Goal: Answer question/provide support

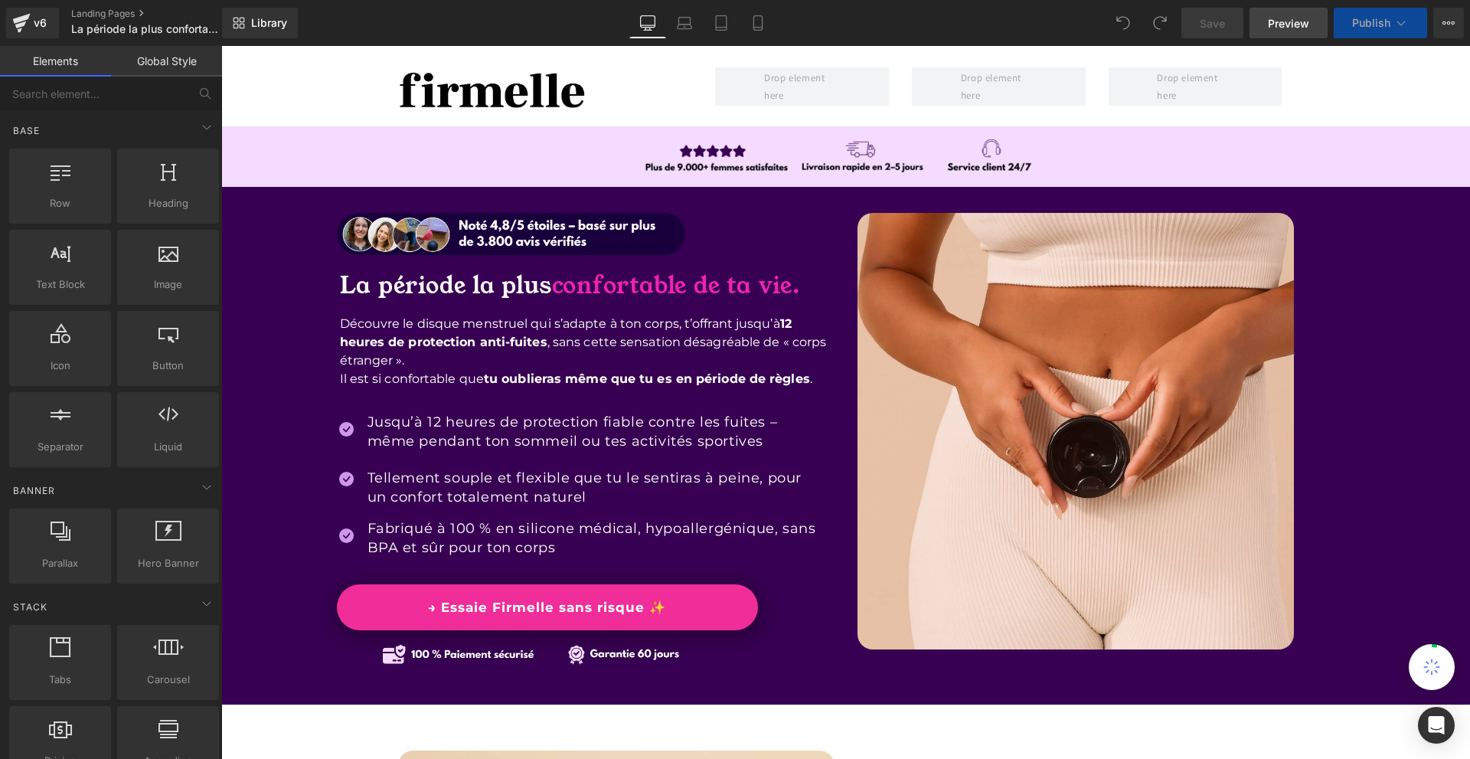
click at [1311, 24] on link "Preview" at bounding box center [1288, 23] width 78 height 31
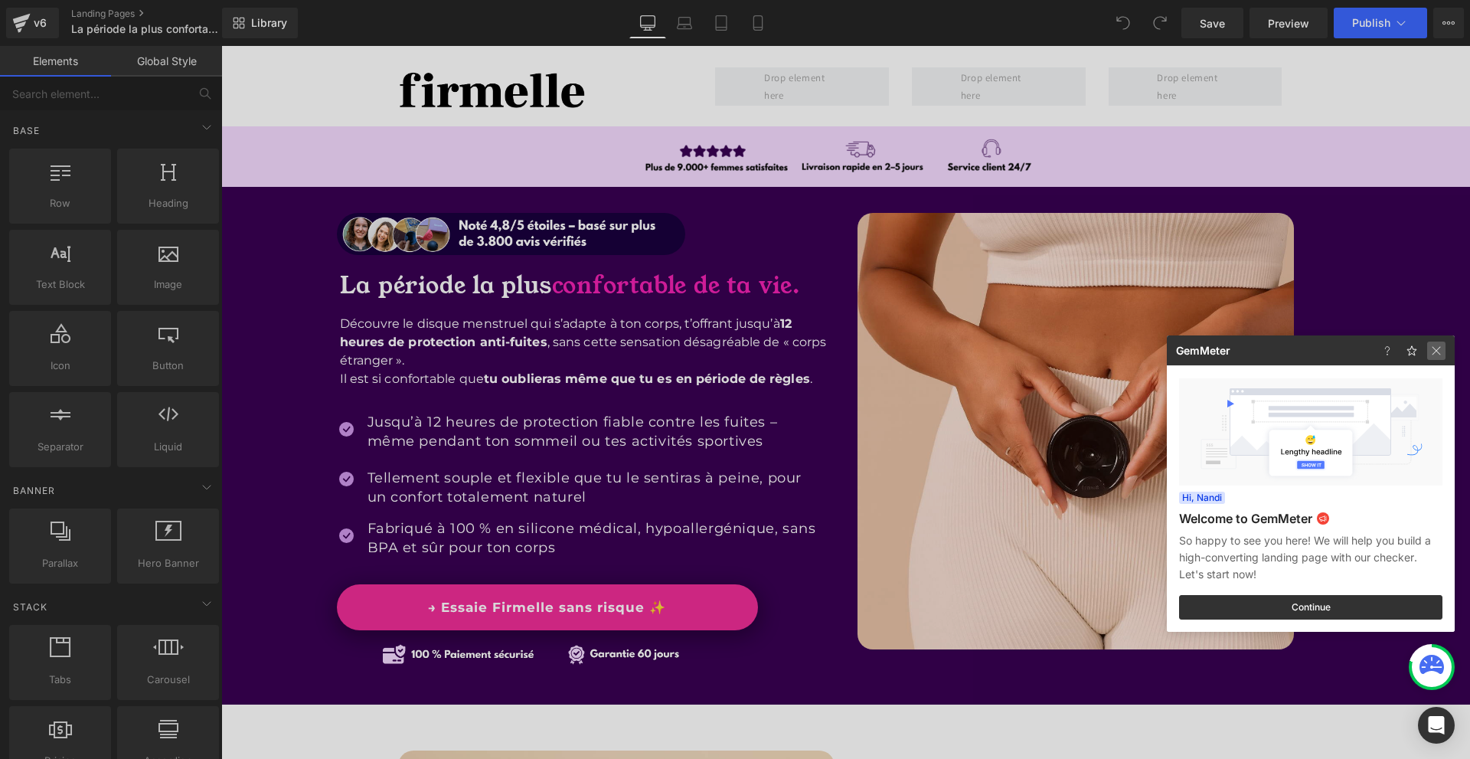
click at [1438, 348] on img at bounding box center [1436, 350] width 18 height 18
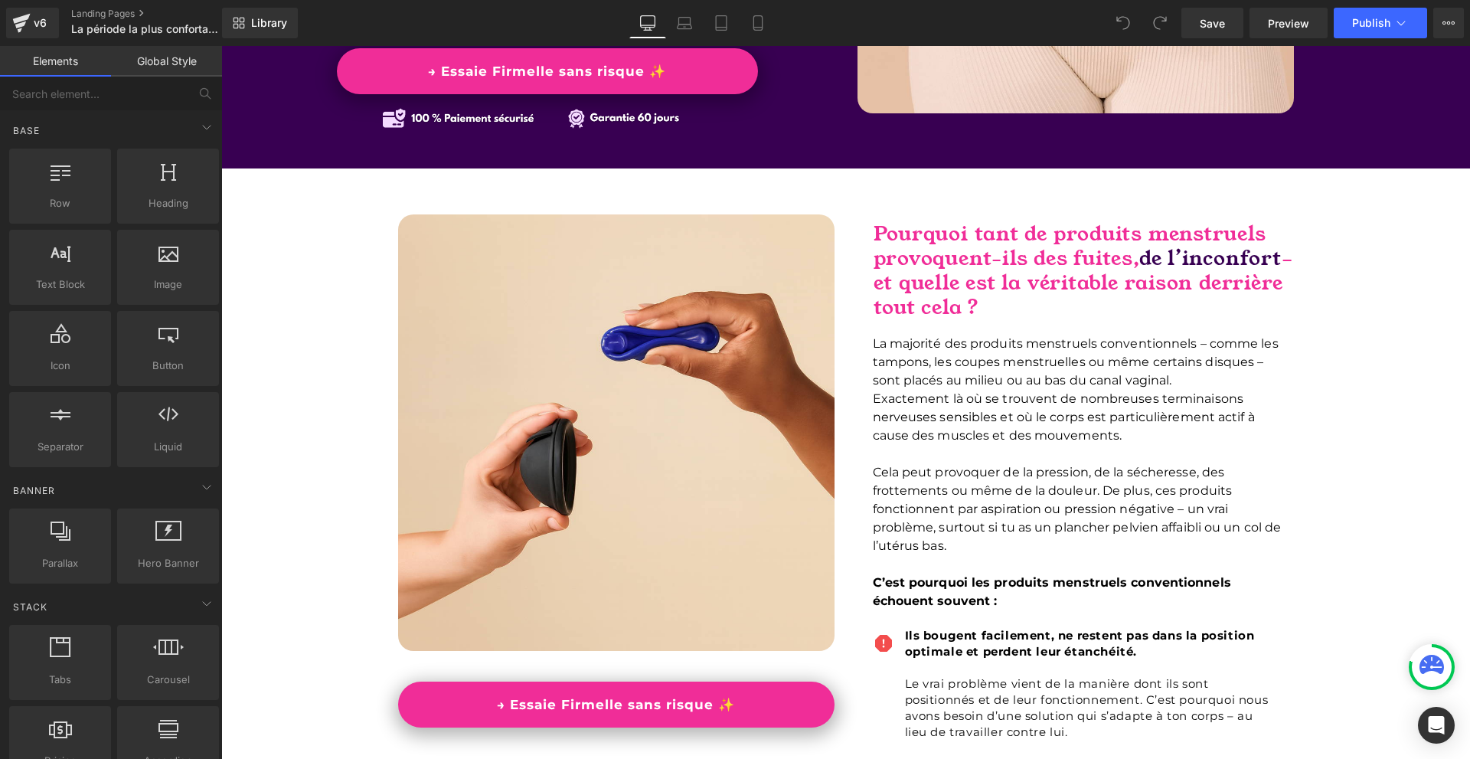
scroll to position [766, 0]
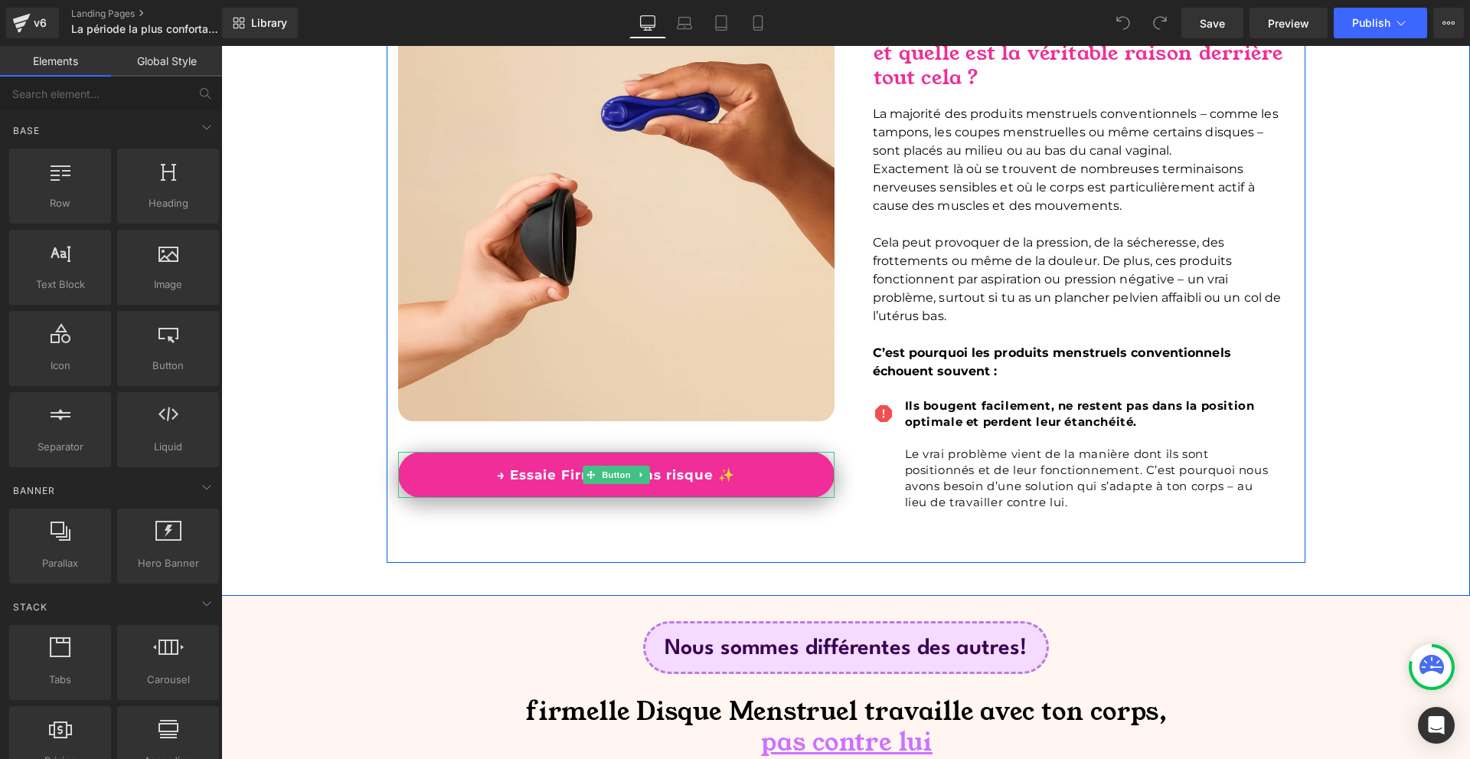
click at [746, 478] on link "→ Essaie Firmelle sans risque ✨" at bounding box center [616, 475] width 436 height 46
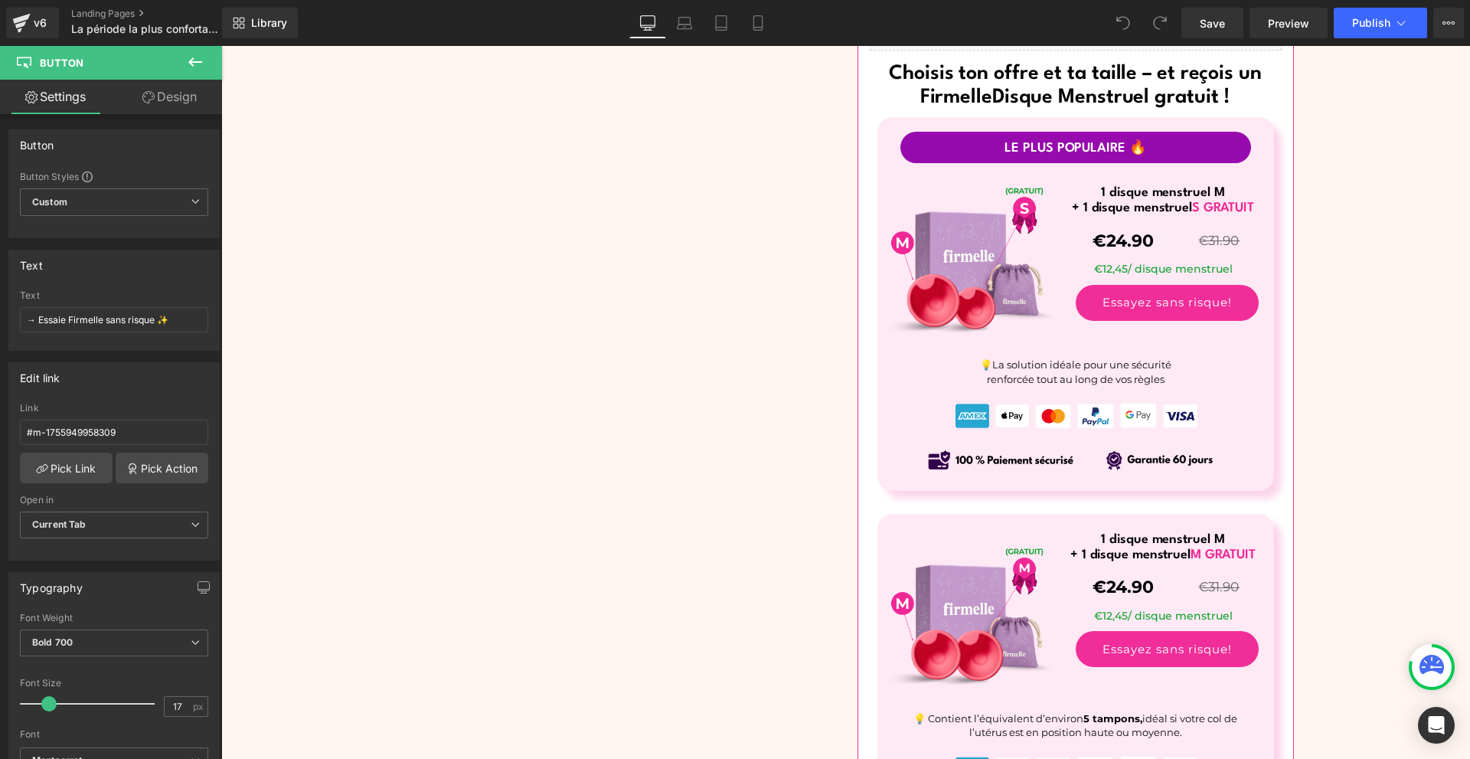
scroll to position [6201, 0]
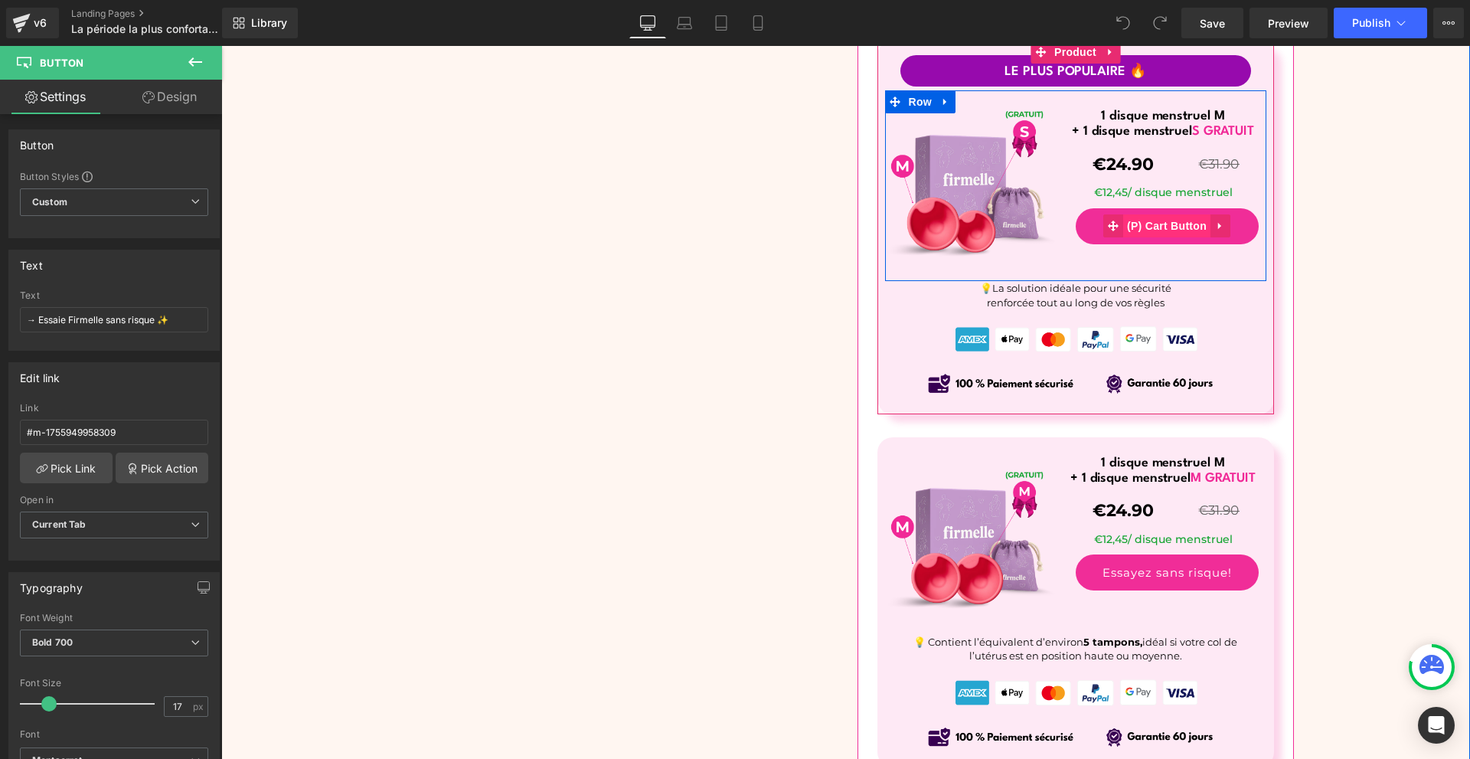
click at [1164, 232] on span "(P) Cart Button" at bounding box center [1166, 225] width 87 height 23
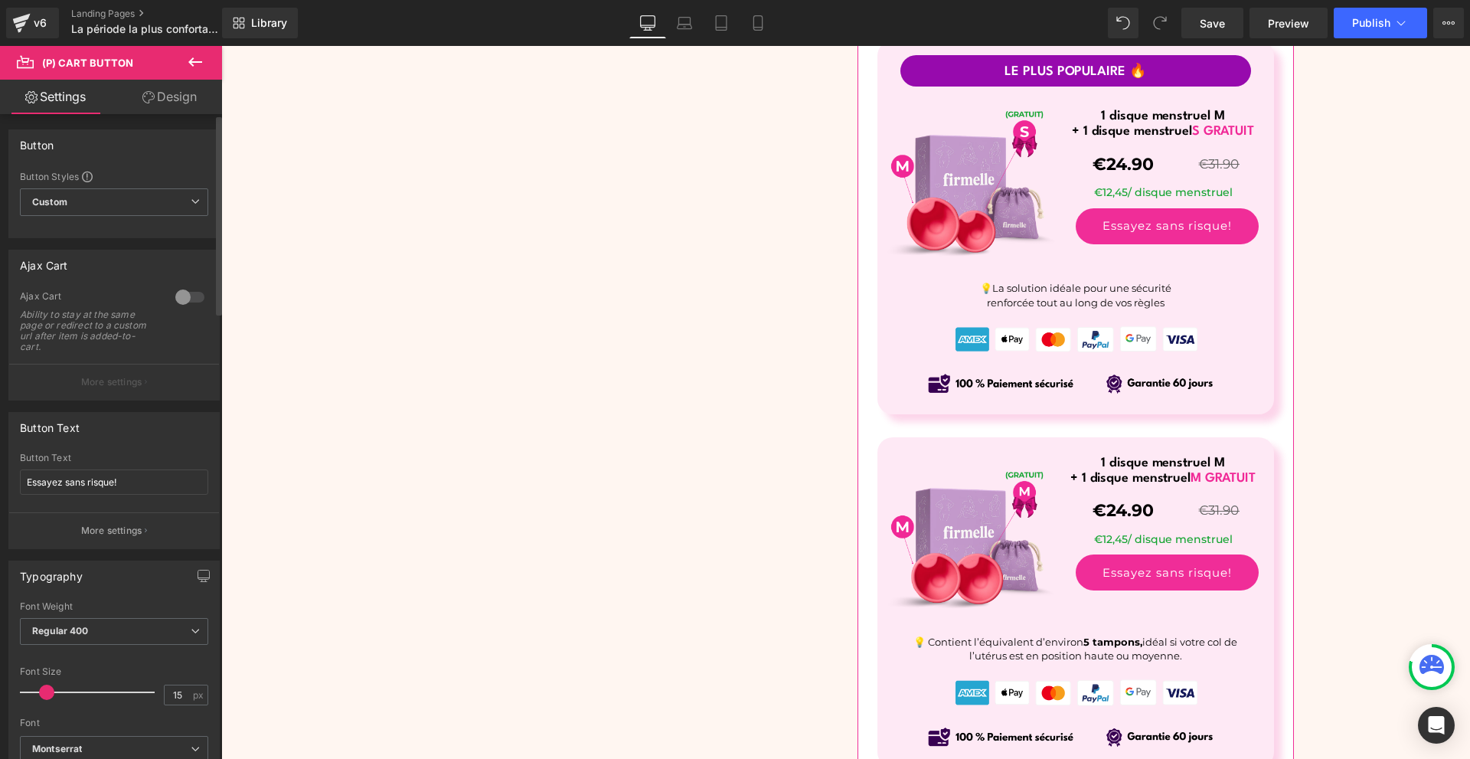
click at [165, 293] on div "Ajax Cart Ability to stay at the same page or redirect to a custom url after it…" at bounding box center [114, 326] width 188 height 73
click at [171, 295] on div at bounding box center [189, 297] width 37 height 24
click at [131, 372] on button "More settings" at bounding box center [114, 382] width 210 height 36
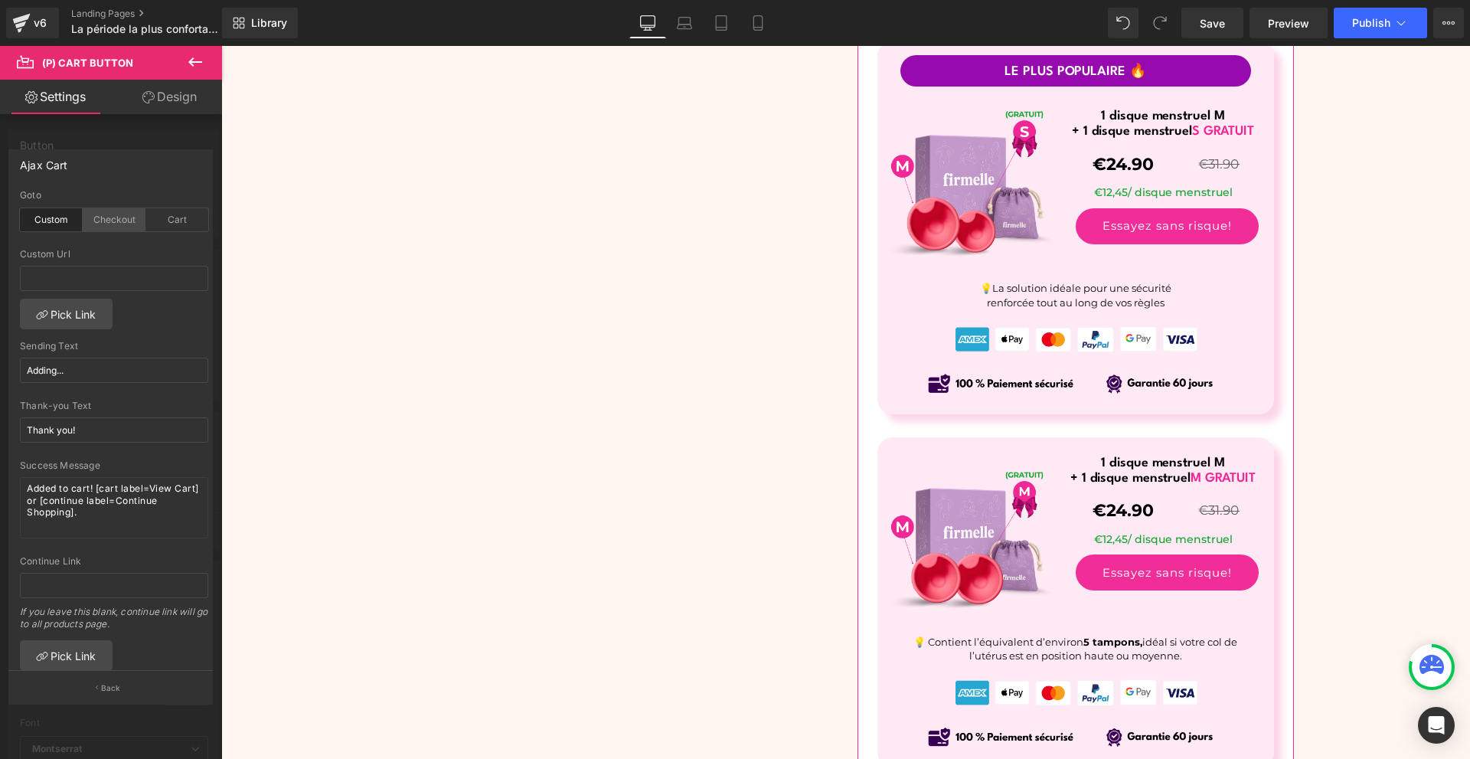
click at [116, 208] on div "Checkout" at bounding box center [114, 219] width 63 height 23
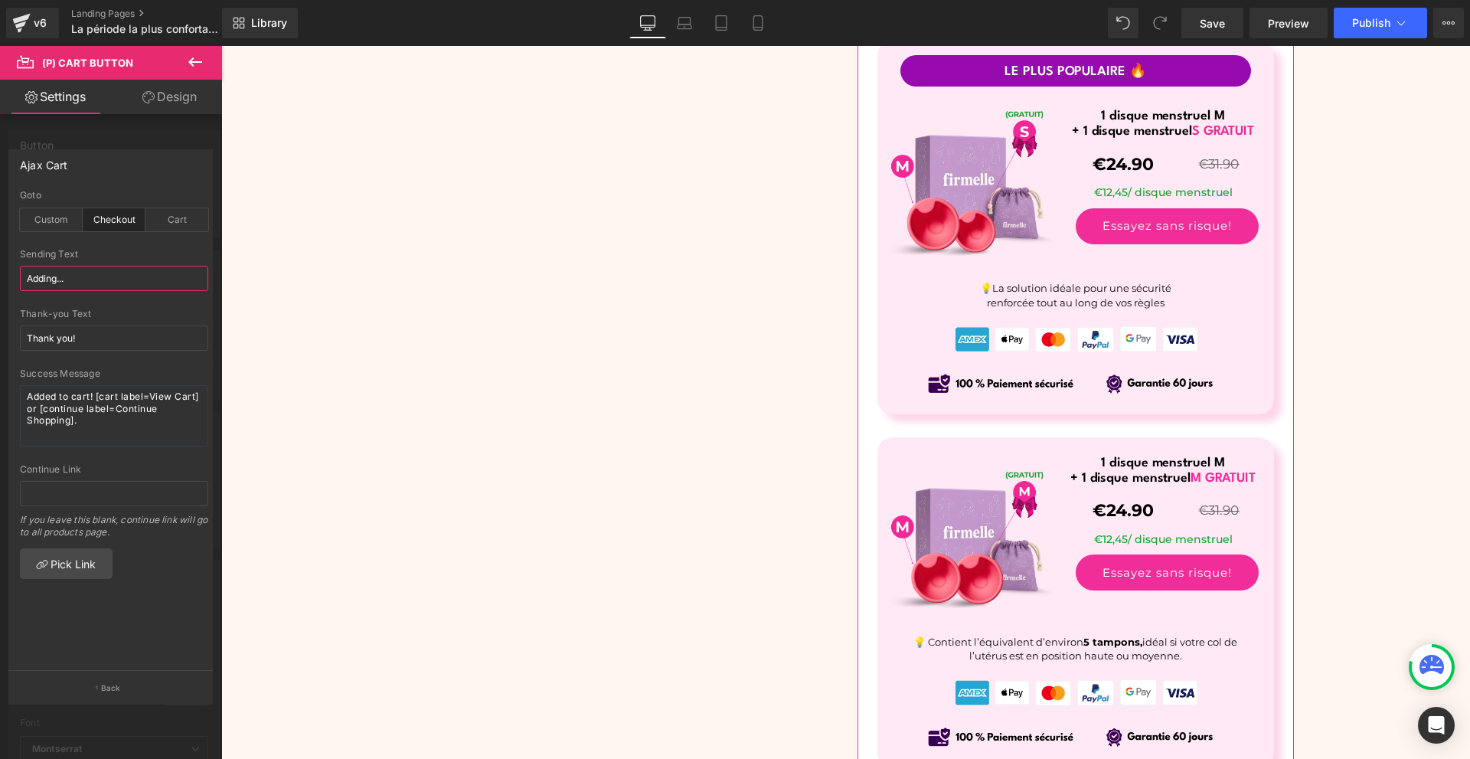
click at [113, 276] on input "Adding..." at bounding box center [114, 278] width 188 height 25
click at [127, 287] on input "Adding..." at bounding box center [114, 278] width 188 height 25
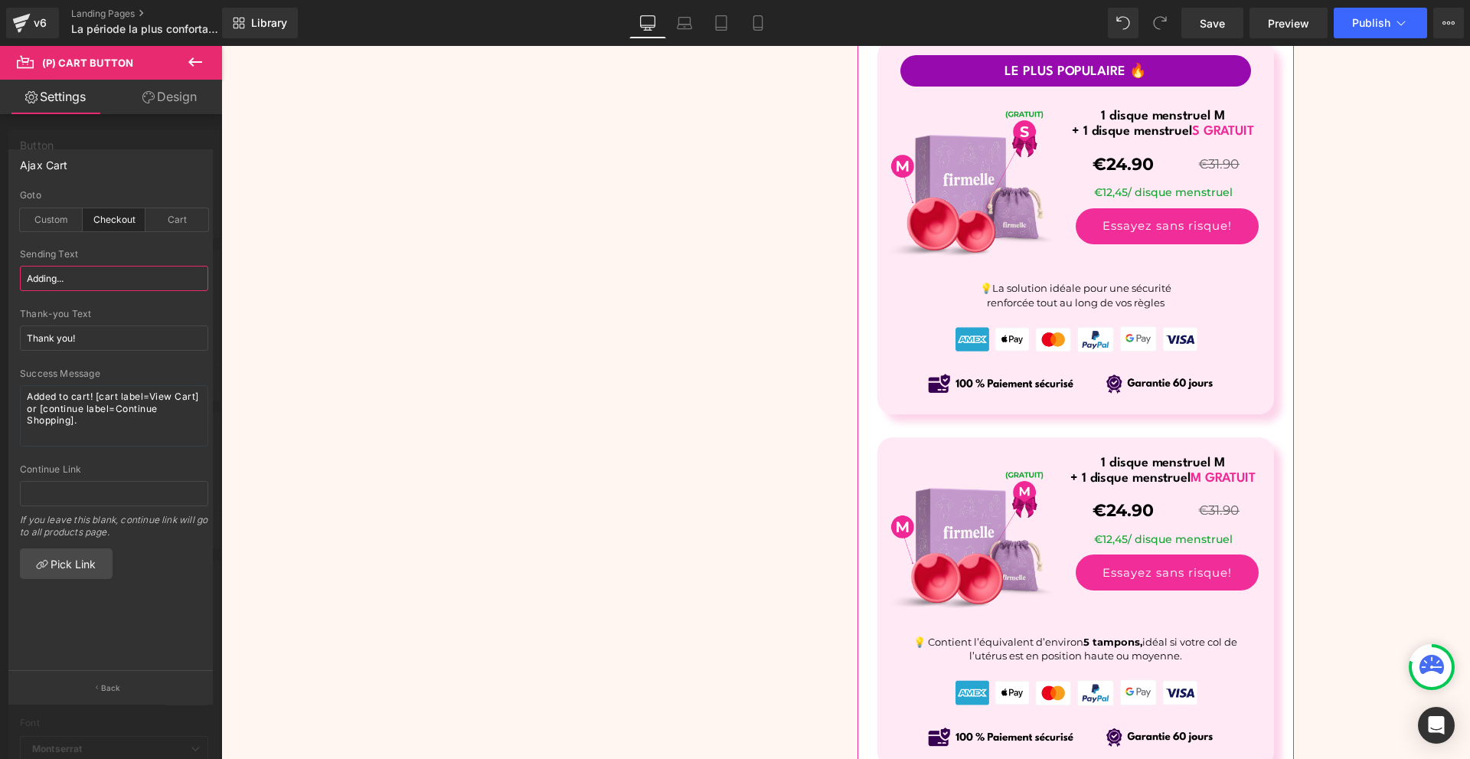
paste input "jout en cours"
type input "Ajout en cours..."
click at [121, 328] on input "Thank you!" at bounding box center [114, 337] width 188 height 25
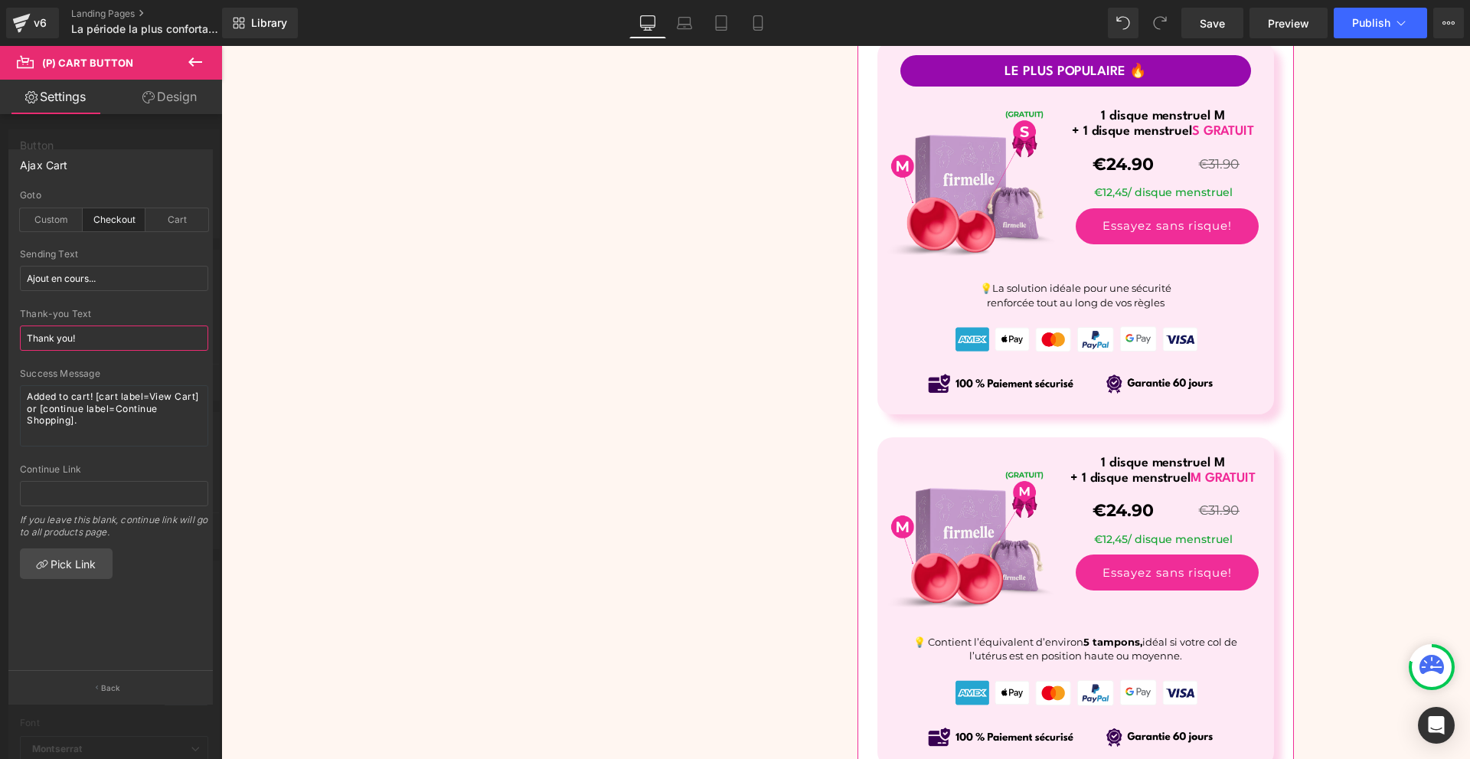
paste input "Merci"
type input "Merci !"
click at [119, 393] on textarea "Added to cart! [cart label=View Cart] or [continue label=Continue Shopping]." at bounding box center [114, 415] width 188 height 61
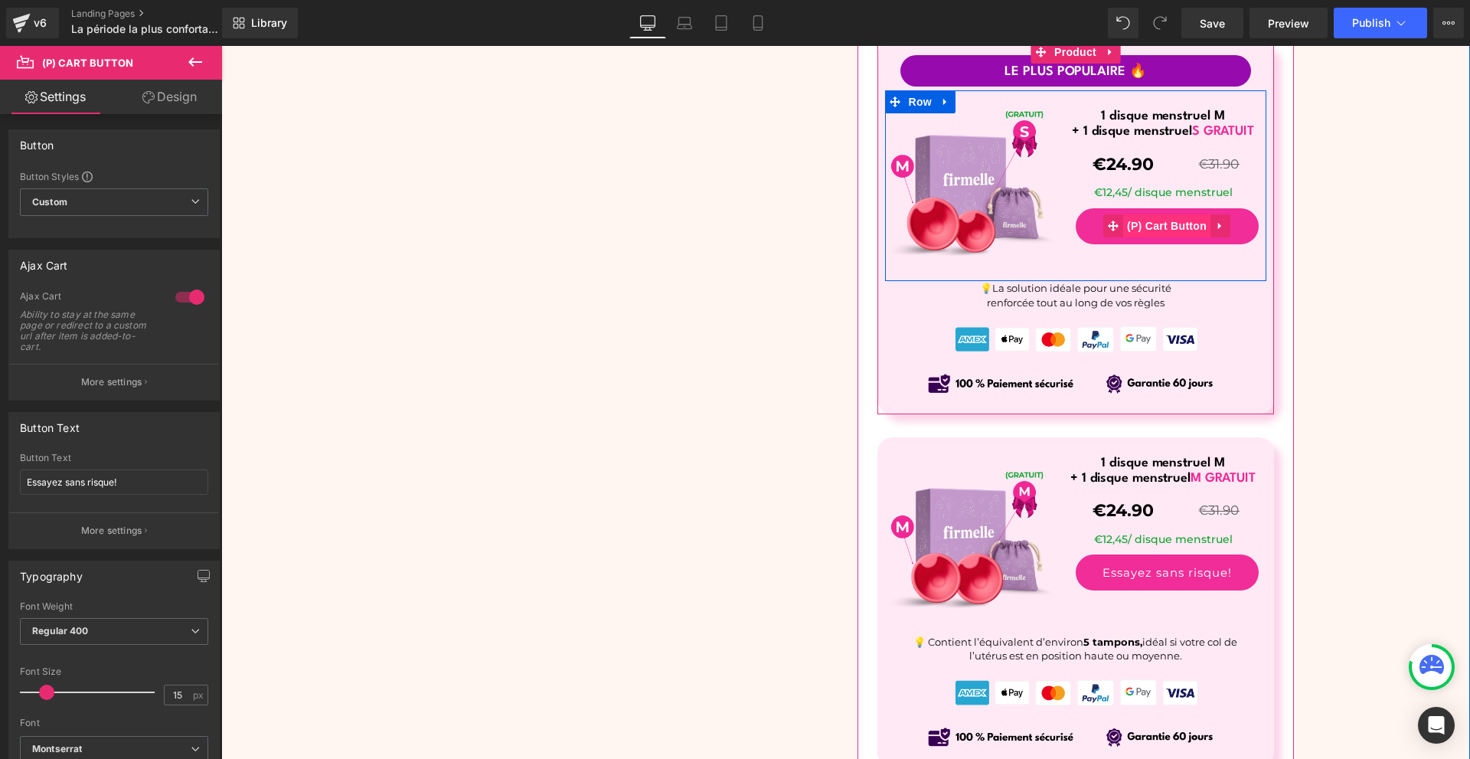
click at [1159, 224] on span "(P) Cart Button" at bounding box center [1166, 225] width 87 height 23
click at [1210, 232] on link at bounding box center [1220, 225] width 20 height 23
click at [1205, 231] on icon at bounding box center [1210, 225] width 11 height 11
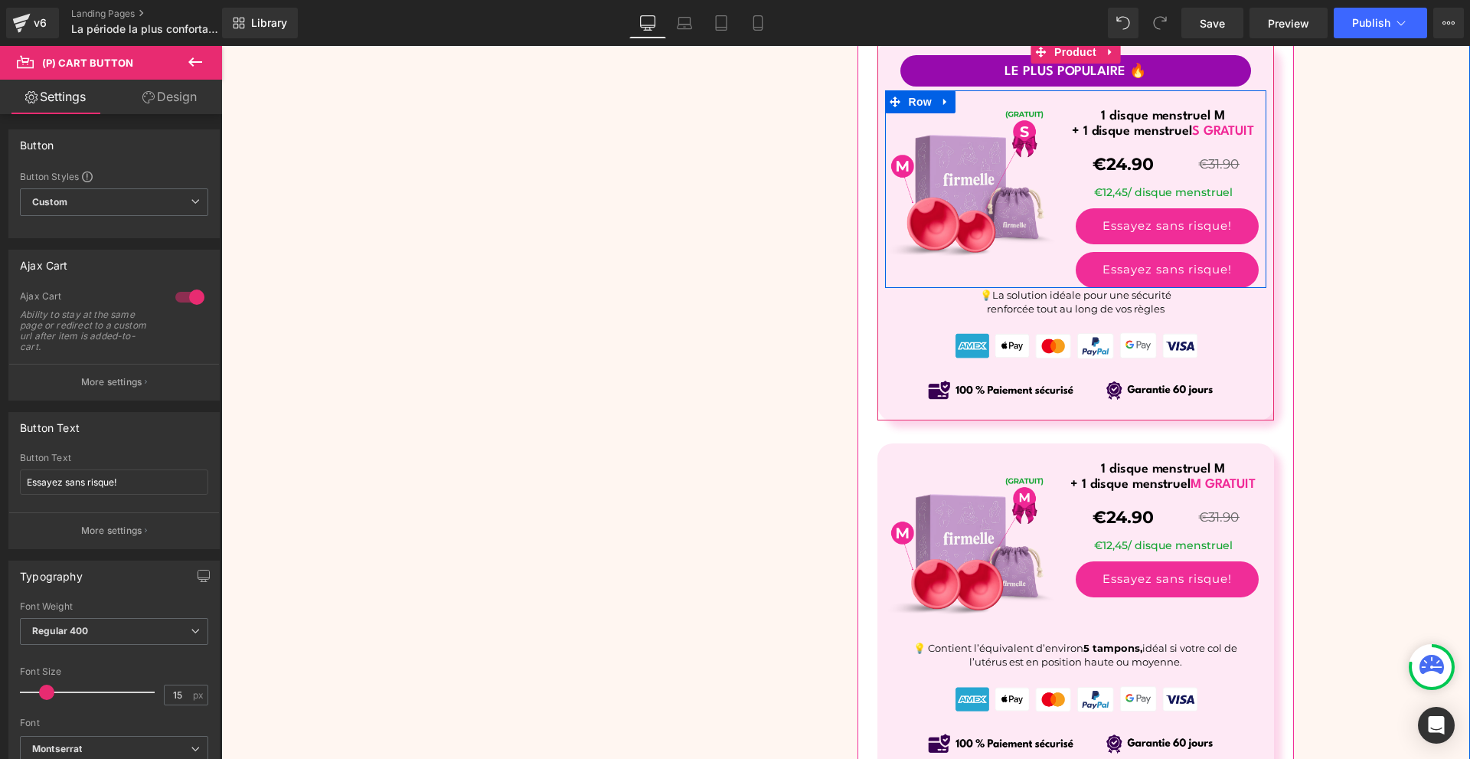
scroll to position [6195, 0]
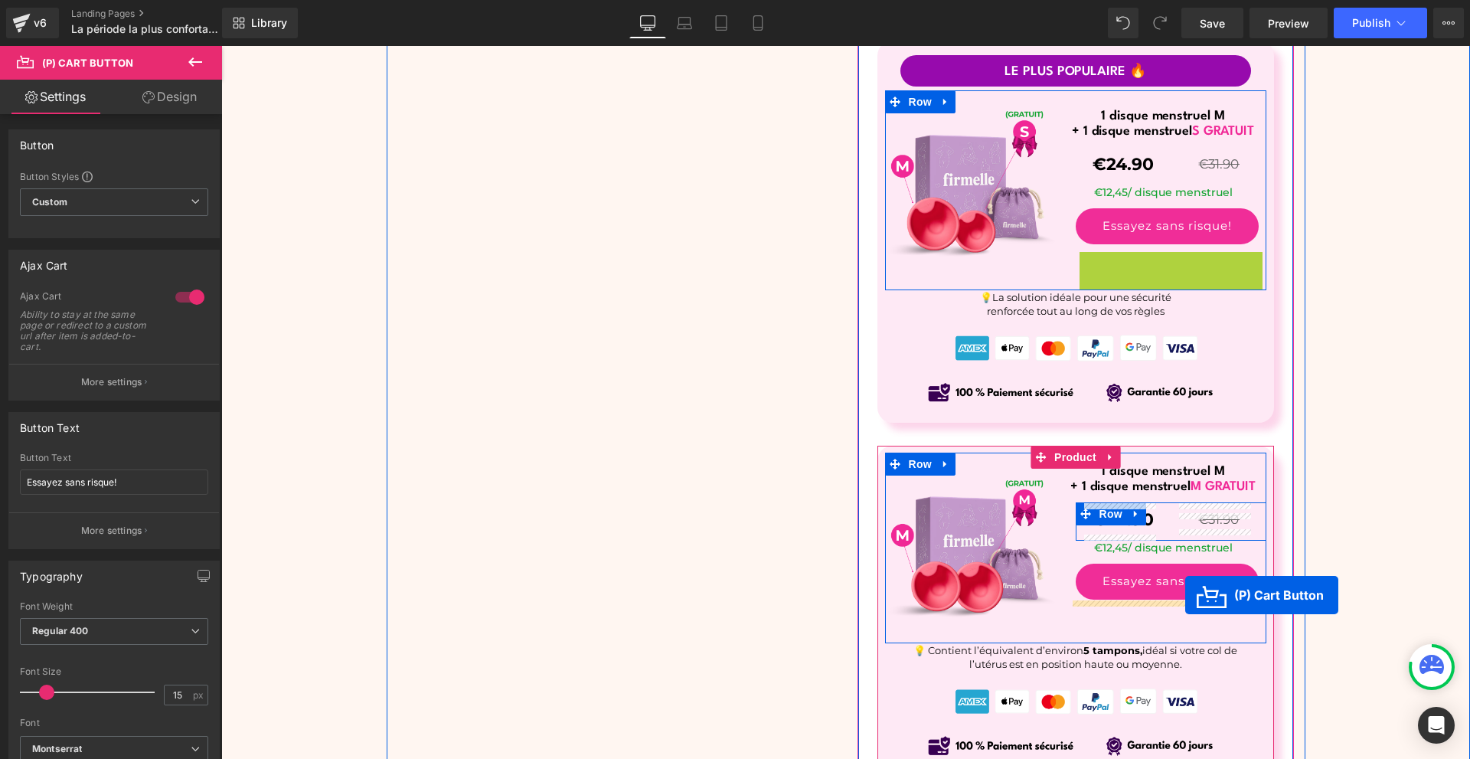
drag, startPoint x: 1154, startPoint y: 269, endPoint x: 1182, endPoint y: 586, distance: 318.2
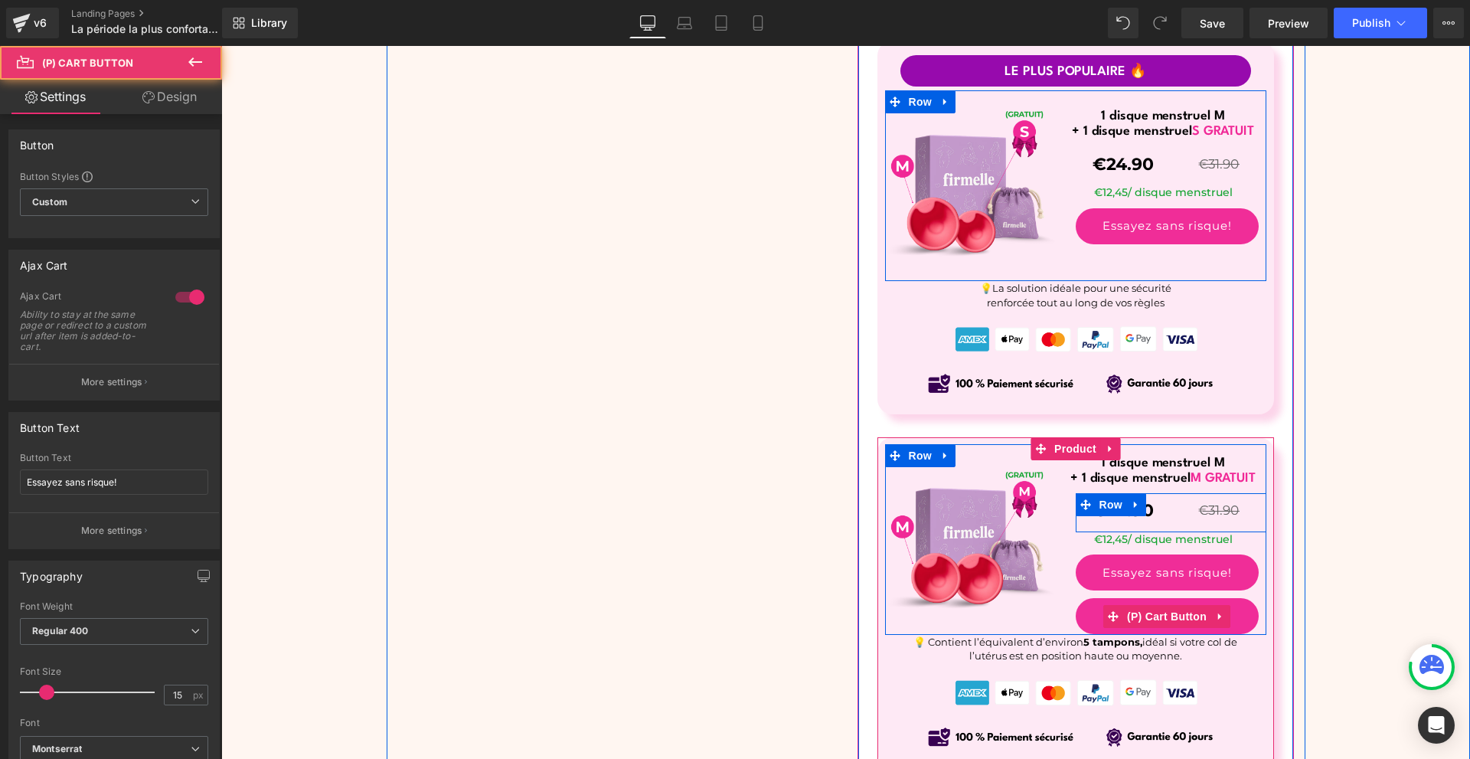
click at [1196, 573] on div "Essayez sans risque! (P) Cart Button" at bounding box center [1167, 572] width 183 height 36
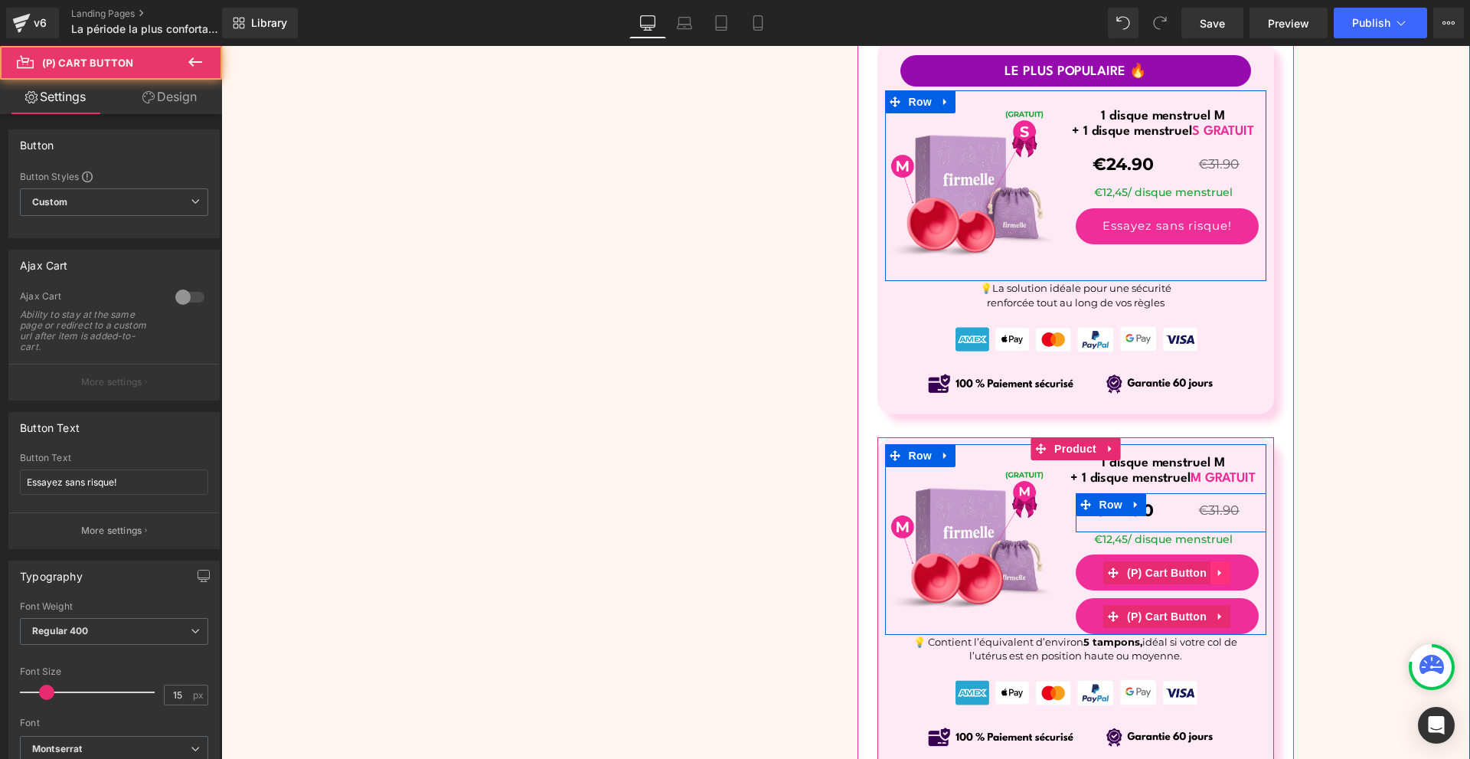
click at [1215, 573] on icon at bounding box center [1220, 571] width 11 height 11
click at [1225, 573] on icon at bounding box center [1230, 572] width 11 height 11
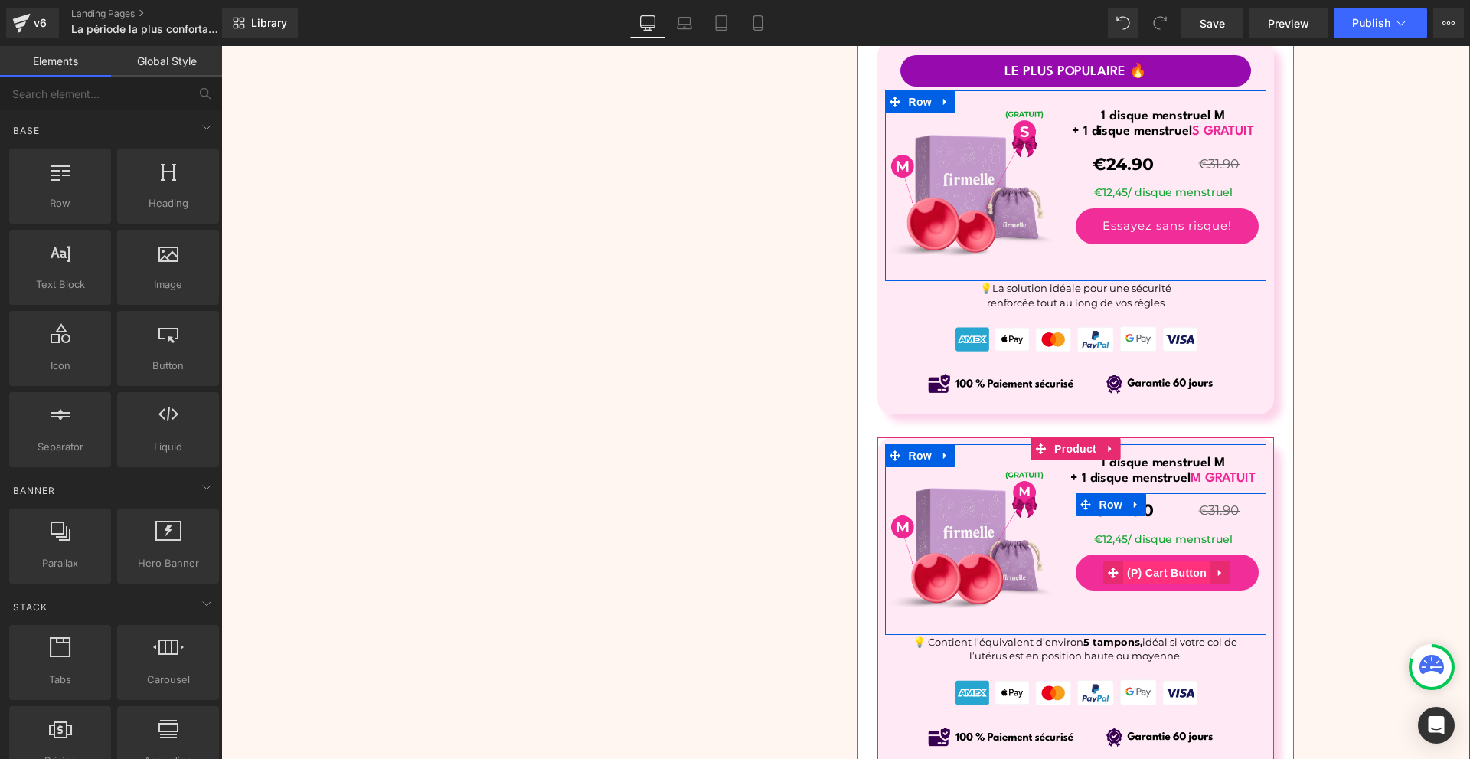
click at [1146, 576] on span "(P) Cart Button" at bounding box center [1166, 572] width 87 height 23
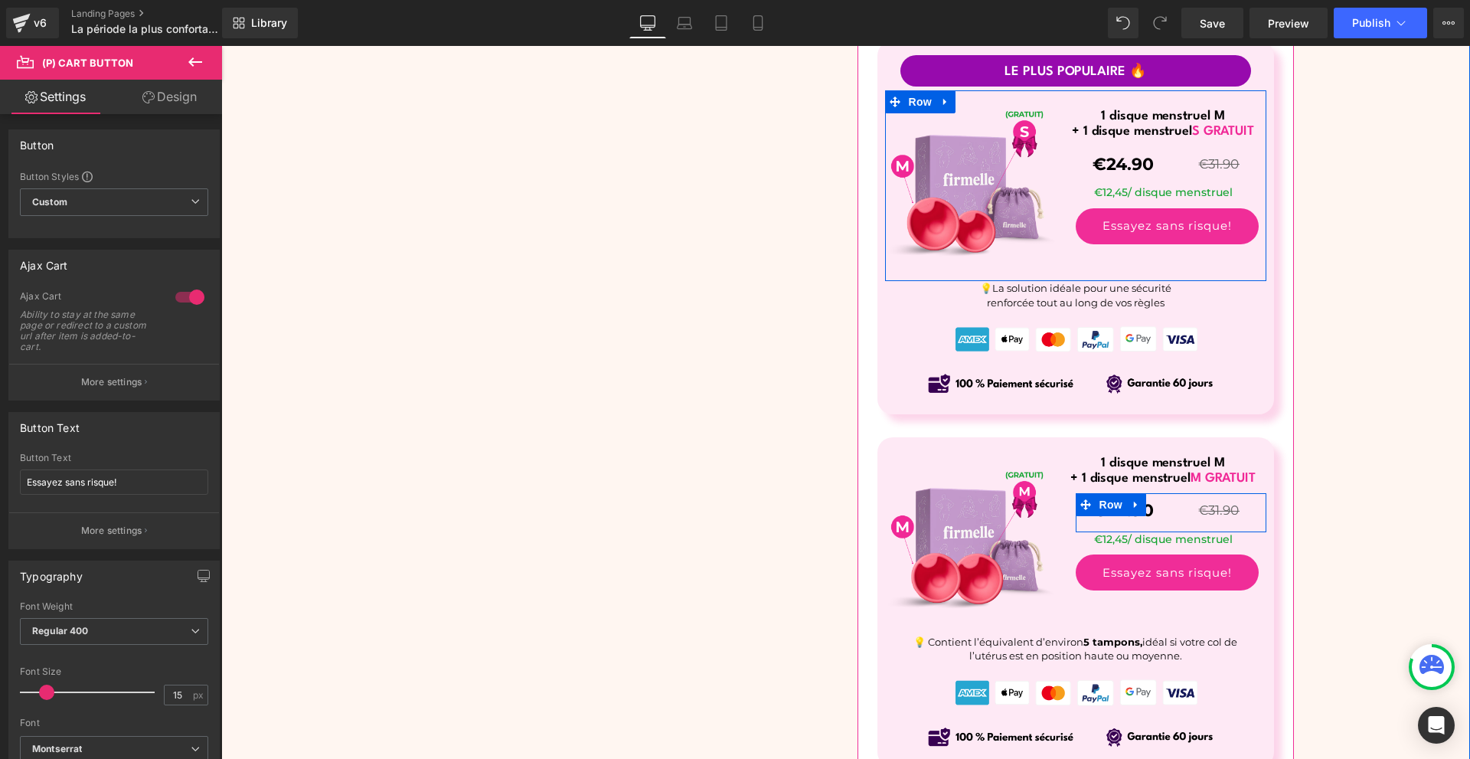
scroll to position [6348, 0]
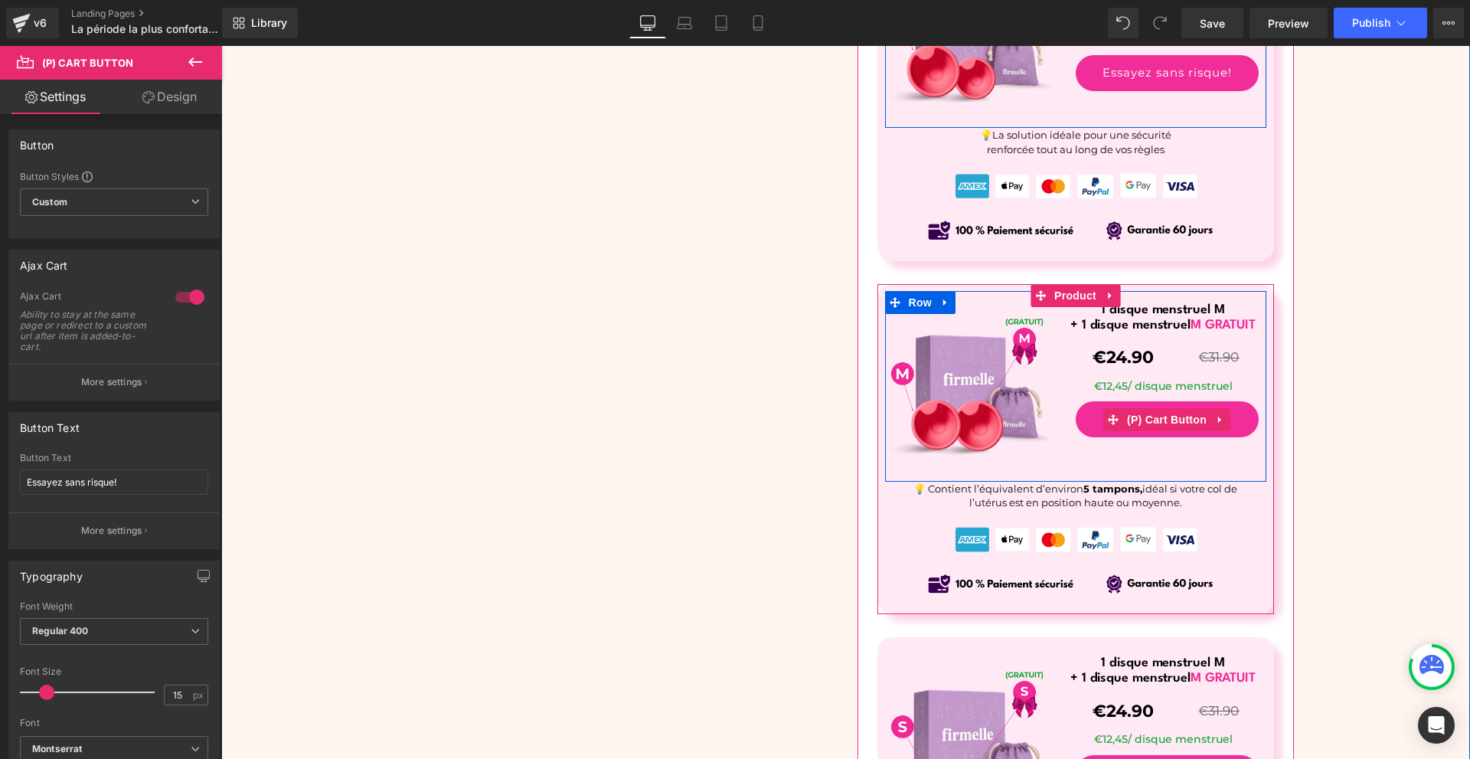
click at [1151, 422] on span "(P) Cart Button" at bounding box center [1166, 419] width 87 height 23
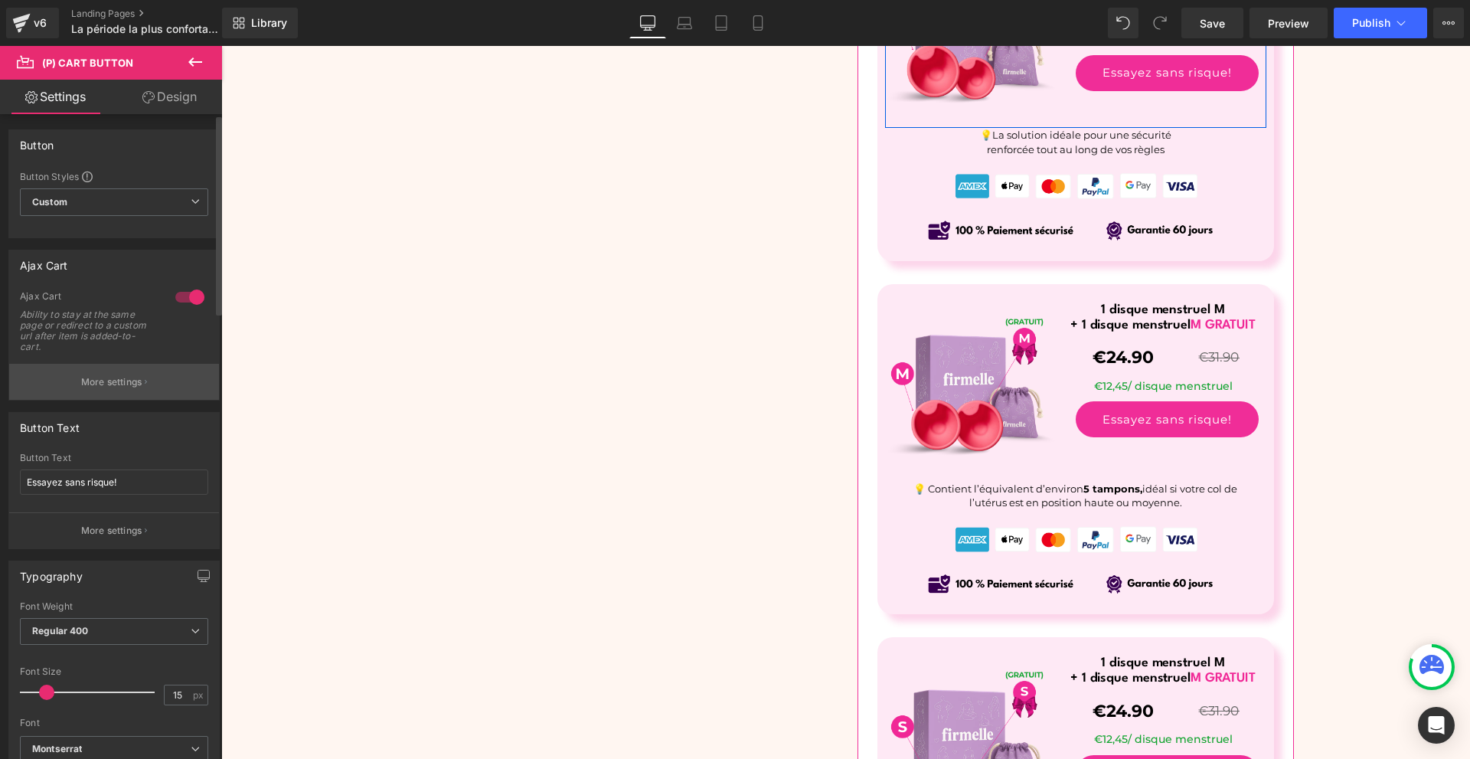
click at [144, 390] on button "More settings" at bounding box center [114, 382] width 210 height 36
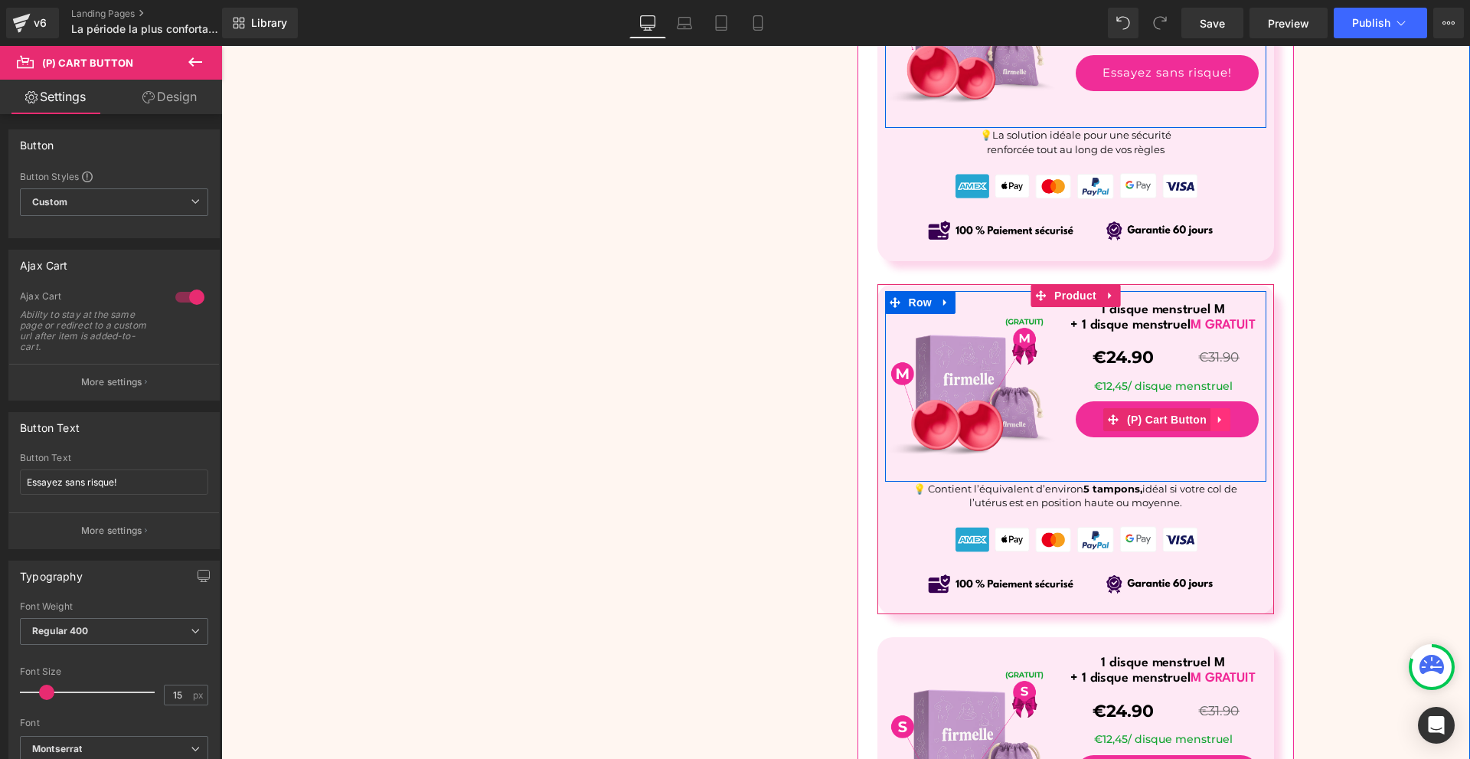
click at [1210, 426] on link at bounding box center [1220, 419] width 20 height 23
click at [1205, 425] on icon at bounding box center [1210, 419] width 11 height 11
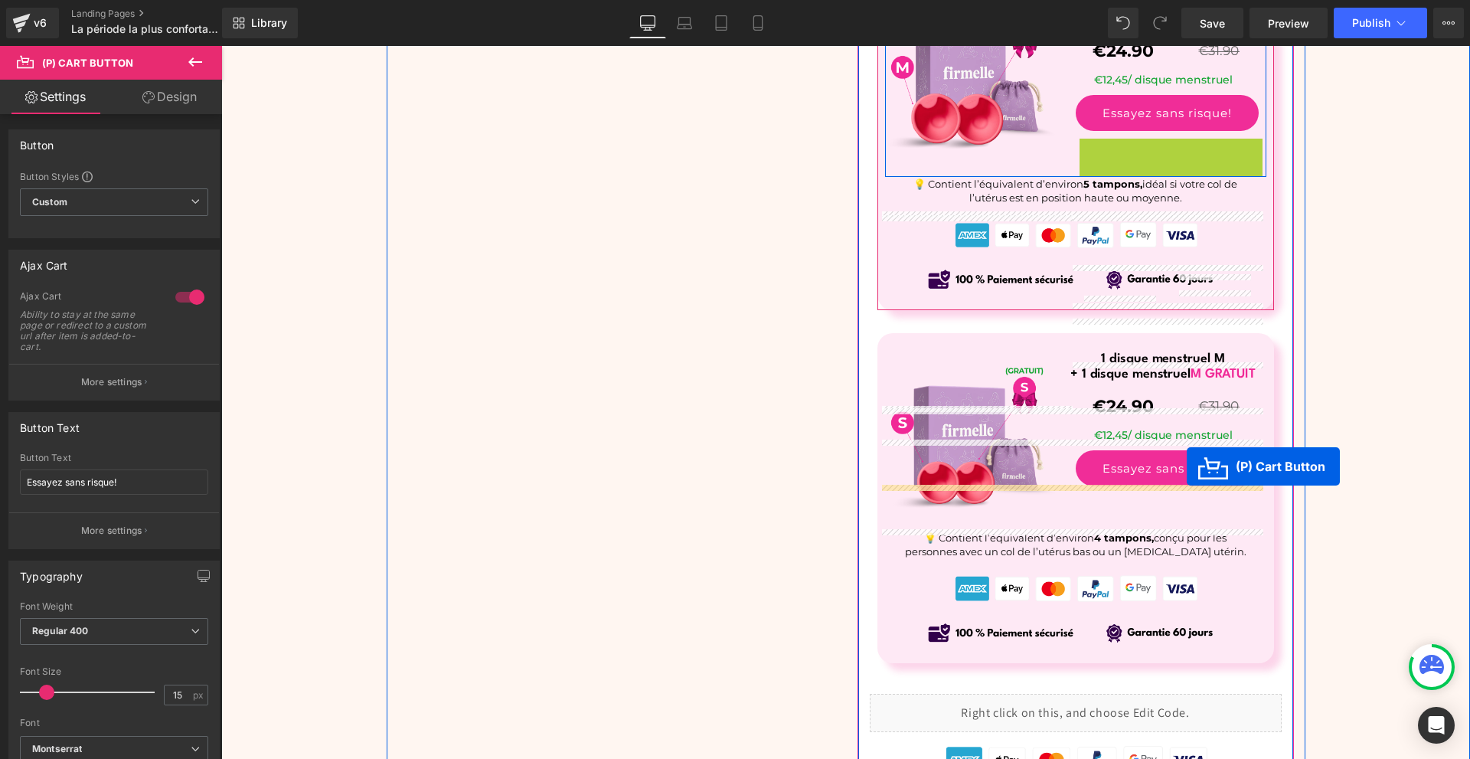
scroll to position [6730, 0]
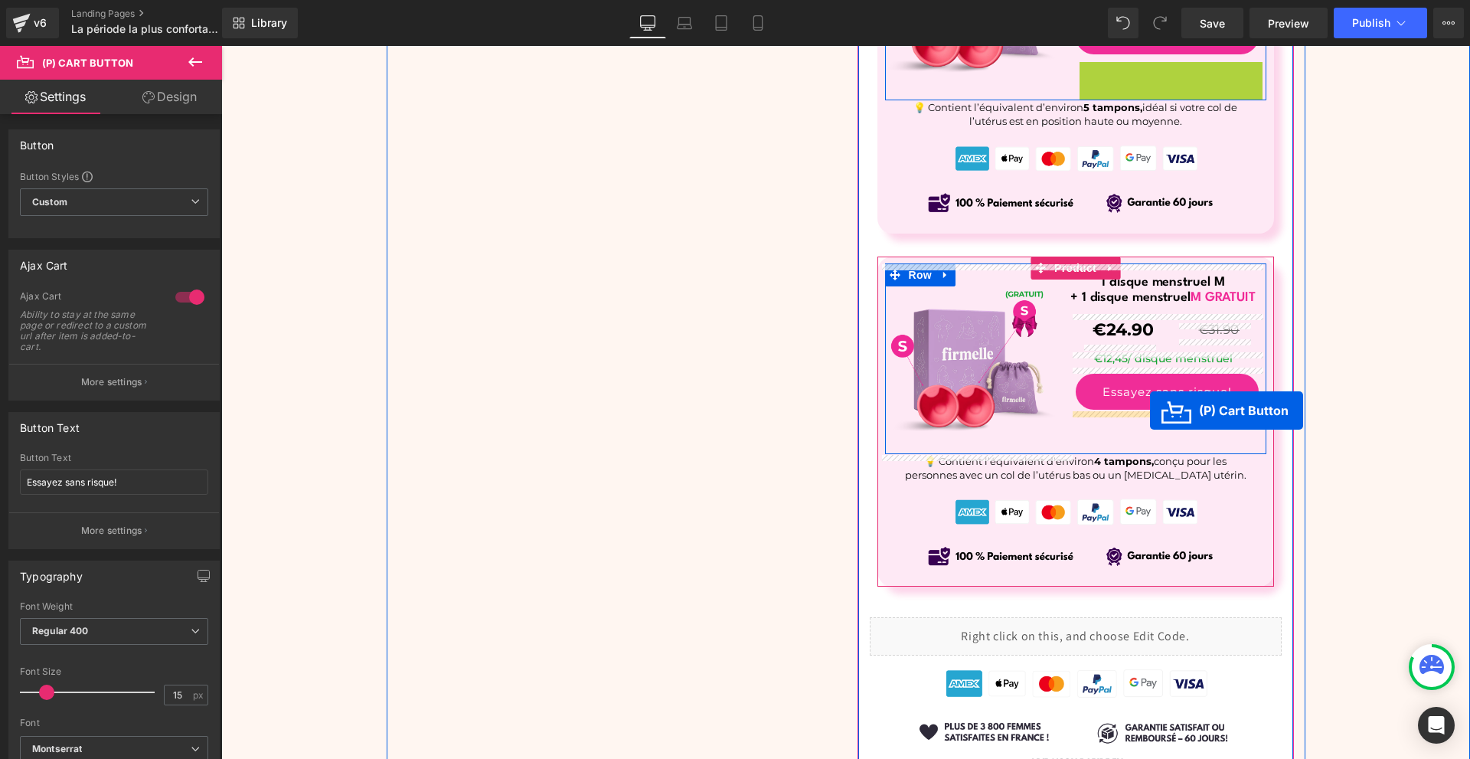
drag, startPoint x: 1163, startPoint y: 468, endPoint x: 1150, endPoint y: 410, distance: 58.9
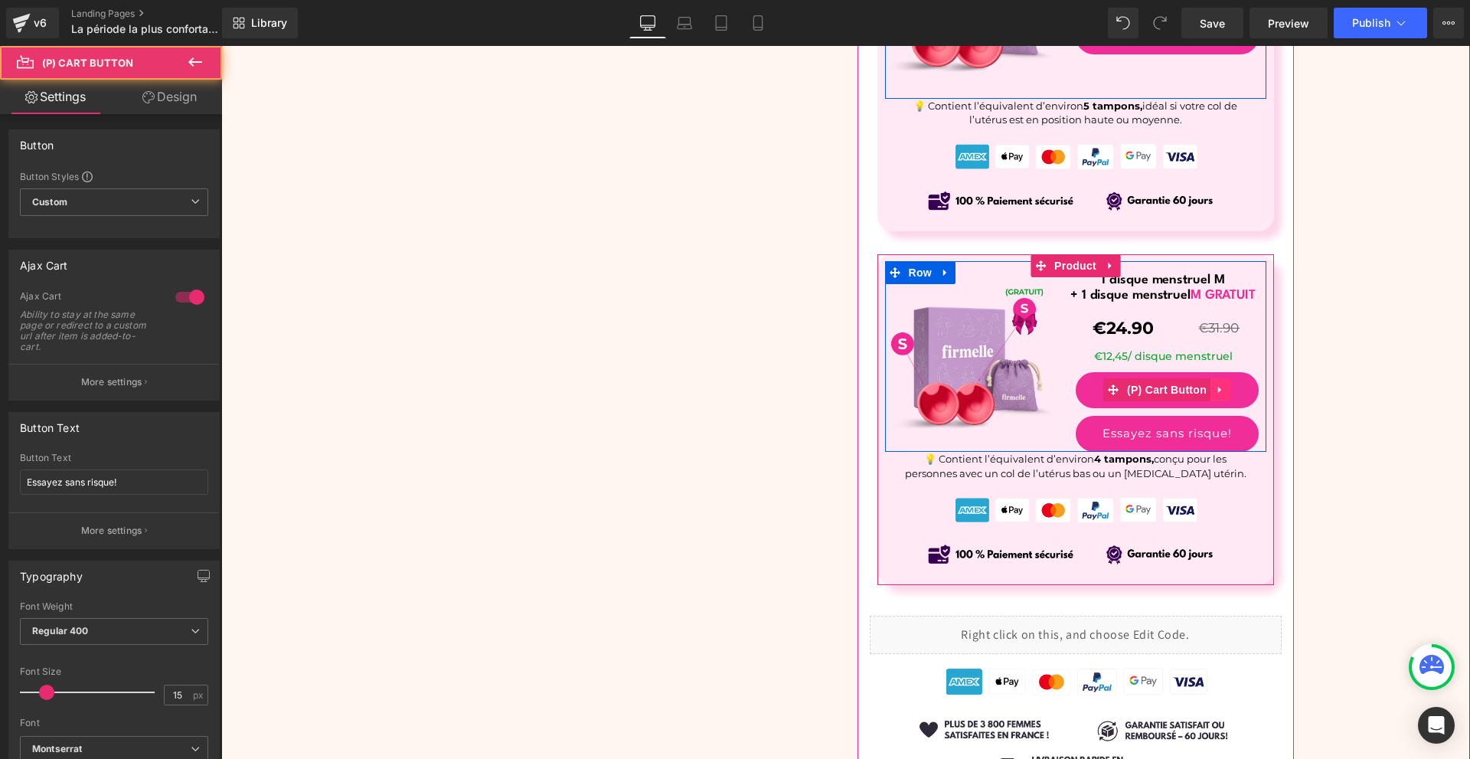
click at [1210, 390] on link at bounding box center [1220, 389] width 20 height 23
click at [1225, 395] on icon at bounding box center [1230, 389] width 11 height 11
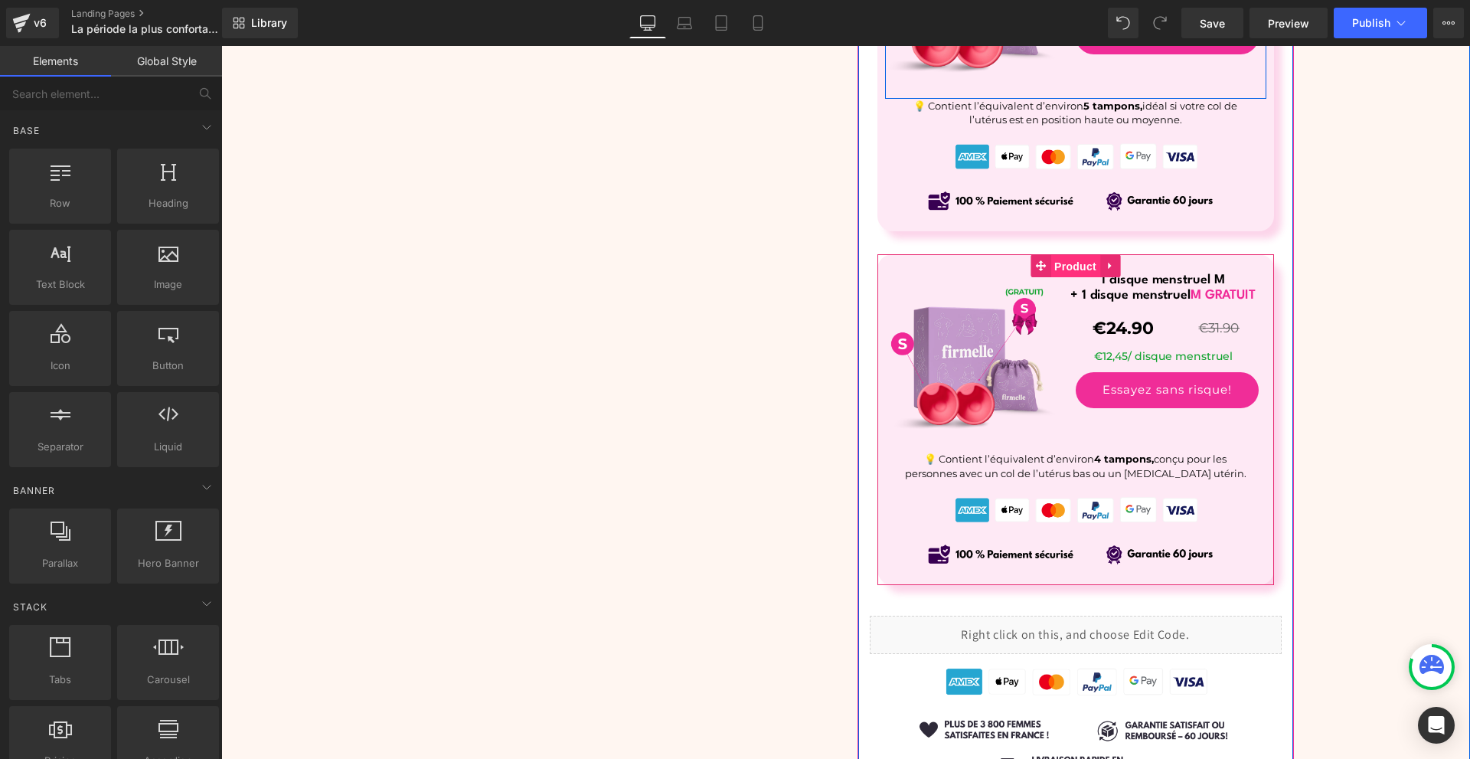
click at [1066, 273] on span "Product" at bounding box center [1075, 266] width 50 height 23
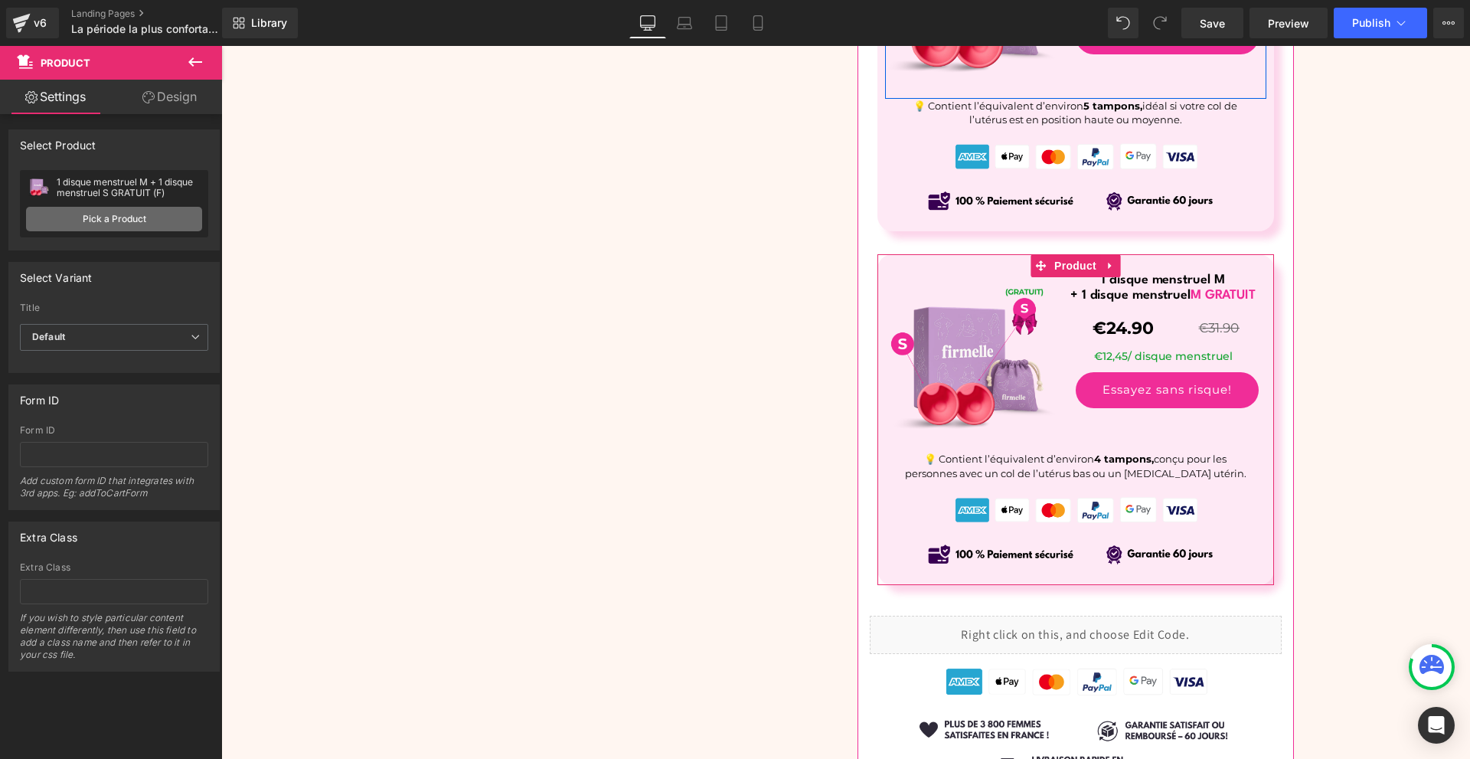
click at [164, 219] on link "Pick a Product" at bounding box center [114, 219] width 176 height 24
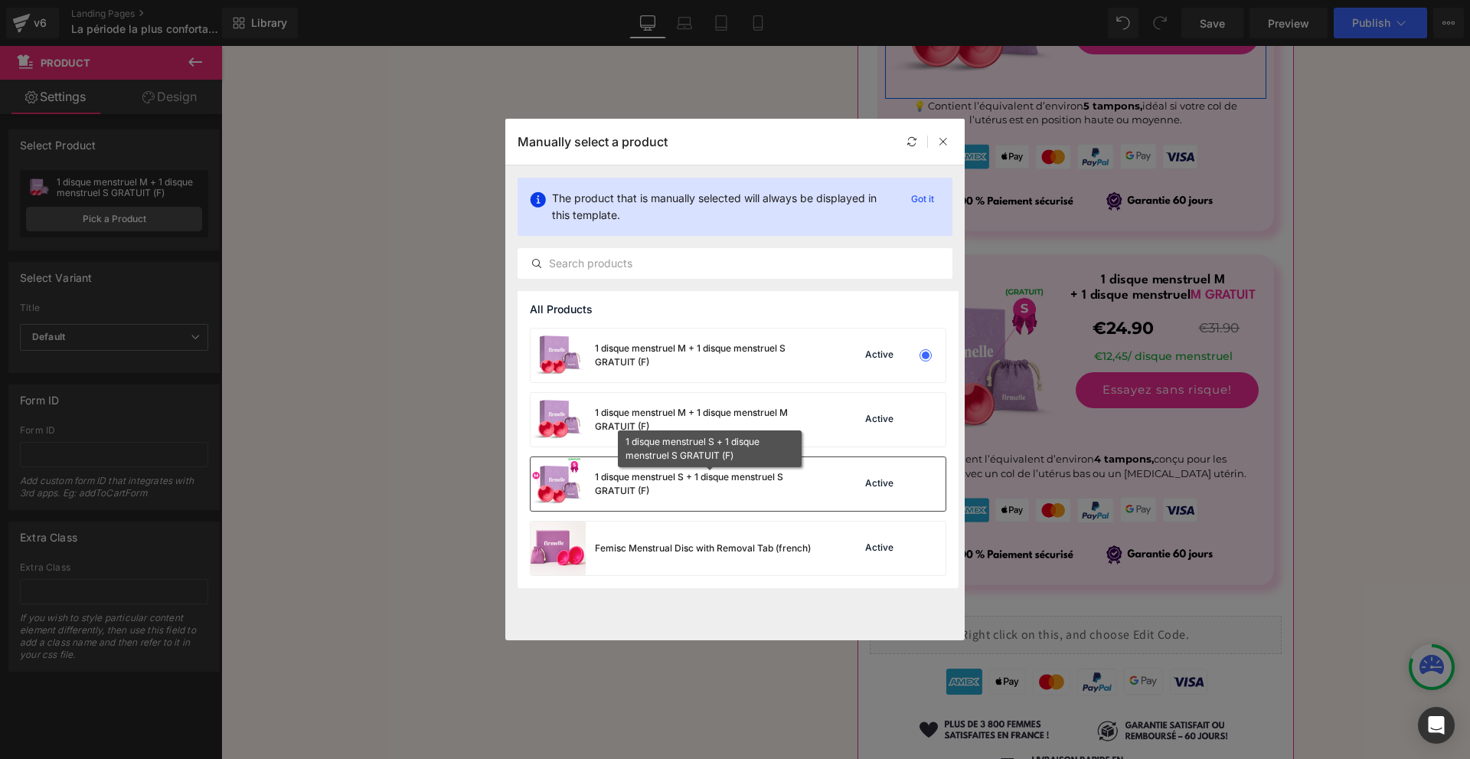
click at [0, 0] on div "1 disque menstruel S + 1 disque menstruel S GRATUIT (F)" at bounding box center [0, 0] width 0 height 0
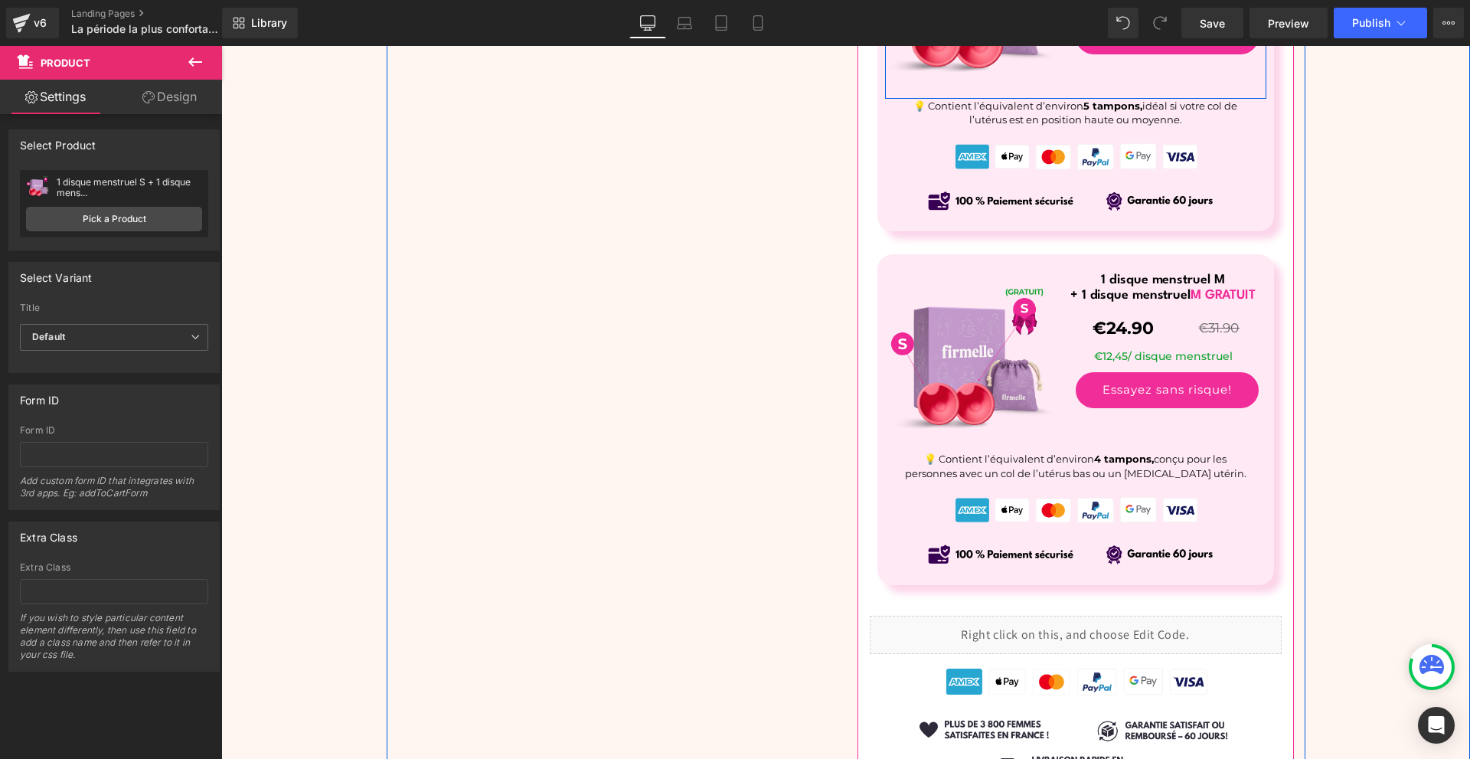
scroll to position [6348, 0]
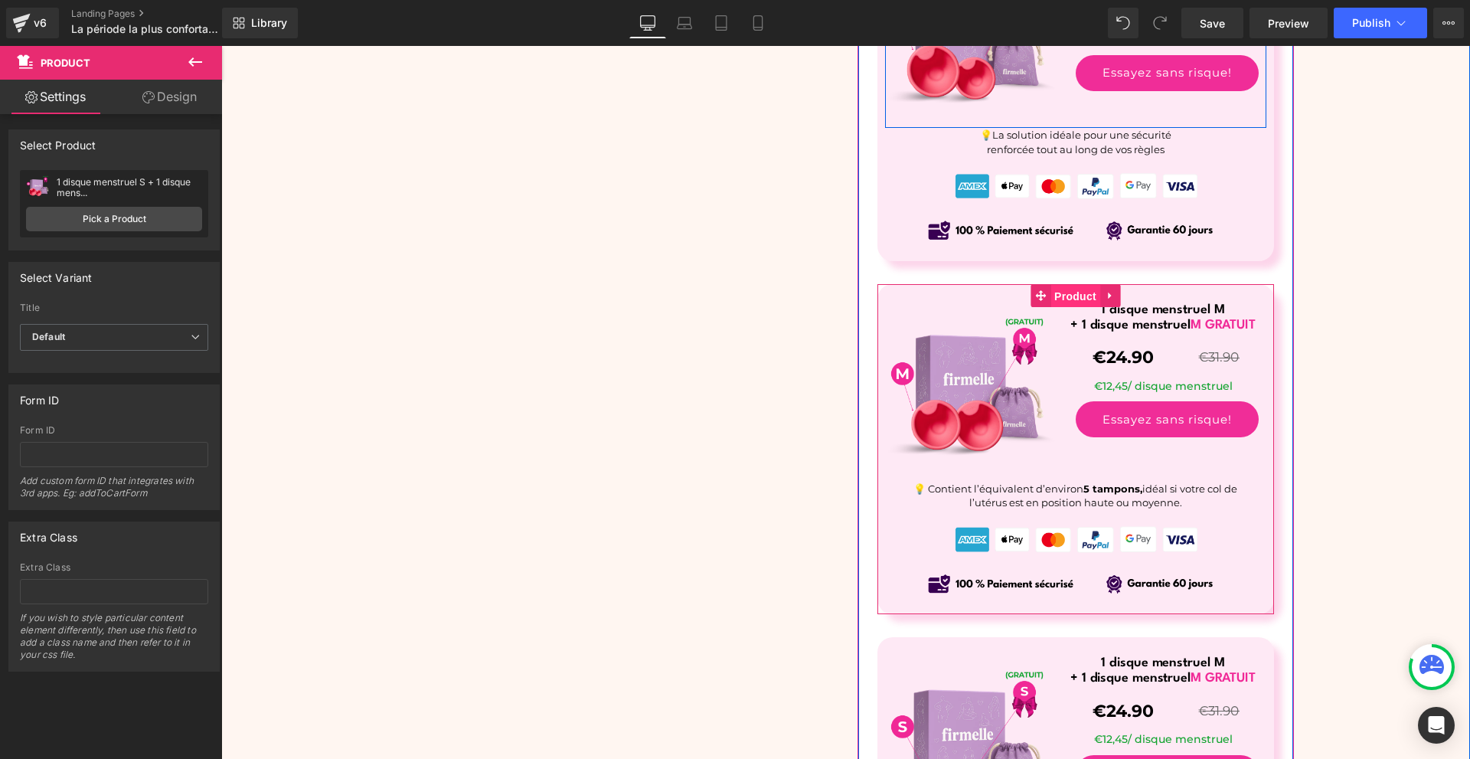
click at [1065, 300] on span "Product" at bounding box center [1075, 296] width 50 height 23
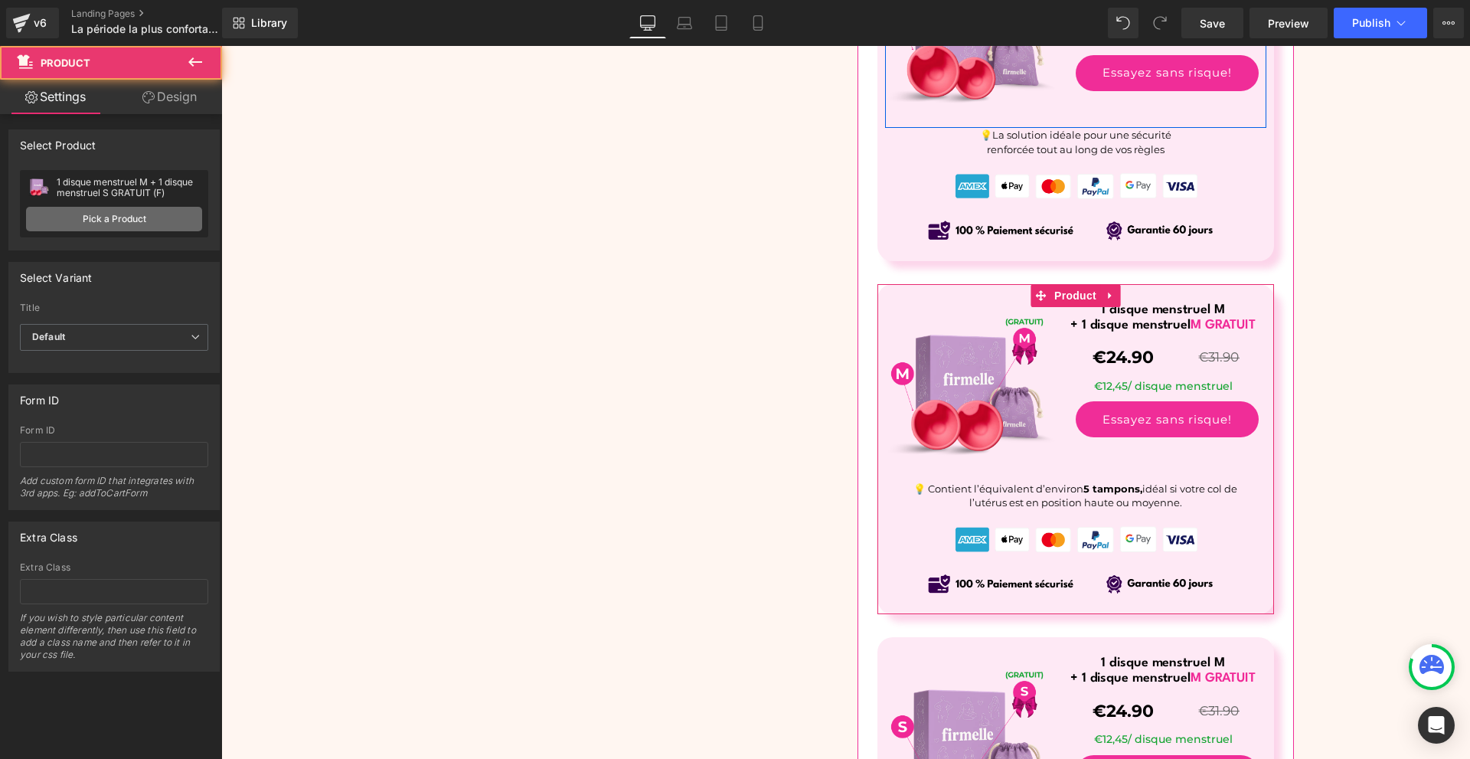
click at [92, 214] on link "Pick a Product" at bounding box center [114, 219] width 176 height 24
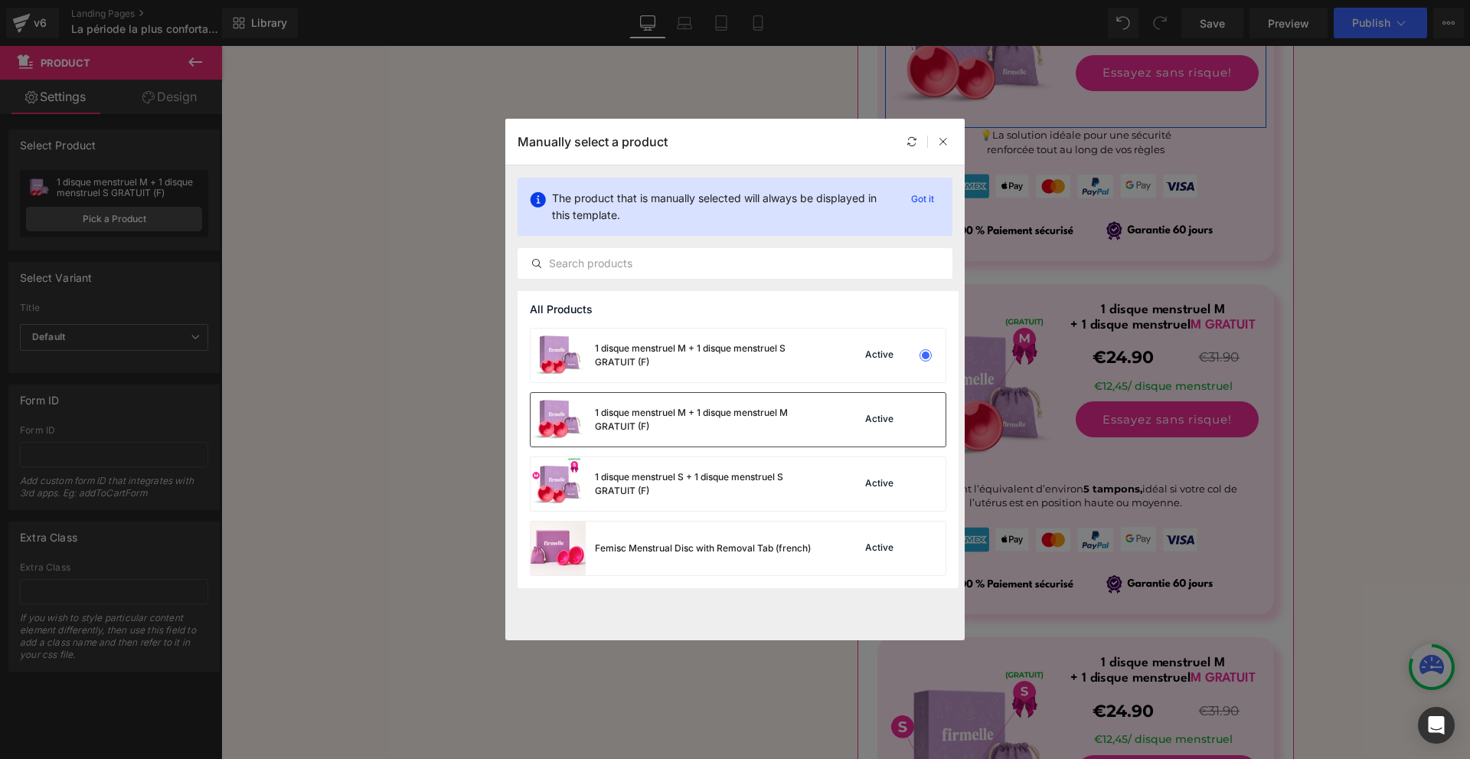
click at [0, 0] on div "1 disque menstruel M + 1 disque menstruel M GRATUIT (F) Active" at bounding box center [0, 0] width 0 height 0
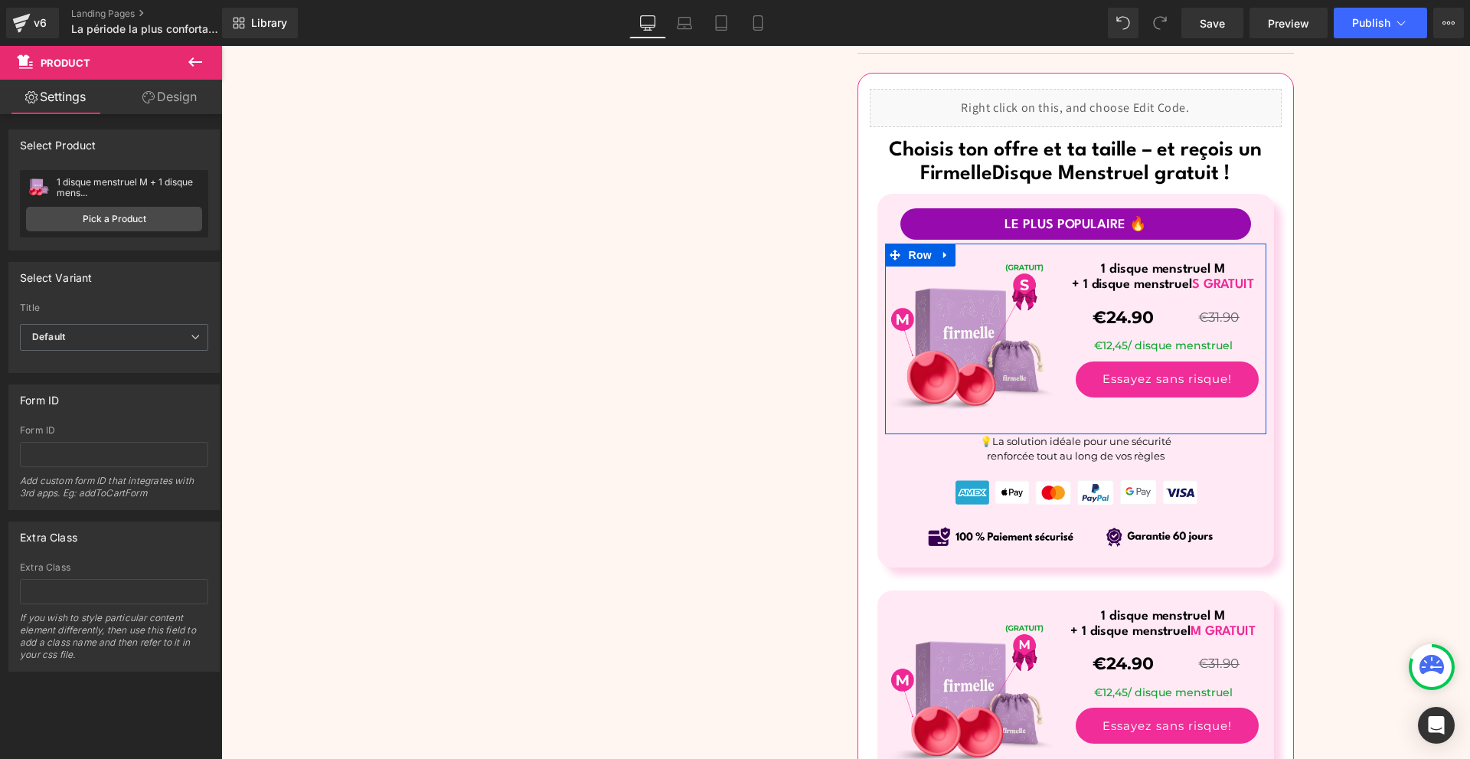
scroll to position [5965, 0]
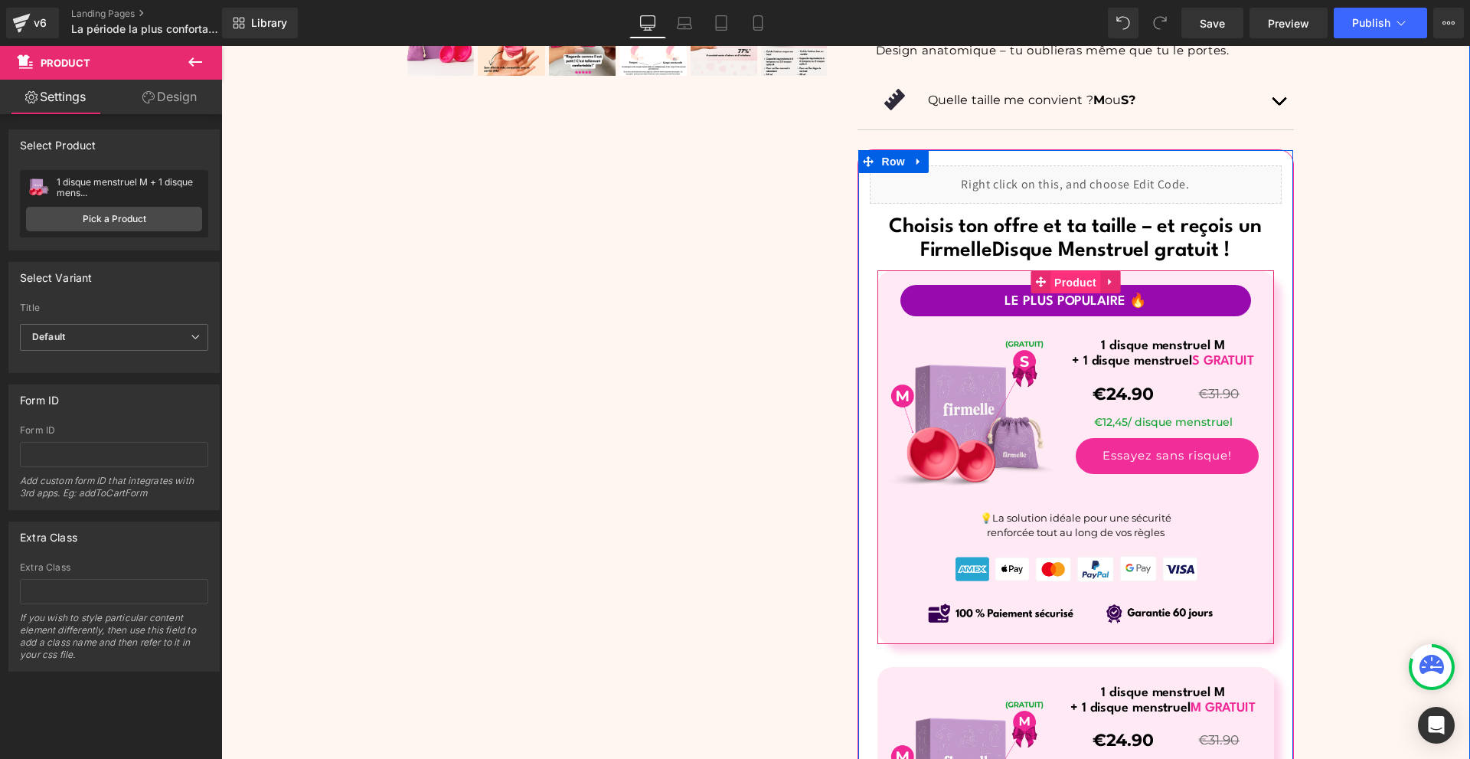
click at [1063, 289] on span "Product" at bounding box center [1075, 282] width 50 height 23
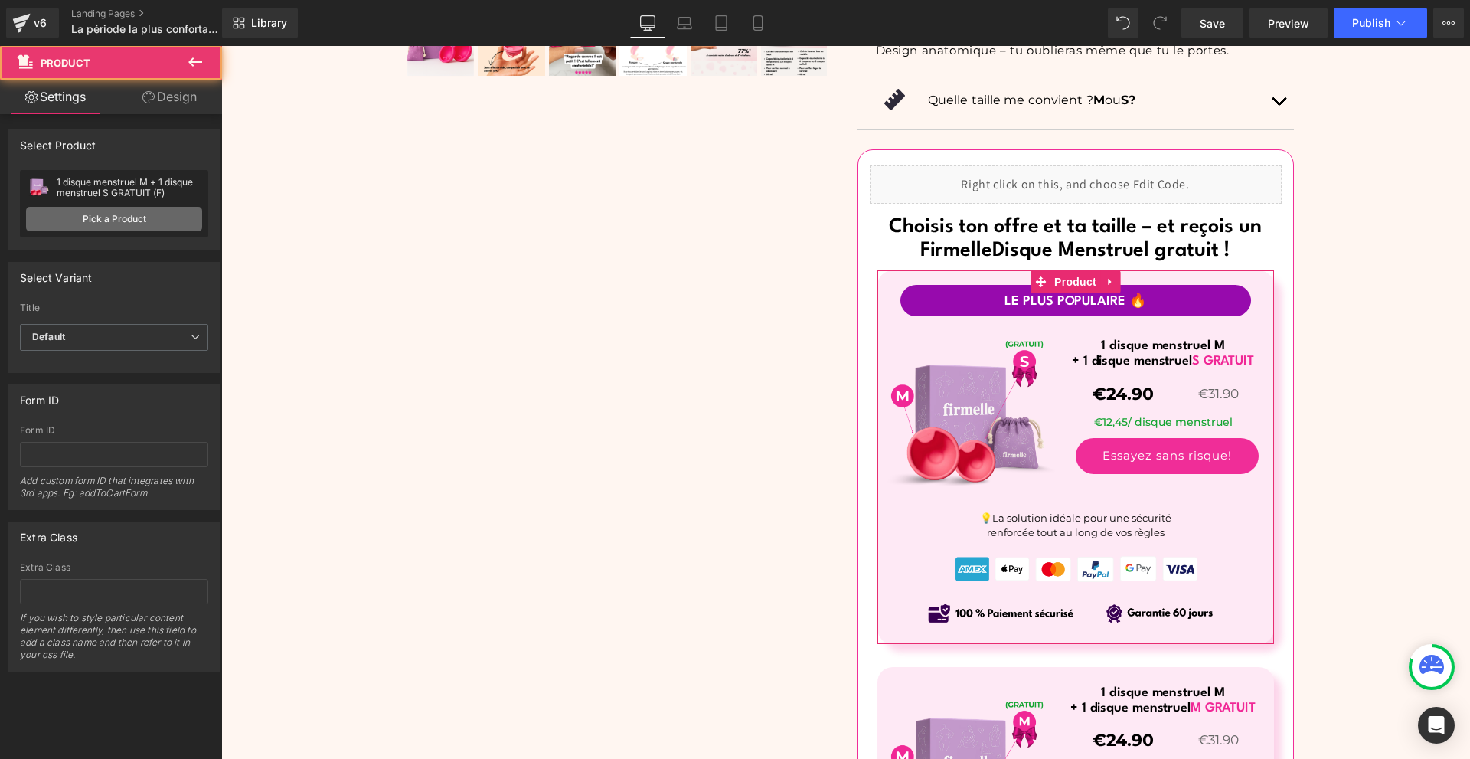
click at [114, 220] on link "Pick a Product" at bounding box center [114, 219] width 176 height 24
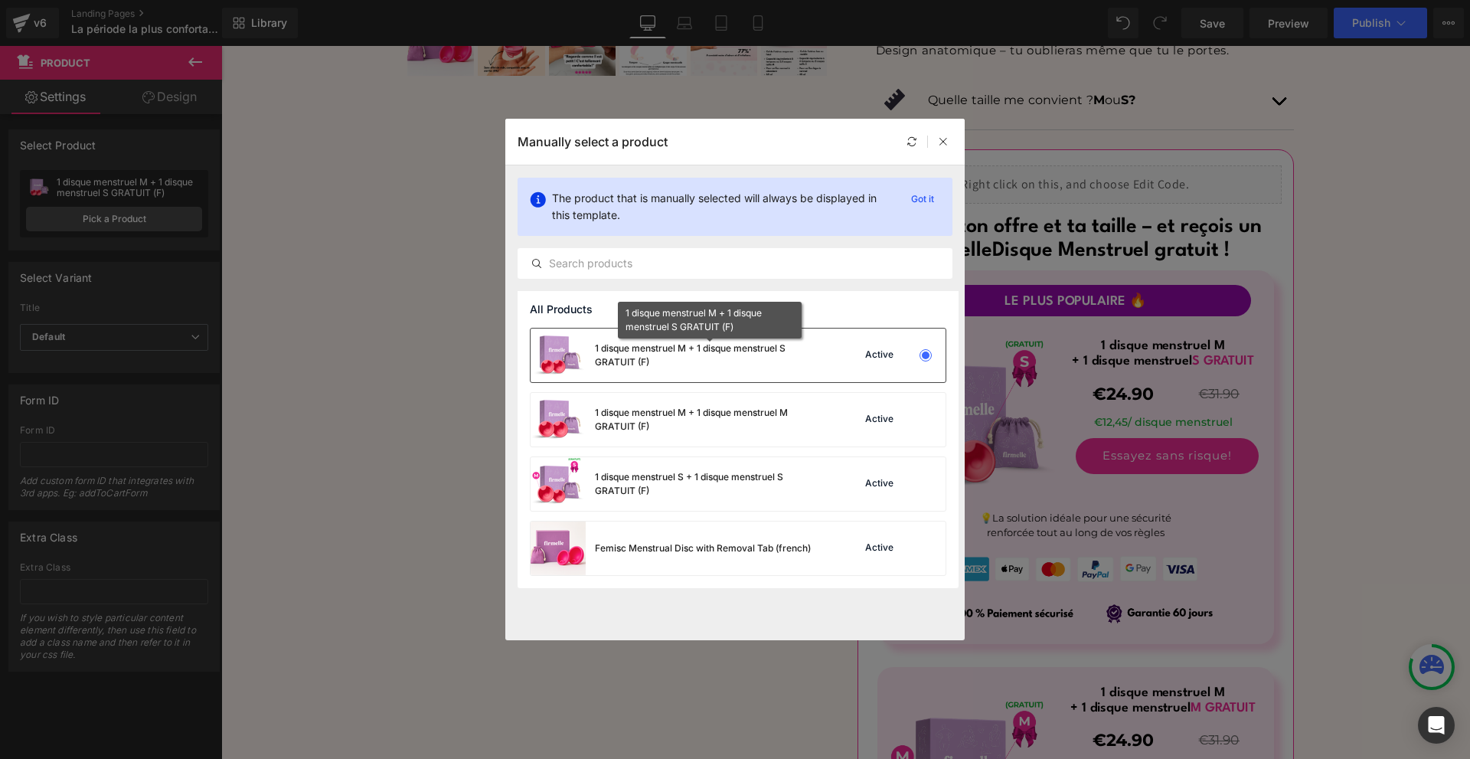
click at [0, 0] on div "1 disque menstruel M + 1 disque menstruel S GRATUIT (F)" at bounding box center [0, 0] width 0 height 0
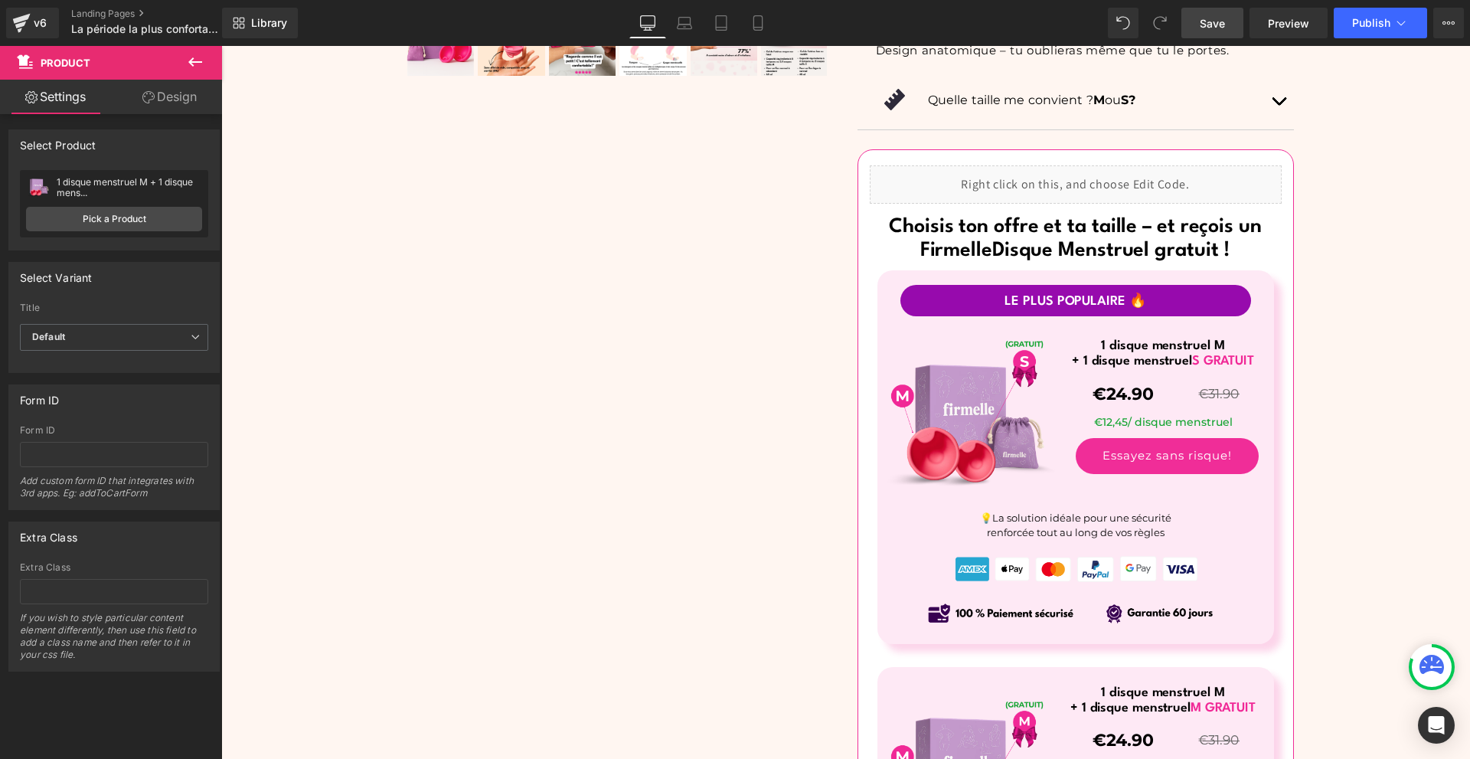
drag, startPoint x: 1228, startPoint y: 23, endPoint x: 1079, endPoint y: 390, distance: 395.6
click at [1228, 23] on link "Save" at bounding box center [1212, 23] width 62 height 31
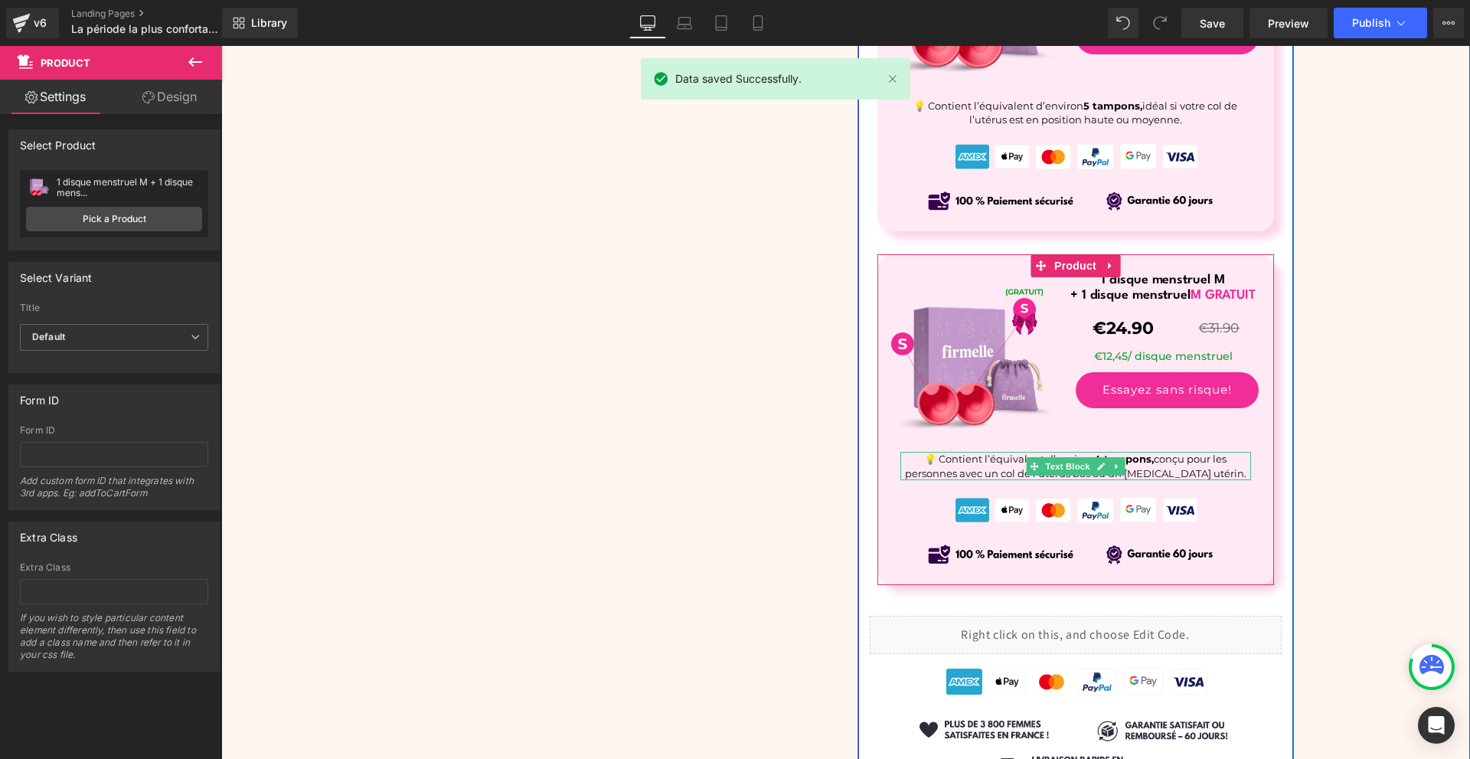
scroll to position [6807, 0]
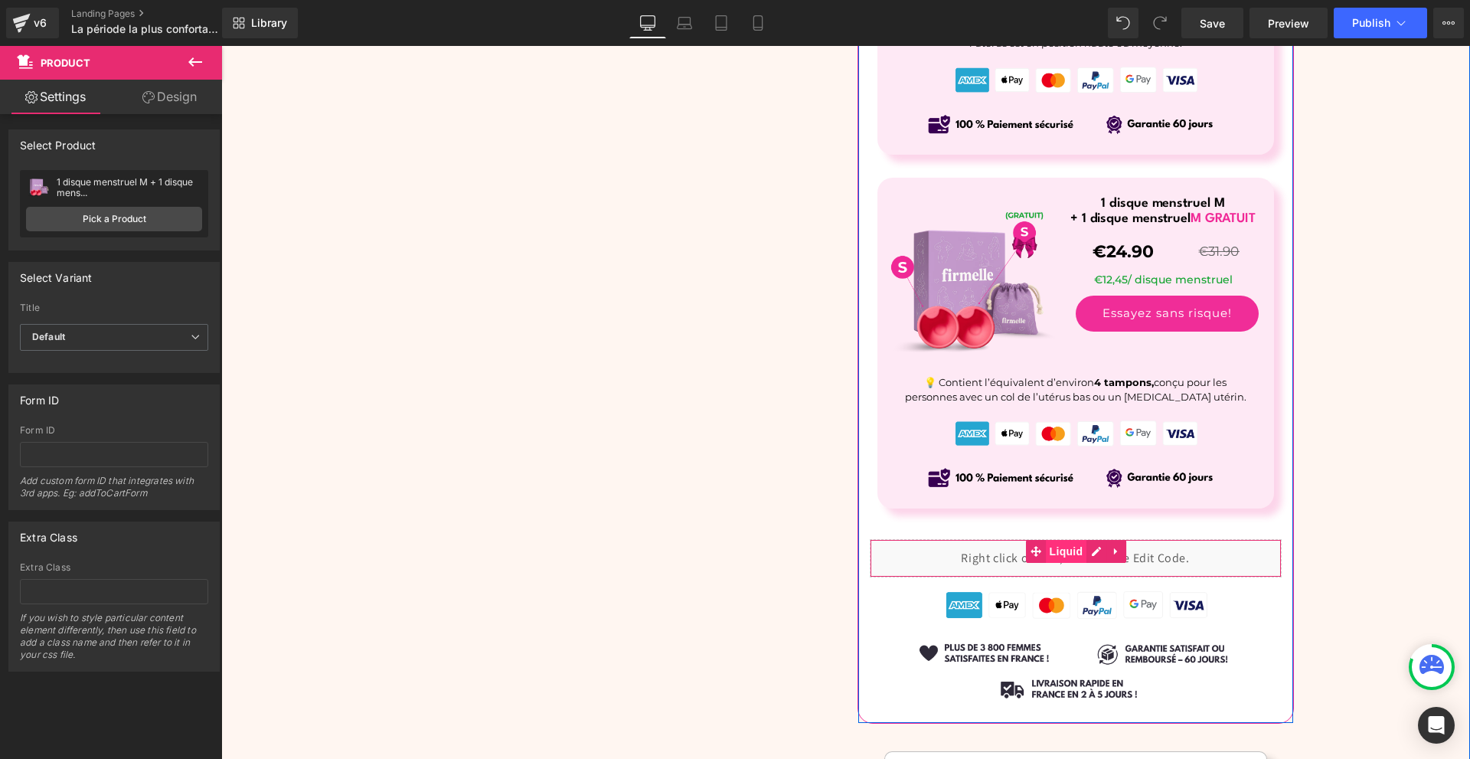
click at [1053, 552] on span "Liquid" at bounding box center [1066, 551] width 41 height 23
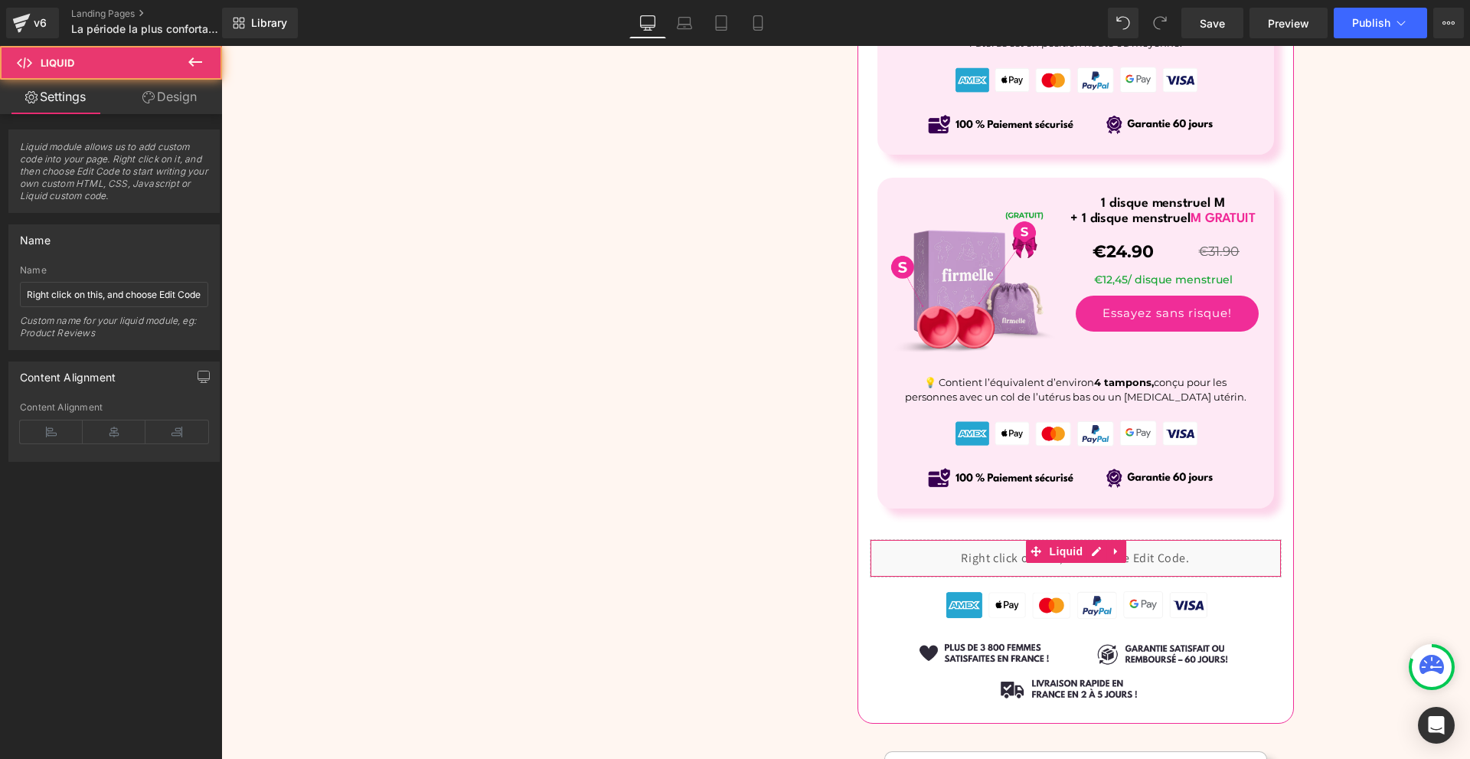
click at [127, 90] on link "Design" at bounding box center [169, 97] width 111 height 34
click at [0, 0] on div "Spacing" at bounding box center [0, 0] width 0 height 0
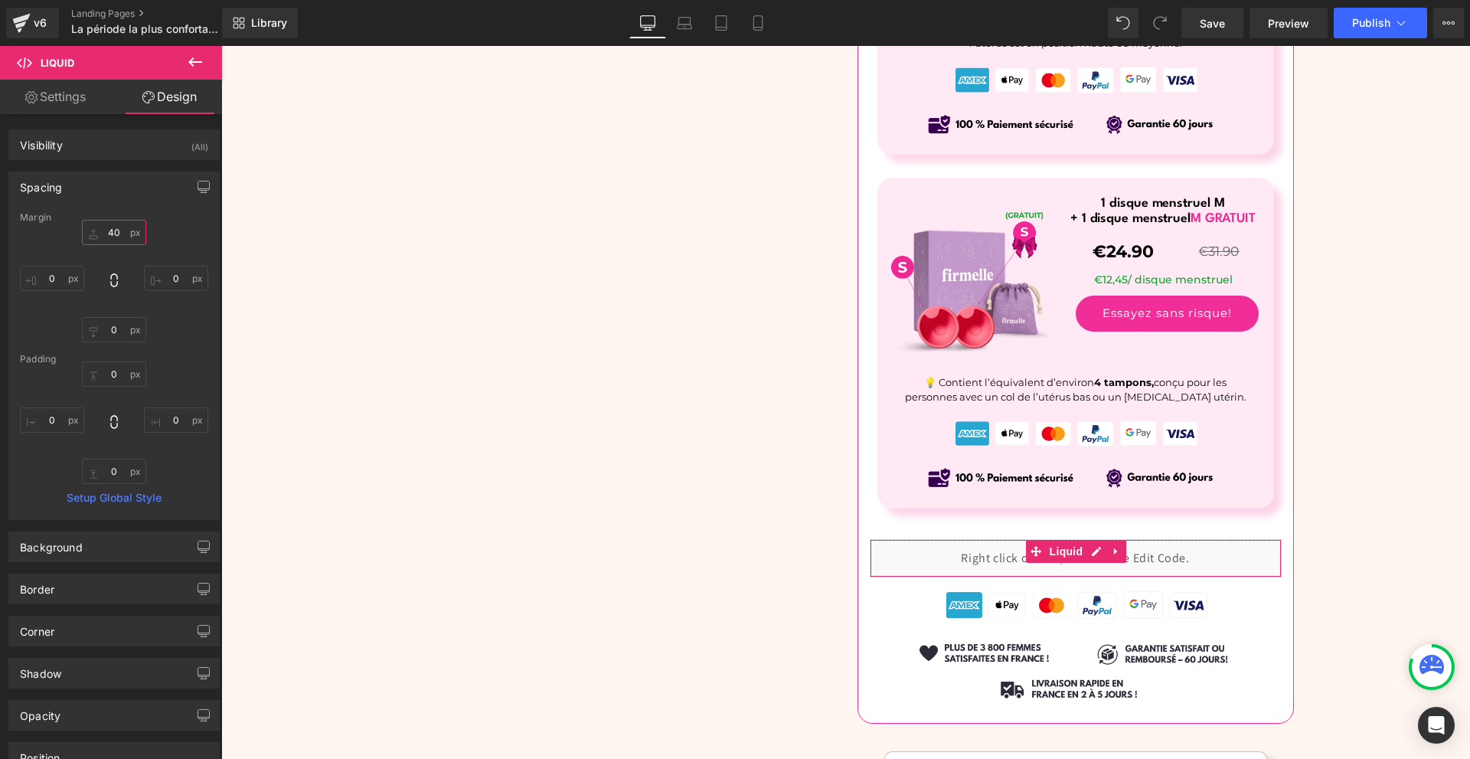
click at [116, 226] on input "text" at bounding box center [114, 232] width 64 height 25
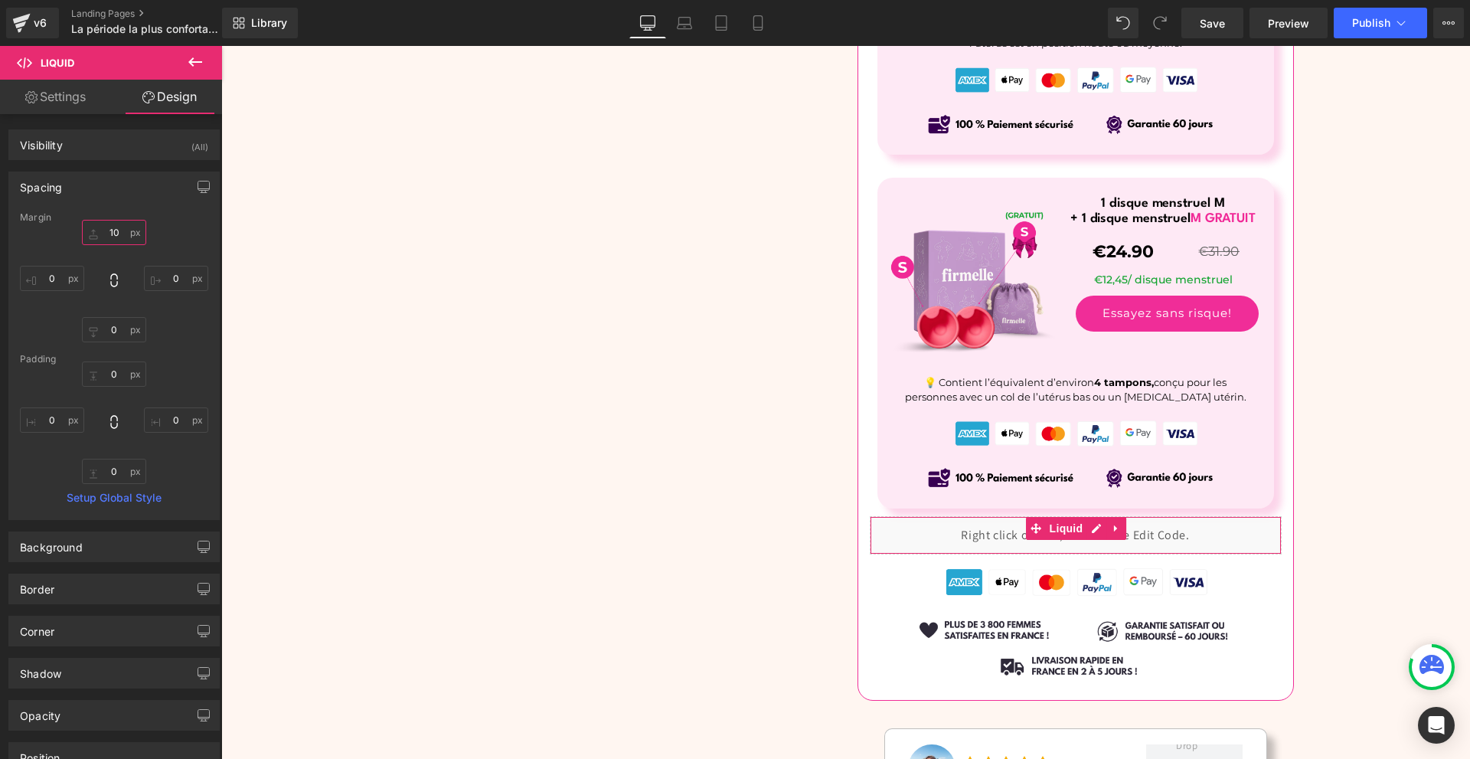
click at [123, 230] on input "10" at bounding box center [114, 232] width 64 height 25
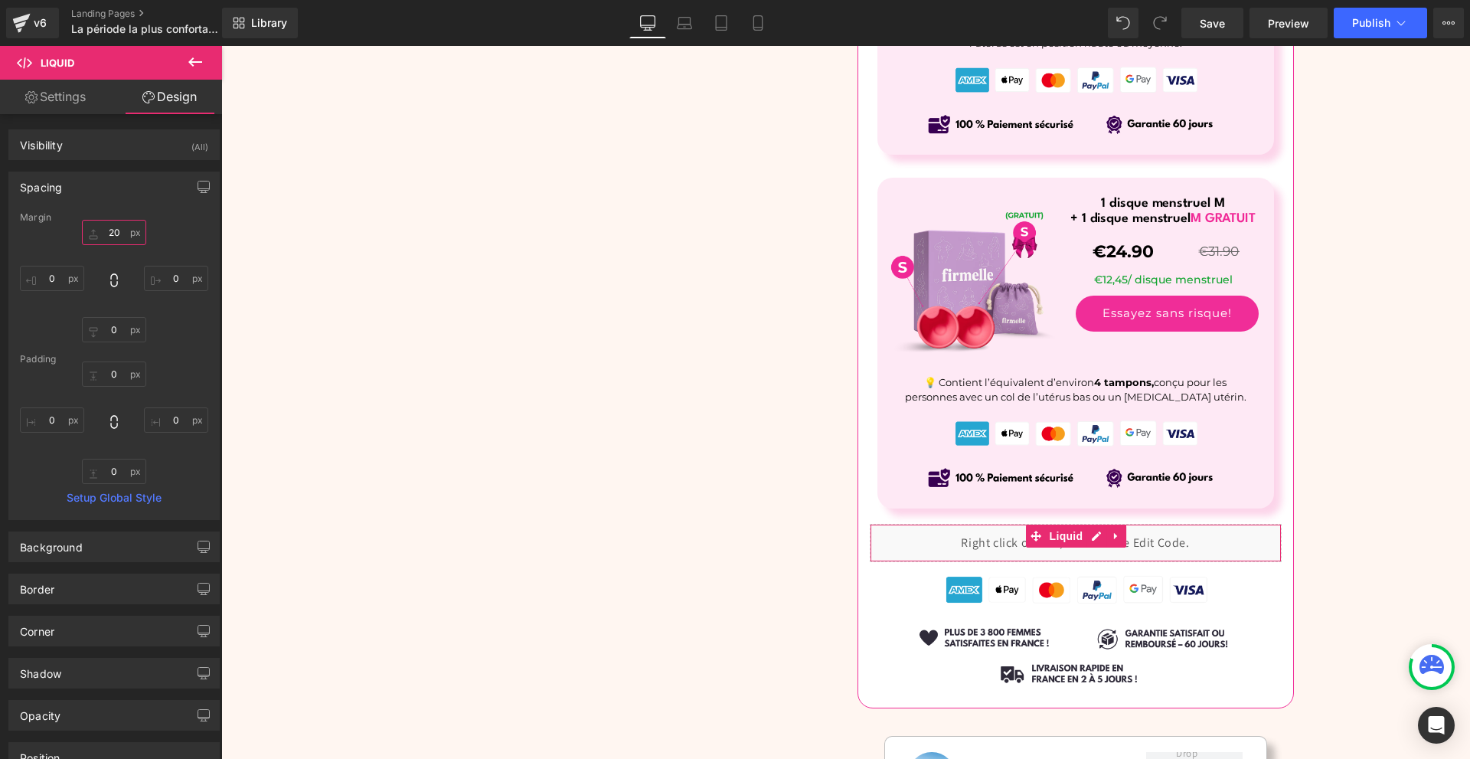
click at [123, 230] on input "20" at bounding box center [114, 232] width 64 height 25
click at [122, 230] on input "20" at bounding box center [114, 232] width 64 height 25
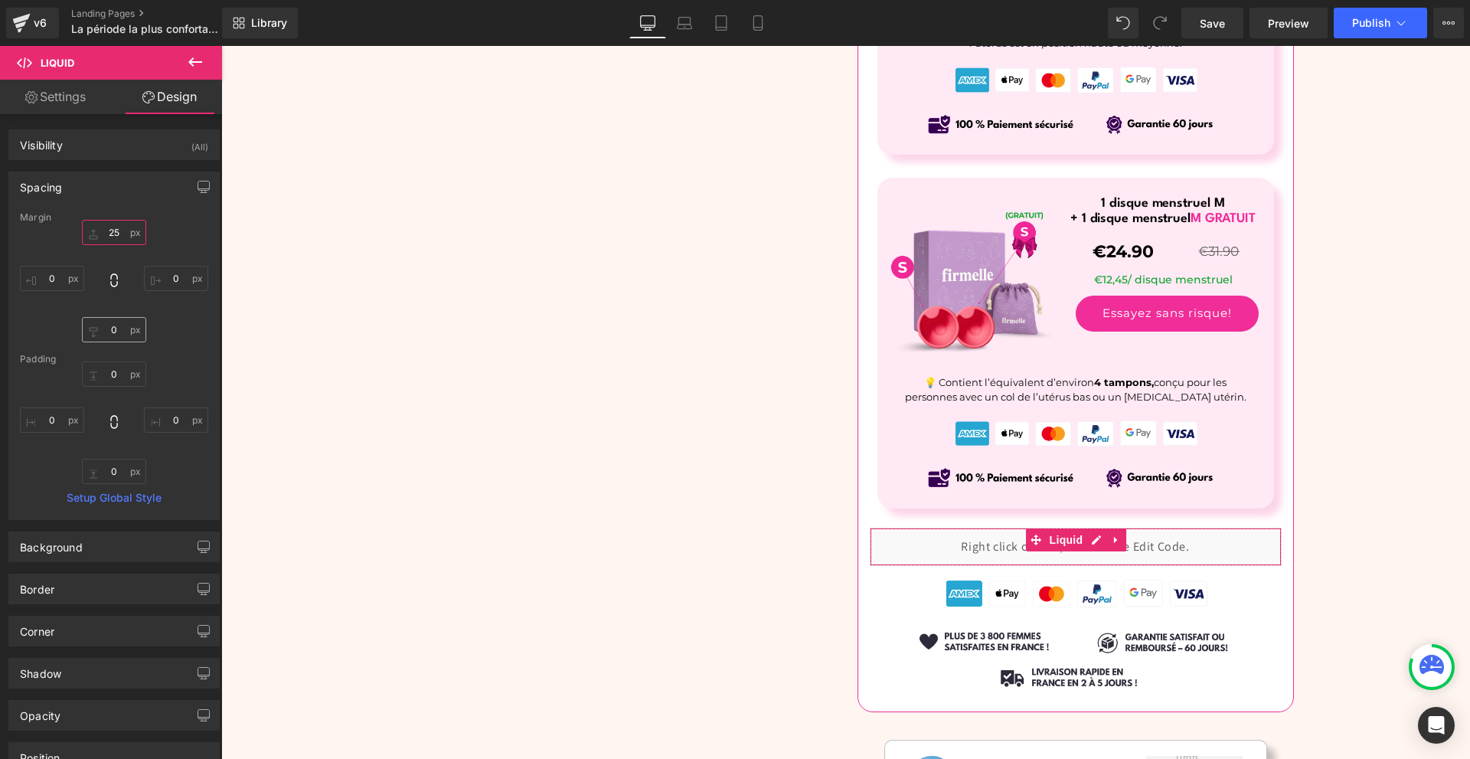
type input "25"
click at [106, 322] on input "text" at bounding box center [114, 329] width 64 height 25
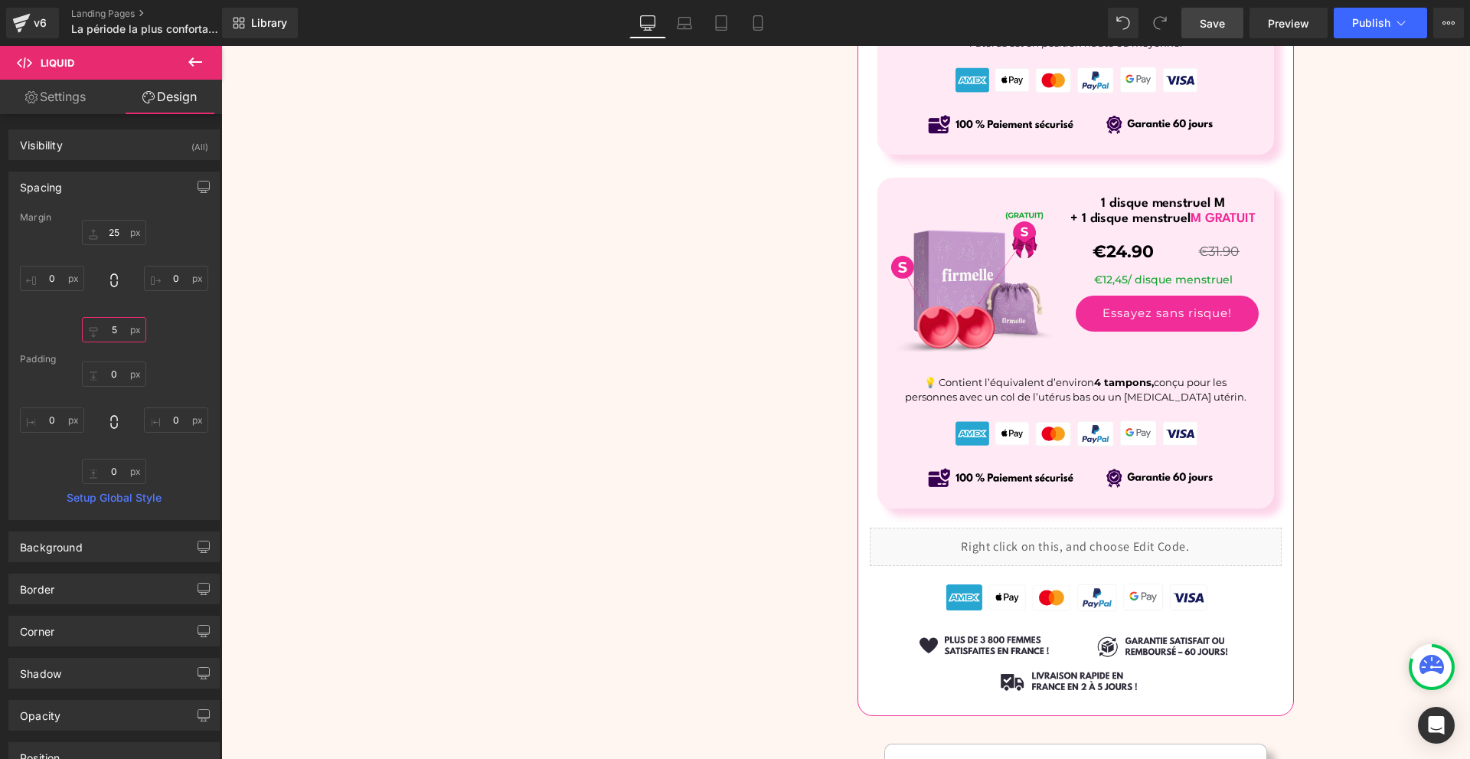
type input "5"
click at [1219, 13] on link "Save" at bounding box center [1212, 23] width 62 height 31
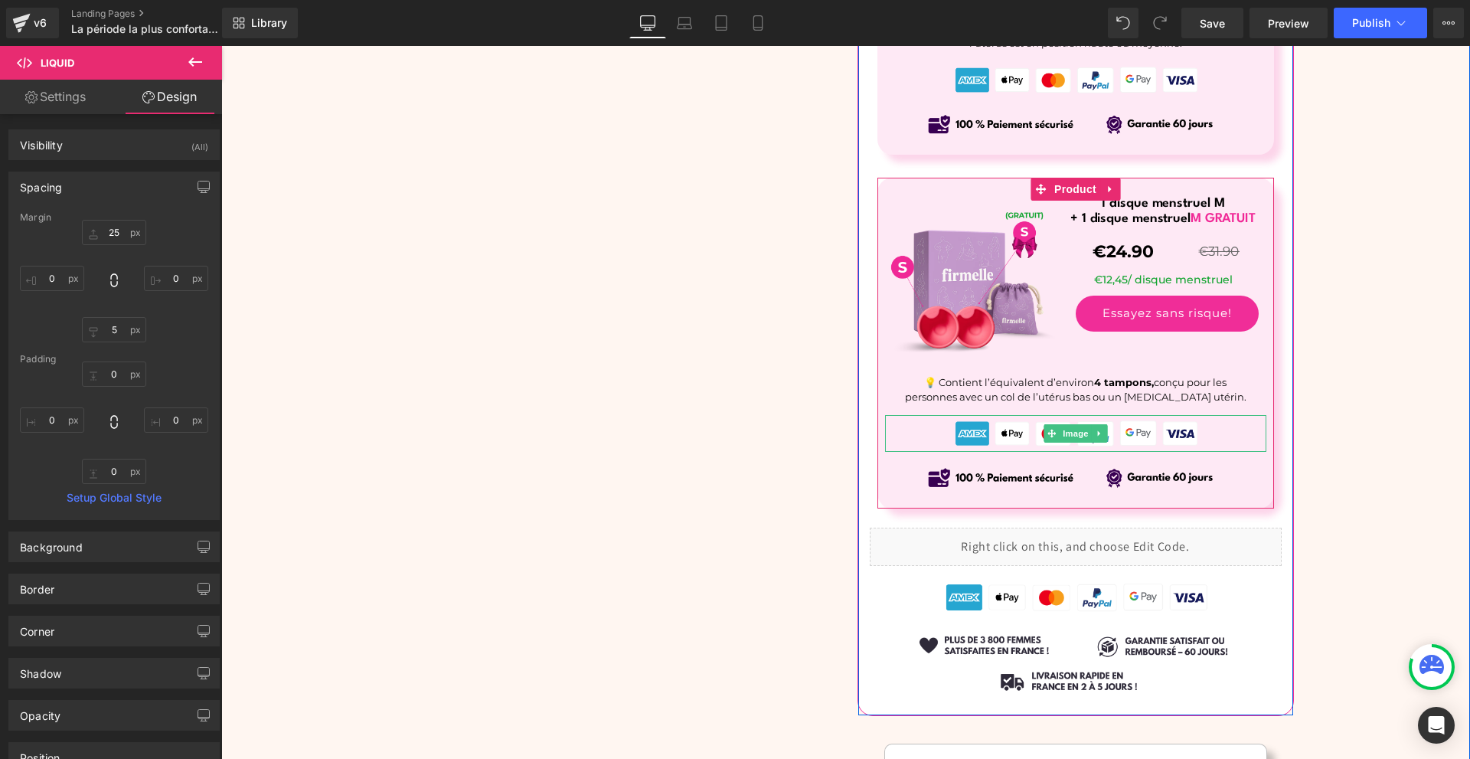
scroll to position [6654, 0]
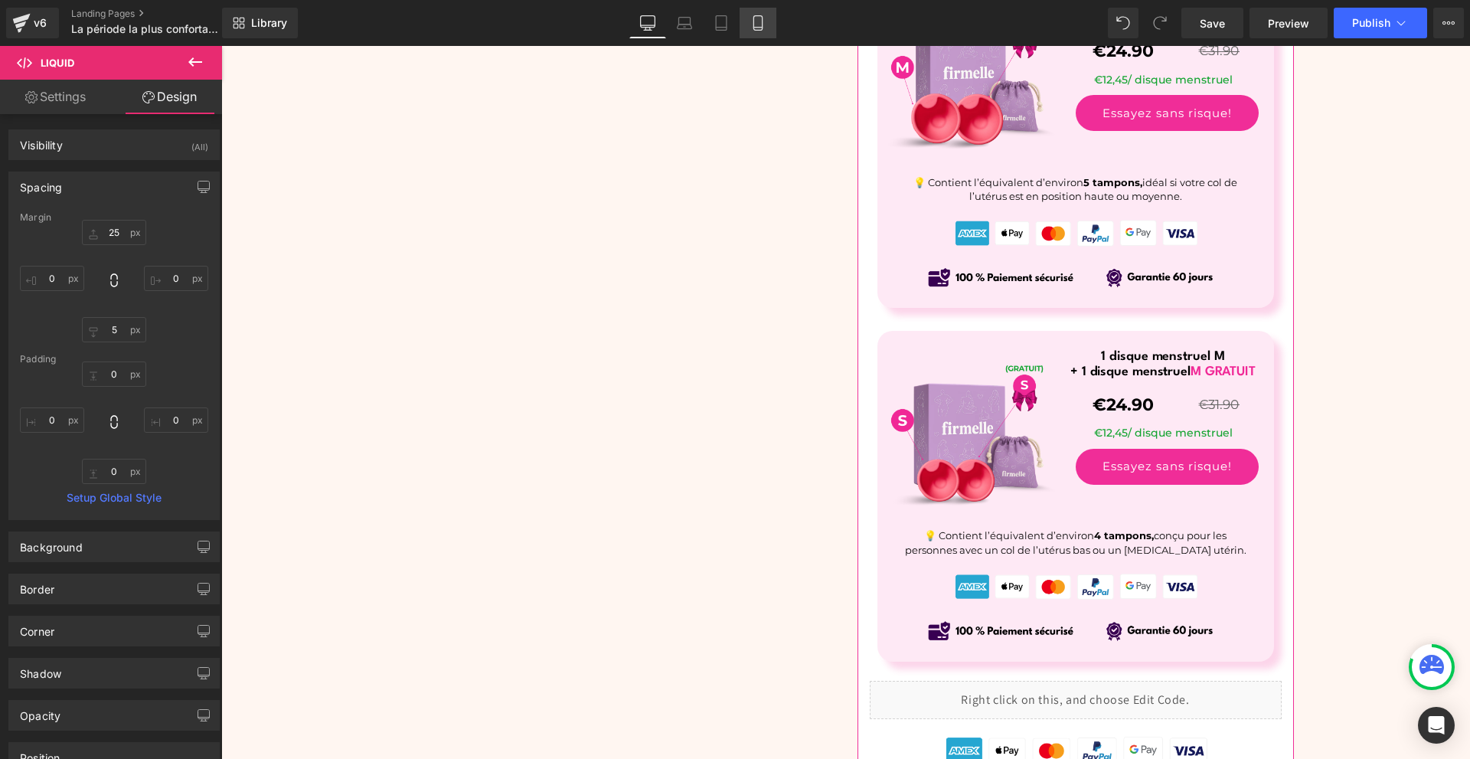
click at [759, 28] on icon at bounding box center [757, 28] width 8 height 0
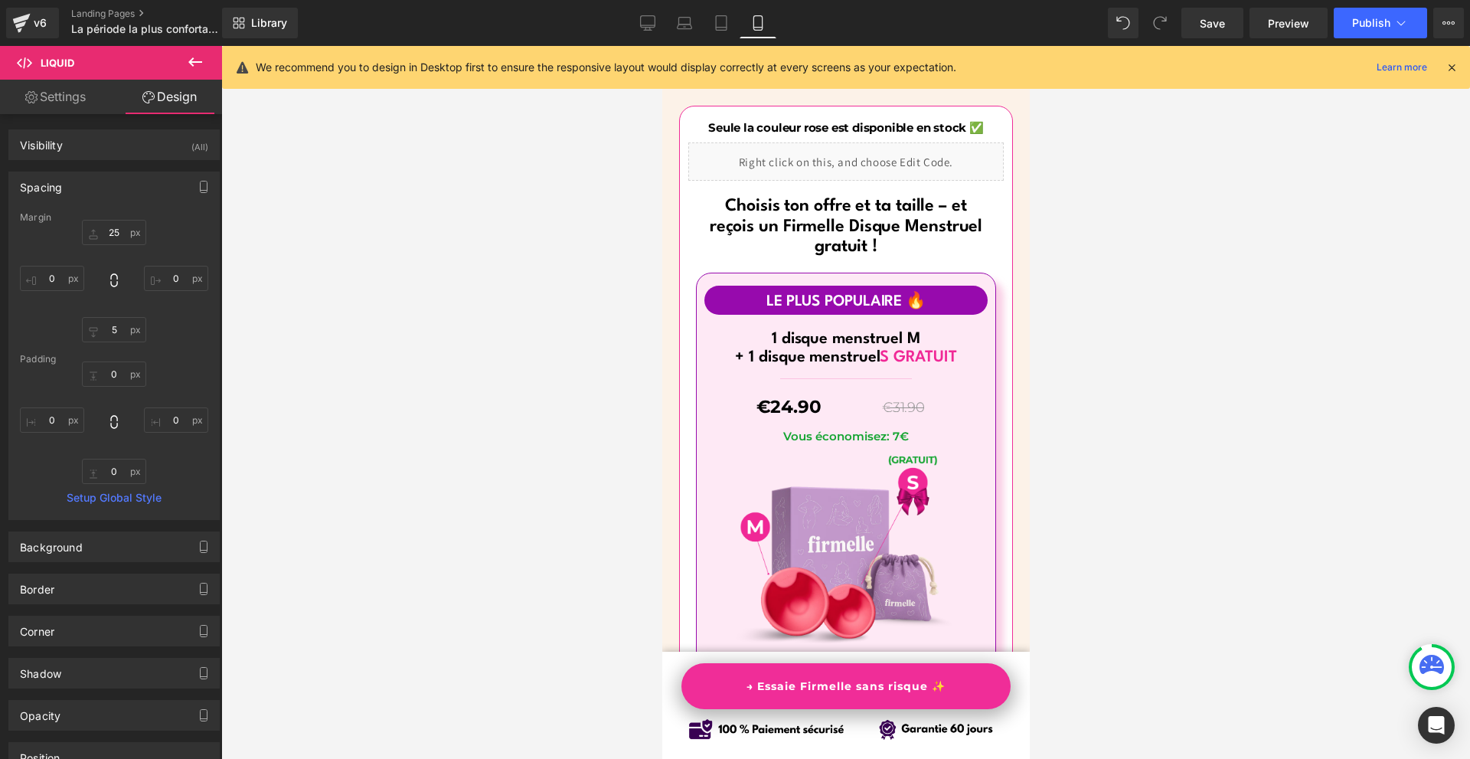
scroll to position [9339, 0]
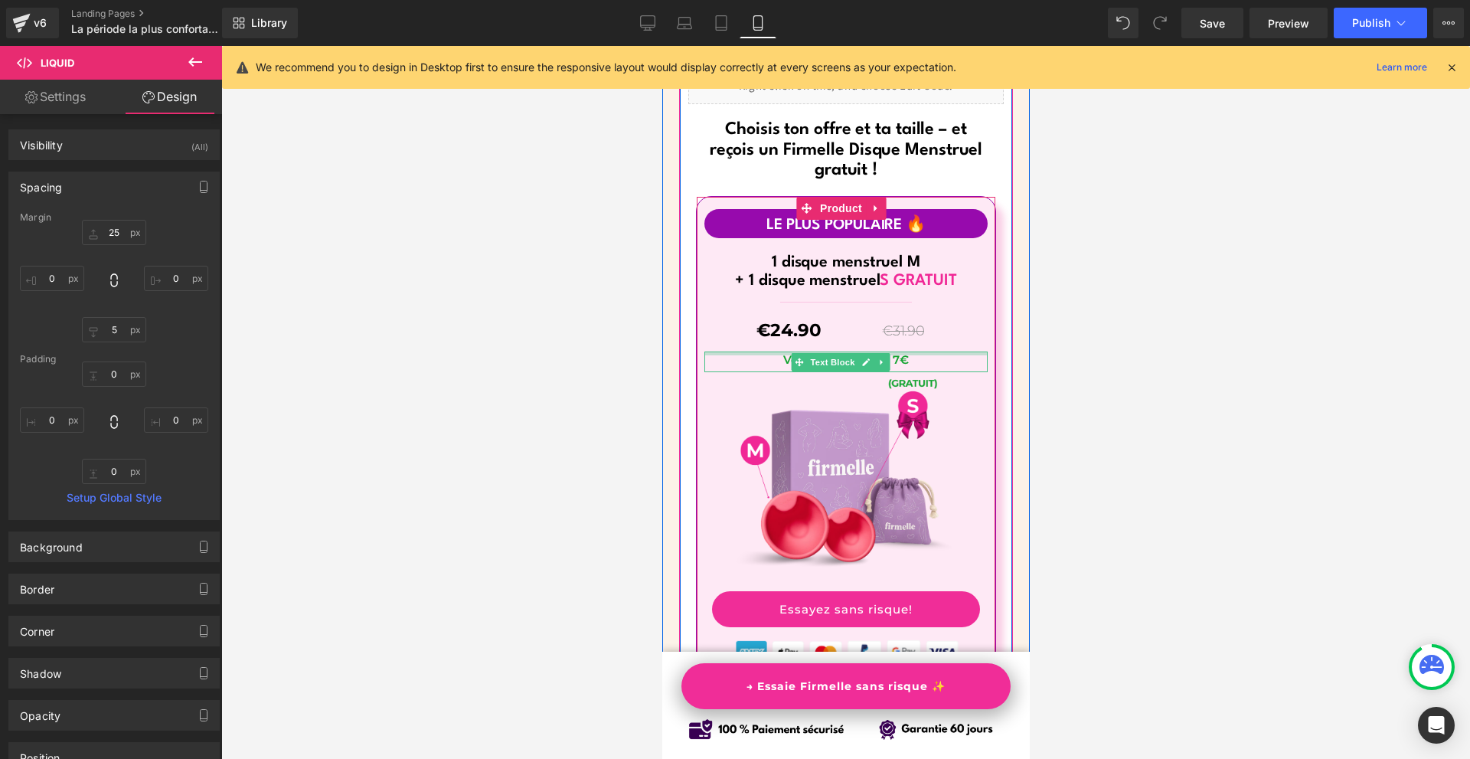
click at [912, 351] on p "Vous économisez: 7€" at bounding box center [845, 359] width 268 height 16
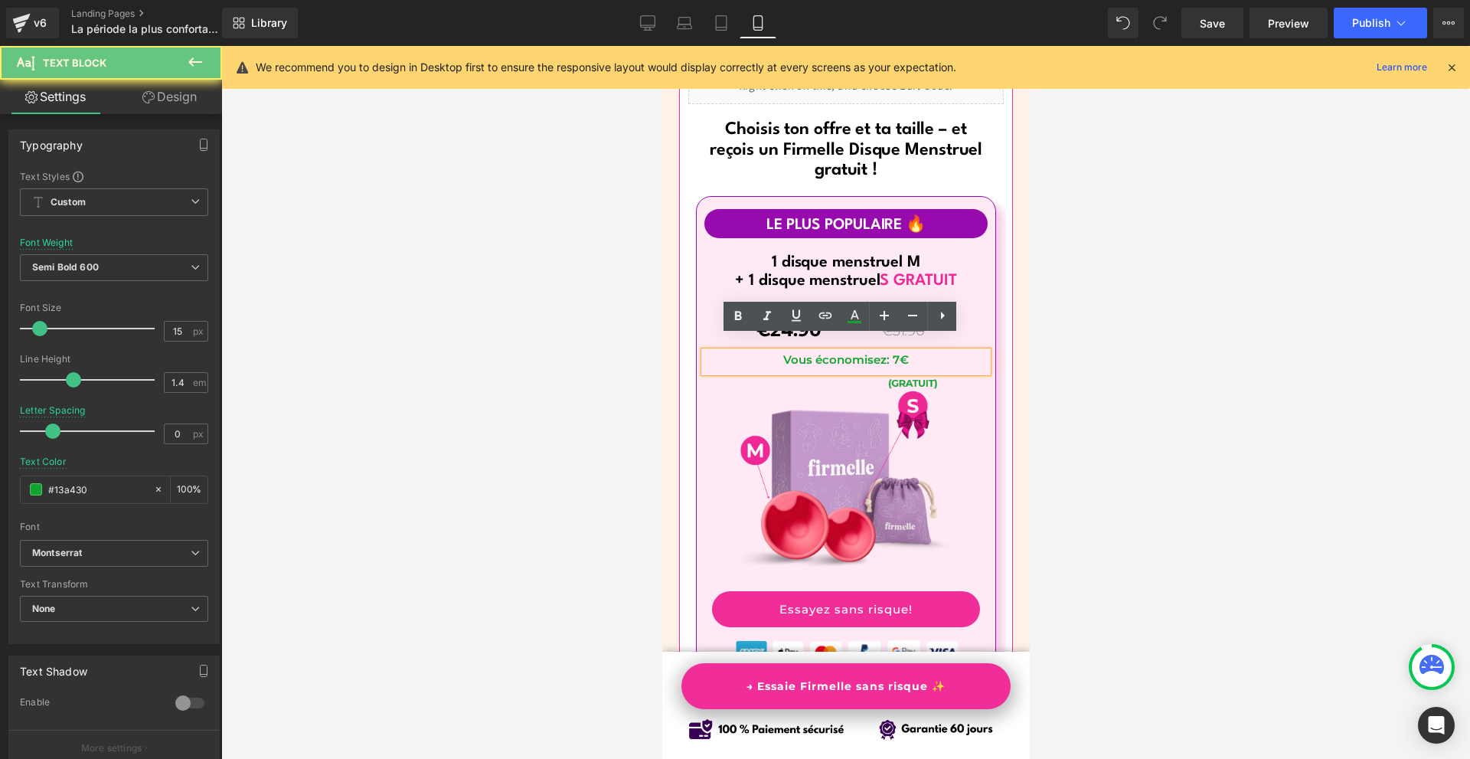
click at [912, 351] on p "Vous économisez: 7€" at bounding box center [845, 359] width 268 height 16
copy p "Vous économisez: 7€"
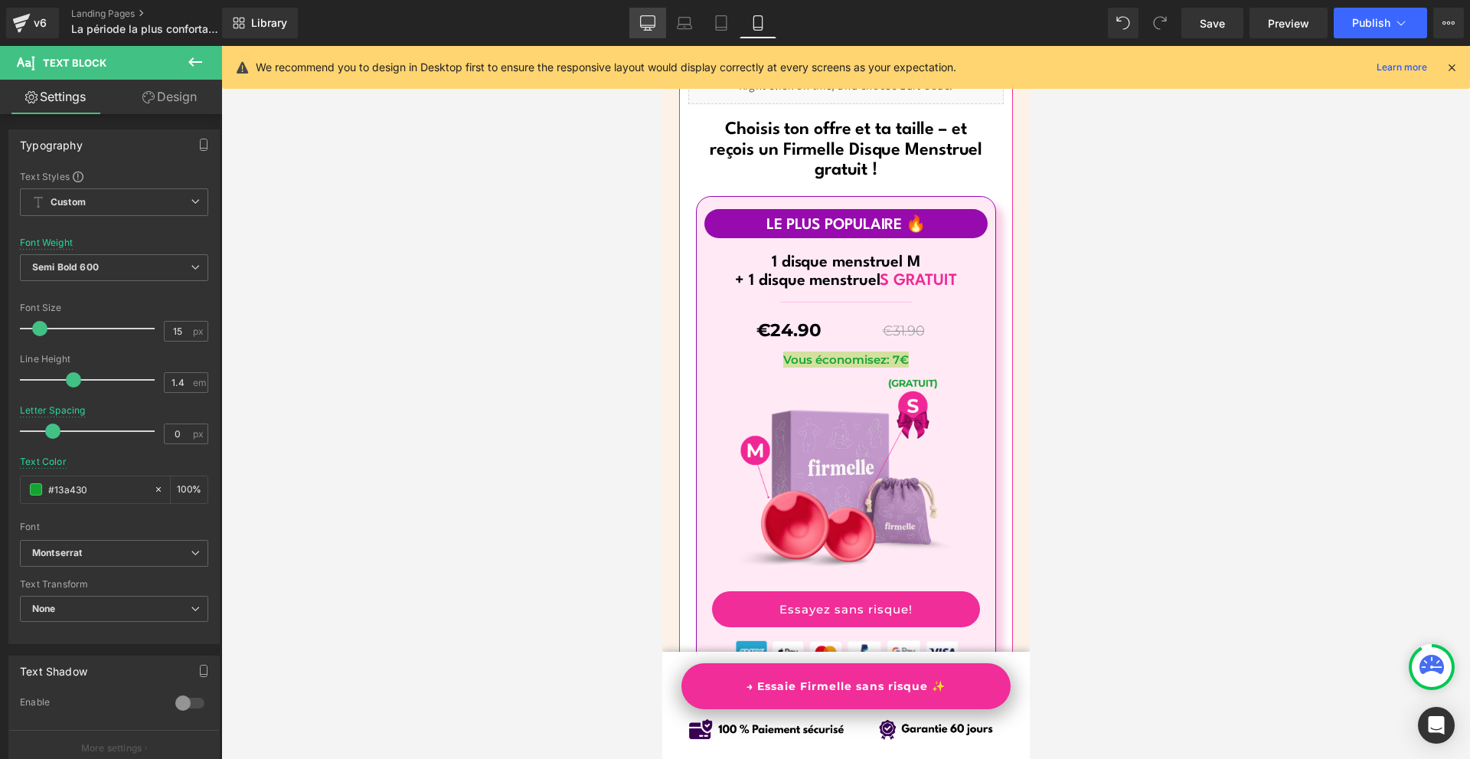
click at [638, 16] on link "Desktop" at bounding box center [647, 23] width 37 height 31
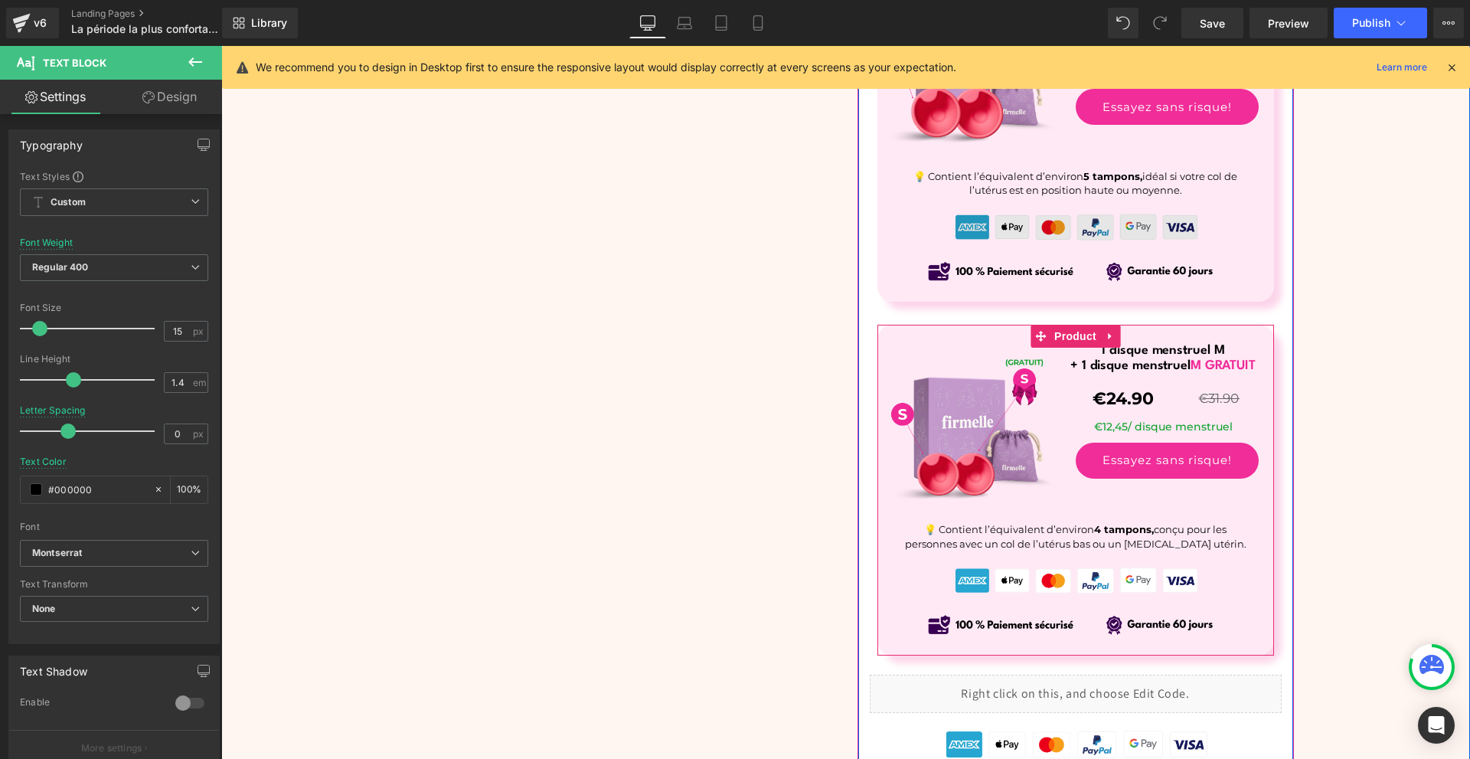
scroll to position [6583, 0]
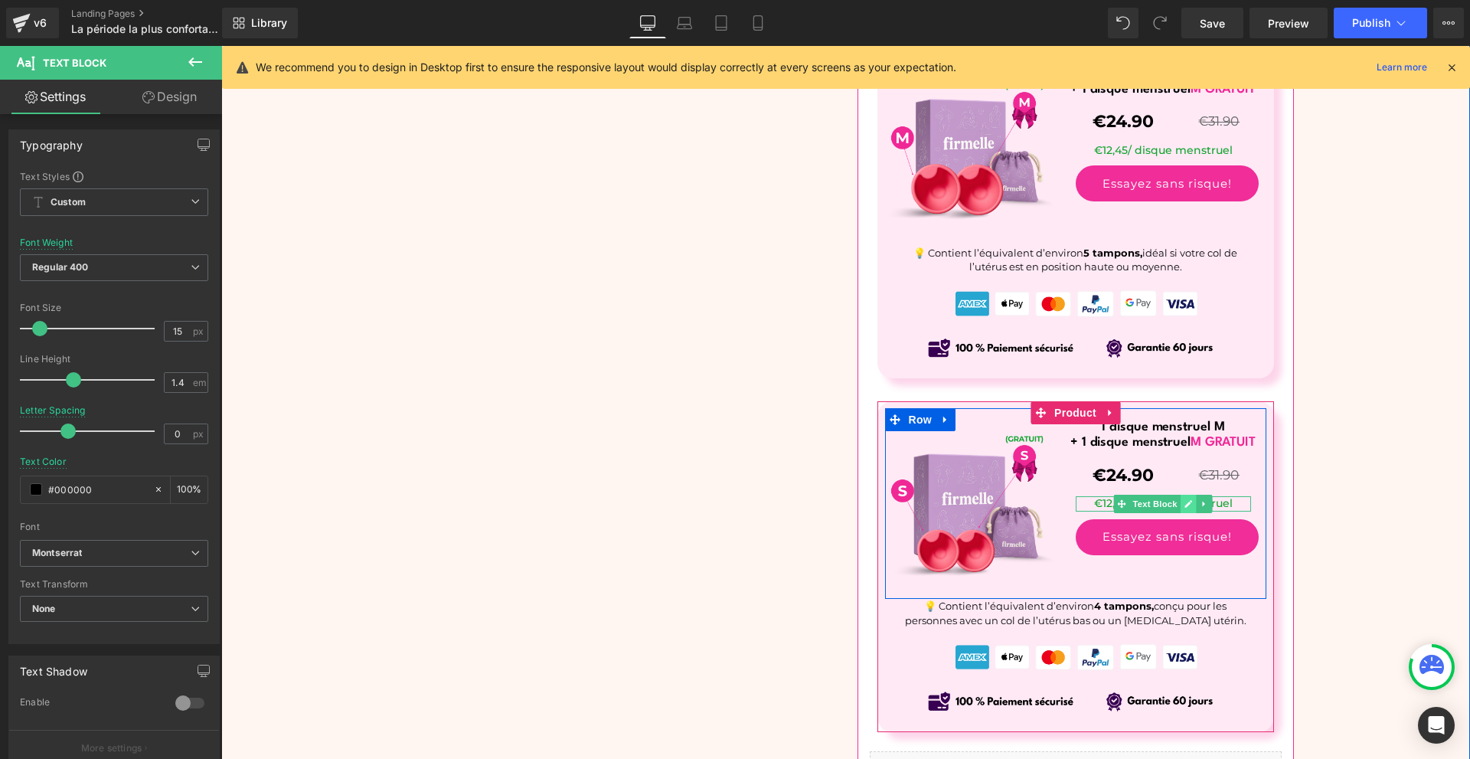
click at [1180, 506] on link at bounding box center [1188, 504] width 16 height 18
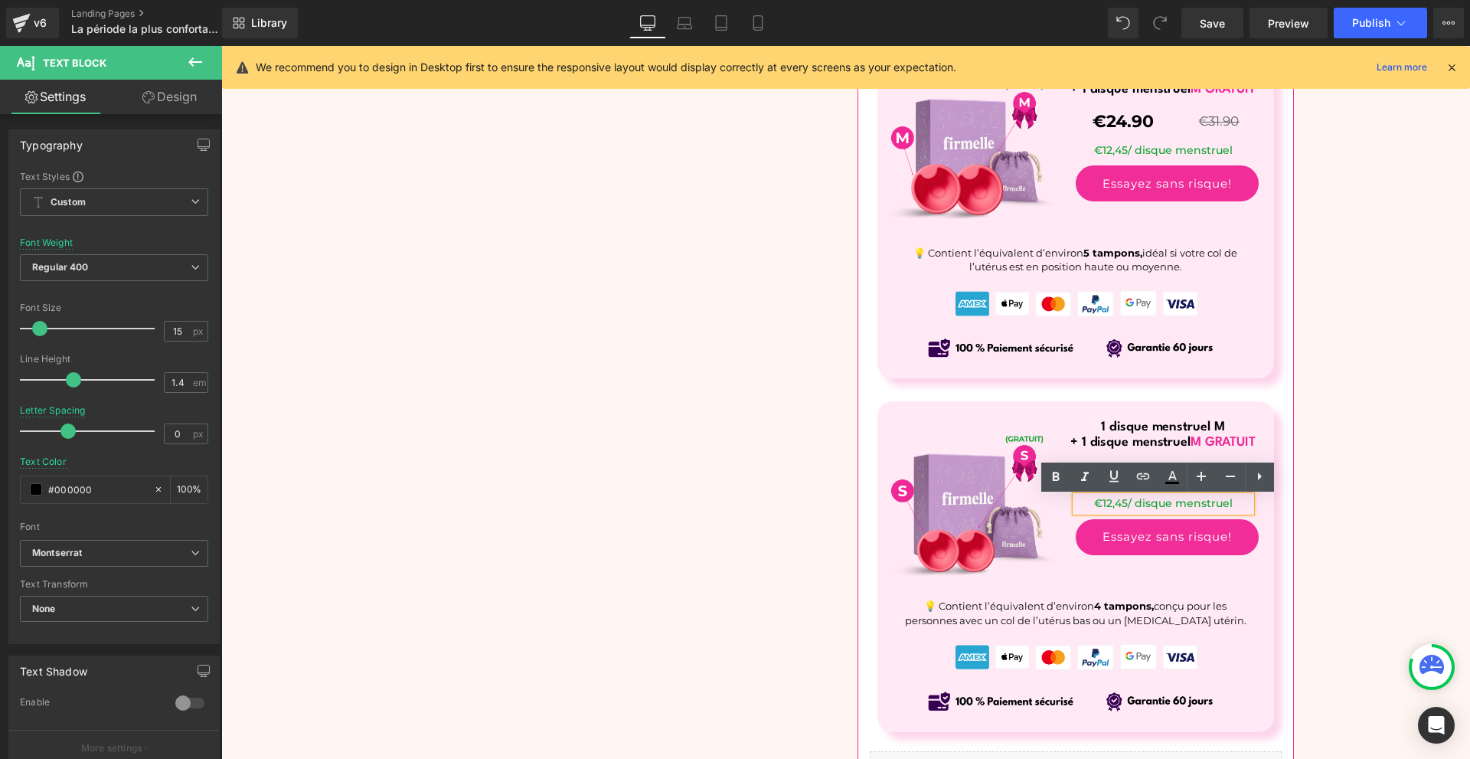
click at [1177, 506] on p "€12,45/ disque menstruel" at bounding box center [1163, 503] width 175 height 15
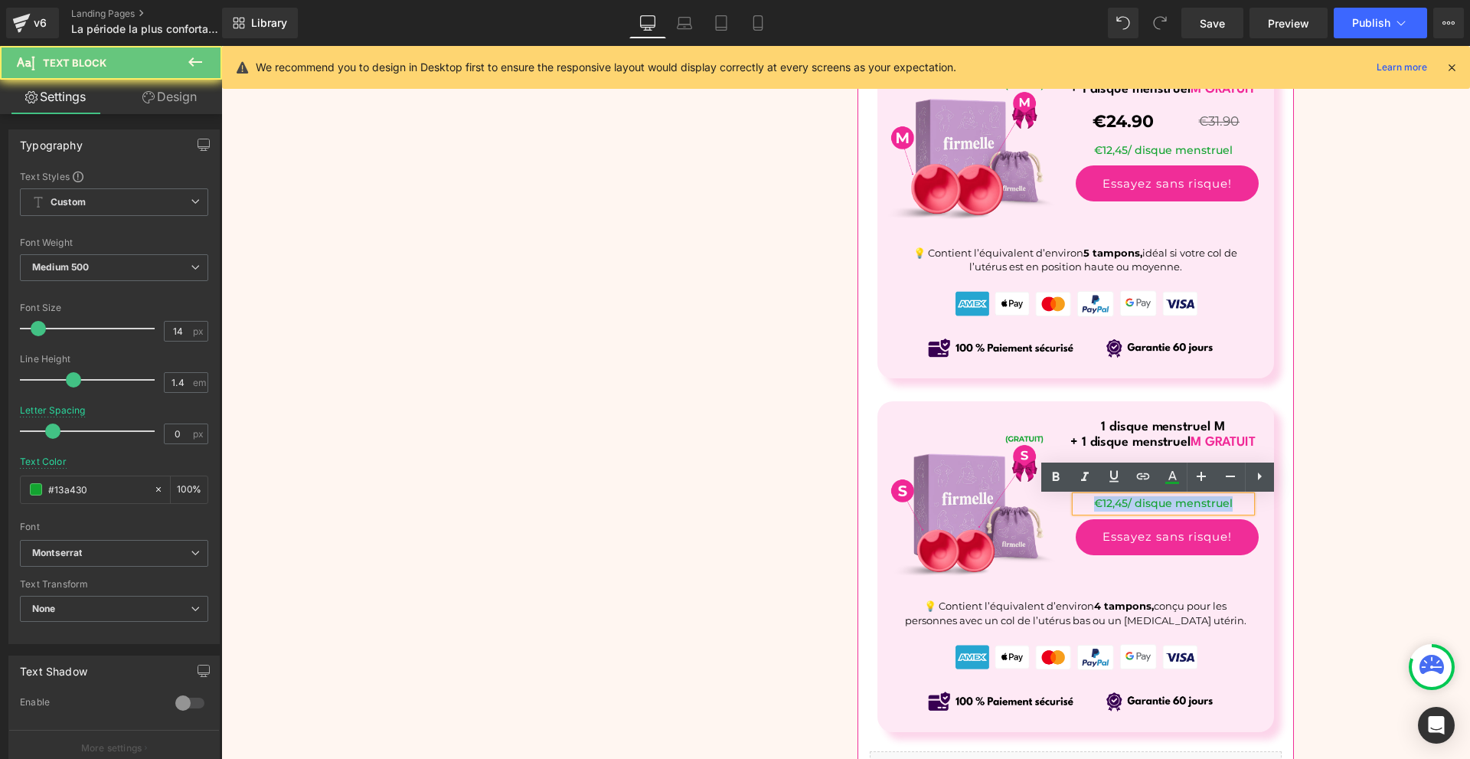
click at [1177, 506] on p "€12,45/ disque menstruel" at bounding box center [1163, 503] width 175 height 15
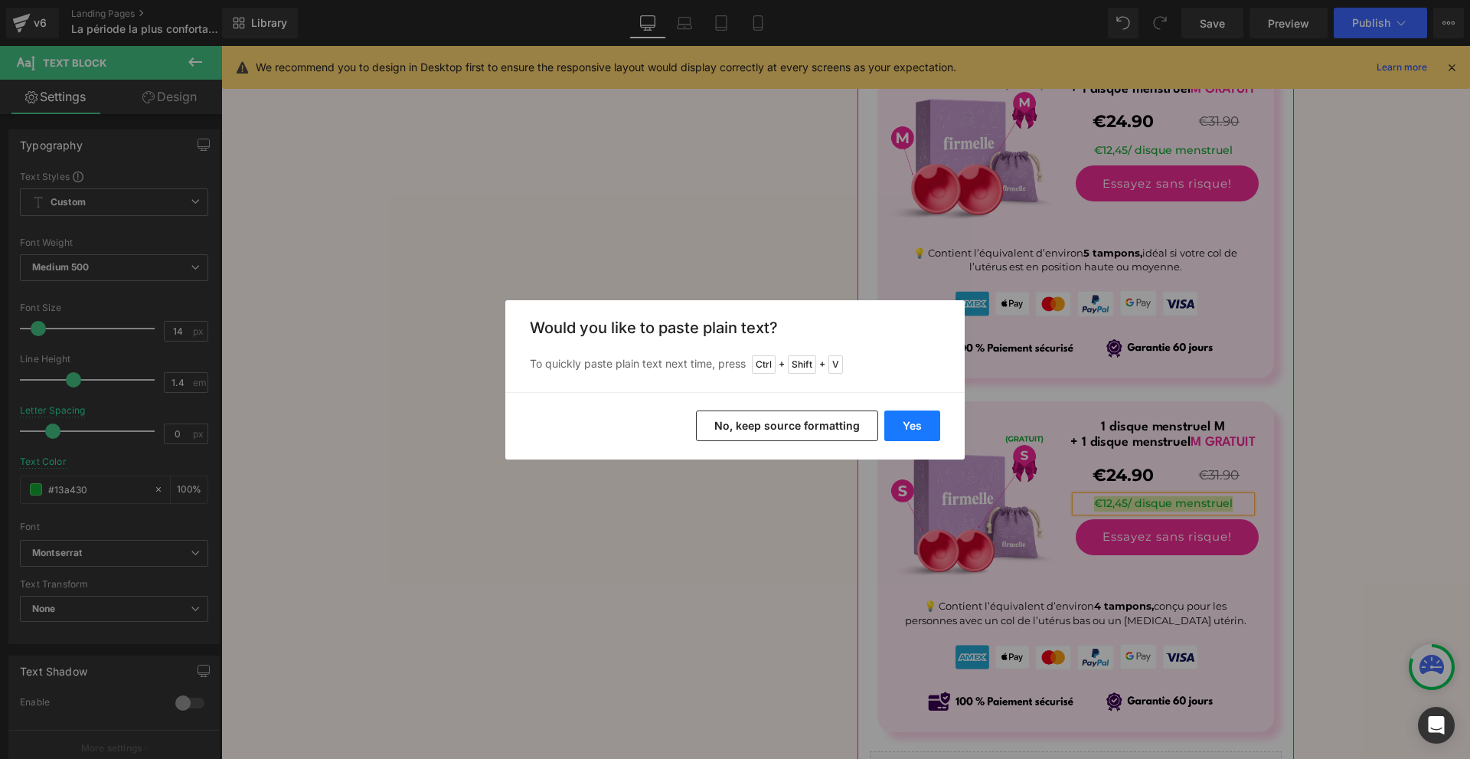
click at [0, 0] on button "Yes" at bounding box center [0, 0] width 0 height 0
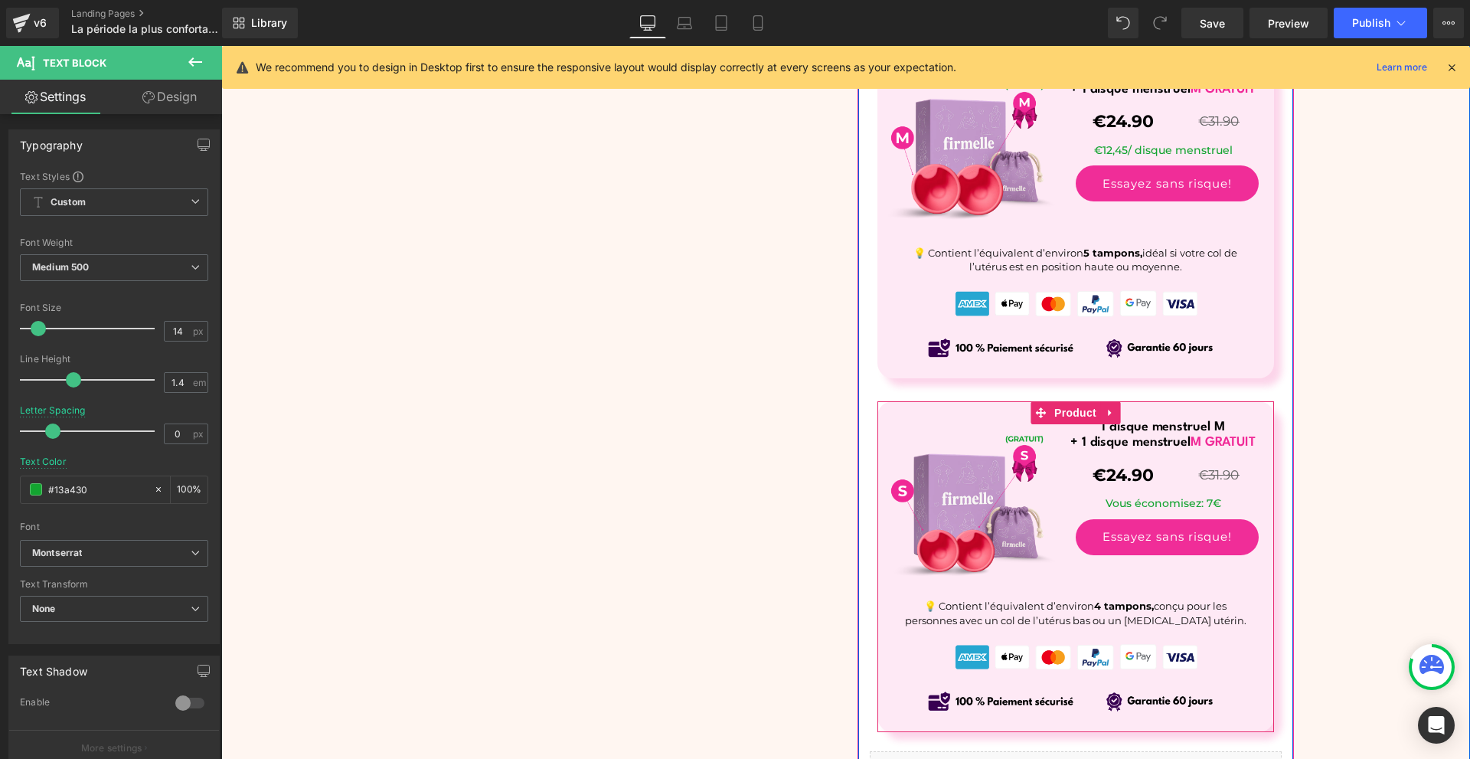
scroll to position [6124, 0]
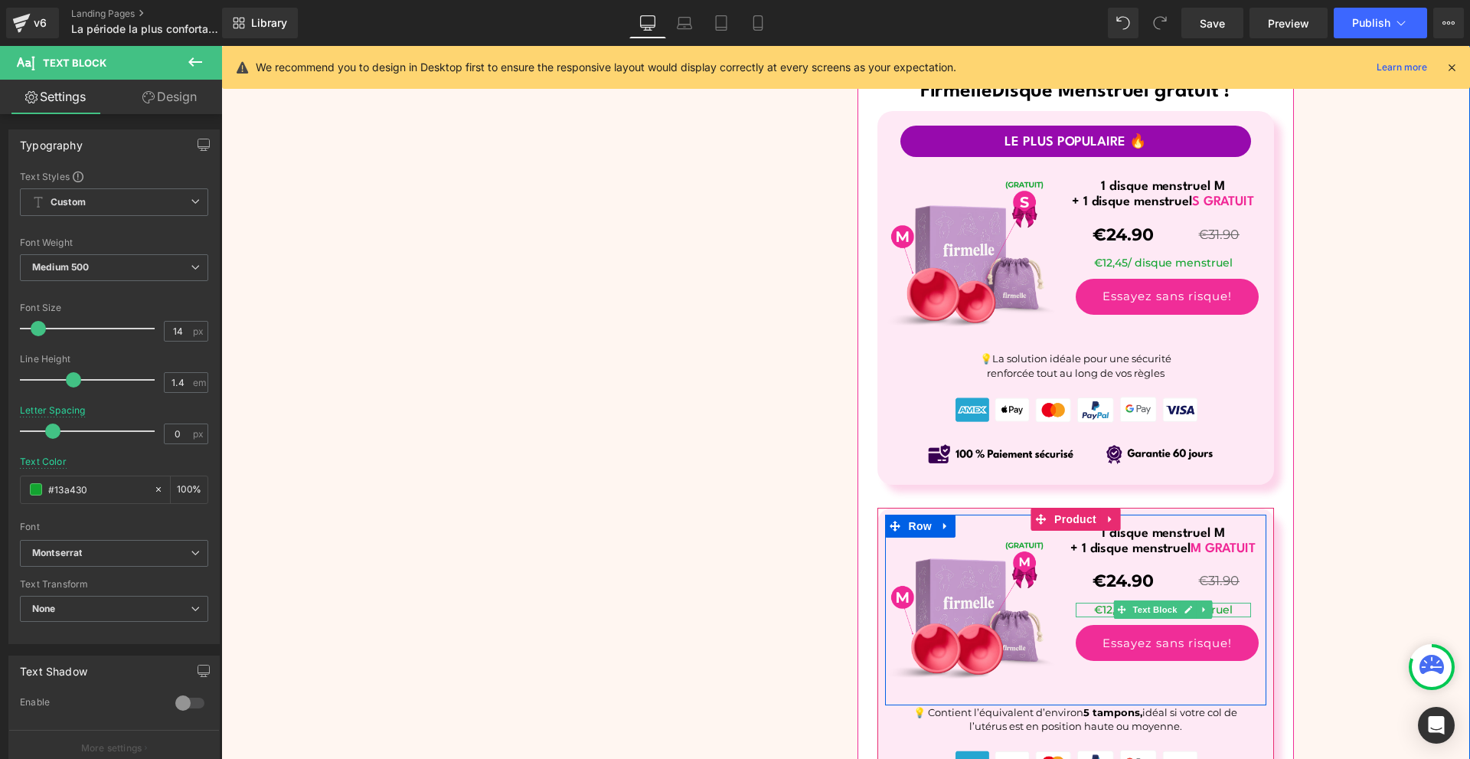
click at [1209, 615] on div at bounding box center [1163, 615] width 175 height 4
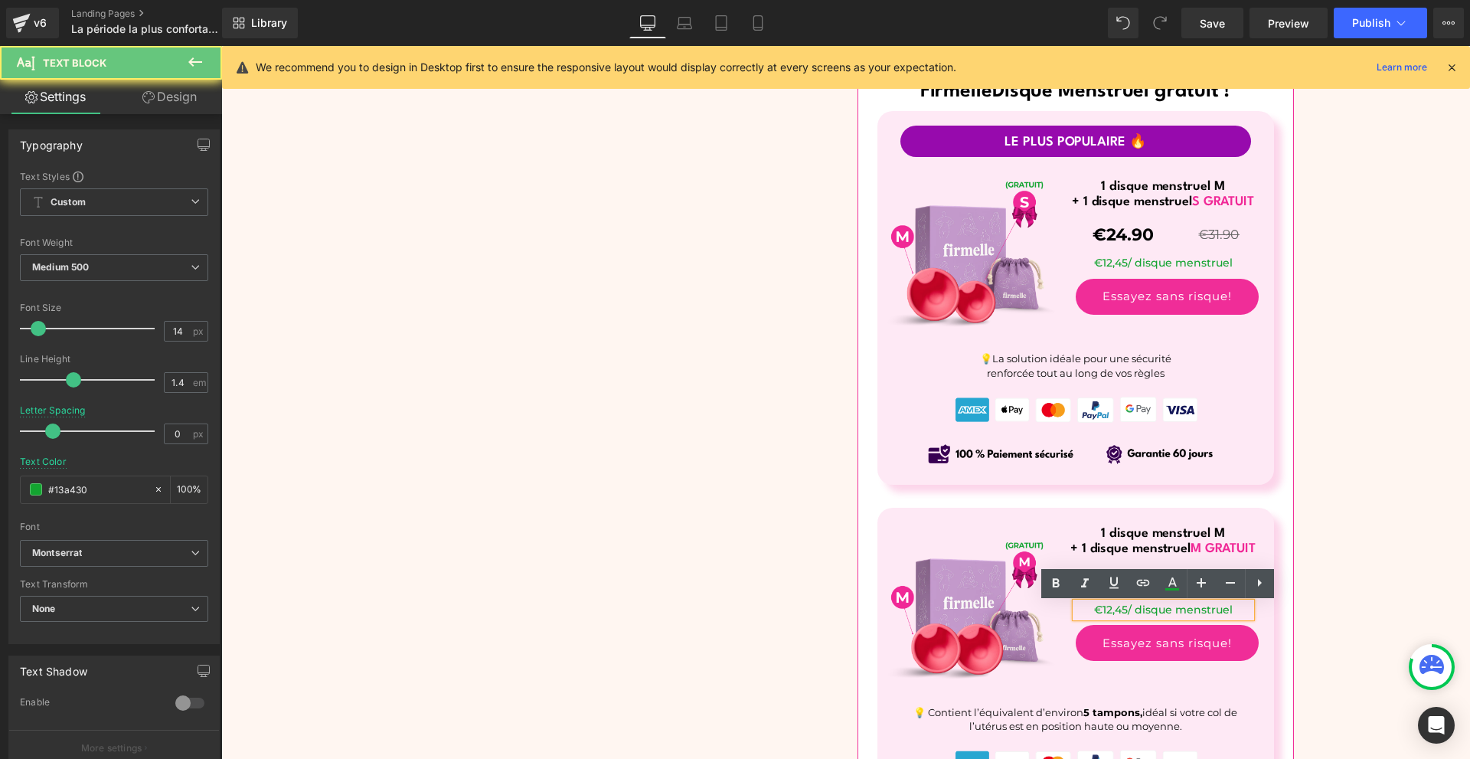
click at [1209, 614] on p "€12,45/ disque menstruel" at bounding box center [1163, 609] width 175 height 15
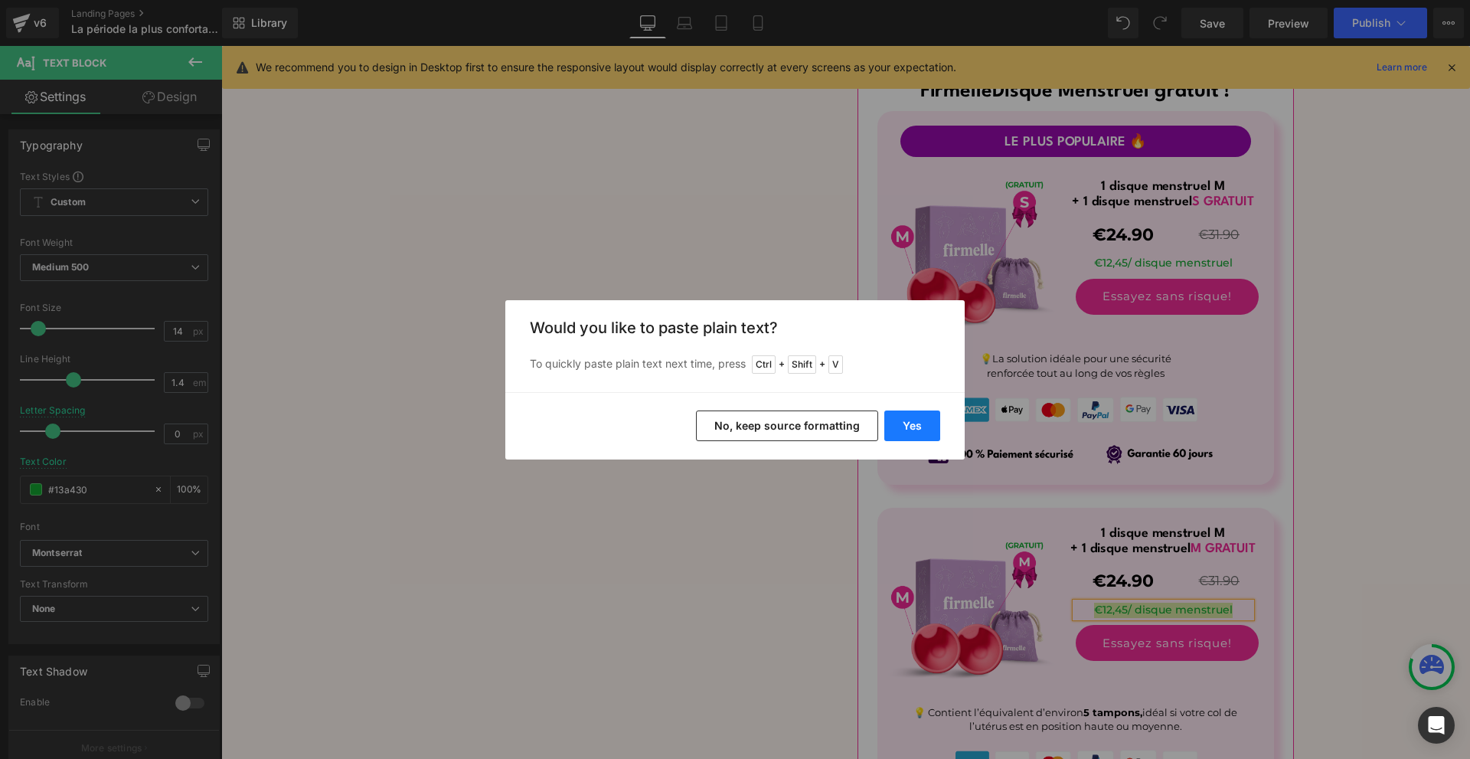
drag, startPoint x: 893, startPoint y: 424, endPoint x: 672, endPoint y: 378, distance: 226.0
click at [893, 424] on button "Yes" at bounding box center [912, 425] width 56 height 31
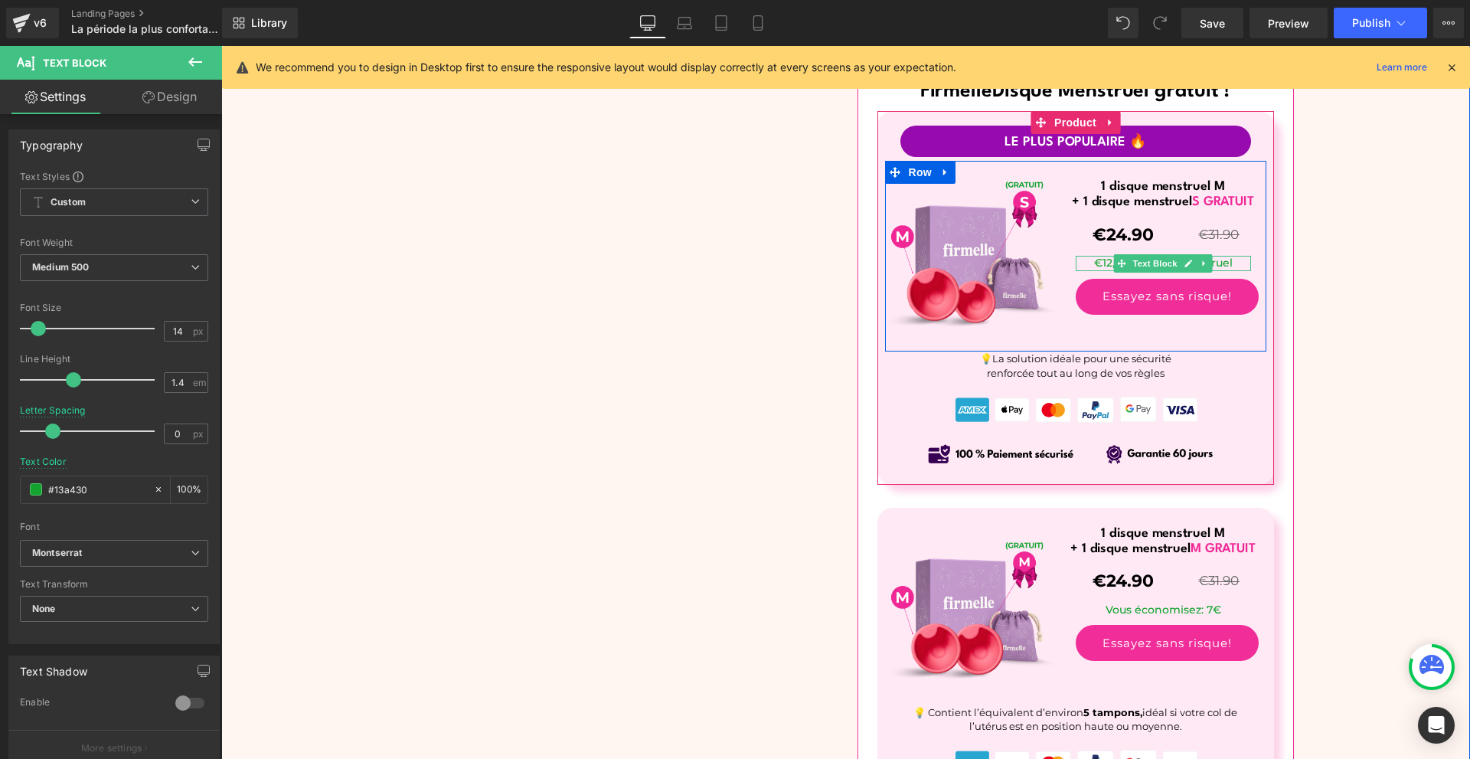
click at [1221, 266] on p "€12,45/ disque menstruel" at bounding box center [1163, 263] width 175 height 15
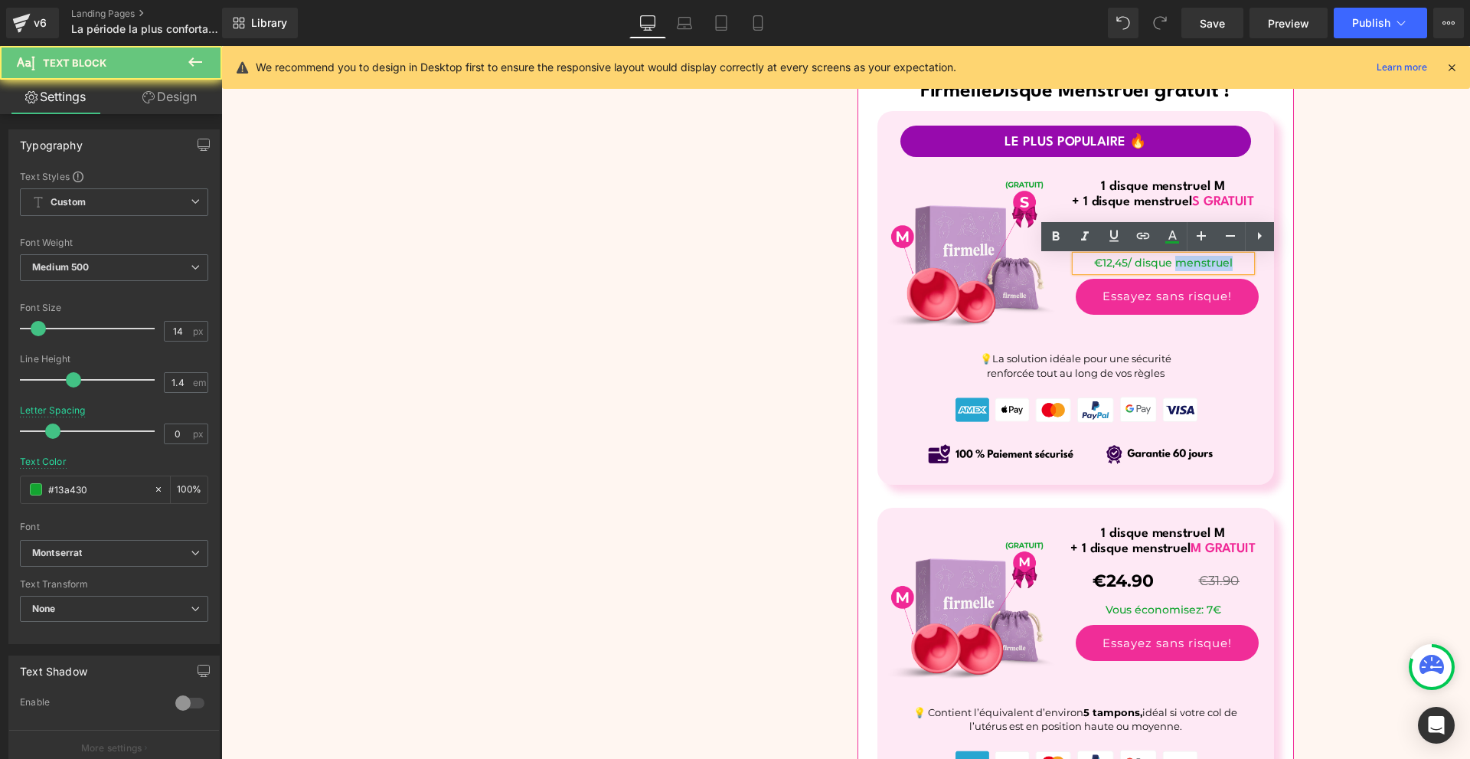
click at [1221, 266] on p "€12,45/ disque menstruel" at bounding box center [1163, 263] width 175 height 15
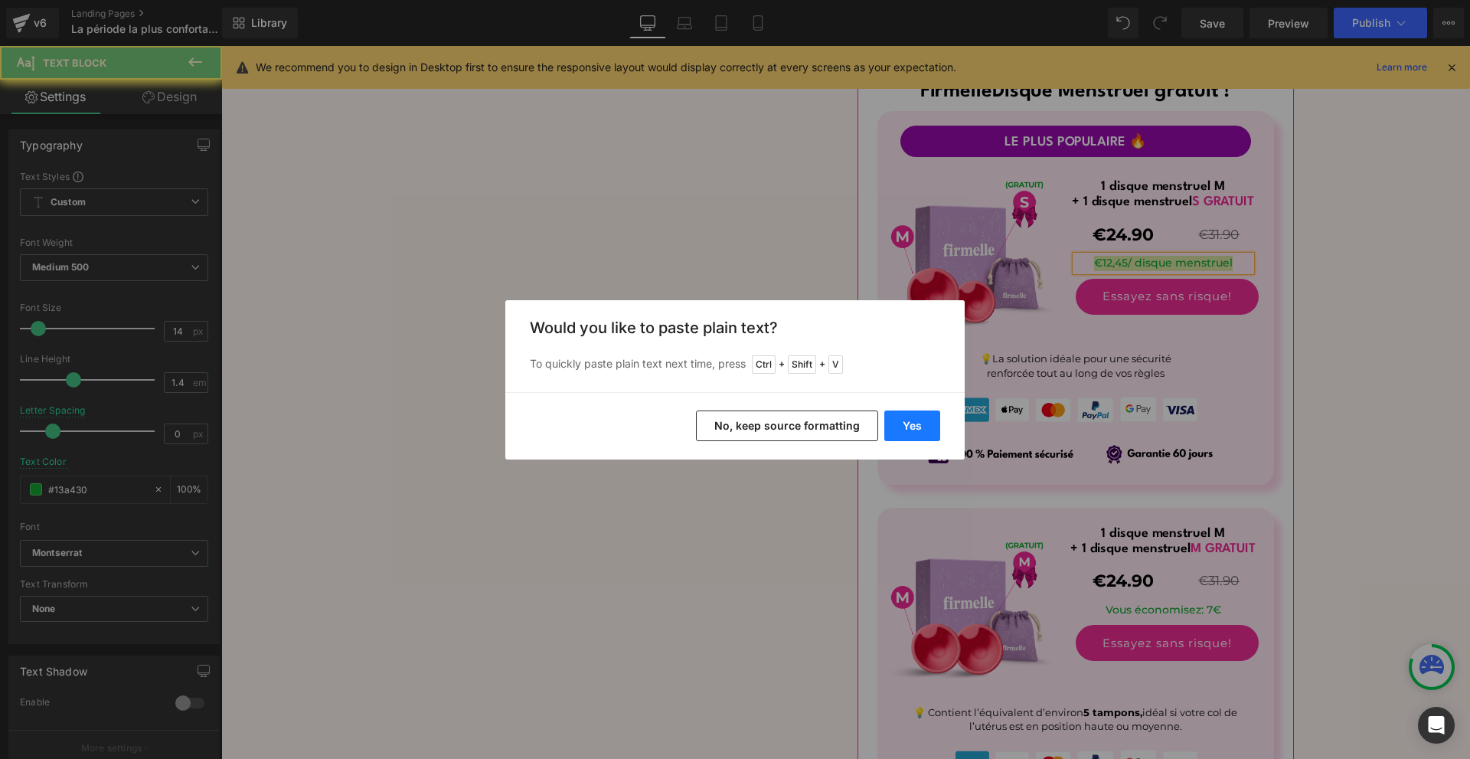
drag, startPoint x: 913, startPoint y: 429, endPoint x: 891, endPoint y: 381, distance: 53.1
click at [913, 429] on button "Yes" at bounding box center [912, 425] width 56 height 31
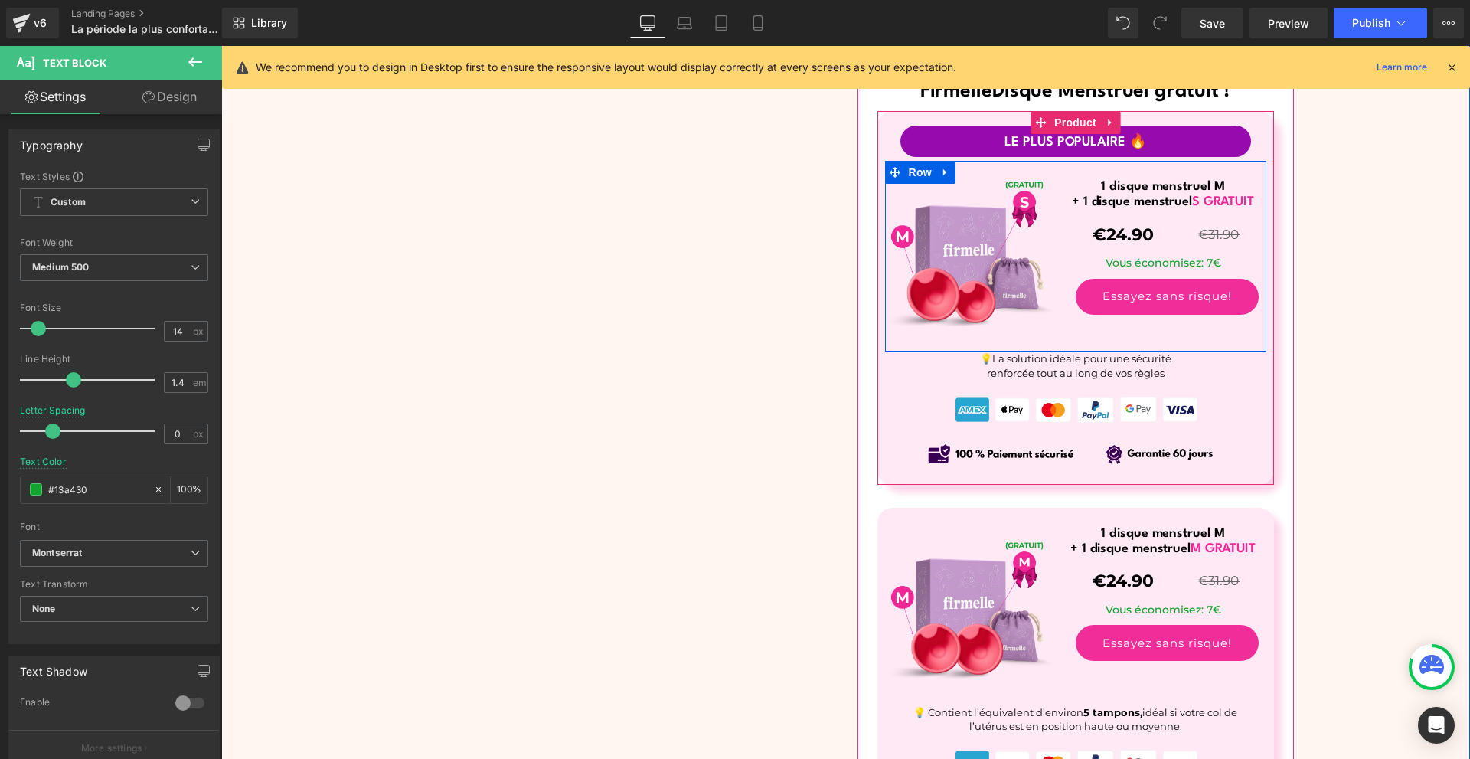
drag, startPoint x: 1153, startPoint y: 320, endPoint x: 1158, endPoint y: 296, distance: 24.3
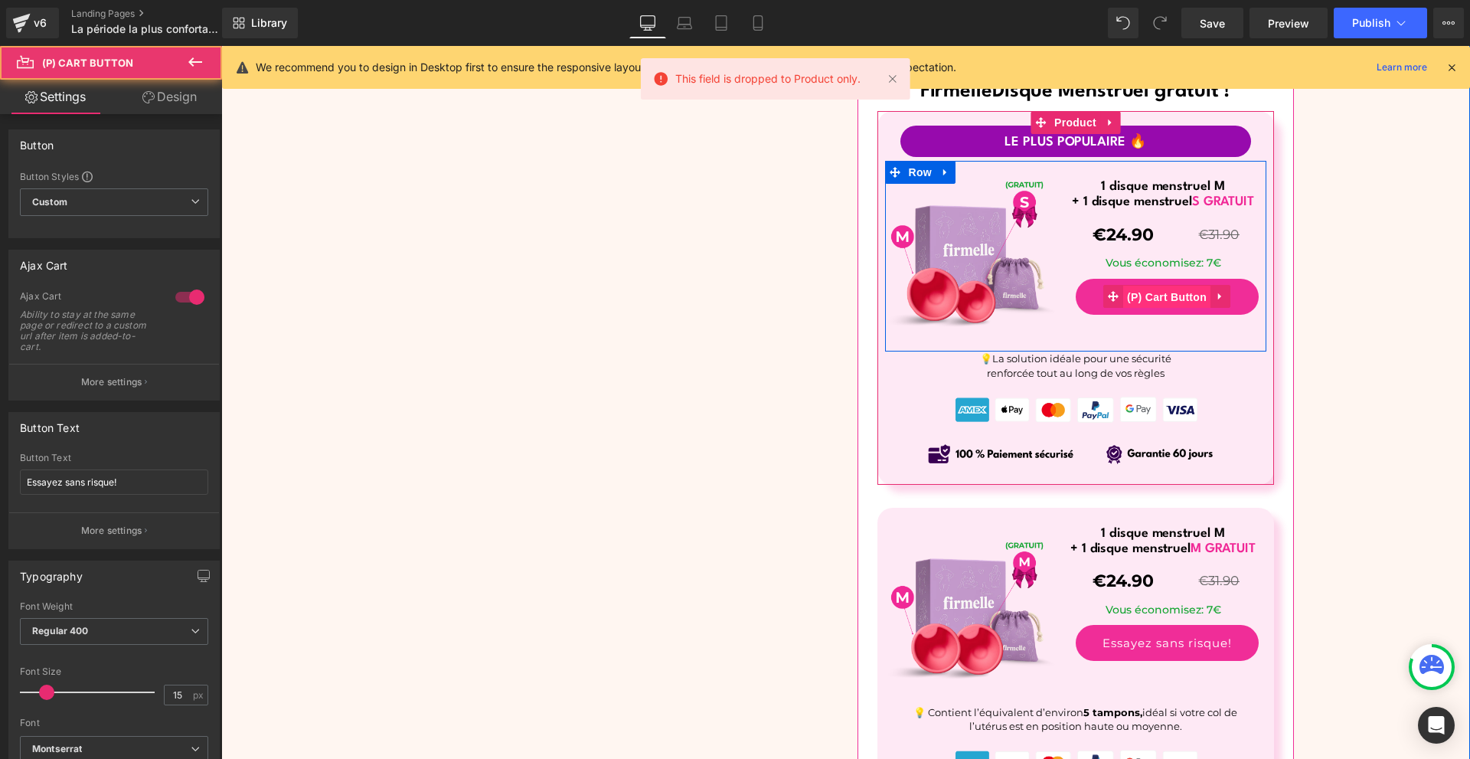
click at [1158, 295] on span "(P) Cart Button" at bounding box center [1166, 297] width 87 height 23
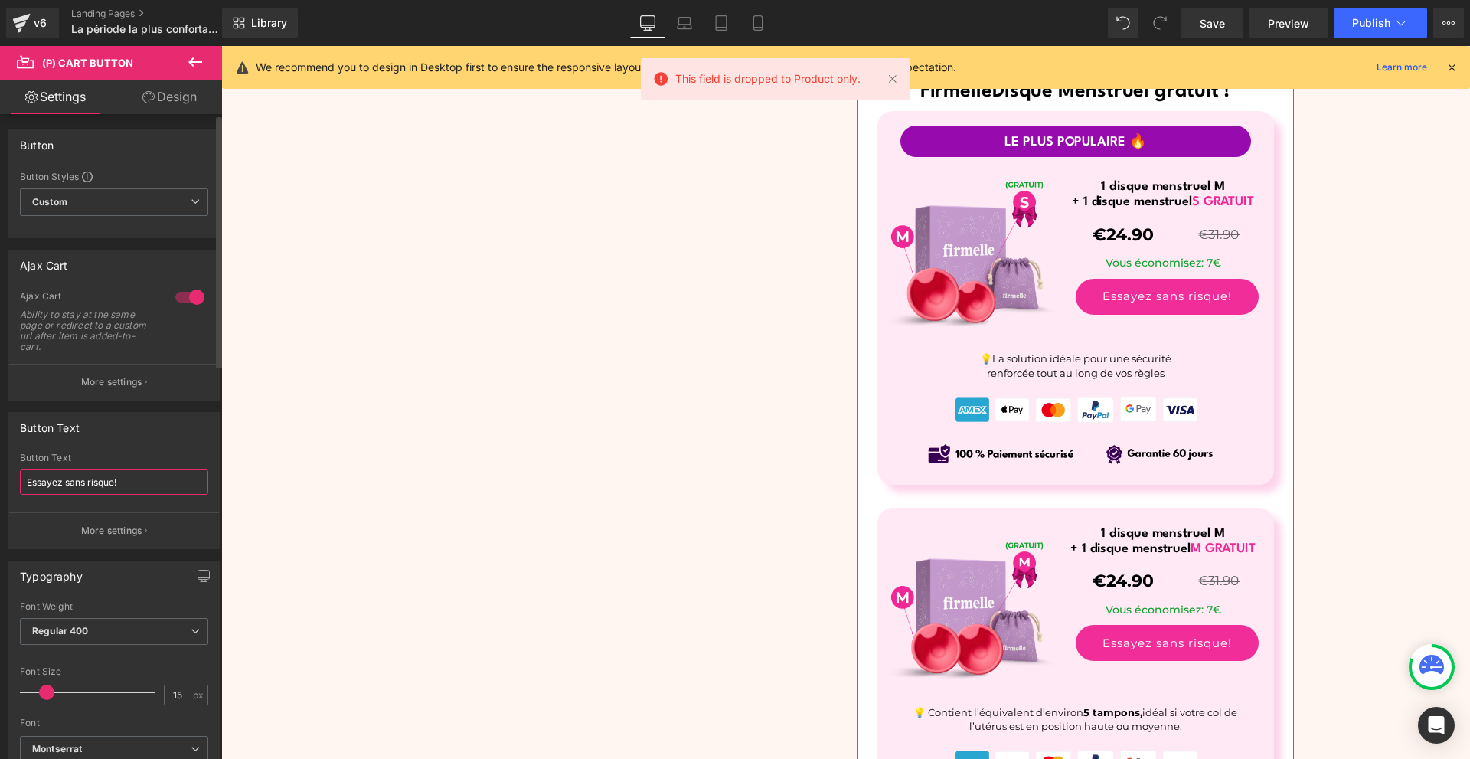
click at [31, 482] on input "Essayez sans risque!" at bounding box center [114, 481] width 188 height 25
click at [29, 482] on input "Essayez sans risque!" at bounding box center [114, 481] width 188 height 25
paste input "→"
click at [45, 690] on span at bounding box center [48, 691] width 15 height 15
click at [44, 689] on span at bounding box center [46, 691] width 15 height 15
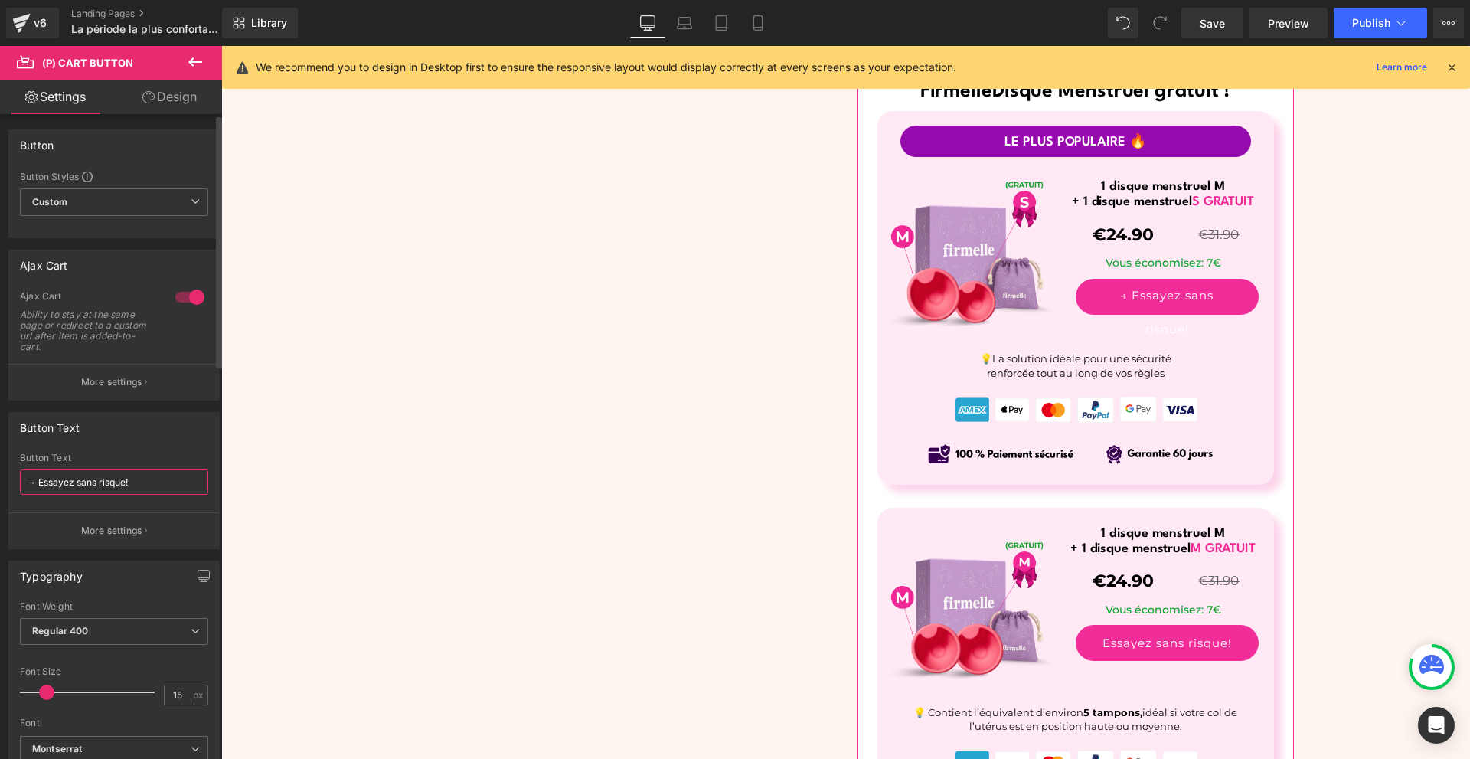
drag, startPoint x: 38, startPoint y: 481, endPoint x: 0, endPoint y: 477, distance: 37.7
click at [0, 477] on div "Button Text Essayez sans risque! Button Text → Essayez sans risque! More settin…" at bounding box center [114, 474] width 229 height 149
type input "Essayez sans risque!"
click at [1433, 495] on div "Es-tu prête pour la période la plus confortable de ta vie ? Heading Sale Off (P…" at bounding box center [845, 689] width 1249 height 2713
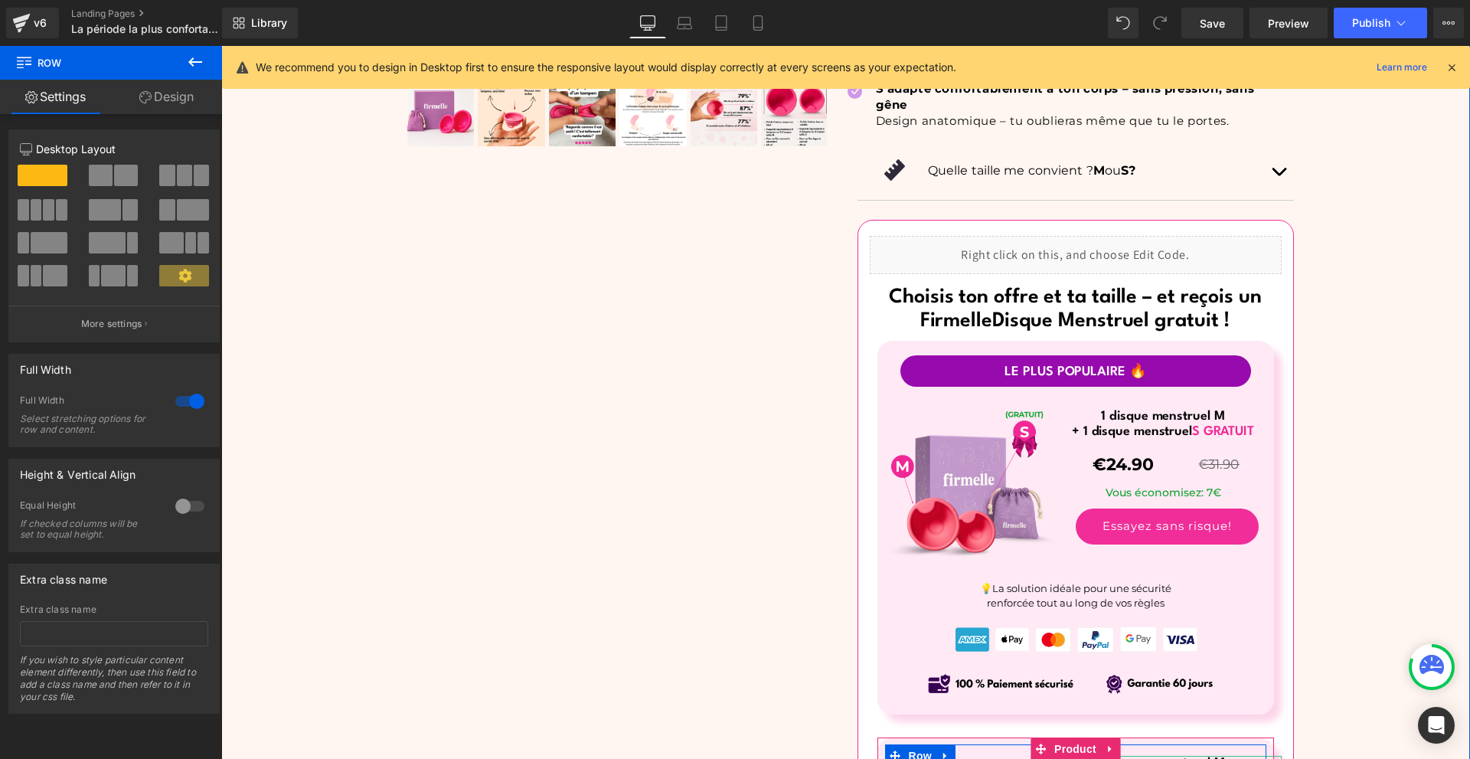
scroll to position [5818, 0]
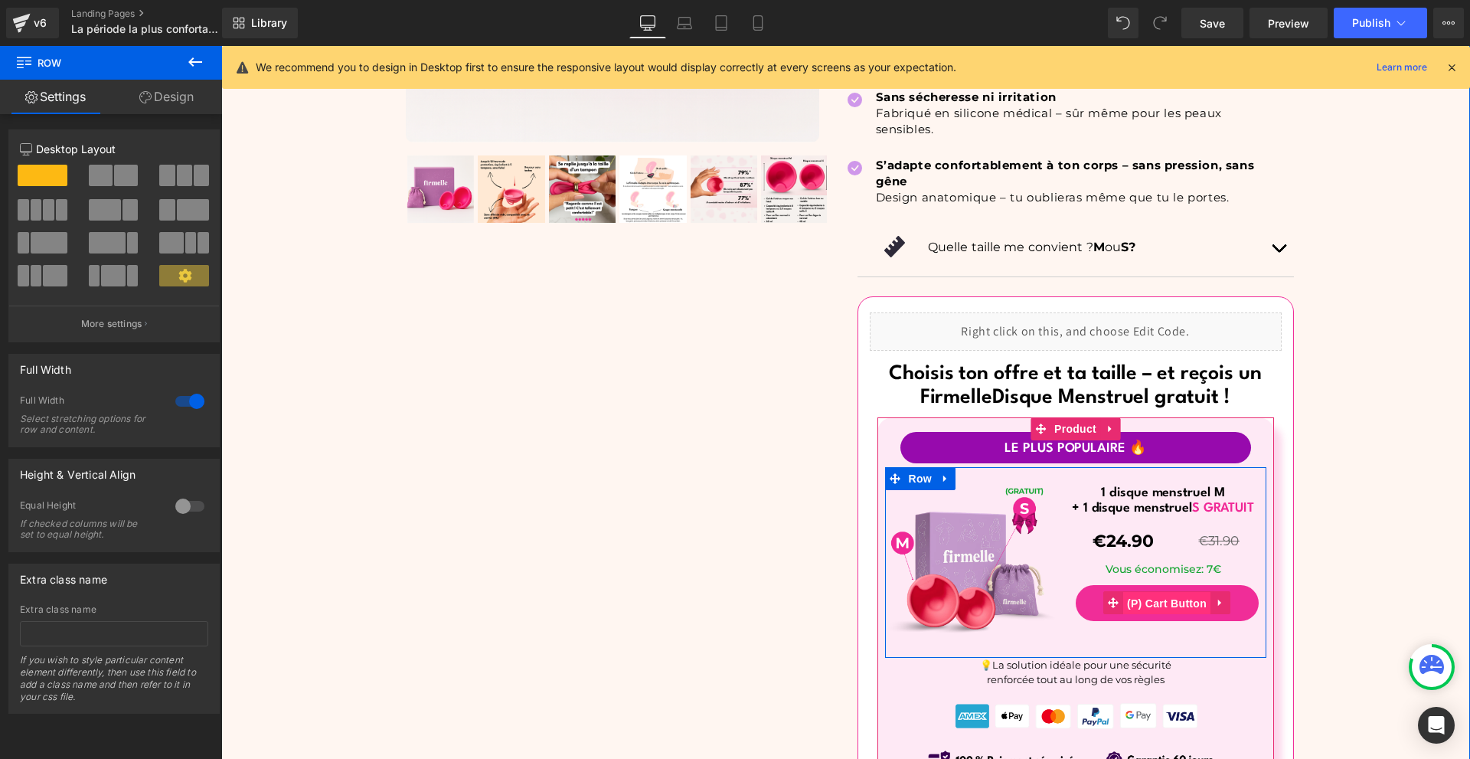
click at [1152, 606] on span "(P) Cart Button" at bounding box center [1166, 603] width 87 height 23
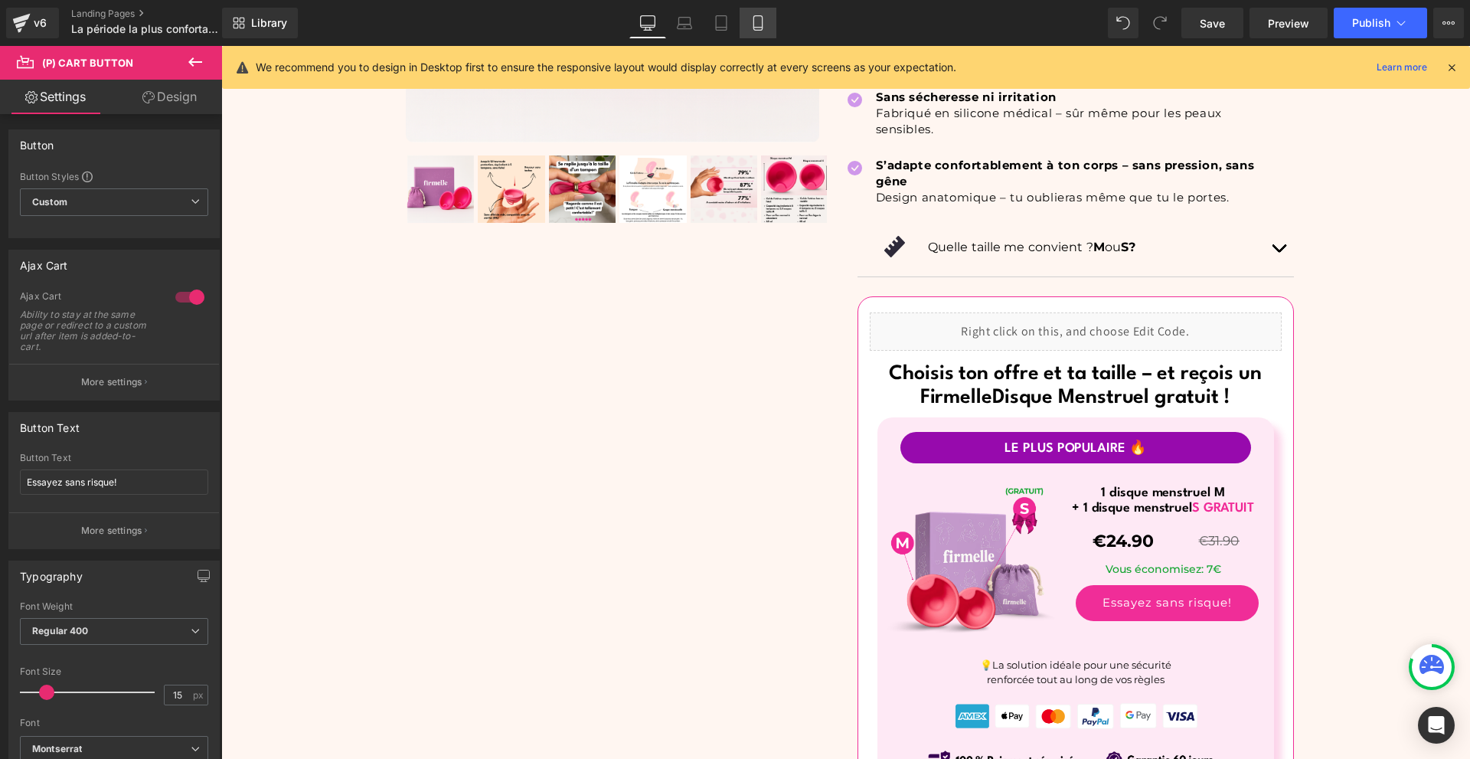
click at [752, 10] on link "Mobile" at bounding box center [757, 23] width 37 height 31
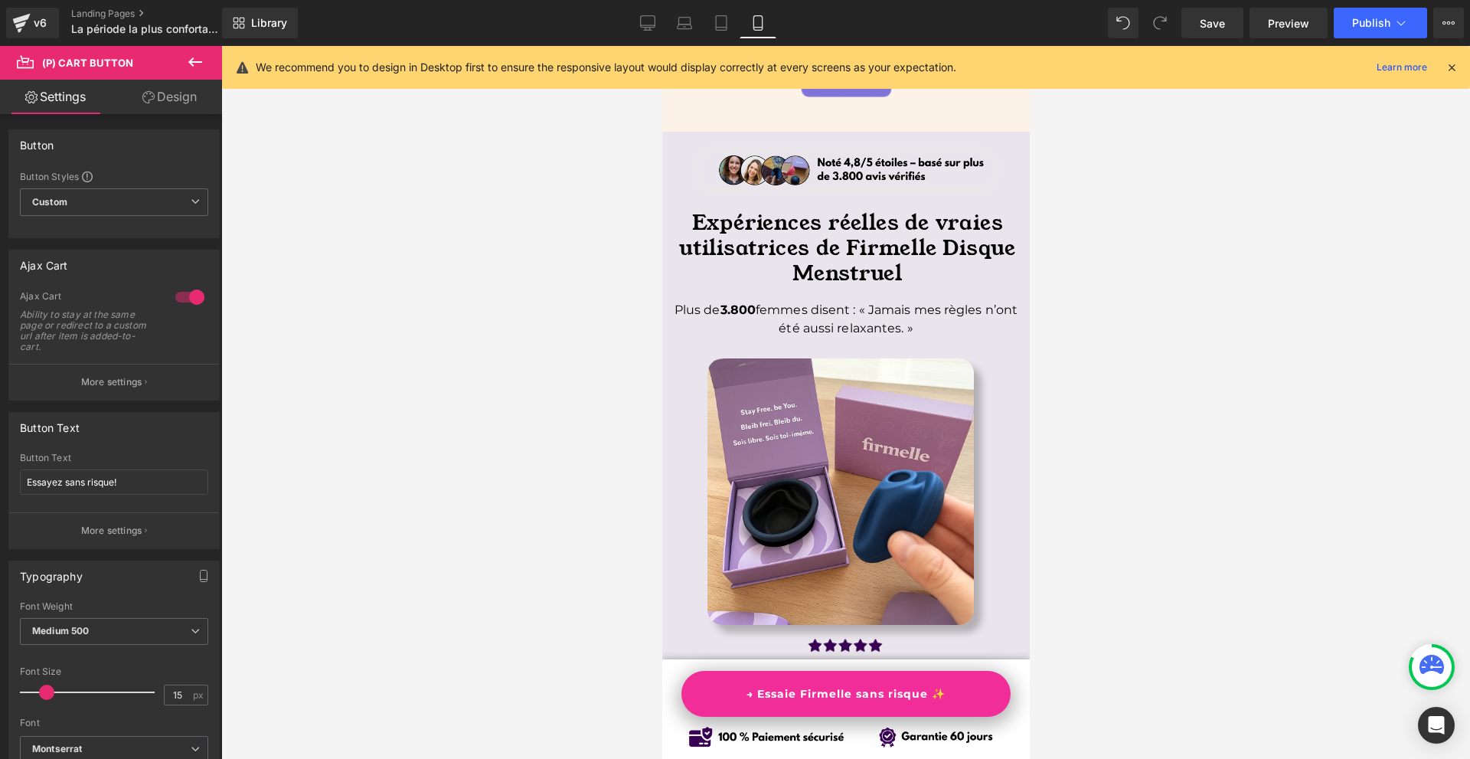
scroll to position [0, 0]
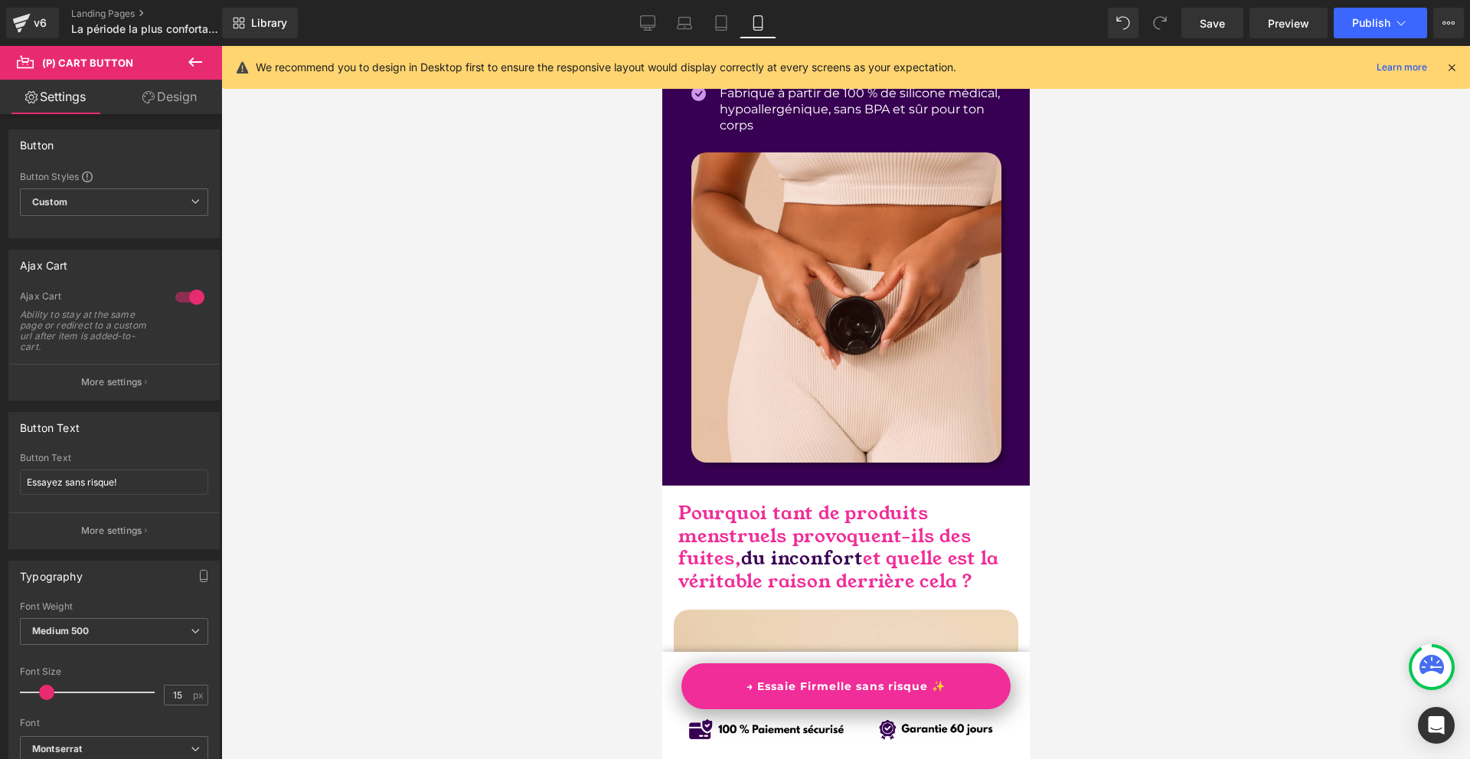
click at [952, 697] on link "→ Essaie Firmelle sans risque ✨" at bounding box center [845, 686] width 329 height 46
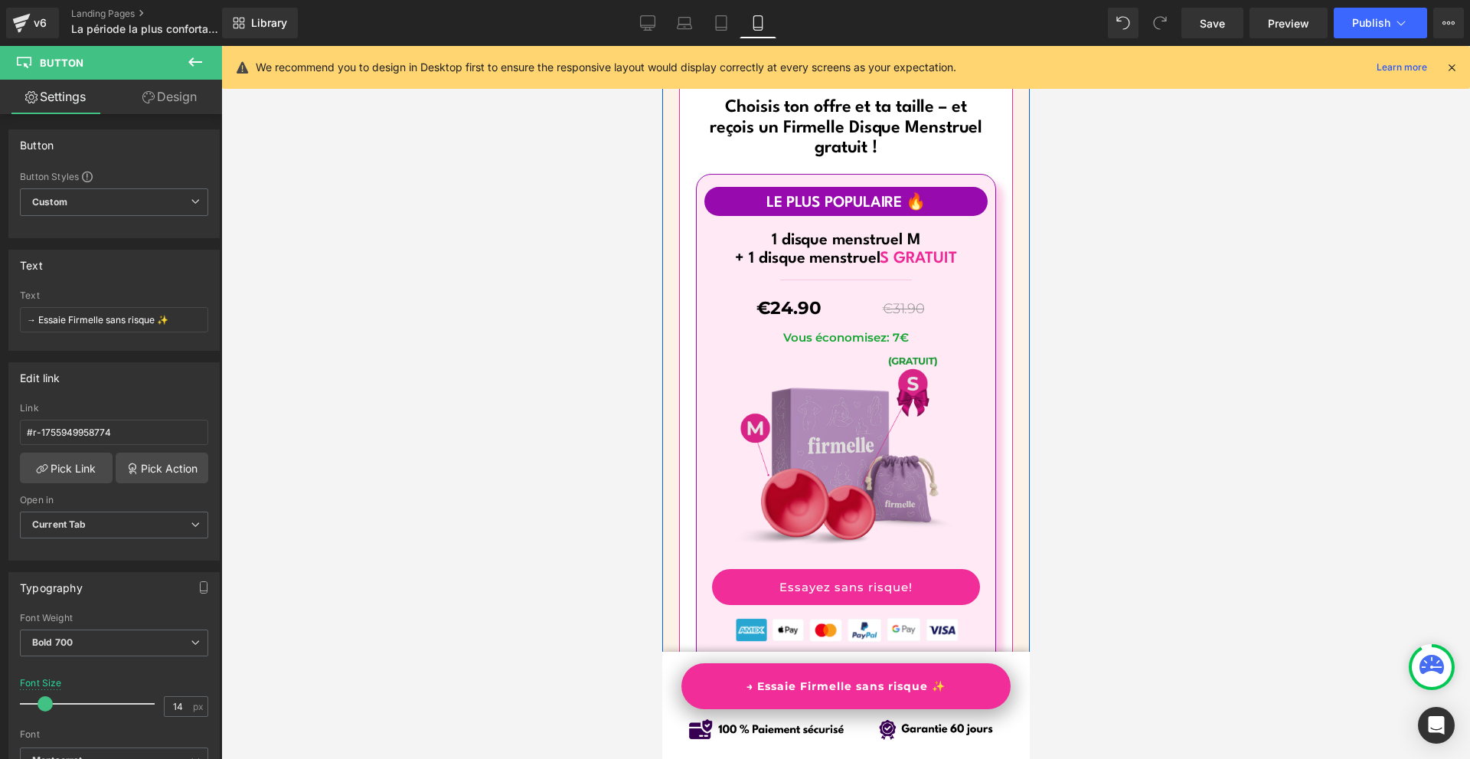
scroll to position [9515, 0]
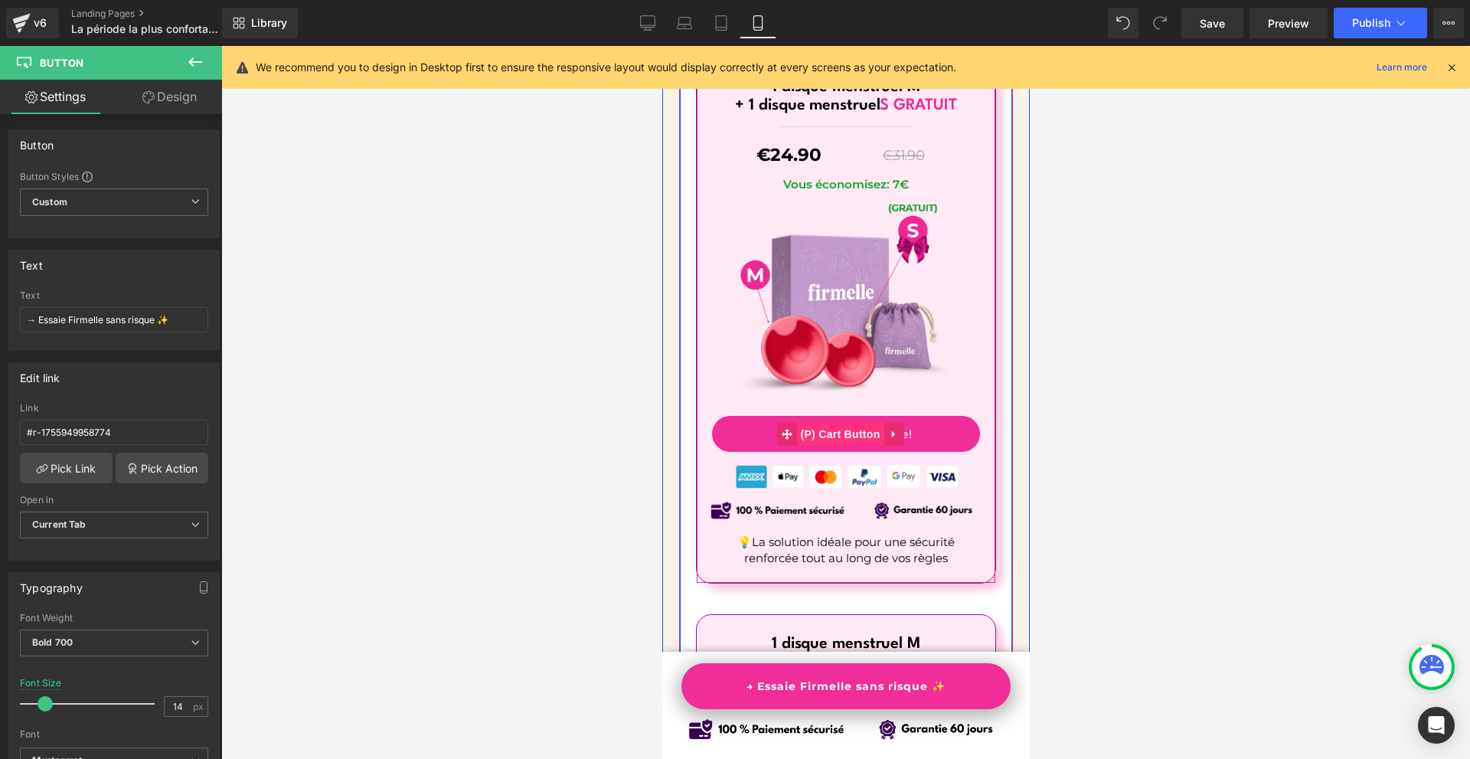
click at [833, 423] on span "(P) Cart Button" at bounding box center [838, 434] width 87 height 23
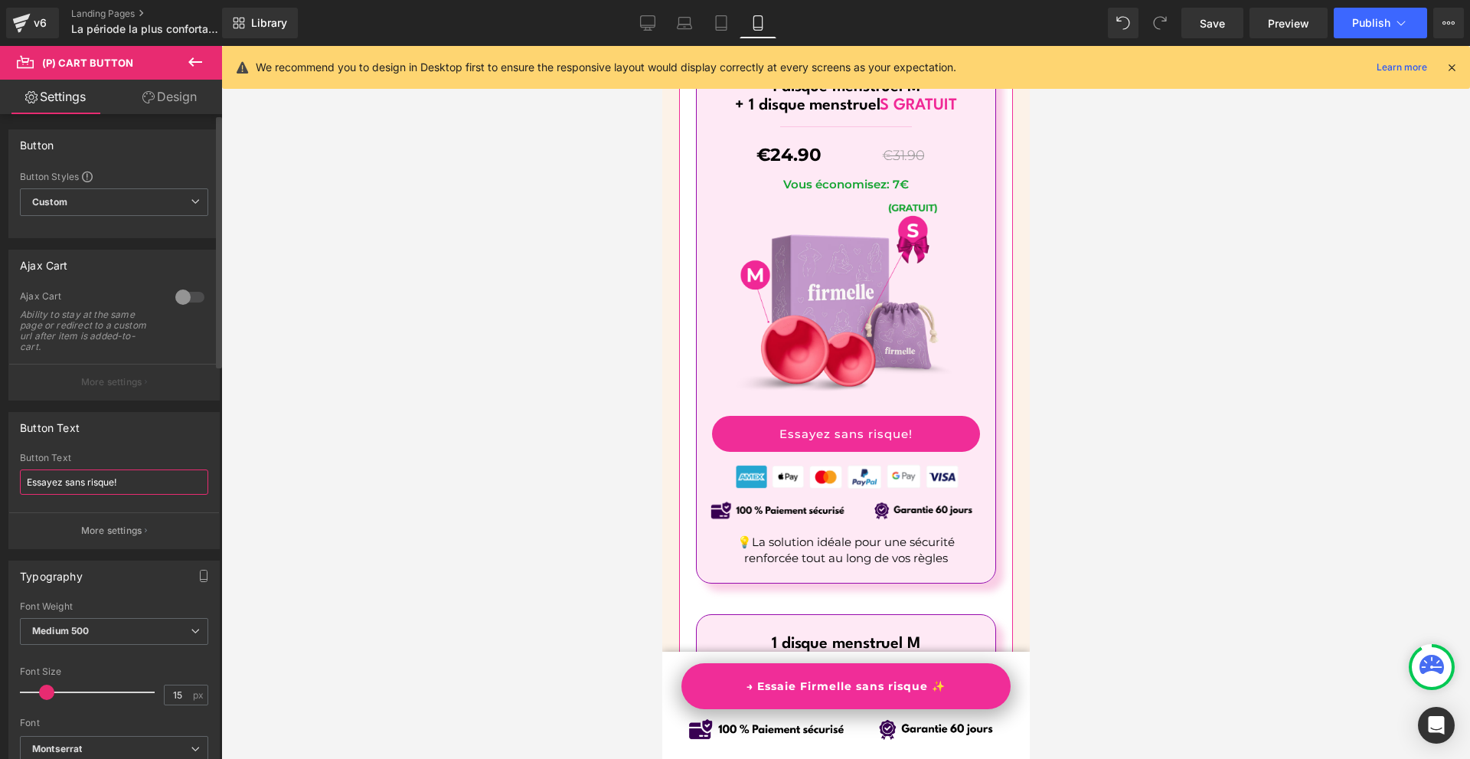
click at [28, 482] on input "Essayez sans risque!" at bounding box center [114, 481] width 188 height 25
paste input "→"
type input "→ Essayez sans risque!"
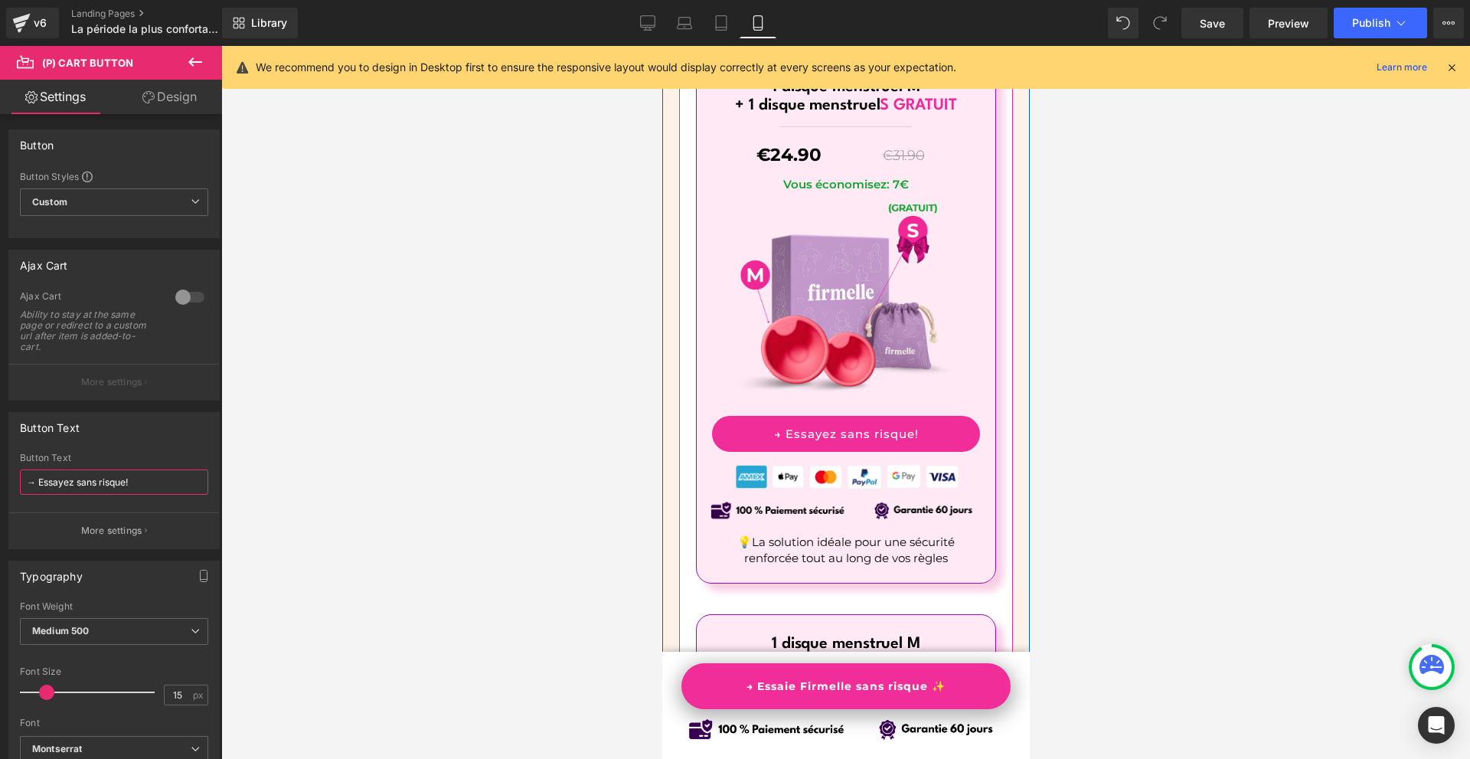
scroll to position [9974, 0]
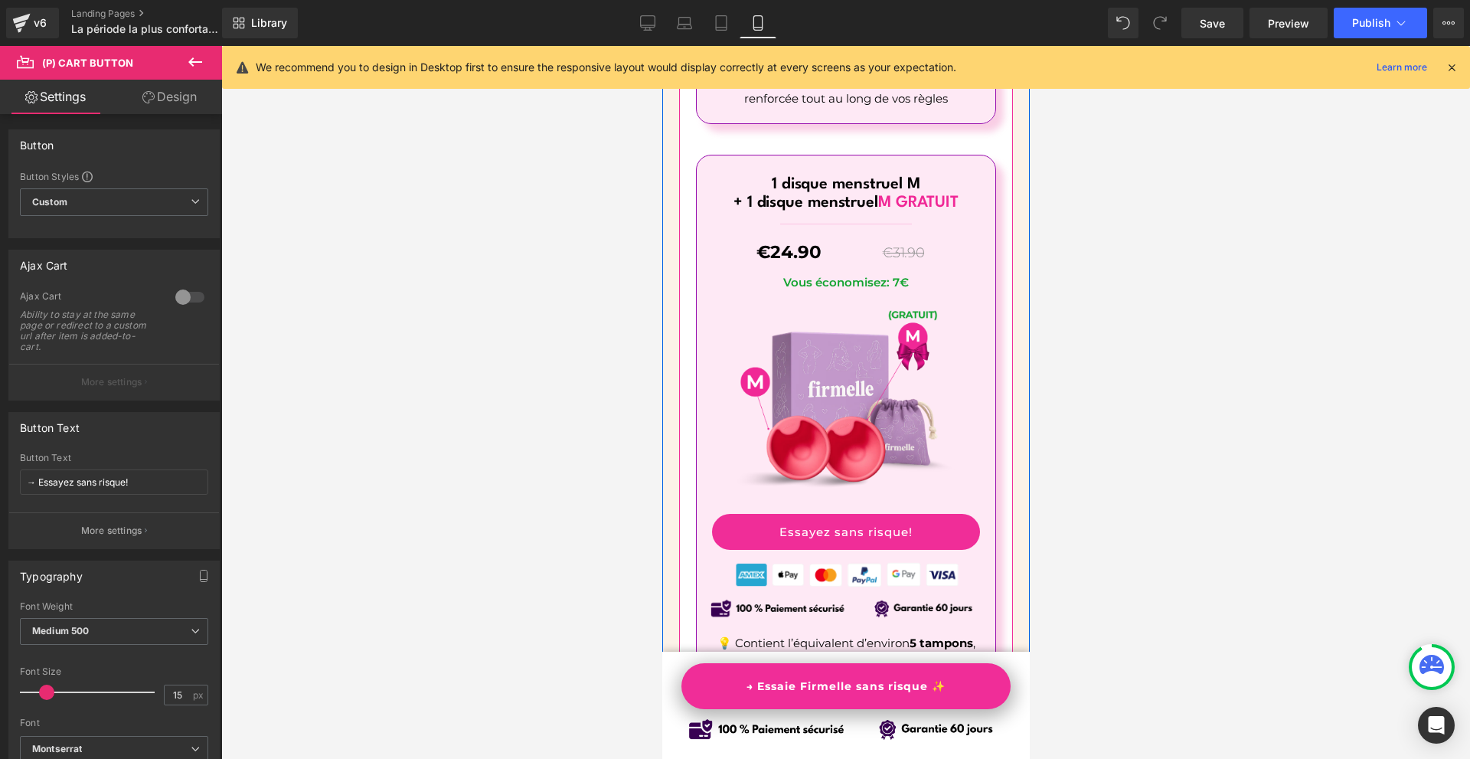
click at [840, 514] on div "Essayez sans risque! (P) Cart Button" at bounding box center [845, 532] width 268 height 36
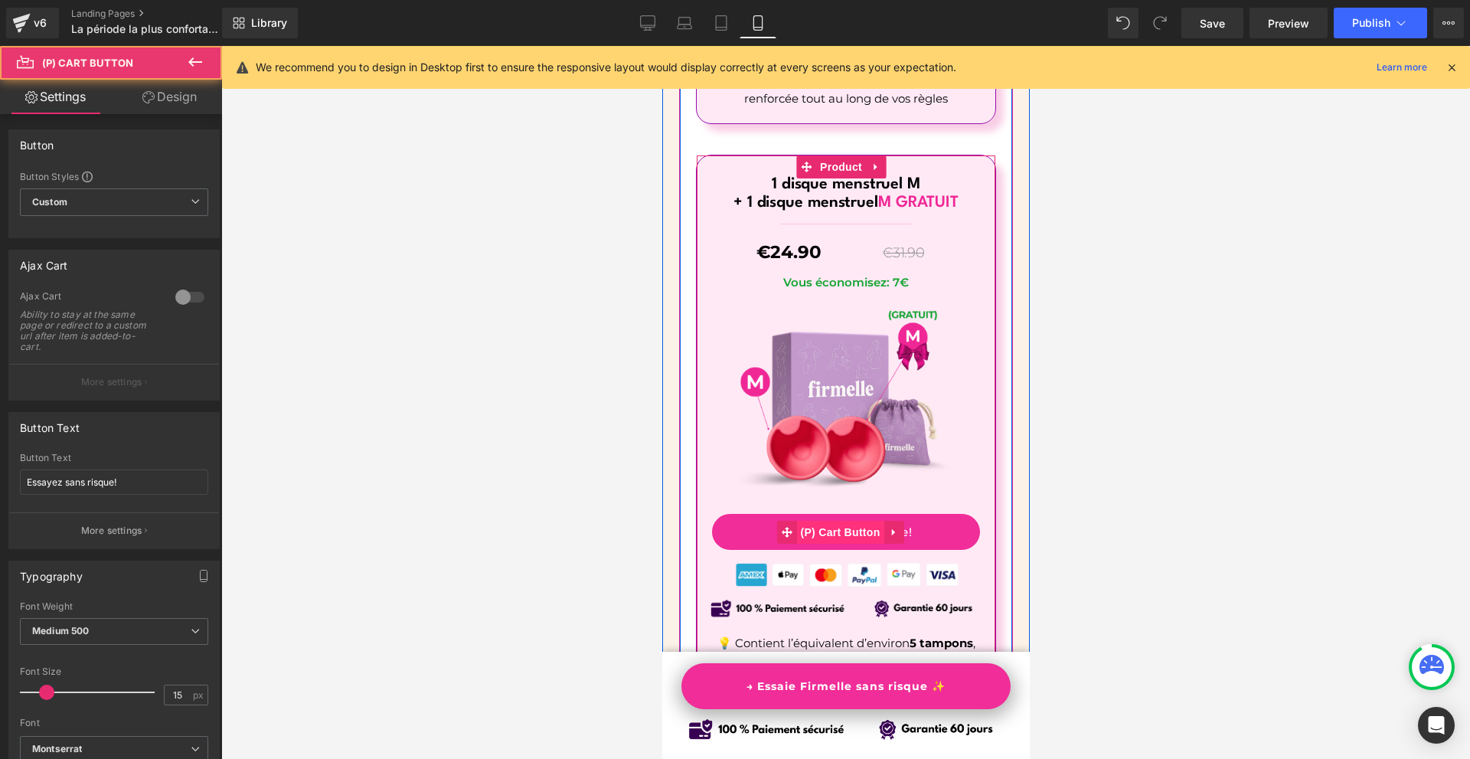
click at [835, 521] on span "(P) Cart Button" at bounding box center [838, 532] width 87 height 23
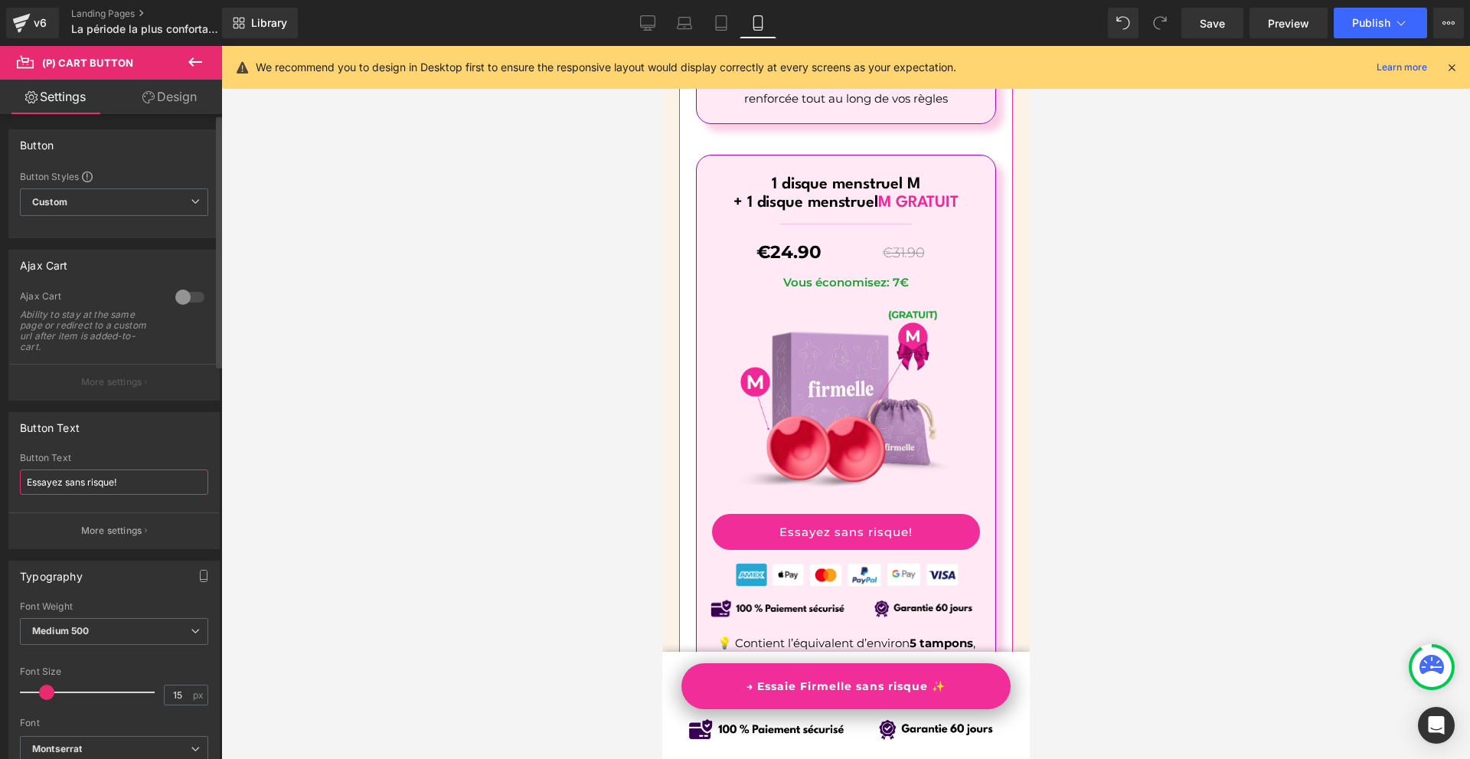
click at [28, 485] on input "Essayez sans risque!" at bounding box center [114, 481] width 188 height 25
paste input "→"
type input "→ Essayez sans risque!"
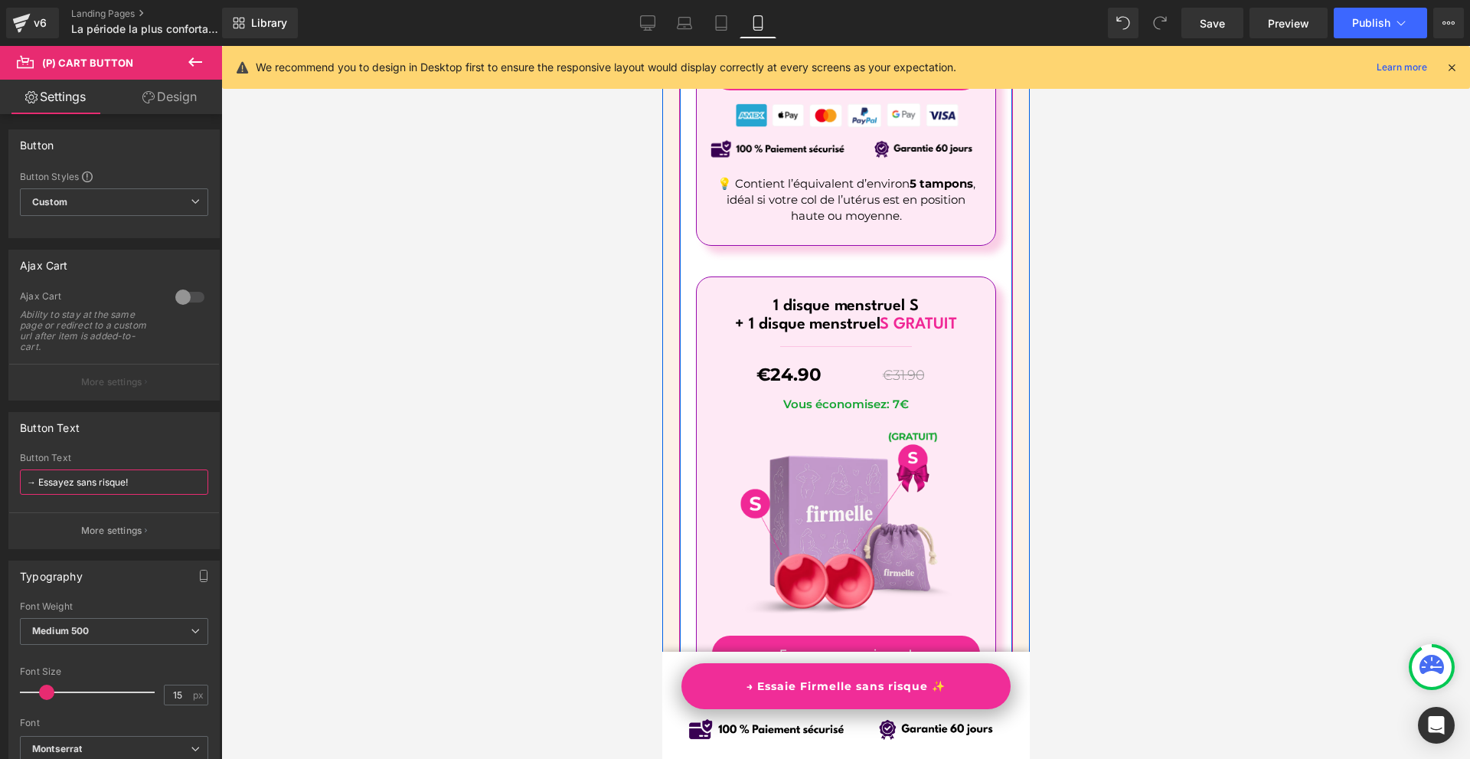
scroll to position [10663, 0]
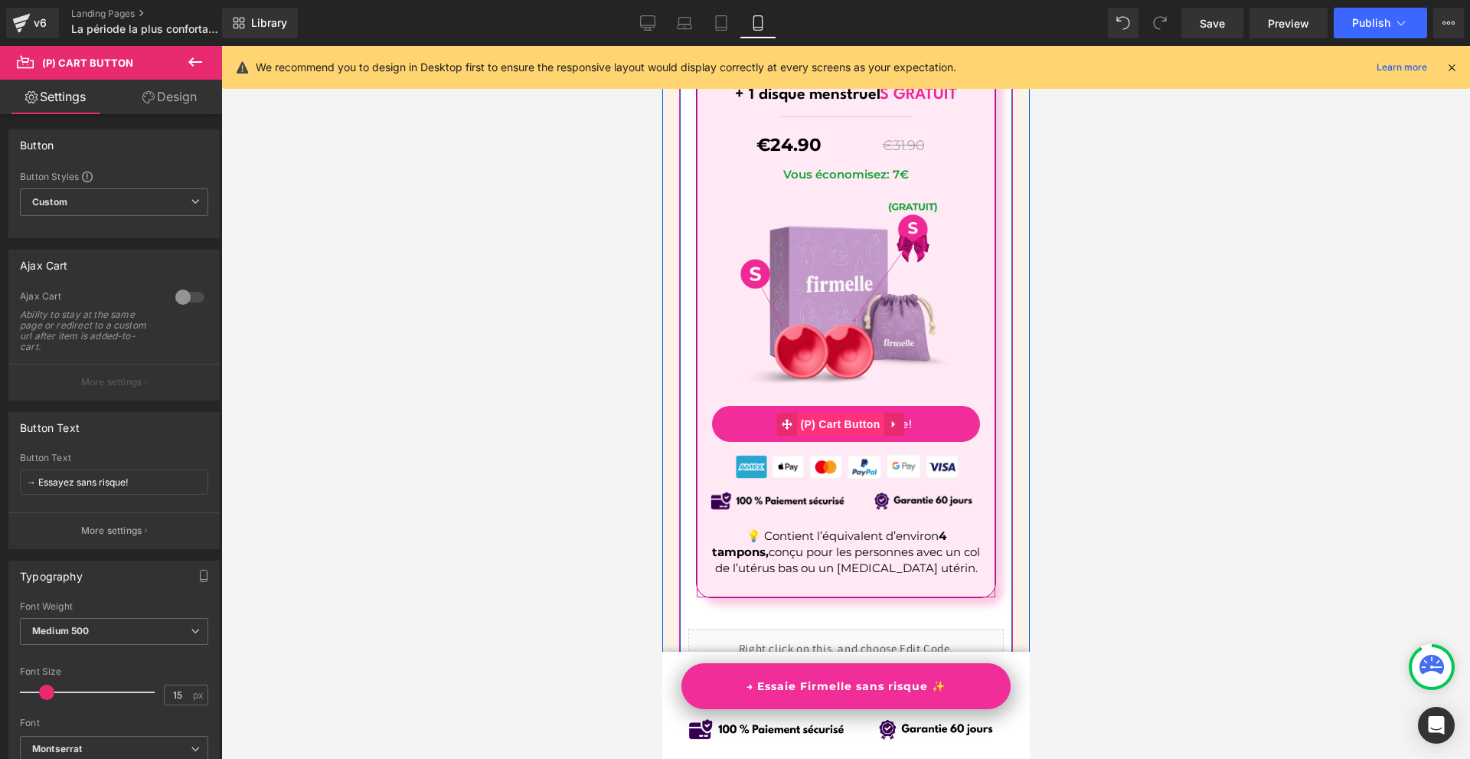
click at [821, 413] on span "(P) Cart Button" at bounding box center [838, 424] width 87 height 23
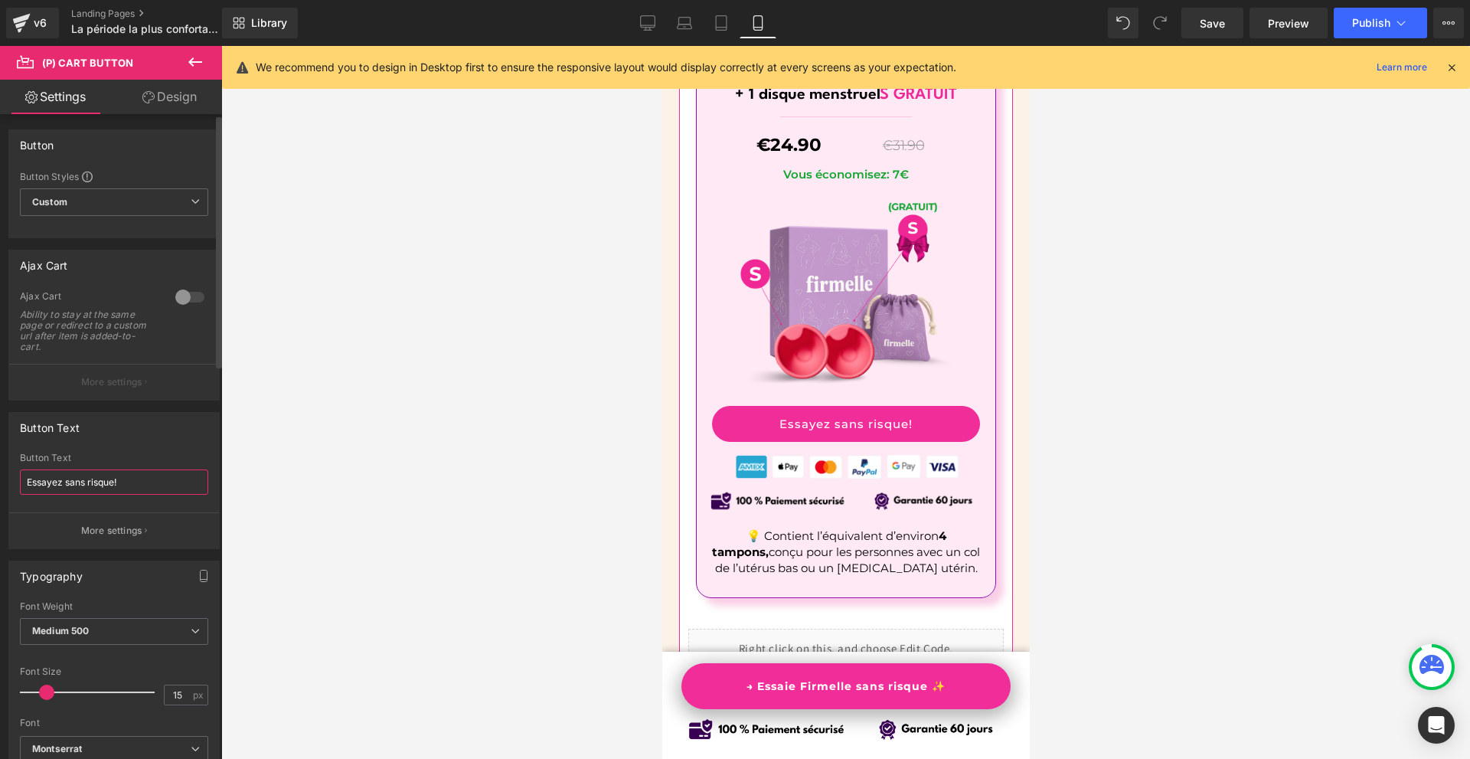
click at [24, 482] on input "Essayez sans risque!" at bounding box center [114, 481] width 188 height 25
paste input "→"
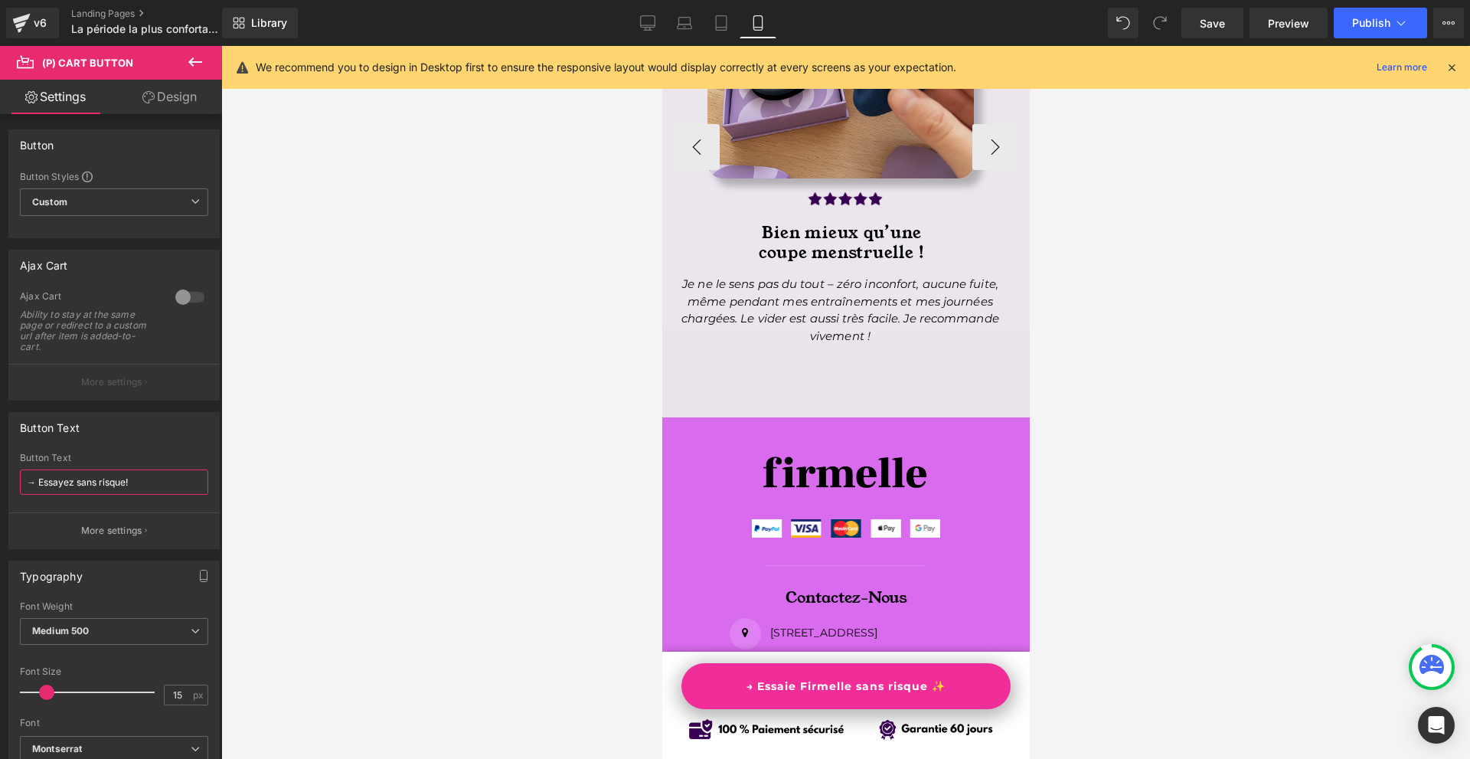
scroll to position [13725, 0]
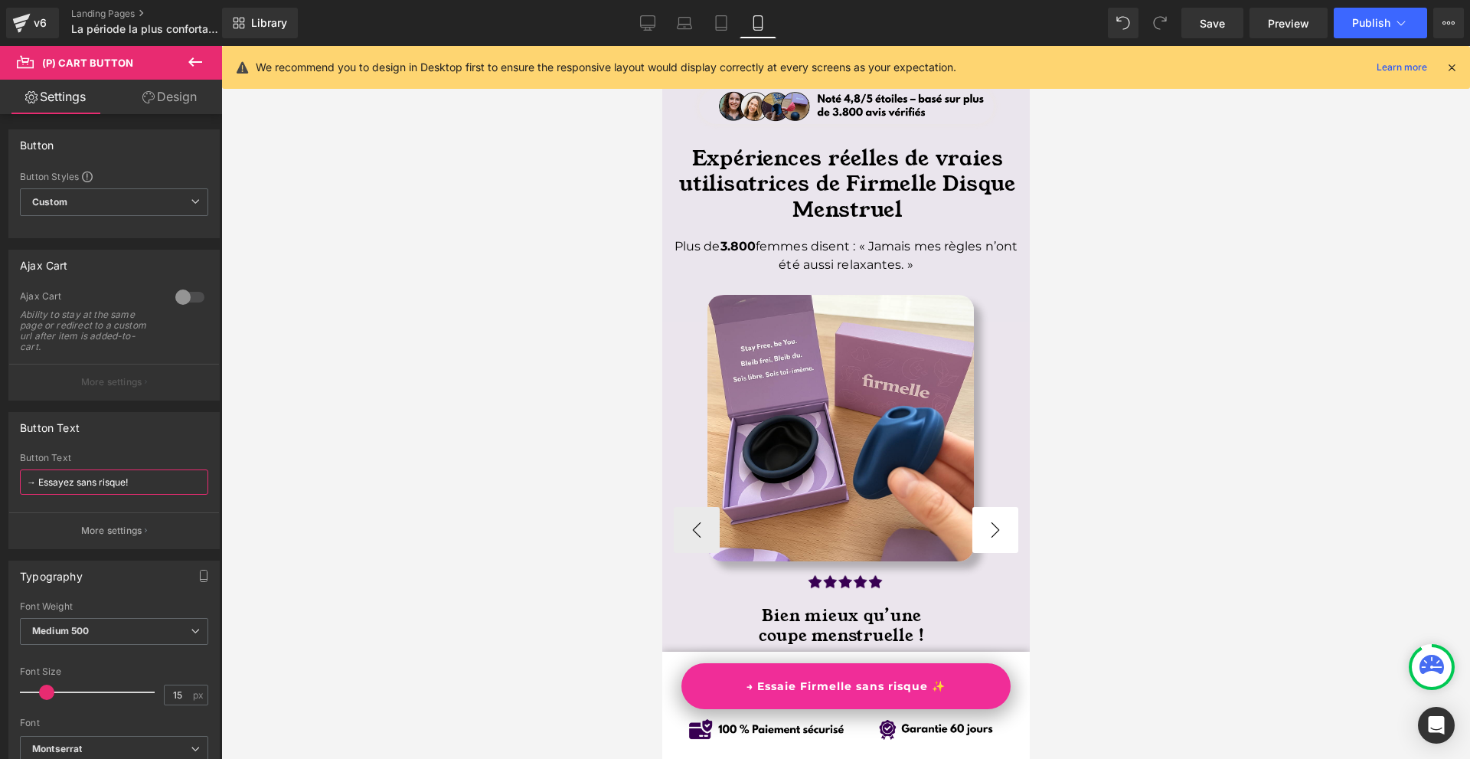
type input "→ Essayez sans risque!"
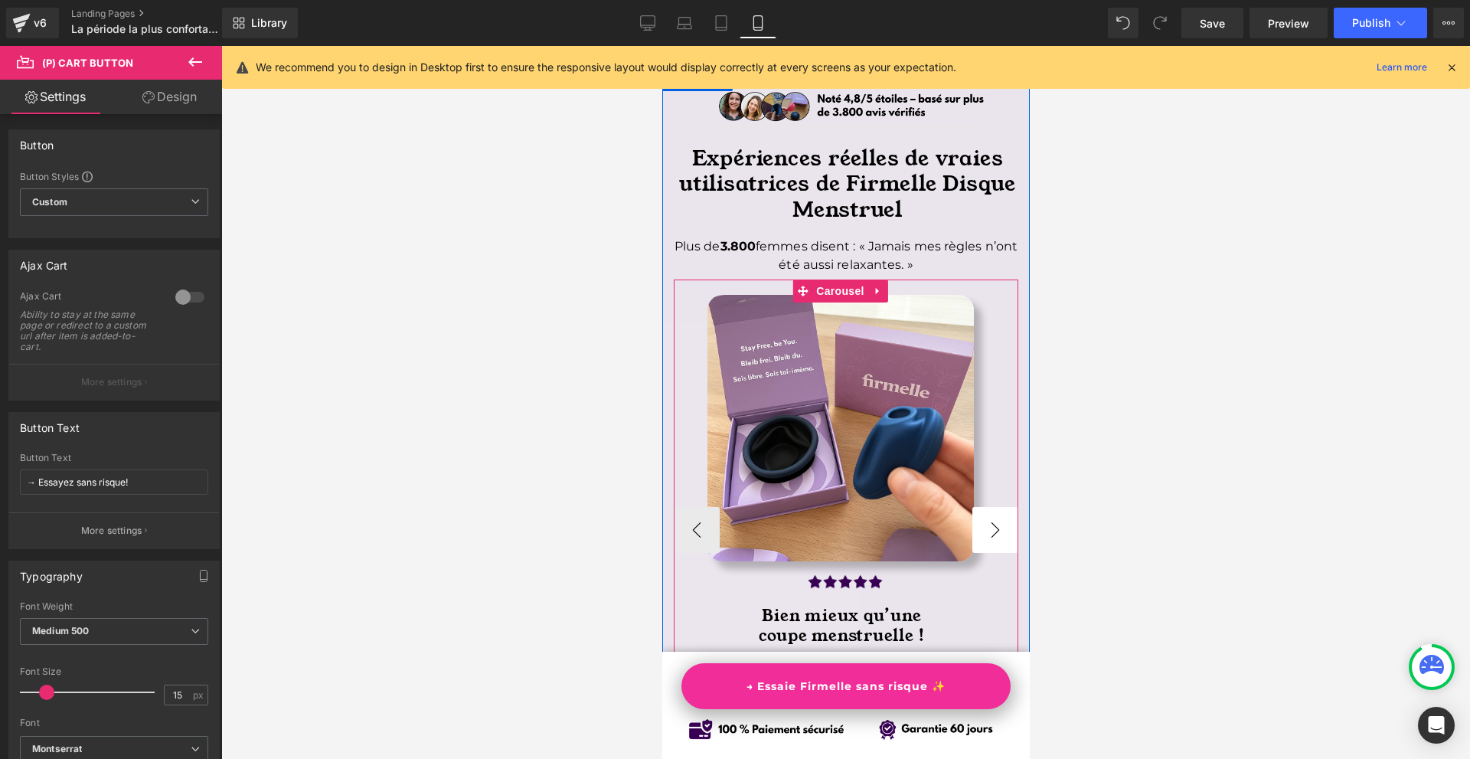
click at [980, 507] on button "›" at bounding box center [994, 530] width 46 height 46
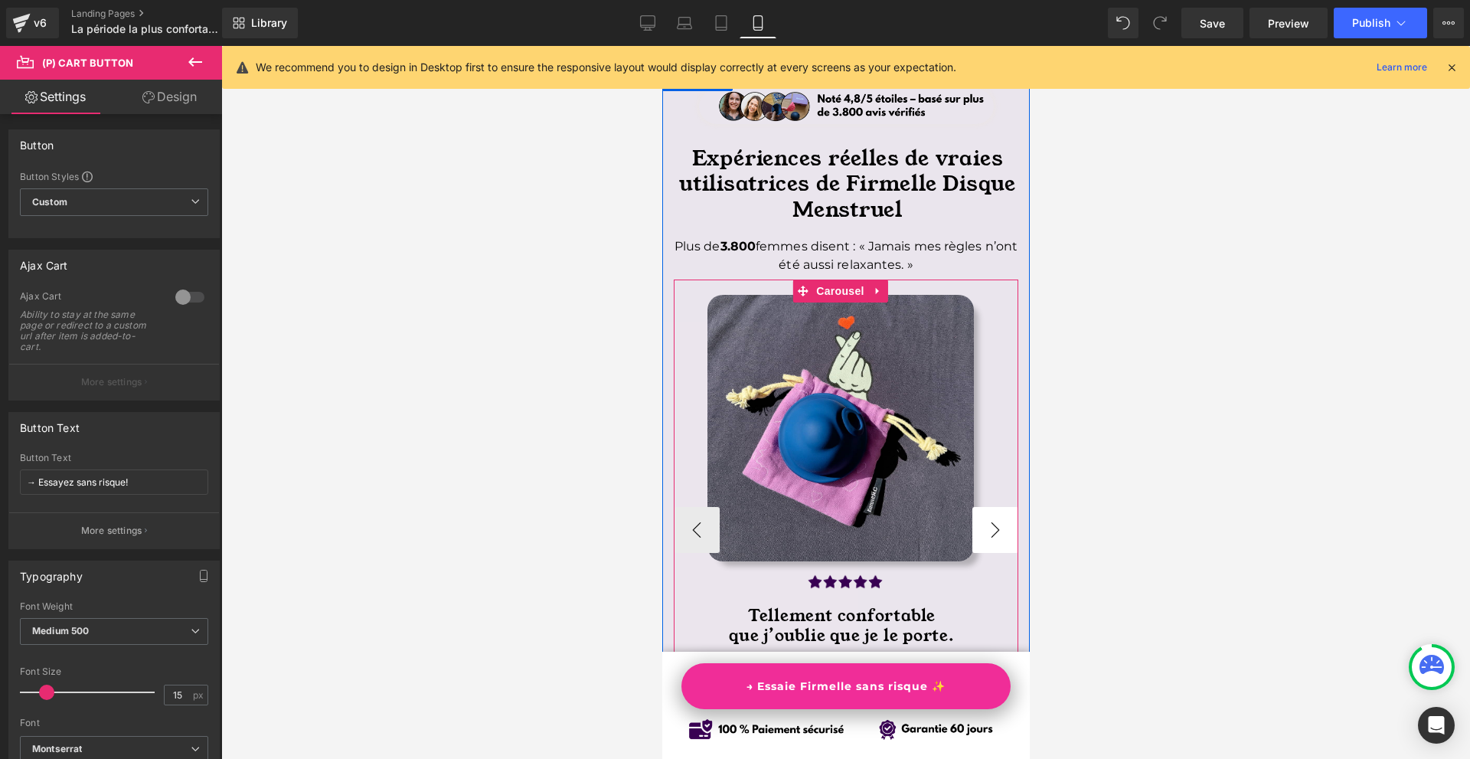
click at [980, 507] on button "›" at bounding box center [994, 530] width 46 height 46
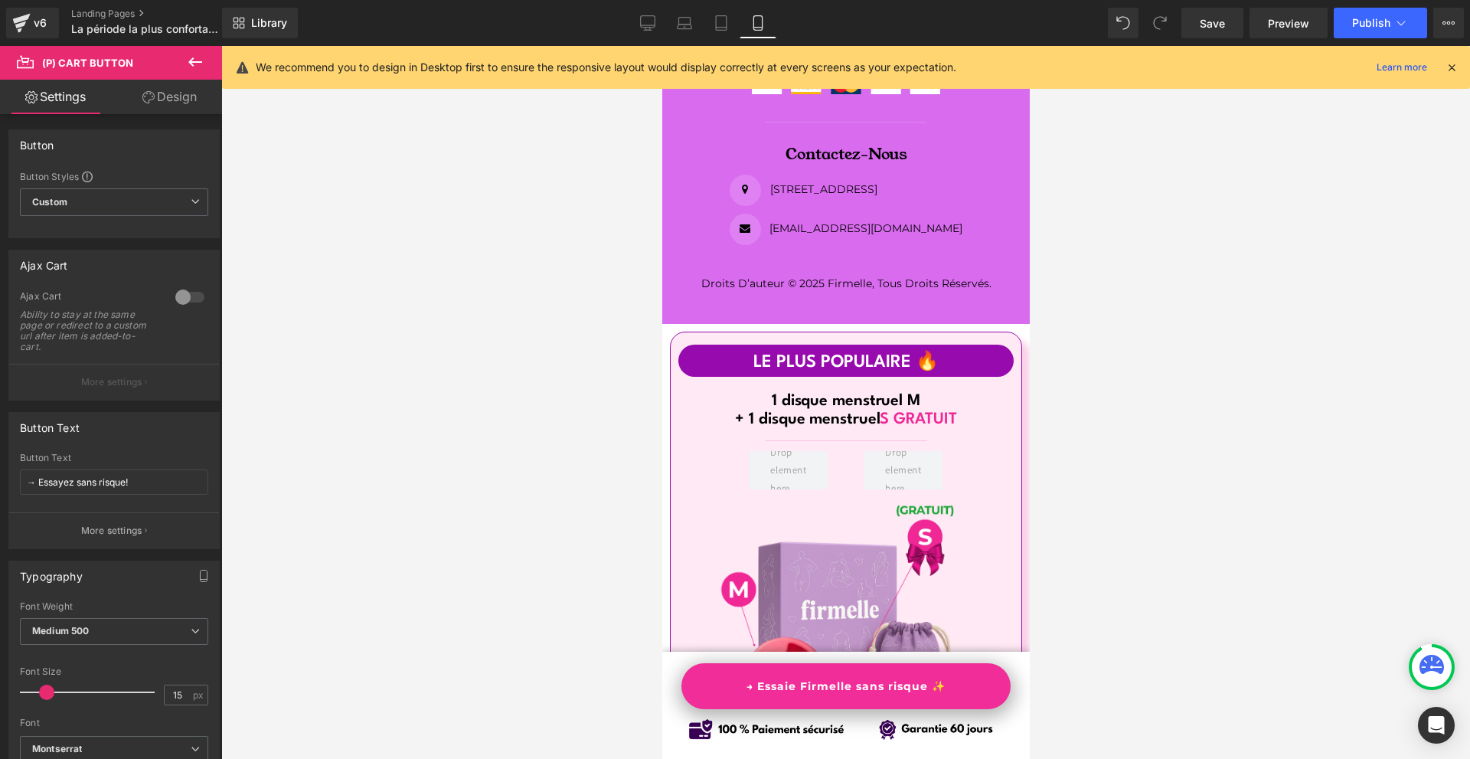
scroll to position [14474, 0]
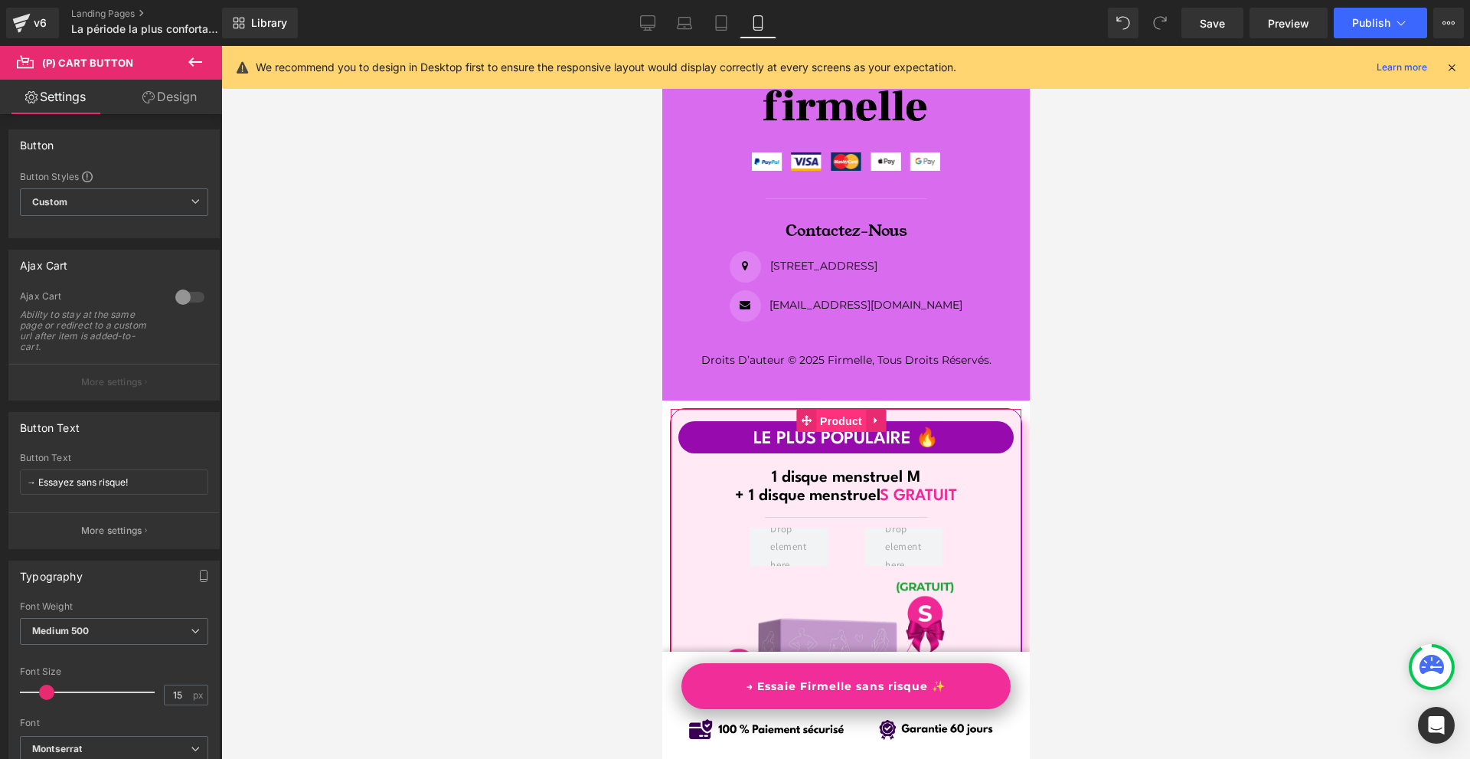
click at [821, 410] on span "Product" at bounding box center [840, 421] width 50 height 23
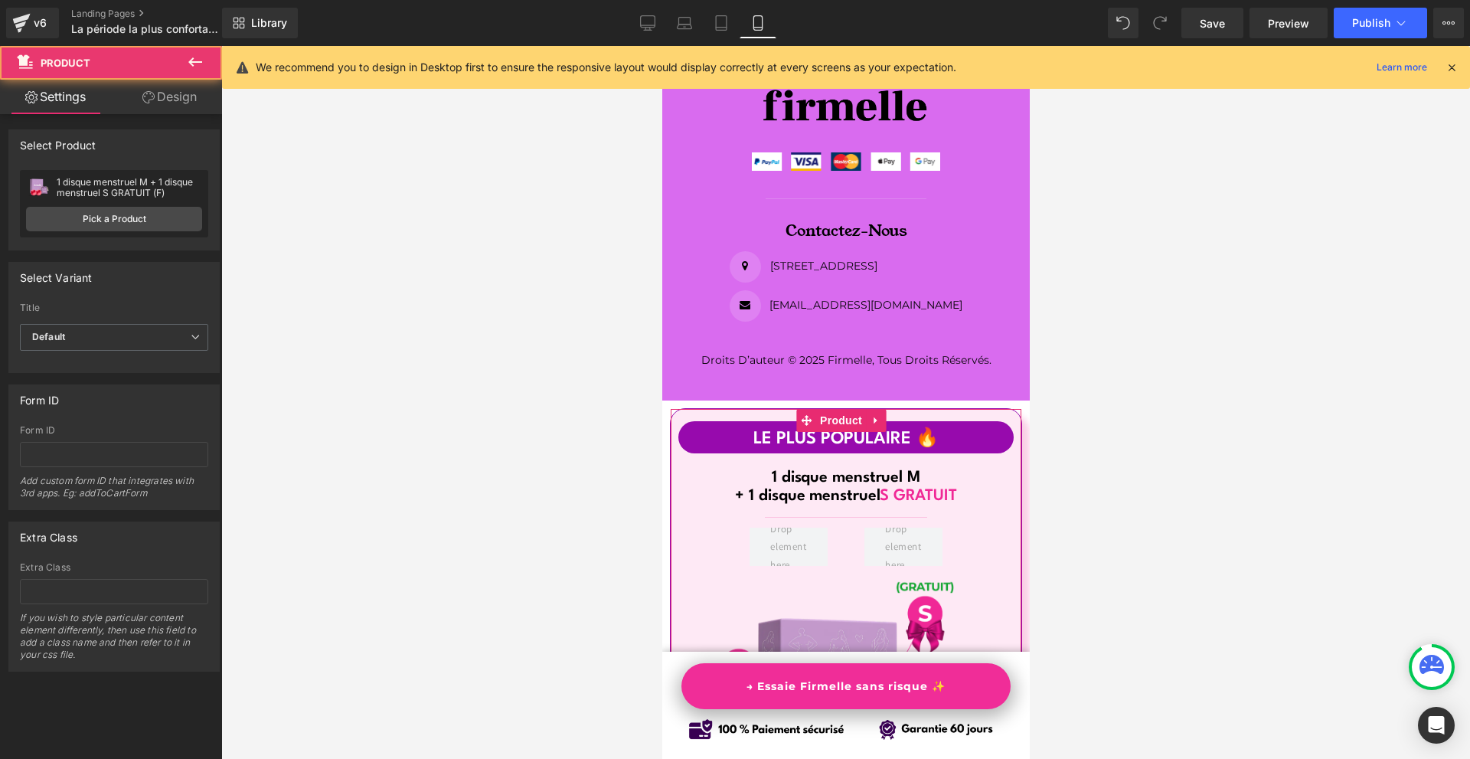
click at [149, 99] on icon at bounding box center [148, 97] width 12 height 12
click at [0, 0] on div "Visibility" at bounding box center [0, 0] width 0 height 0
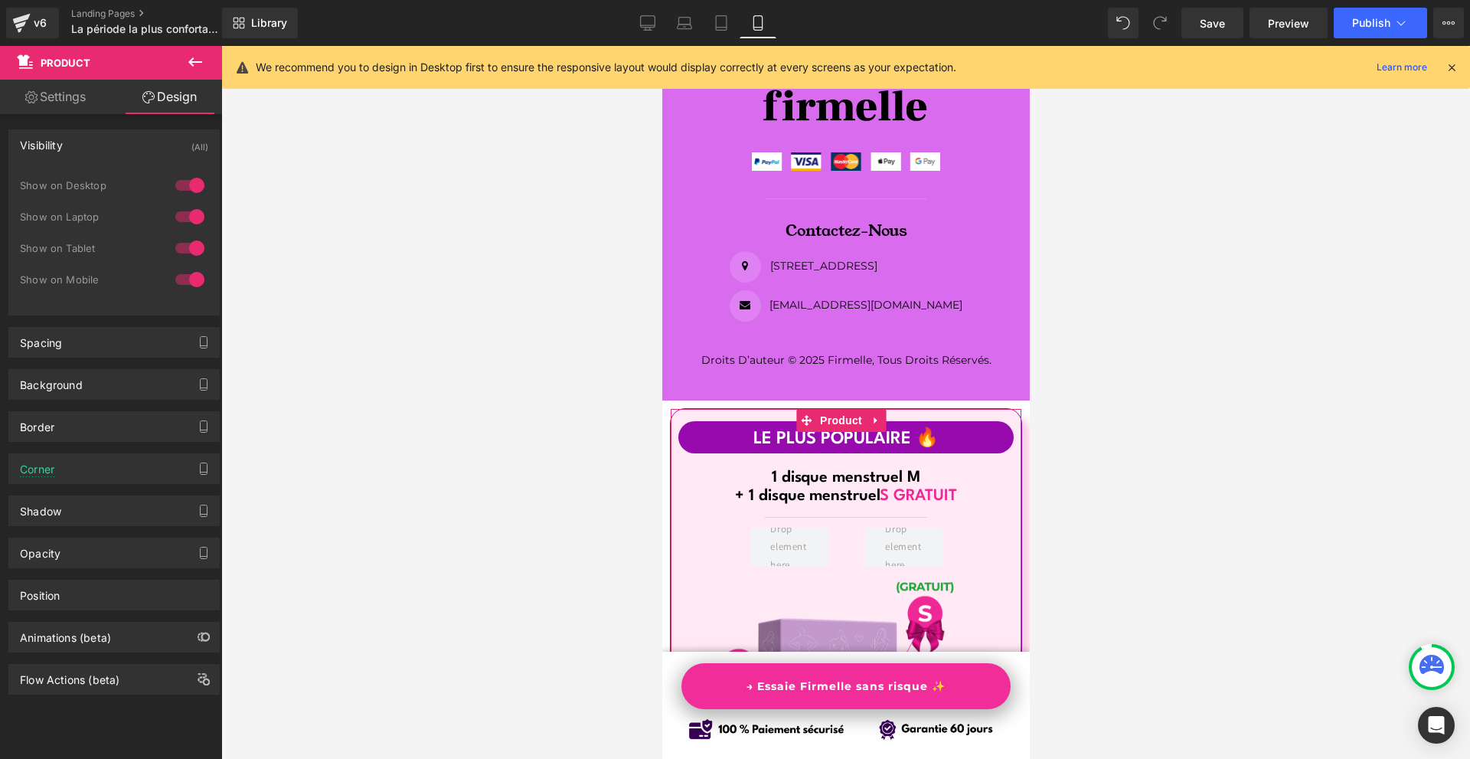
drag, startPoint x: 201, startPoint y: 272, endPoint x: 185, endPoint y: 247, distance: 28.9
click at [200, 272] on div at bounding box center [189, 279] width 37 height 24
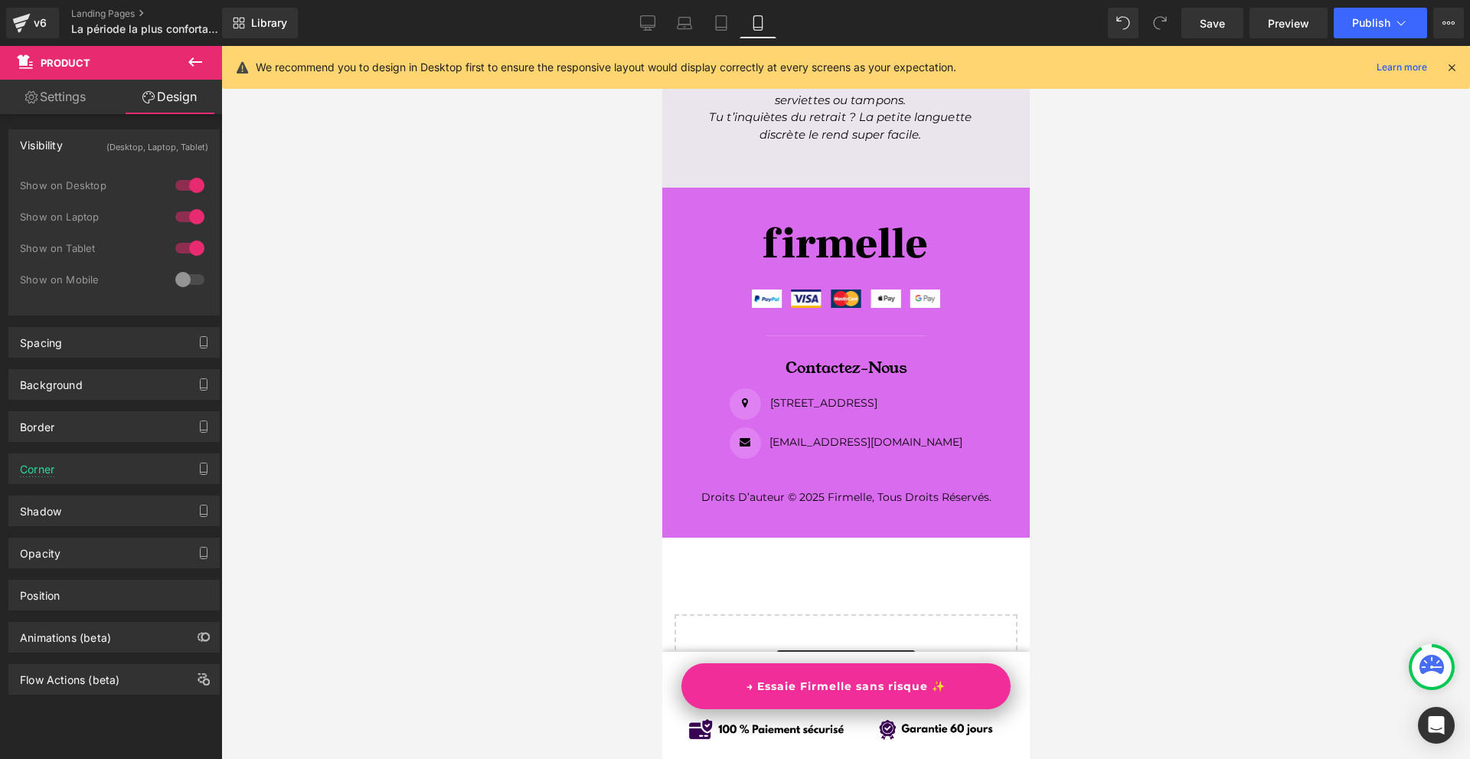
drag, startPoint x: 185, startPoint y: 247, endPoint x: 124, endPoint y: 334, distance: 106.0
click at [185, 247] on div at bounding box center [189, 248] width 37 height 24
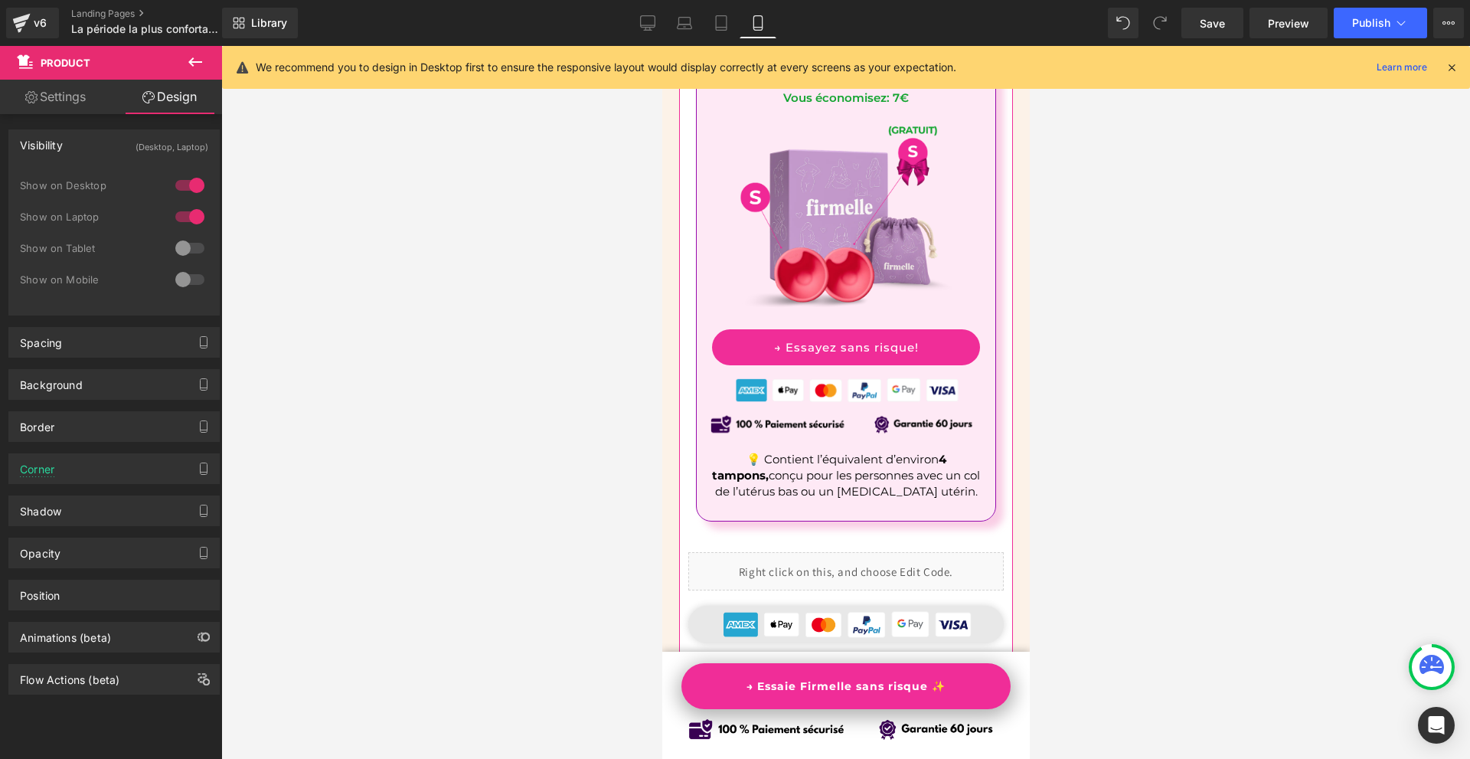
scroll to position [10357, 0]
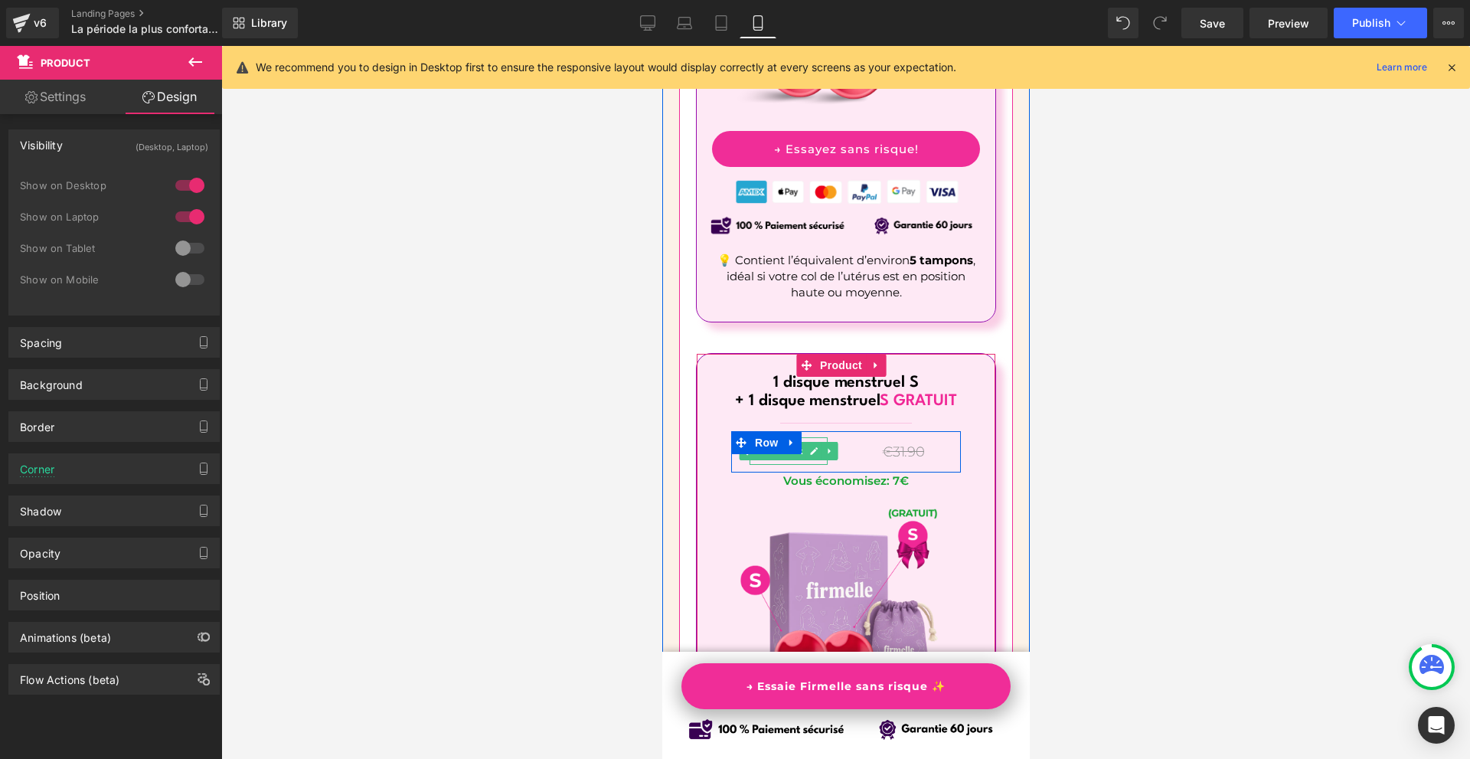
click at [774, 442] on span "Text Block" at bounding box center [779, 451] width 51 height 18
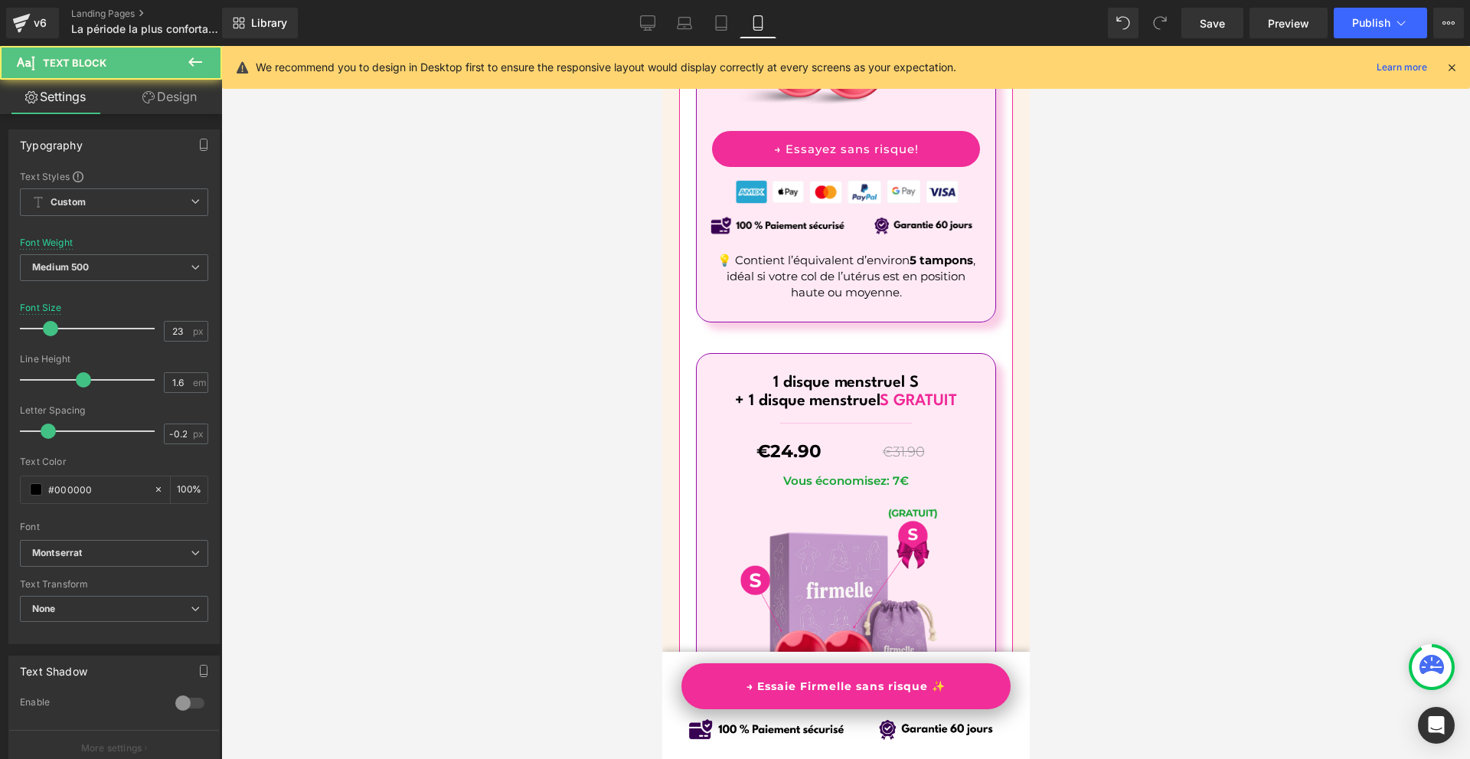
scroll to position [10586, 0]
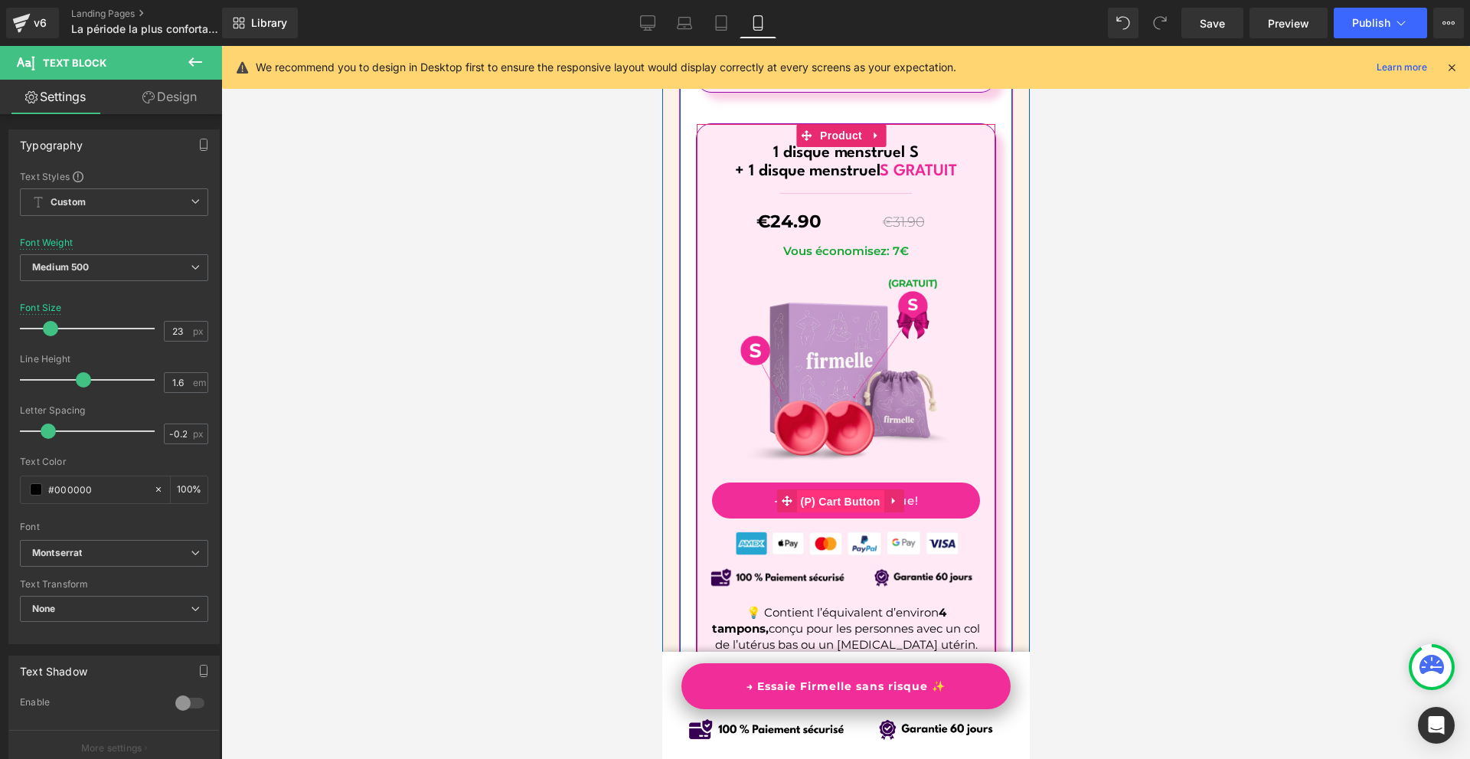
click at [822, 490] on span "(P) Cart Button" at bounding box center [838, 501] width 87 height 23
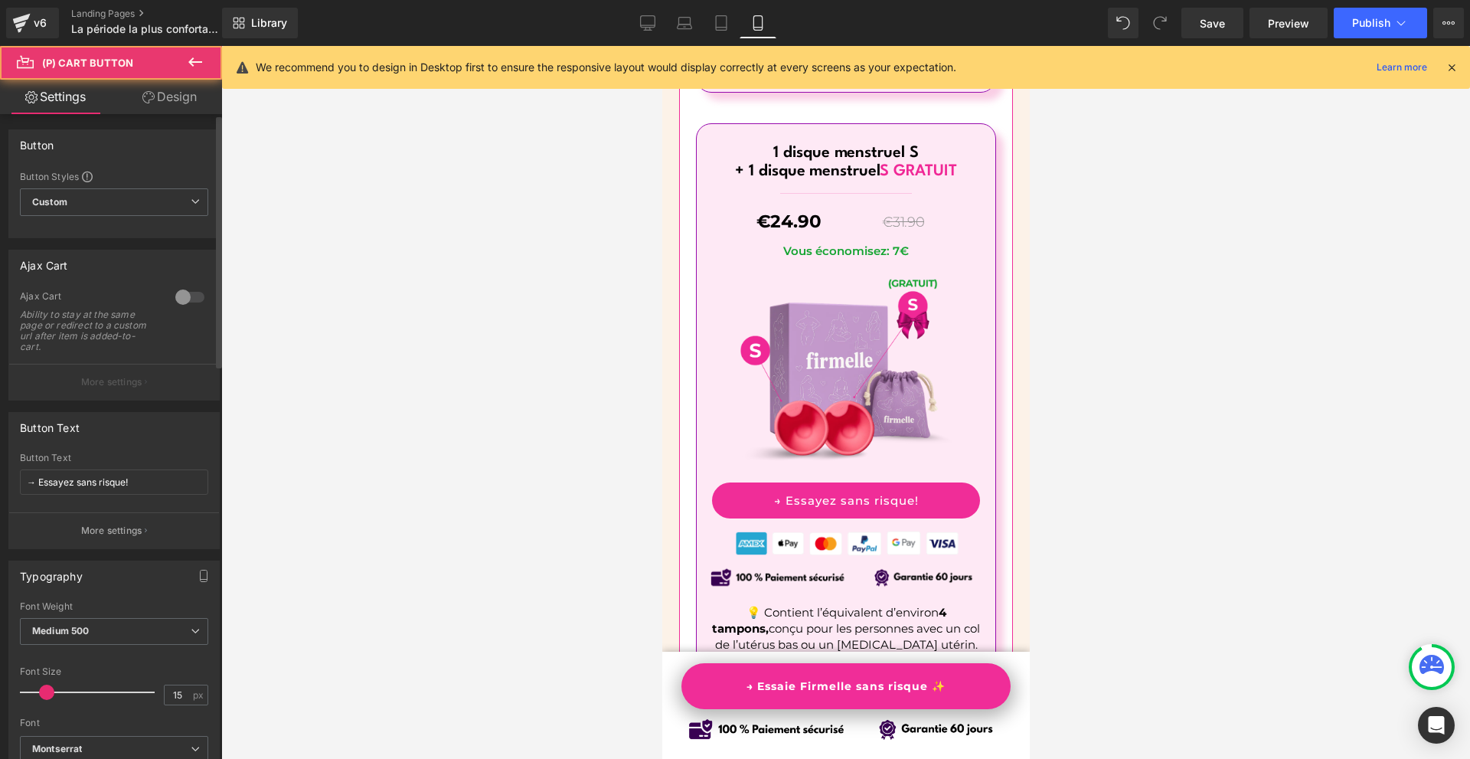
click at [186, 287] on div at bounding box center [189, 297] width 37 height 24
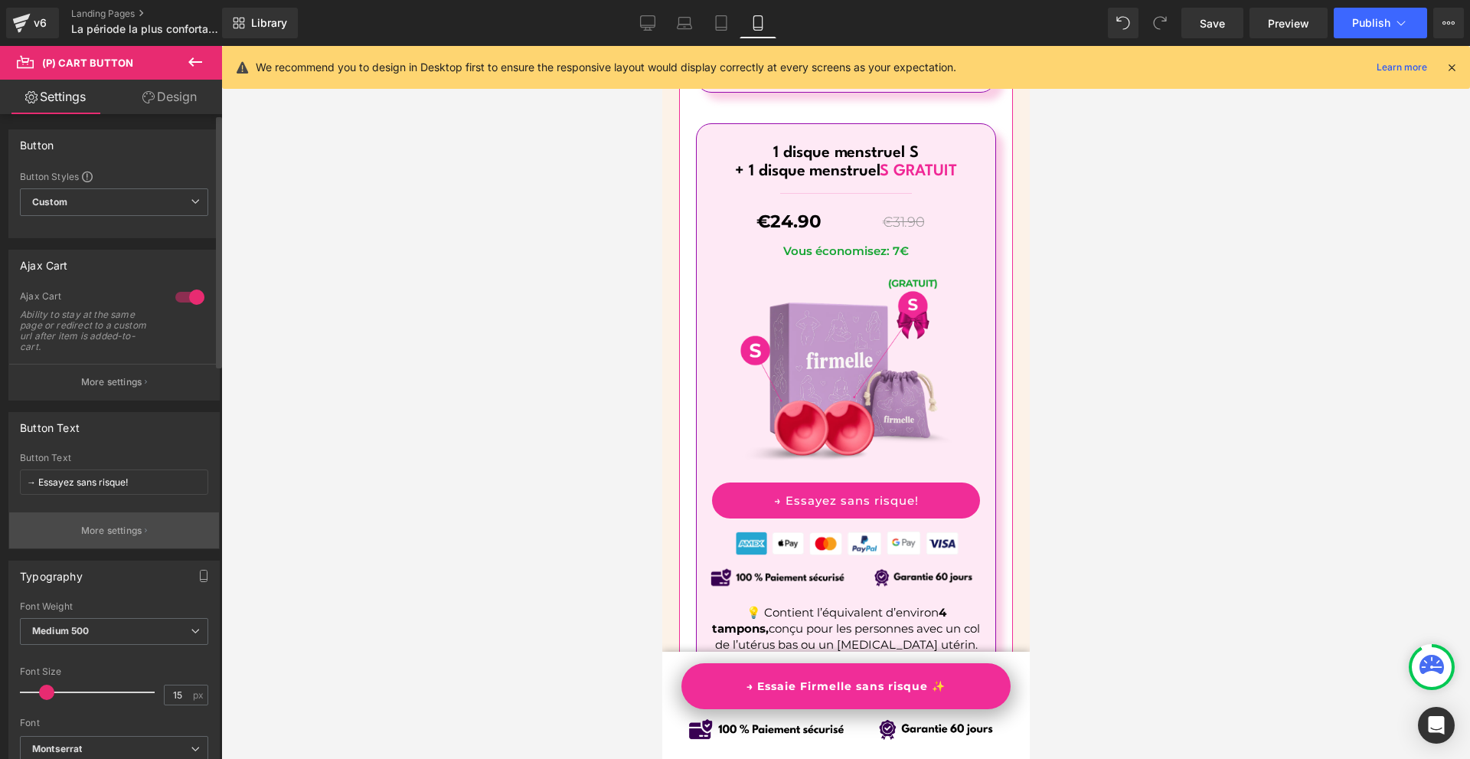
click at [113, 524] on p "More settings" at bounding box center [111, 531] width 61 height 14
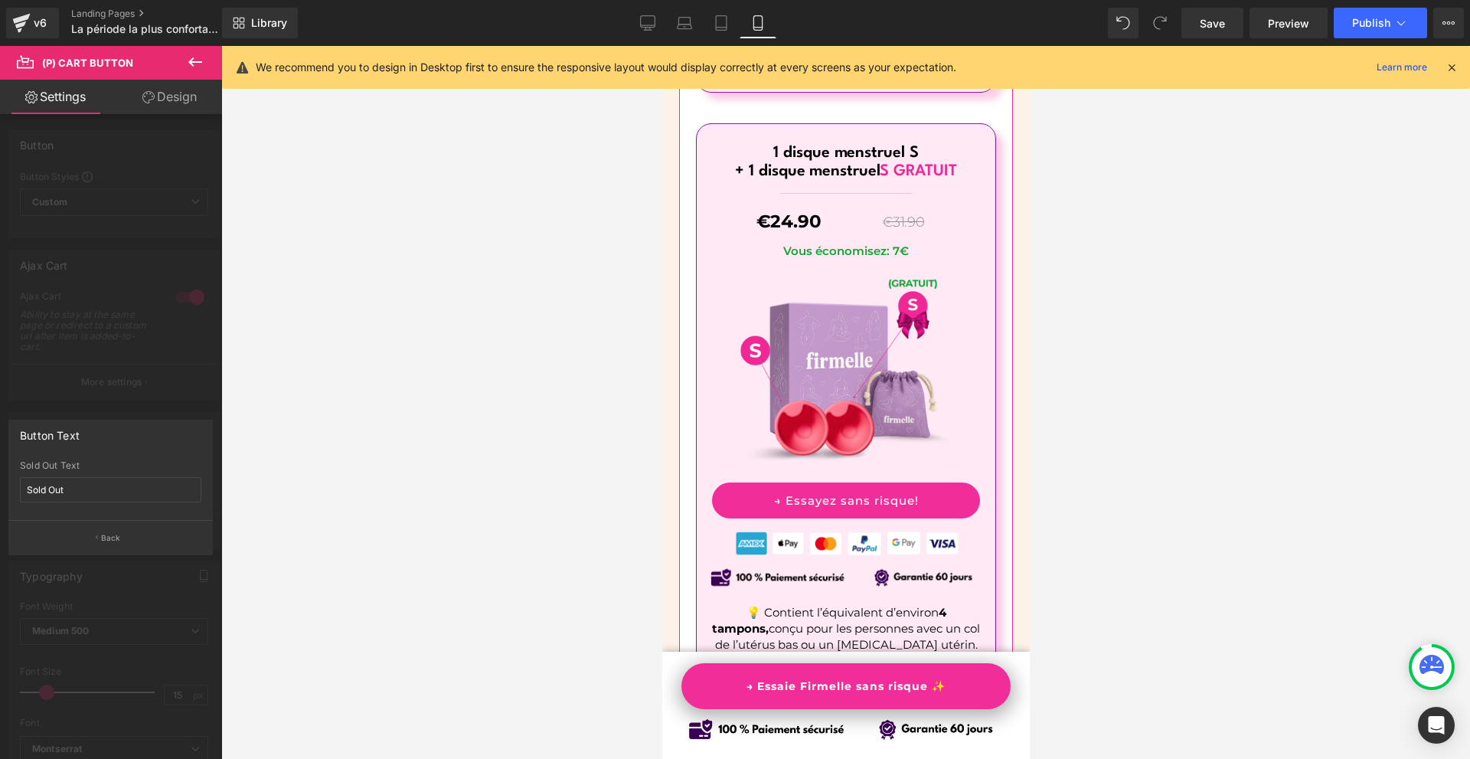
click at [115, 384] on div at bounding box center [111, 406] width 222 height 720
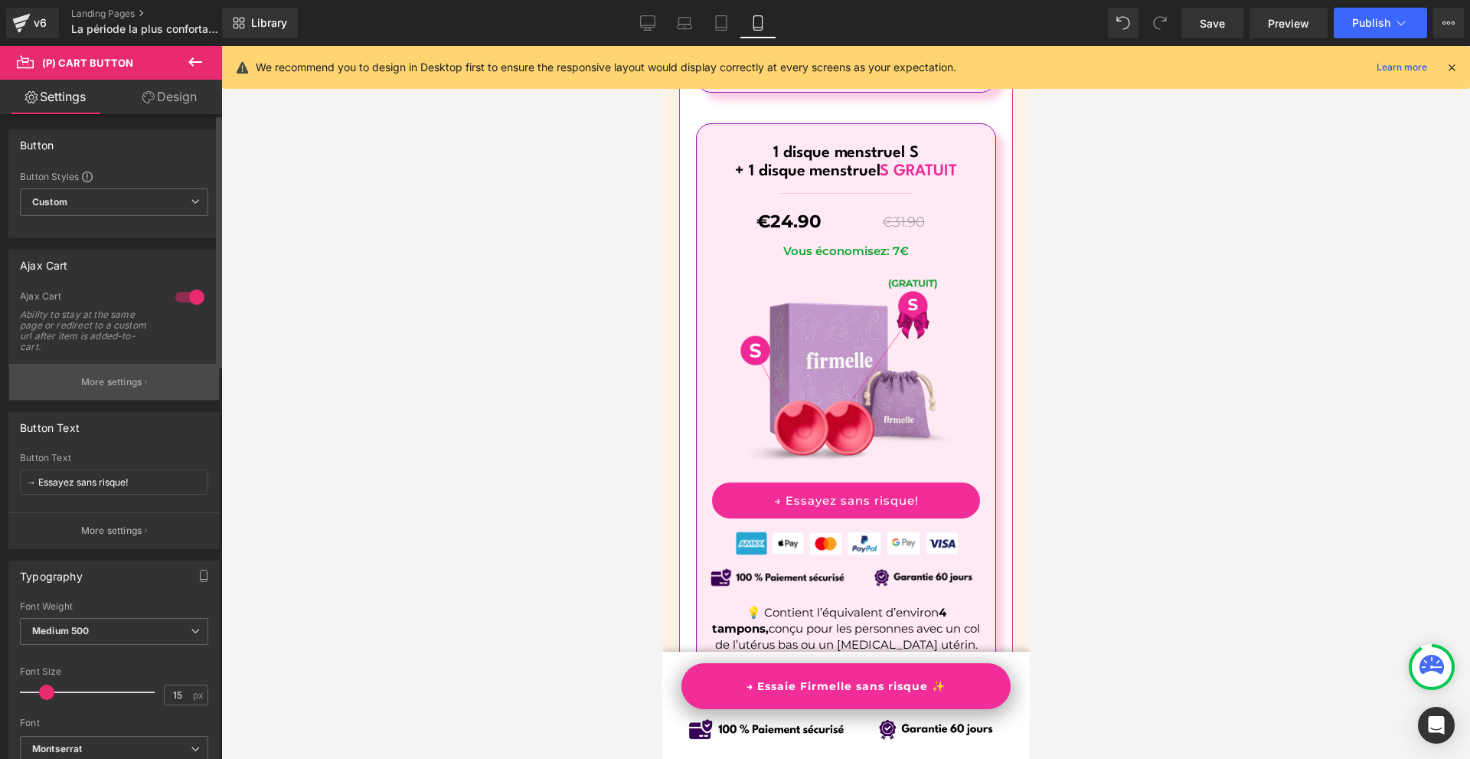
click at [114, 386] on p "More settings" at bounding box center [111, 382] width 61 height 14
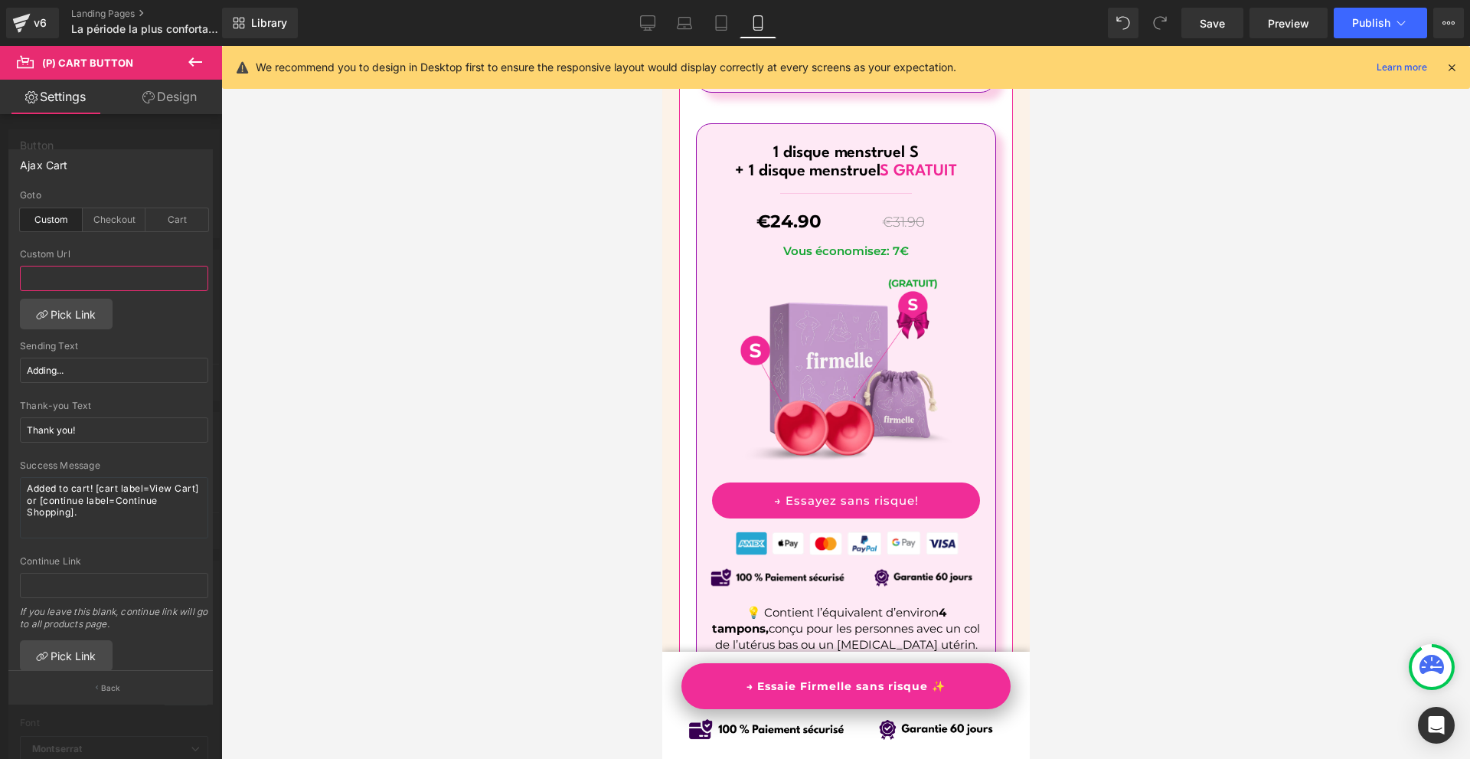
click at [108, 283] on input "text" at bounding box center [114, 278] width 188 height 25
click at [113, 227] on div "Checkout" at bounding box center [114, 219] width 63 height 23
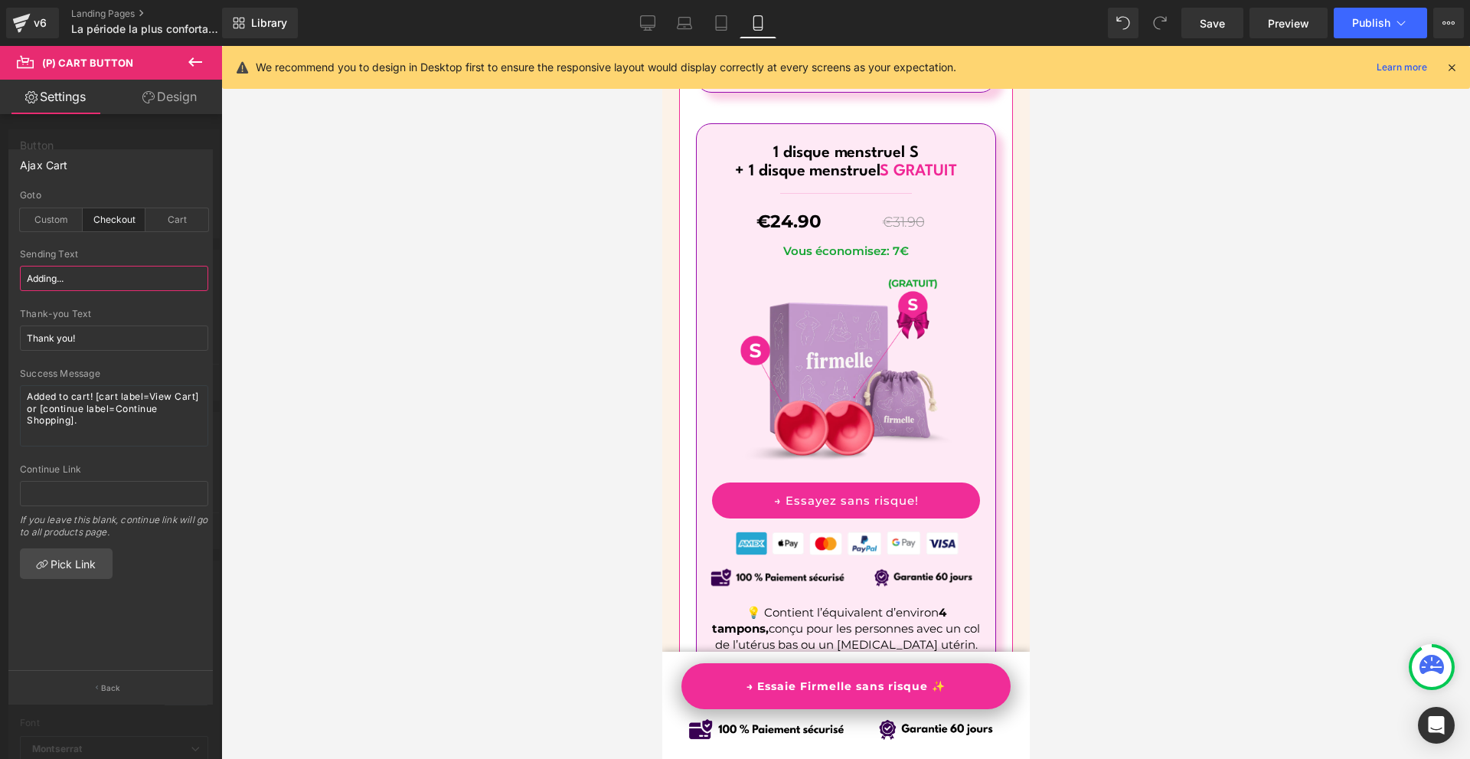
click at [82, 279] on input "Adding..." at bounding box center [114, 278] width 188 height 25
paste input "→"
type input "→"
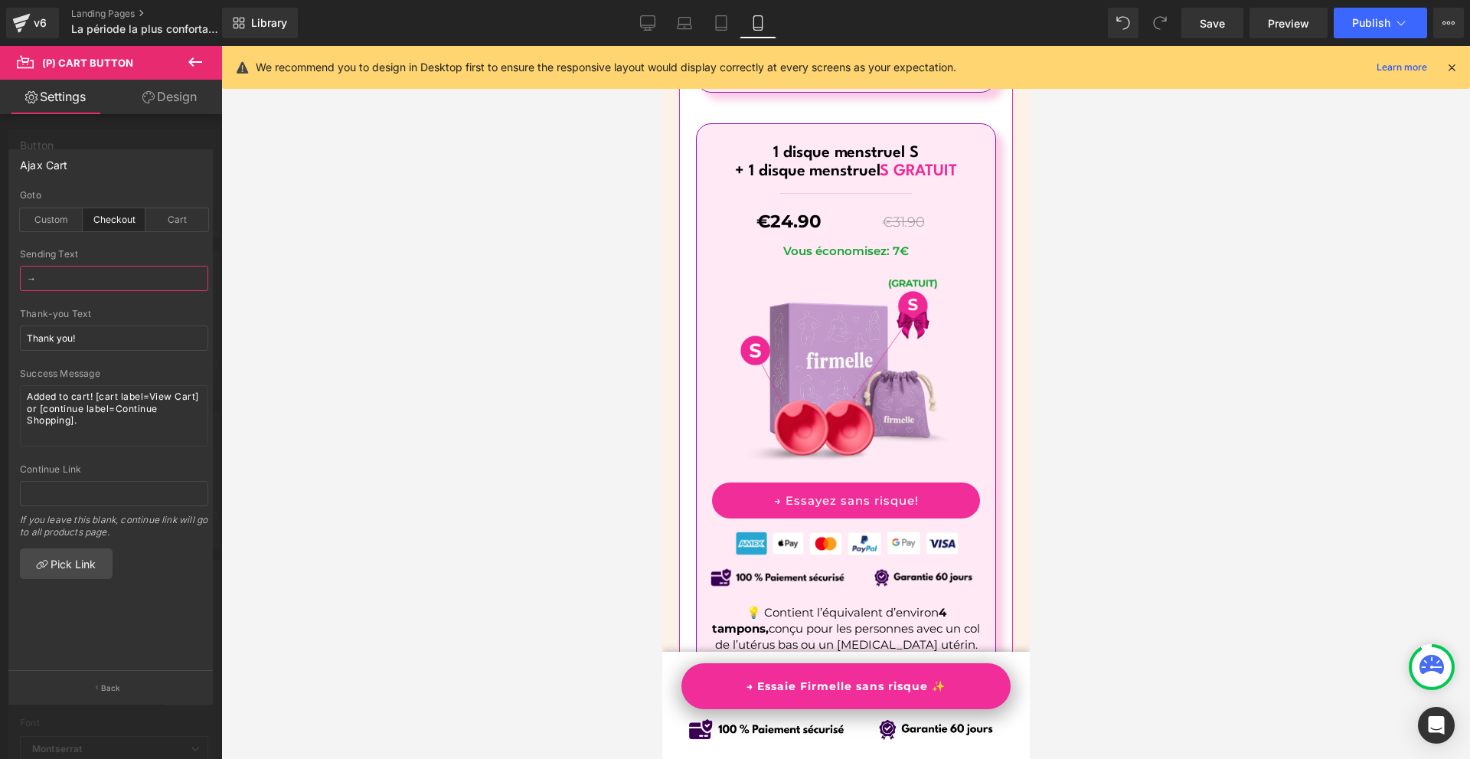
click at [101, 289] on input "→" at bounding box center [114, 278] width 188 height 25
paste input "Ajout en cours..."
type input "Ajout en cours..."
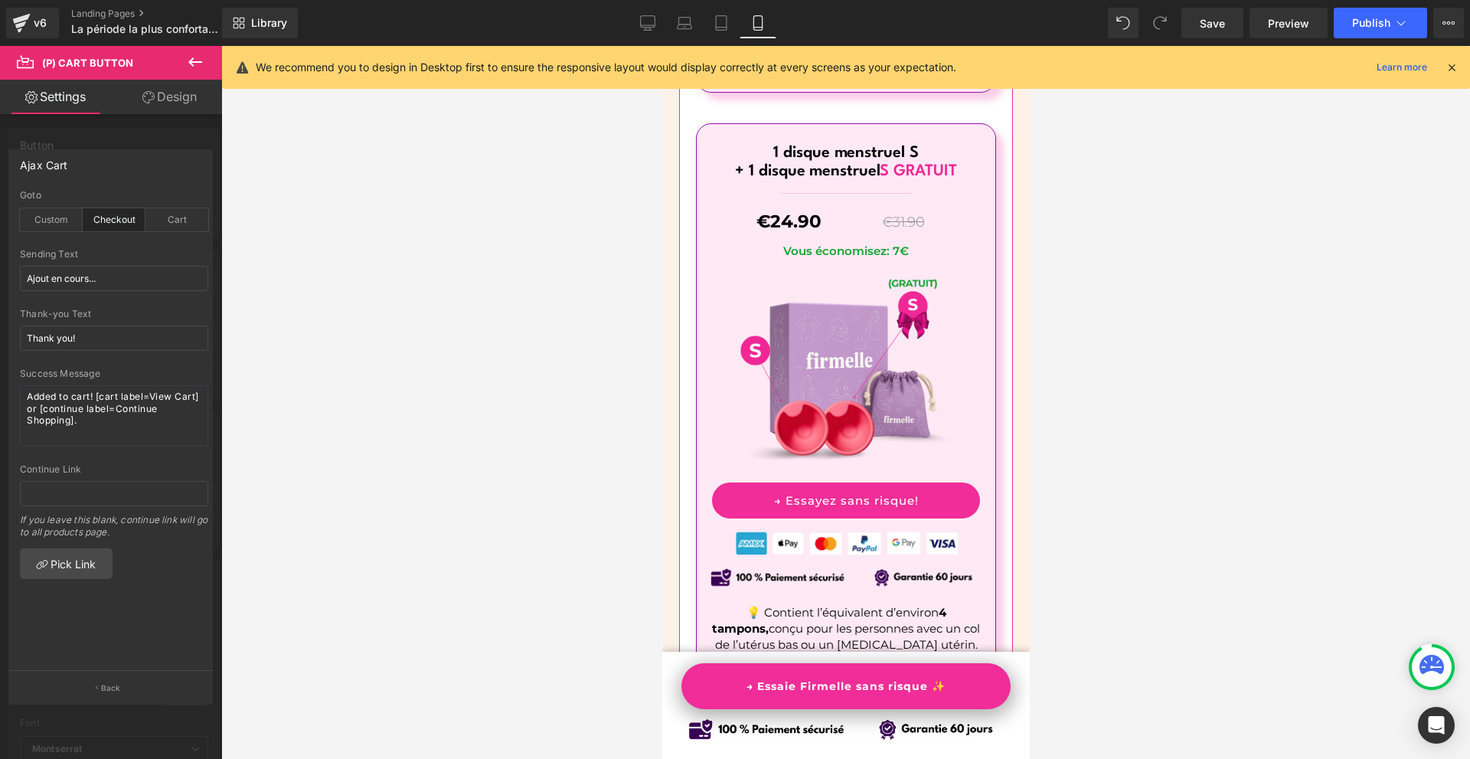
click at [109, 351] on div "Thank-you Text Thank you!" at bounding box center [114, 339] width 188 height 60
click at [109, 344] on input "Thank you!" at bounding box center [114, 337] width 188 height 25
paste input "Merci"
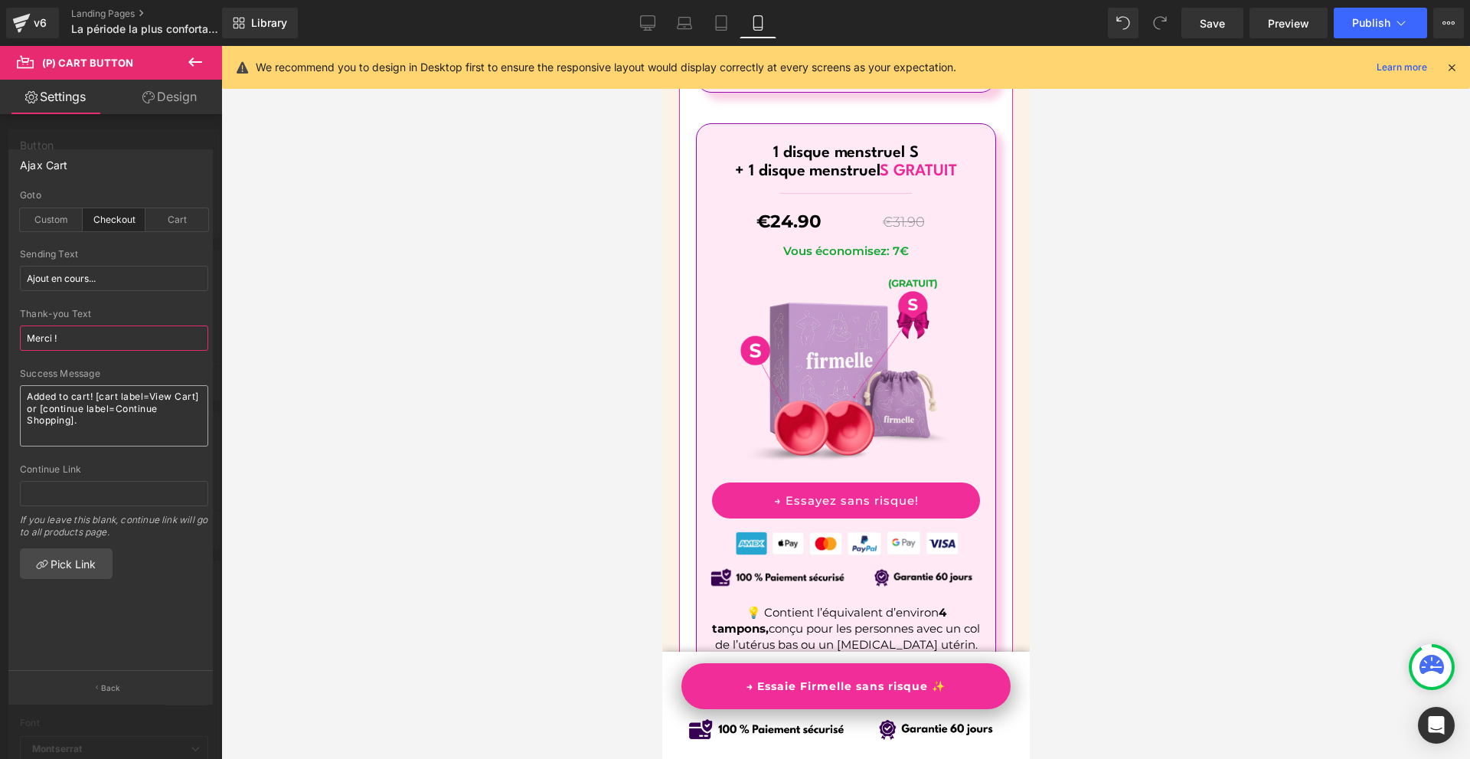
type input "Merci !"
click at [107, 403] on textarea "Added to cart! [cart label=View Cart] or [continue label=Continue Shopping]." at bounding box center [114, 415] width 188 height 61
click at [106, 403] on textarea "Added to cart! [cart label=View Cart] or [continue label=Continue Shopping]." at bounding box center [114, 415] width 188 height 61
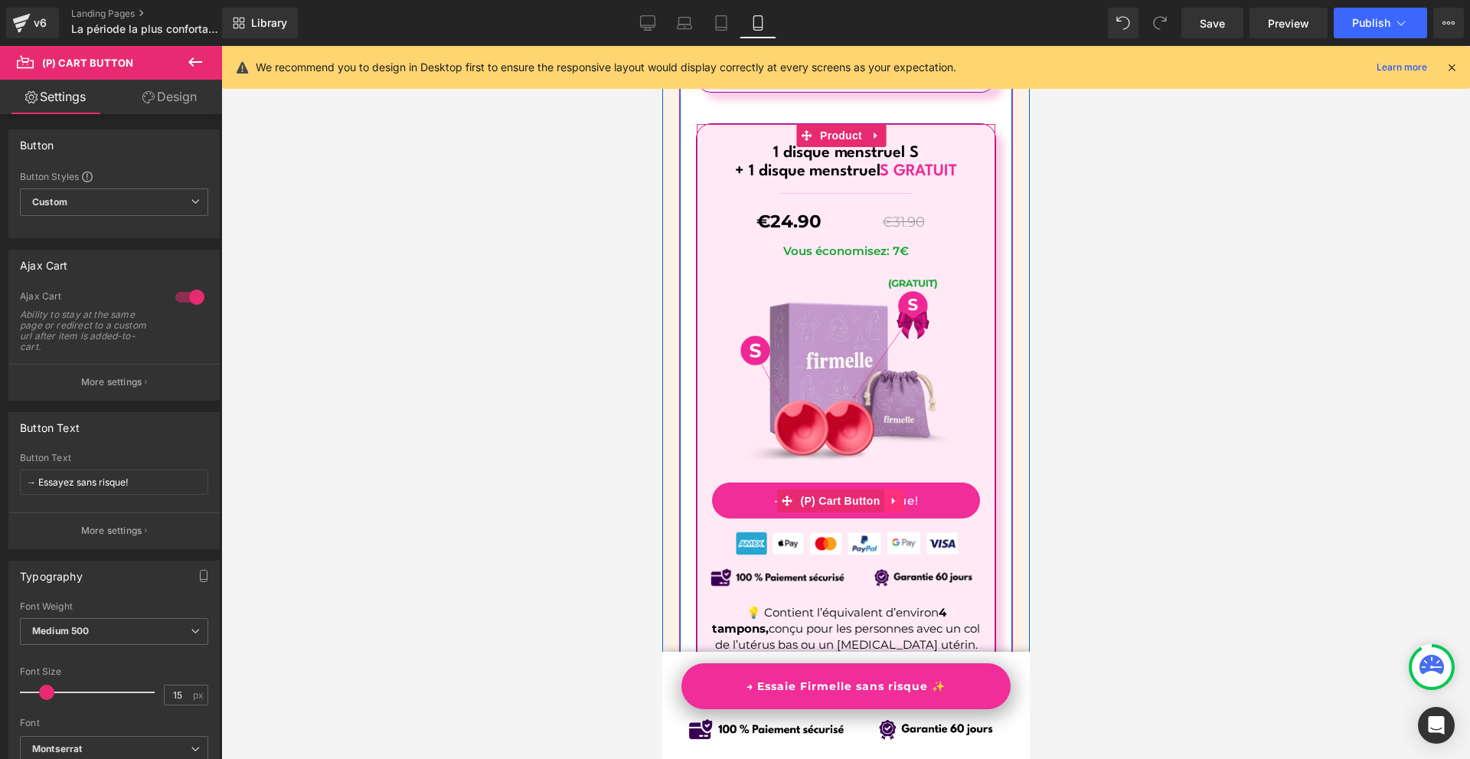
click at [888, 495] on icon at bounding box center [893, 500] width 11 height 11
click at [880, 495] on icon at bounding box center [883, 500] width 11 height 11
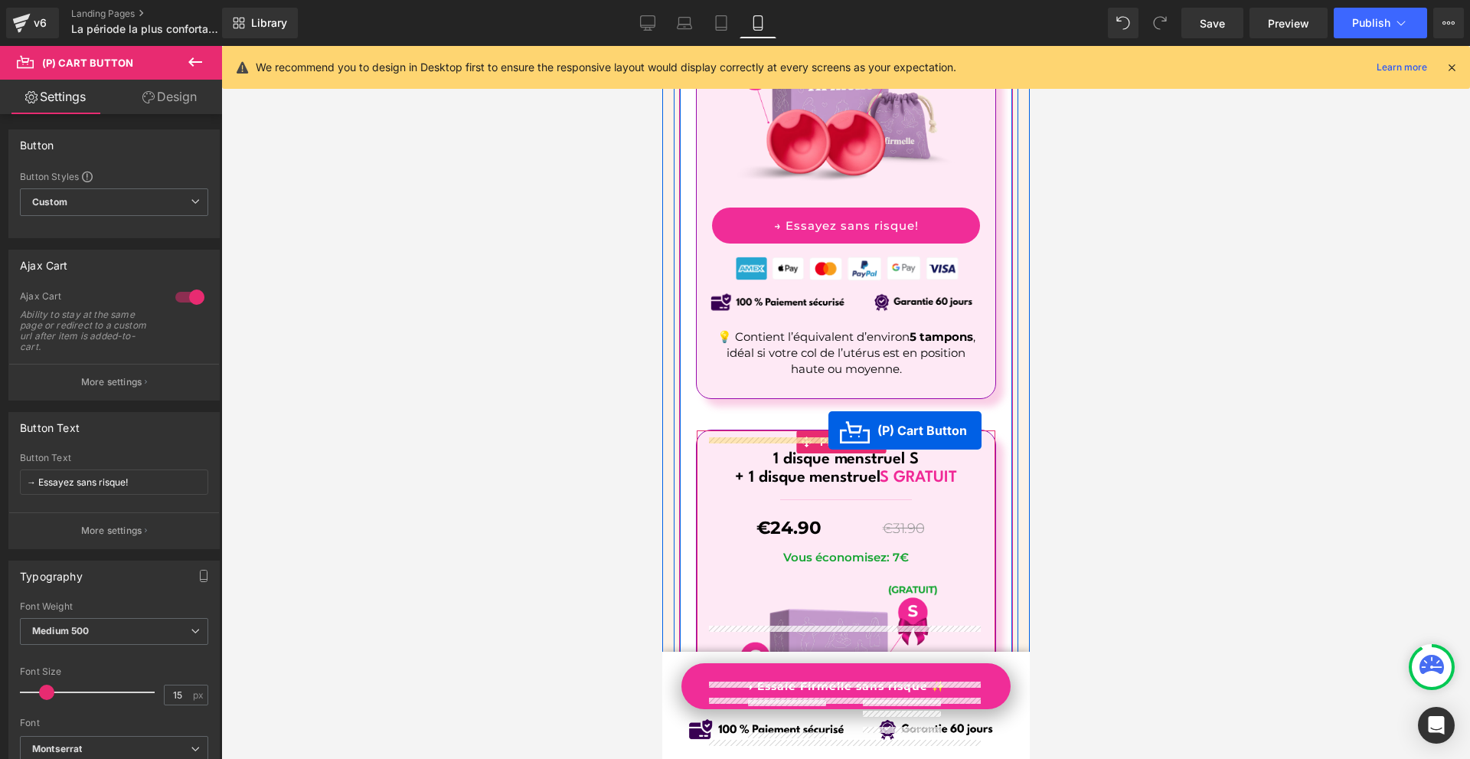
scroll to position [10050, 0]
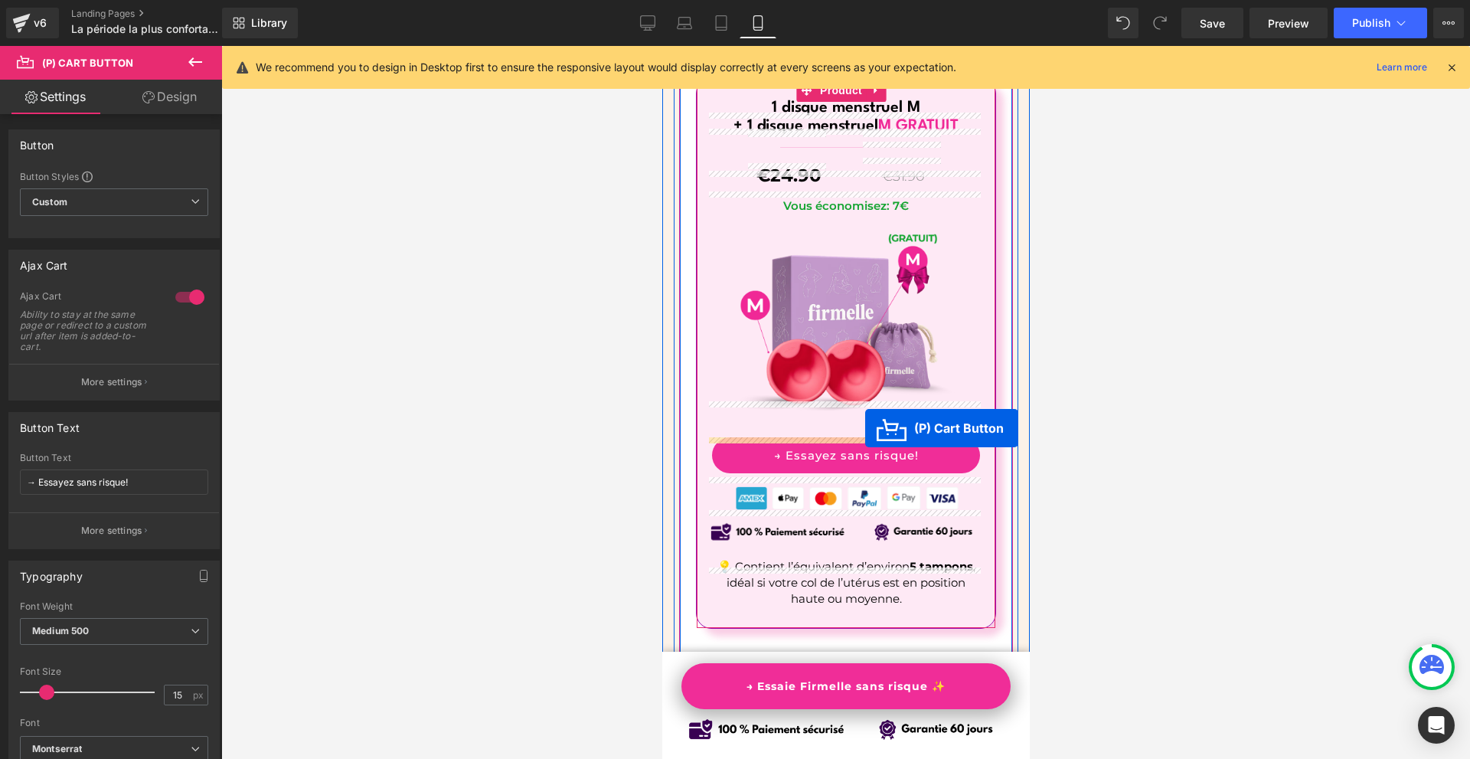
drag, startPoint x: 838, startPoint y: 480, endPoint x: 864, endPoint y: 428, distance: 58.2
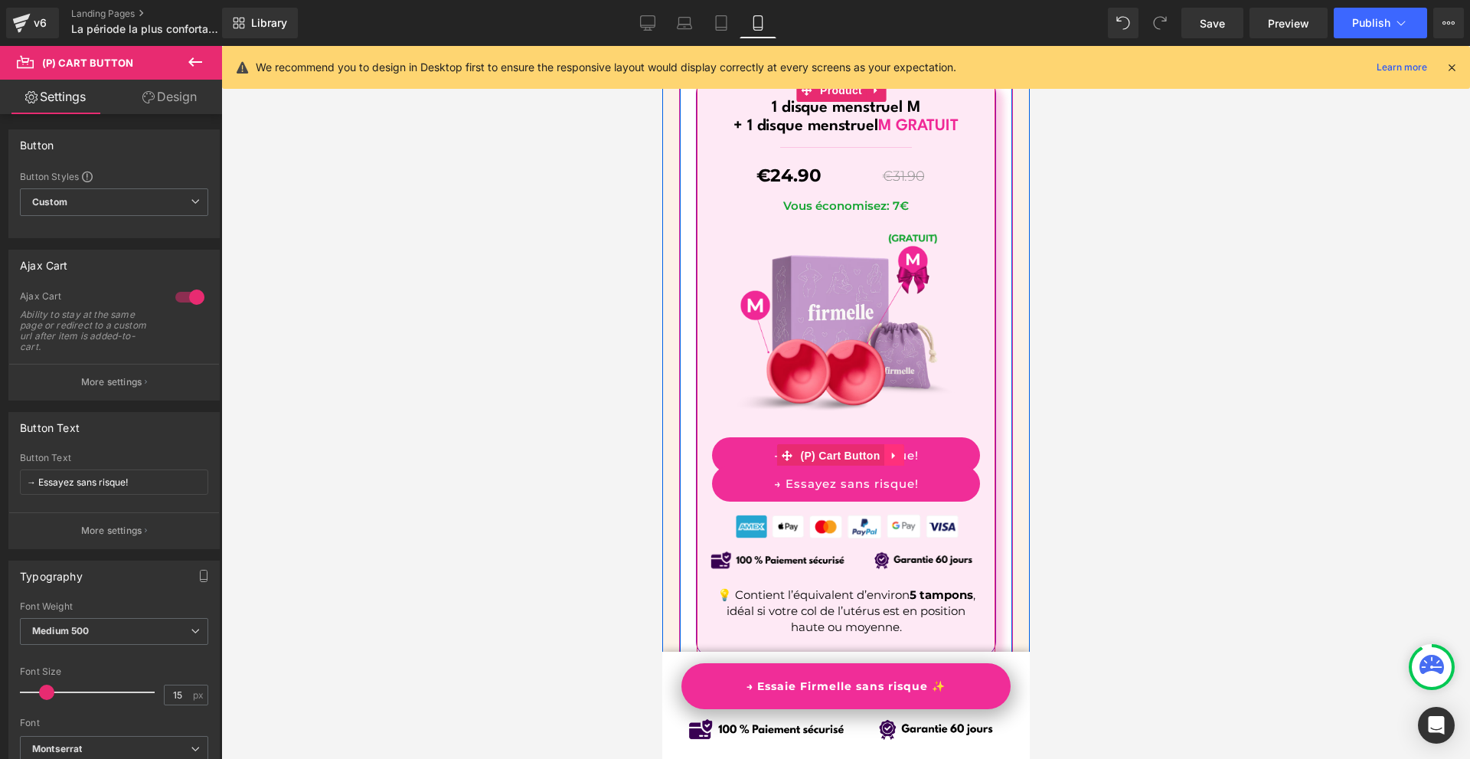
click at [888, 449] on icon at bounding box center [893, 454] width 11 height 11
click at [900, 450] on icon at bounding box center [903, 455] width 11 height 11
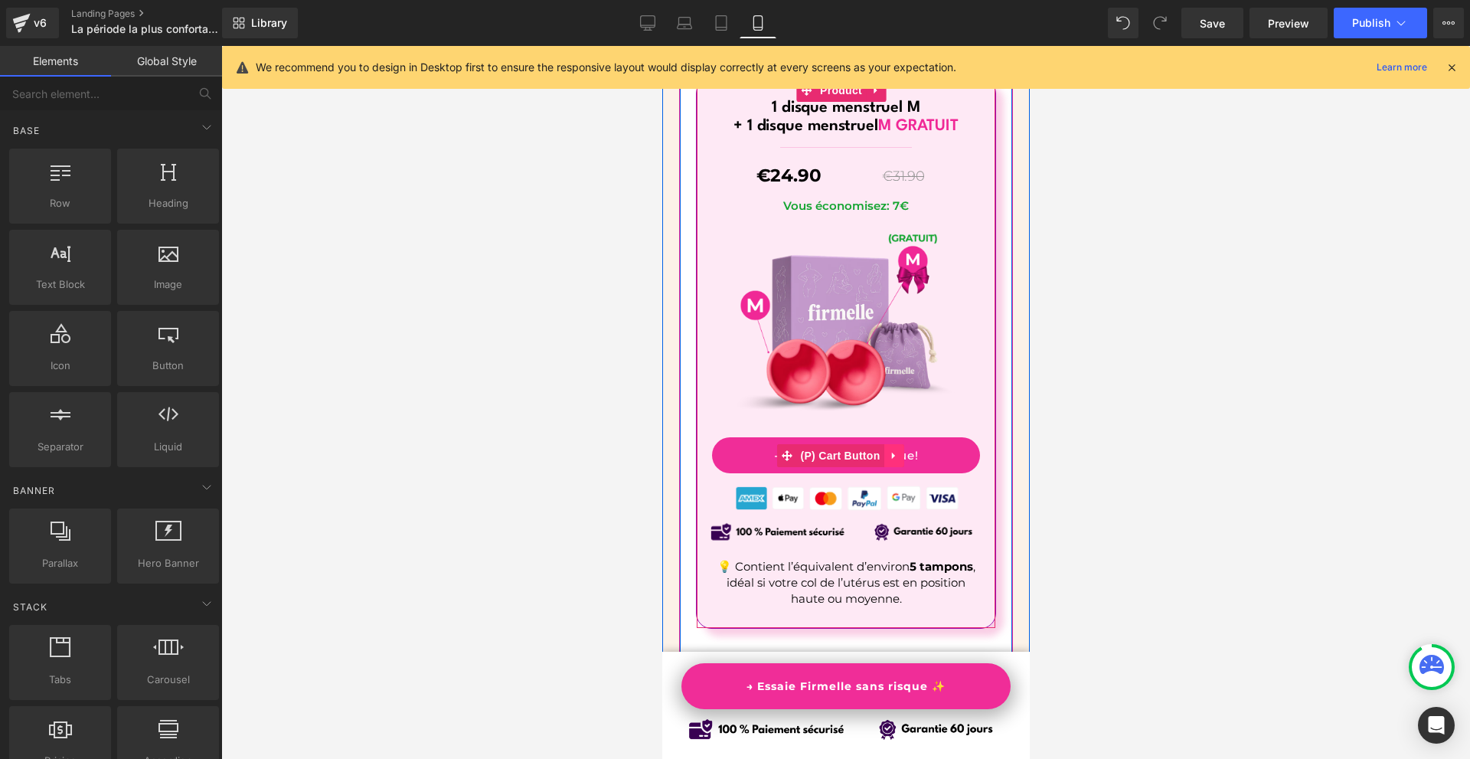
click at [890, 452] on icon at bounding box center [891, 455] width 3 height 7
click at [882, 450] on icon at bounding box center [883, 455] width 11 height 11
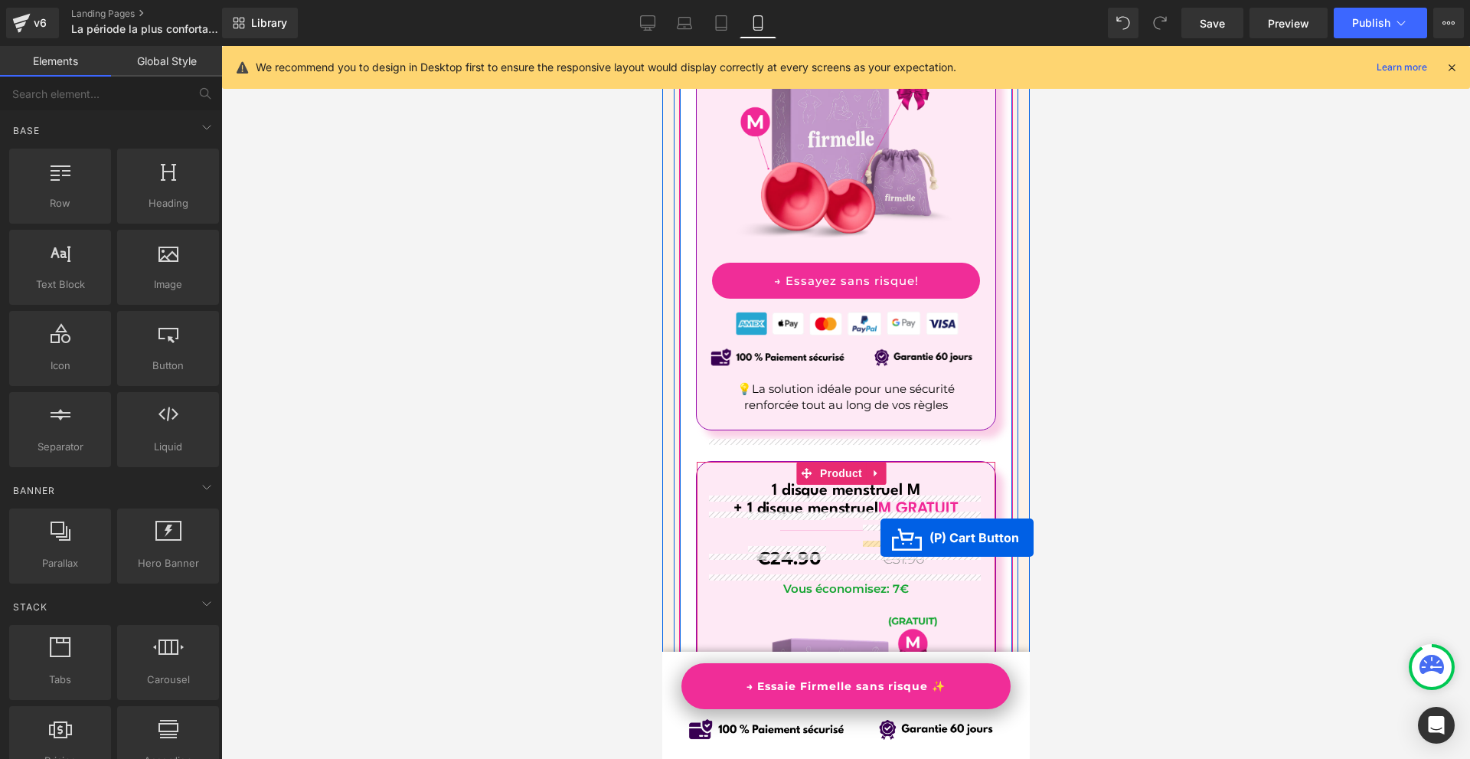
scroll to position [9515, 0]
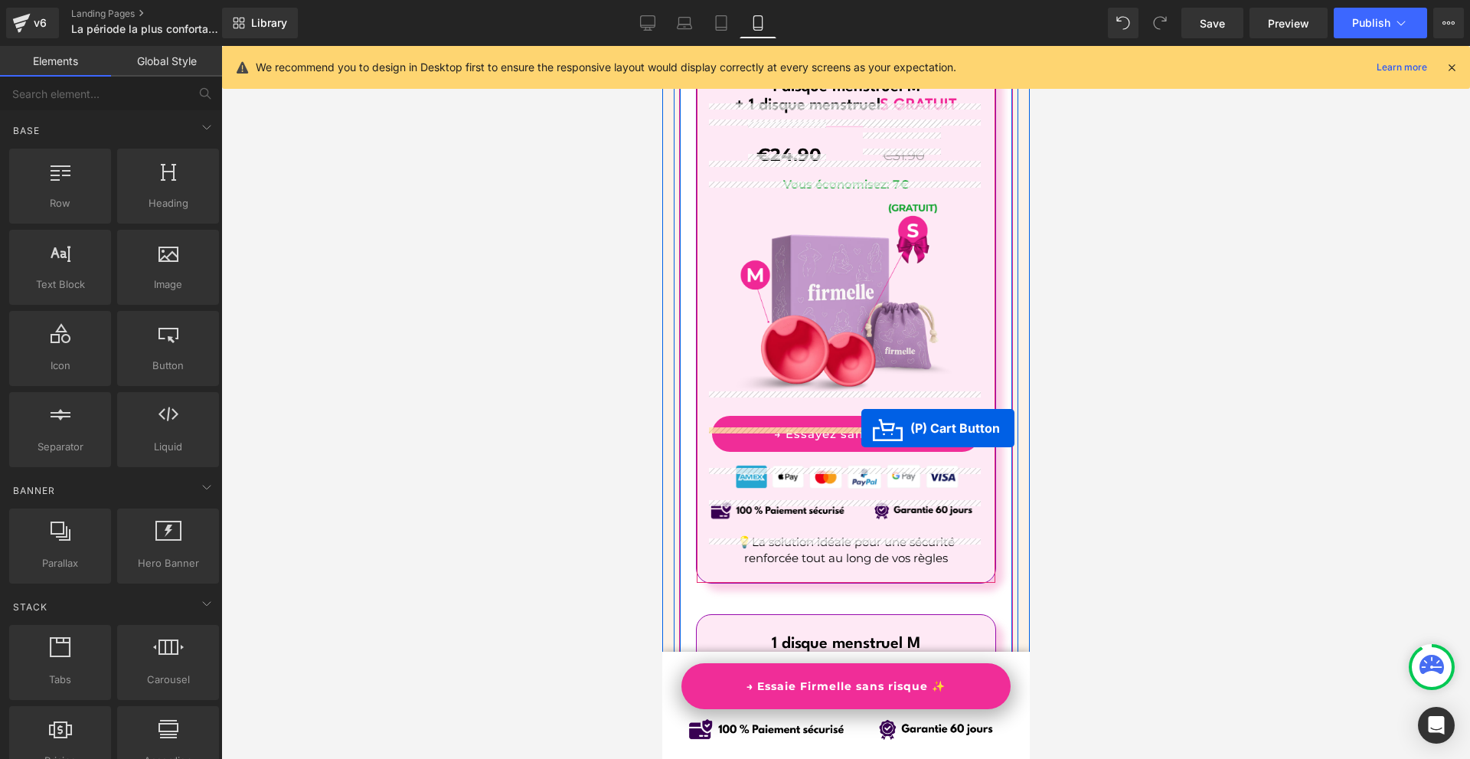
drag, startPoint x: 831, startPoint y: 451, endPoint x: 860, endPoint y: 427, distance: 37.5
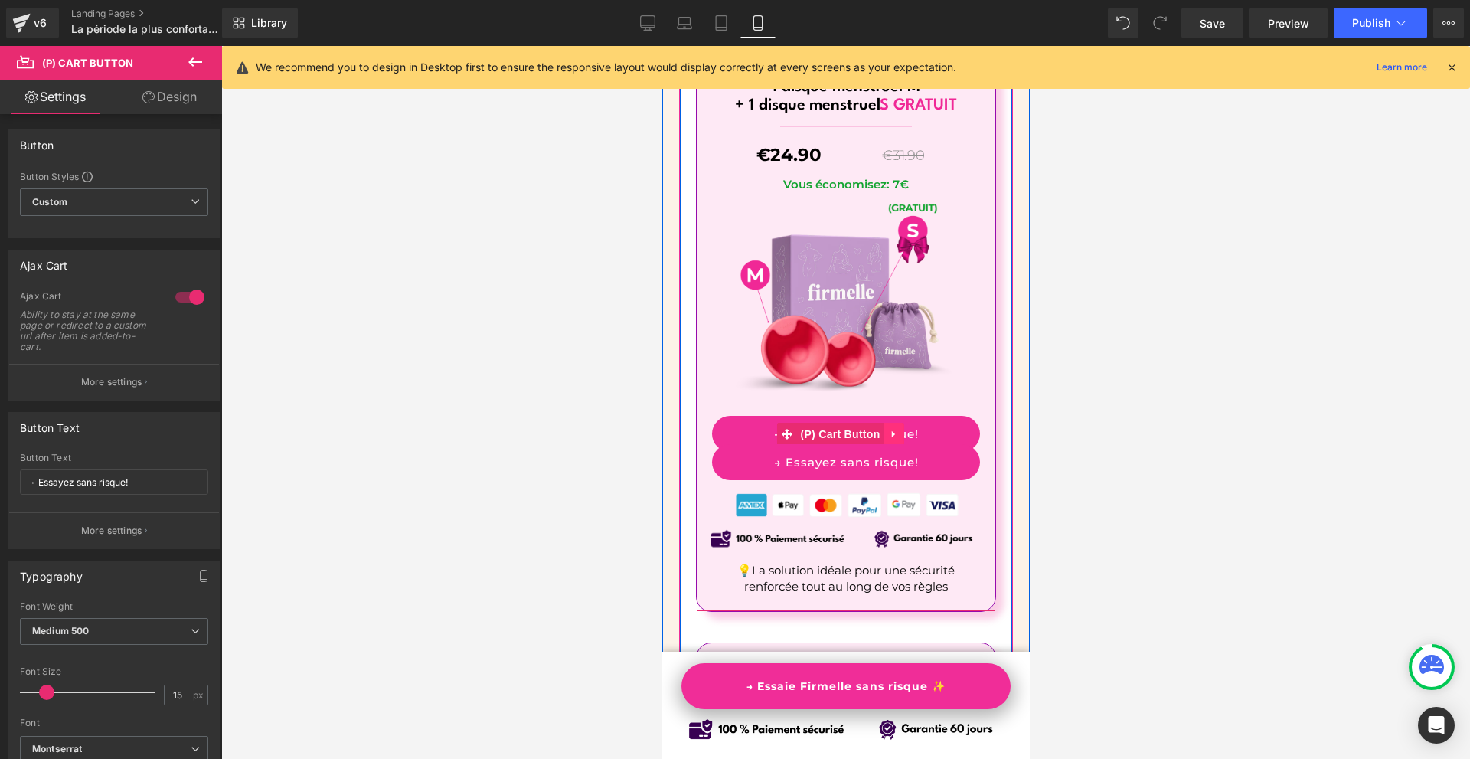
click at [897, 428] on icon at bounding box center [893, 433] width 11 height 11
click at [907, 429] on icon at bounding box center [903, 434] width 11 height 11
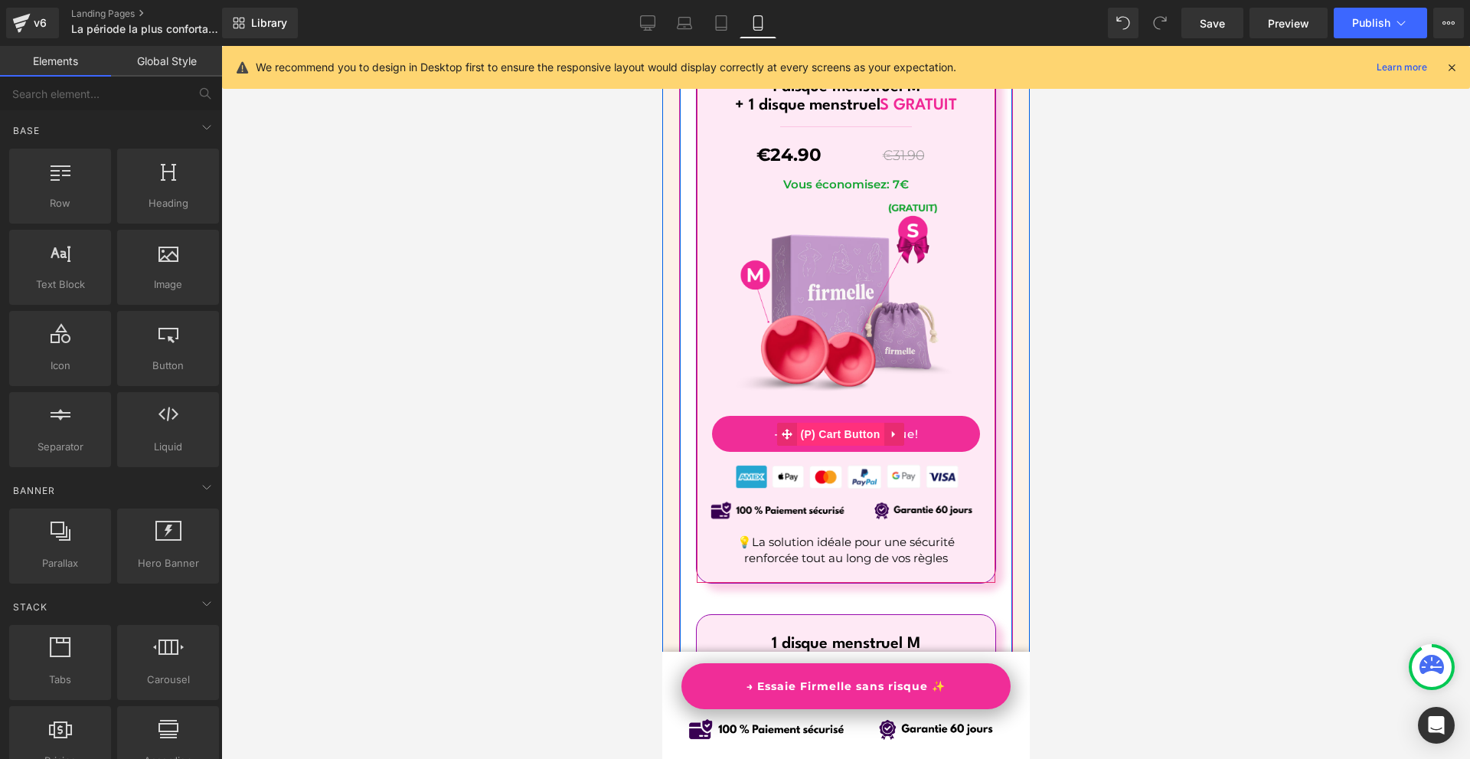
click at [821, 423] on span "(P) Cart Button" at bounding box center [838, 434] width 87 height 23
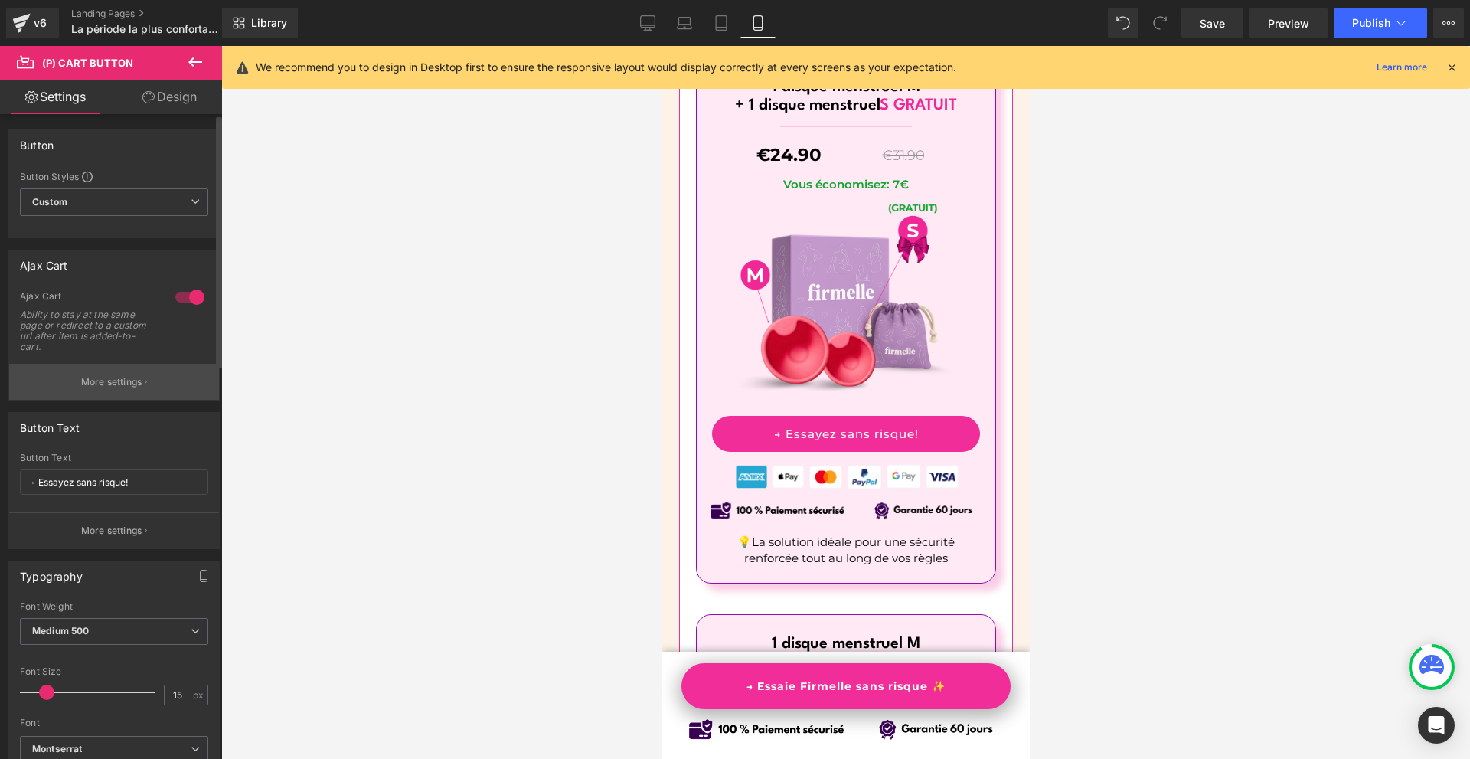
click at [126, 374] on button "More settings" at bounding box center [114, 382] width 210 height 36
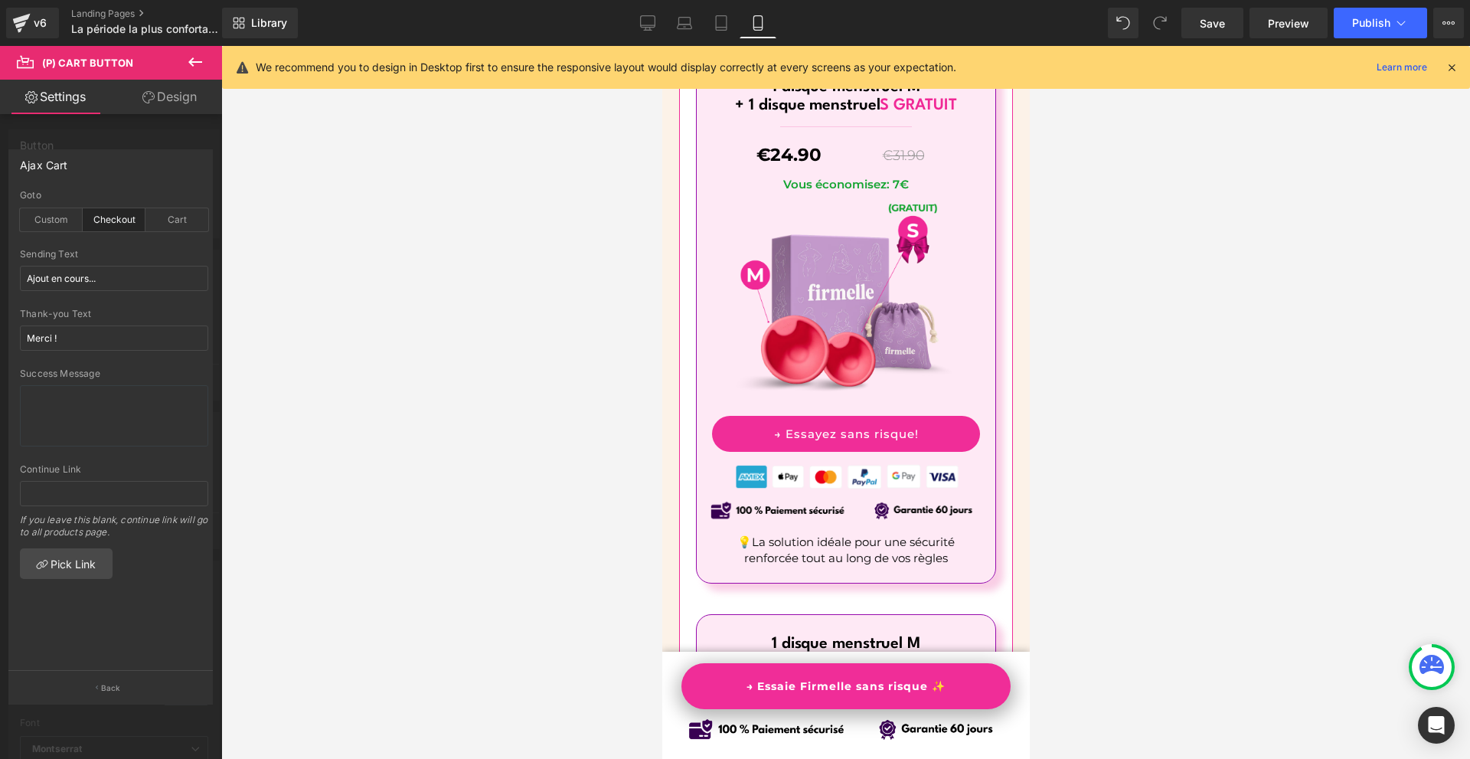
click at [1254, 435] on div at bounding box center [845, 402] width 1249 height 713
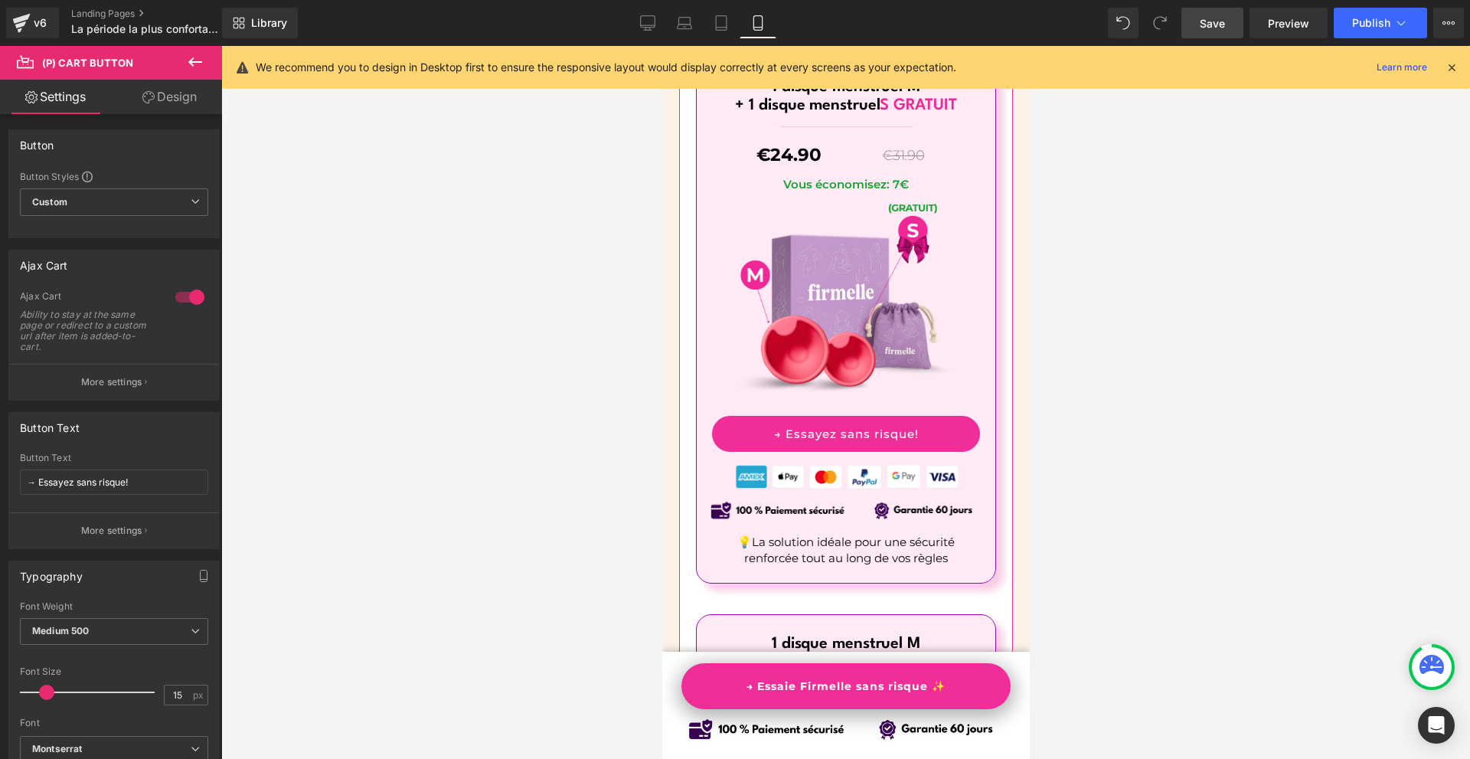
click at [1221, 22] on span "Save" at bounding box center [1212, 23] width 25 height 16
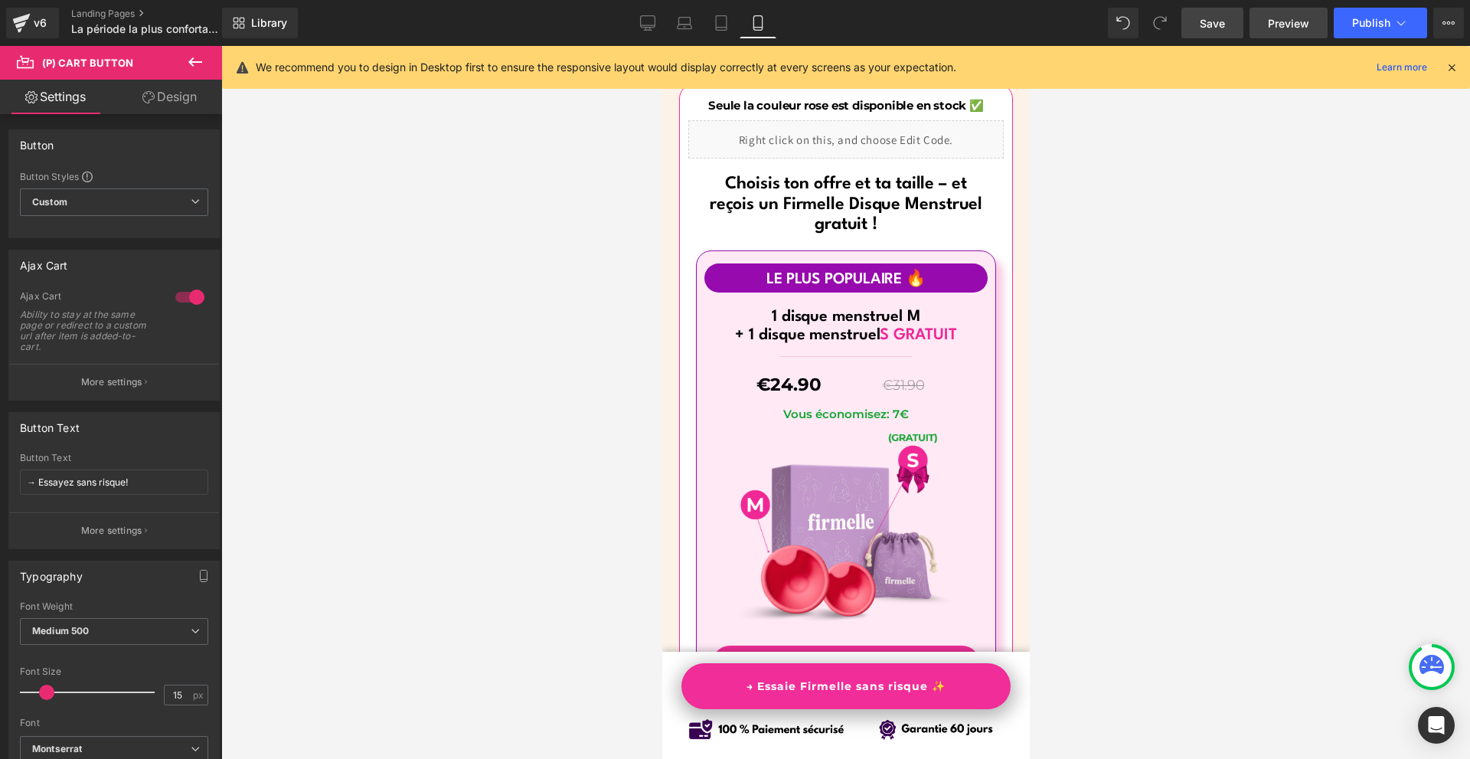
click at [1290, 37] on link "Preview" at bounding box center [1288, 23] width 78 height 31
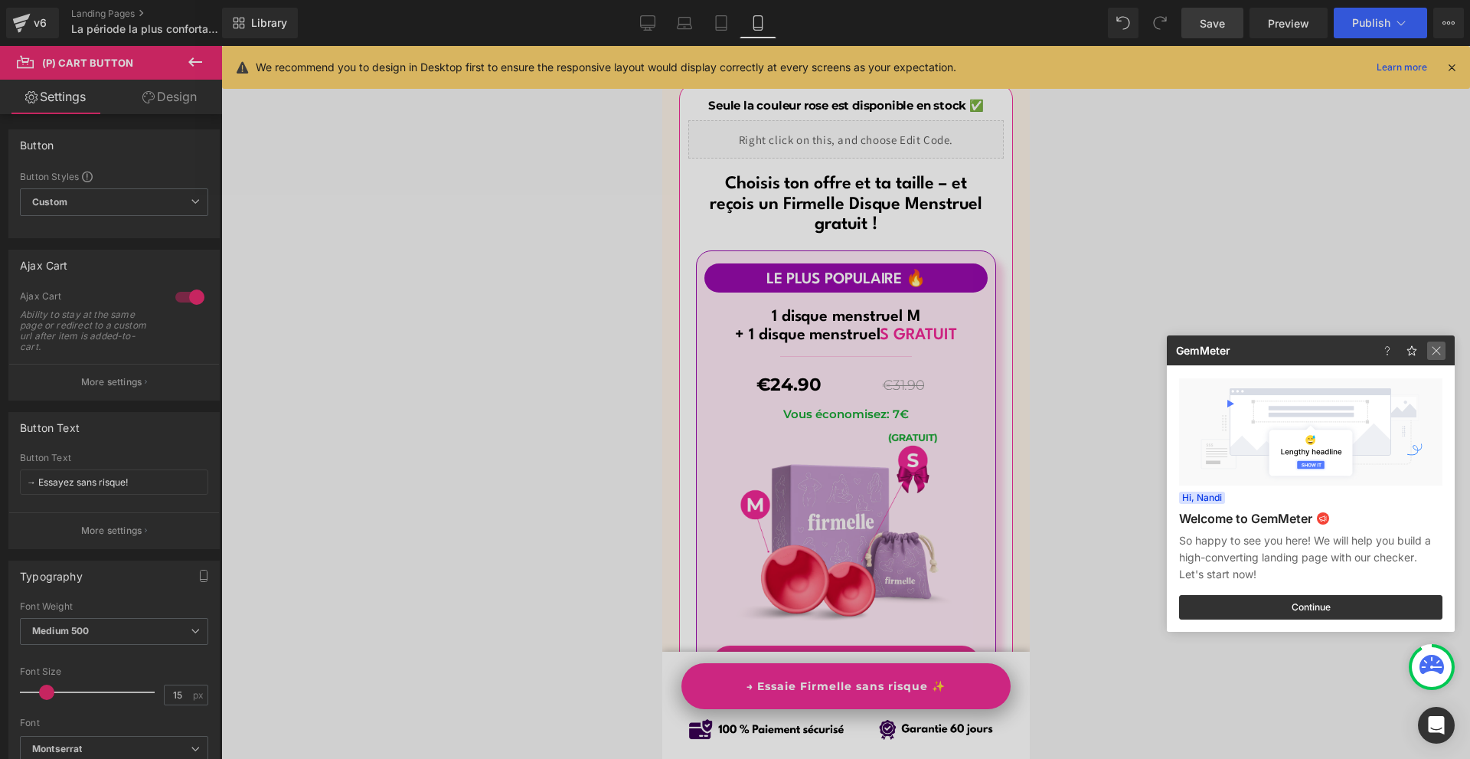
click at [1443, 353] on img at bounding box center [1436, 350] width 18 height 18
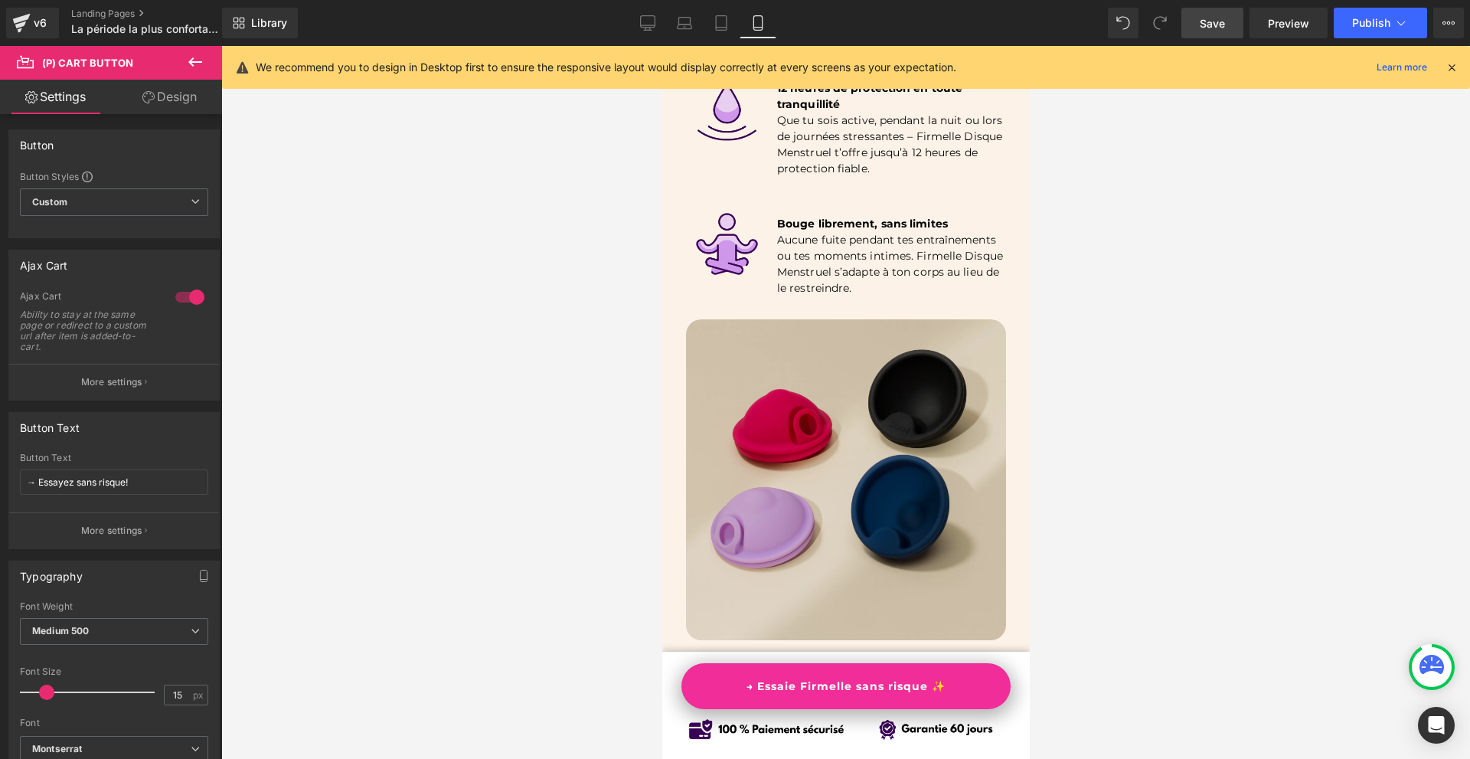
scroll to position [2242, 0]
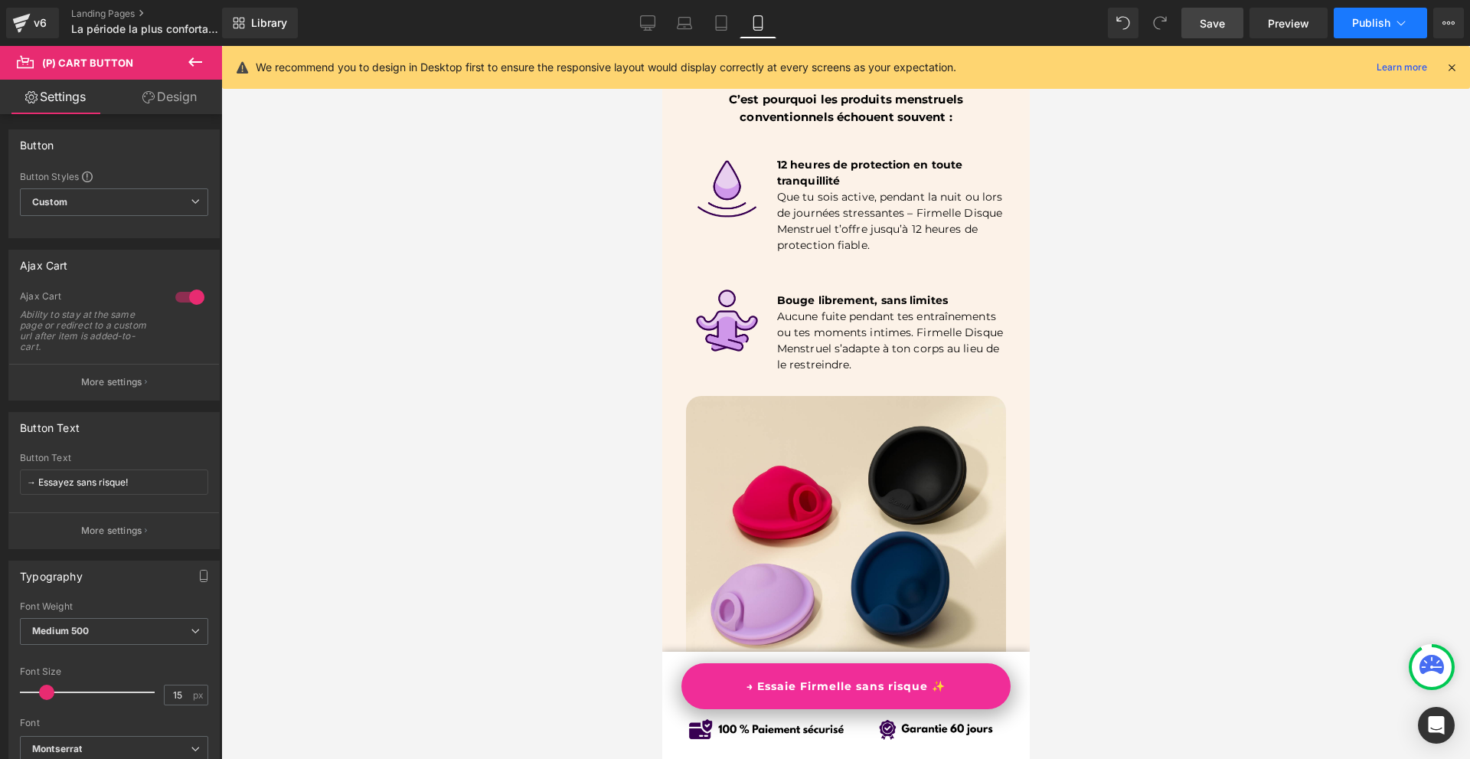
click at [1424, 11] on button "Publish" at bounding box center [1380, 23] width 93 height 31
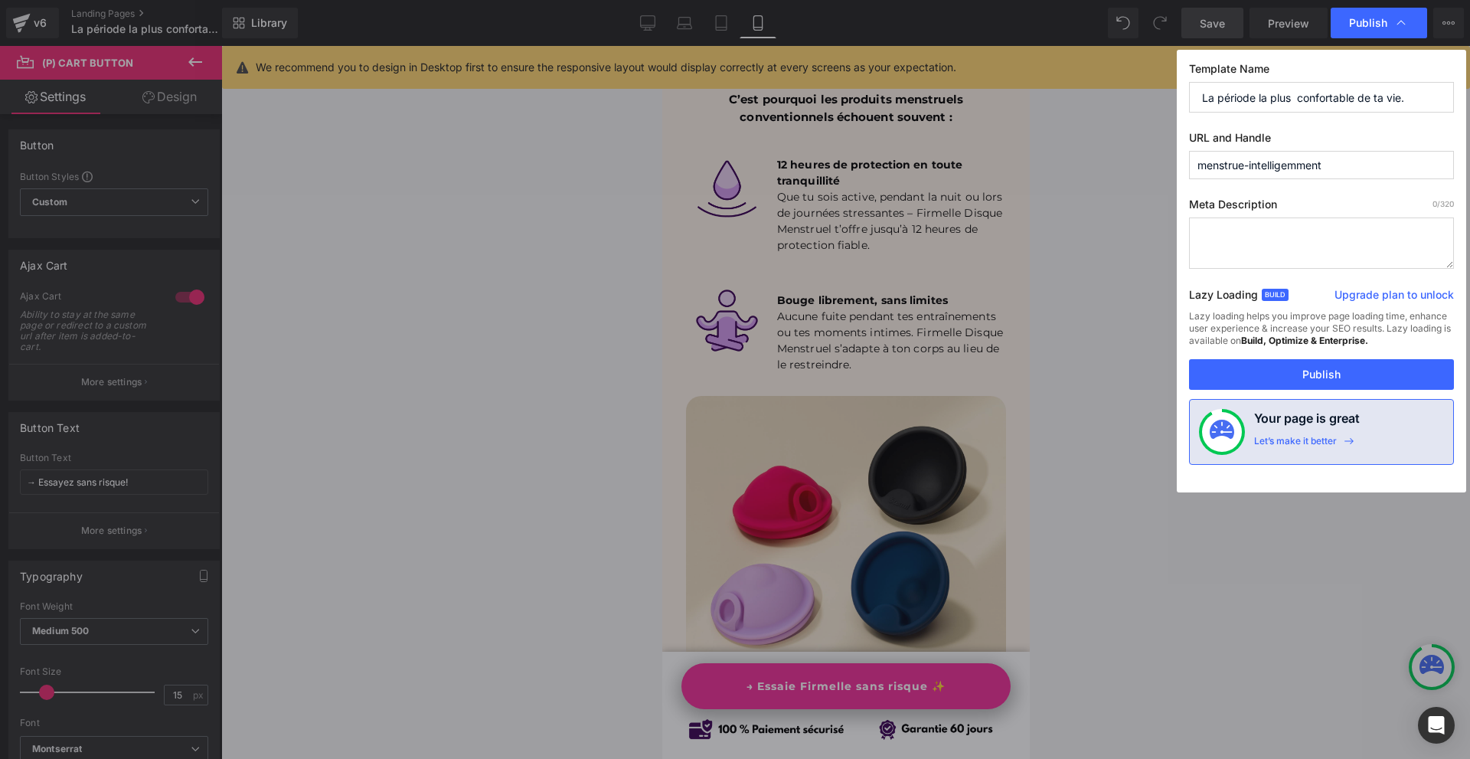
click at [1298, 122] on div "Template Name La période la plus confortable de ta vie. URL and Handle menstrue…" at bounding box center [1321, 271] width 289 height 442
click at [1295, 100] on input "La période la plus confortable de ta vie." at bounding box center [1321, 97] width 265 height 31
paste input "Disque menstruel"
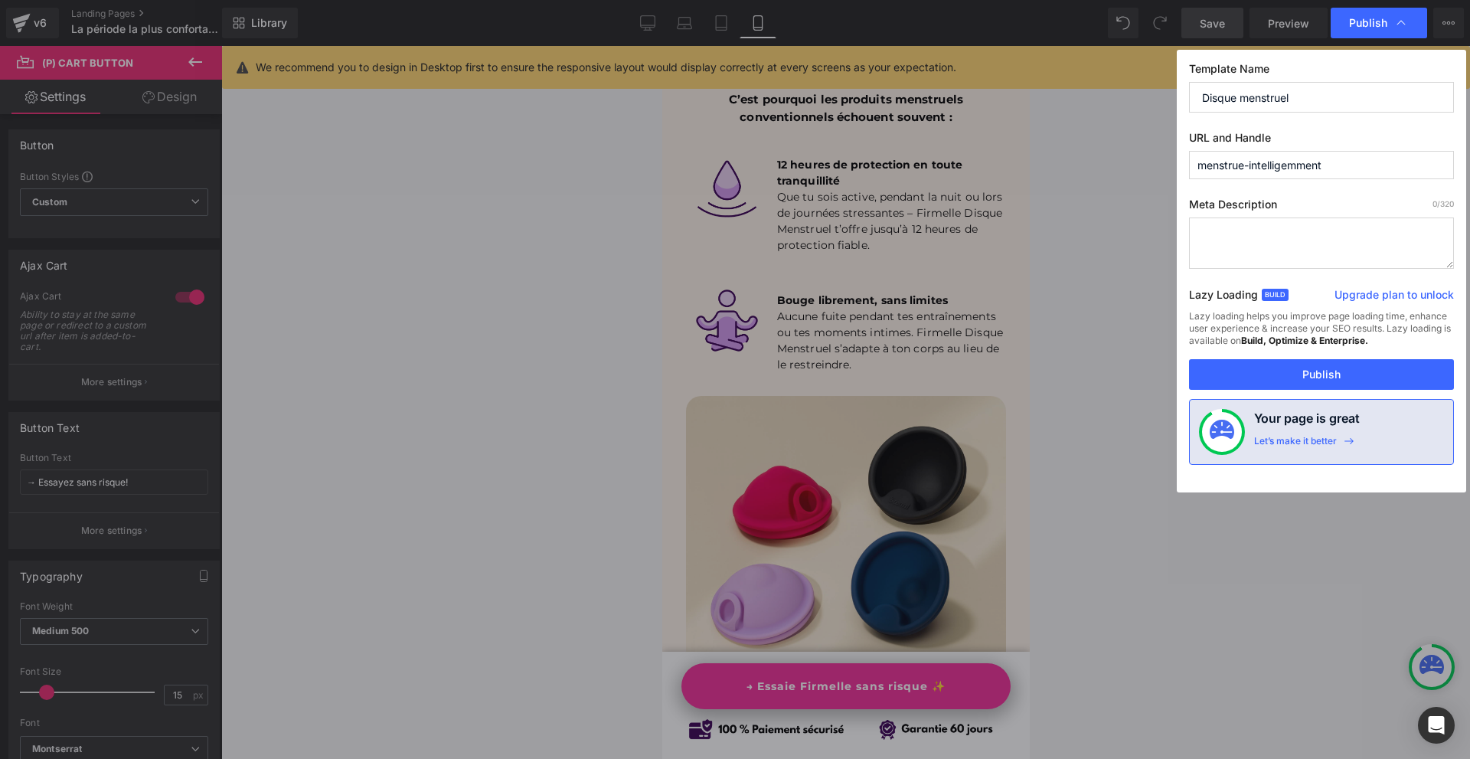
type input "Disque menstruel"
click at [1251, 176] on input "menstrue-intelligemment" at bounding box center [1321, 165] width 265 height 28
paste input "Disque menstruel"
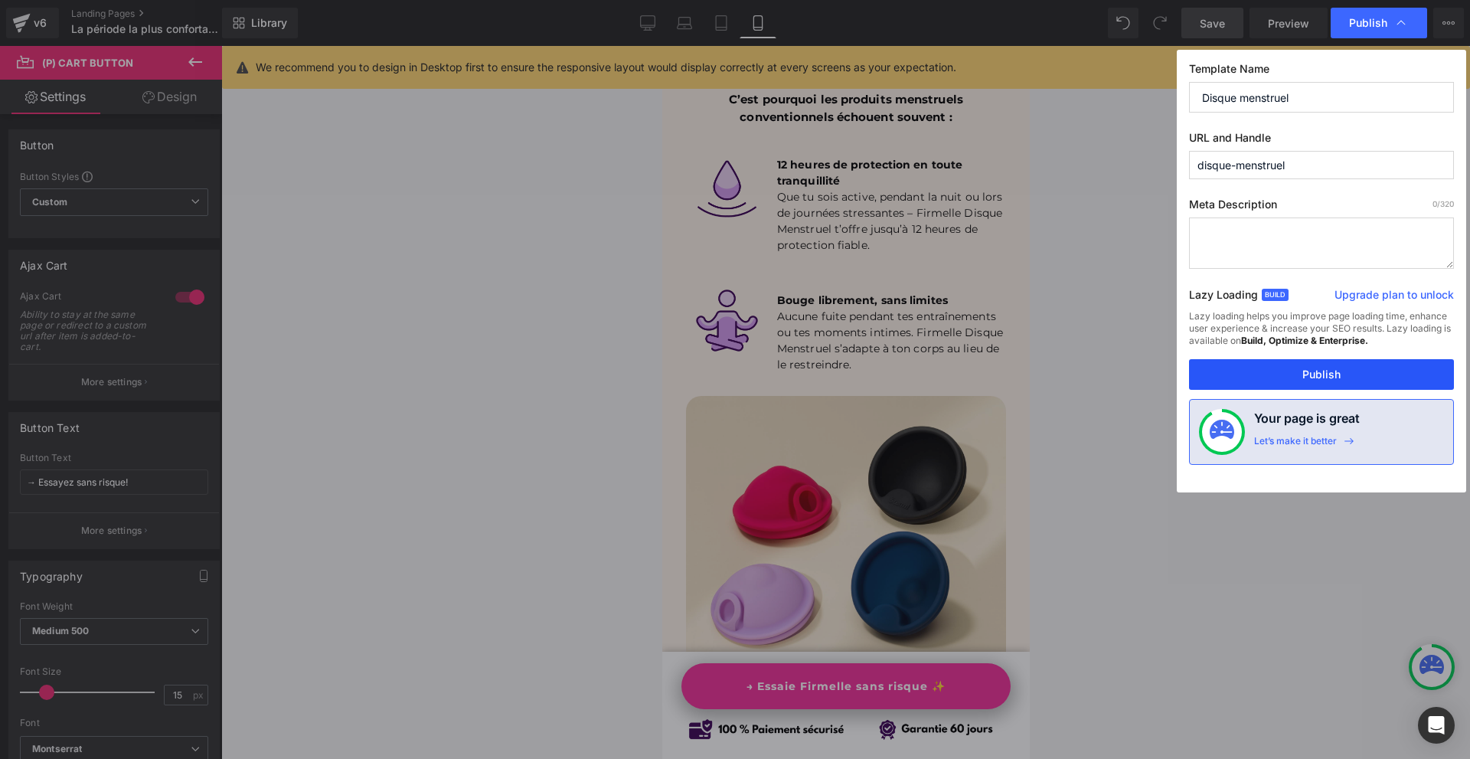
type input "disque-menstruel"
click at [1301, 377] on button "Publish" at bounding box center [1321, 374] width 265 height 31
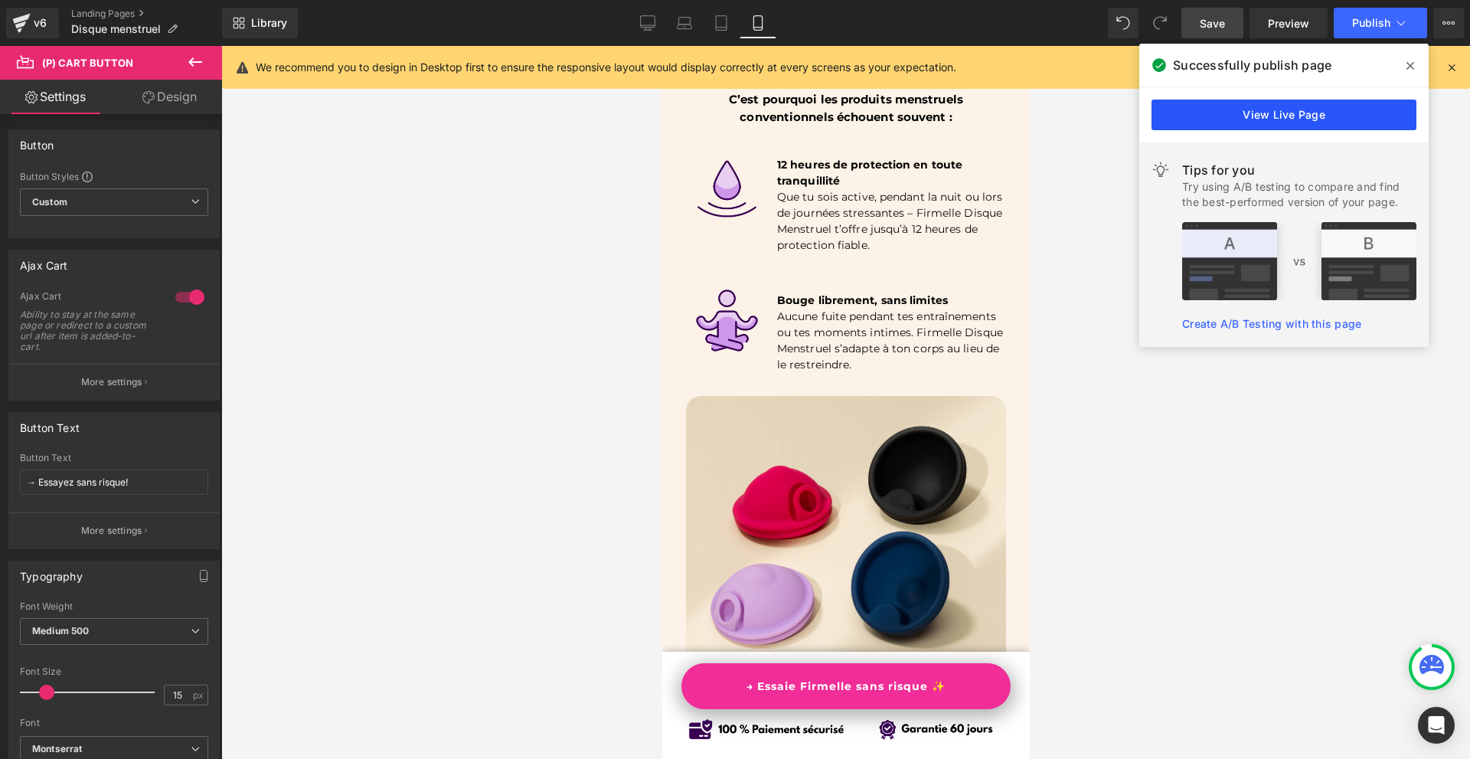
click at [1278, 124] on link "View Live Page" at bounding box center [1283, 115] width 265 height 31
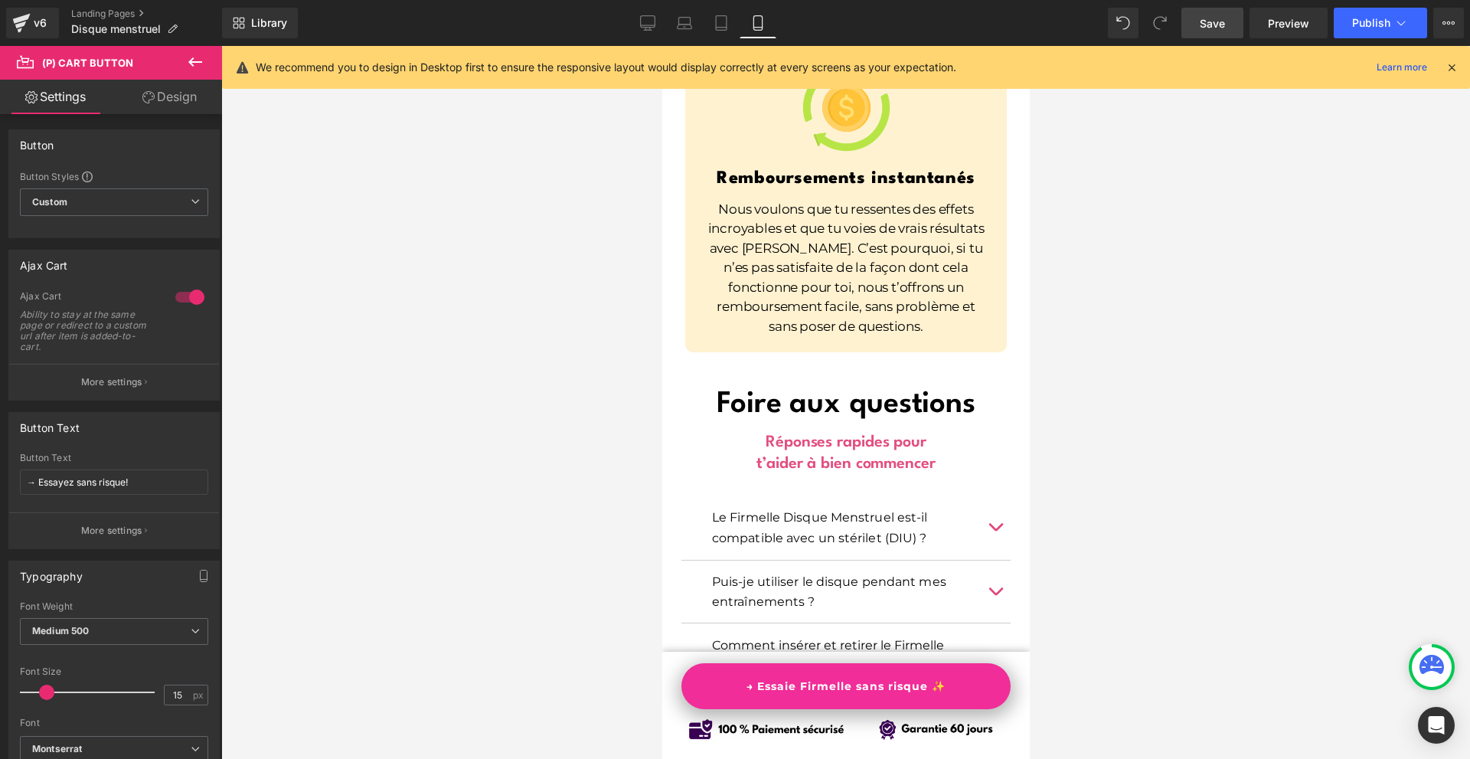
scroll to position [13112, 0]
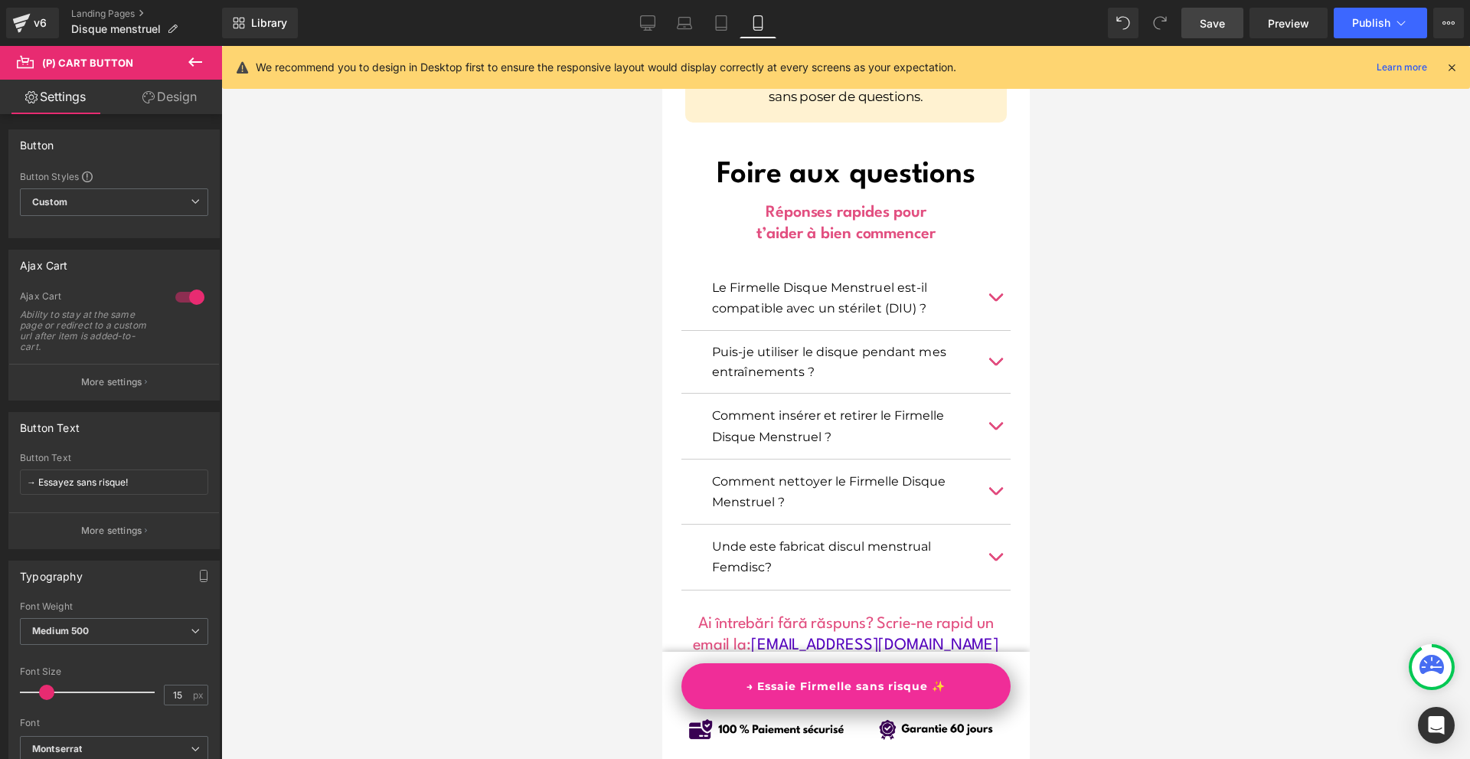
click at [1448, 64] on icon at bounding box center [1452, 67] width 14 height 14
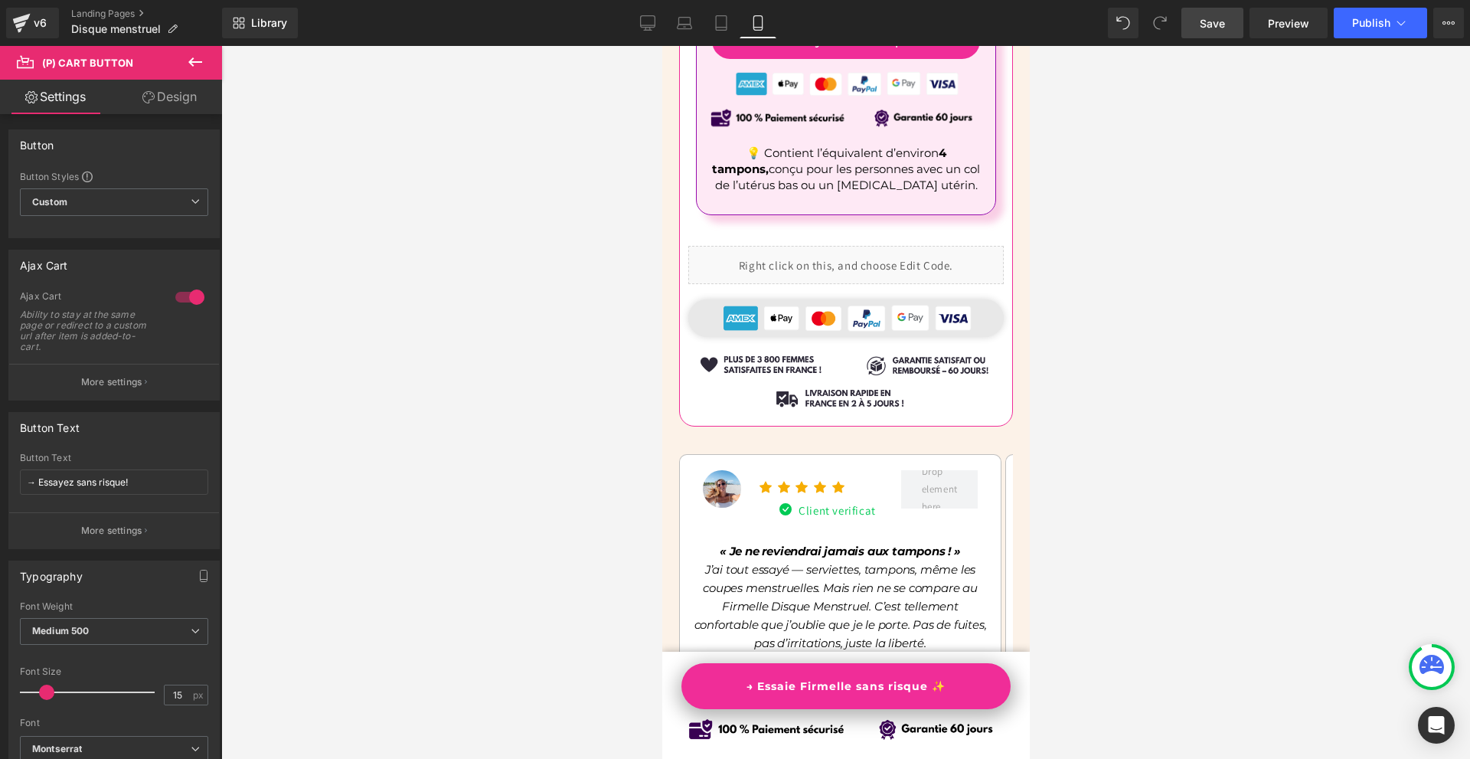
scroll to position [10663, 0]
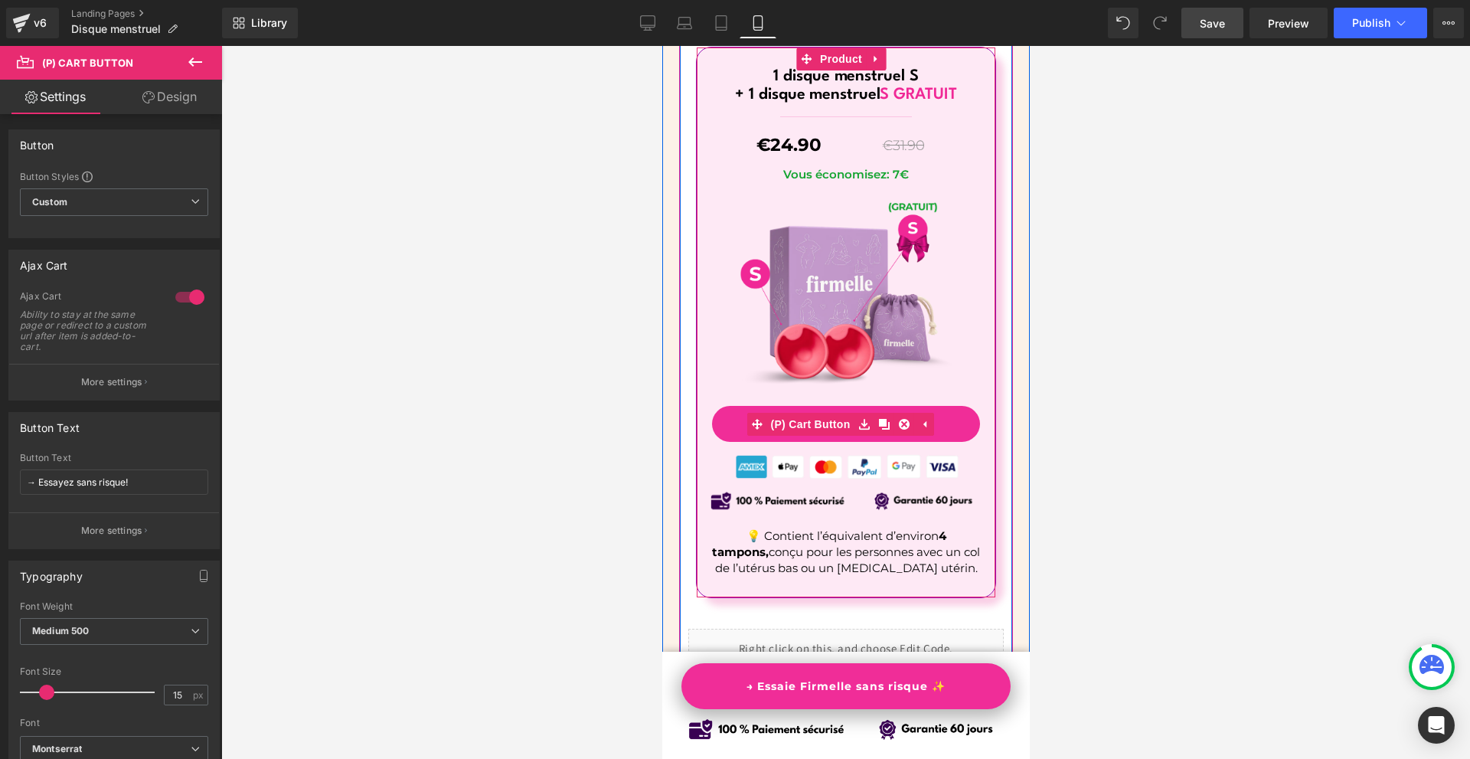
click at [834, 413] on span "(P) Cart Button" at bounding box center [809, 424] width 87 height 23
click at [829, 413] on span "(P) Cart Button" at bounding box center [838, 424] width 87 height 23
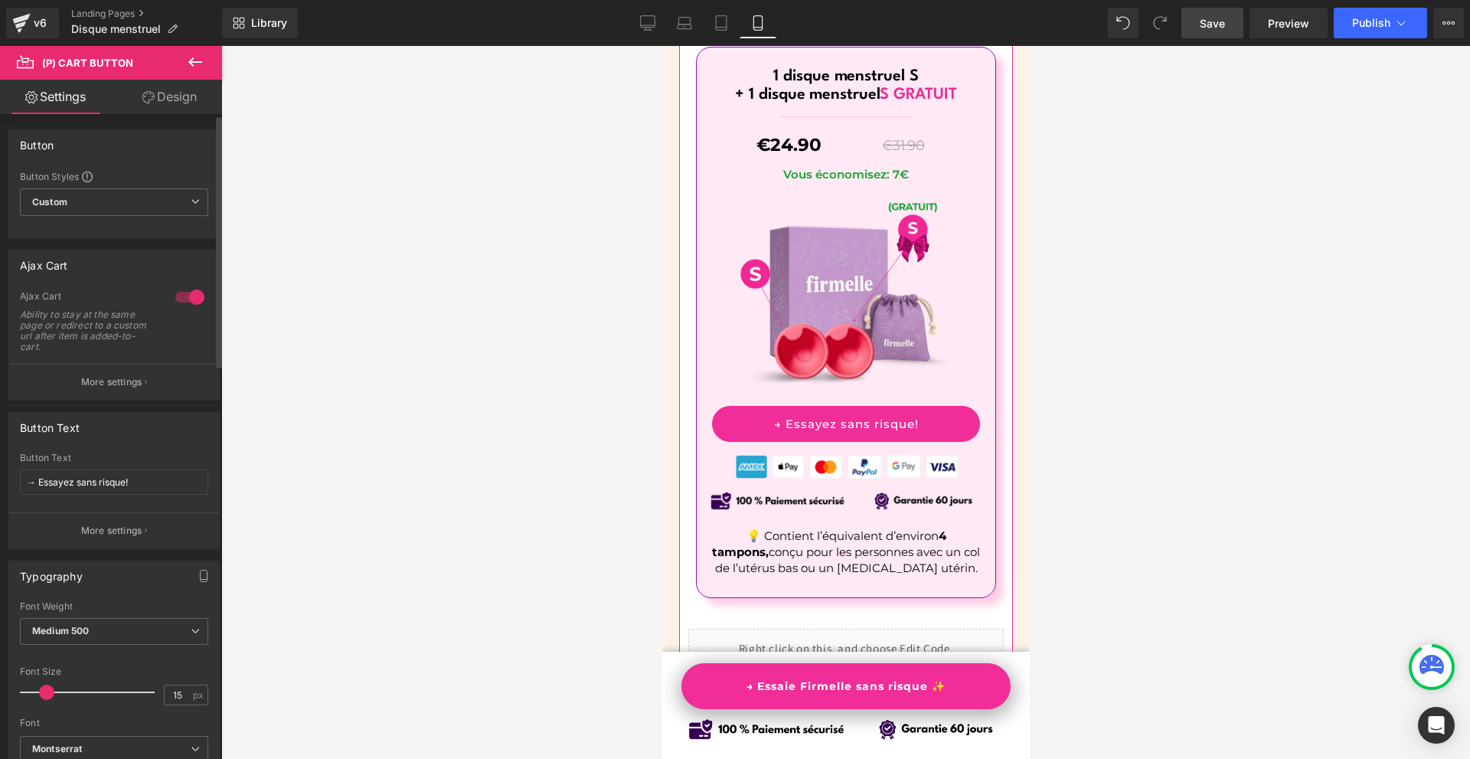
click at [121, 377] on p "More settings" at bounding box center [111, 382] width 61 height 14
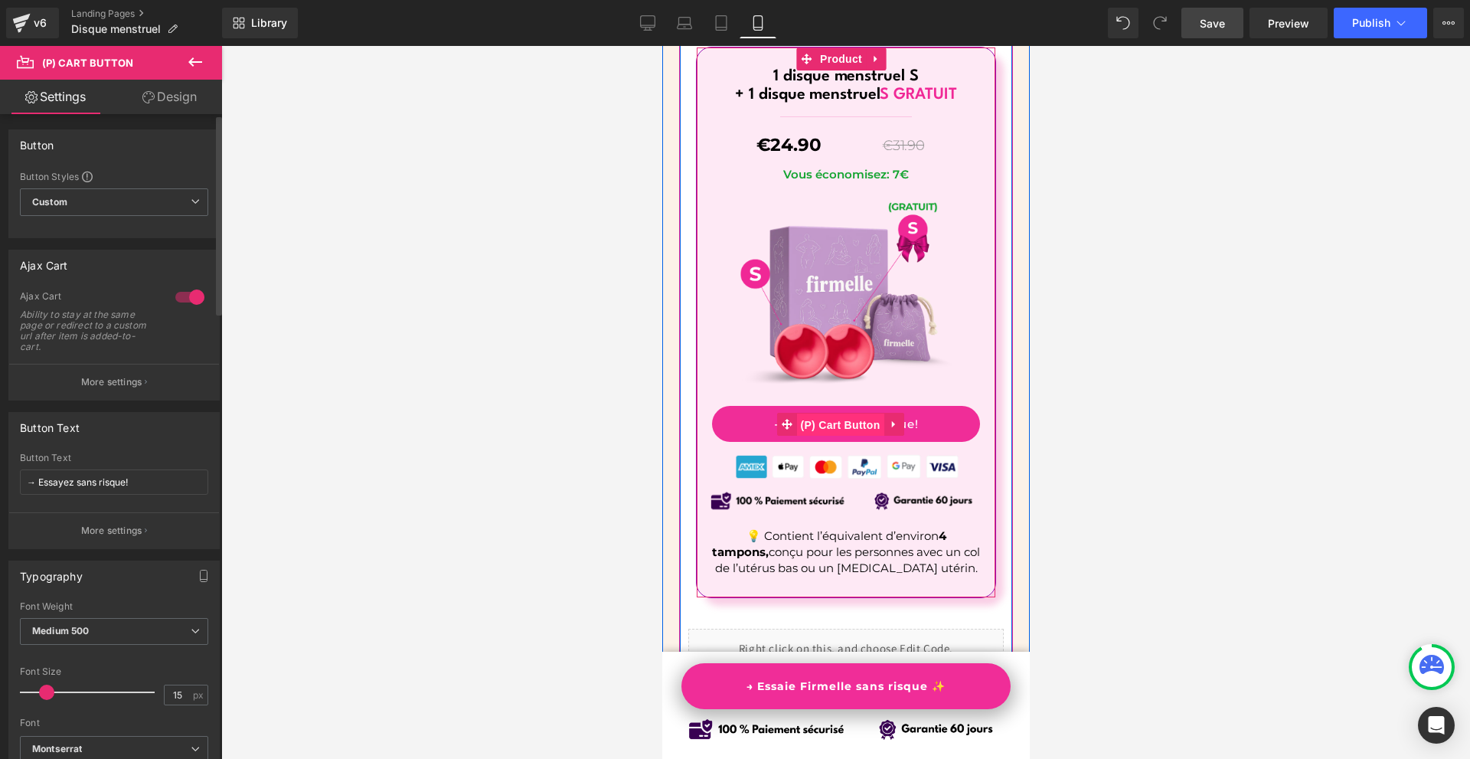
click at [829, 413] on span "(P) Cart Button" at bounding box center [838, 424] width 87 height 23
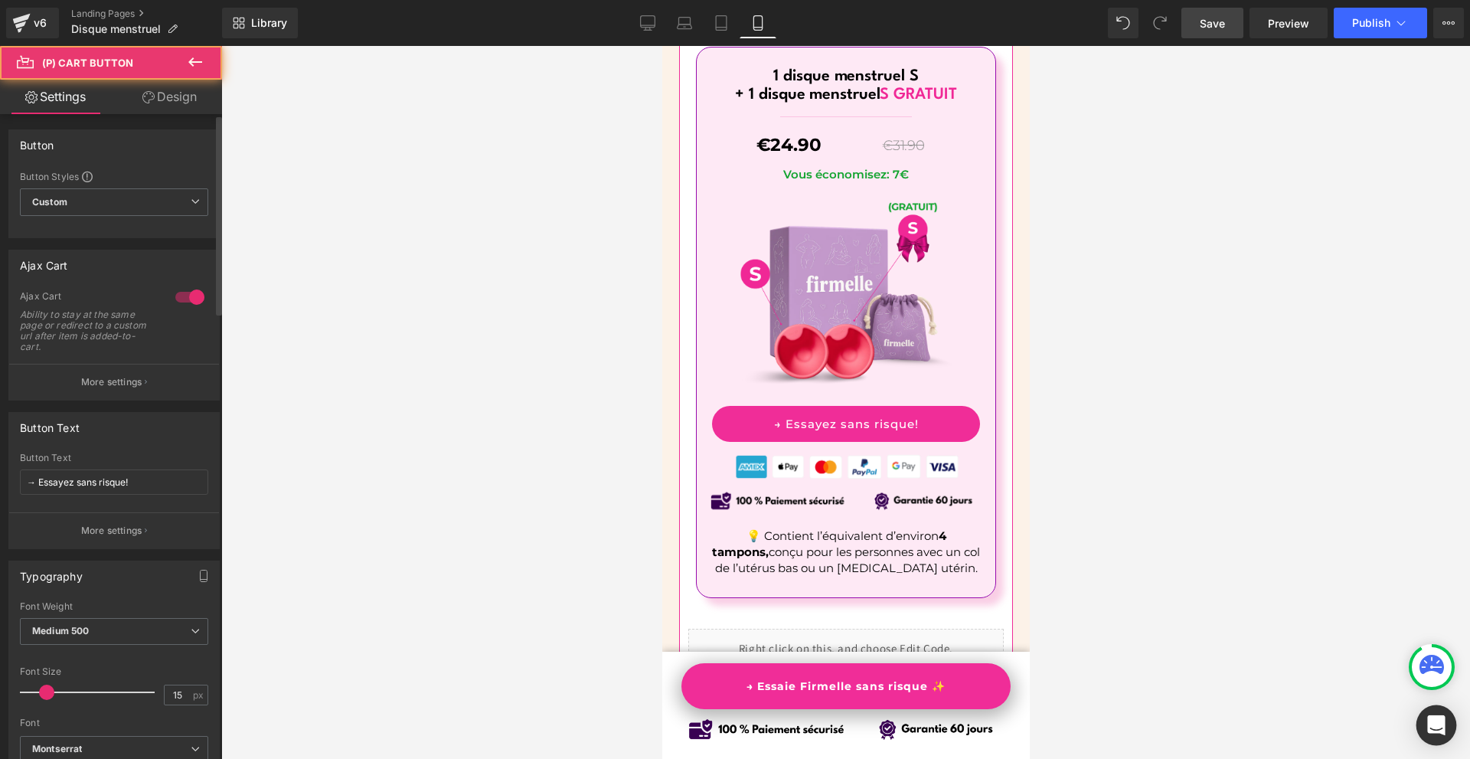
click at [1441, 723] on icon "Open Intercom Messenger" at bounding box center [1436, 725] width 18 height 20
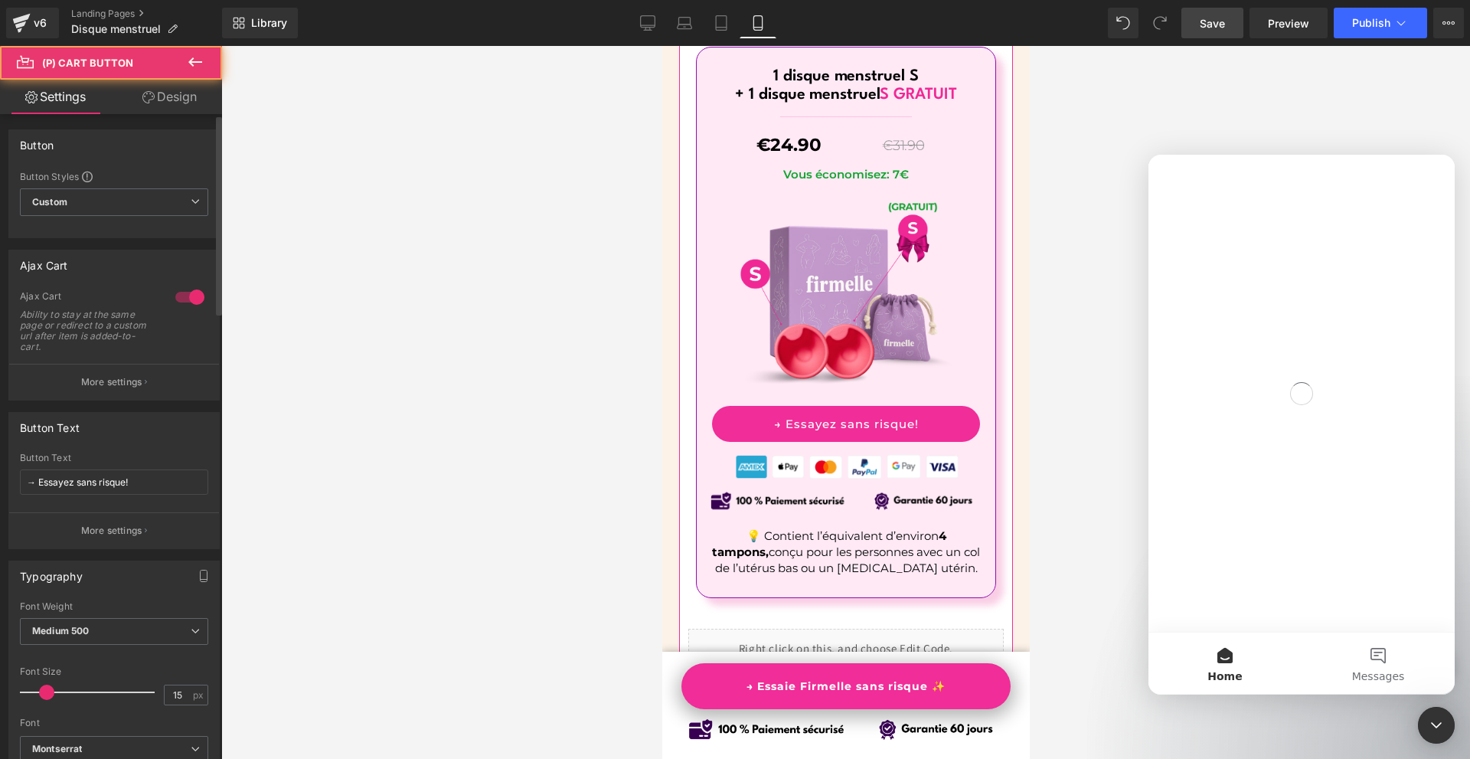
scroll to position [0, 0]
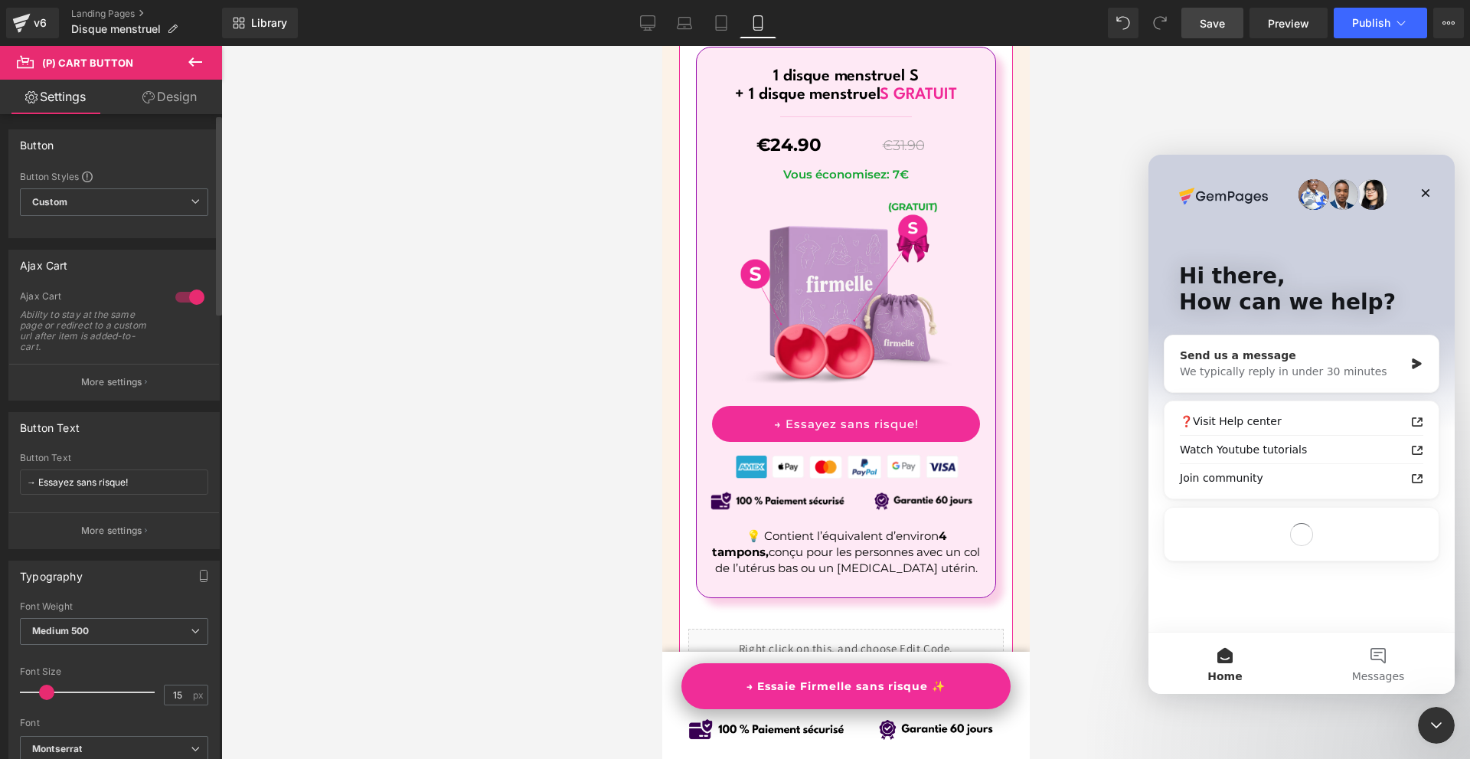
click at [1323, 364] on div "We typically reply in under 30 minutes" at bounding box center [1292, 372] width 224 height 16
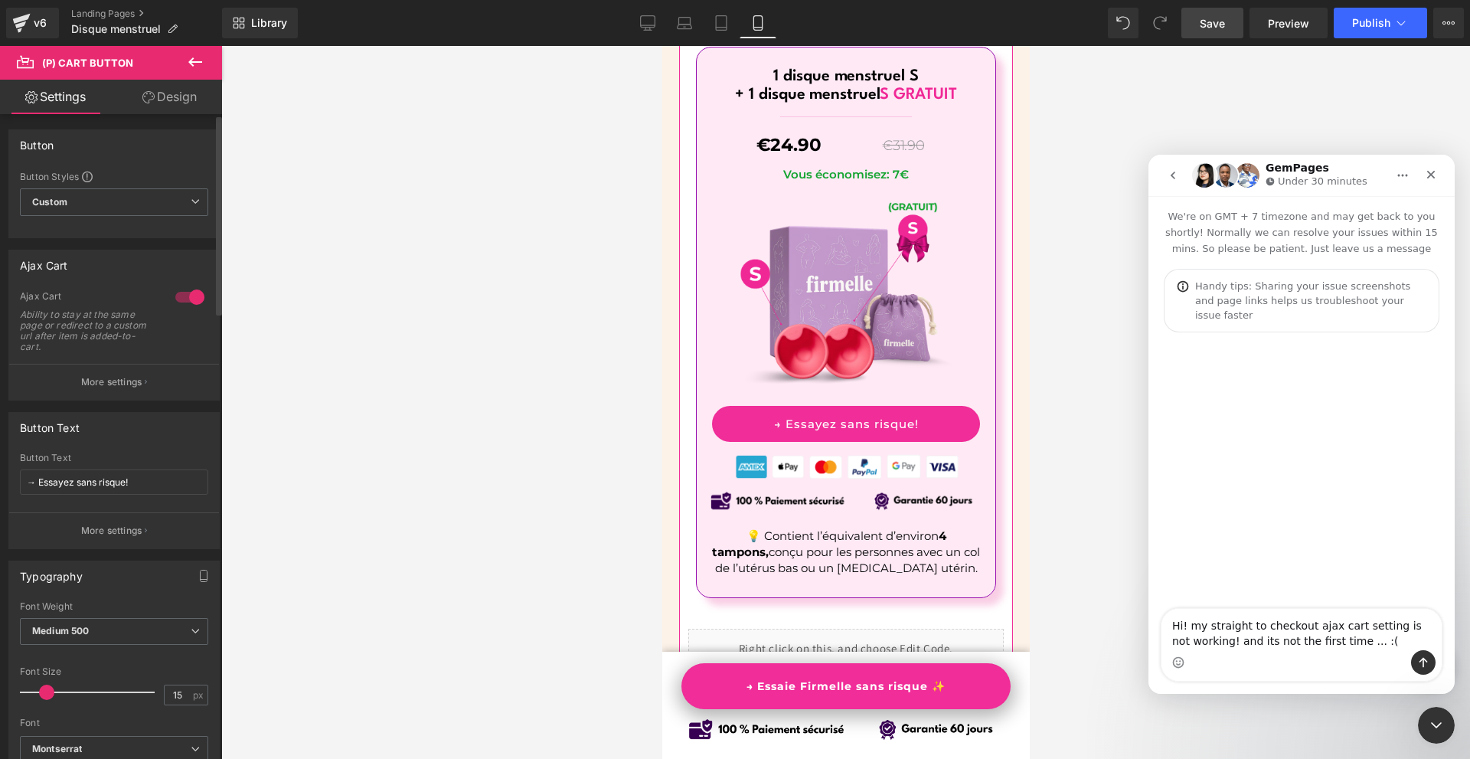
type textarea "Hi! my straight to checkout ajax cart setting is not working! and its not the f…"
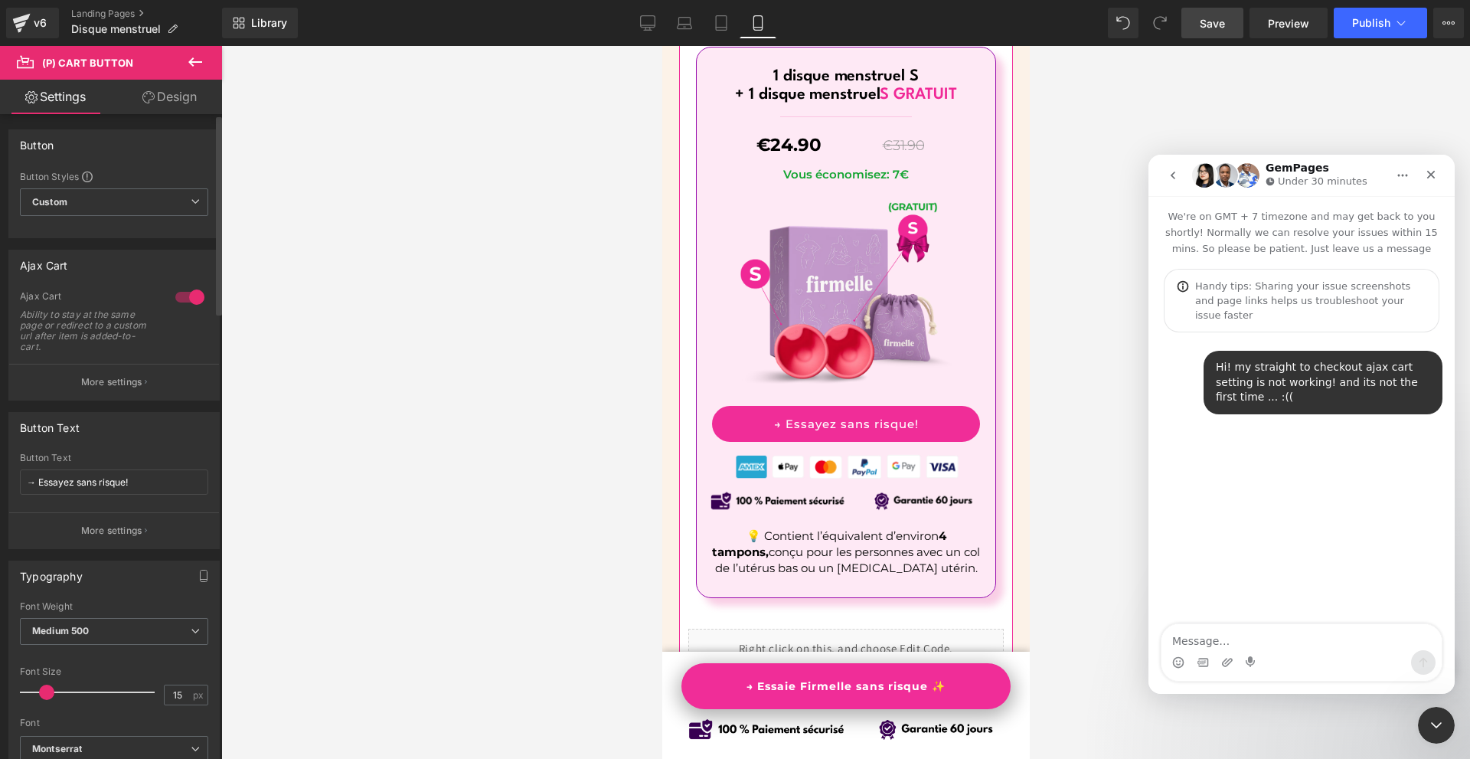
click at [0, 0] on div at bounding box center [0, 0] width 0 height 0
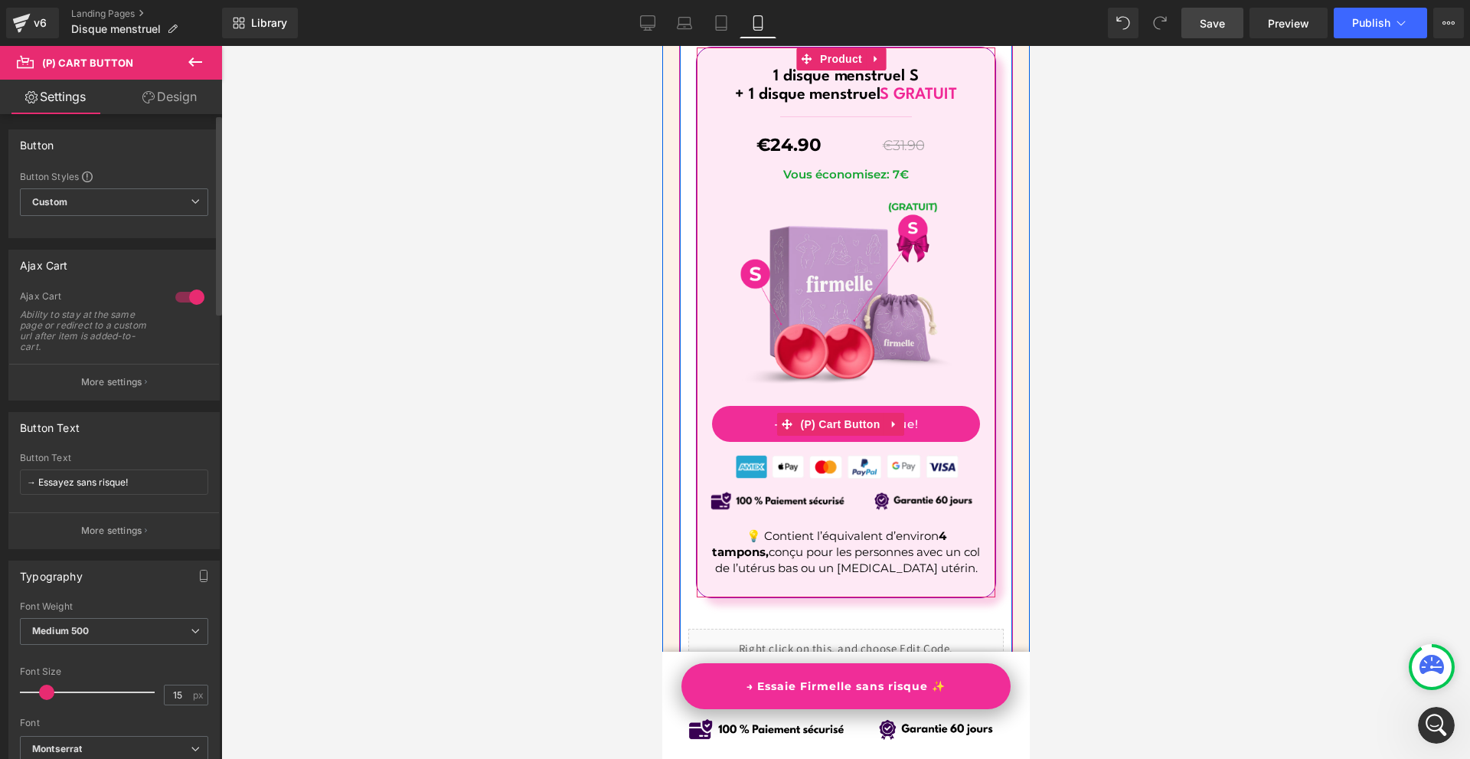
click at [847, 413] on span "(P) Cart Button" at bounding box center [838, 424] width 87 height 23
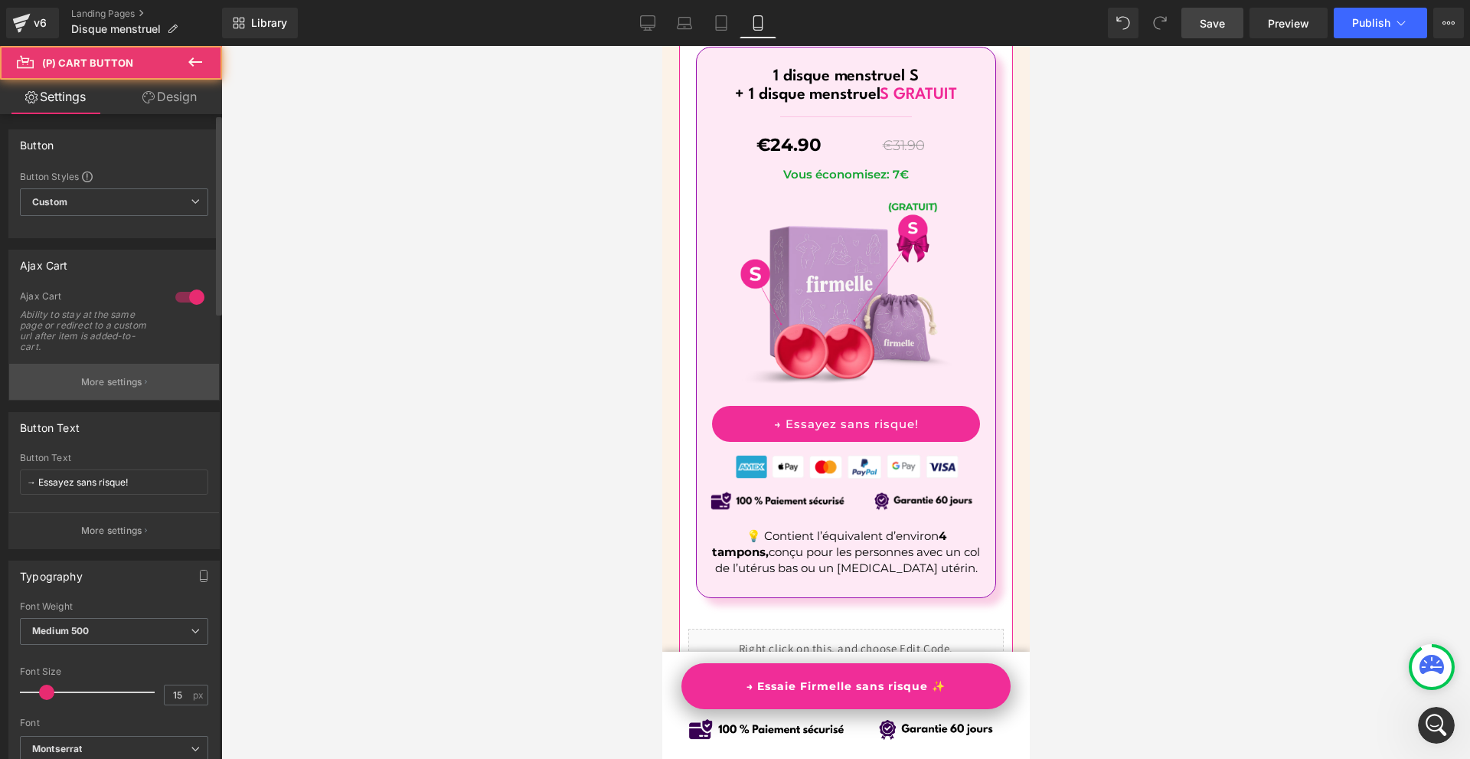
click at [70, 367] on button "More settings" at bounding box center [114, 382] width 210 height 36
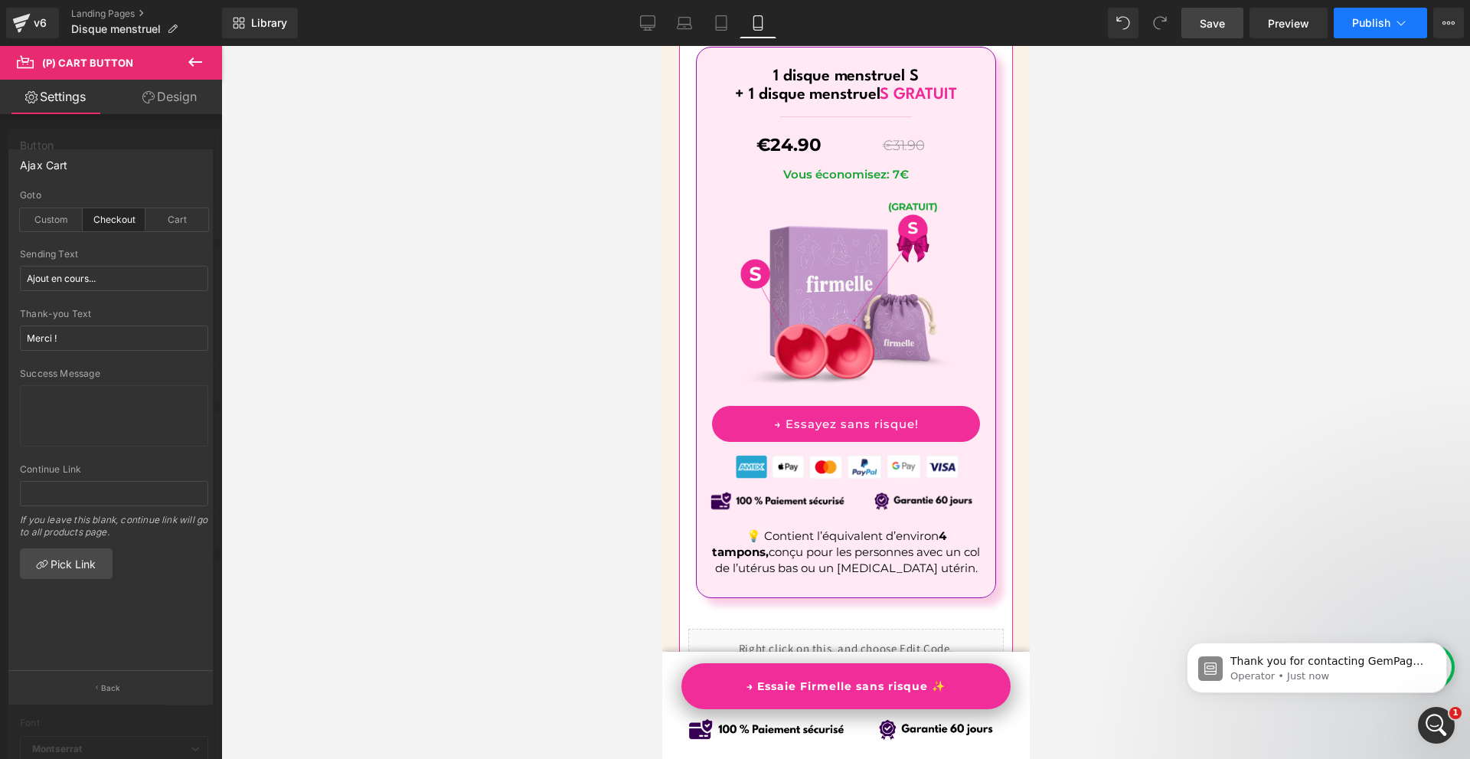
click at [1377, 34] on button "Publish" at bounding box center [1380, 23] width 93 height 31
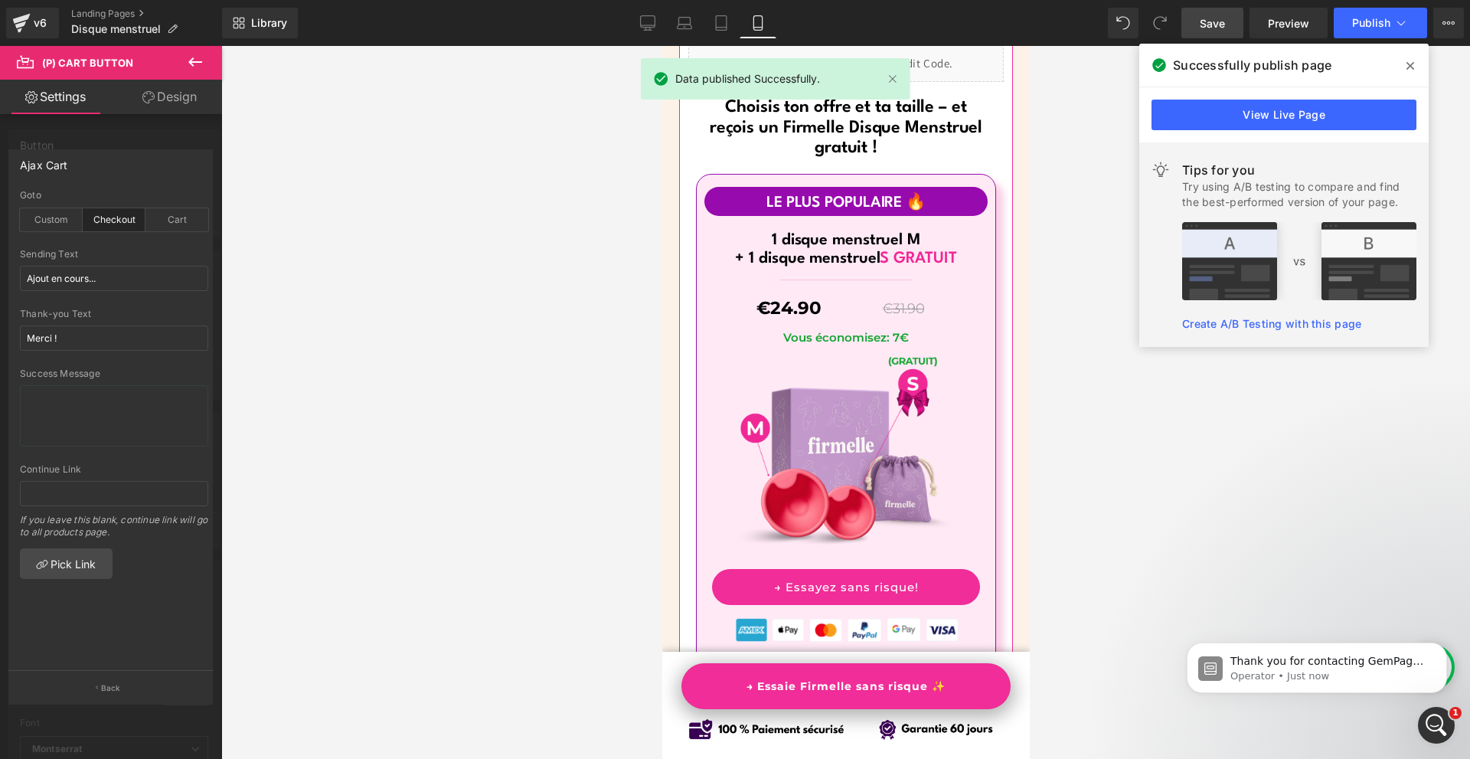
scroll to position [9285, 0]
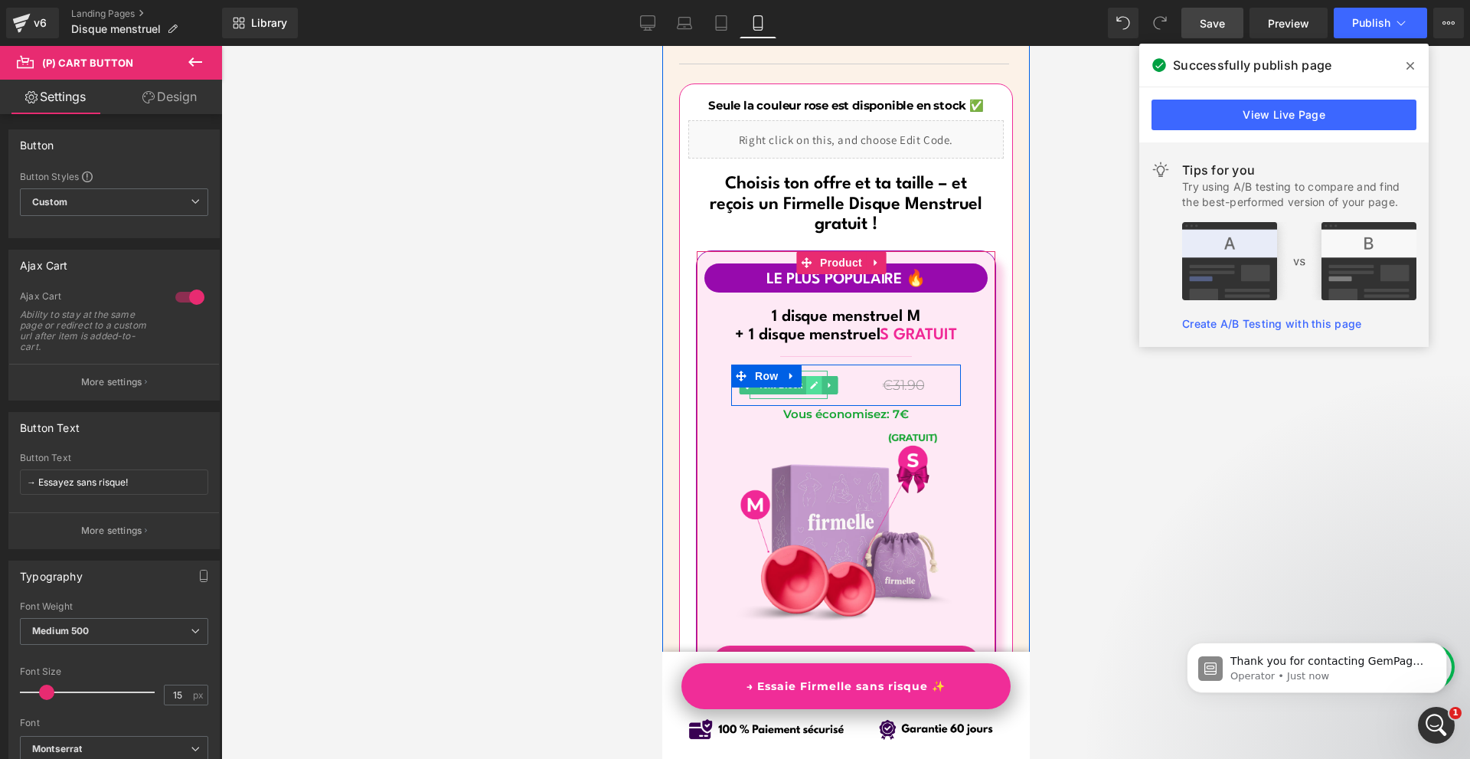
click at [805, 376] on link at bounding box center [813, 385] width 16 height 18
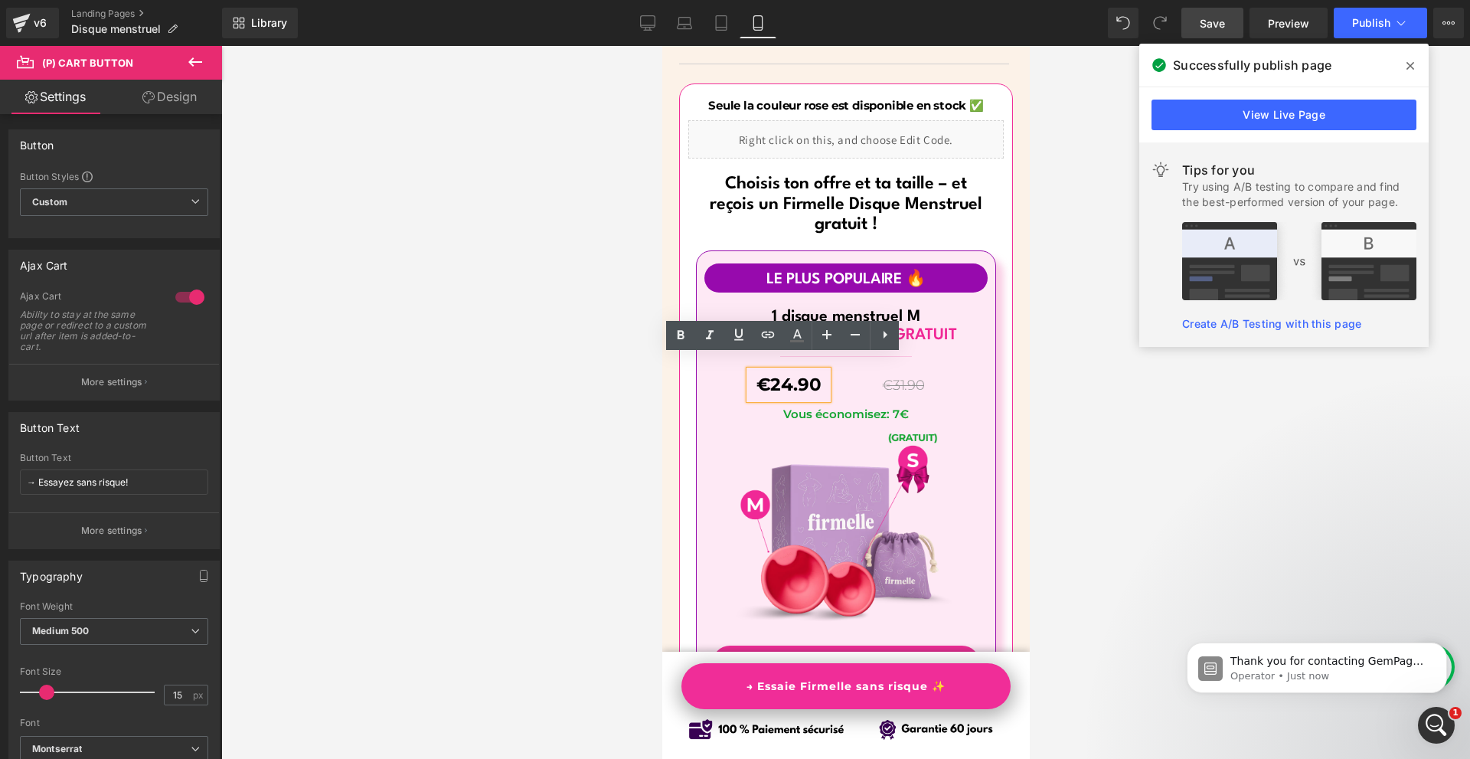
click at [784, 374] on span "€24.90" at bounding box center [788, 384] width 65 height 21
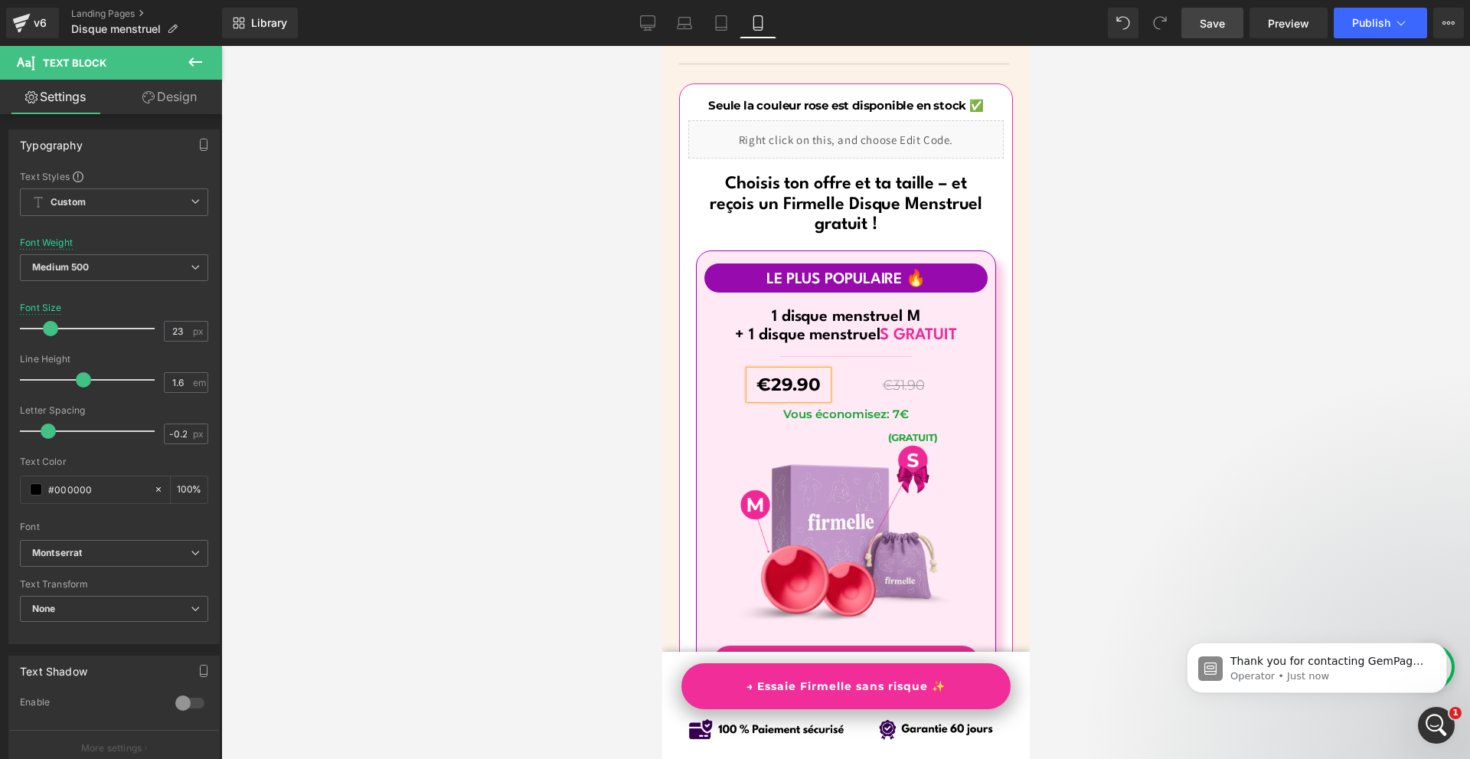
click at [1131, 433] on div at bounding box center [845, 402] width 1249 height 713
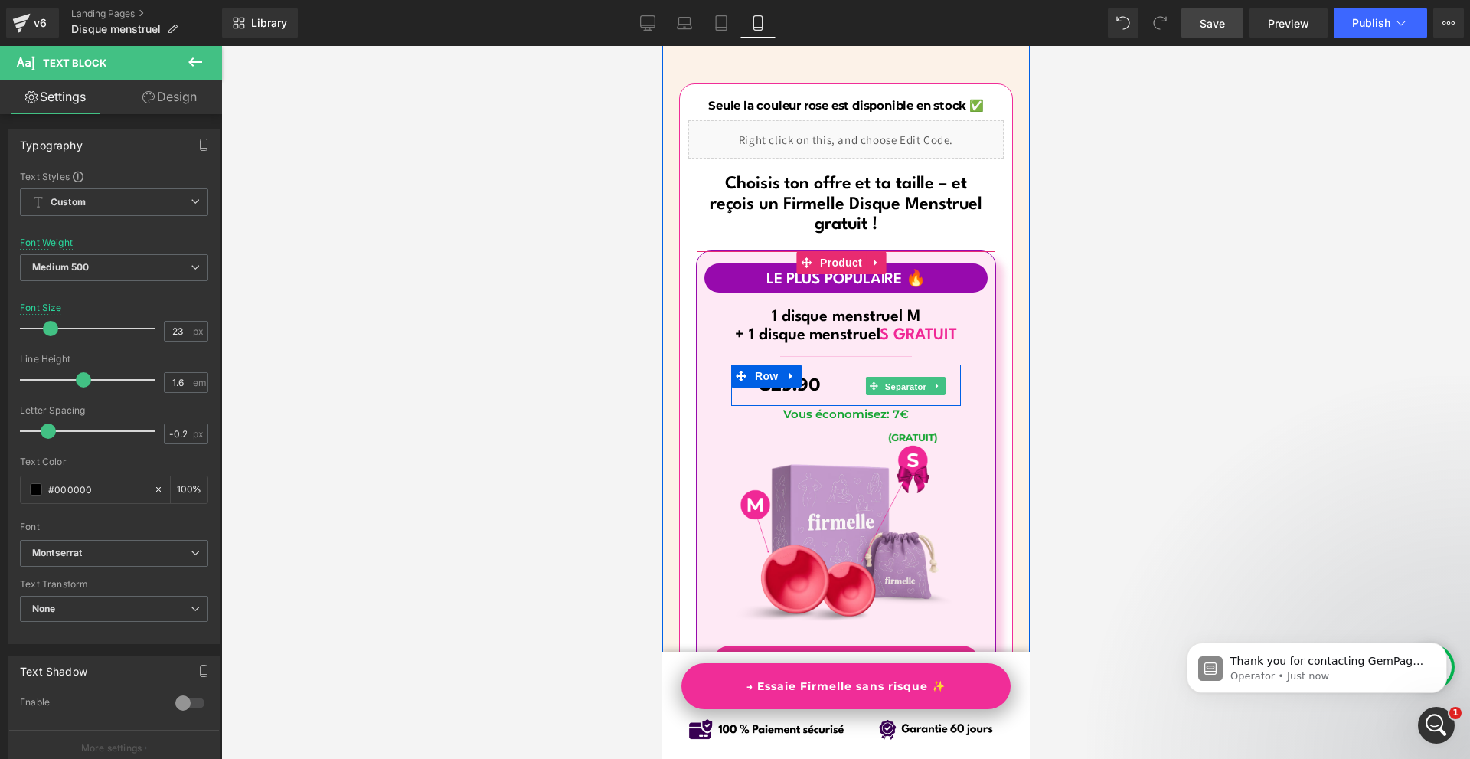
click at [901, 377] on span "Separator" at bounding box center [903, 386] width 47 height 18
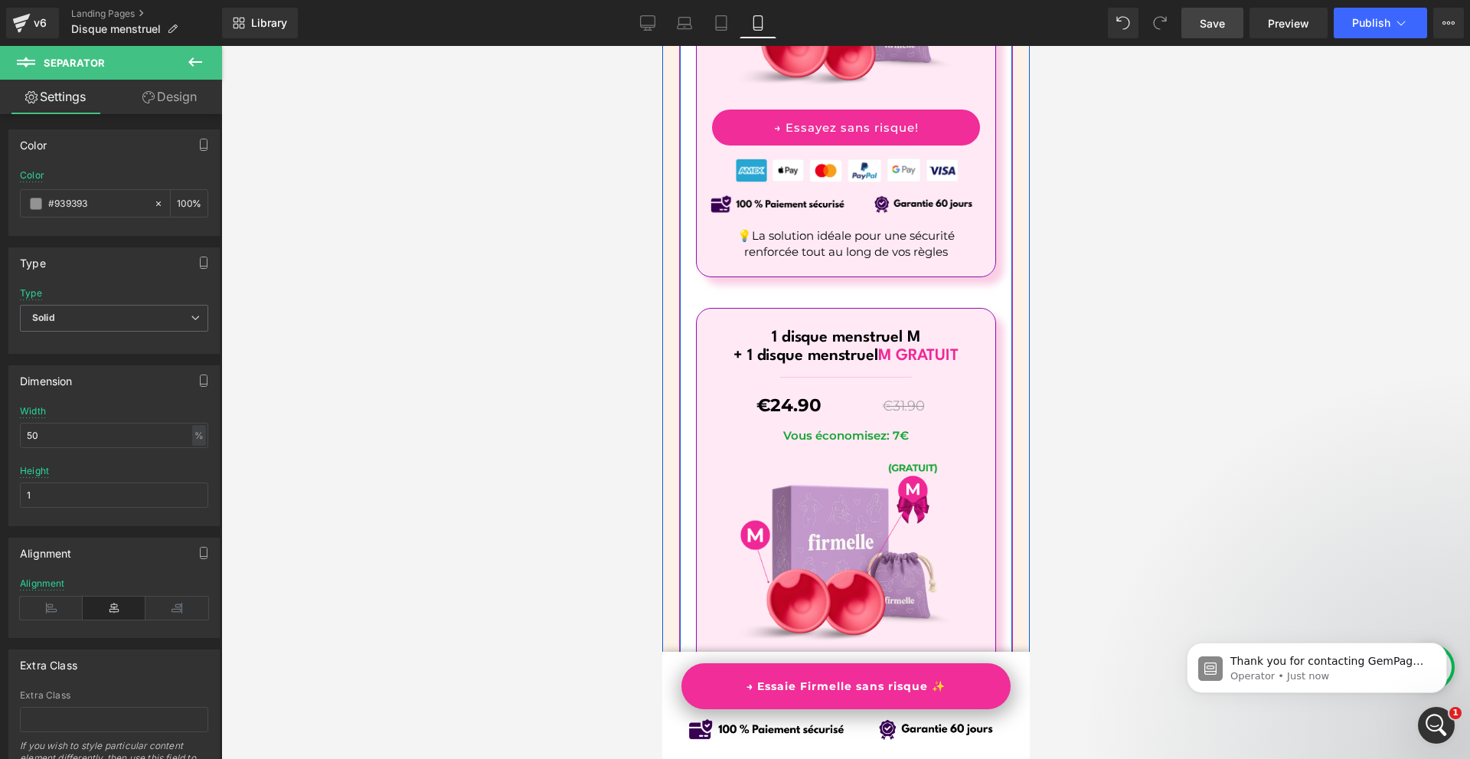
scroll to position [10127, 0]
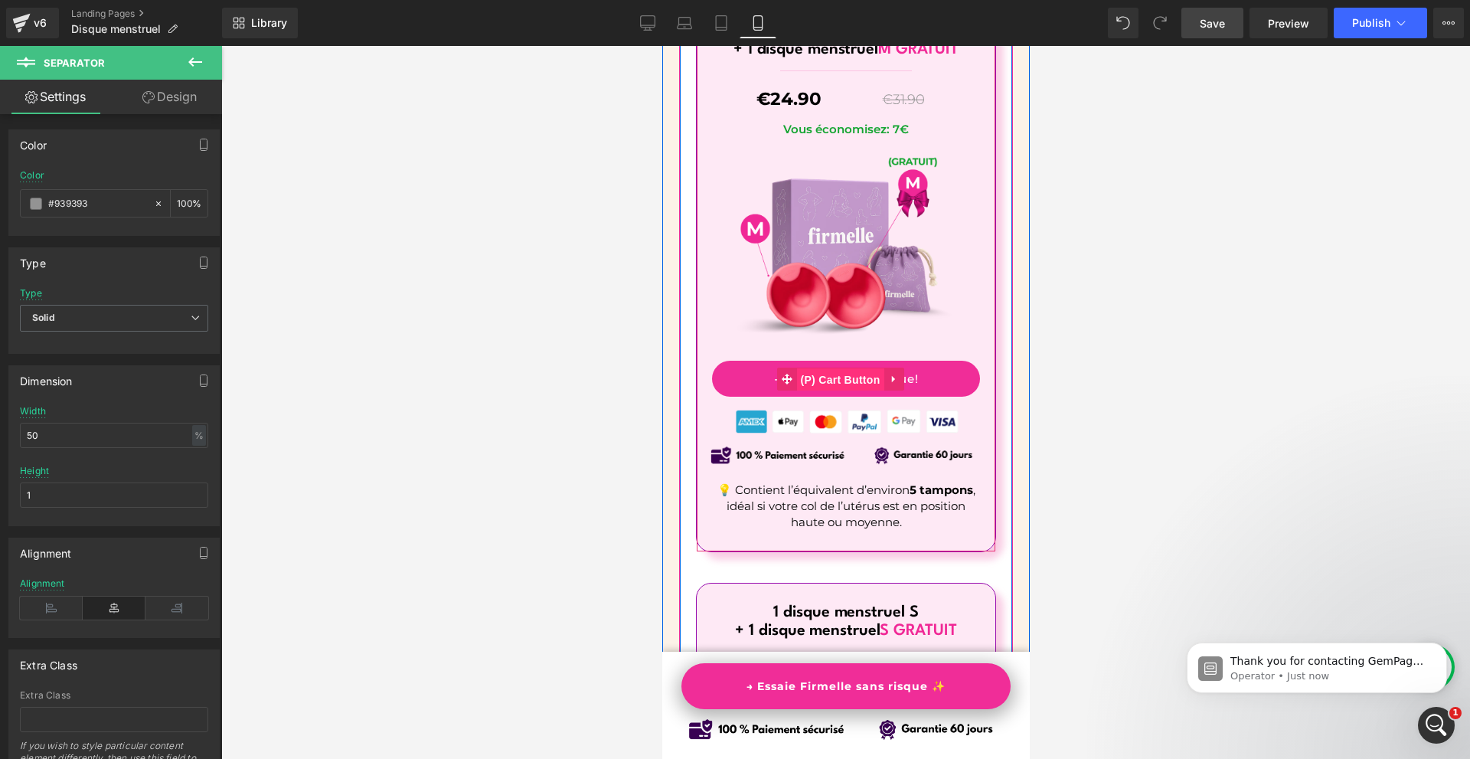
click at [838, 368] on span "(P) Cart Button" at bounding box center [838, 379] width 87 height 23
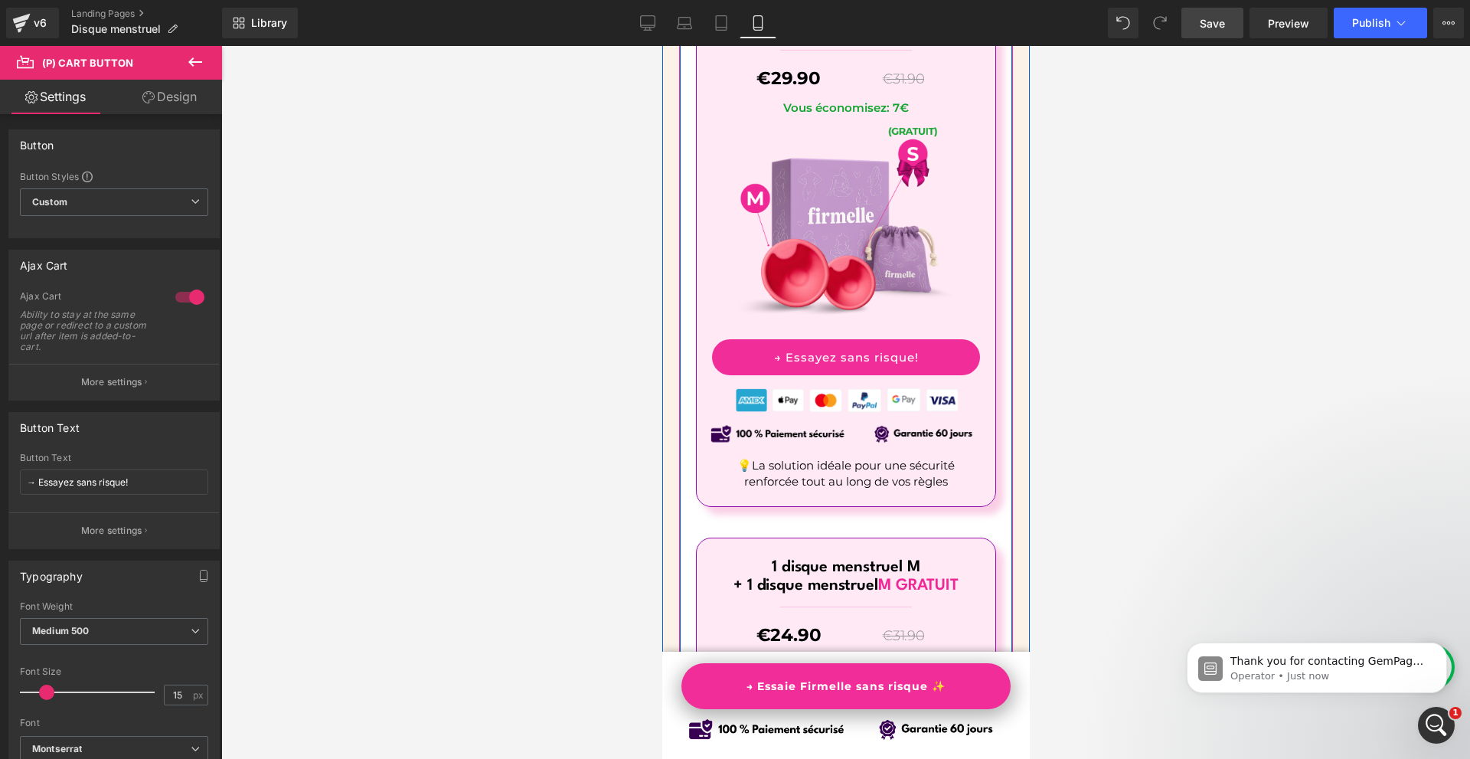
scroll to position [9285, 0]
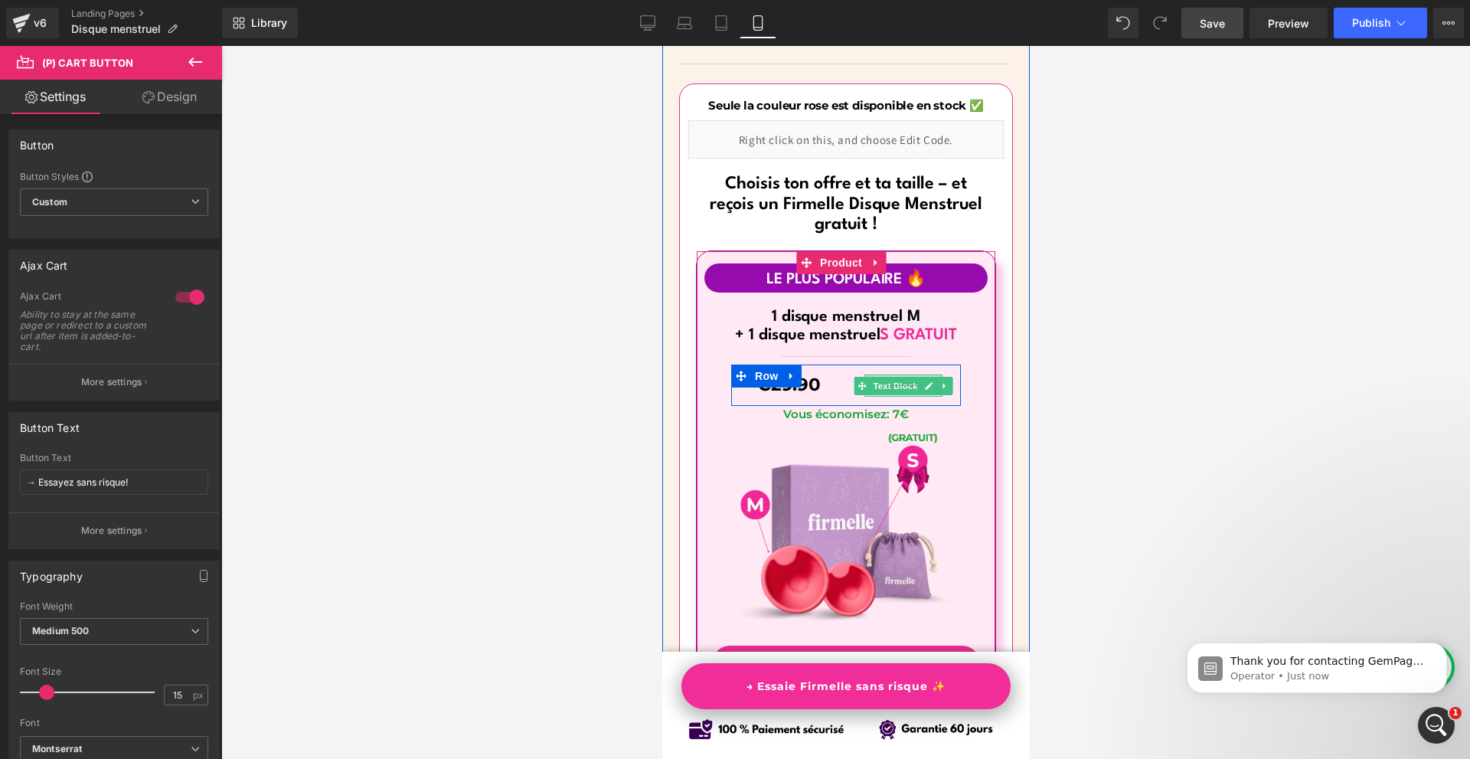
click at [900, 374] on div at bounding box center [902, 376] width 78 height 4
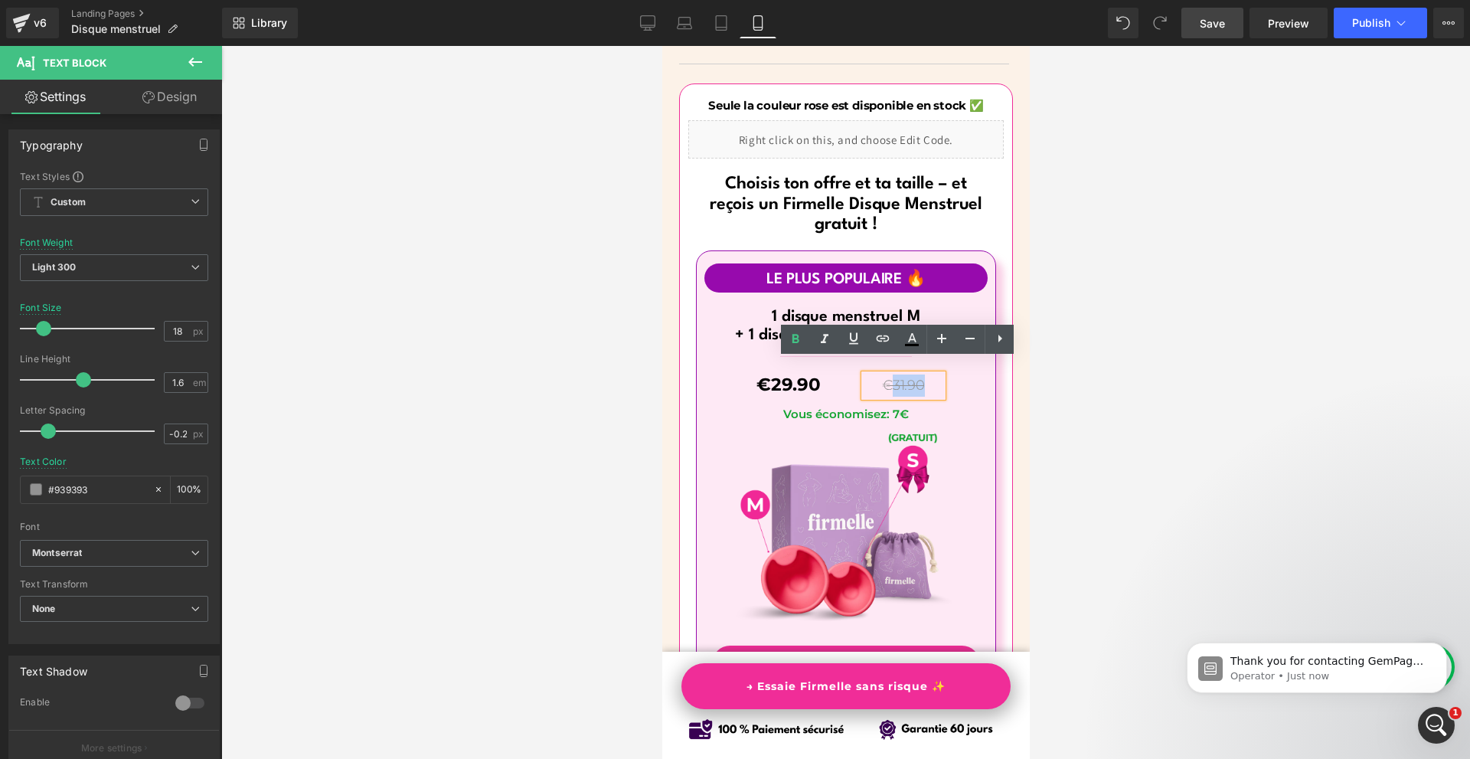
drag, startPoint x: 887, startPoint y: 360, endPoint x: 916, endPoint y: 360, distance: 29.1
click at [916, 374] on p "€31.90" at bounding box center [902, 385] width 78 height 22
click at [1067, 384] on div at bounding box center [845, 402] width 1249 height 713
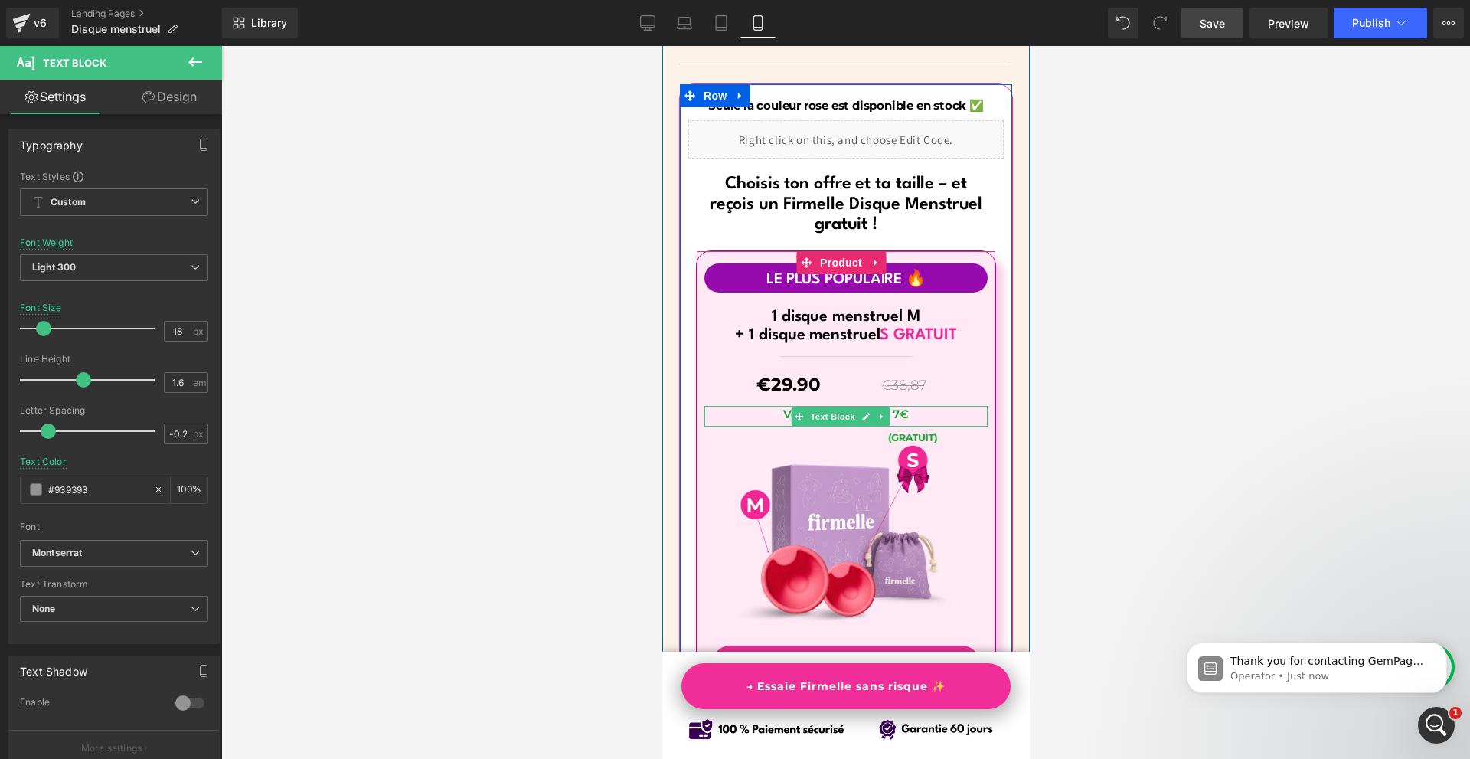
click at [929, 406] on p "Vous économisez: 7€" at bounding box center [845, 414] width 268 height 16
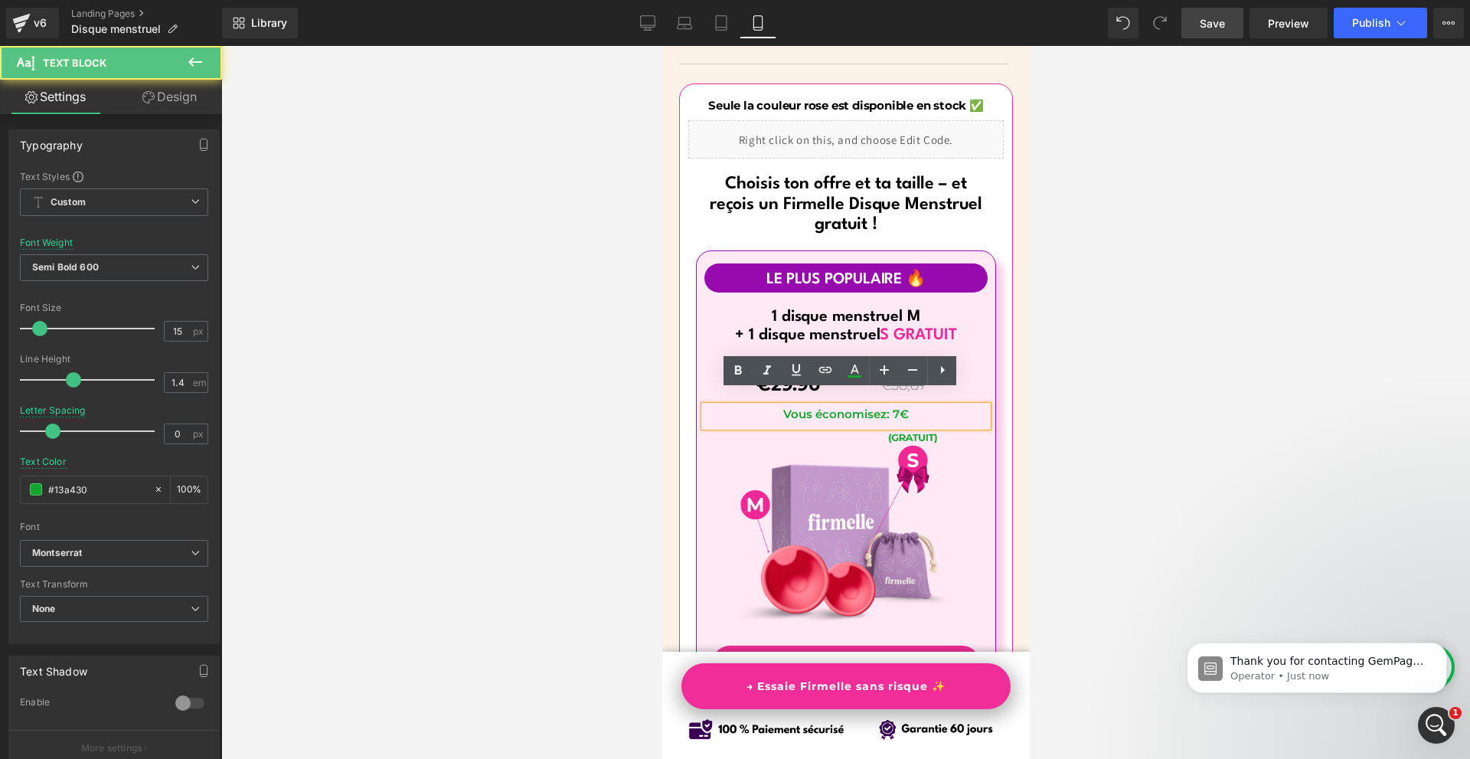
click at [895, 406] on p "Vous économisez: 7€" at bounding box center [845, 414] width 268 height 16
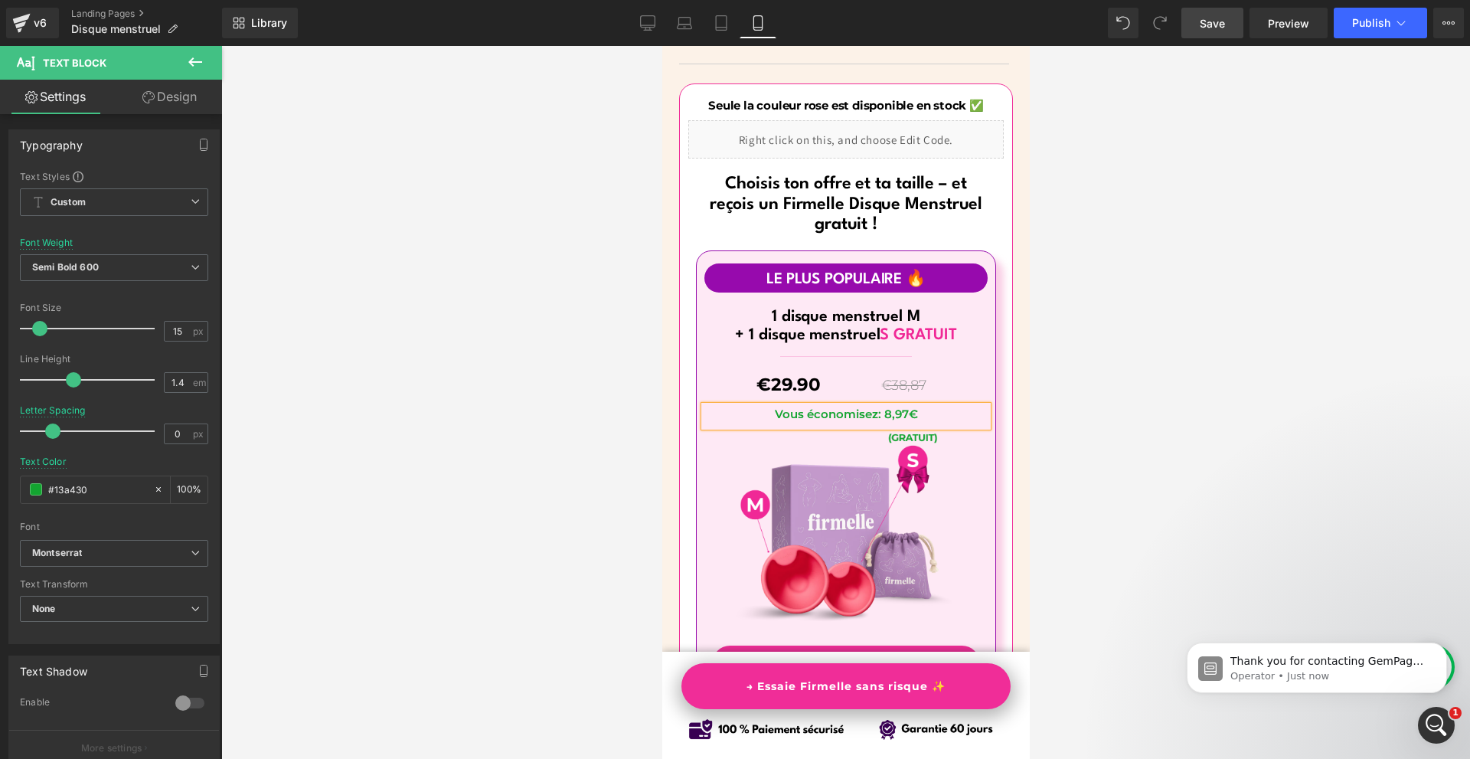
click at [584, 452] on div at bounding box center [845, 402] width 1249 height 713
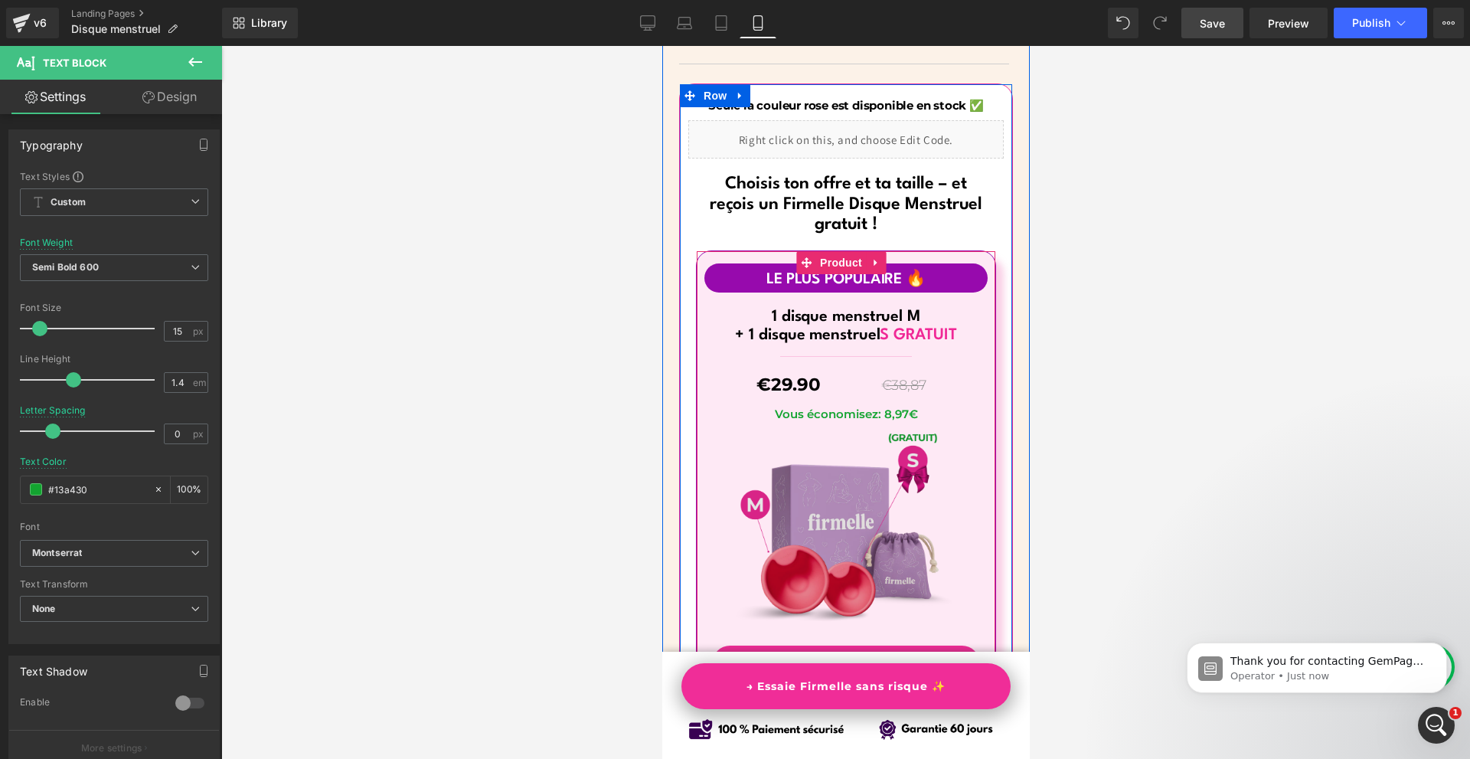
click at [851, 434] on img at bounding box center [845, 539] width 227 height 227
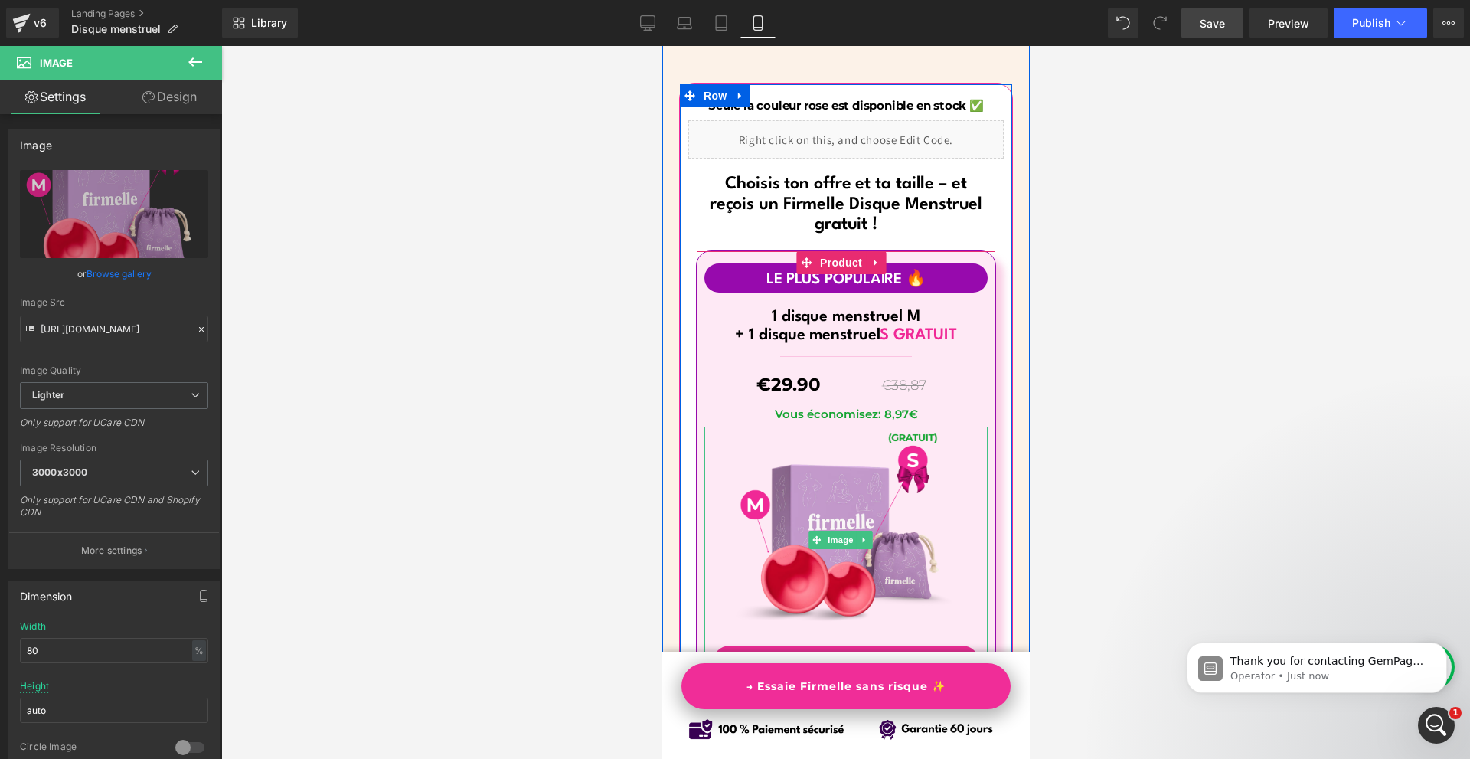
scroll to position [9438, 0]
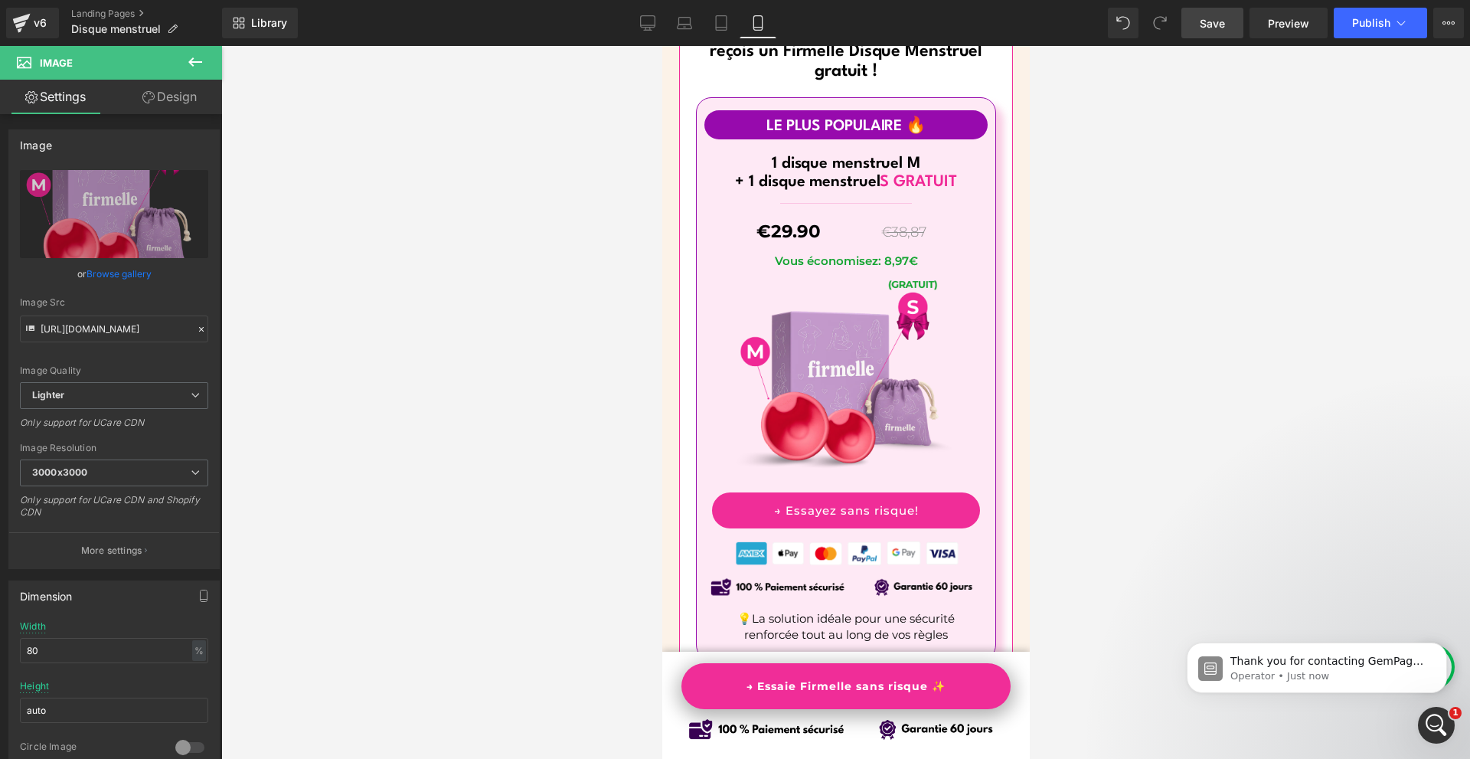
click at [1211, 26] on span "Save" at bounding box center [1212, 23] width 25 height 16
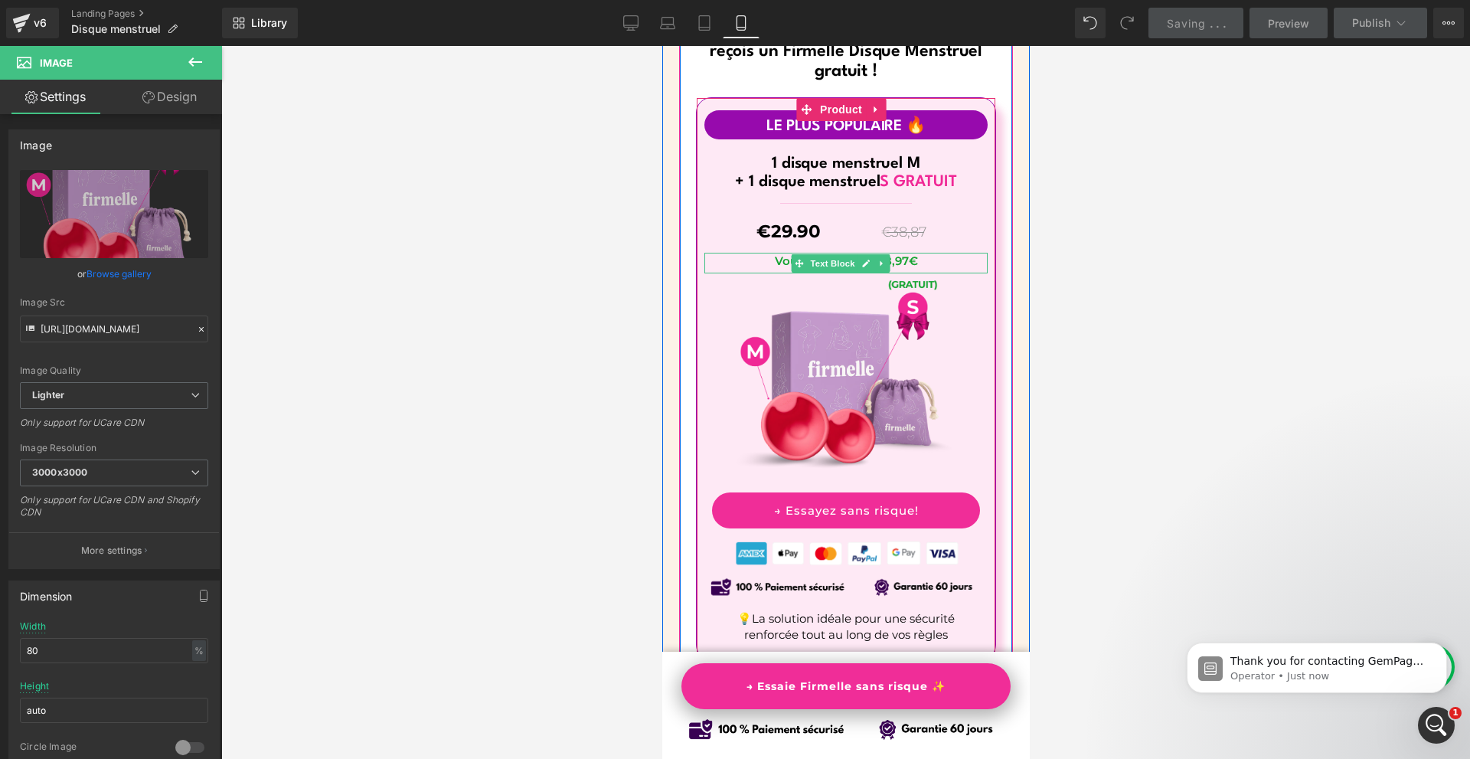
click at [929, 253] on p "Vous économisez: 8,97€" at bounding box center [845, 261] width 268 height 16
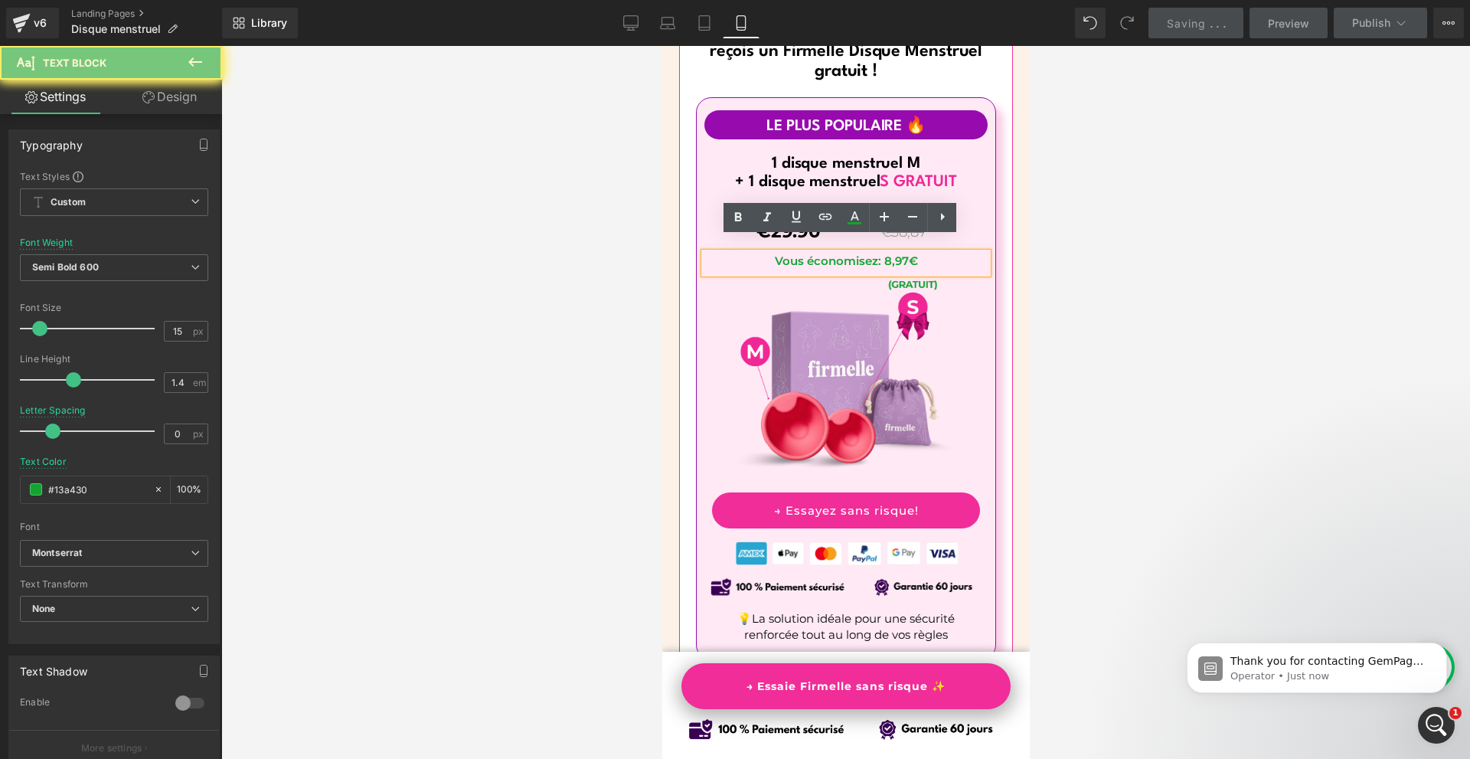
click at [929, 253] on p "Vous économisez: 8,97€" at bounding box center [845, 261] width 268 height 16
copy p "Vous économisez: 8,97€"
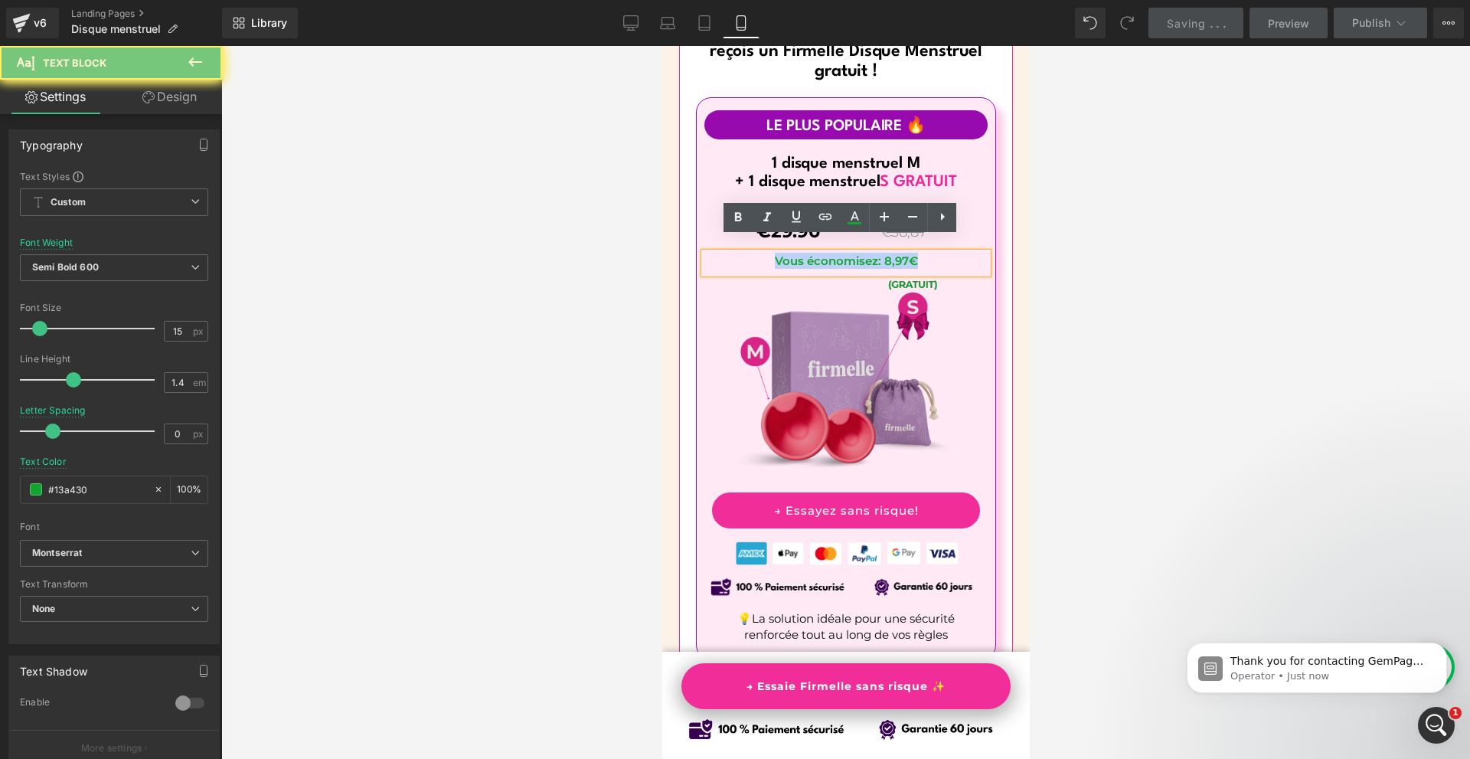
click at [919, 335] on img at bounding box center [845, 386] width 227 height 227
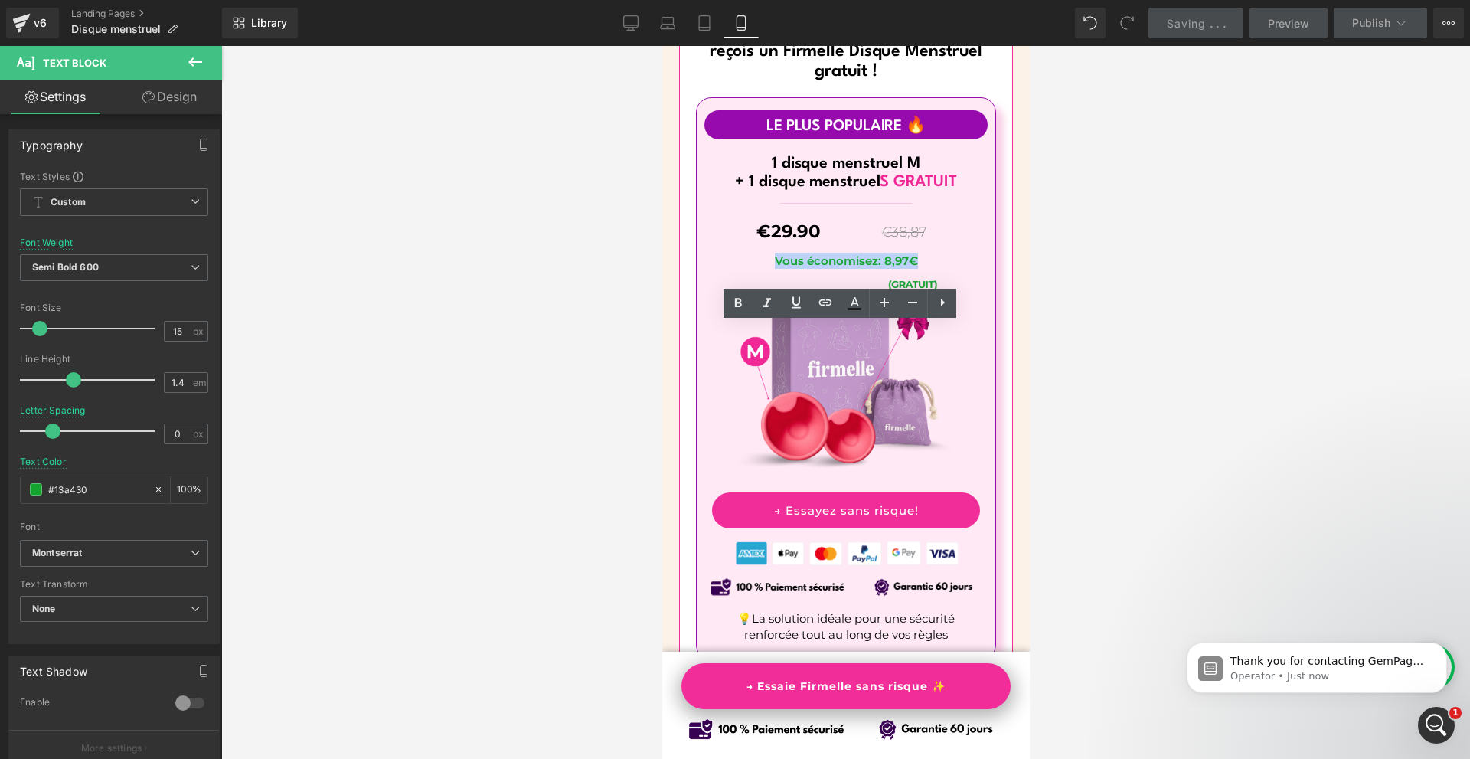
scroll to position [9897, 0]
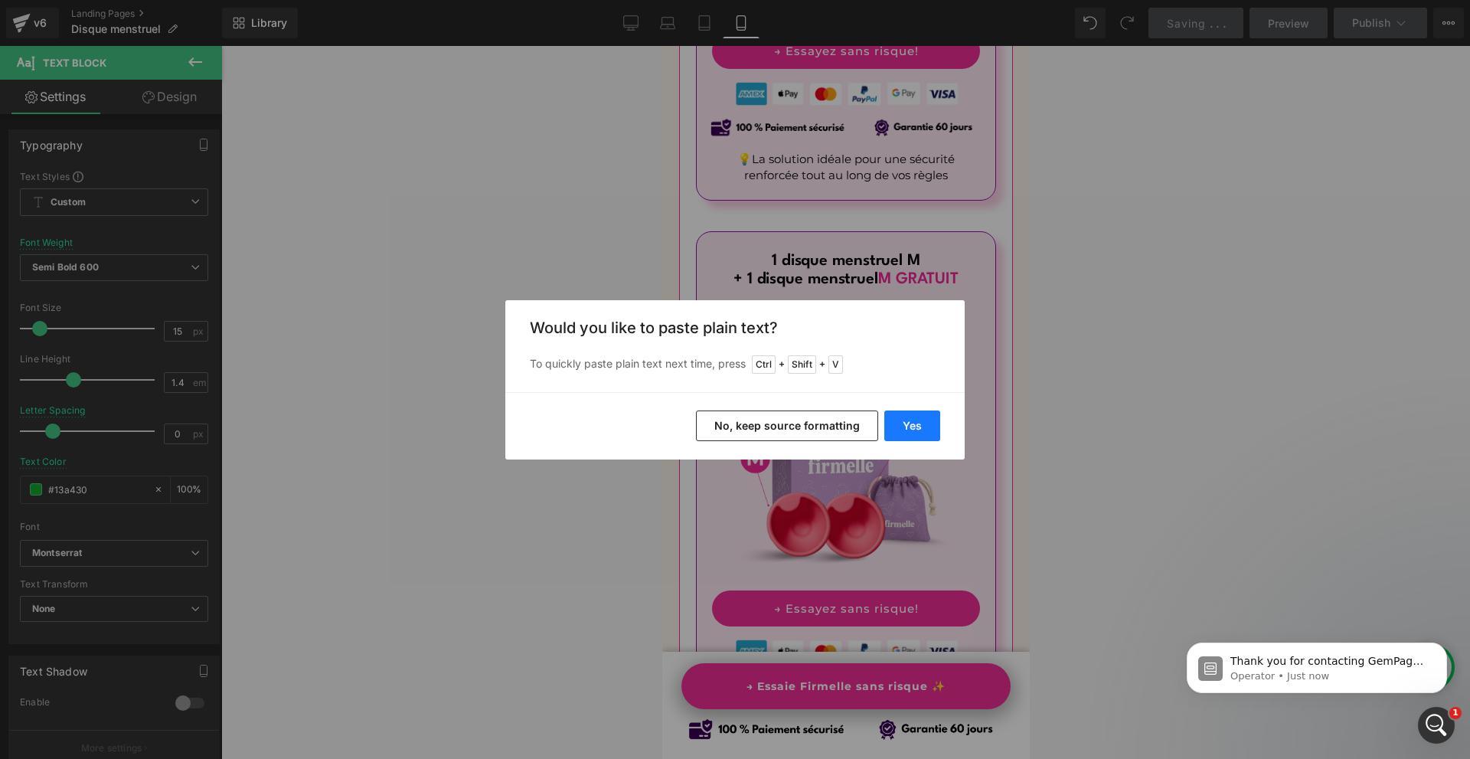
click at [918, 414] on button "Yes" at bounding box center [912, 425] width 56 height 31
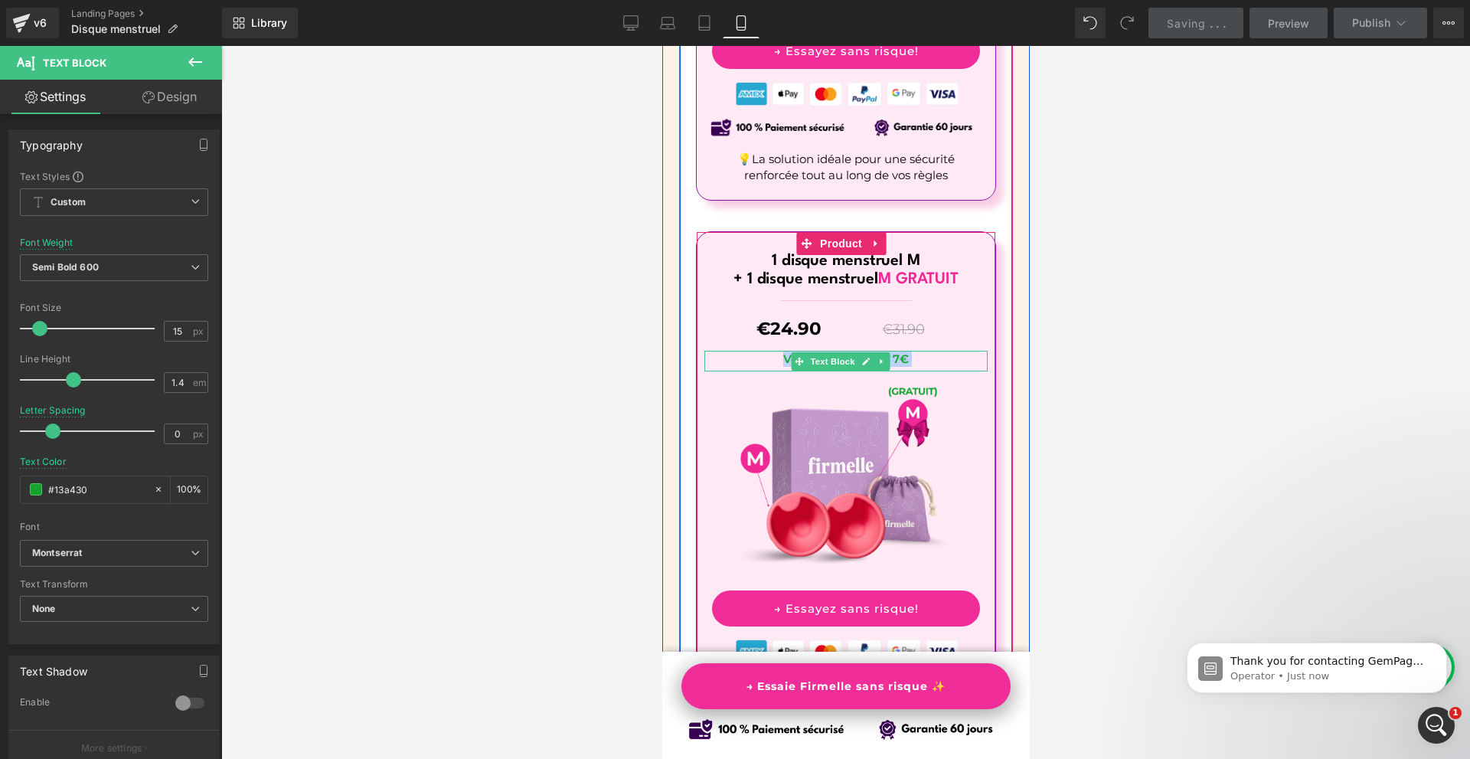
click at [925, 351] on p "Vous économisez: 7€" at bounding box center [845, 359] width 268 height 16
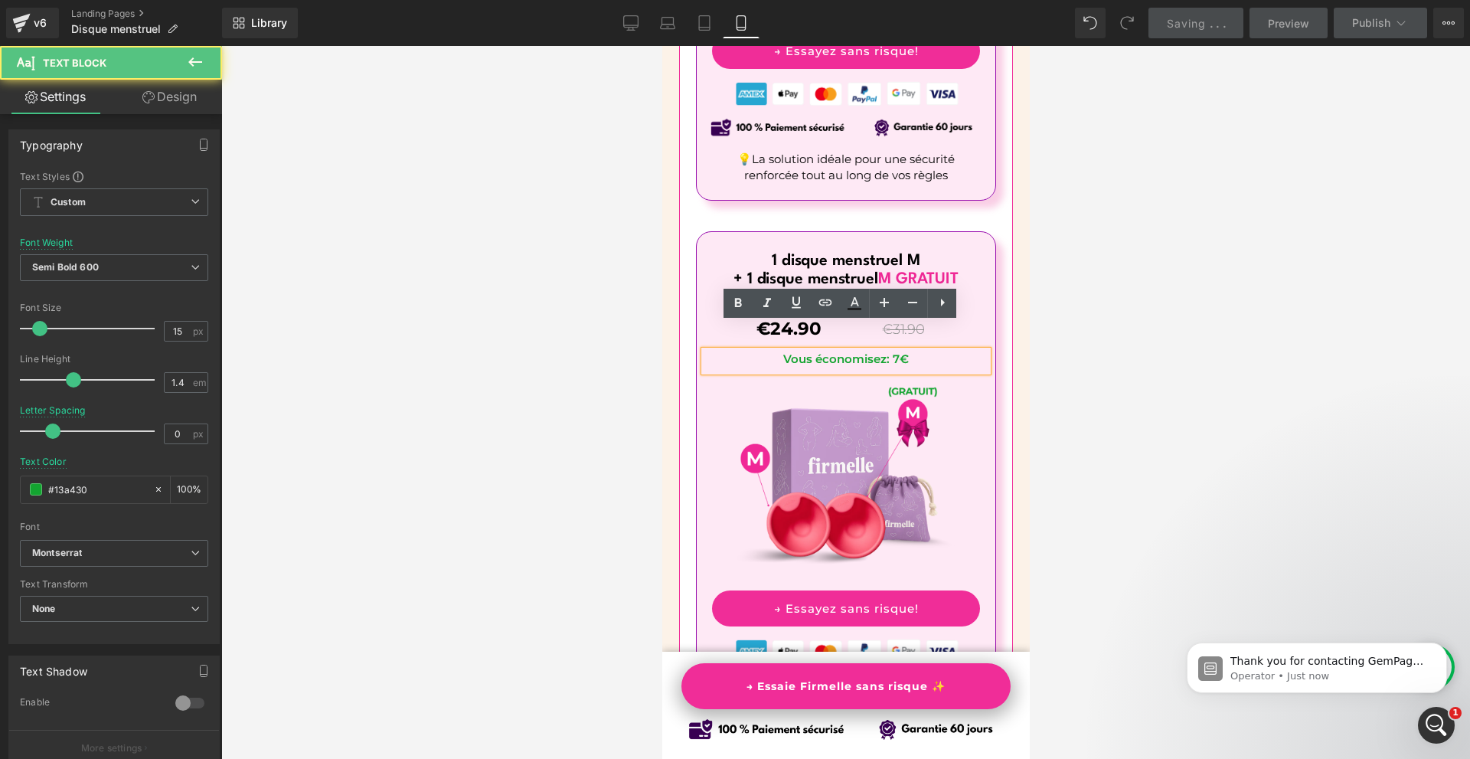
click at [925, 351] on p "Vous économisez: 7€" at bounding box center [845, 359] width 268 height 16
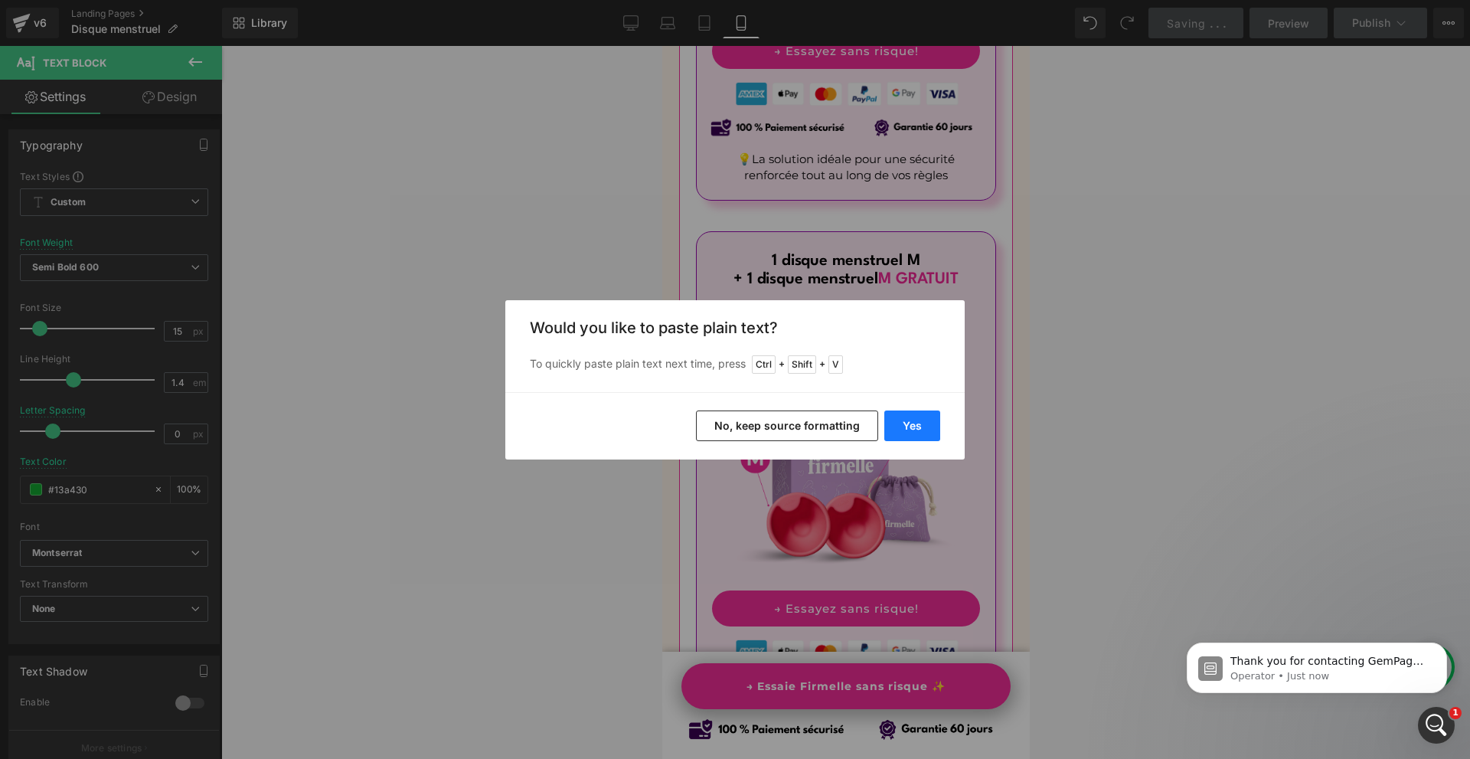
click at [905, 420] on button "Yes" at bounding box center [912, 425] width 56 height 31
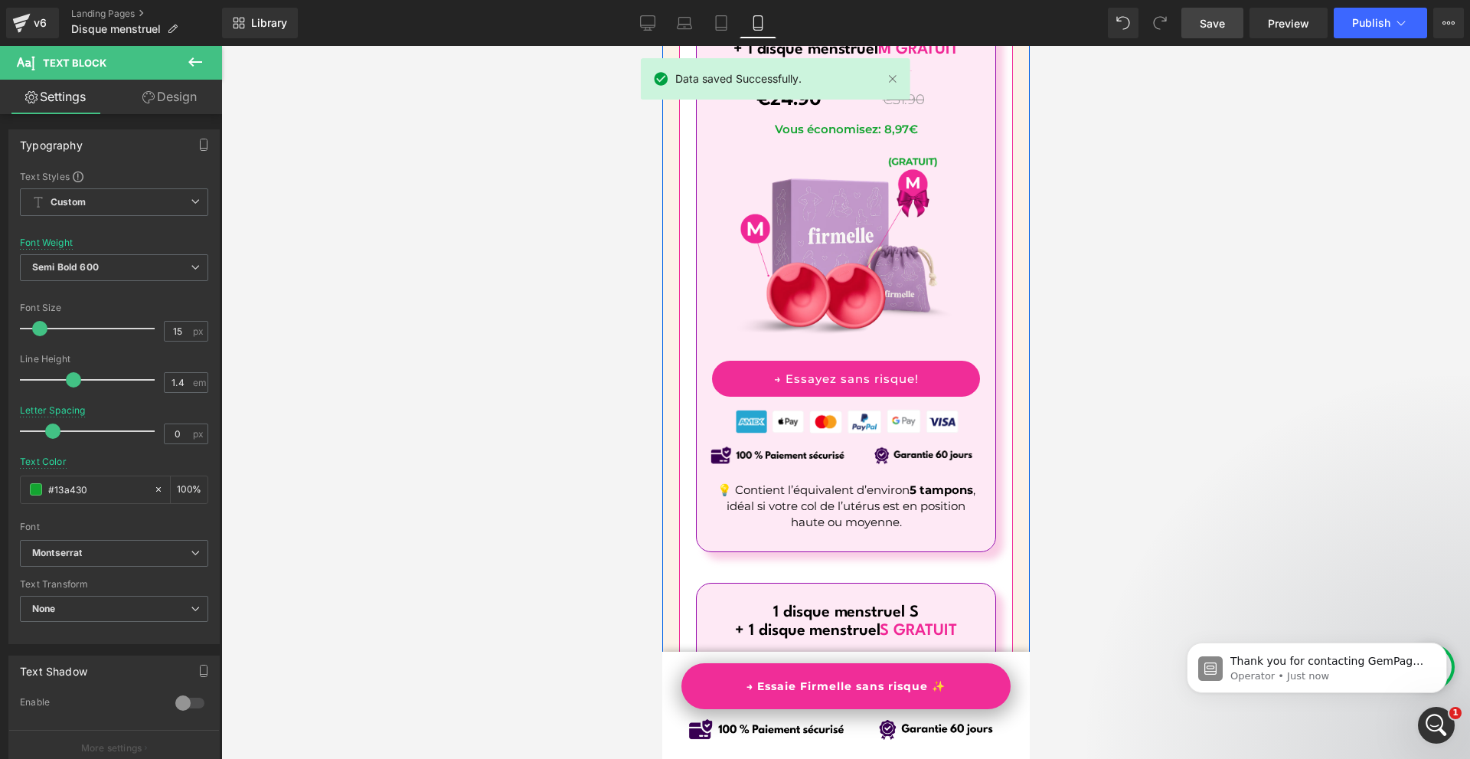
scroll to position [10433, 0]
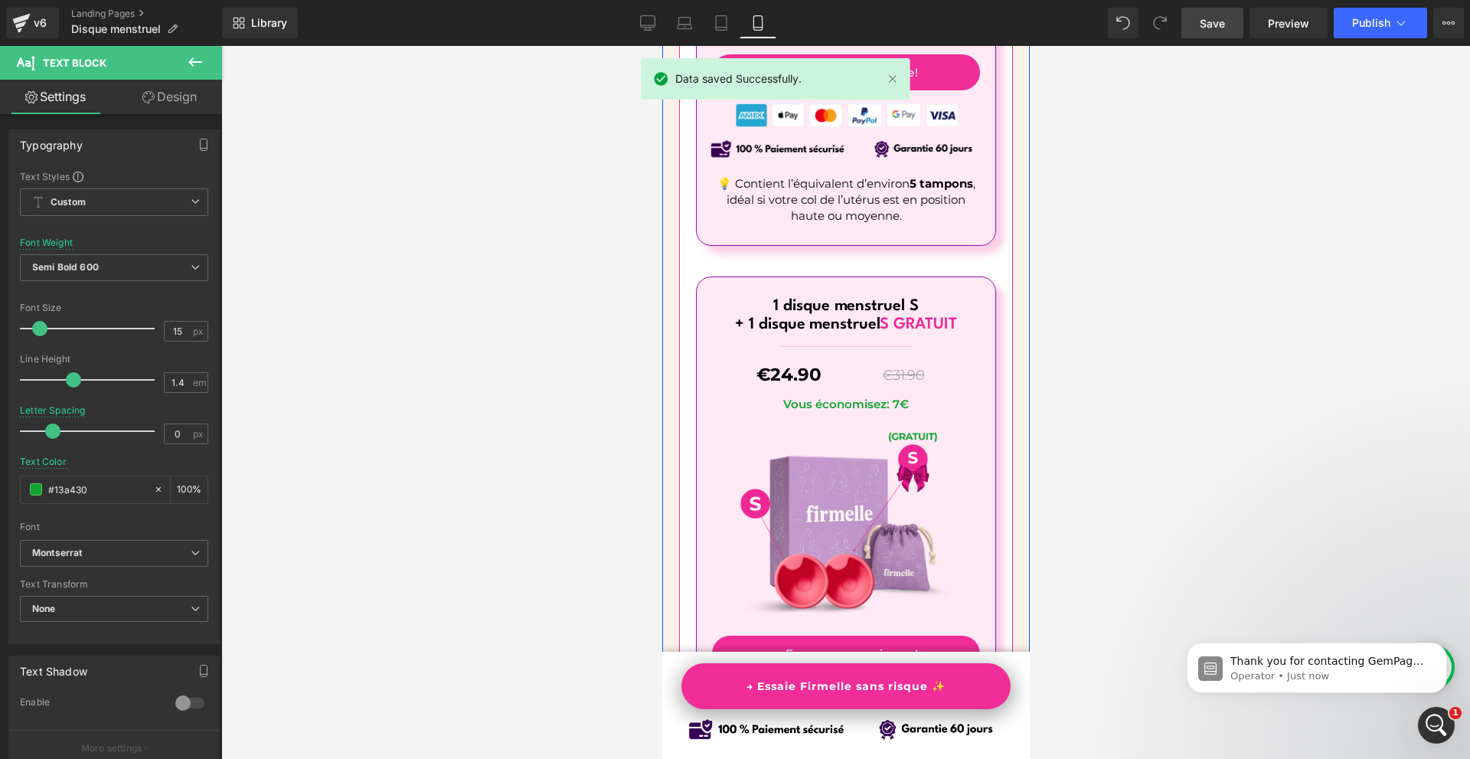
click at [939, 396] on p "Vous économisez: 7€" at bounding box center [845, 404] width 268 height 16
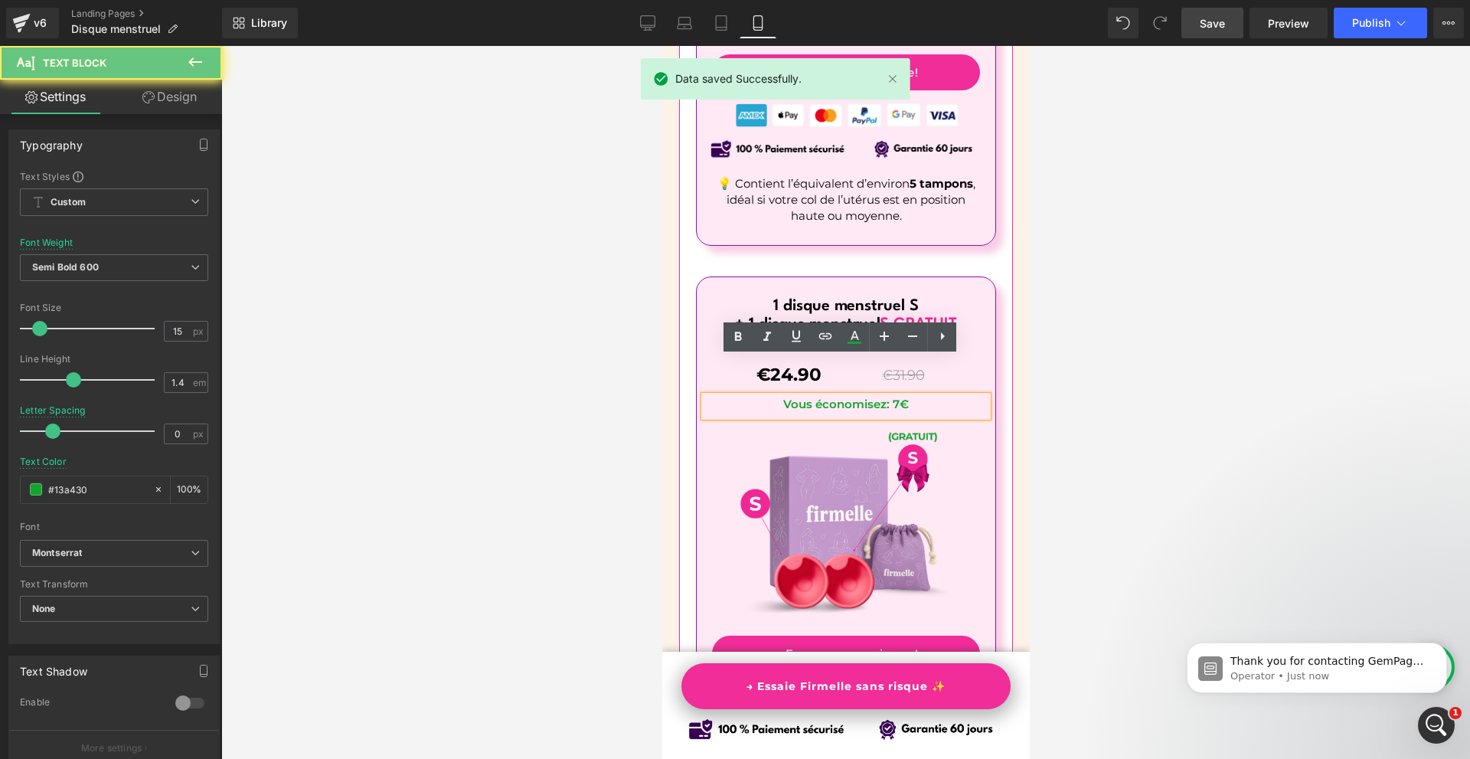
click at [939, 396] on p "Vous économisez: 7€" at bounding box center [845, 404] width 268 height 16
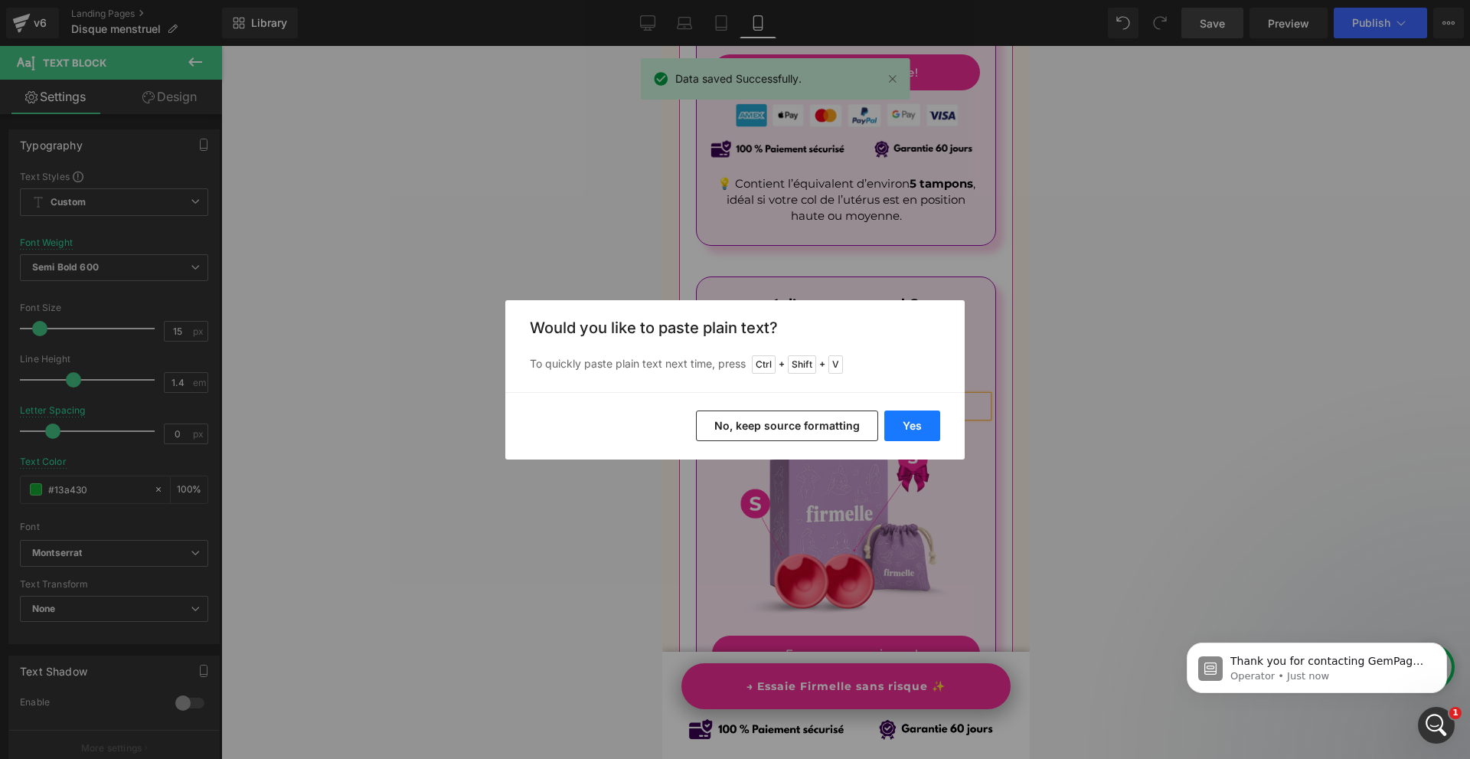
drag, startPoint x: 900, startPoint y: 433, endPoint x: 238, endPoint y: 388, distance: 663.7
click at [900, 433] on button "Yes" at bounding box center [912, 425] width 56 height 31
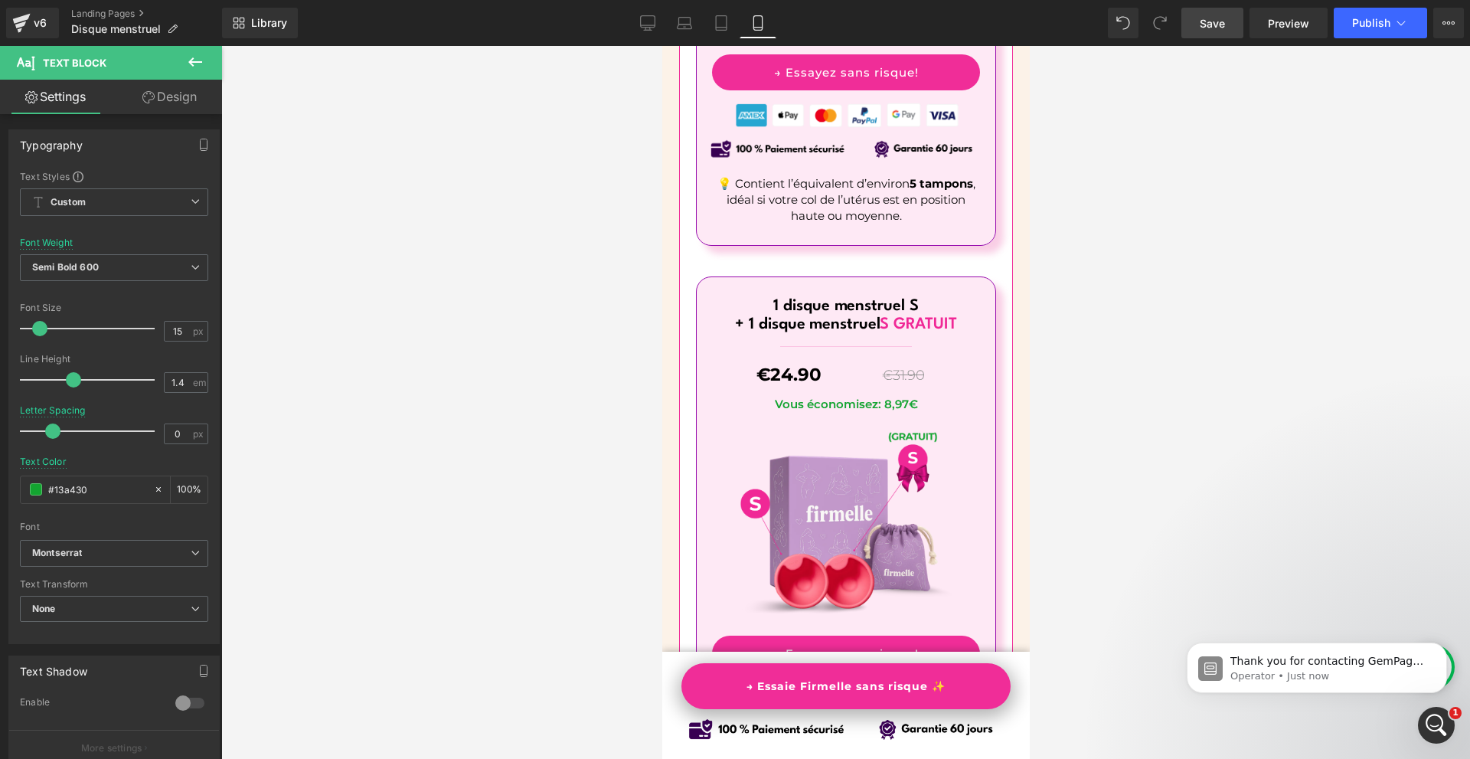
click at [1223, 28] on span "Save" at bounding box center [1212, 23] width 25 height 16
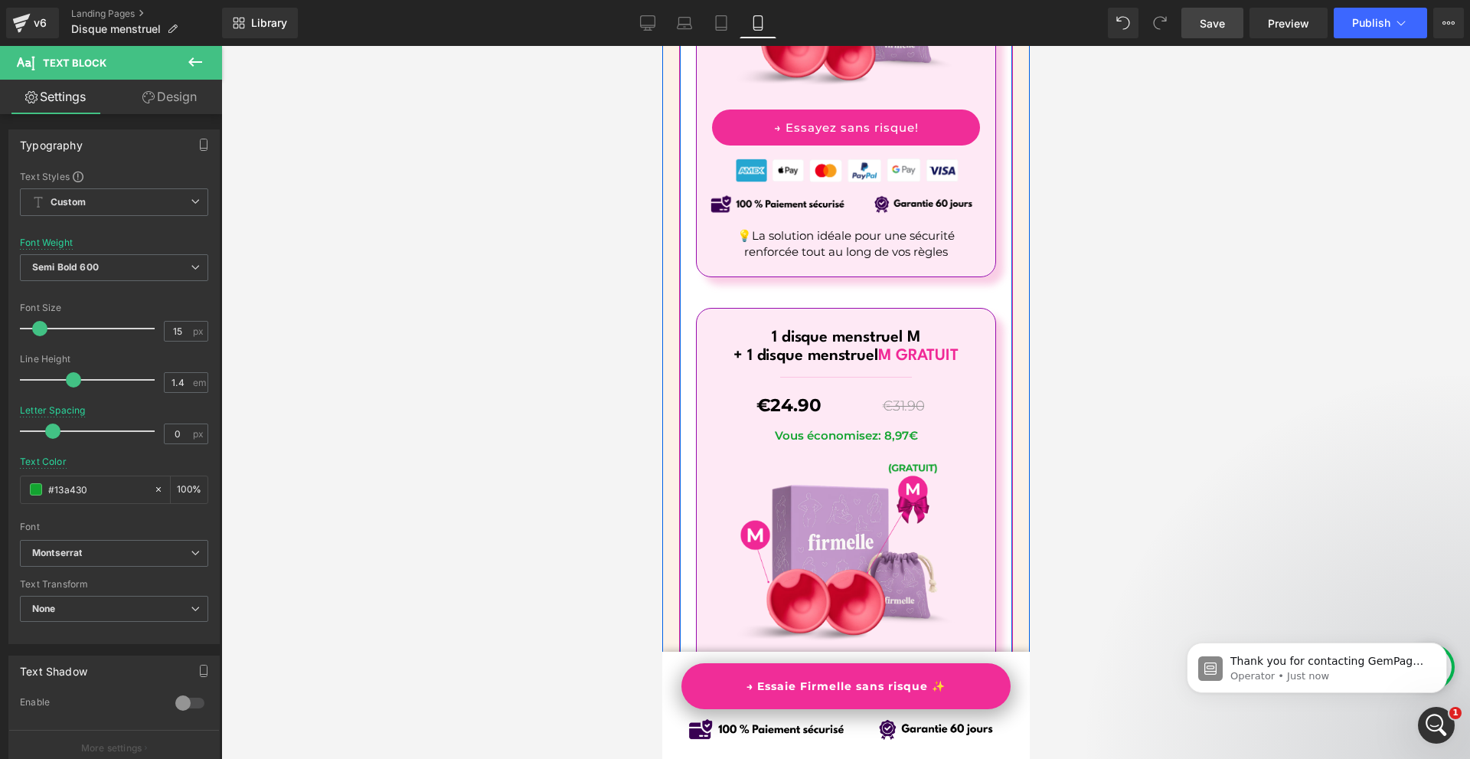
scroll to position [9438, 0]
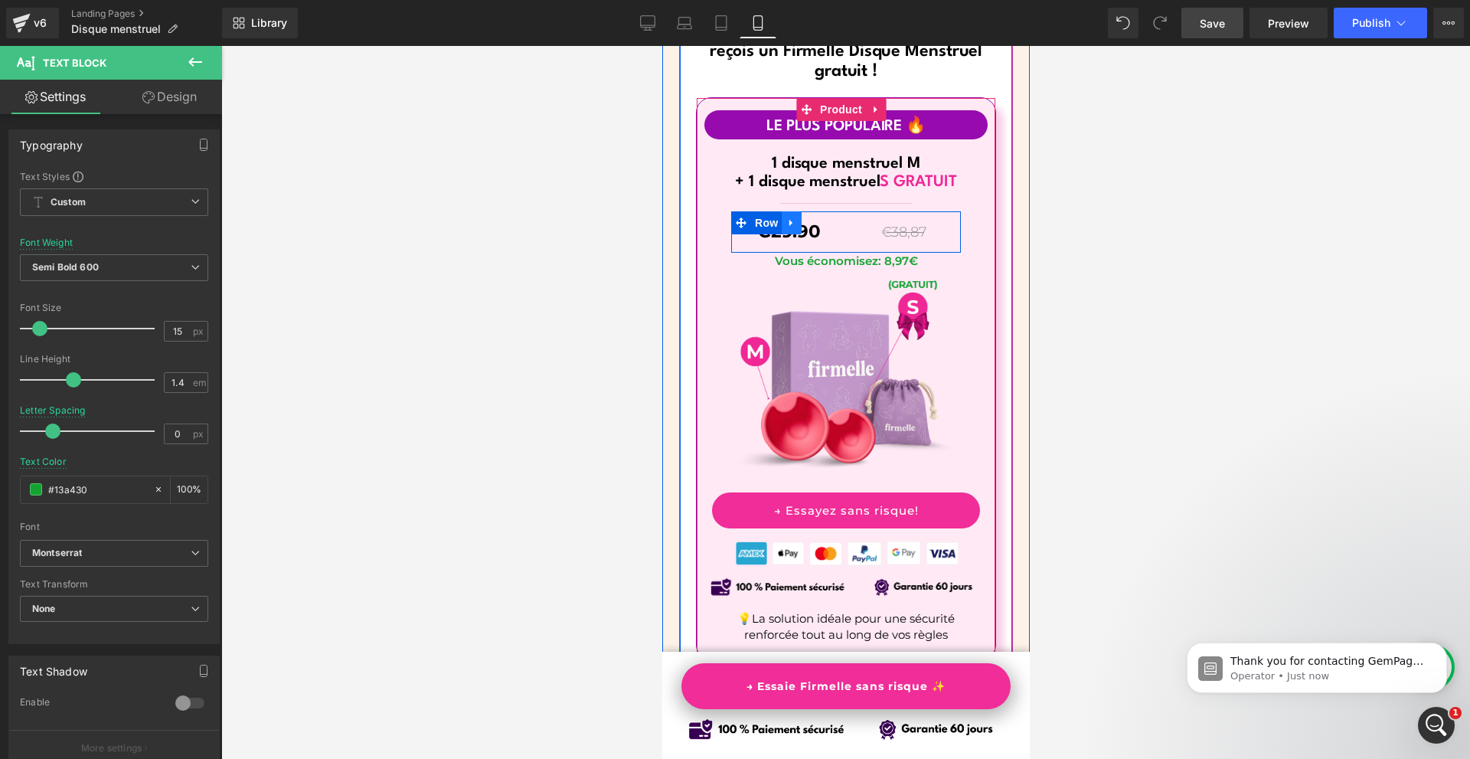
click at [788, 217] on icon at bounding box center [790, 222] width 11 height 11
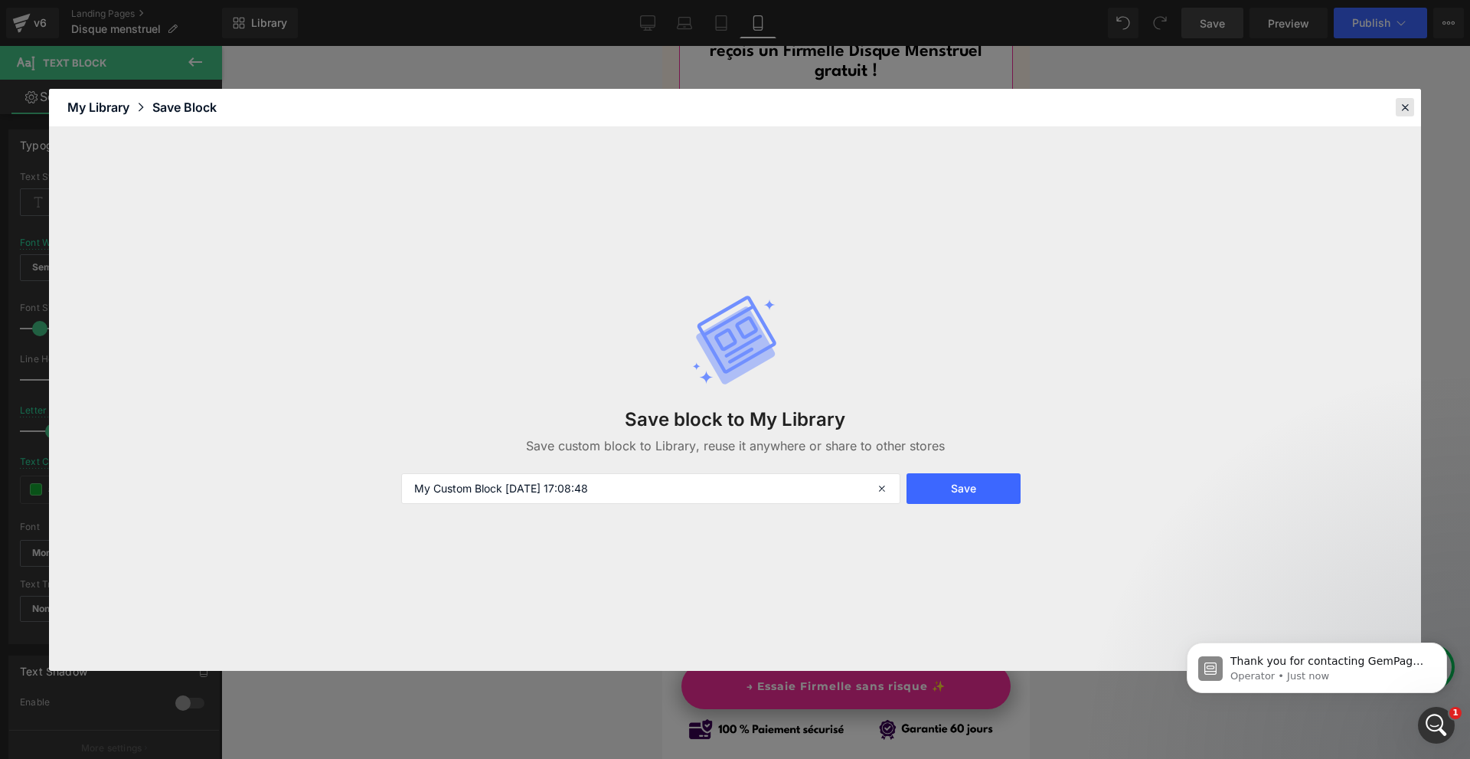
drag, startPoint x: 1413, startPoint y: 94, endPoint x: 1406, endPoint y: 106, distance: 13.4
click at [1412, 97] on header "Library Elements Blocks Templates Saved Library My Library Save Block" at bounding box center [735, 108] width 1372 height 38
click at [1405, 107] on icon at bounding box center [1405, 107] width 14 height 14
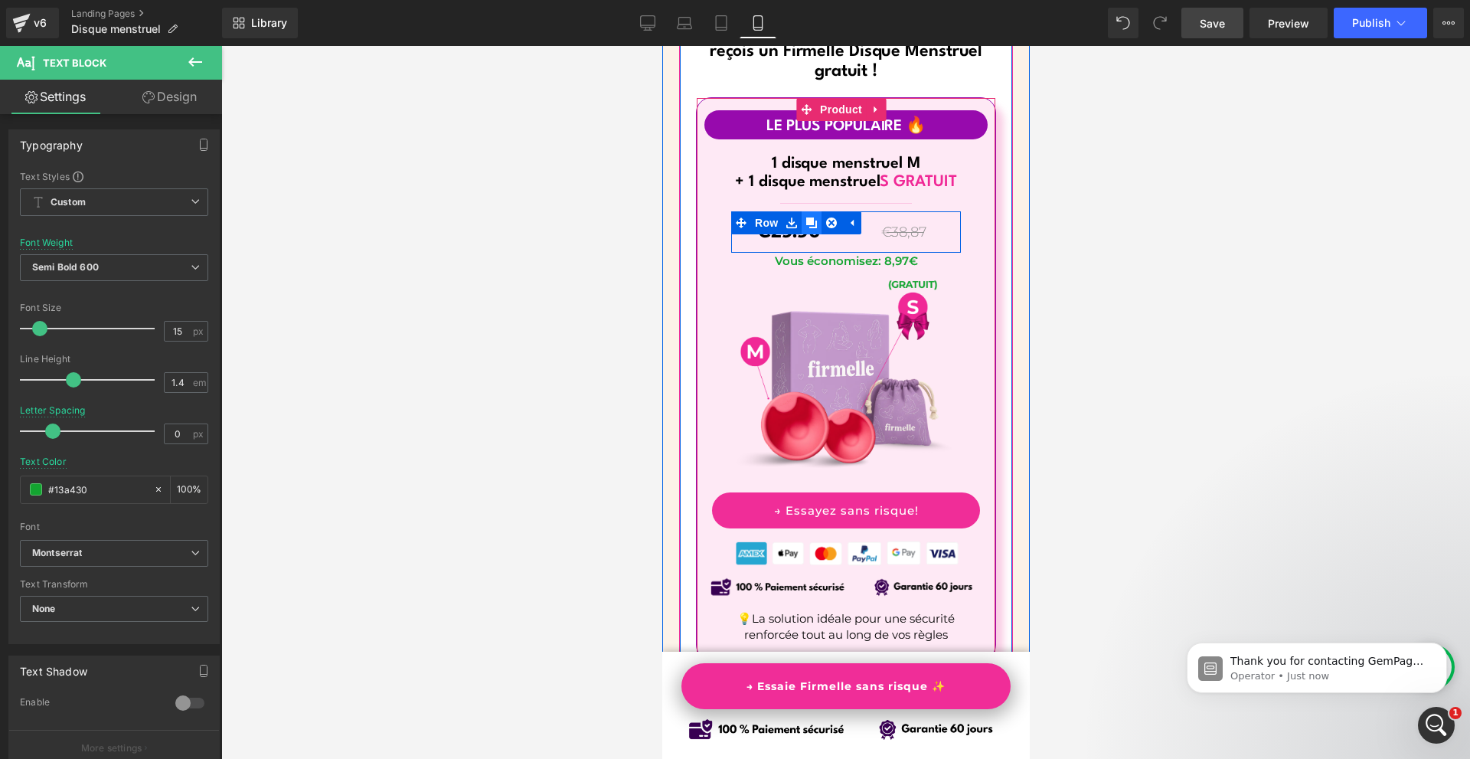
click at [805, 217] on icon at bounding box center [810, 222] width 11 height 11
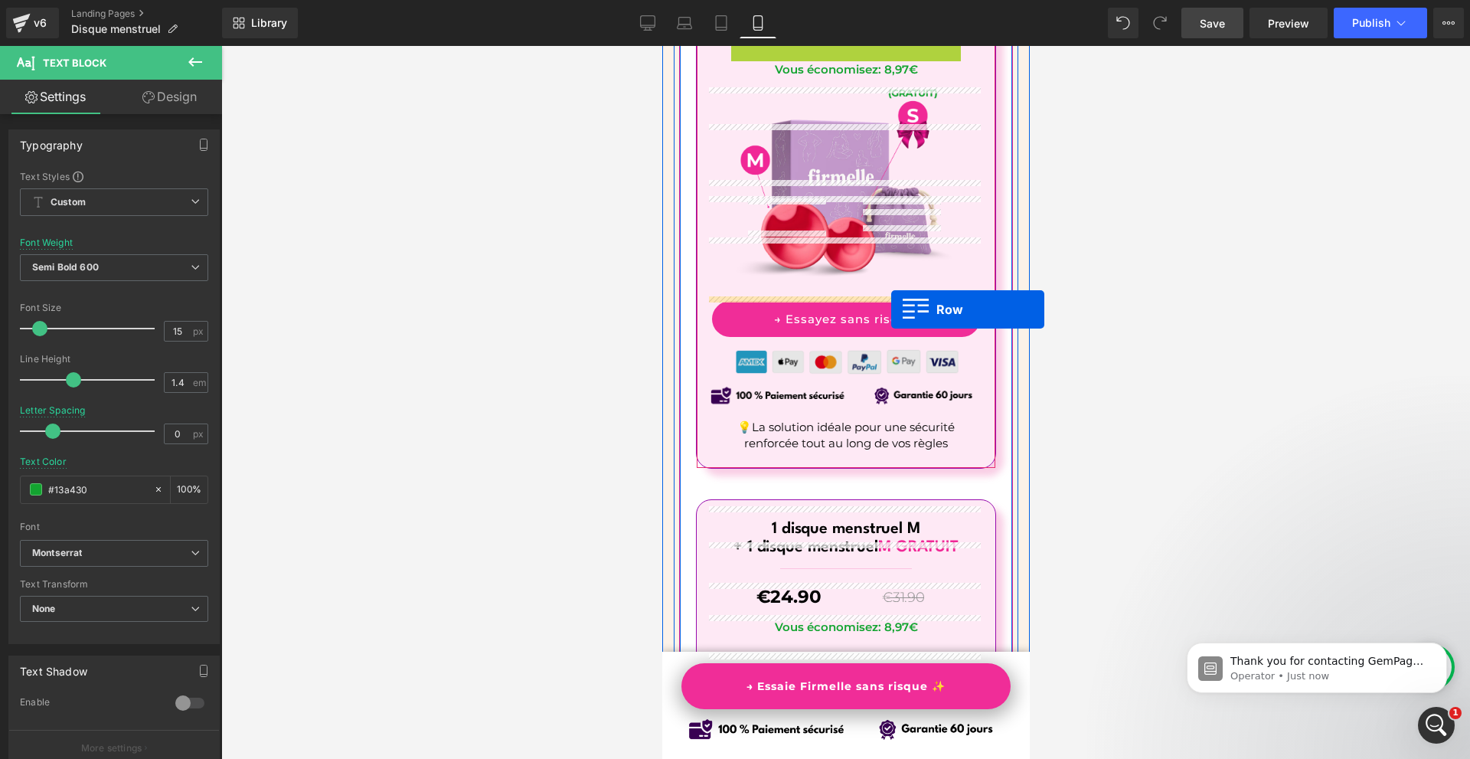
scroll to position [9744, 0]
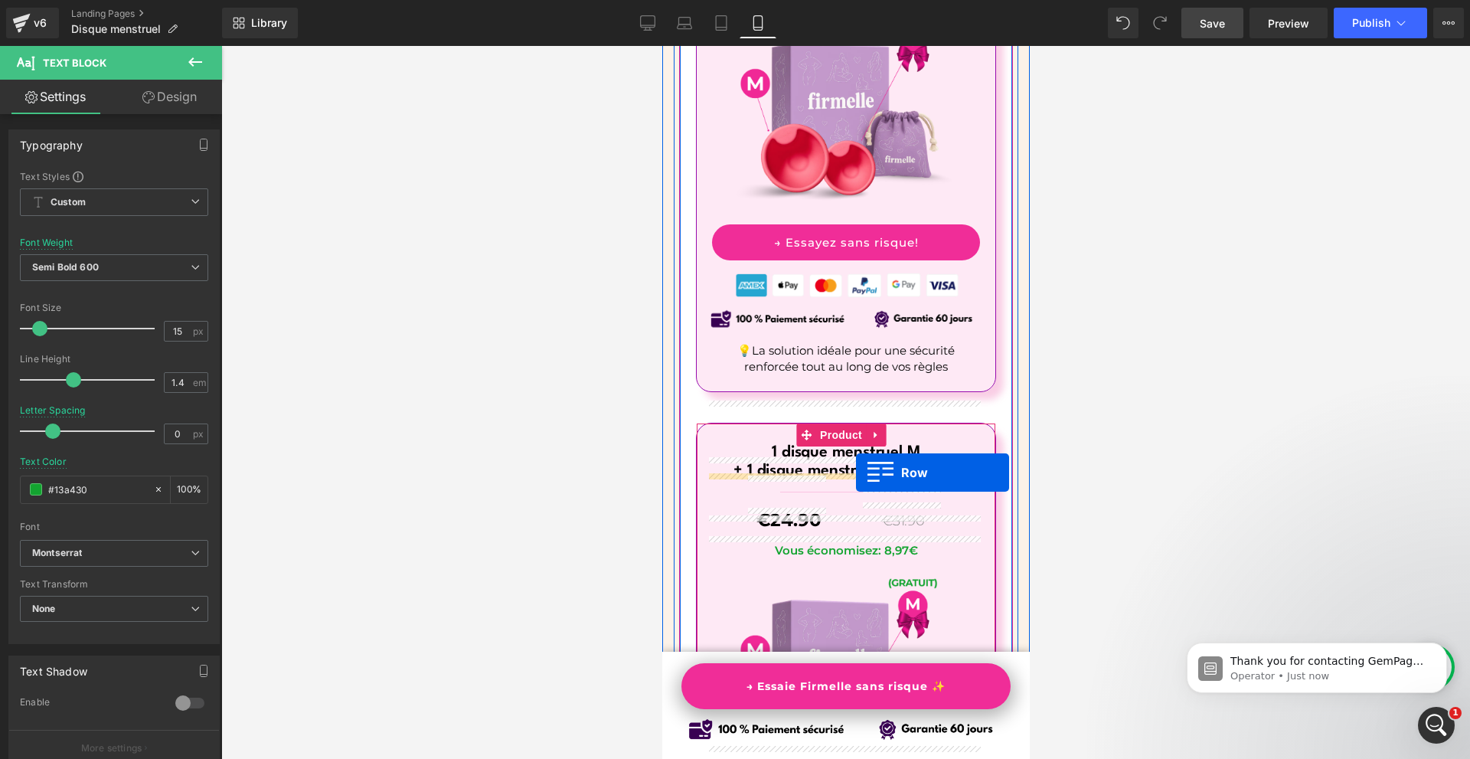
drag, startPoint x: 768, startPoint y: 252, endPoint x: 855, endPoint y: 472, distance: 237.1
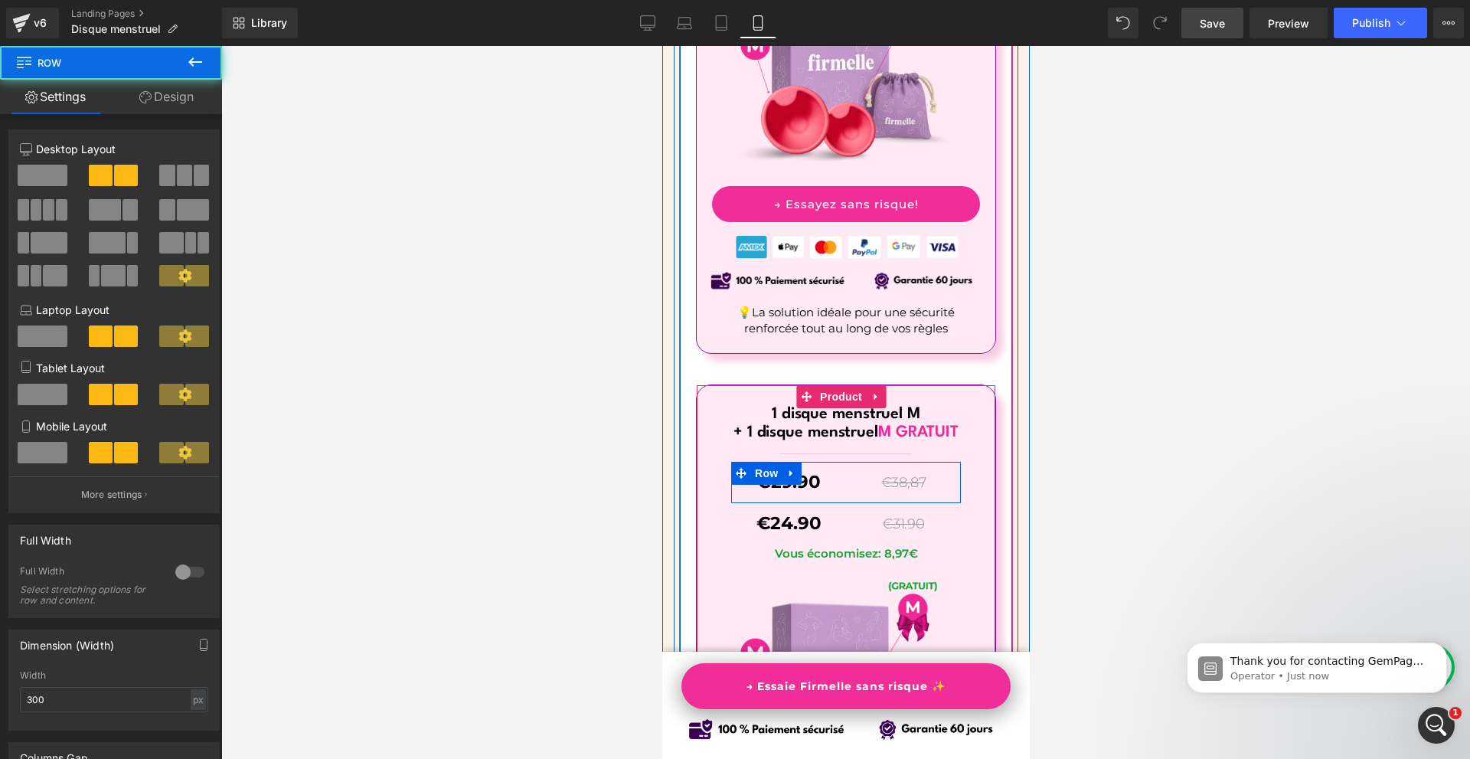
scroll to position [9706, 0]
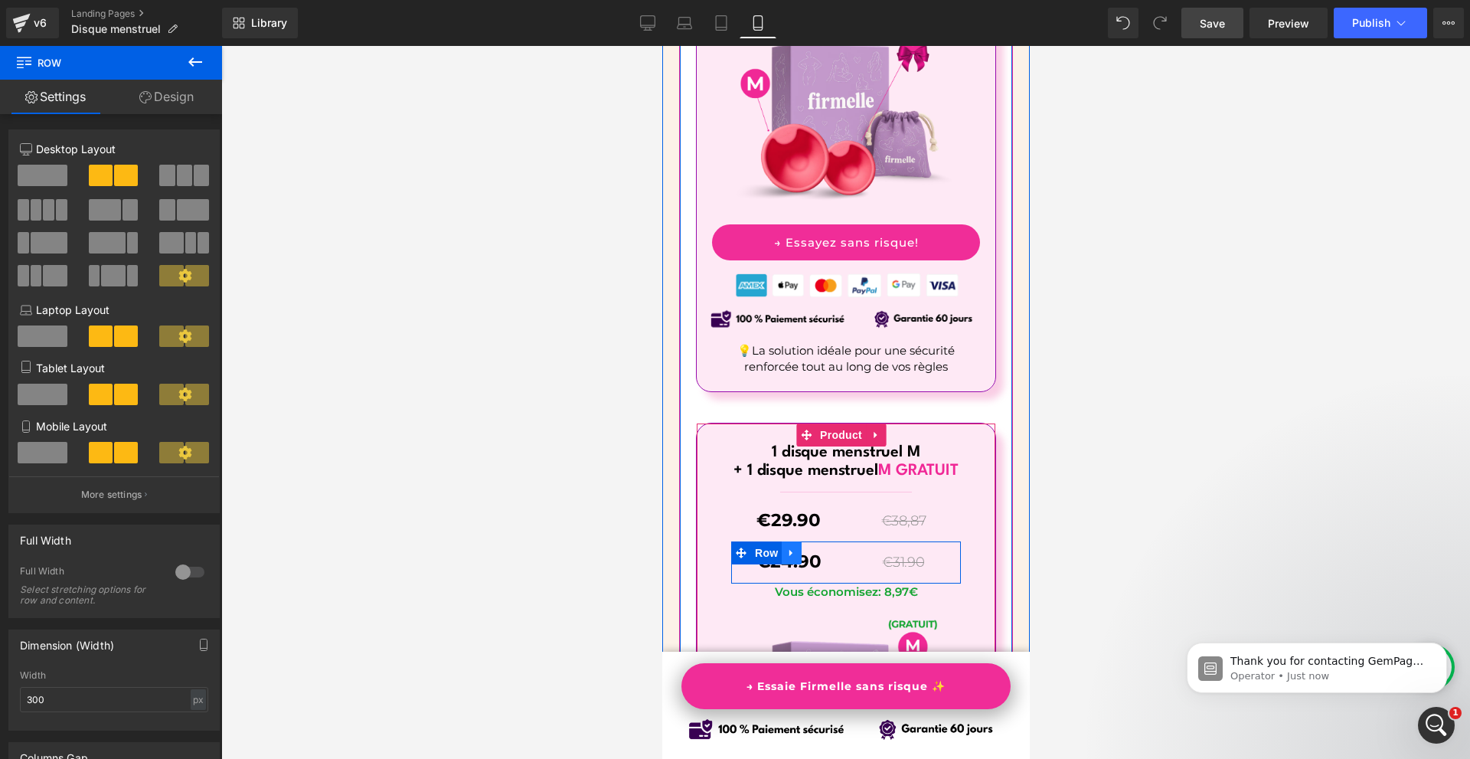
click at [788, 550] on icon at bounding box center [789, 553] width 3 height 7
click at [825, 547] on icon at bounding box center [830, 552] width 11 height 11
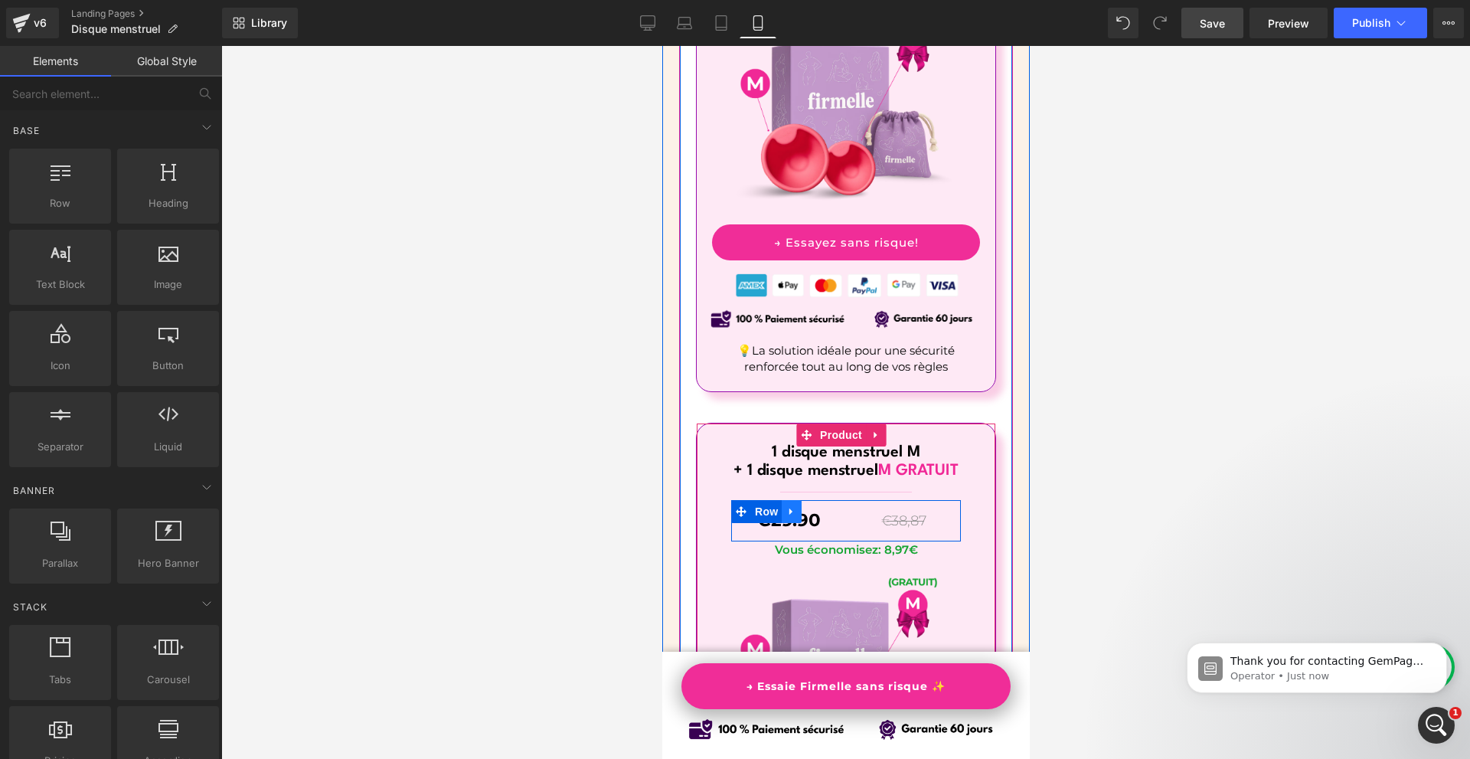
click at [788, 500] on link at bounding box center [791, 511] width 20 height 23
click at [805, 506] on icon at bounding box center [810, 511] width 11 height 11
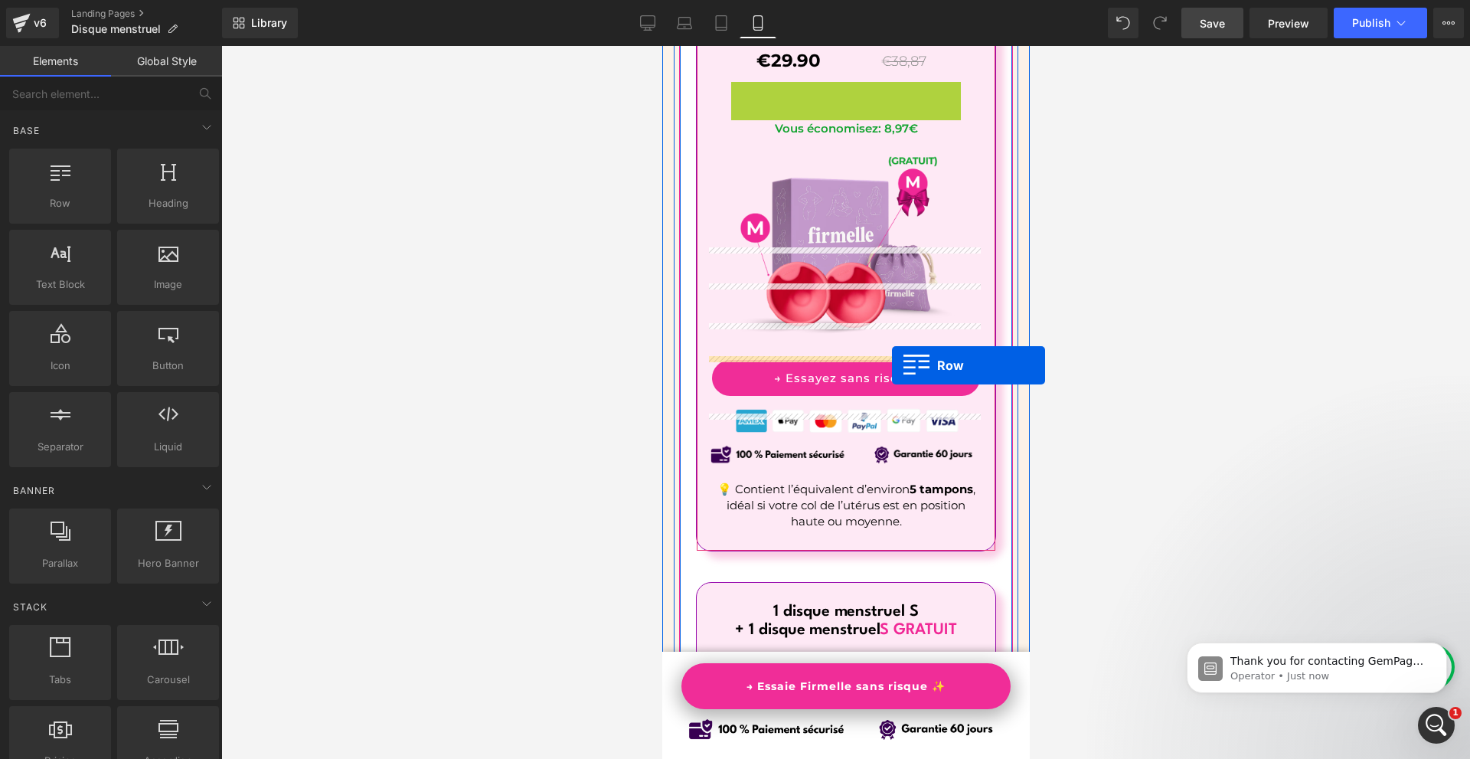
scroll to position [10471, 0]
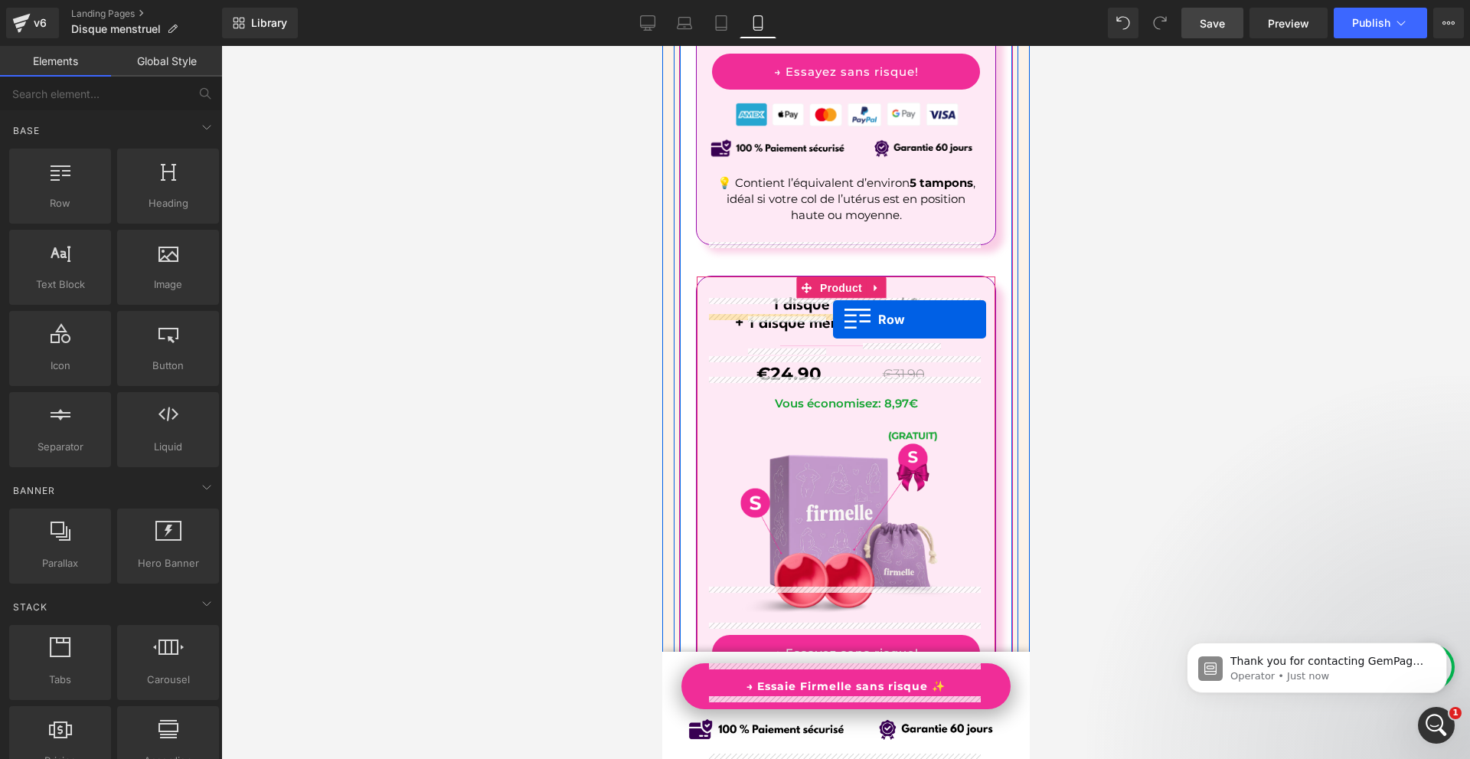
drag, startPoint x: 758, startPoint y: 522, endPoint x: 832, endPoint y: 319, distance: 216.0
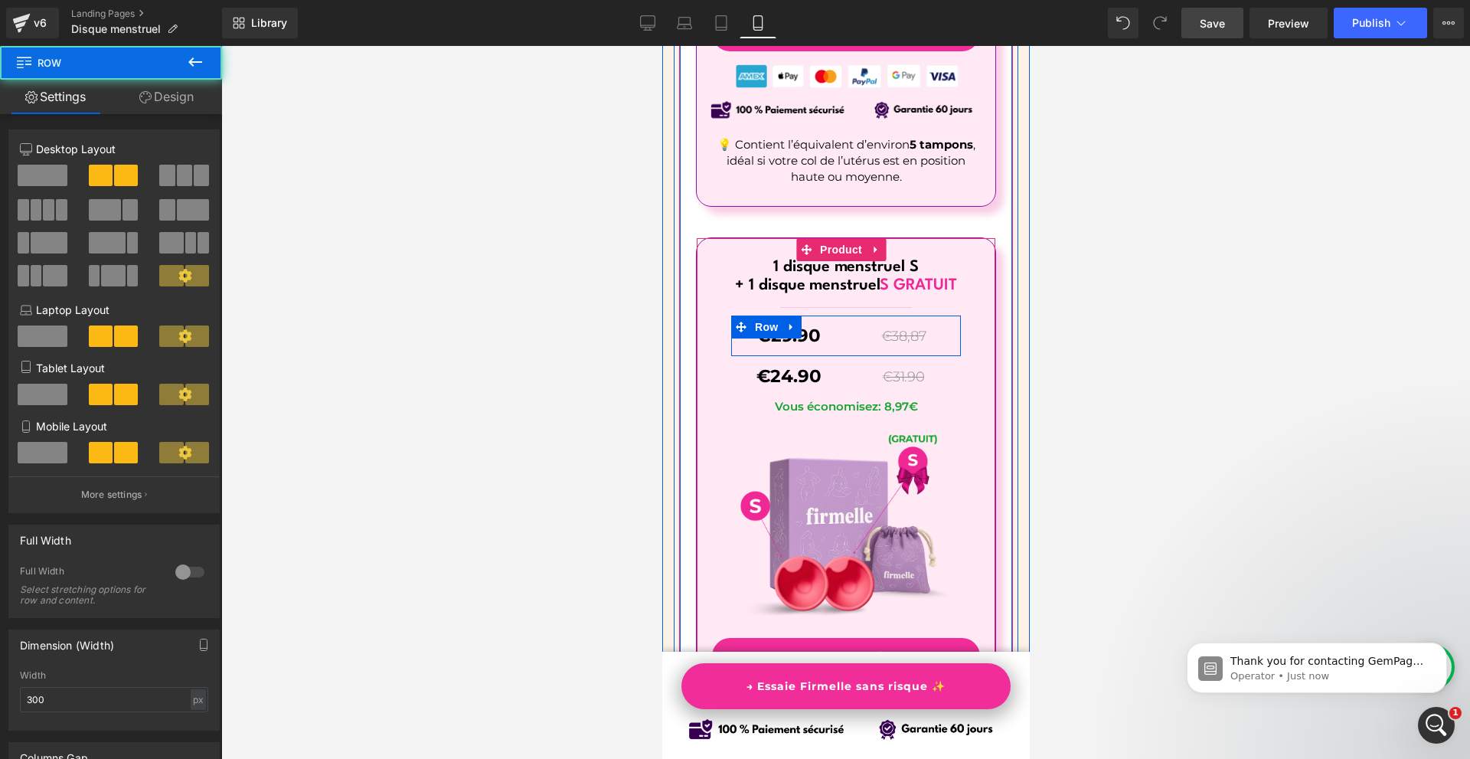
scroll to position [10433, 0]
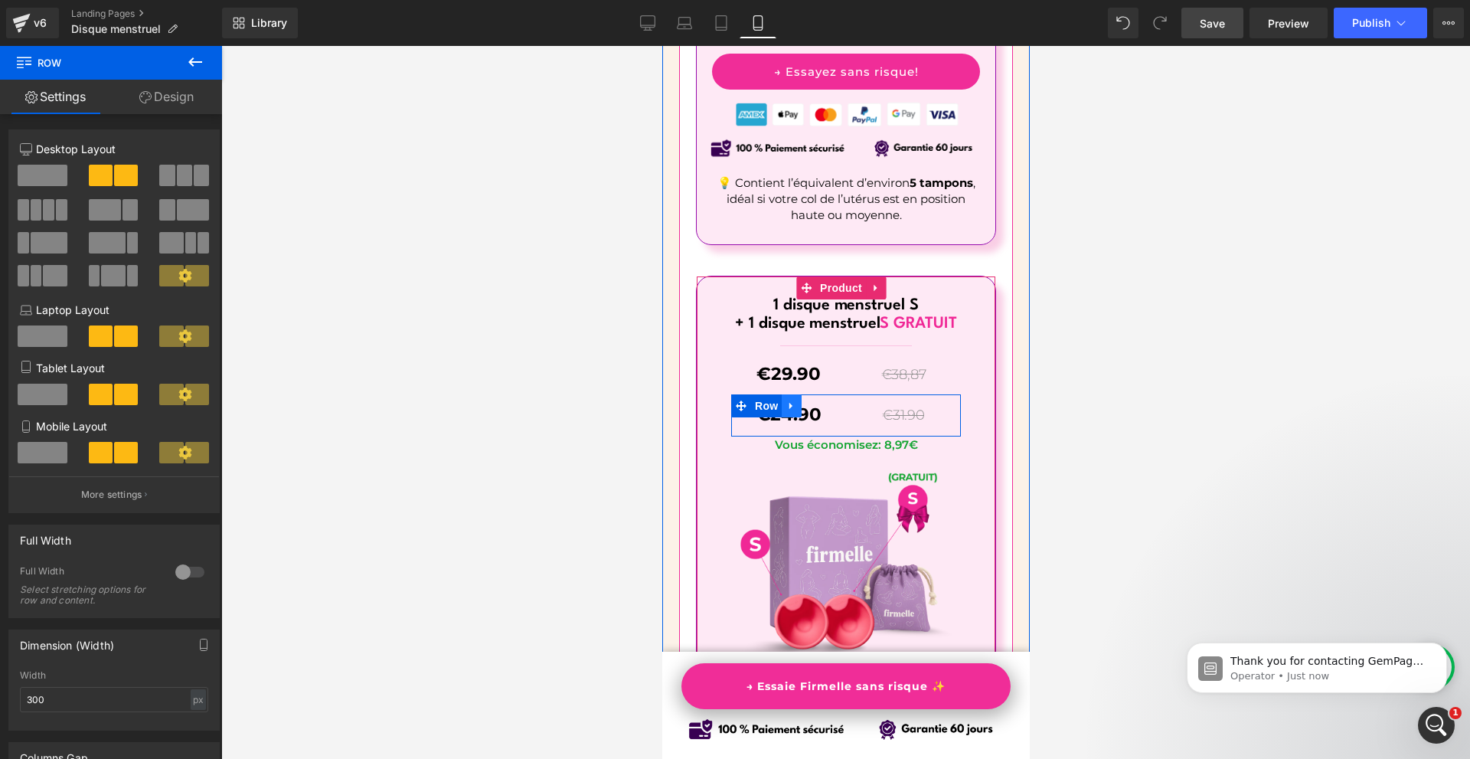
click at [790, 400] on icon at bounding box center [790, 405] width 11 height 11
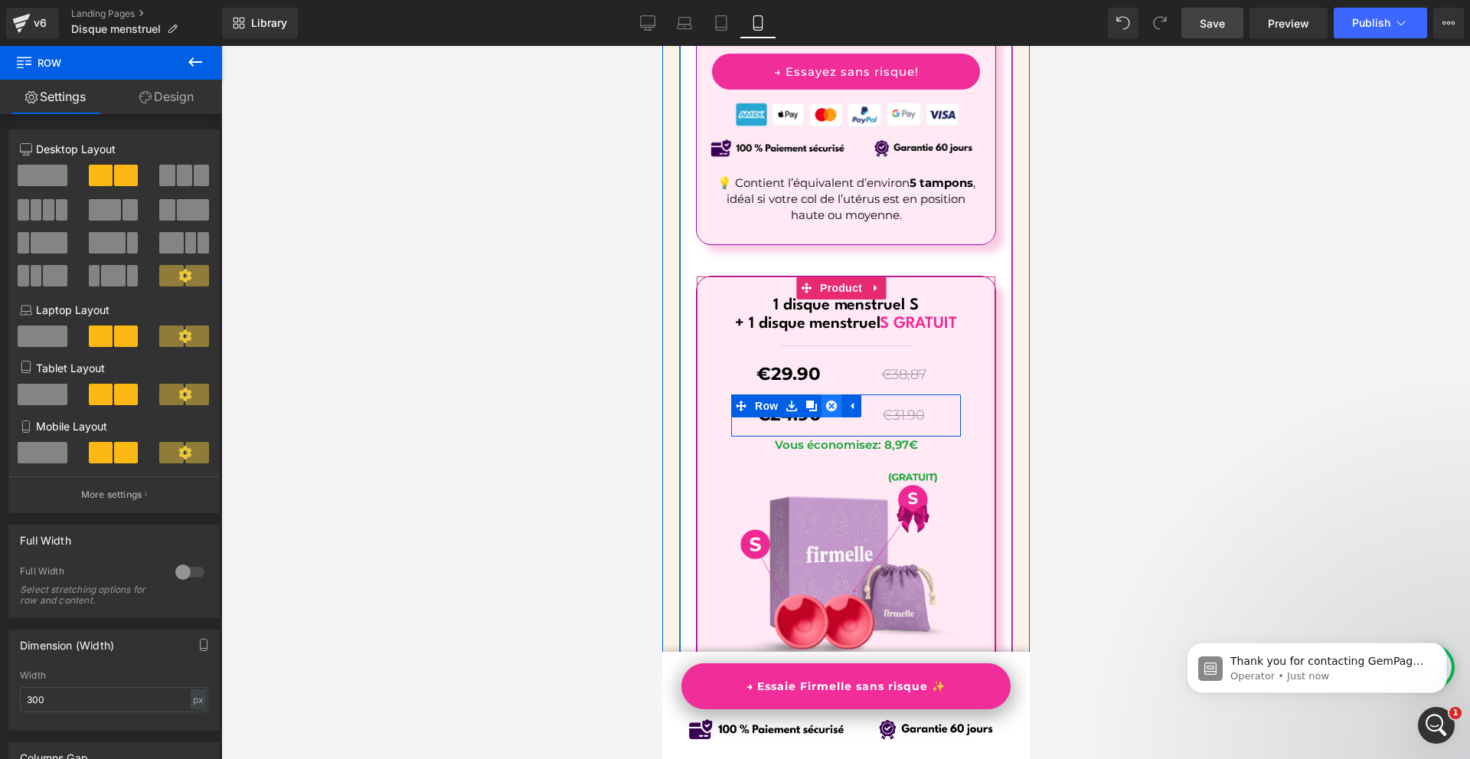
click at [825, 400] on icon at bounding box center [830, 405] width 11 height 11
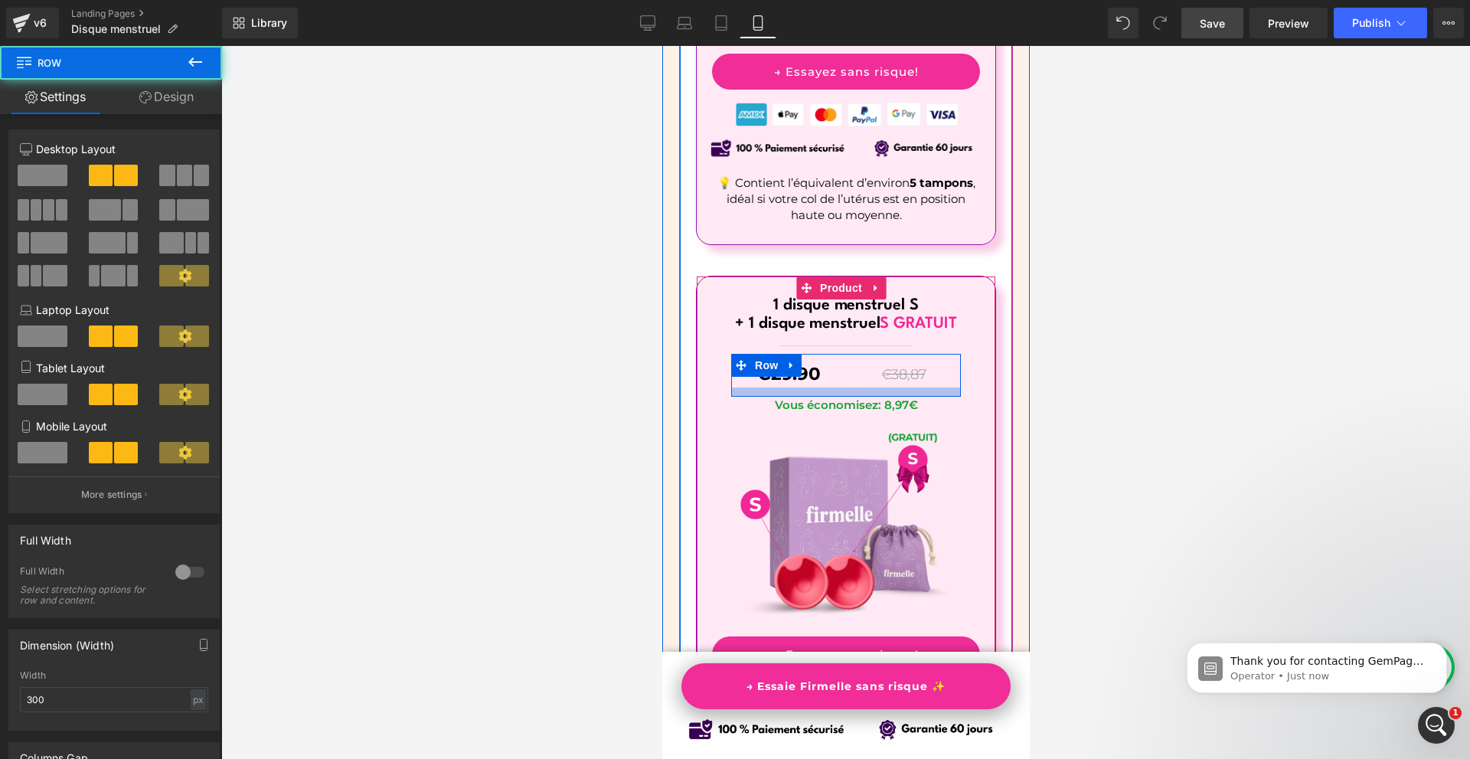
drag, startPoint x: 883, startPoint y: 353, endPoint x: 971, endPoint y: 374, distance: 90.6
click at [883, 387] on div at bounding box center [845, 391] width 230 height 9
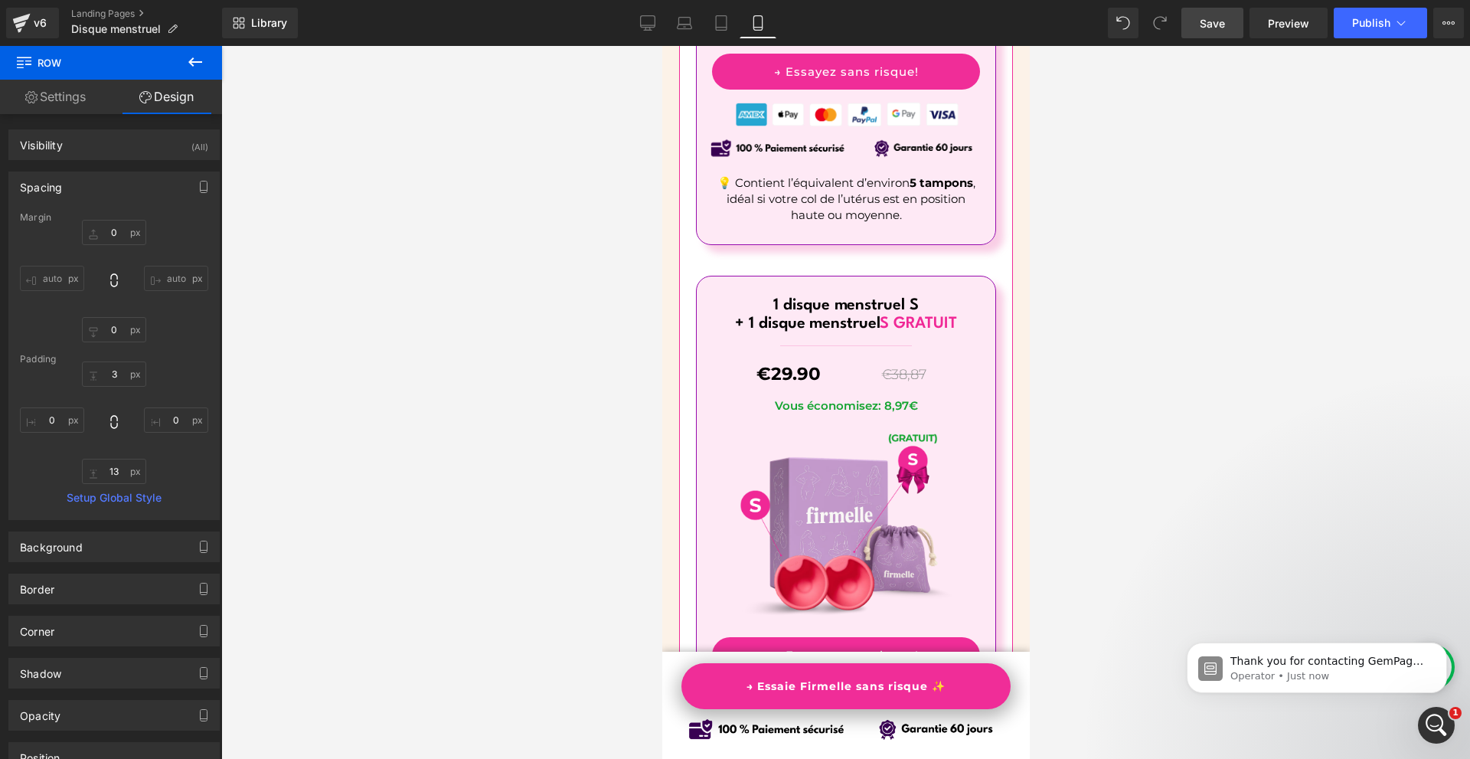
click at [1216, 20] on span "Save" at bounding box center [1212, 23] width 25 height 16
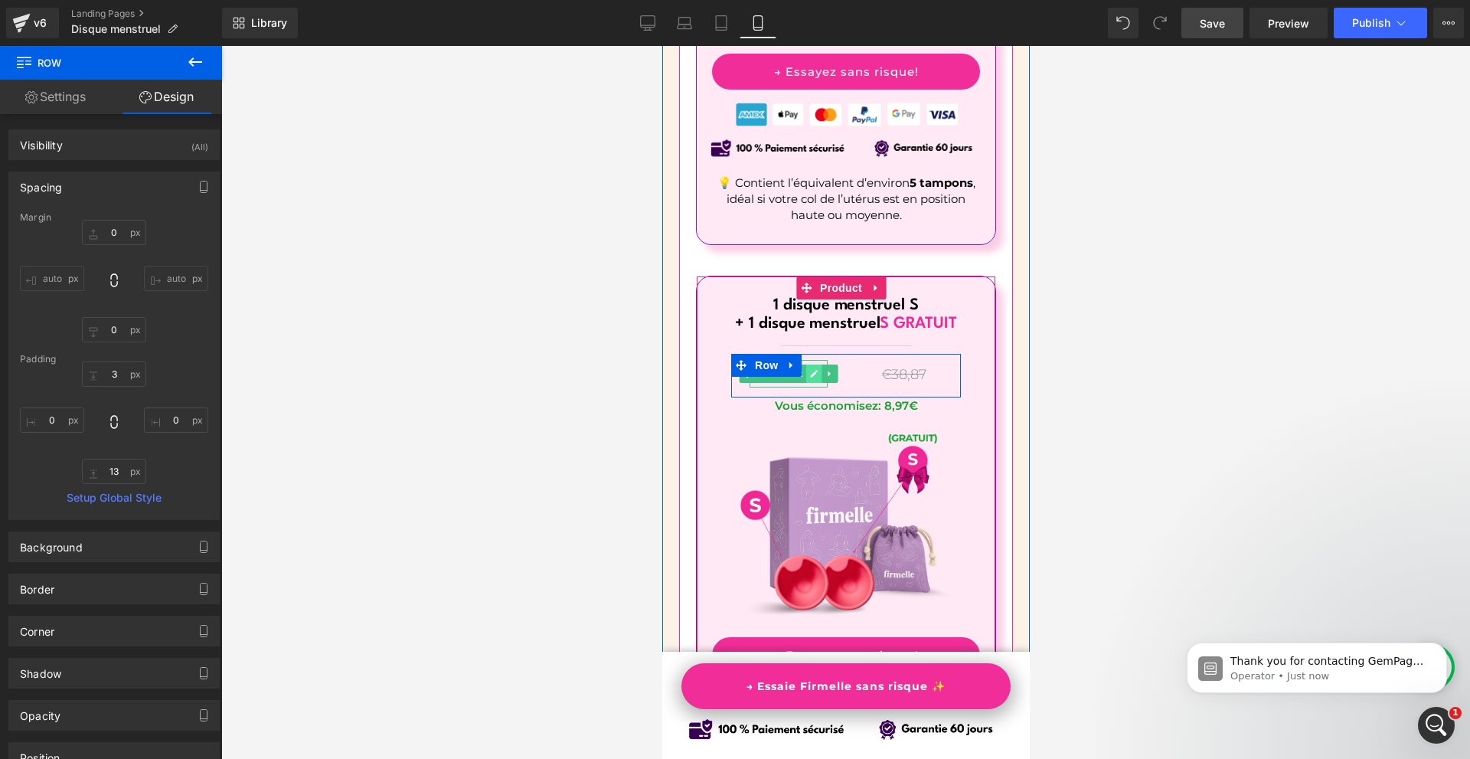
click at [811, 369] on icon at bounding box center [813, 373] width 8 height 9
click at [811, 363] on span "€29.90" at bounding box center [788, 373] width 64 height 21
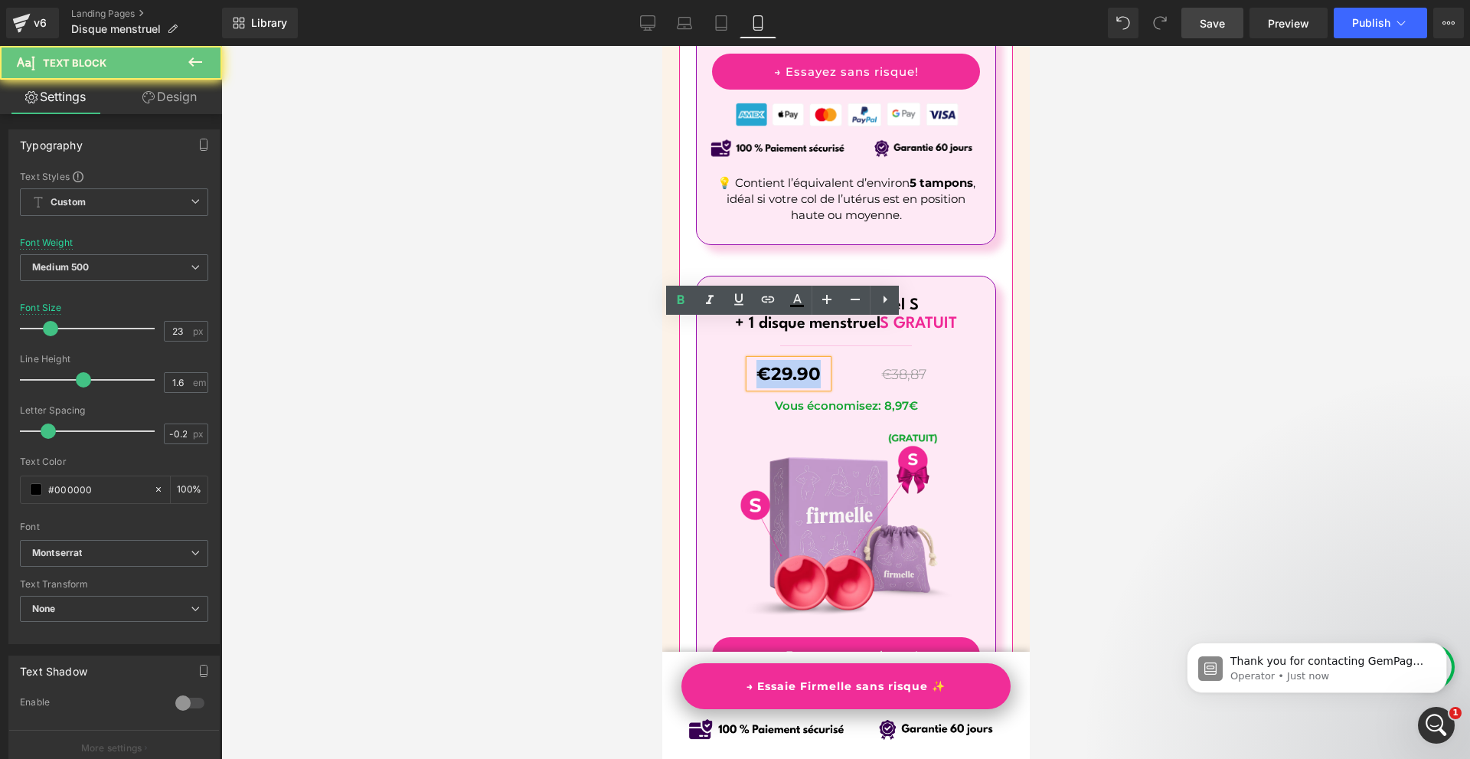
copy span "€29.90"
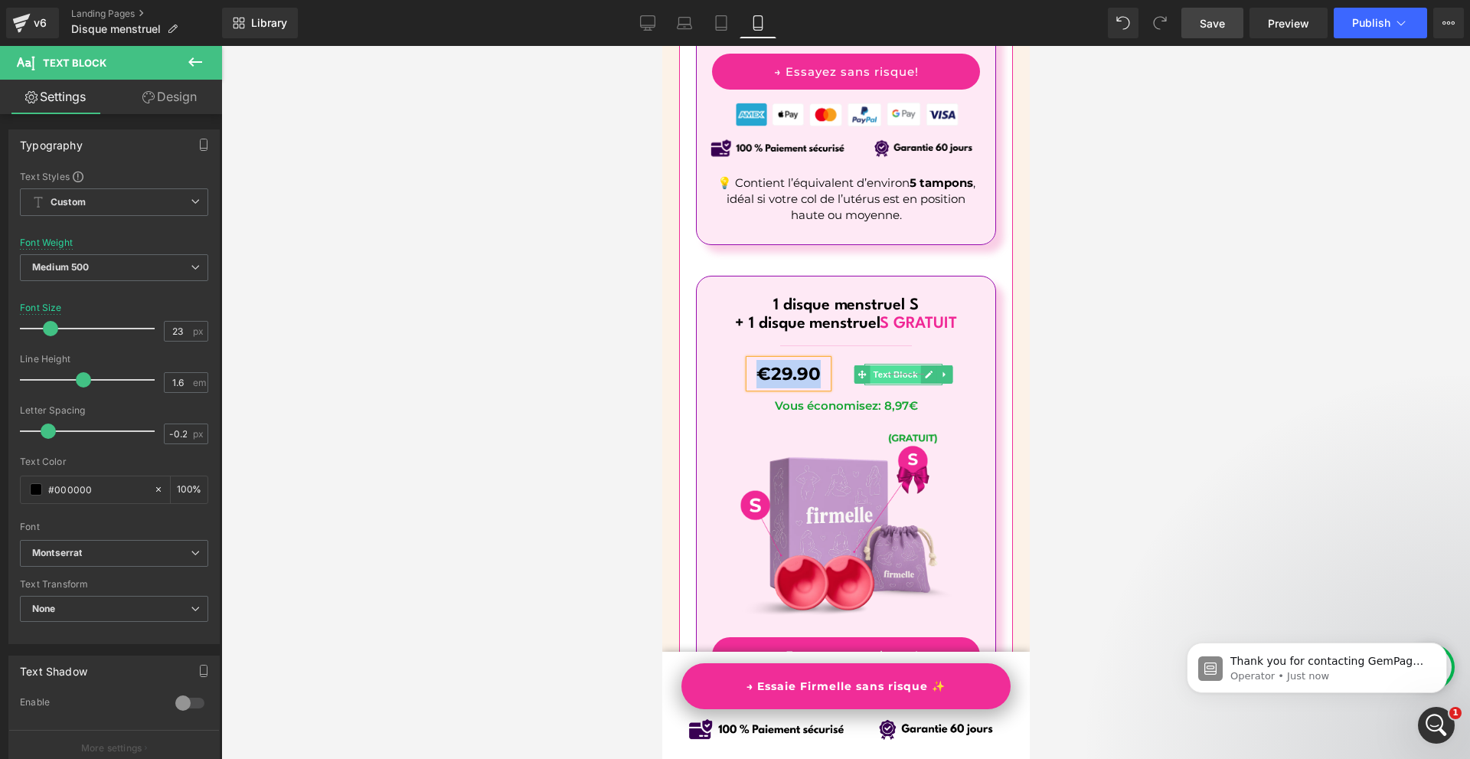
click at [901, 365] on span "Text Block" at bounding box center [894, 374] width 51 height 18
click at [903, 364] on div at bounding box center [902, 366] width 78 height 4
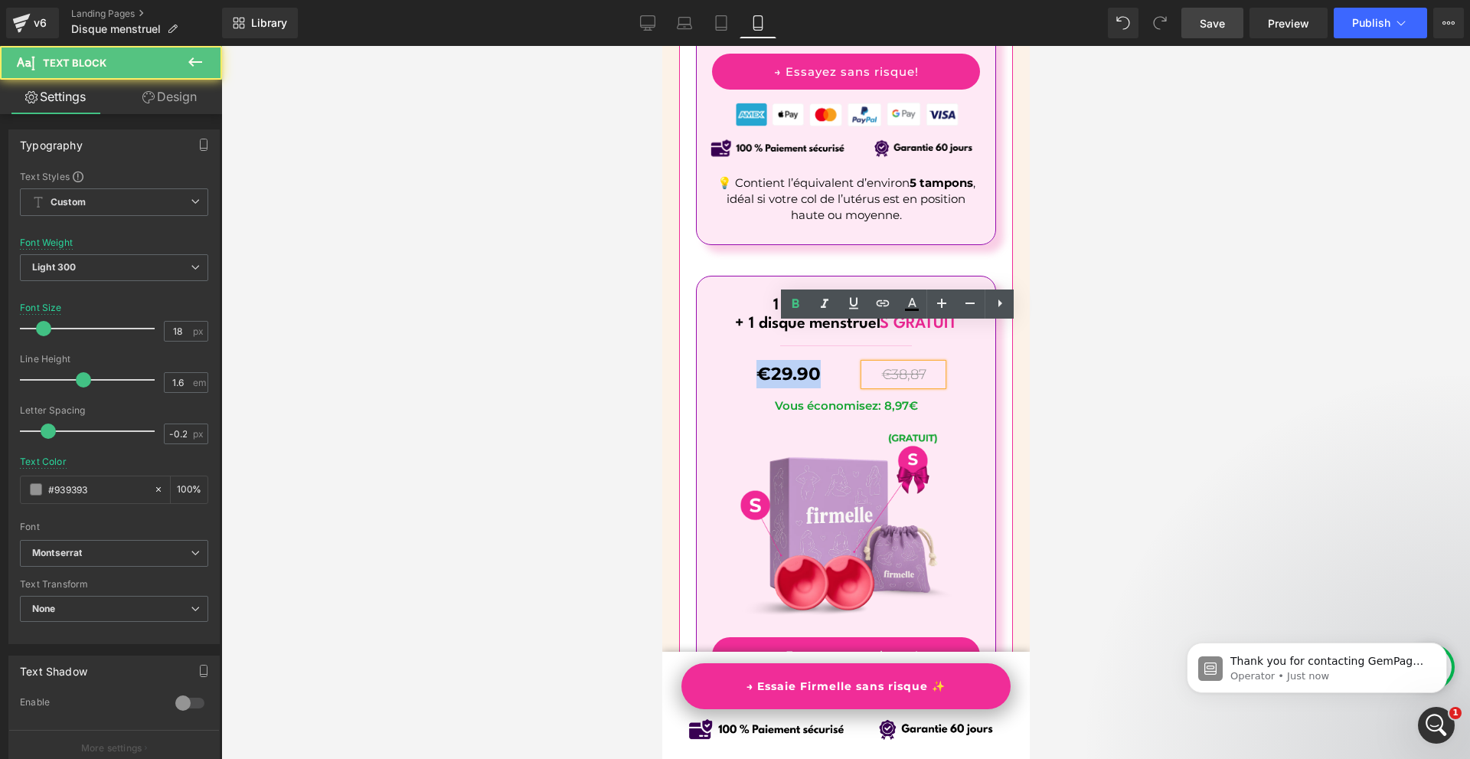
click at [903, 364] on p "€38,87" at bounding box center [902, 375] width 78 height 22
copy p "€38,87"
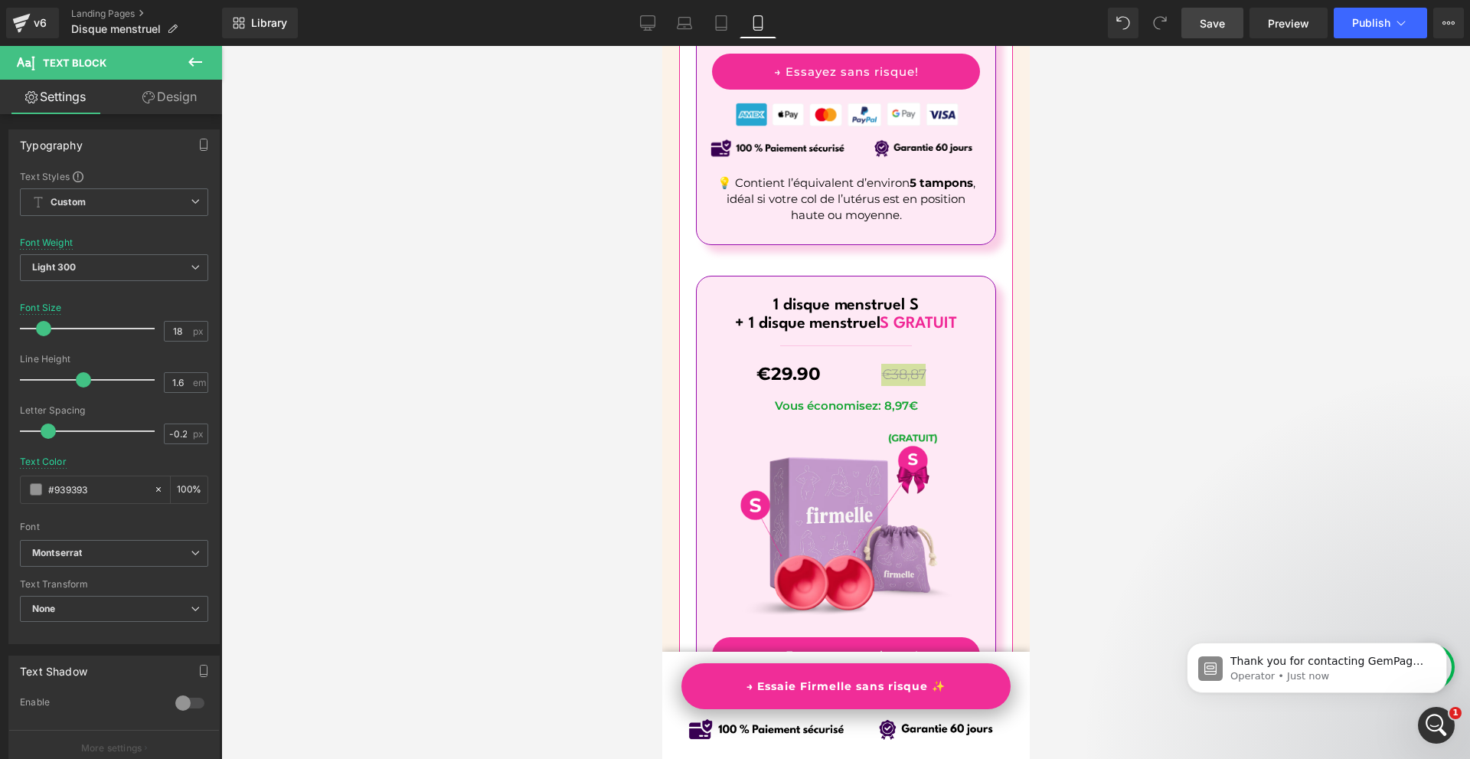
drag, startPoint x: 1063, startPoint y: 414, endPoint x: 293, endPoint y: 289, distance: 779.4
click at [1063, 414] on div at bounding box center [845, 402] width 1249 height 713
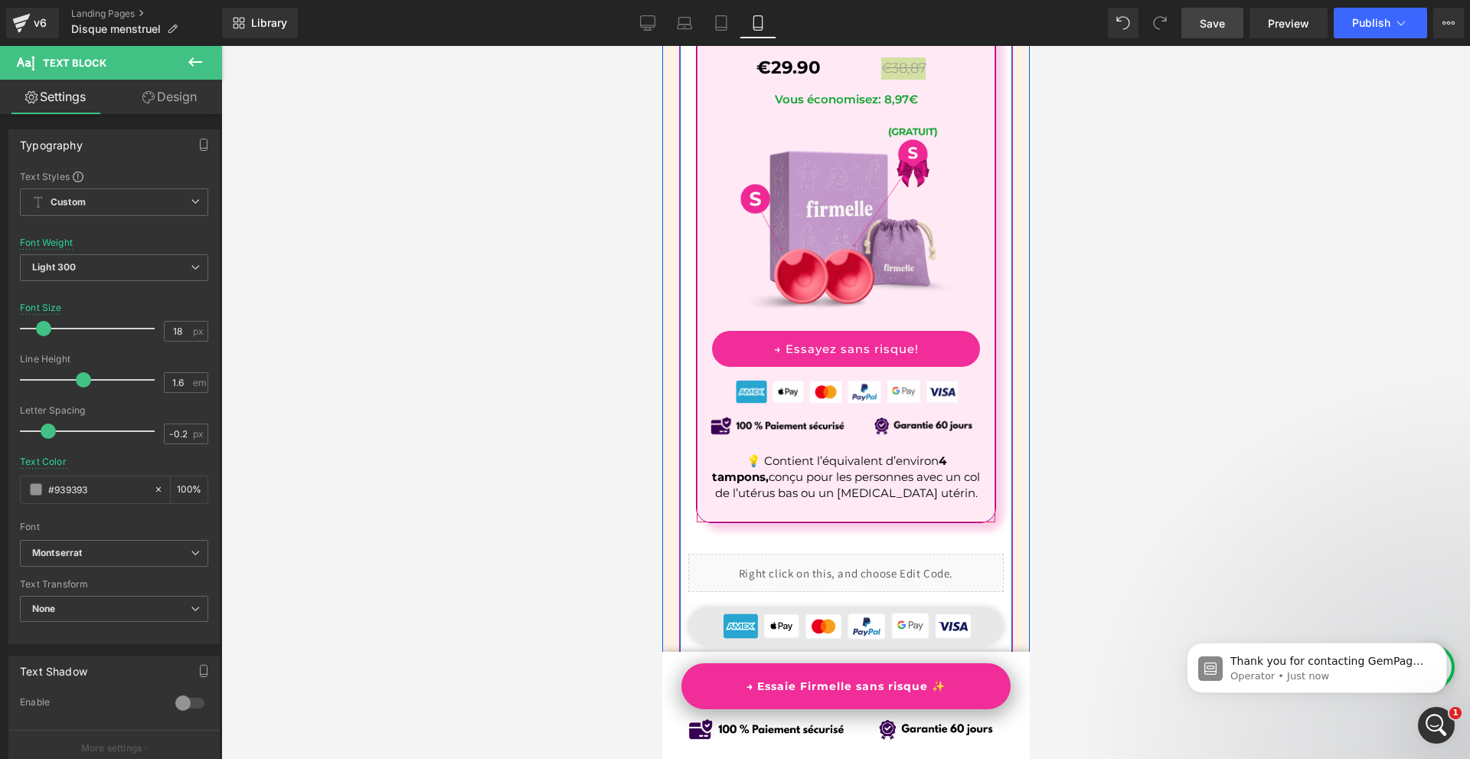
scroll to position [10816, 0]
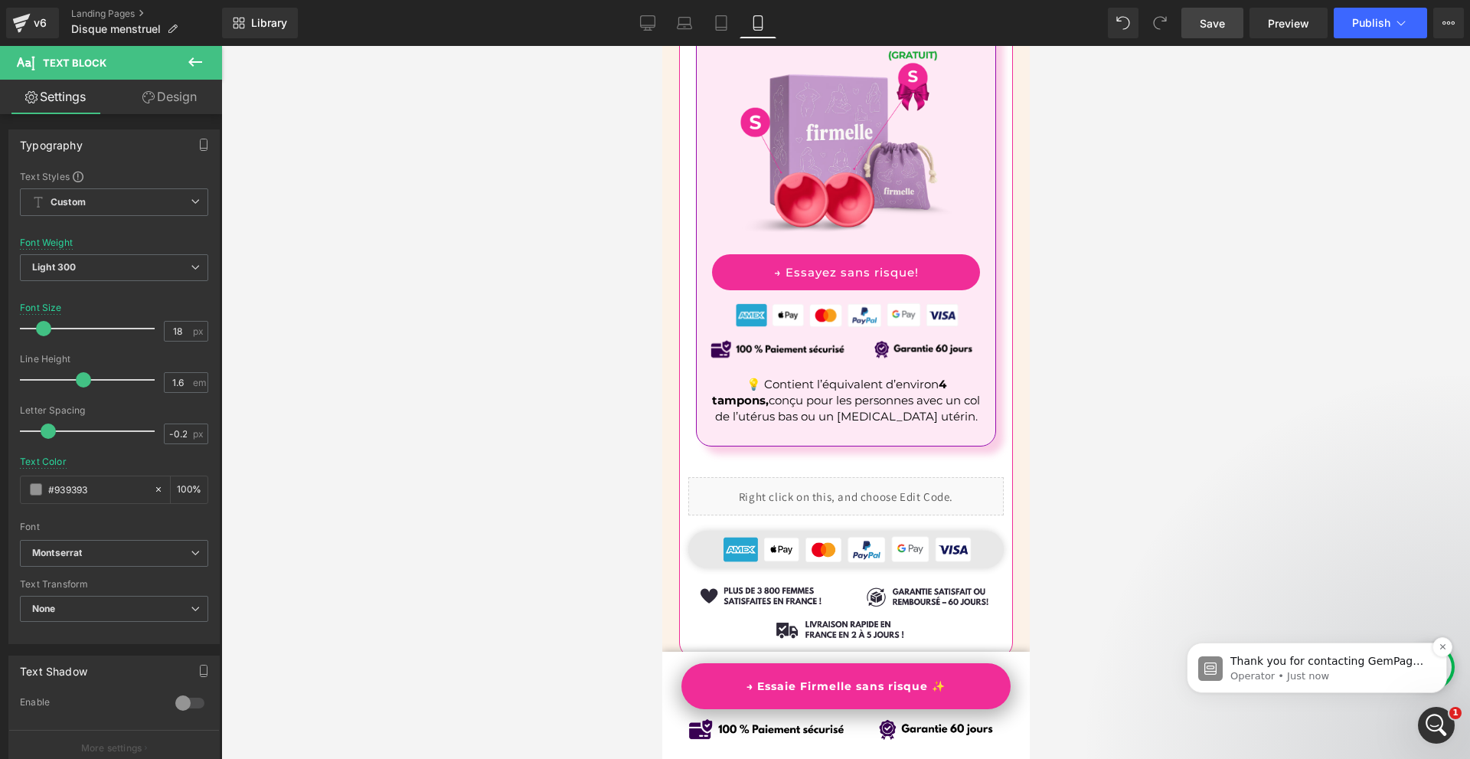
click at [1340, 666] on p "Thank you for contacting GemPages Support! 👋 ​ Our support team will assist you…" at bounding box center [1329, 661] width 198 height 15
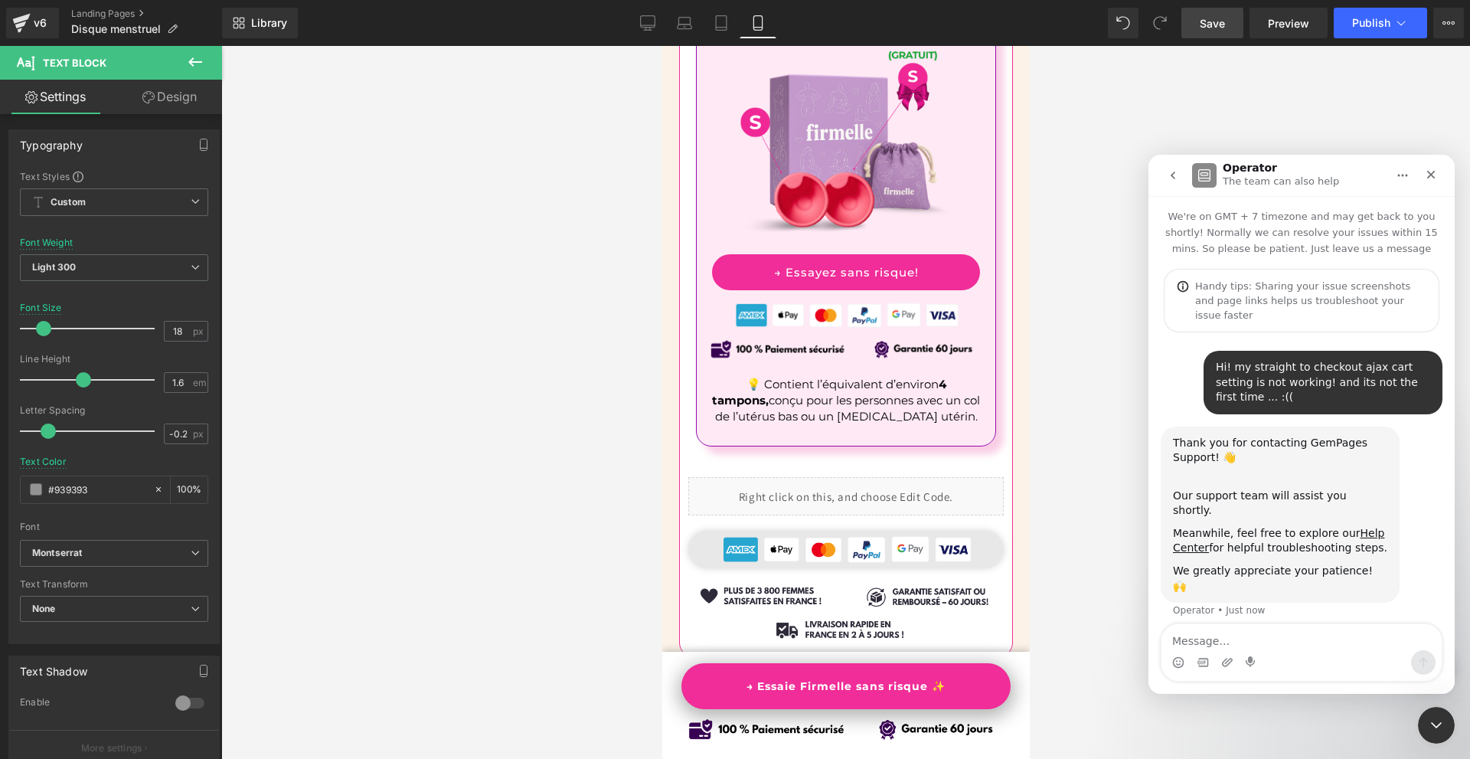
drag, startPoint x: 1067, startPoint y: 483, endPoint x: 212, endPoint y: 426, distance: 856.9
click at [1067, 483] on div at bounding box center [735, 356] width 1470 height 713
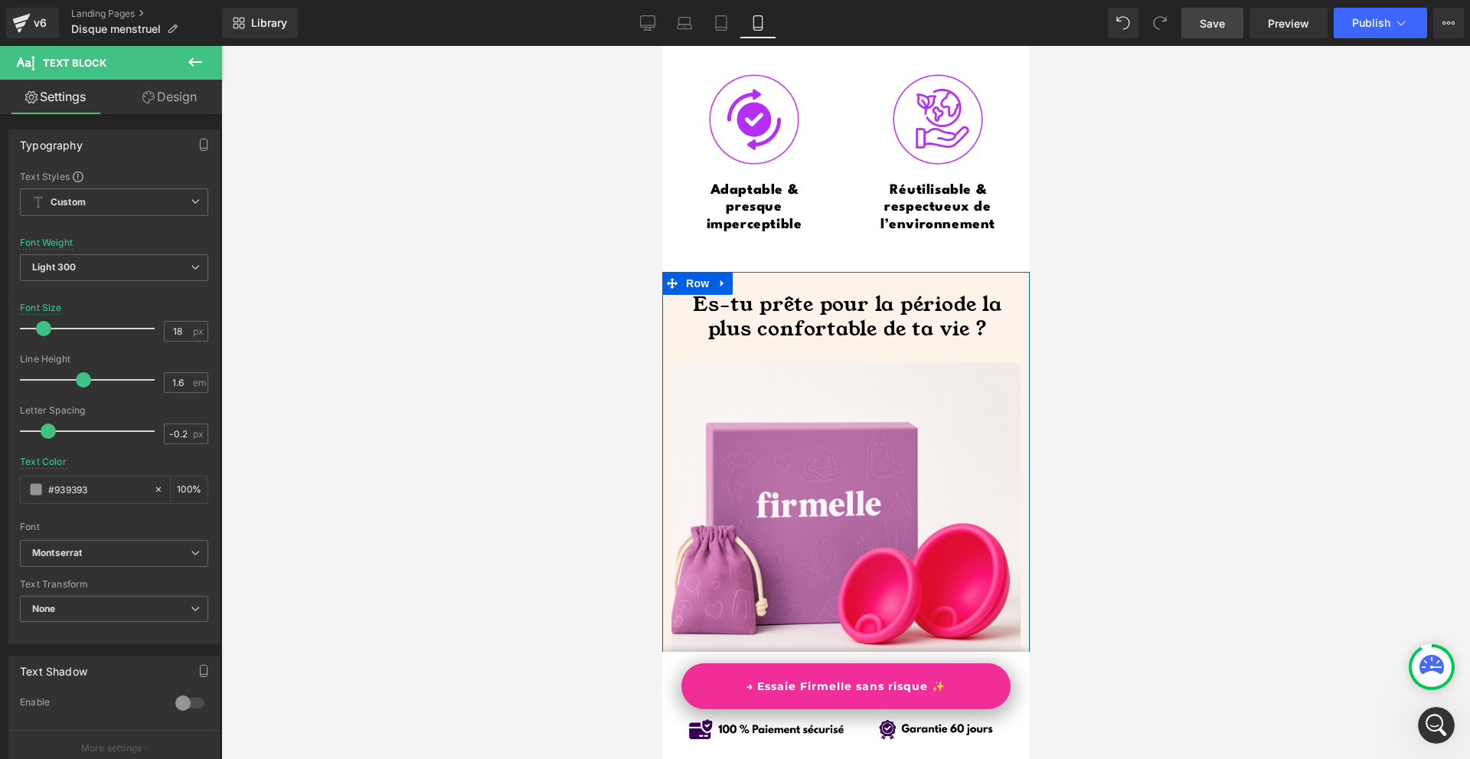
scroll to position [7907, 0]
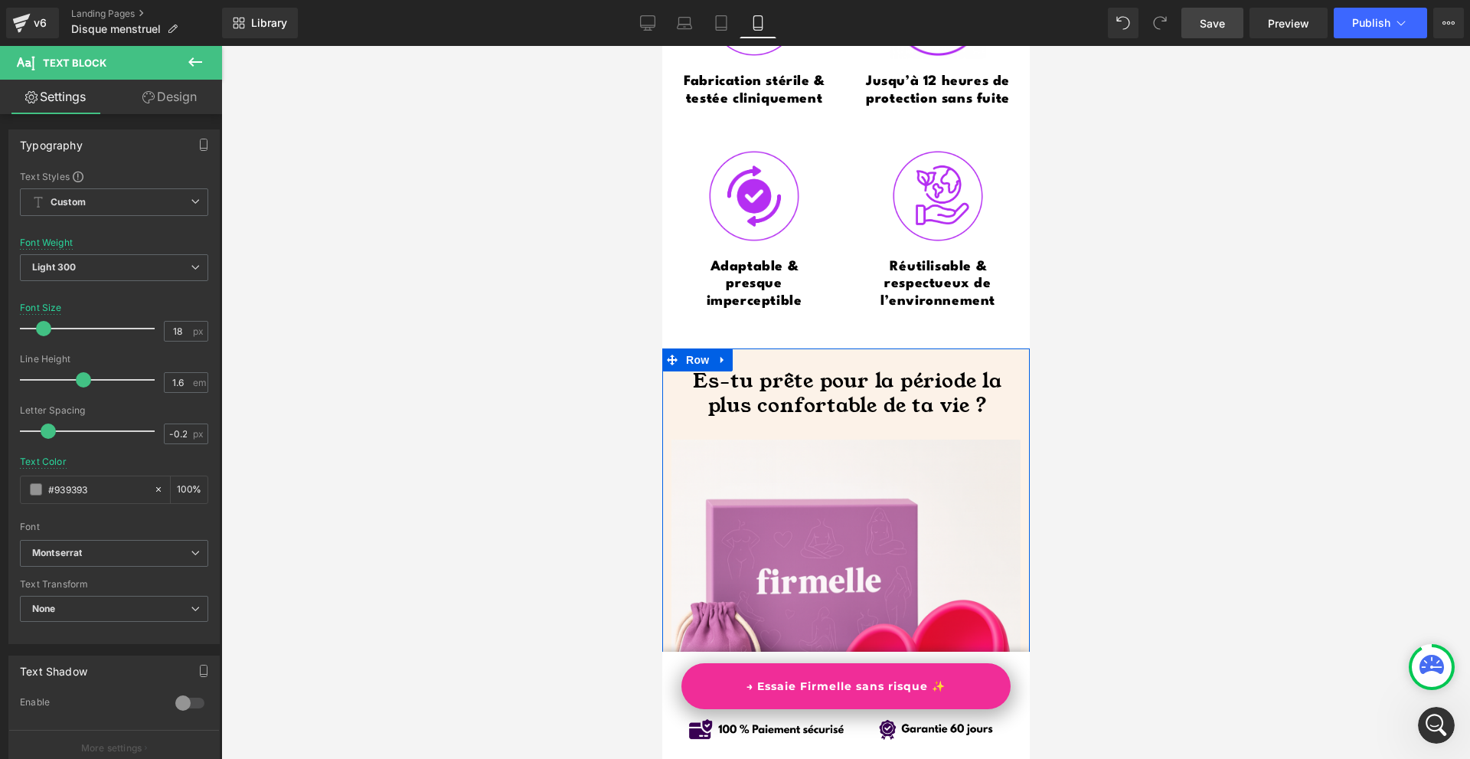
click at [701, 354] on li "Row" at bounding box center [686, 359] width 51 height 23
click at [700, 349] on span "Row" at bounding box center [696, 360] width 31 height 23
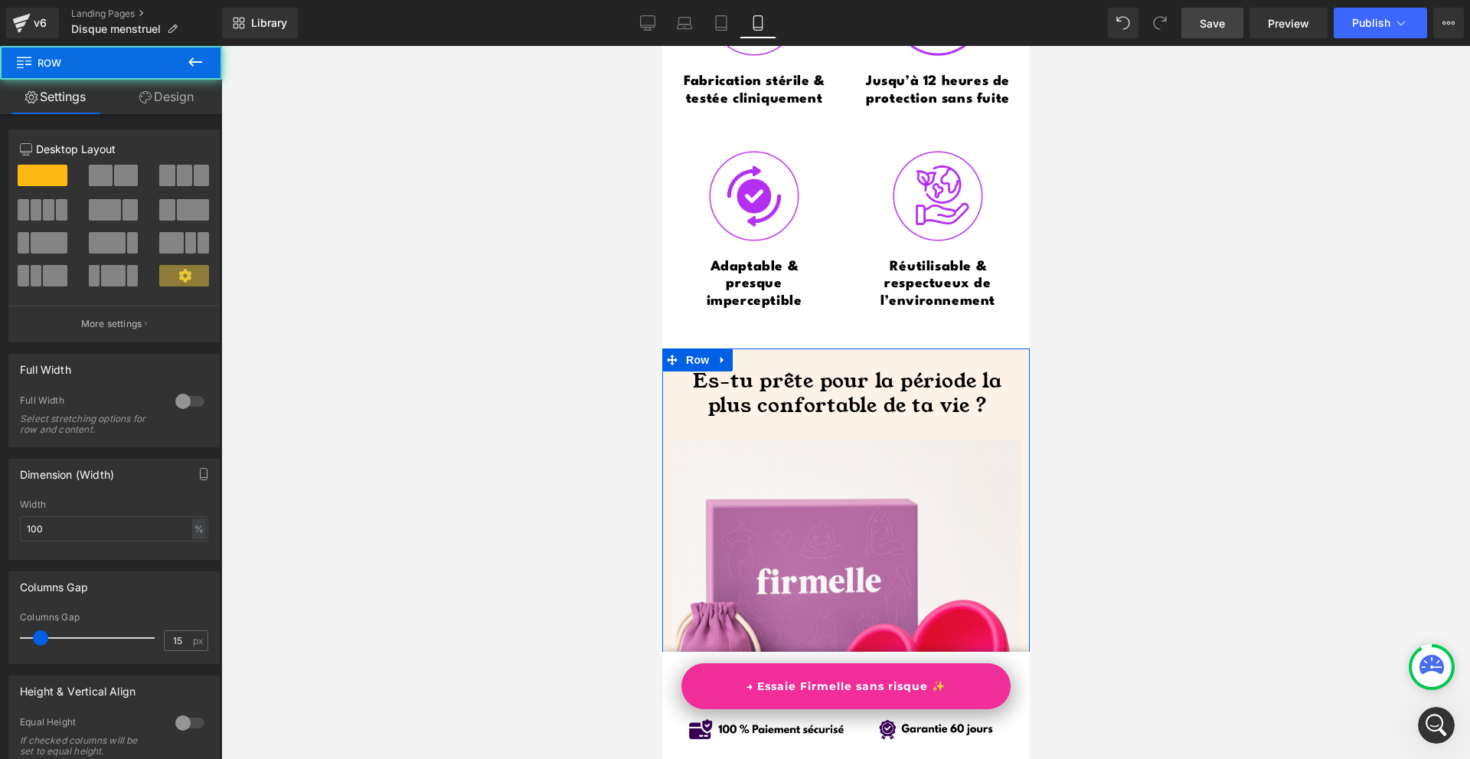
click at [184, 102] on link "Design" at bounding box center [166, 97] width 111 height 34
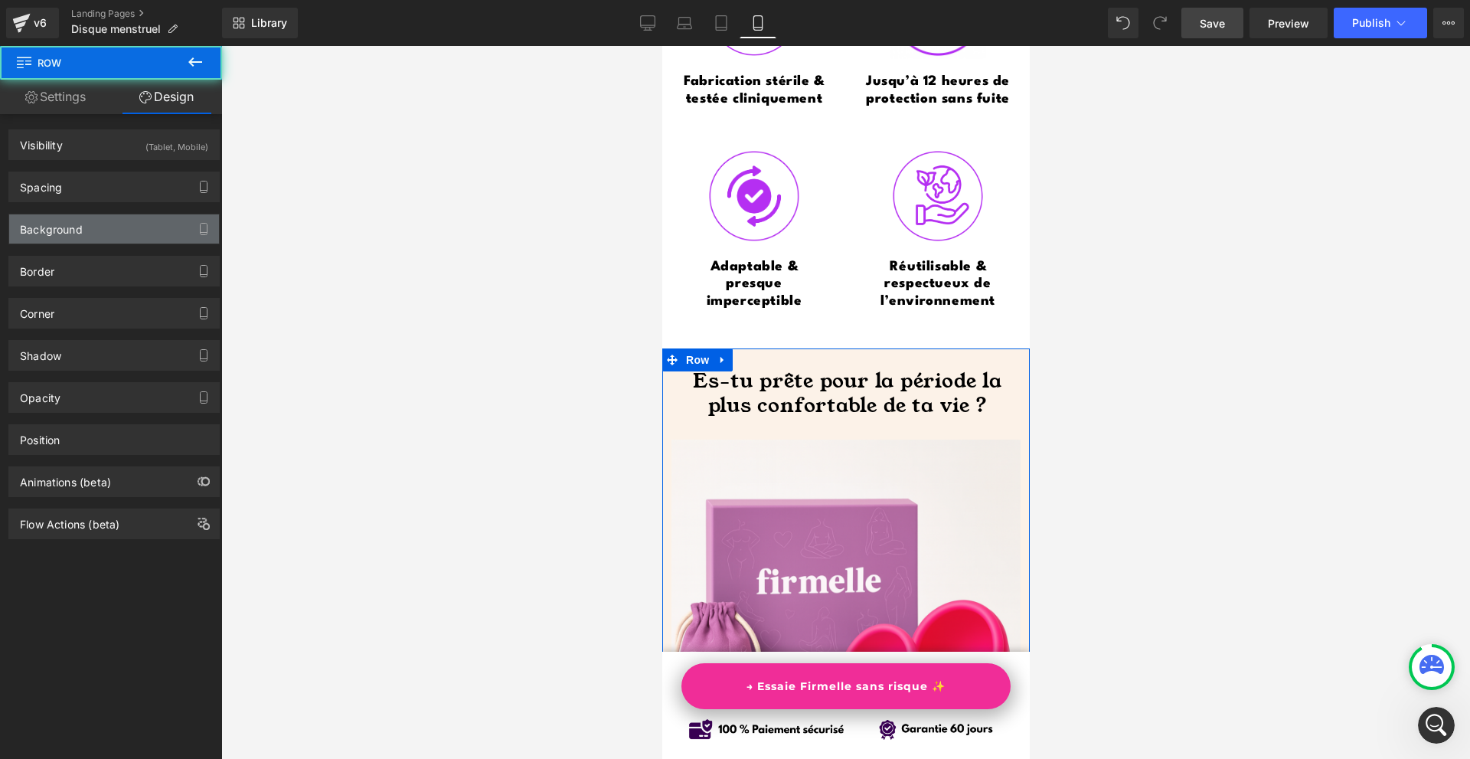
click at [87, 224] on div "Background" at bounding box center [114, 228] width 210 height 29
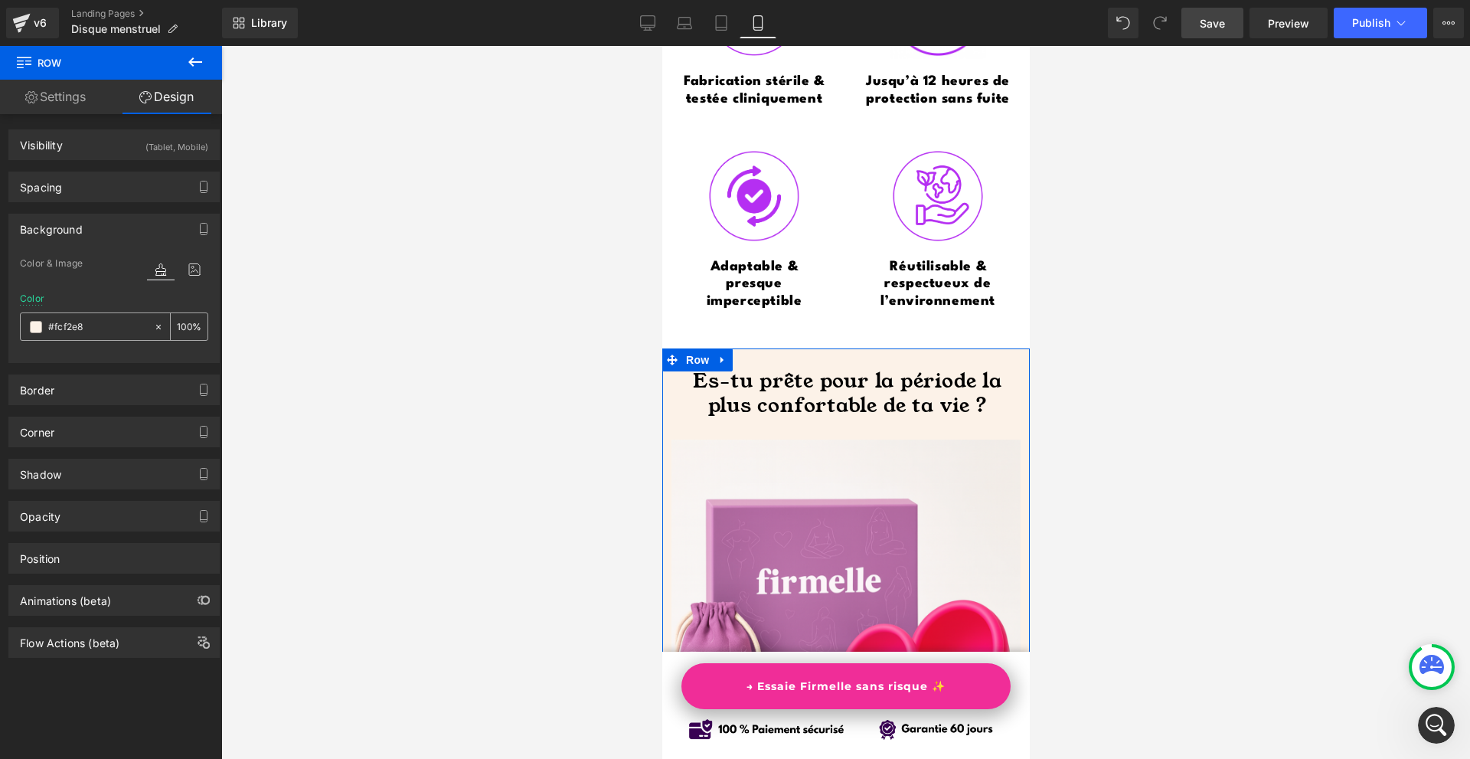
click at [110, 331] on input "text" at bounding box center [97, 326] width 98 height 17
type input "#fcf2e8"
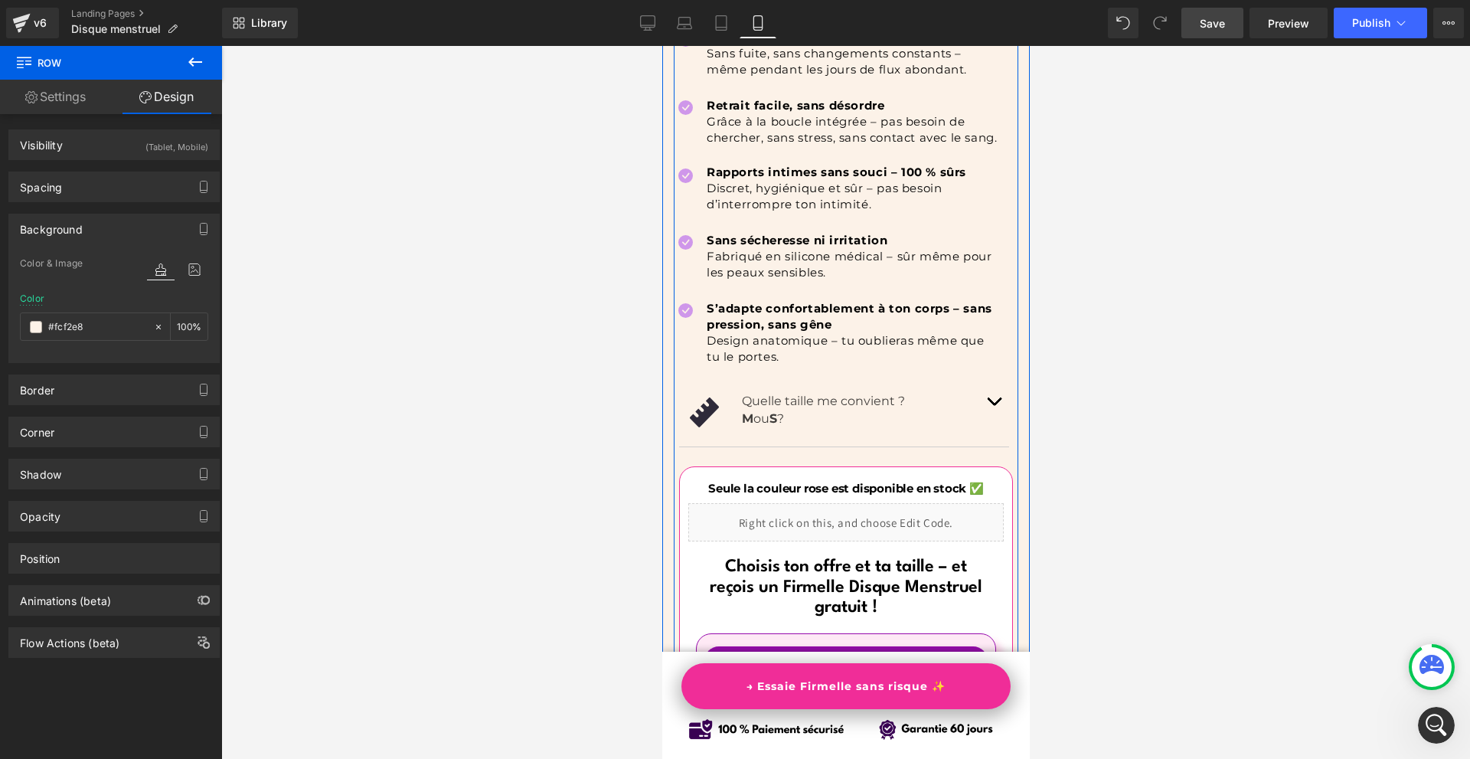
scroll to position [9208, 0]
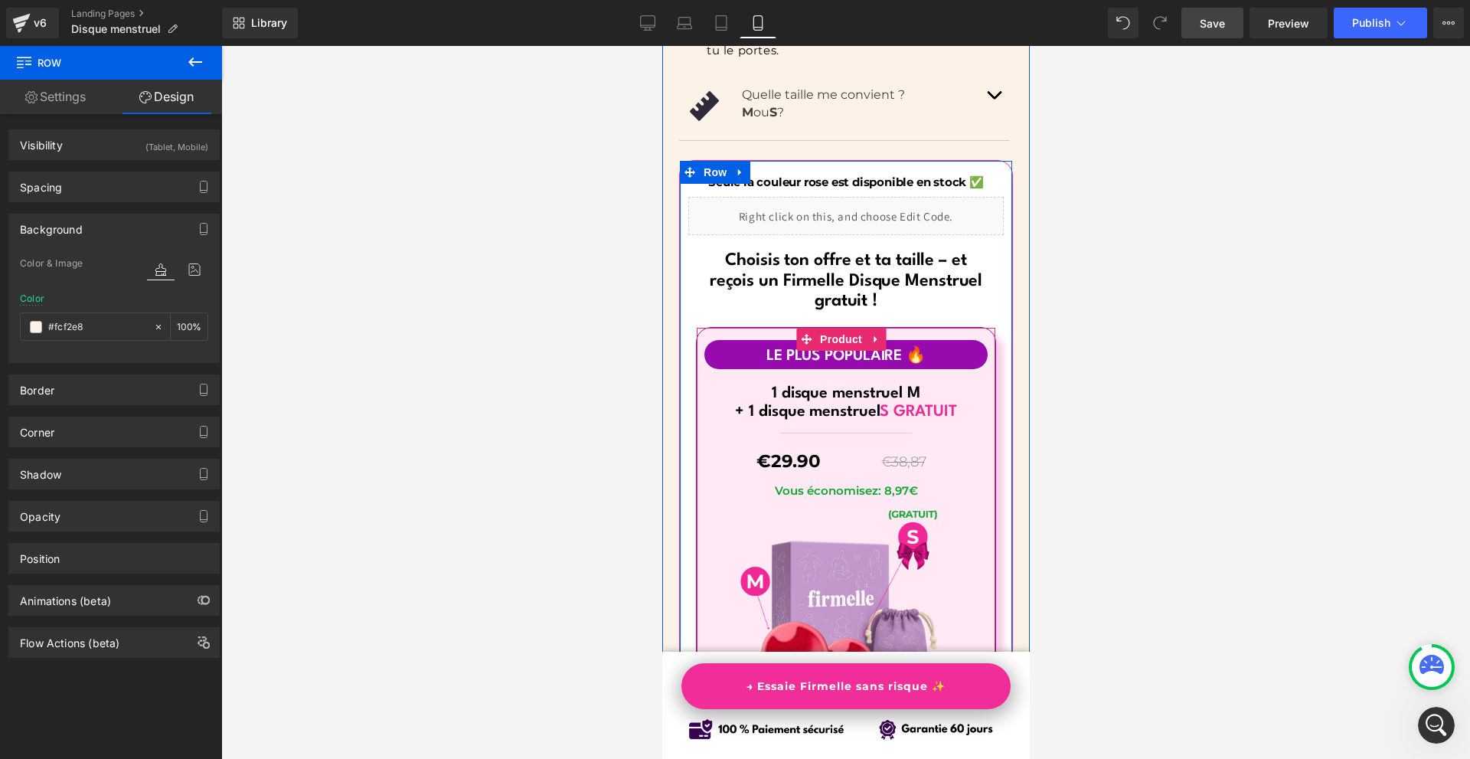
click at [841, 335] on span "Product" at bounding box center [840, 339] width 50 height 23
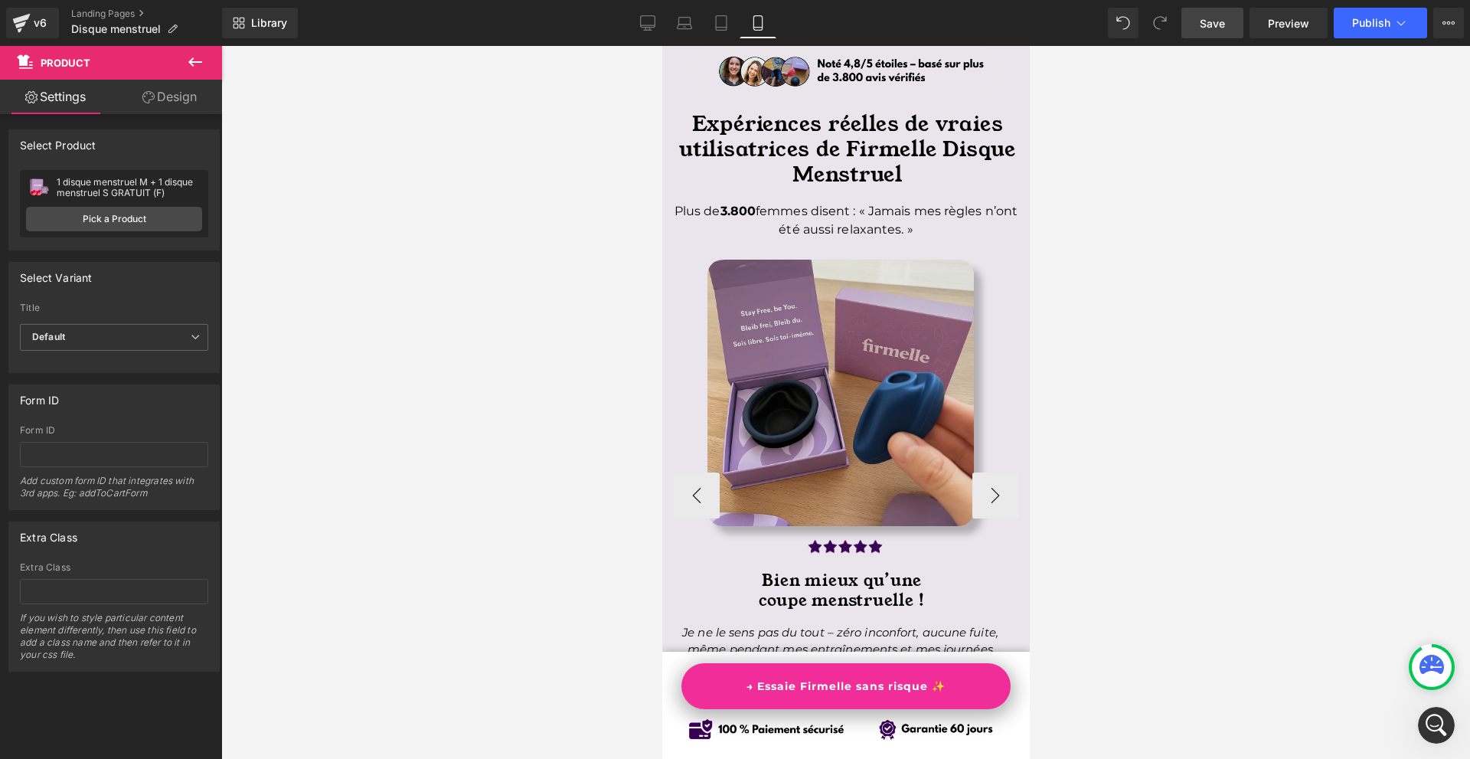
scroll to position [5840, 0]
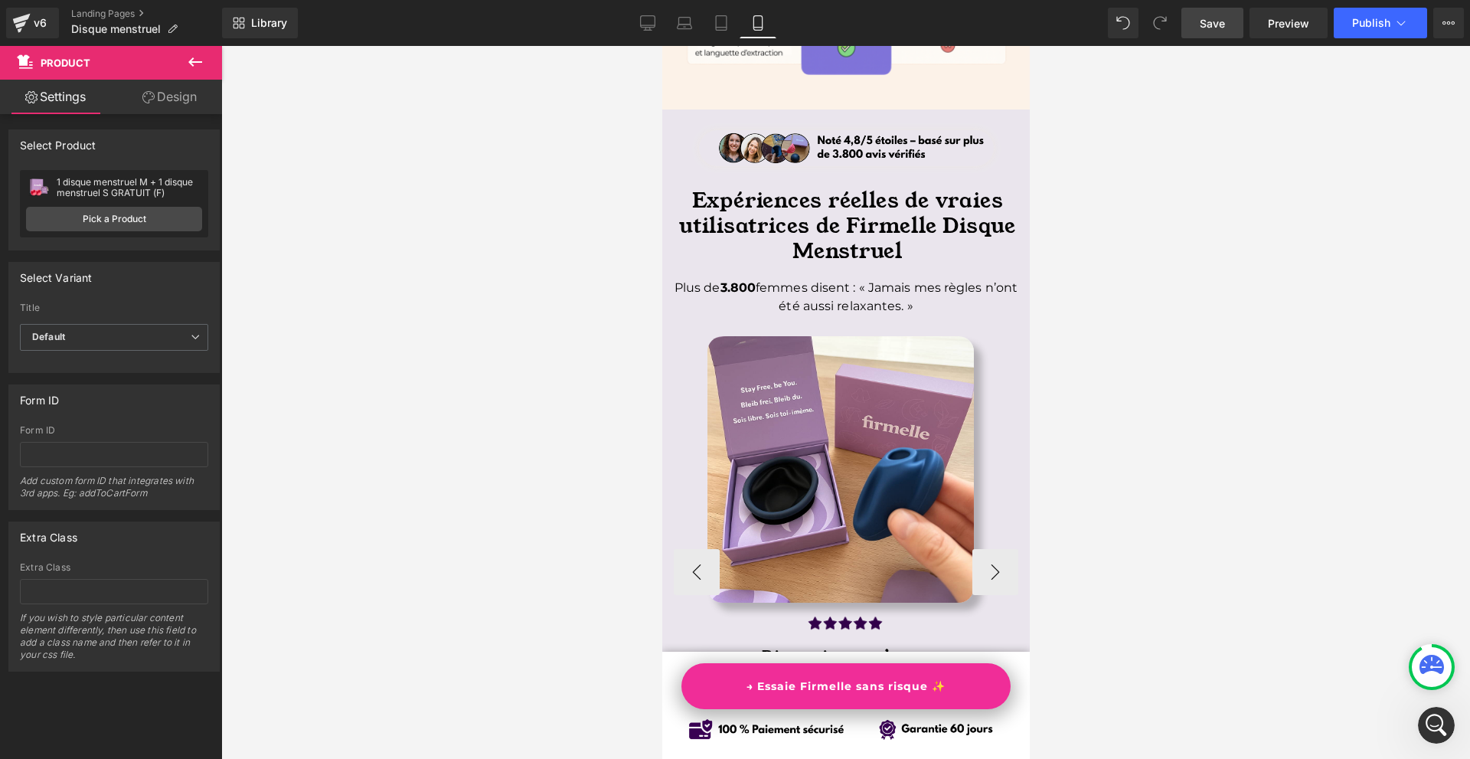
click at [838, 612] on span "Image" at bounding box center [840, 621] width 32 height 18
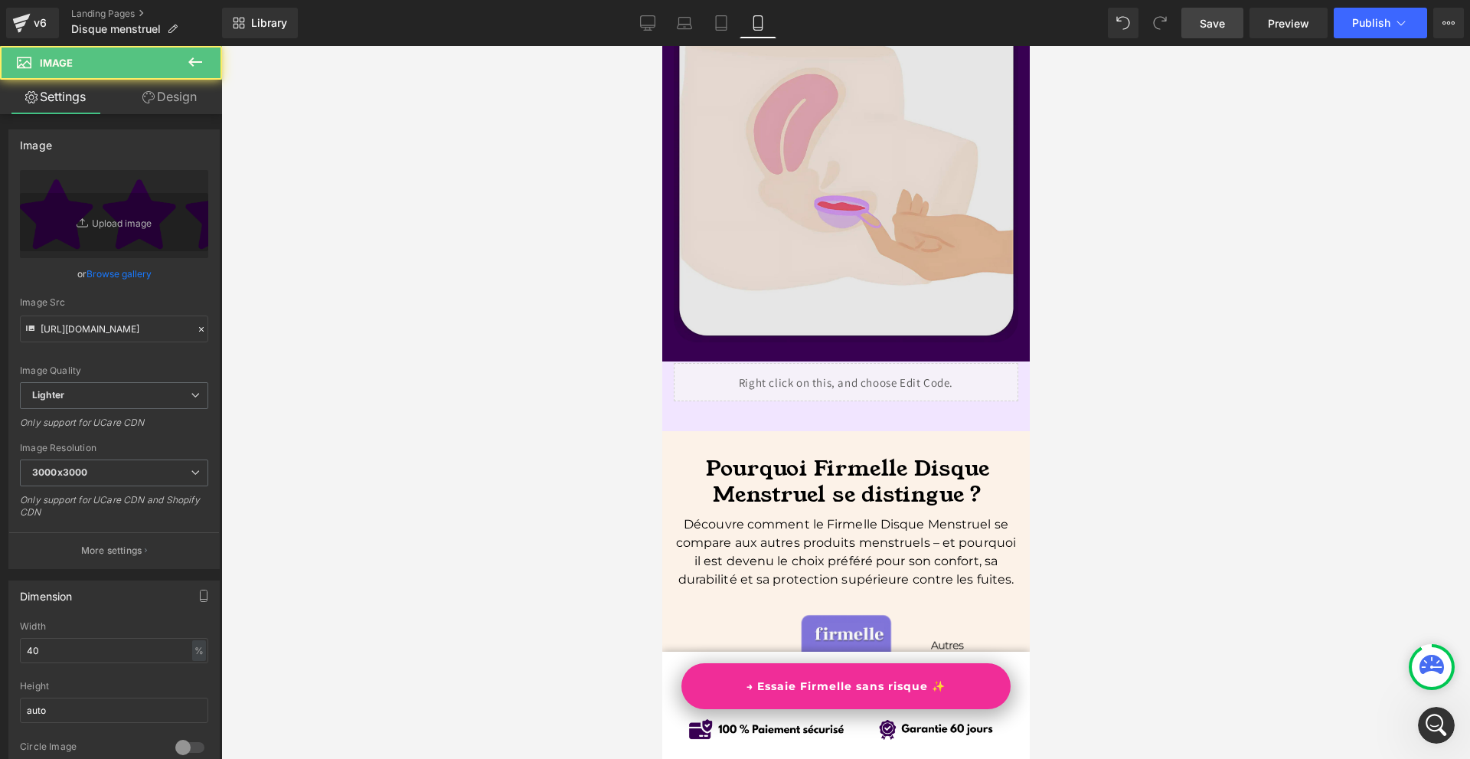
scroll to position [4692, 0]
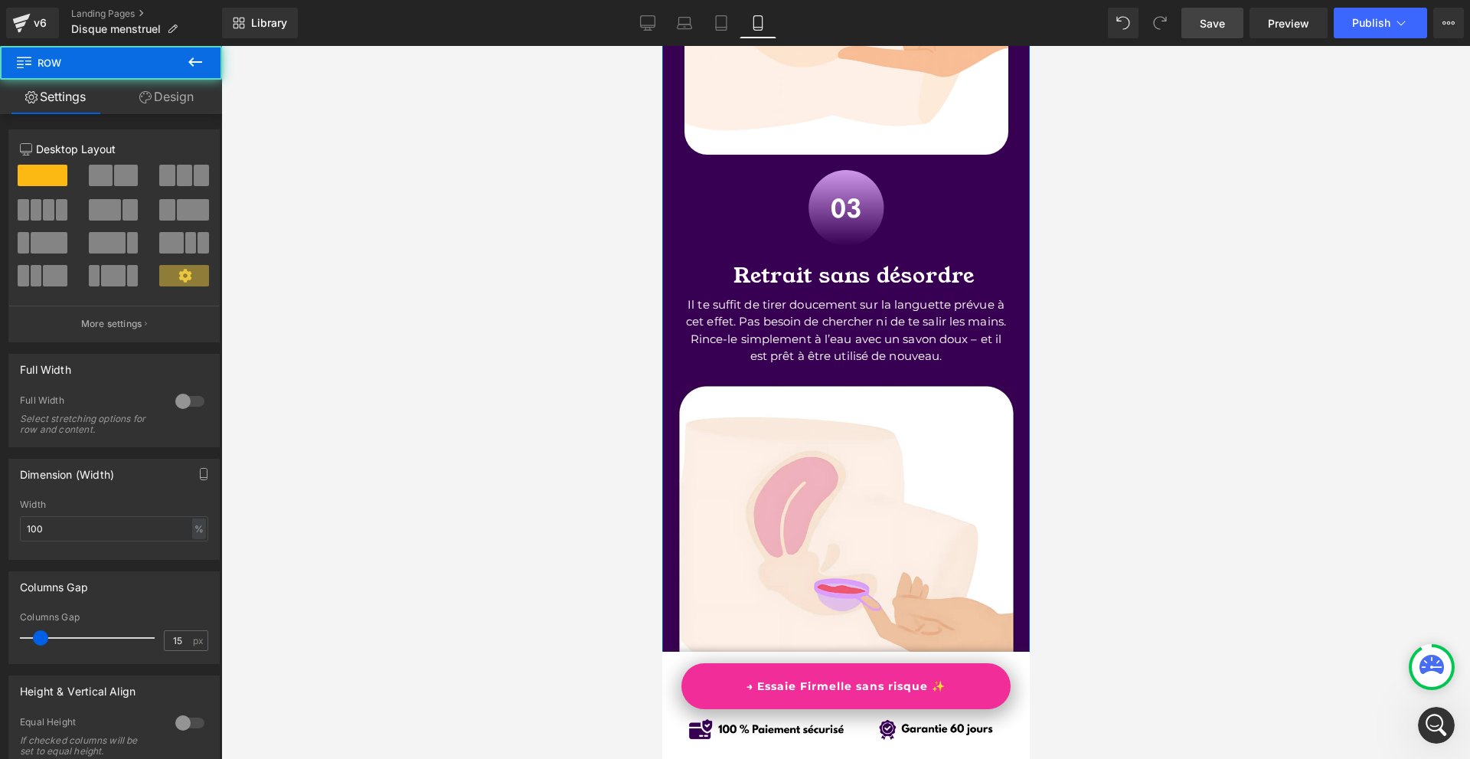
click at [147, 100] on icon at bounding box center [145, 97] width 12 height 12
click at [0, 0] on div "Background" at bounding box center [0, 0] width 0 height 0
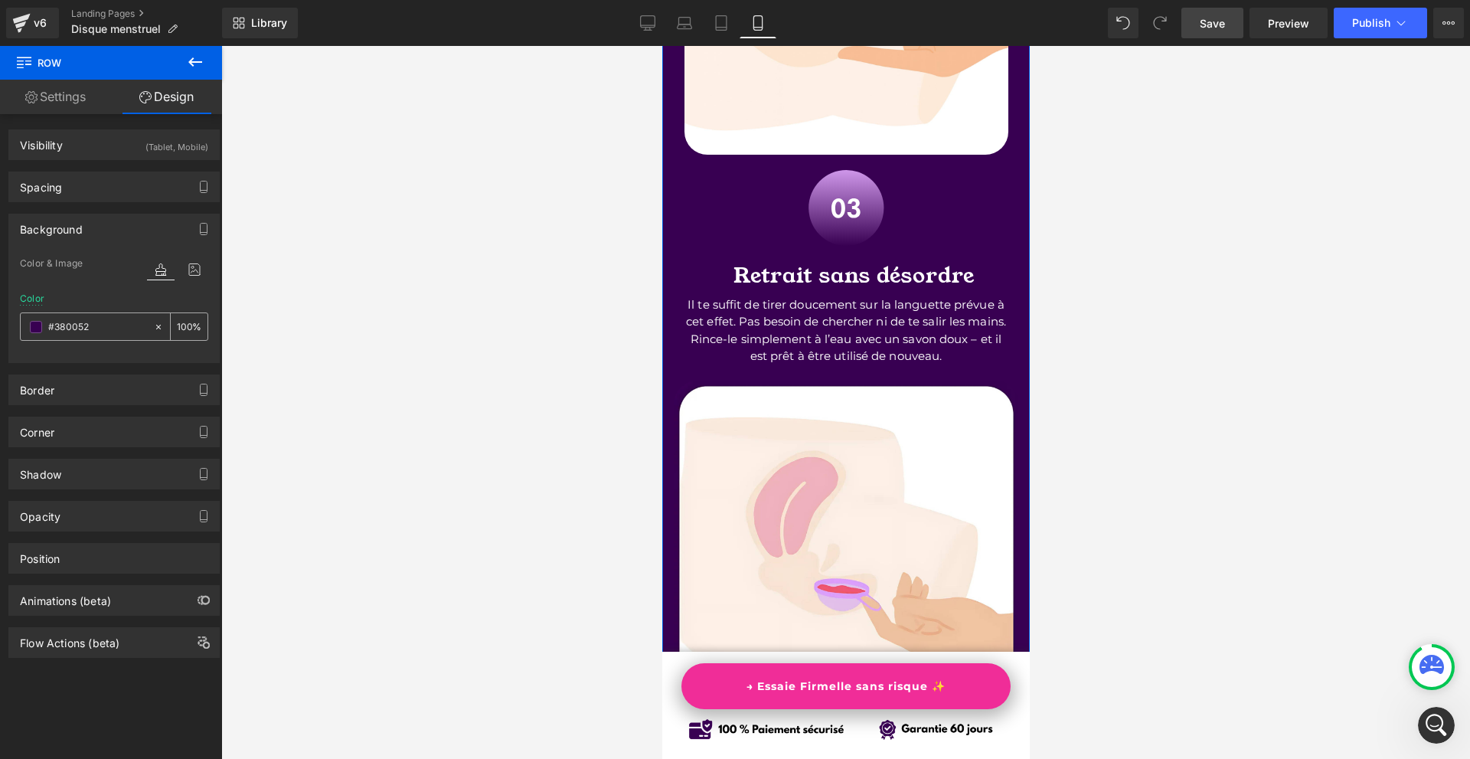
click at [88, 340] on div "%" at bounding box center [114, 326] width 188 height 28
click at [90, 330] on input "text" at bounding box center [97, 326] width 98 height 17
type input "#380052"
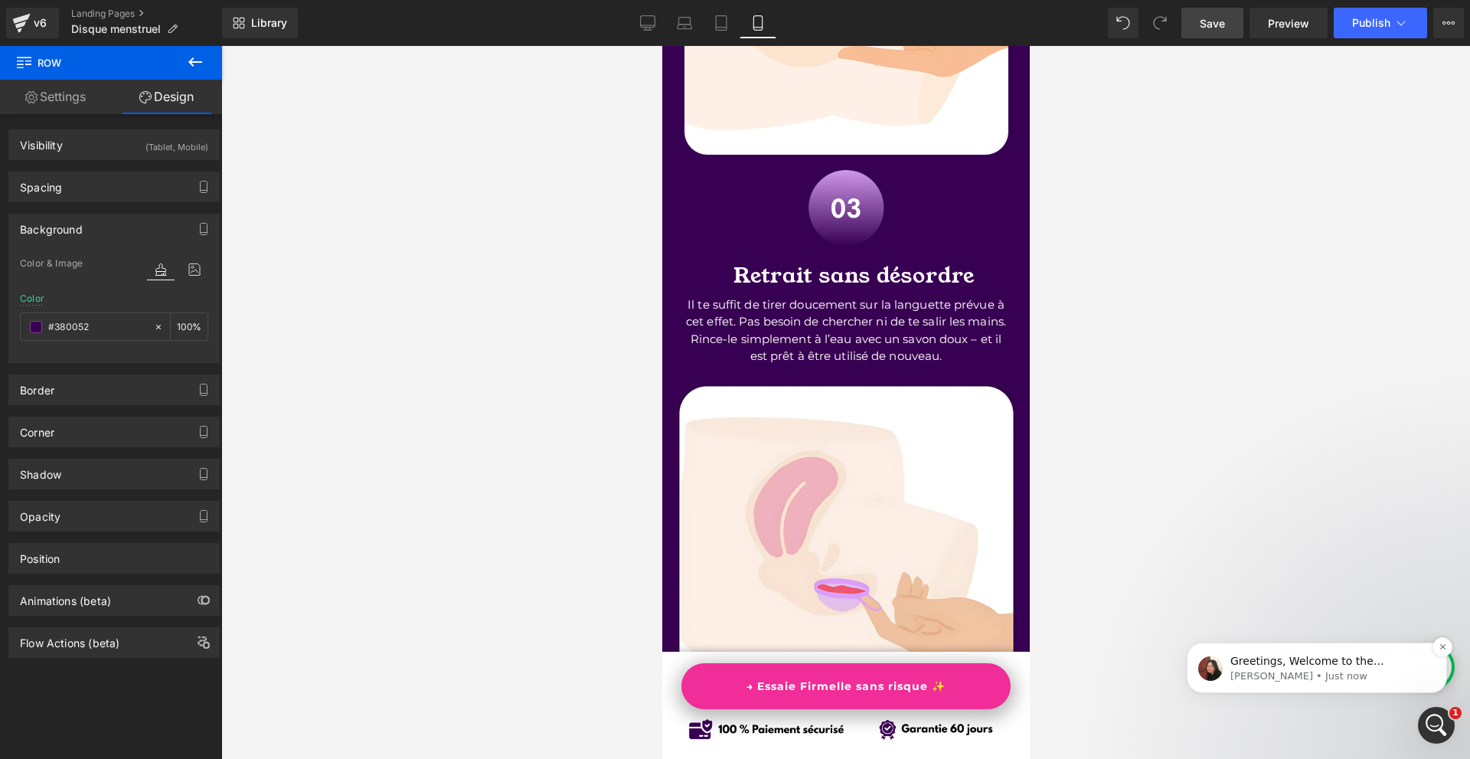
click at [1304, 693] on div "Greetings, Welcome to the GemPages customer support team! My name is Anita and …" at bounding box center [1317, 667] width 260 height 51
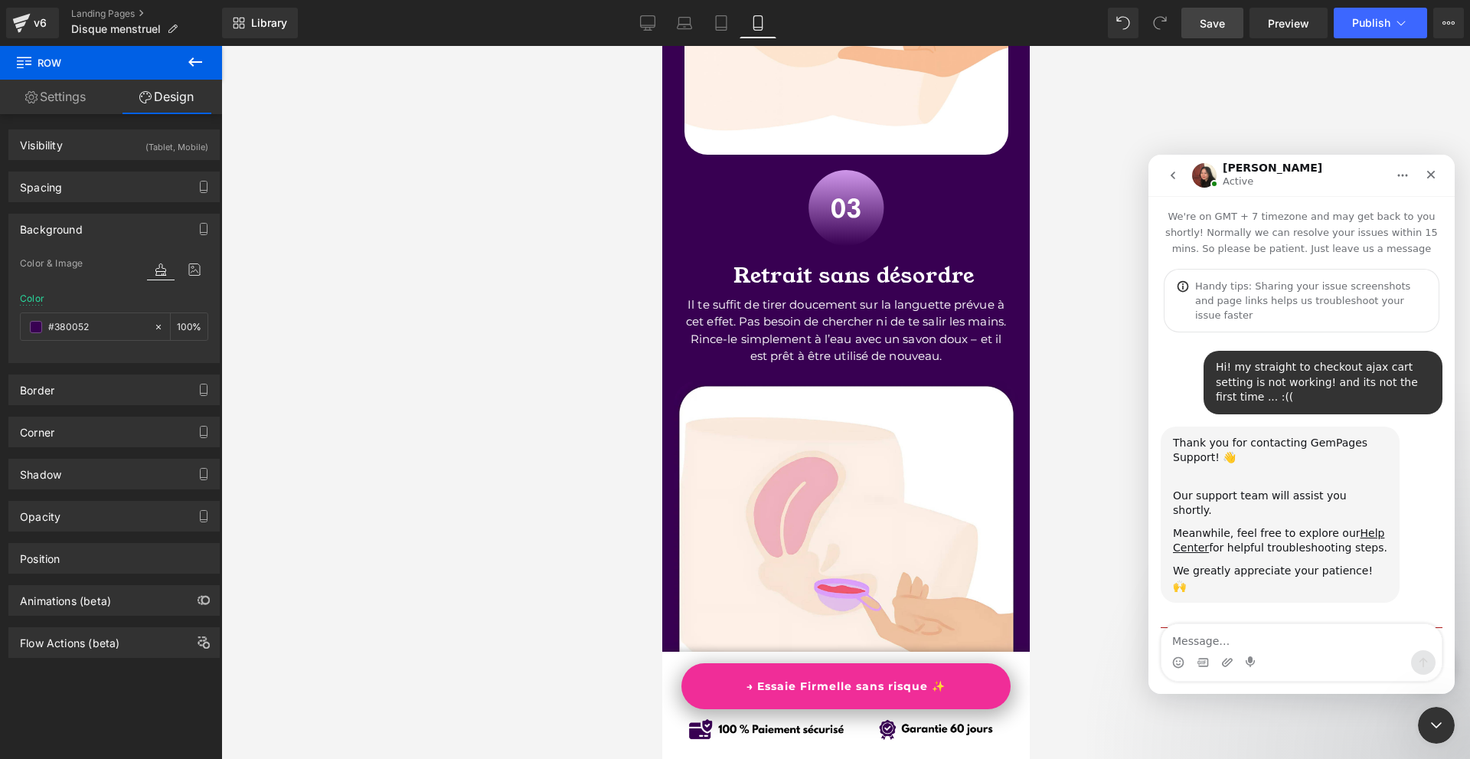
scroll to position [2, 0]
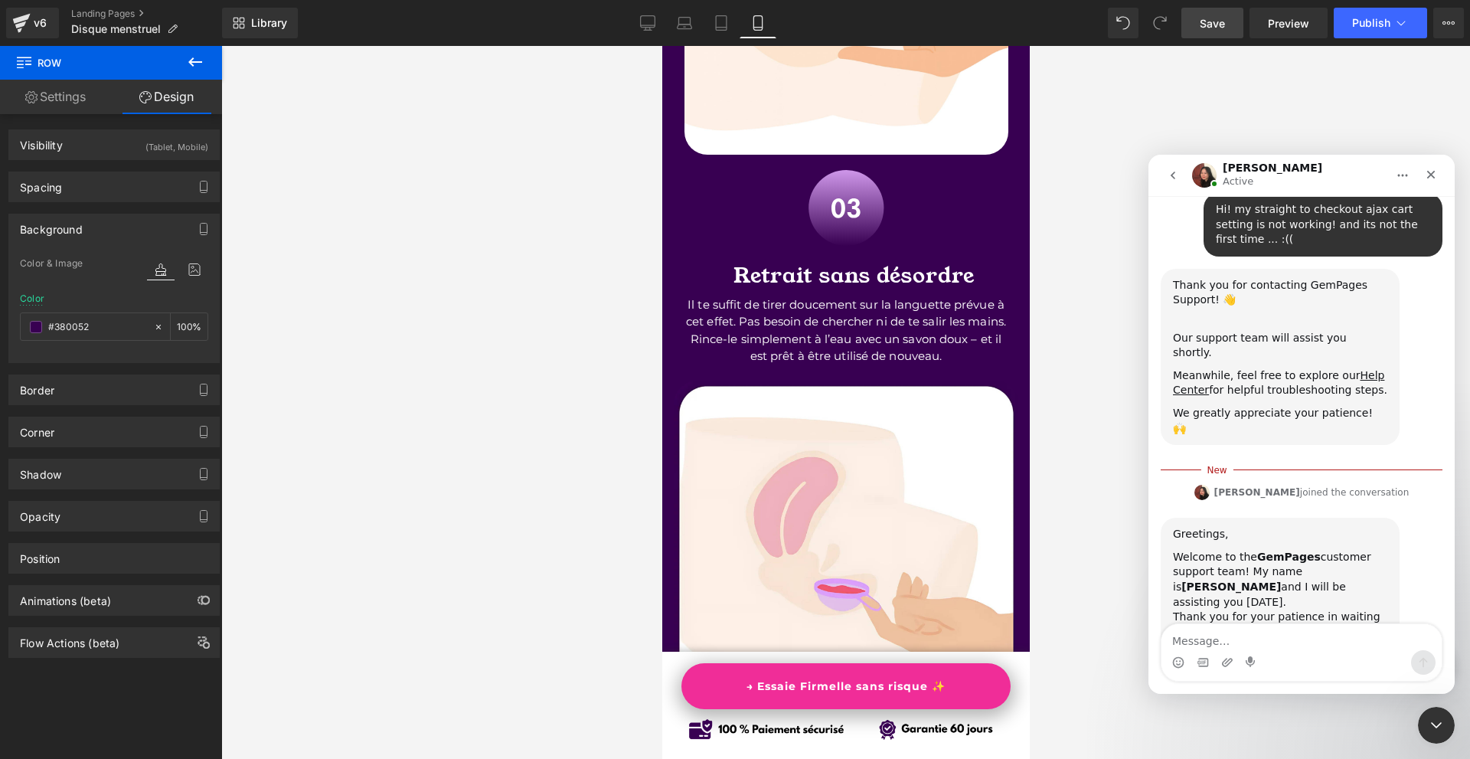
click at [1257, 649] on div "Intercom messenger" at bounding box center [1301, 652] width 280 height 57
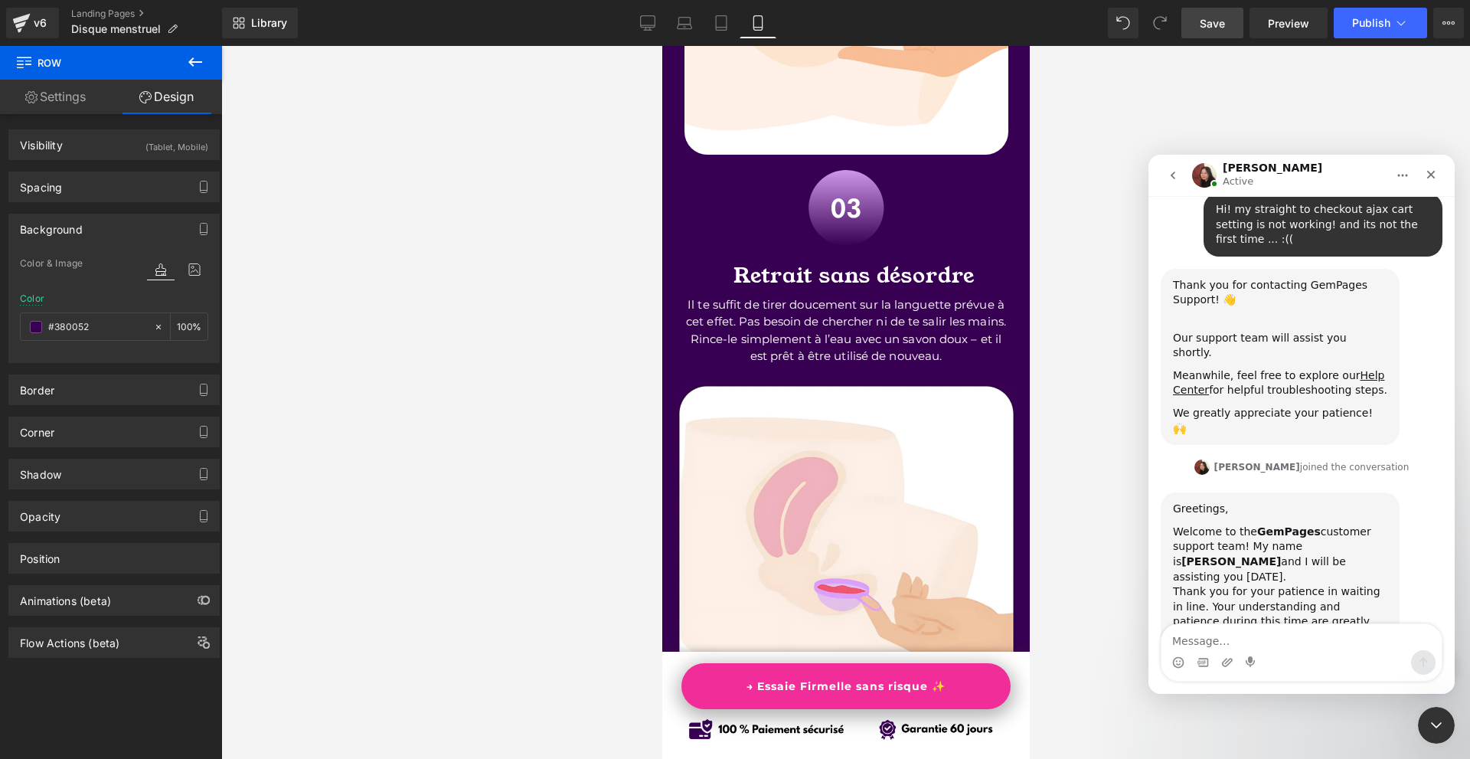
click at [1272, 651] on div "Intercom messenger" at bounding box center [1301, 662] width 280 height 24
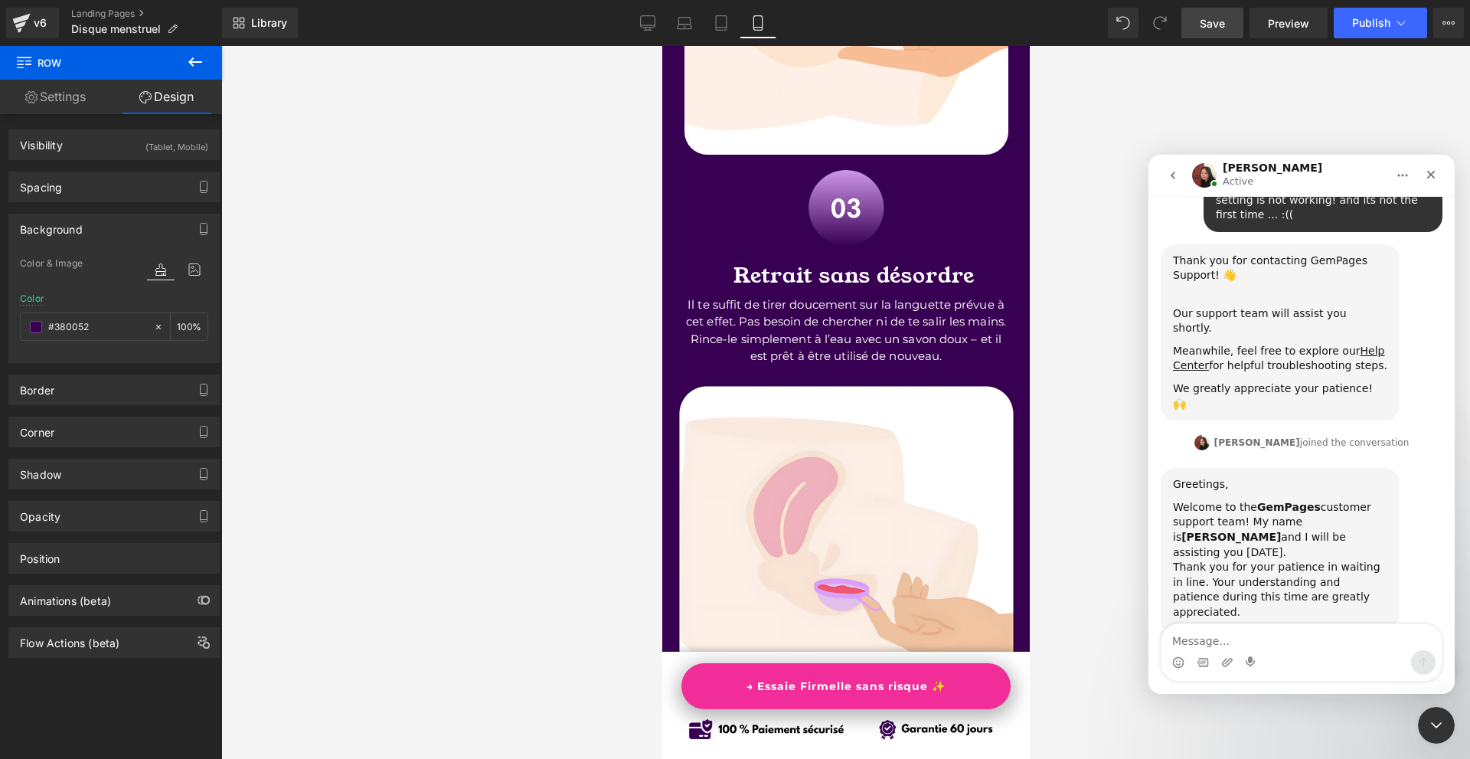
drag, startPoint x: 1024, startPoint y: 288, endPoint x: 1030, endPoint y: 479, distance: 191.5
click at [1046, 485] on div at bounding box center [735, 356] width 1470 height 713
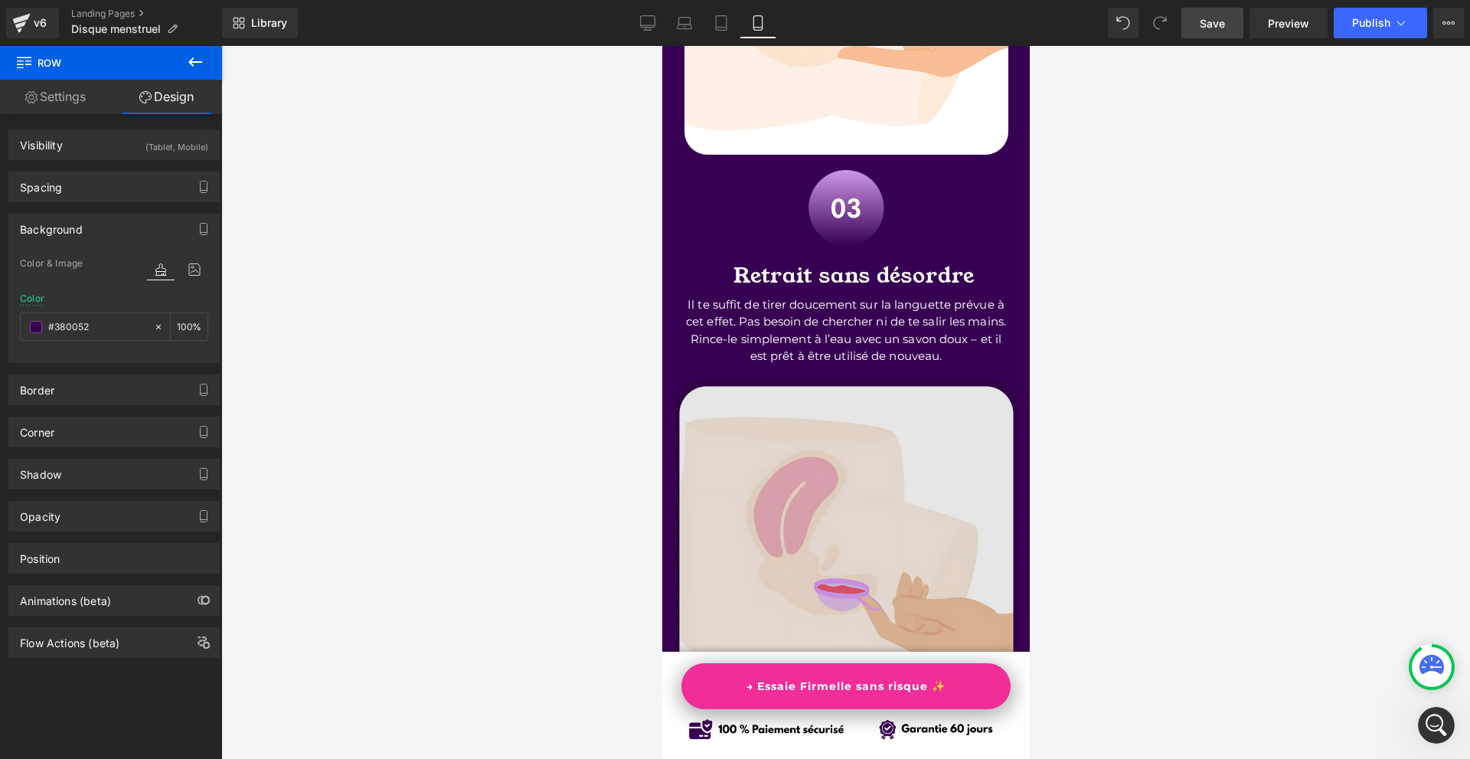
click at [1001, 438] on img at bounding box center [845, 552] width 344 height 344
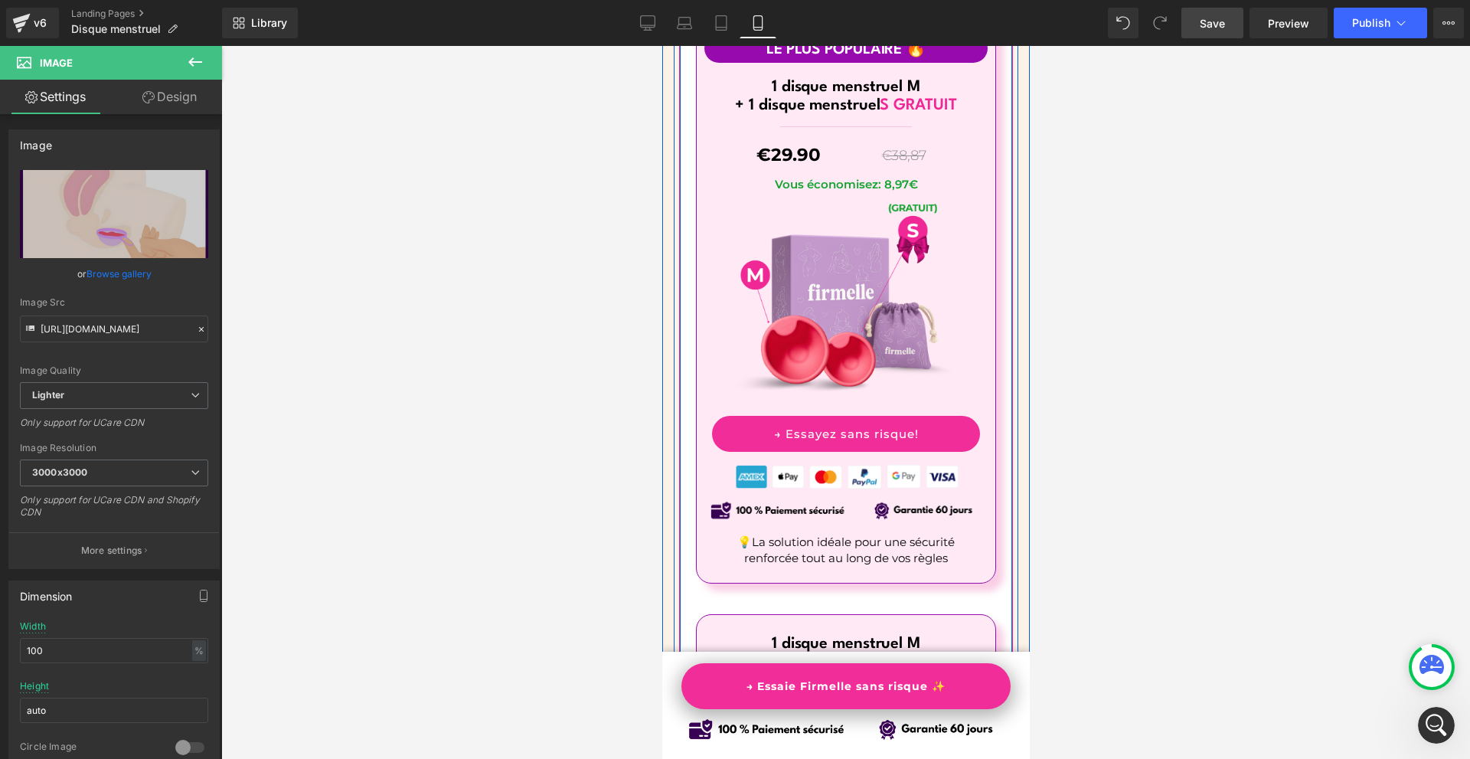
scroll to position [9438, 0]
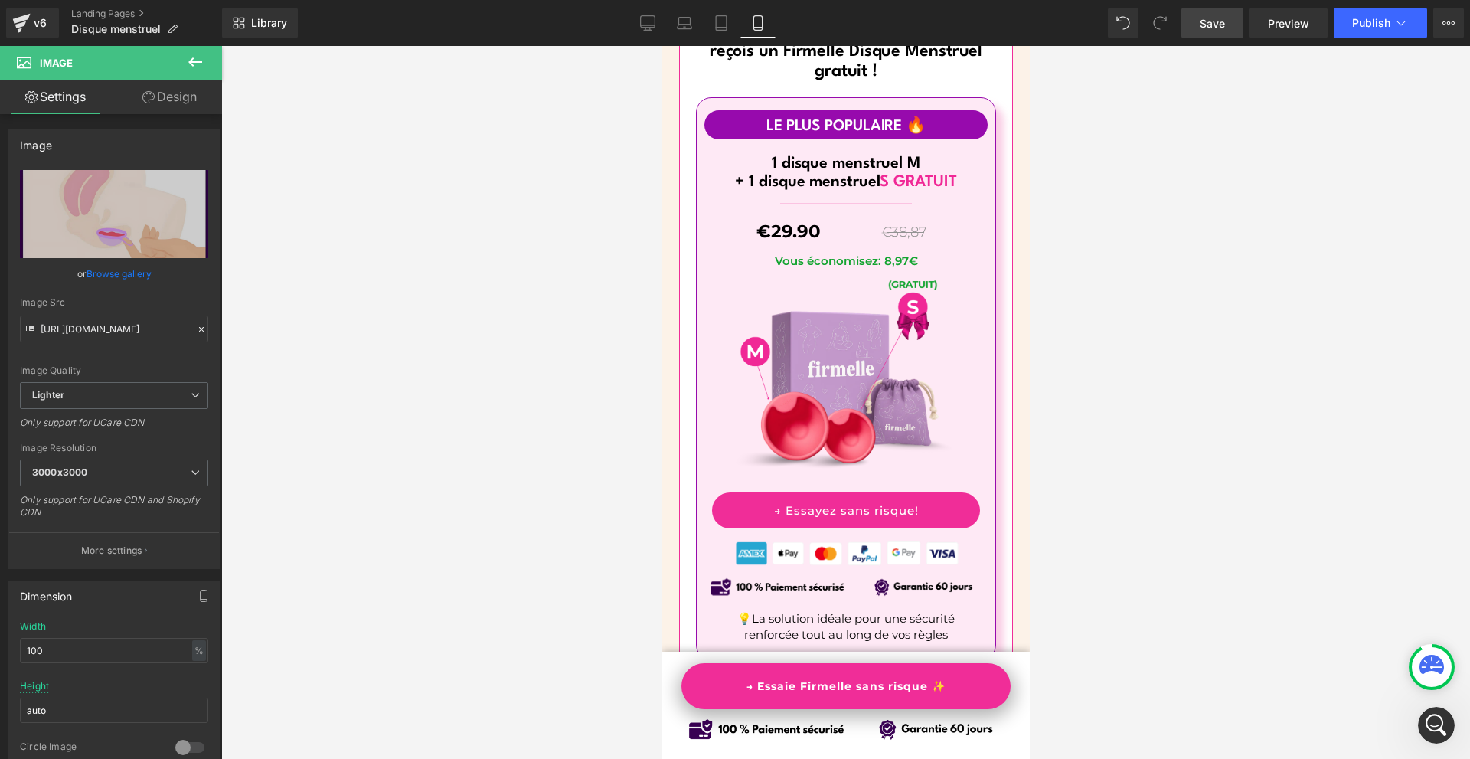
click at [1320, 636] on div at bounding box center [845, 402] width 1249 height 713
click at [1444, 727] on div "Open Intercom Messenger" at bounding box center [1434, 722] width 51 height 51
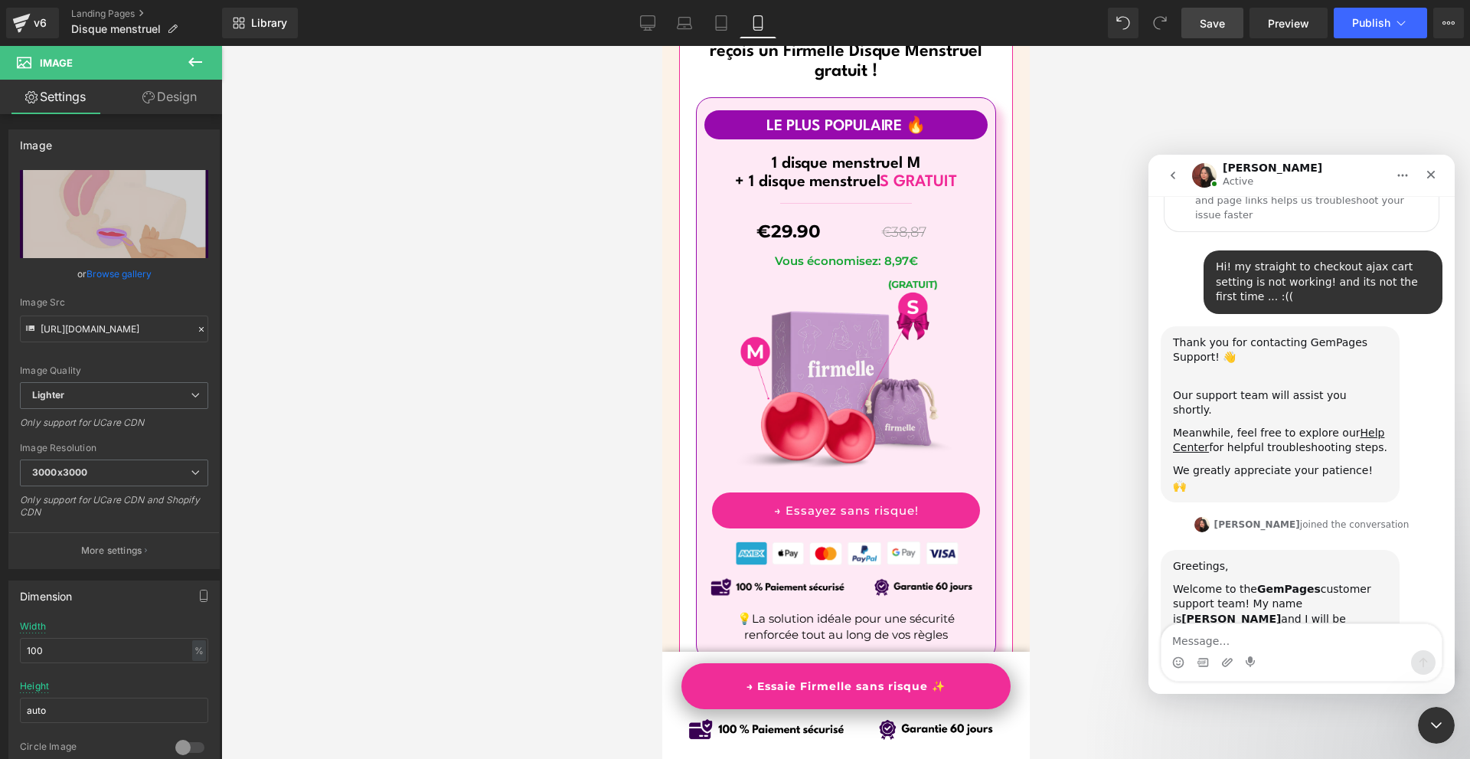
scroll to position [180, 0]
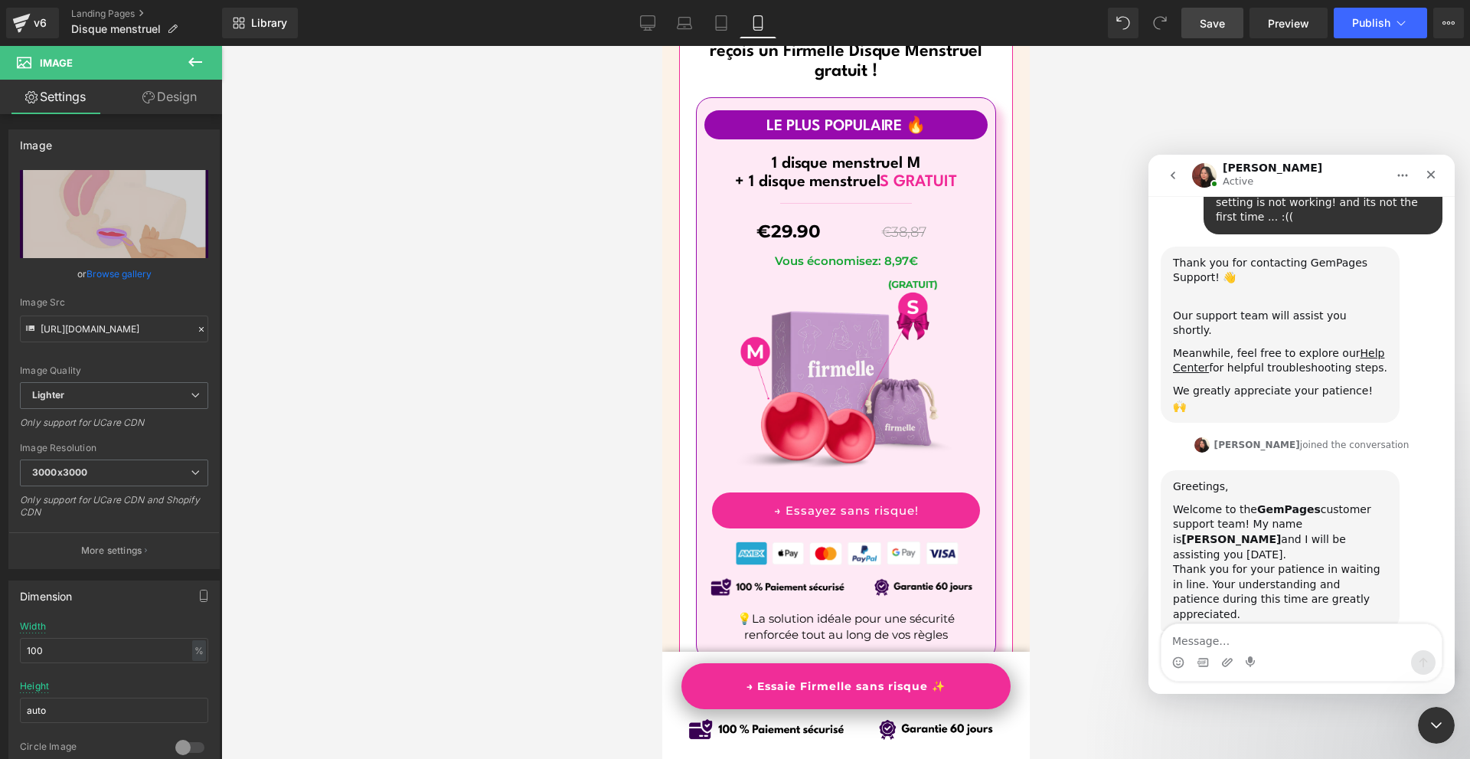
click at [1226, 641] on textarea "Message…" at bounding box center [1301, 637] width 280 height 26
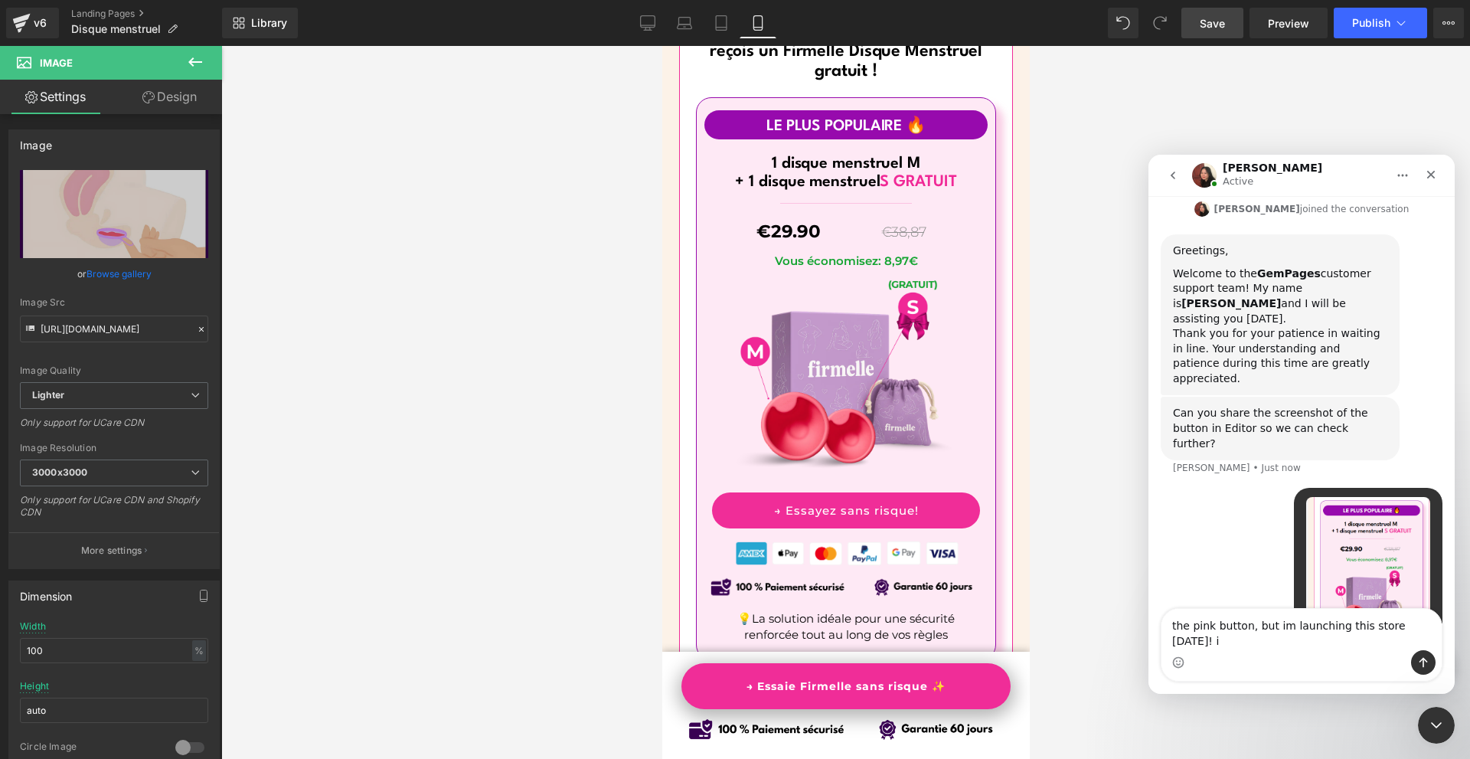
scroll to position [431, 0]
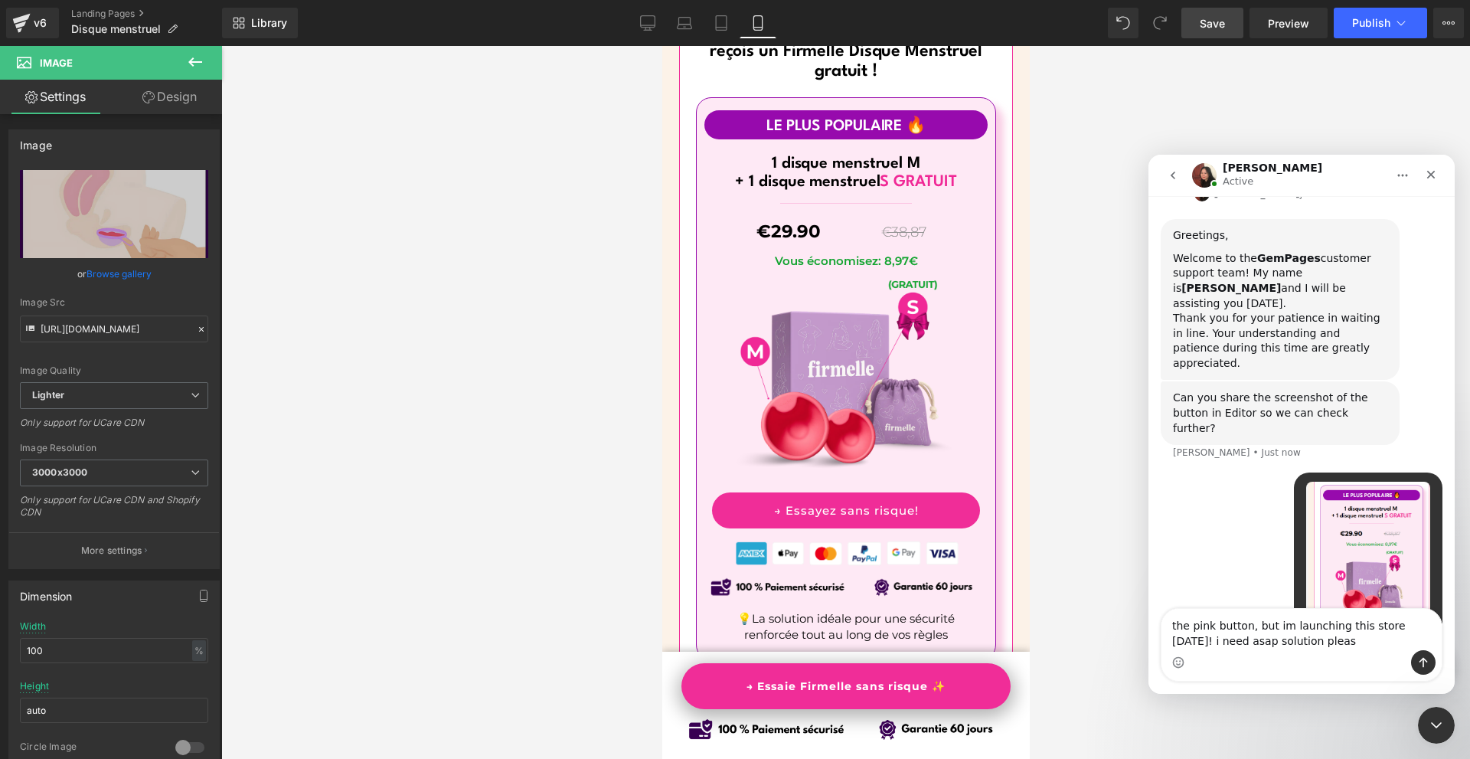
type textarea "the pink button, but im launching this store [DATE]! i need asap solution please"
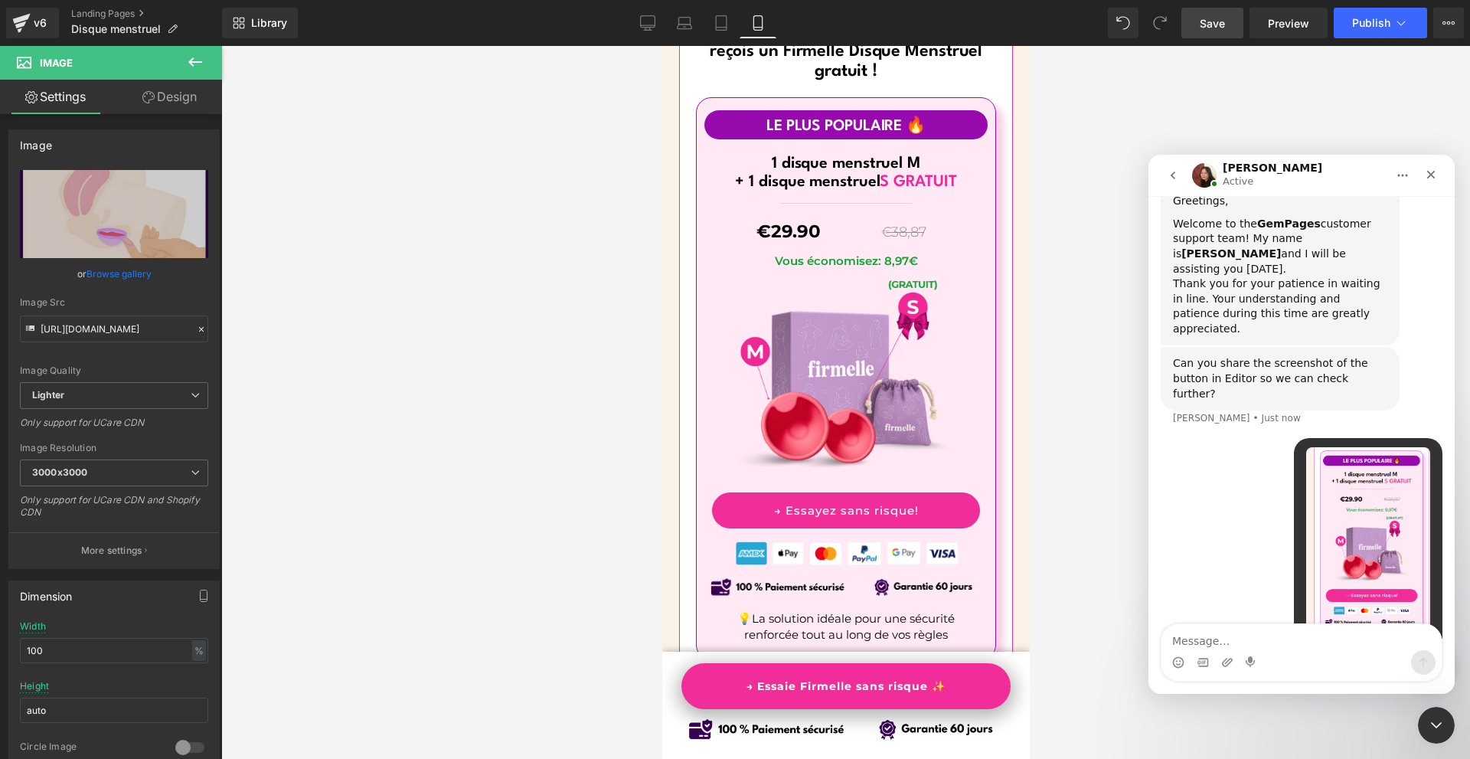
click at [1107, 492] on div at bounding box center [735, 356] width 1470 height 713
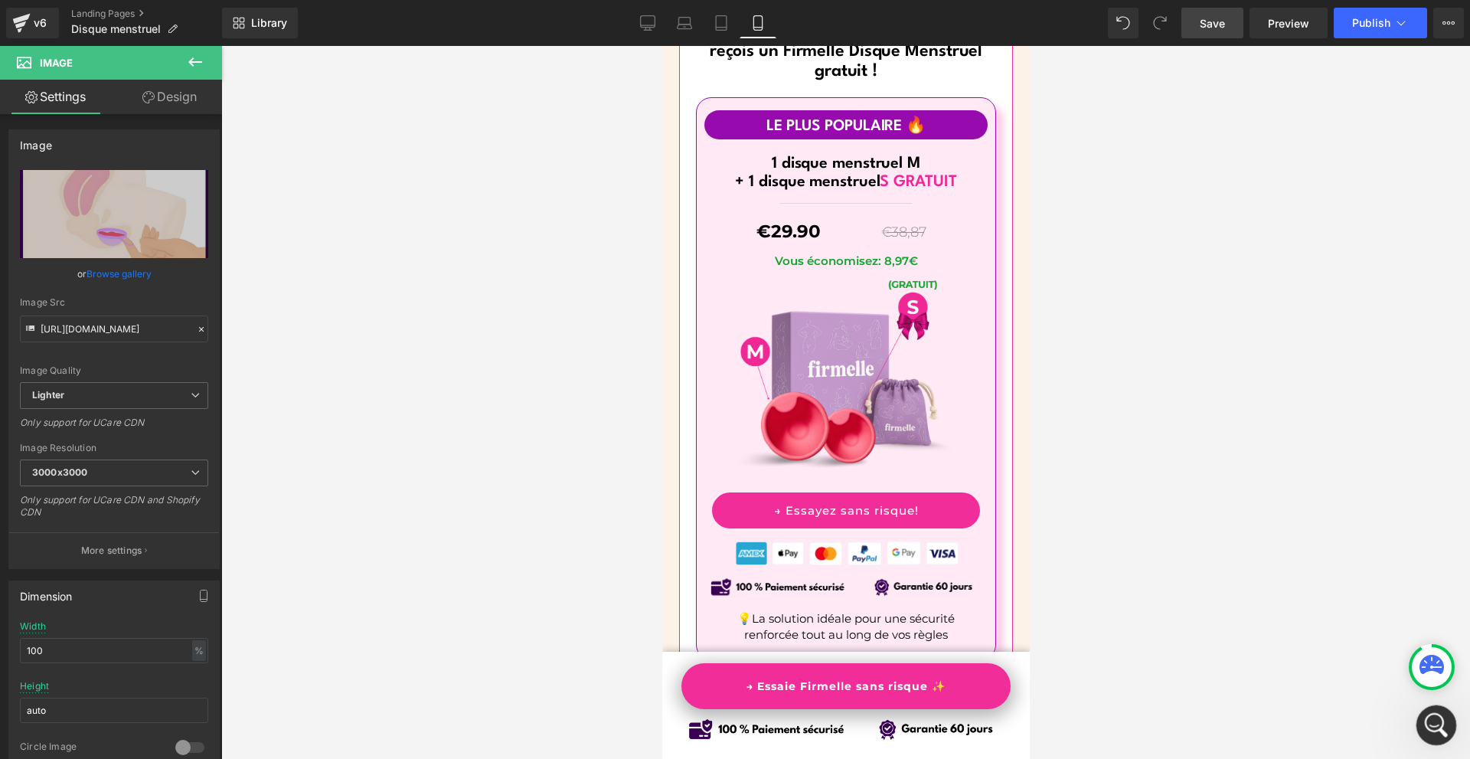
click at [1439, 720] on icon "Open Intercom Messenger" at bounding box center [1434, 722] width 25 height 25
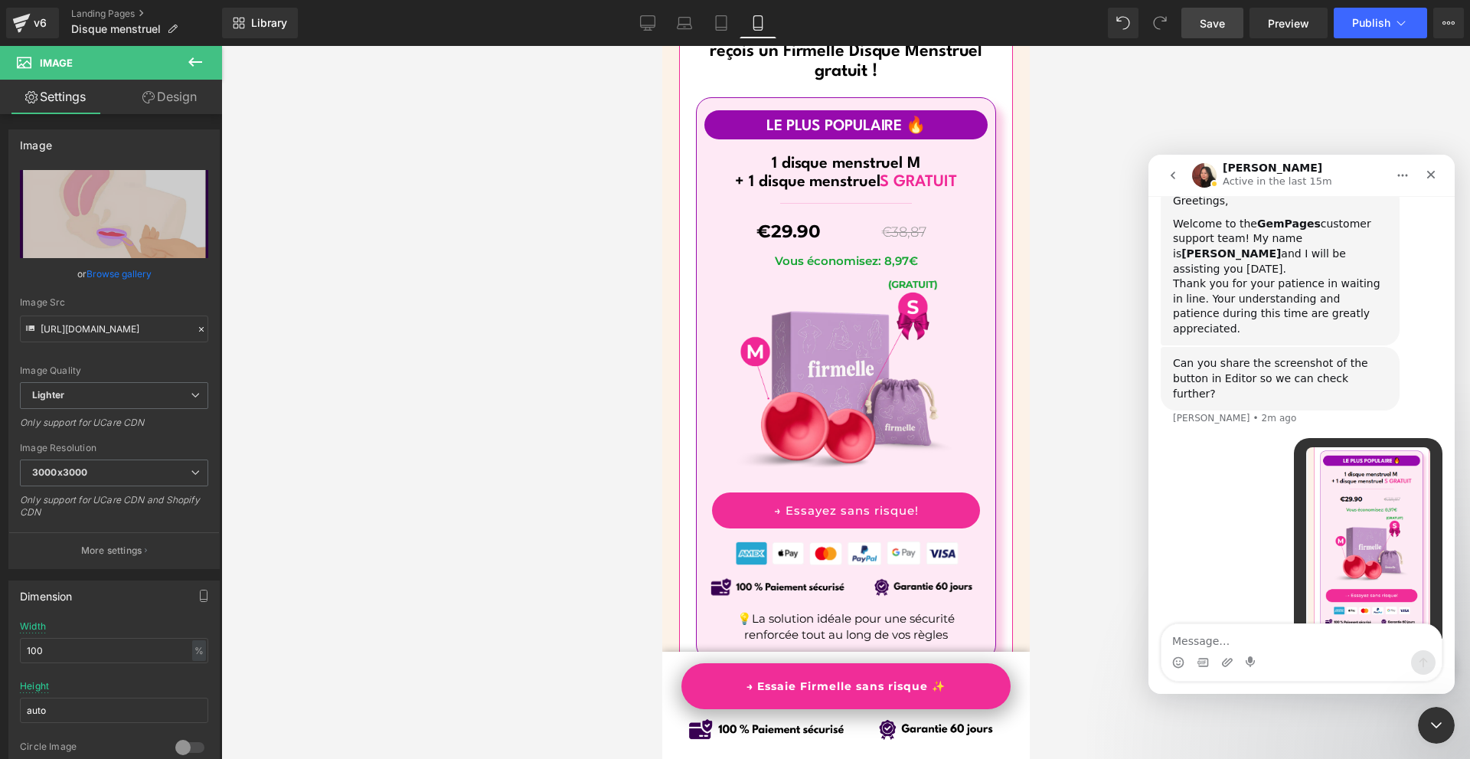
click at [1216, 184] on div "Intercom messenger" at bounding box center [1214, 184] width 8 height 8
click at [1095, 191] on div at bounding box center [735, 356] width 1470 height 713
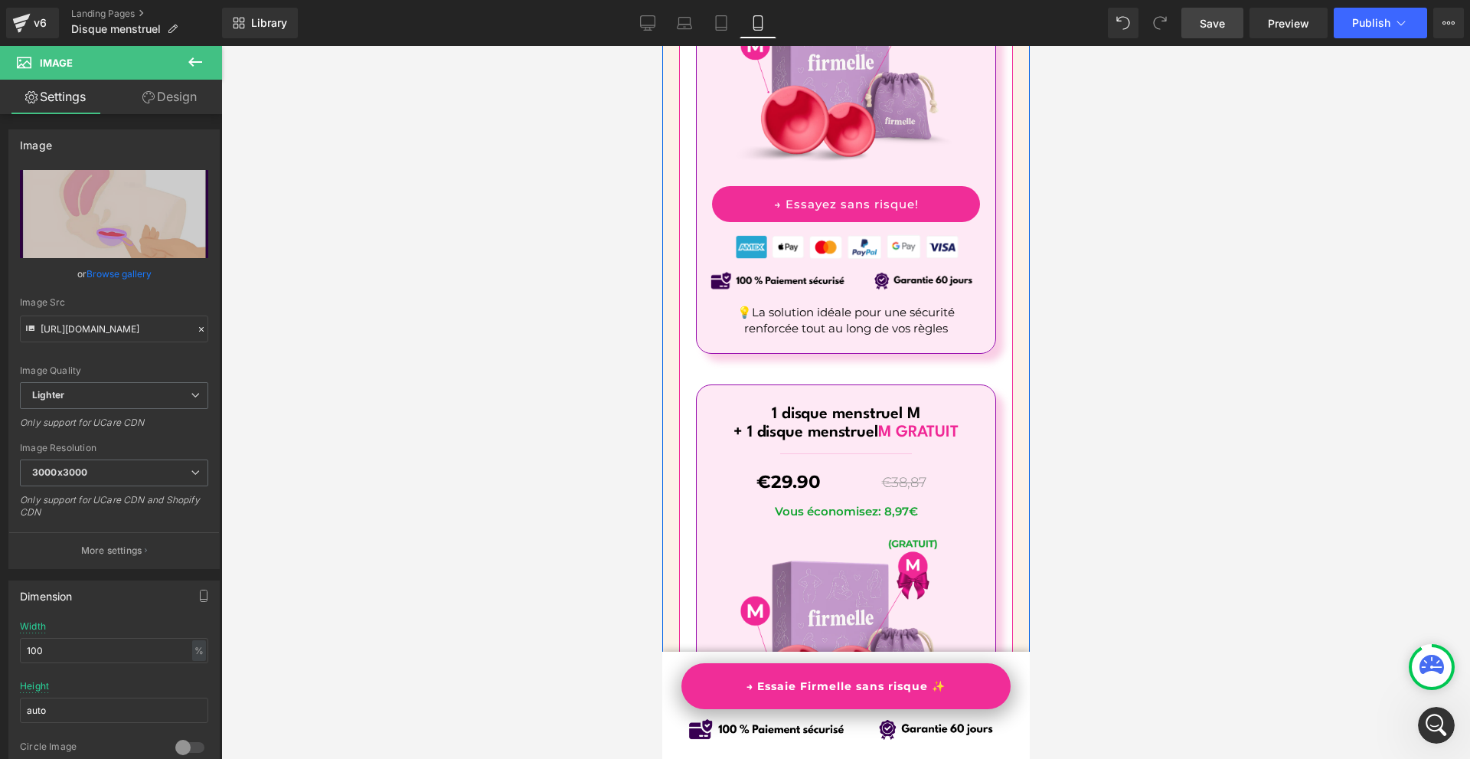
scroll to position [9438, 0]
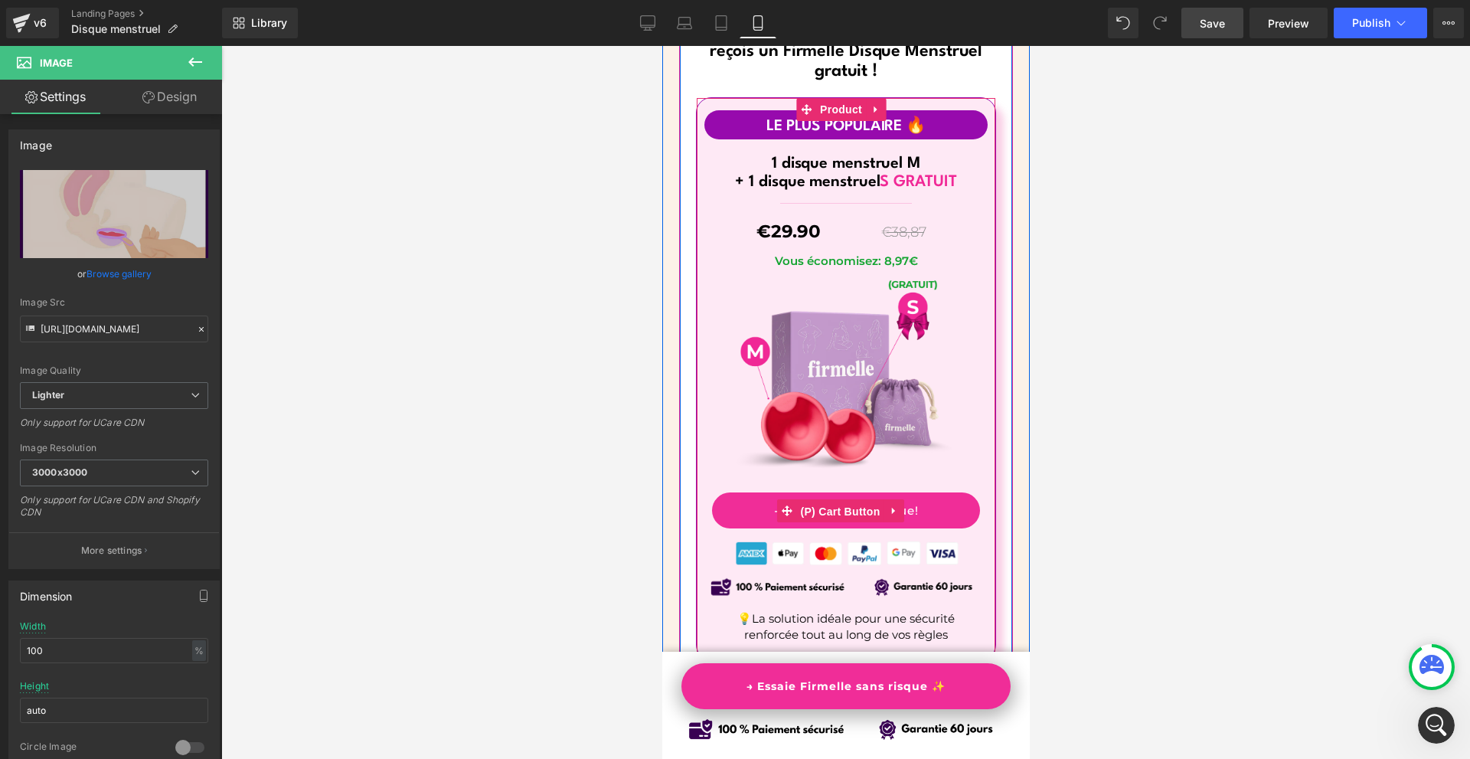
click at [825, 500] on span "(P) Cart Button" at bounding box center [838, 511] width 87 height 23
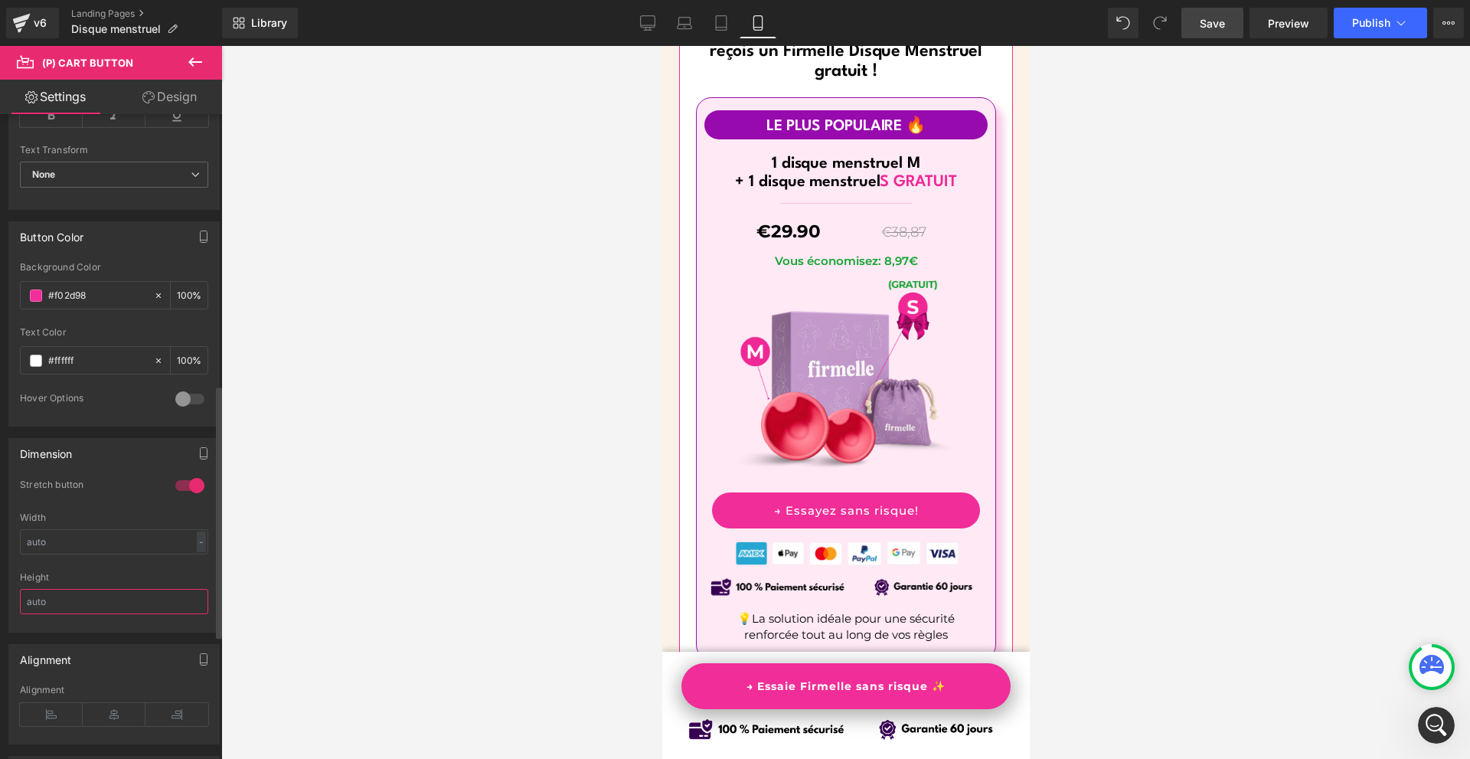
scroll to position [524, 0]
click at [90, 602] on input "text" at bounding box center [114, 601] width 188 height 25
type input "55"
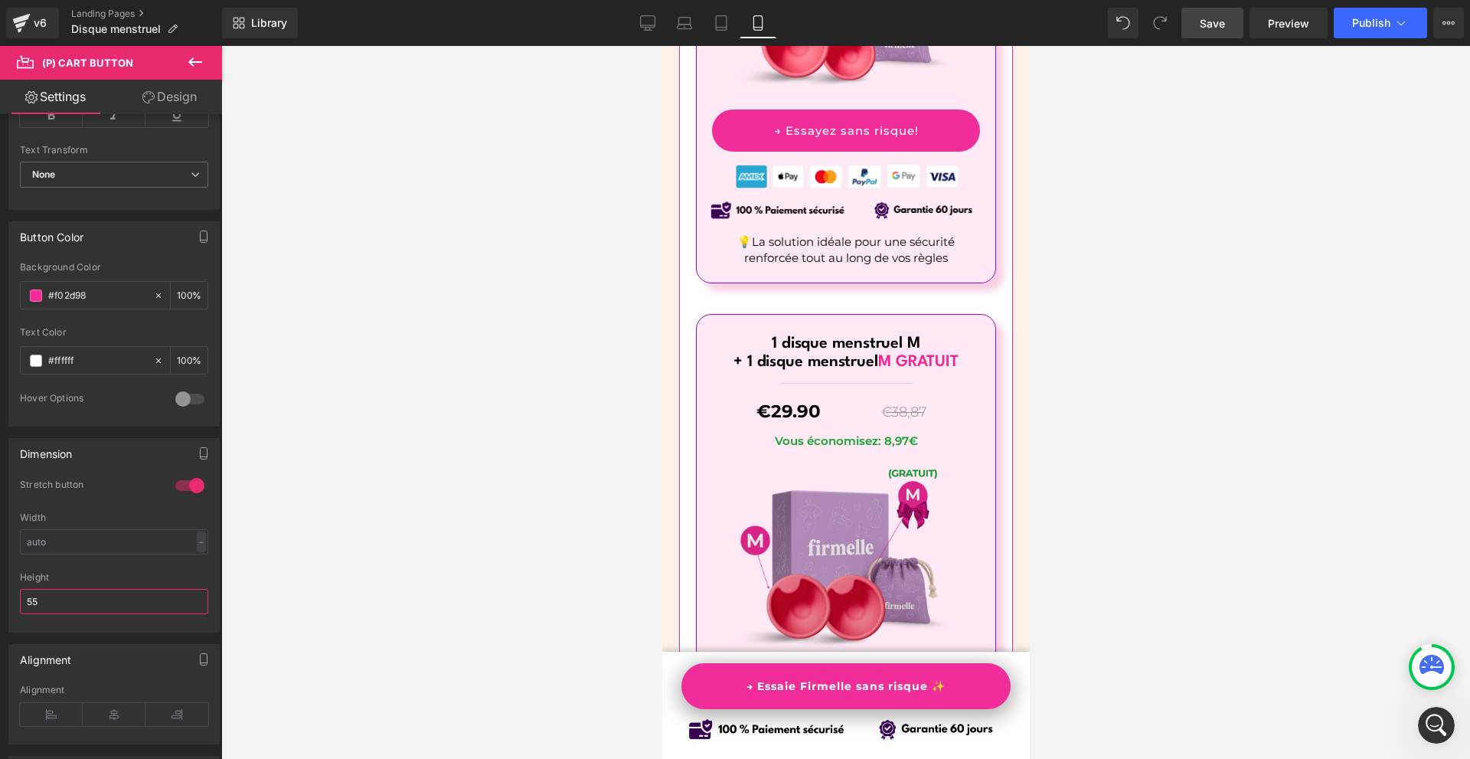
scroll to position [10203, 0]
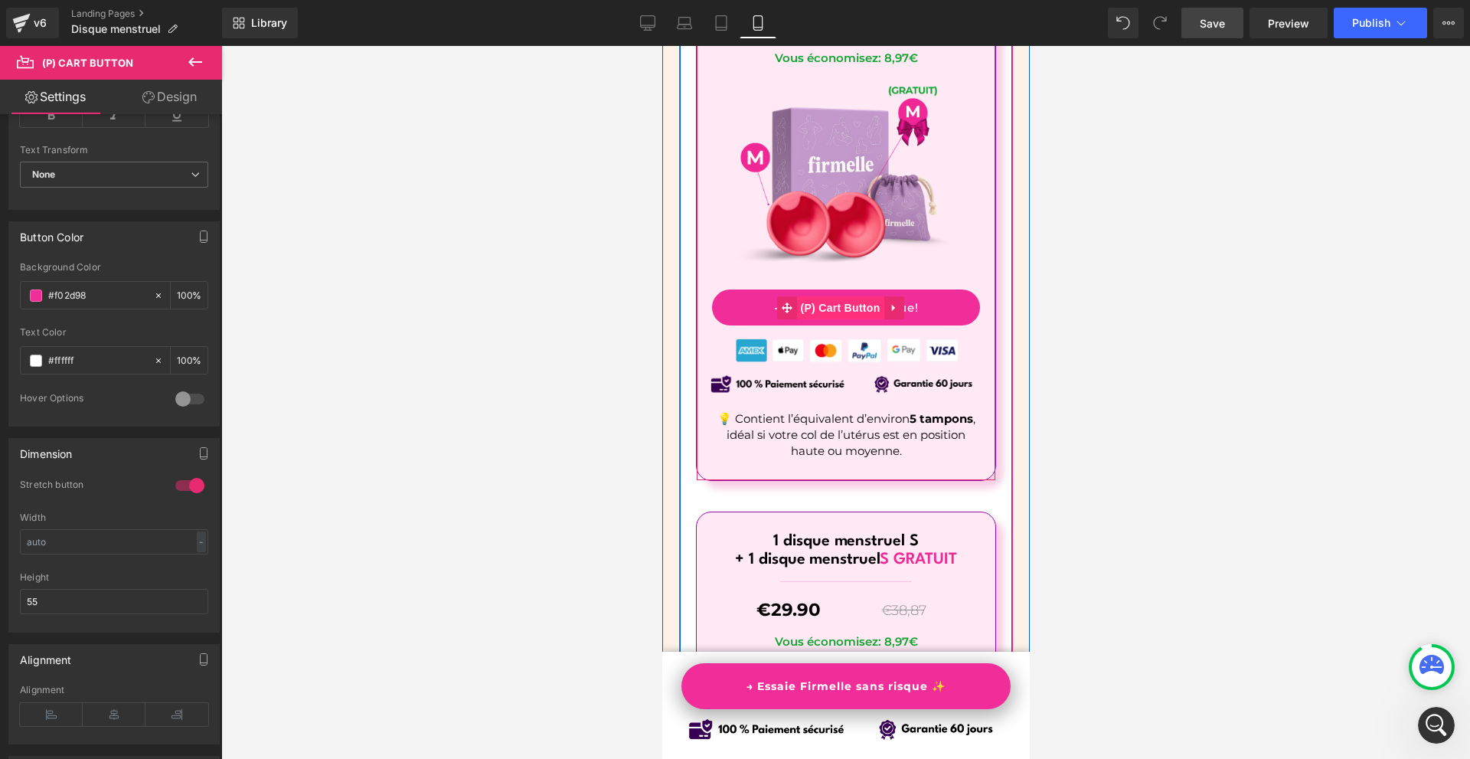
click at [828, 296] on span "(P) Cart Button" at bounding box center [838, 307] width 87 height 23
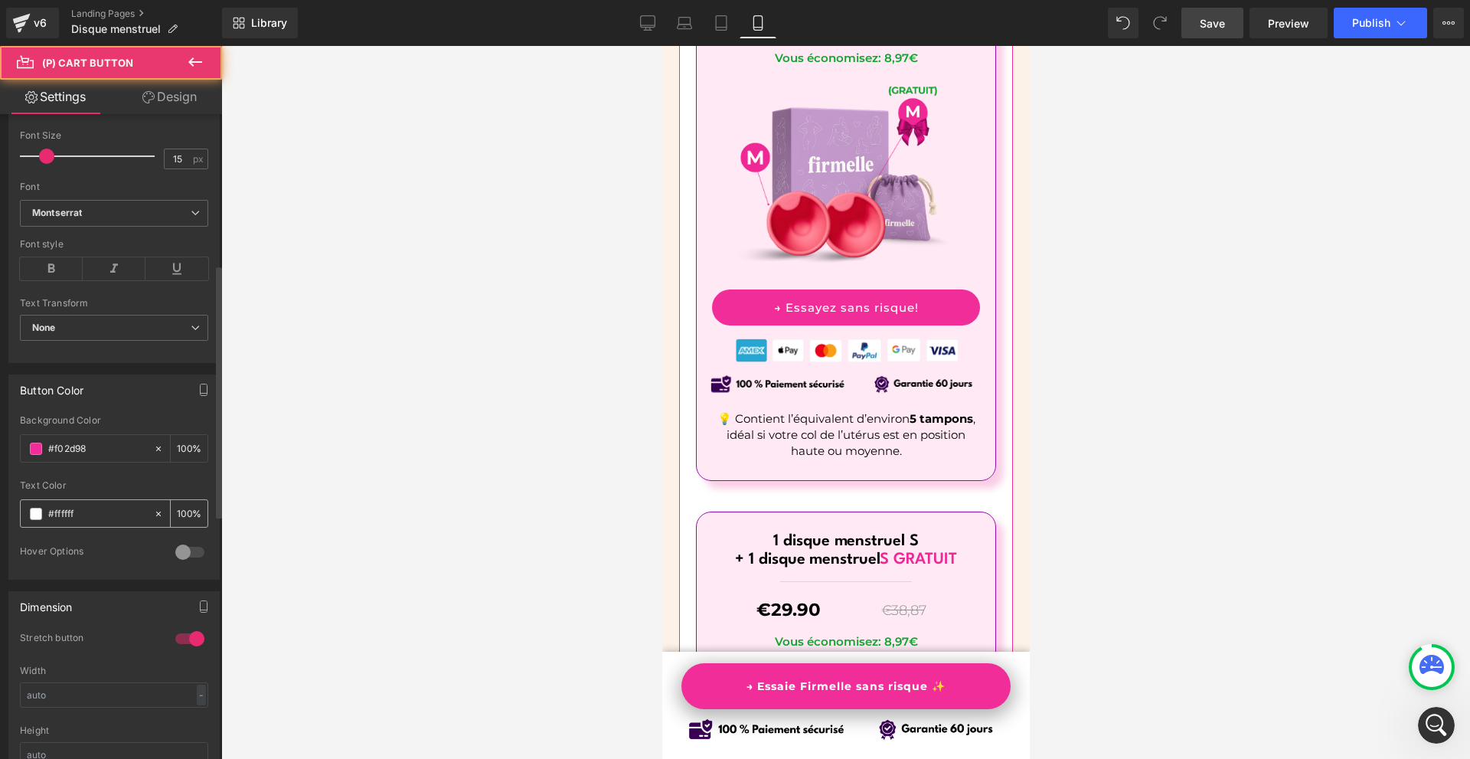
scroll to position [612, 0]
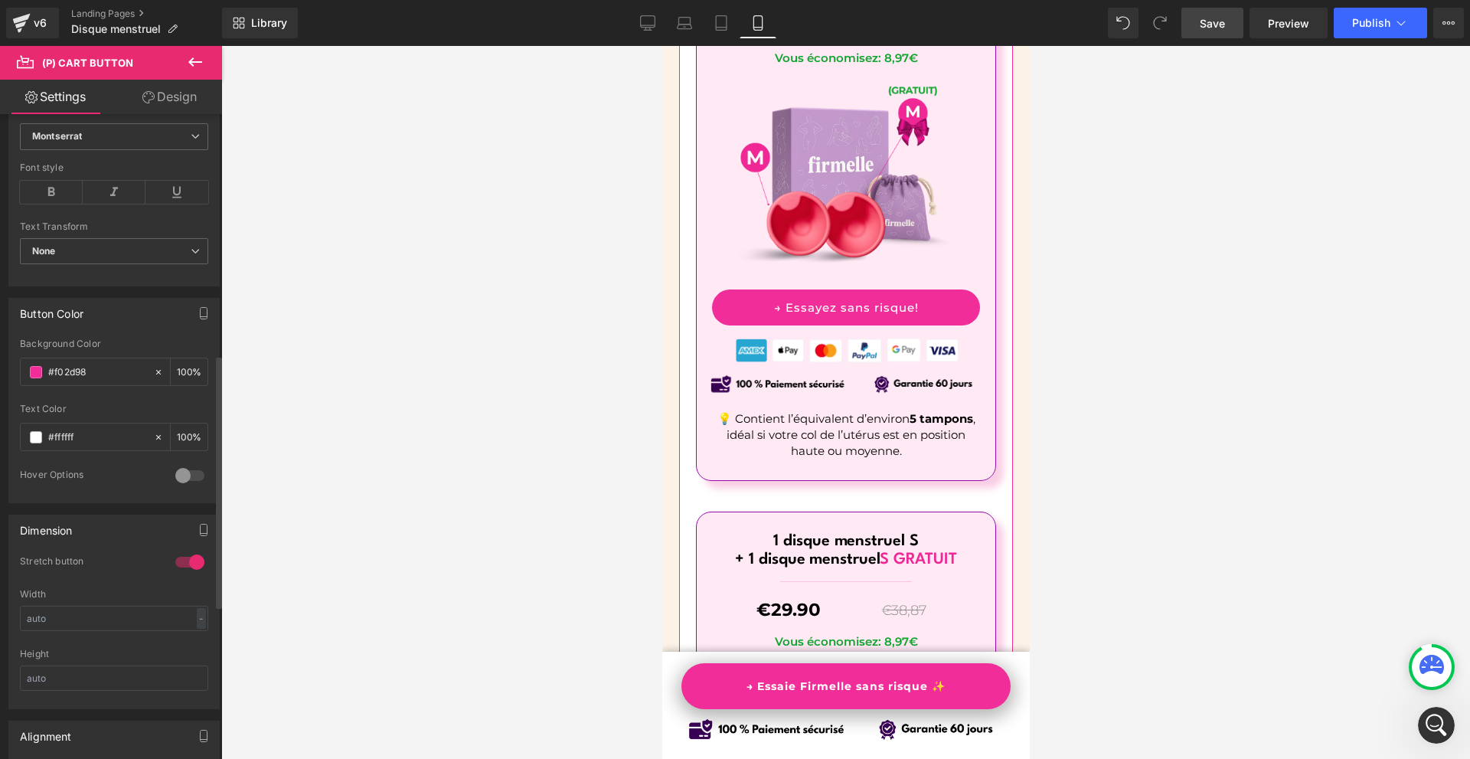
click at [60, 694] on div "Height" at bounding box center [114, 678] width 188 height 60
click at [61, 683] on input "text" at bounding box center [114, 677] width 188 height 25
type input "55"
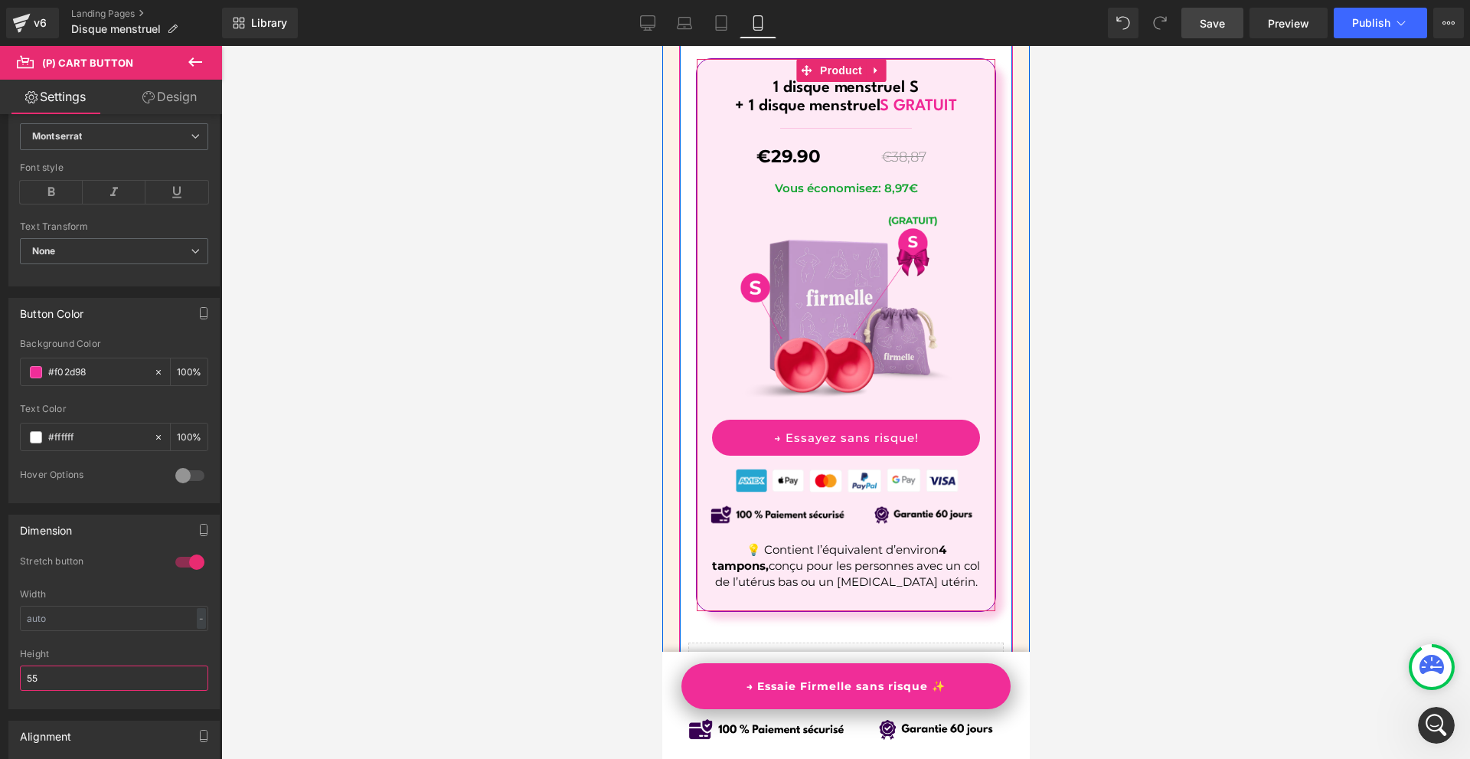
scroll to position [10739, 0]
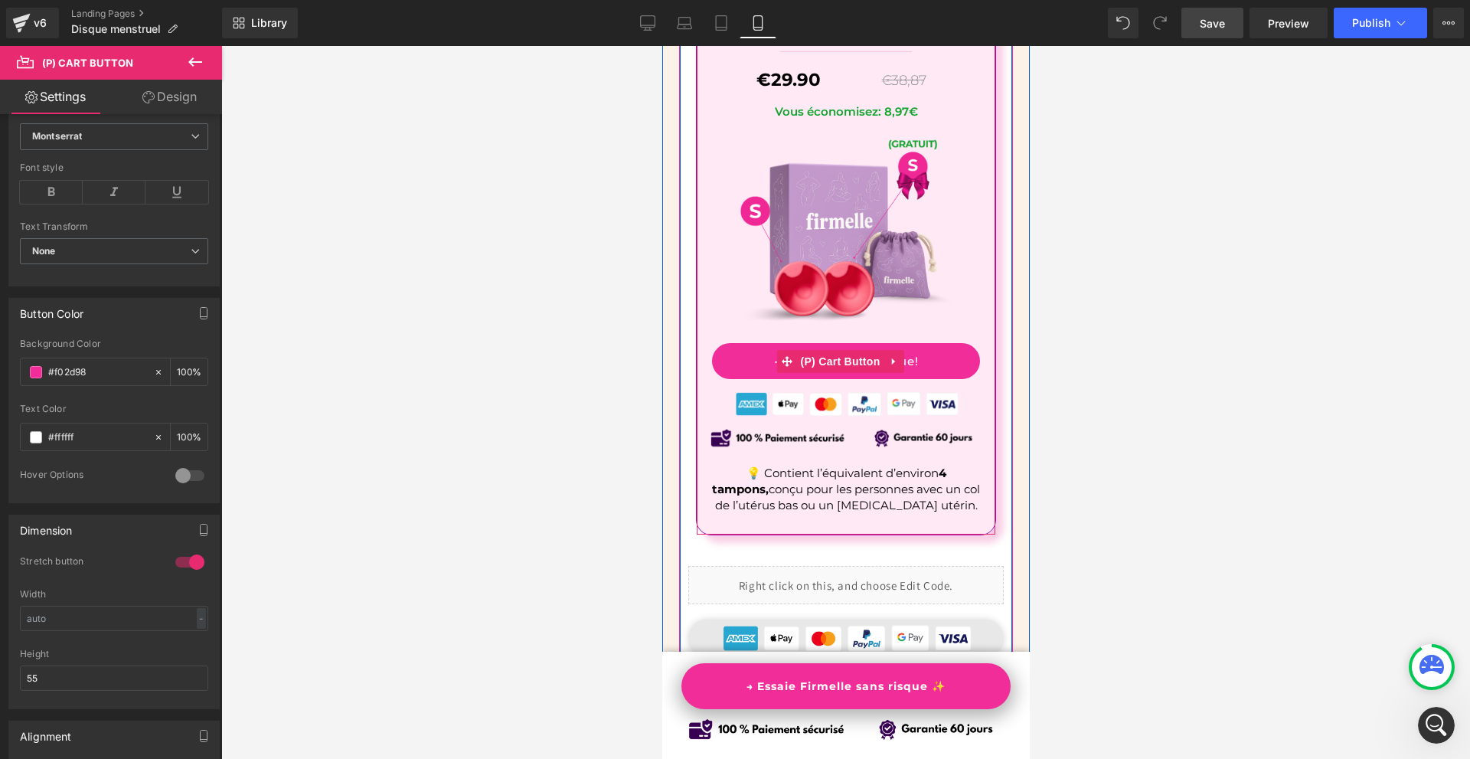
click at [837, 350] on span "(P) Cart Button" at bounding box center [838, 361] width 87 height 23
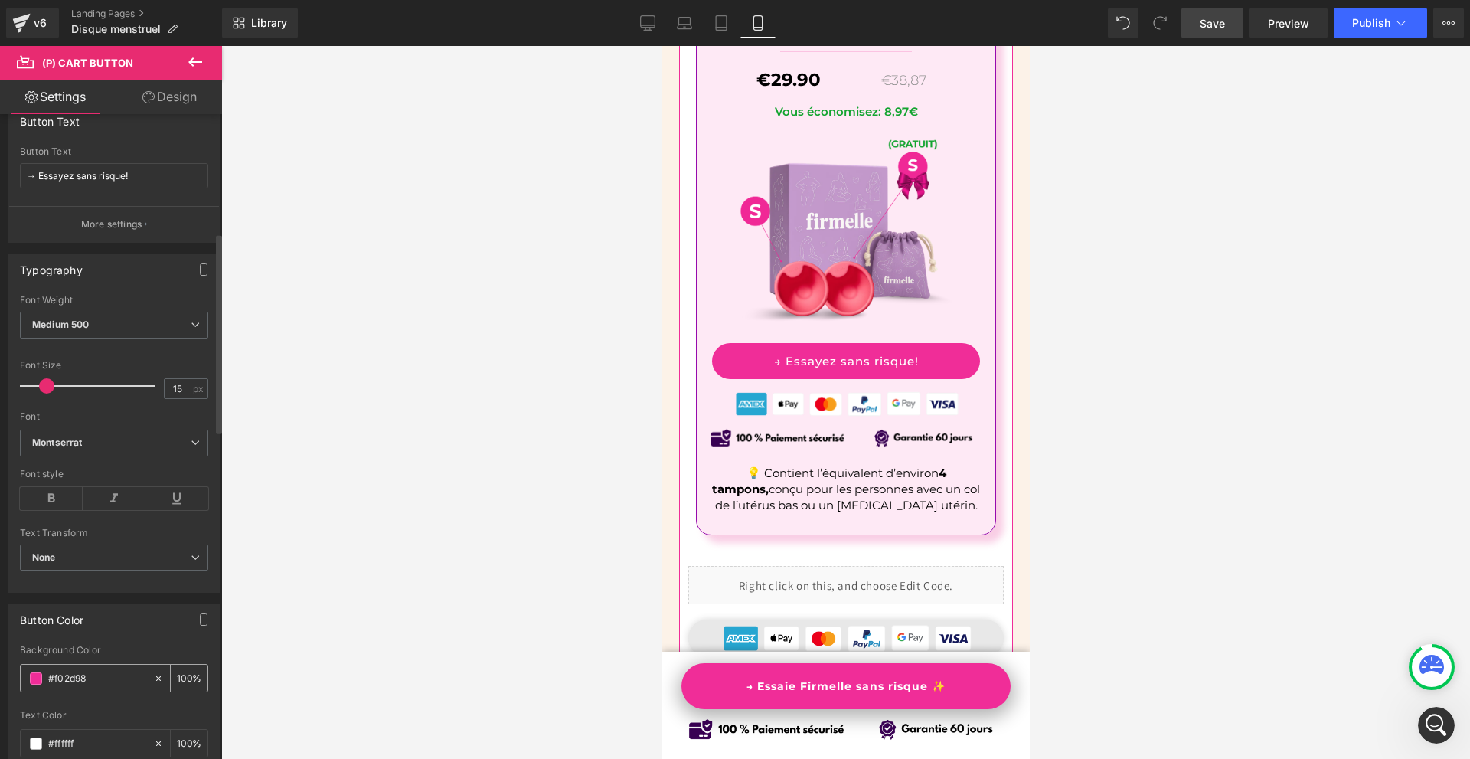
scroll to position [689, 0]
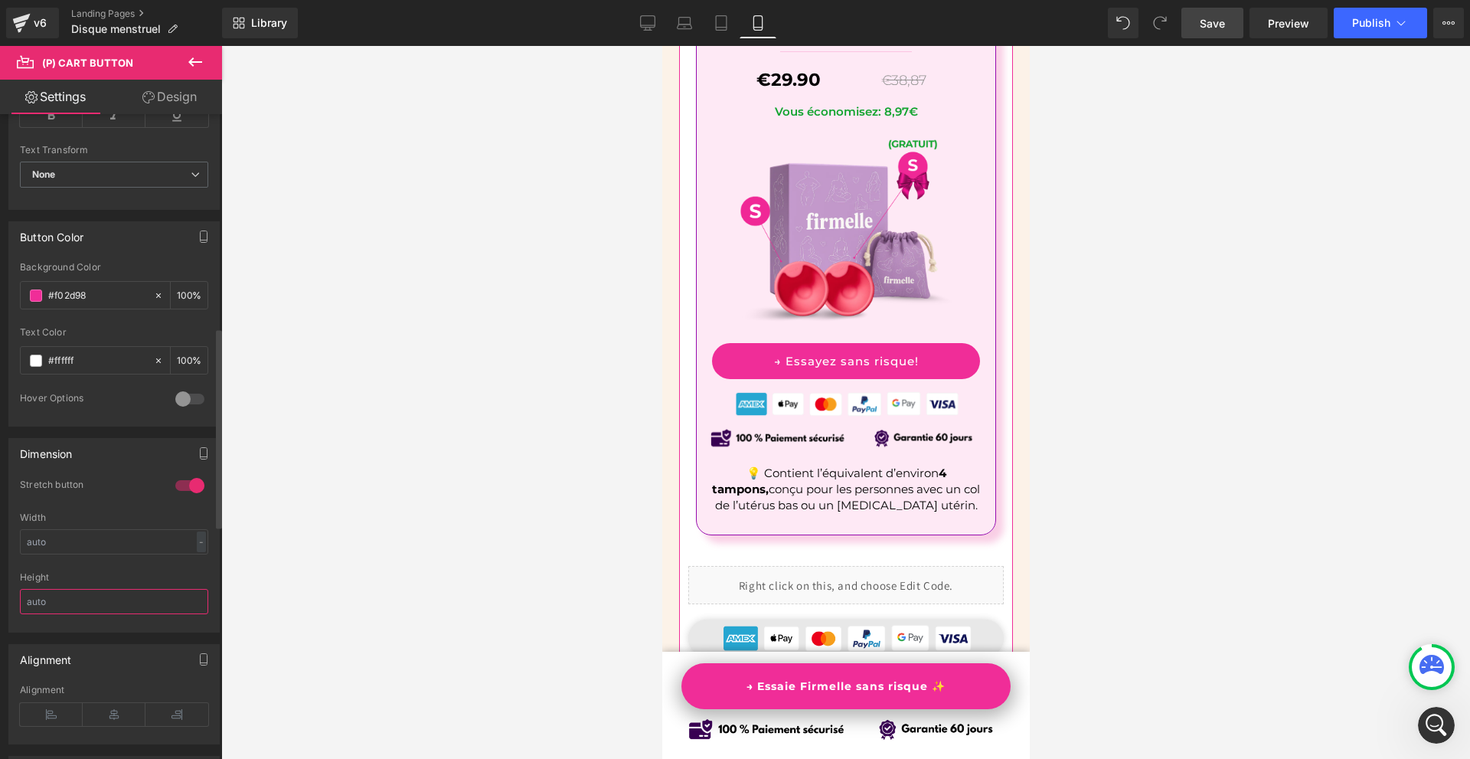
click at [88, 602] on input "text" at bounding box center [114, 601] width 188 height 25
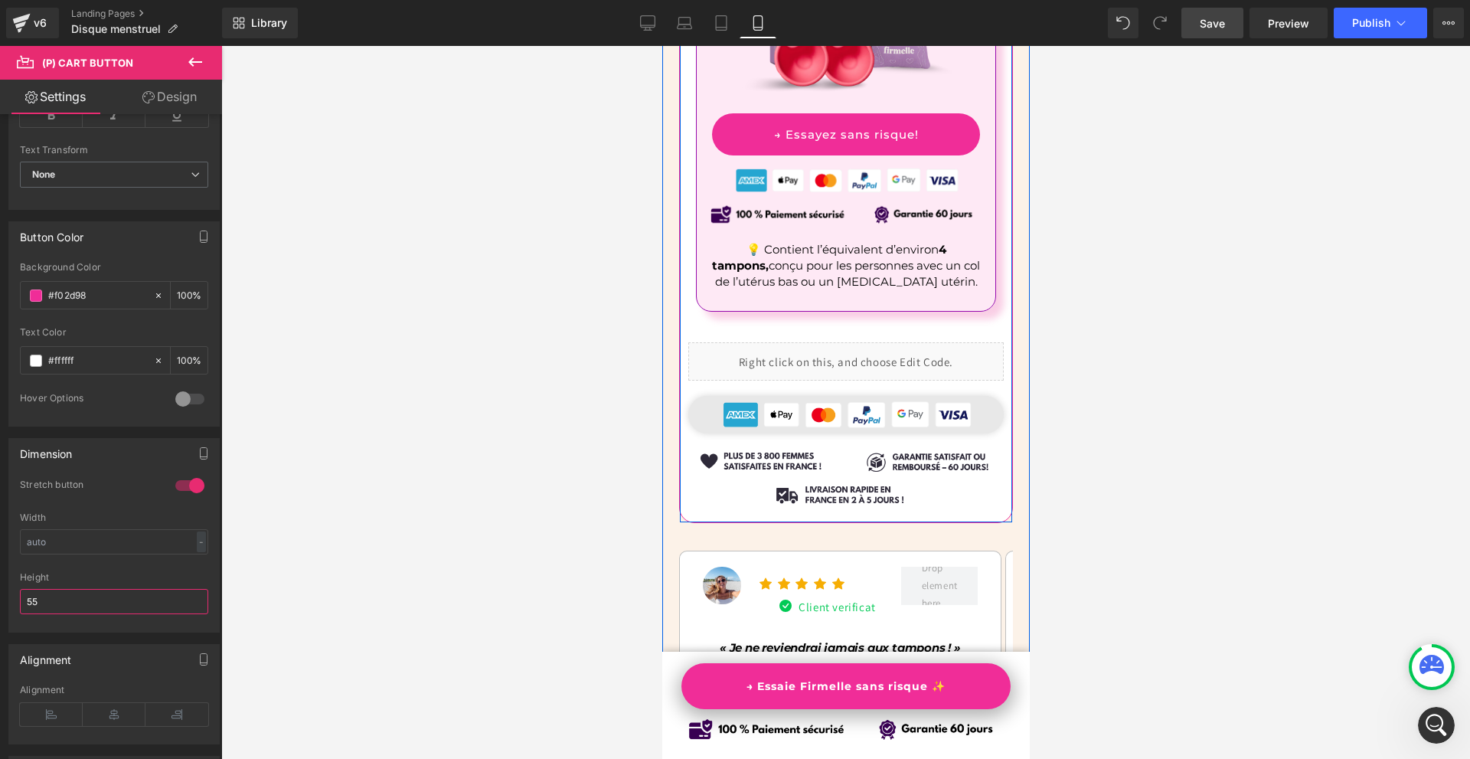
scroll to position [11275, 0]
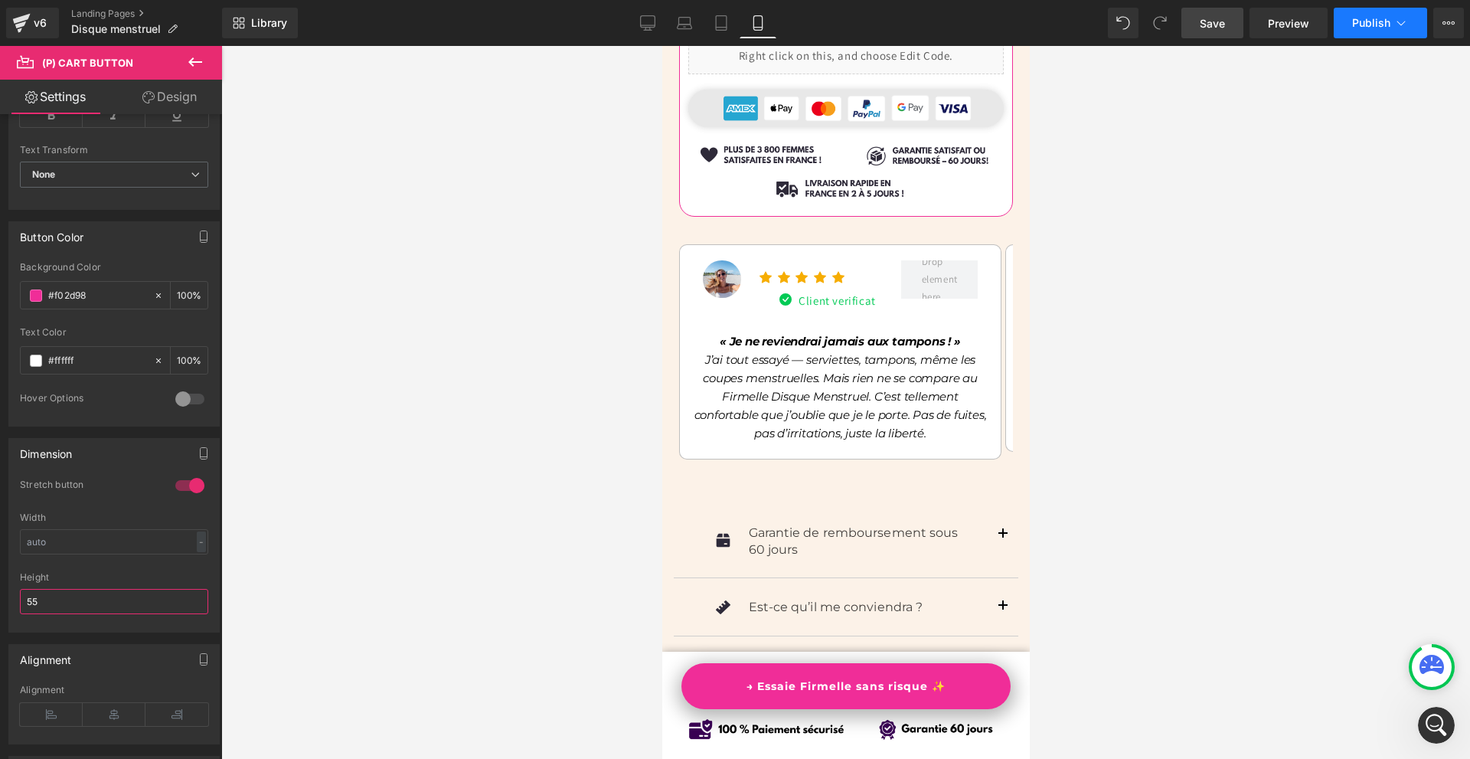
type input "55"
click at [1392, 15] on button "Publish" at bounding box center [1380, 23] width 93 height 31
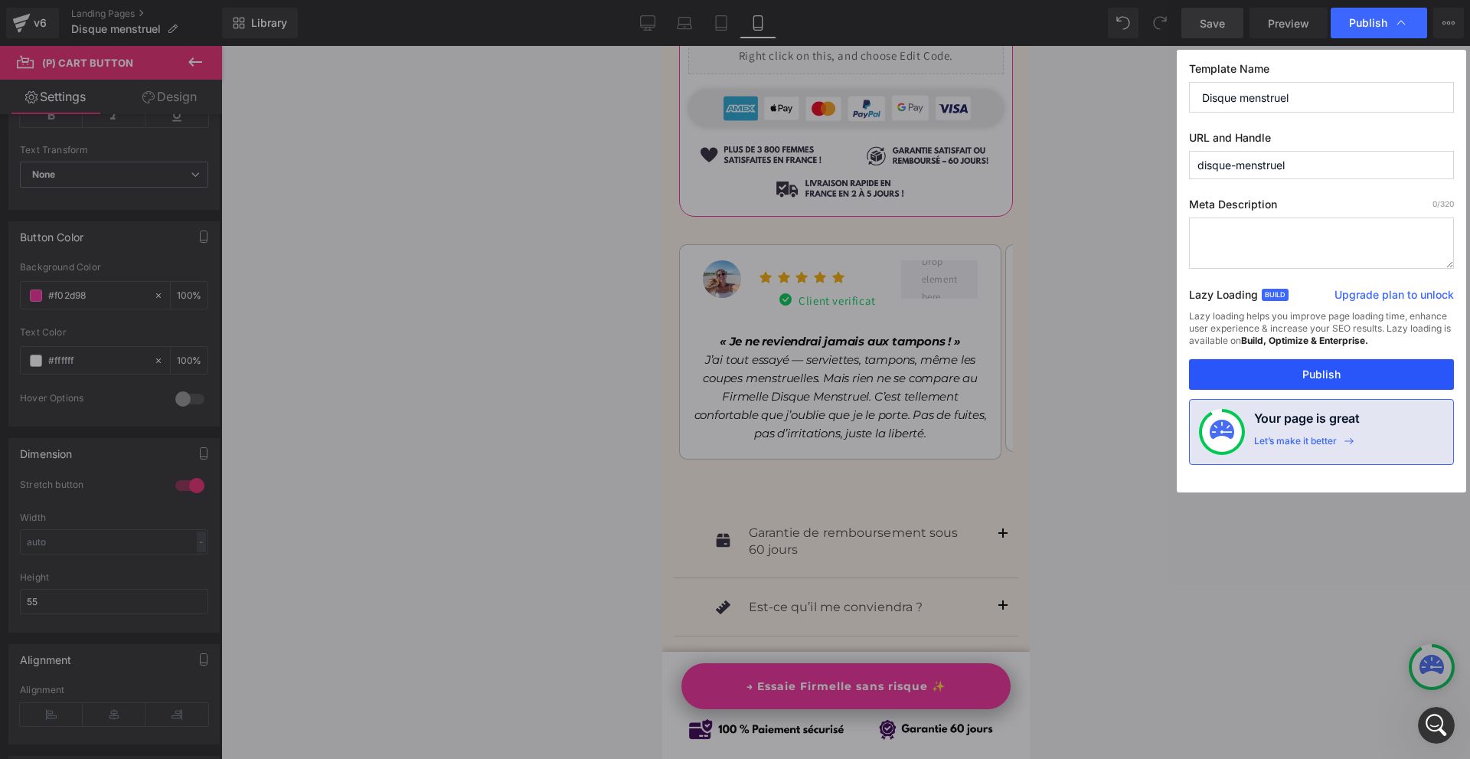
click at [1332, 372] on button "Publish" at bounding box center [1321, 374] width 265 height 31
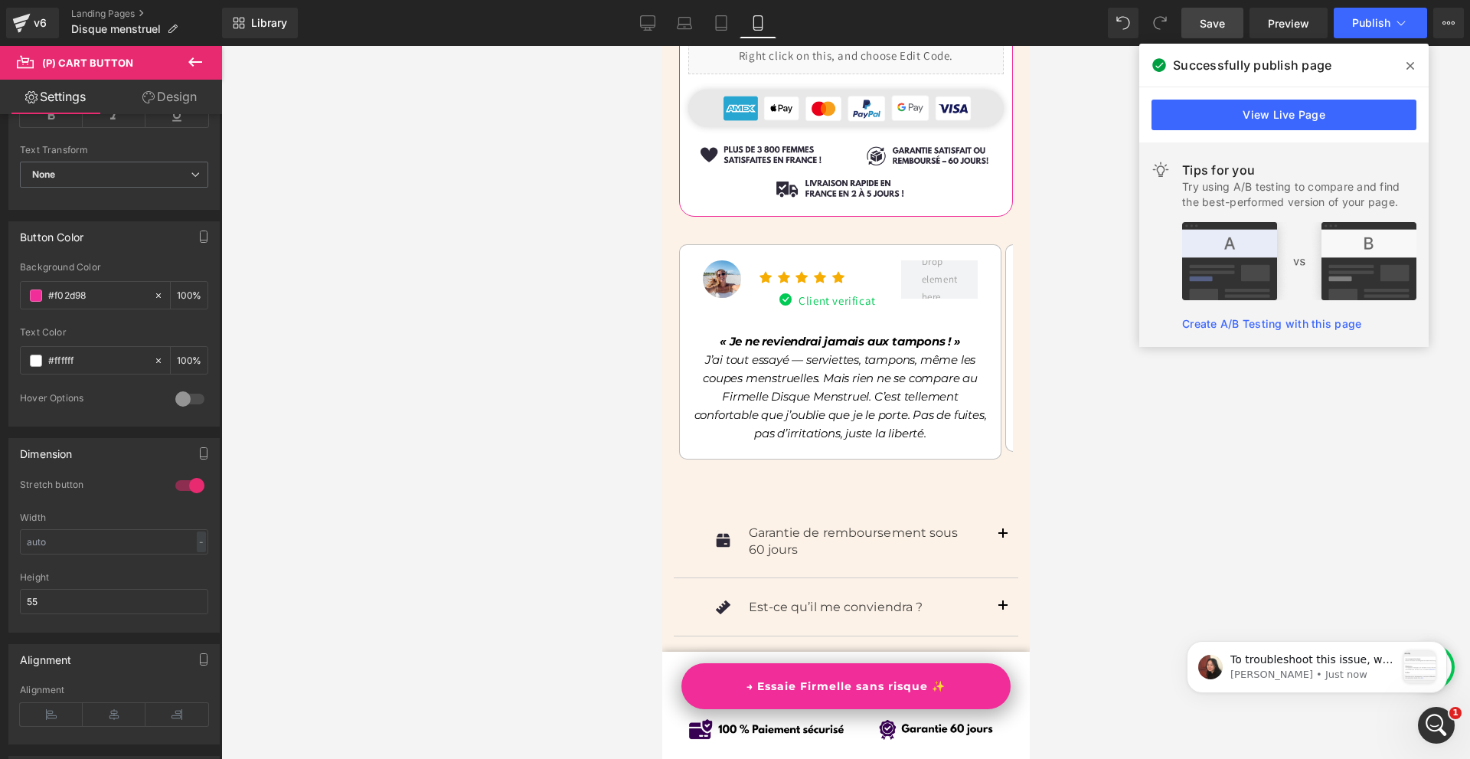
scroll to position [0, 0]
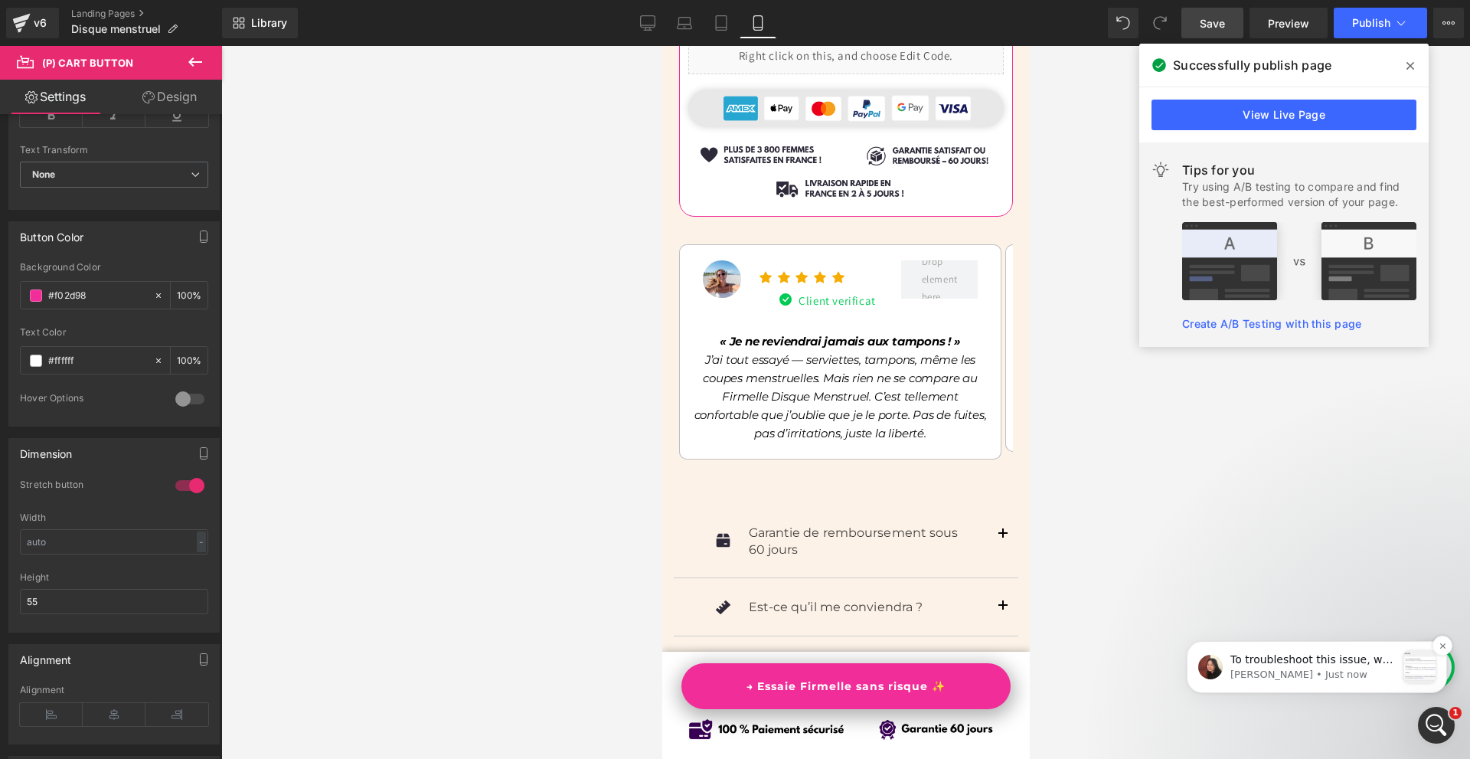
click at [1310, 645] on div "To troubleshoot this issue, we would like to have temporary access to your stor…" at bounding box center [1317, 667] width 260 height 52
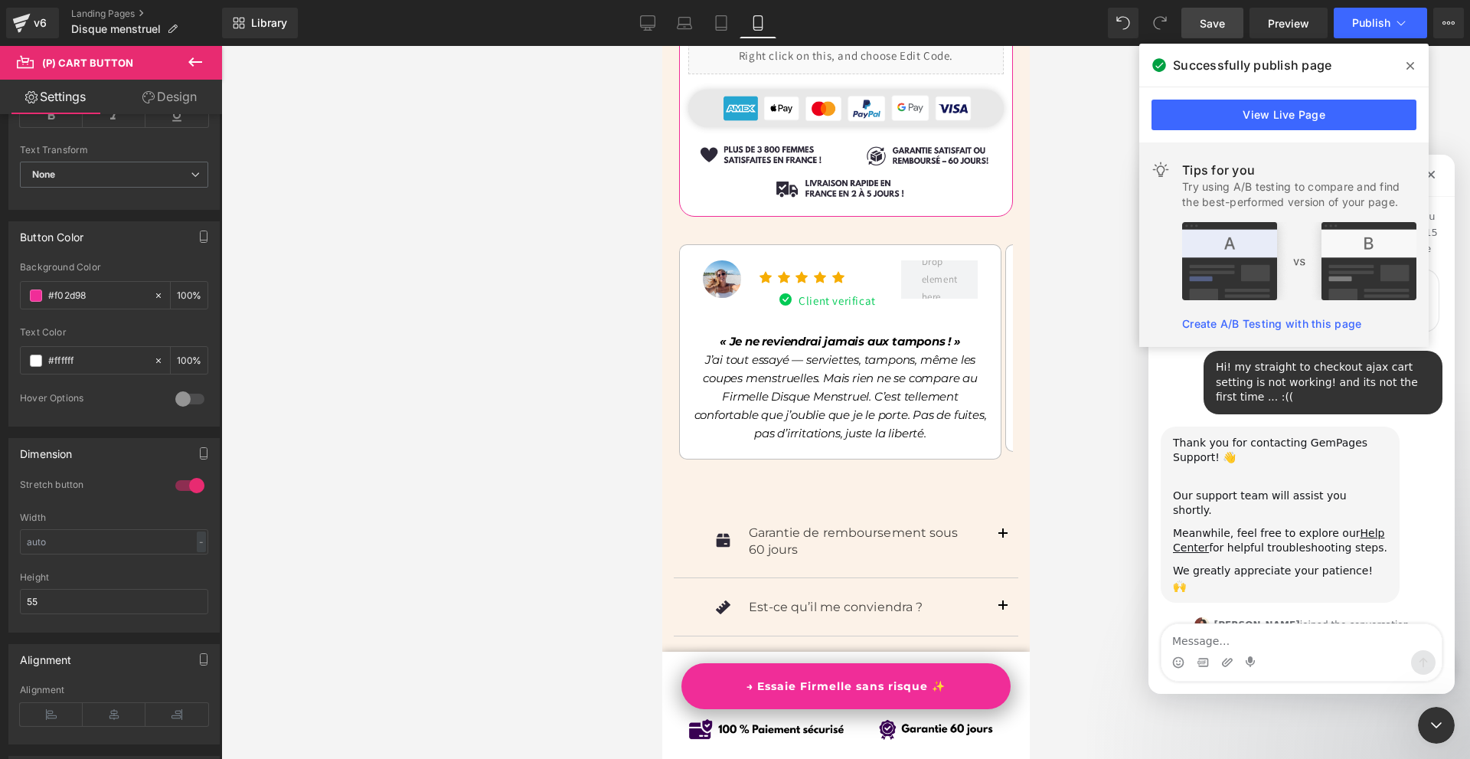
scroll to position [2, 0]
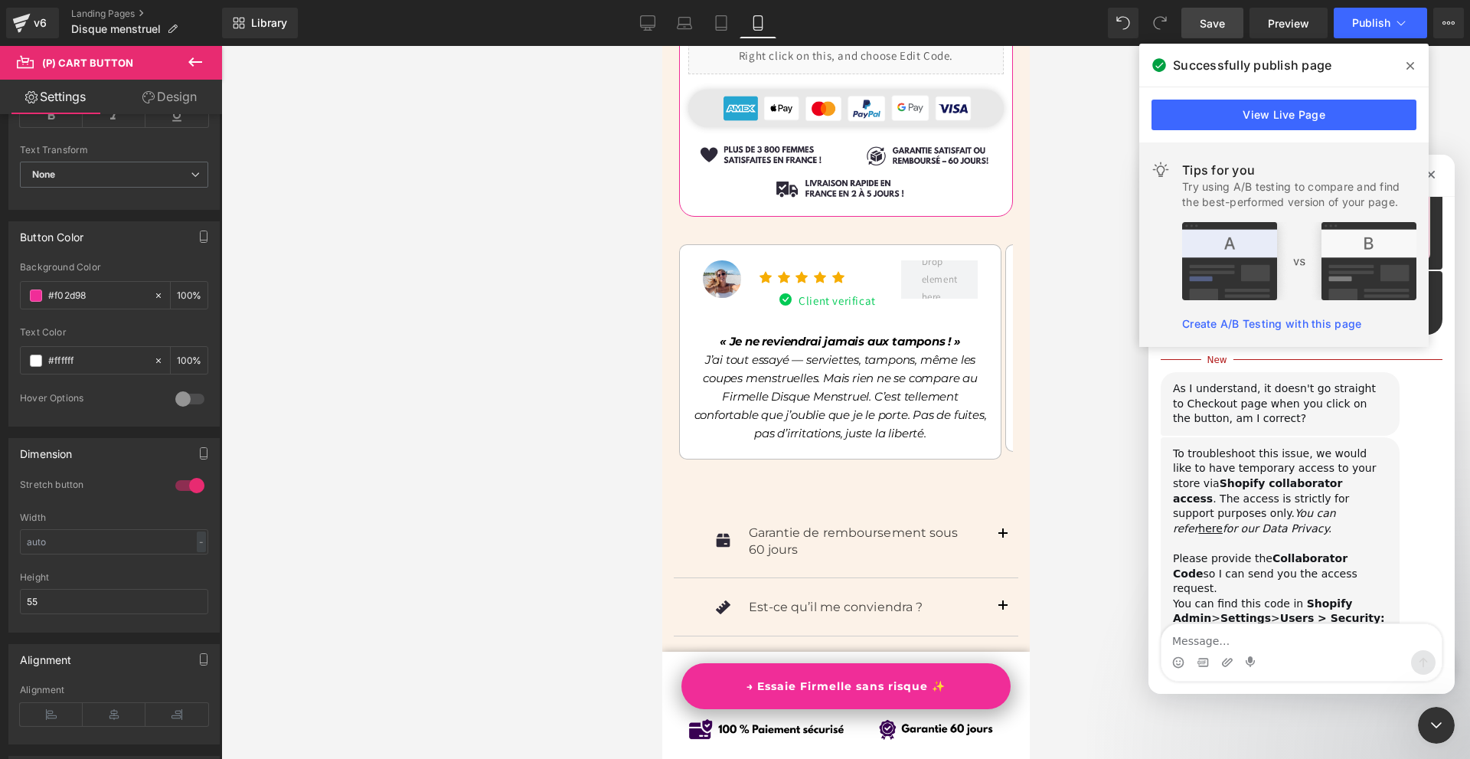
click at [1397, 501] on div "To troubleshoot this issue, we would like to have temporary access to your stor…" at bounding box center [1280, 595] width 239 height 317
click at [1231, 635] on textarea "Message…" at bounding box center [1301, 637] width 280 height 26
paste textarea "2626"
type textarea "2626"
click at [1432, 659] on button "Send a message…" at bounding box center [1423, 662] width 24 height 24
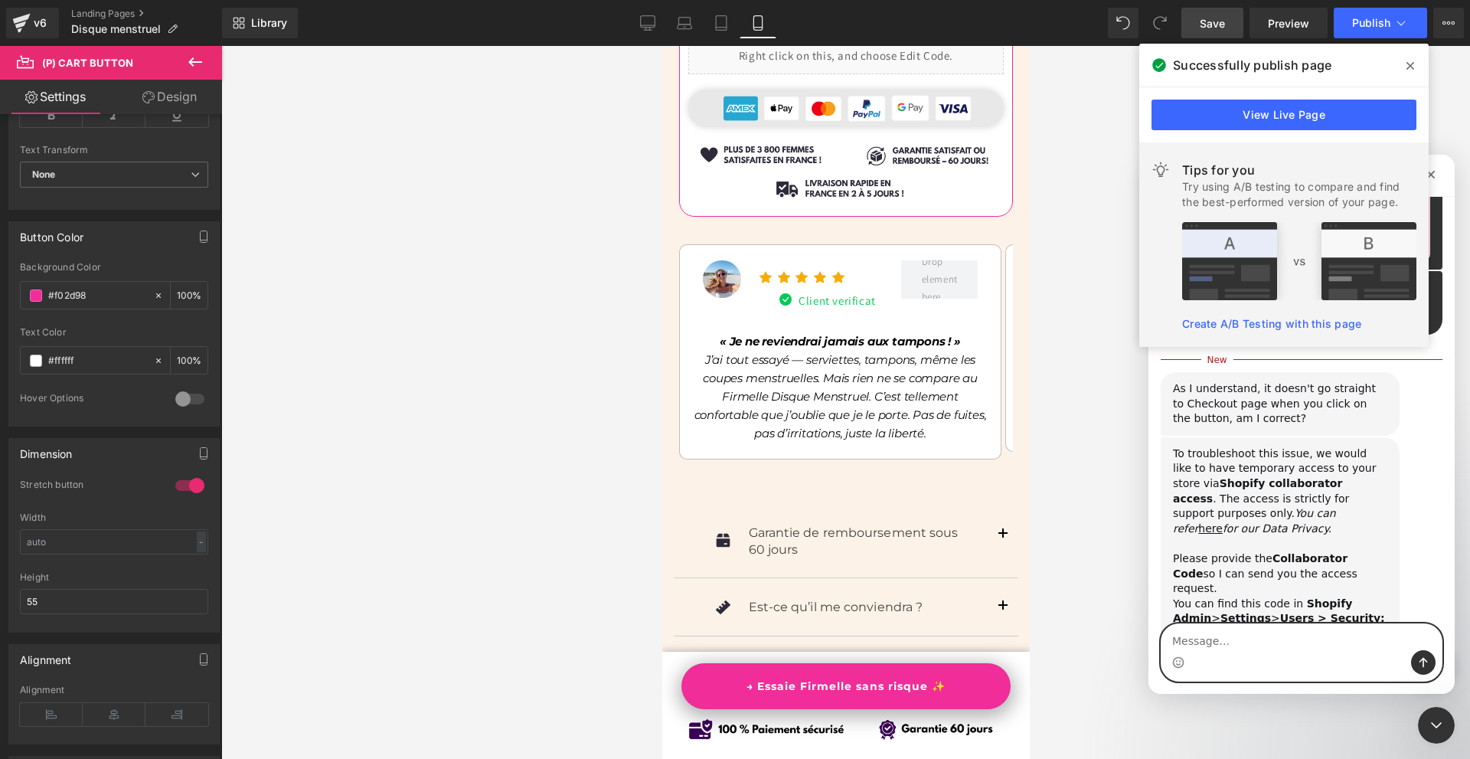
scroll to position [860, 0]
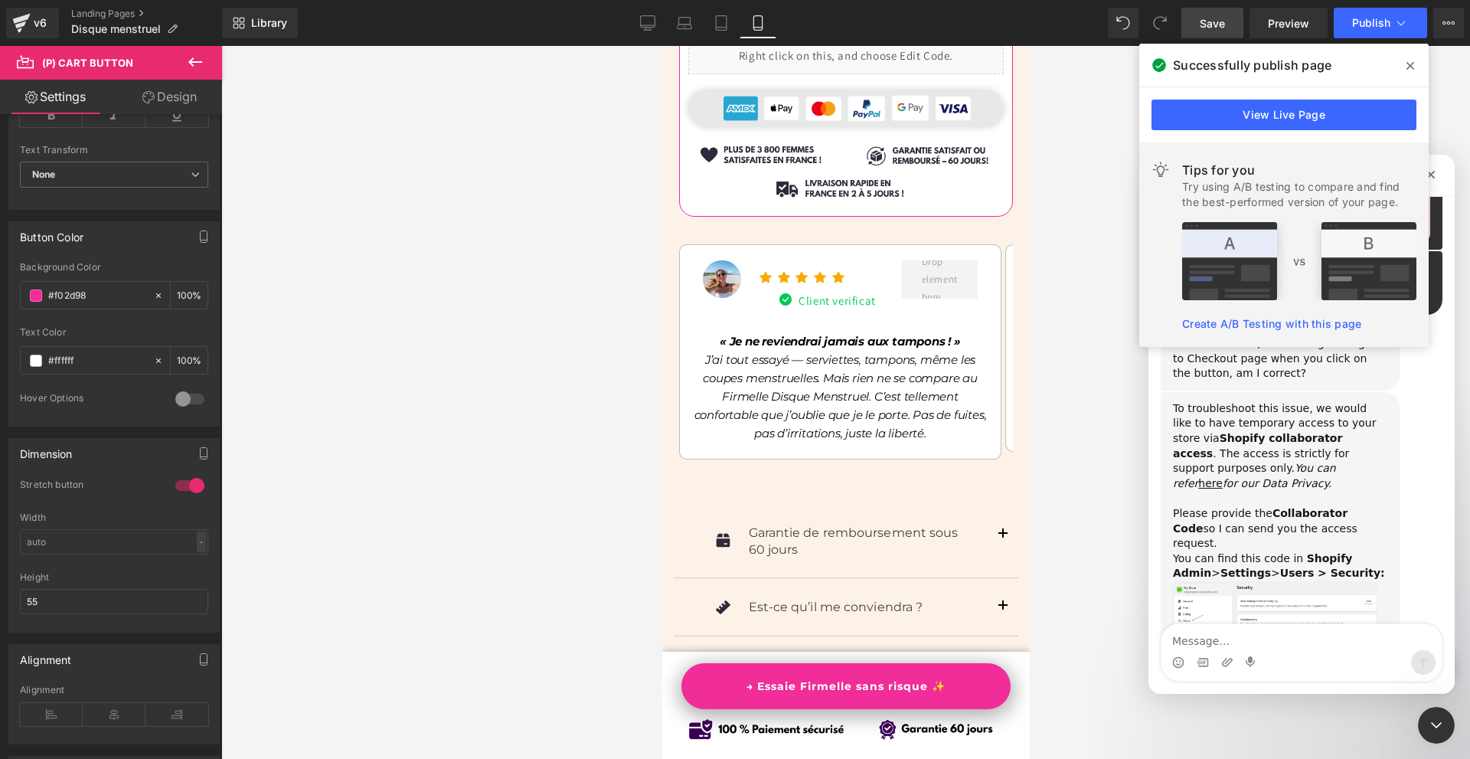
click at [1408, 71] on icon at bounding box center [1410, 66] width 8 height 12
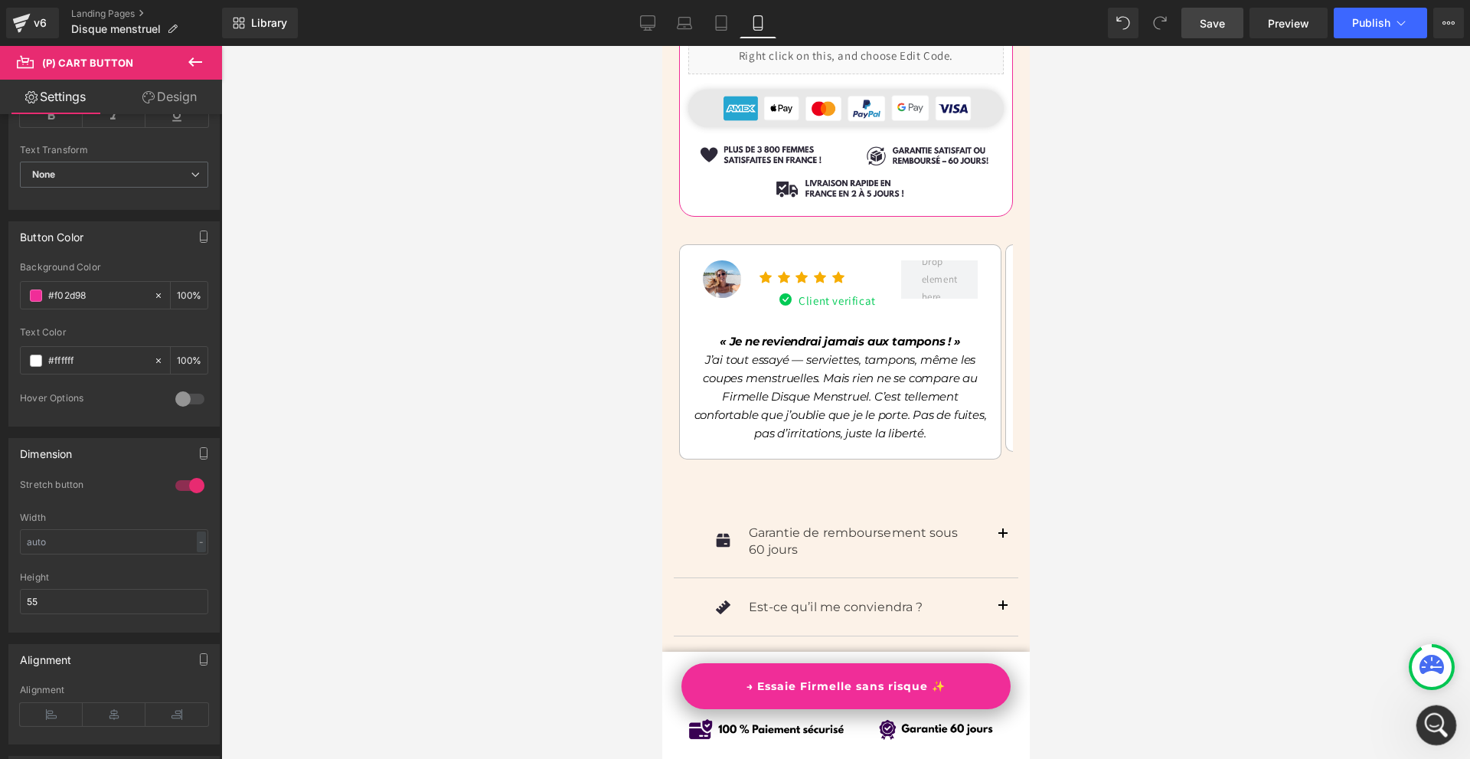
click at [1424, 724] on icon "Open Intercom Messenger" at bounding box center [1434, 722] width 25 height 25
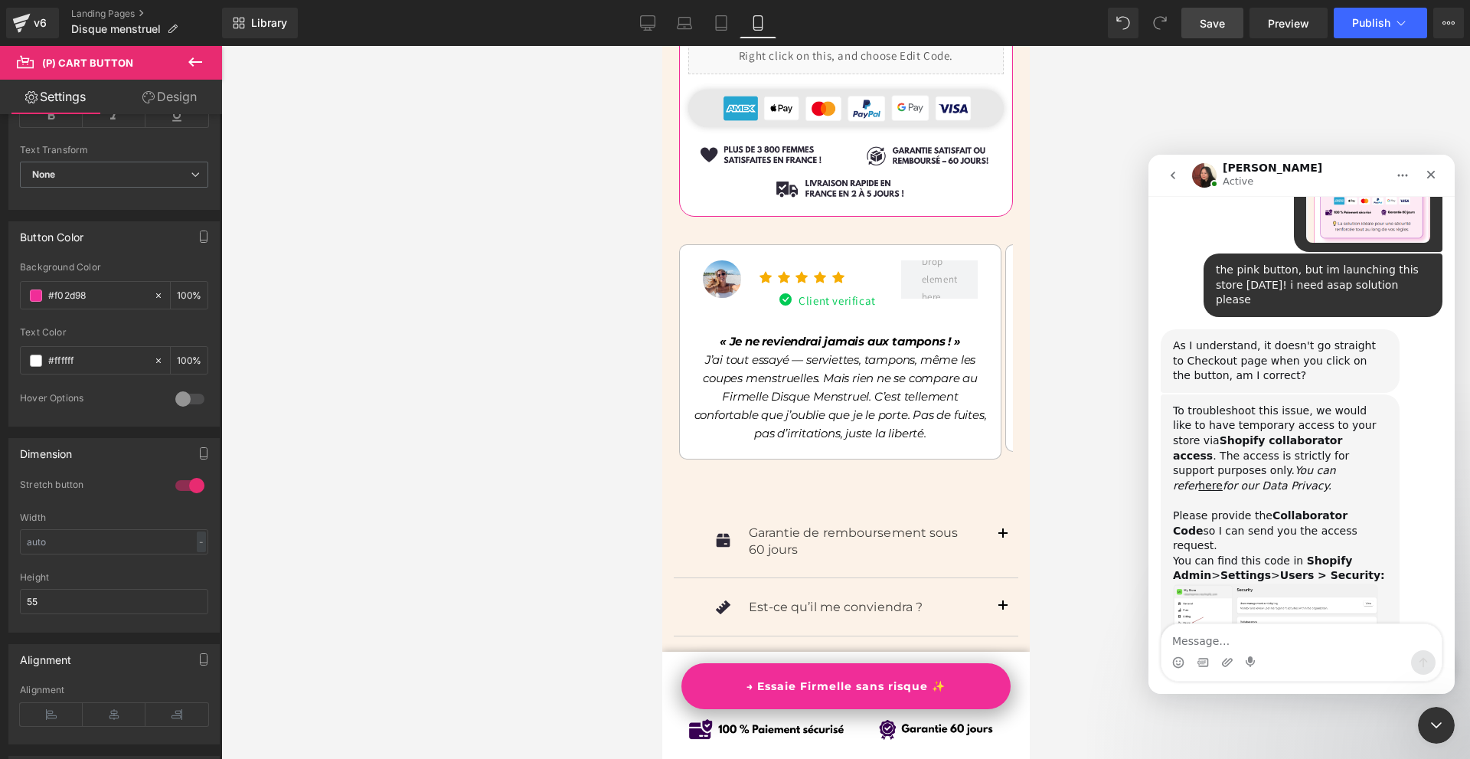
click at [982, 319] on div at bounding box center [735, 356] width 1470 height 713
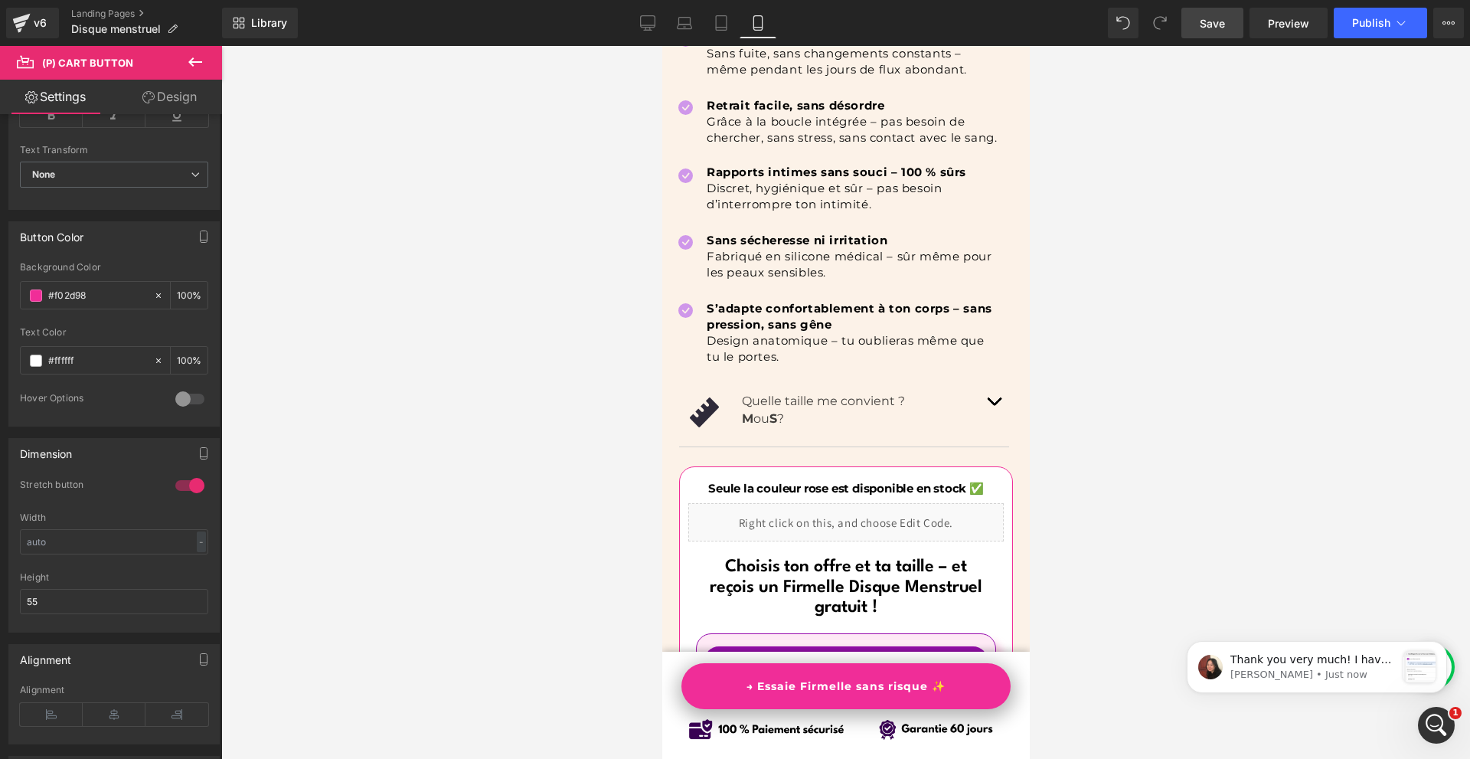
scroll to position [0, 0]
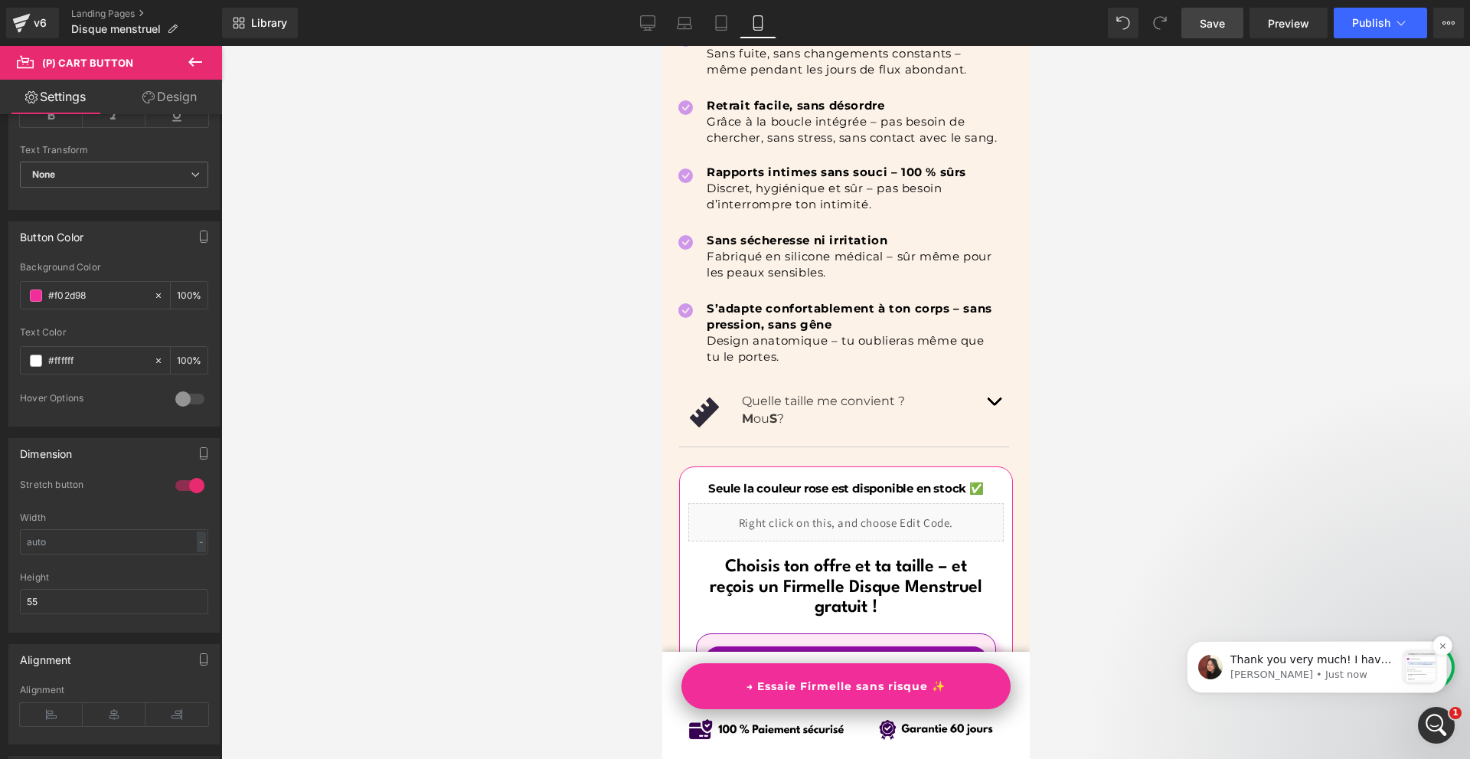
click at [1301, 655] on p "Thank you very much! I have sent our request. ﻿Please help us accept it. ﻿You c…" at bounding box center [1312, 659] width 165 height 15
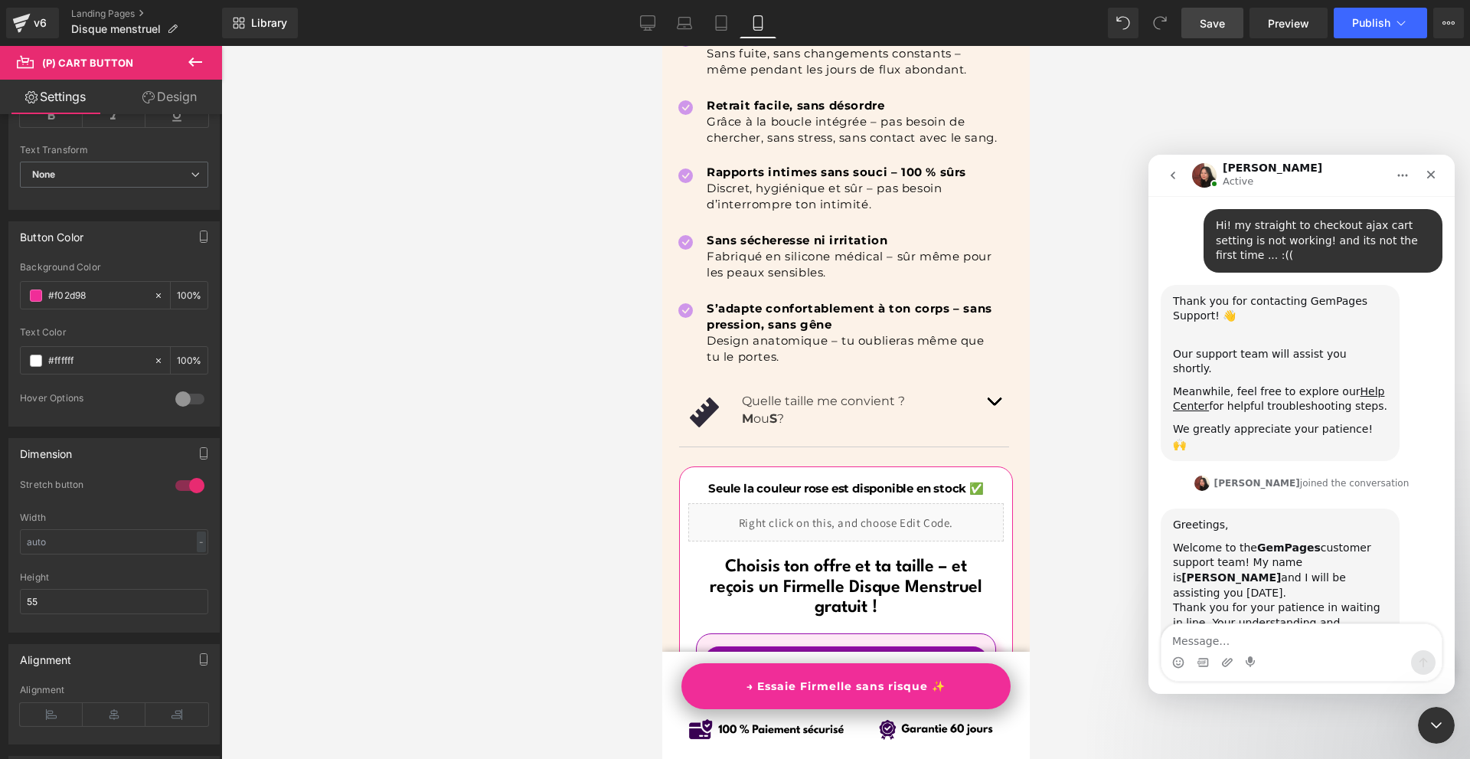
scroll to position [1192, 0]
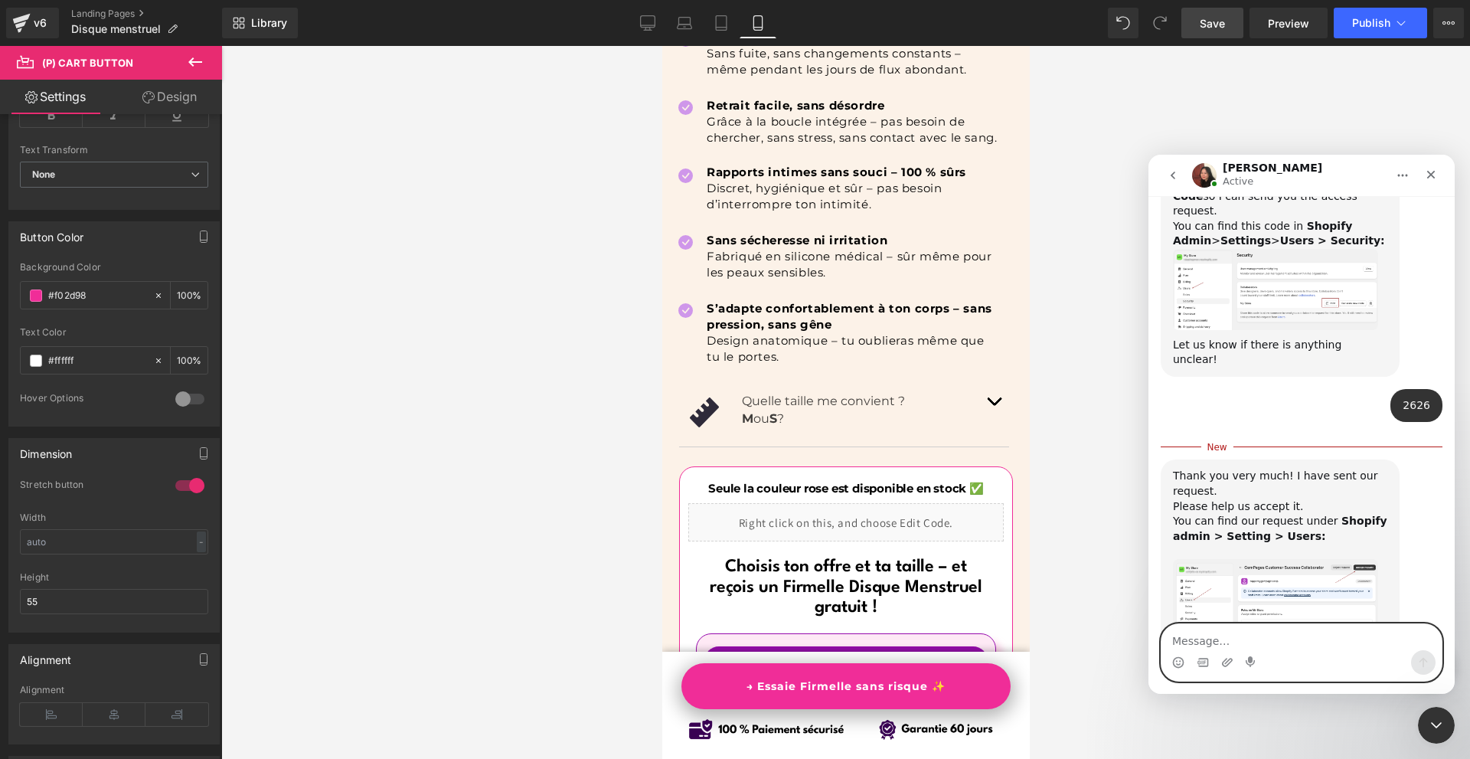
click at [1264, 645] on textarea "Message…" at bounding box center [1301, 637] width 280 height 26
type textarea "i accepted it"
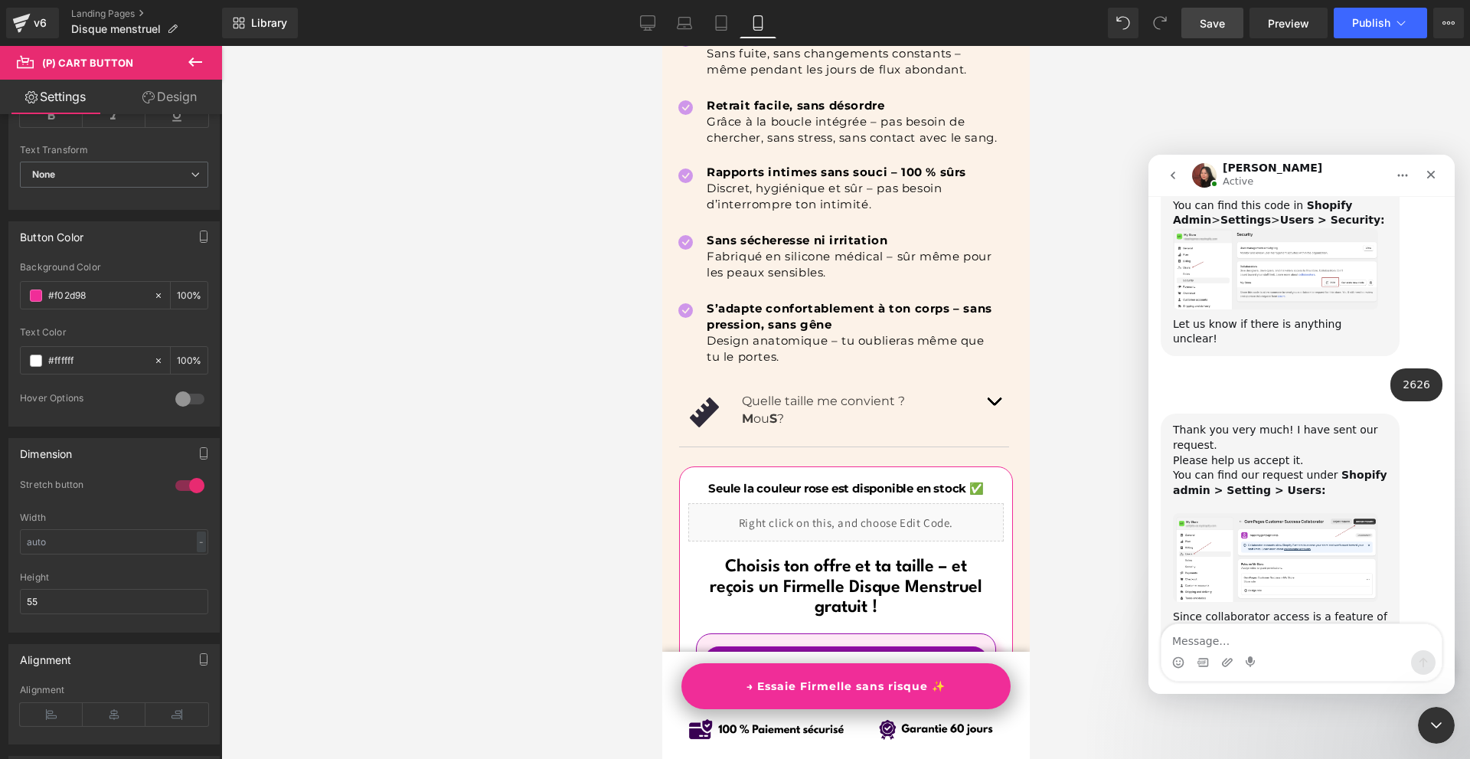
click at [880, 464] on div at bounding box center [735, 356] width 1470 height 713
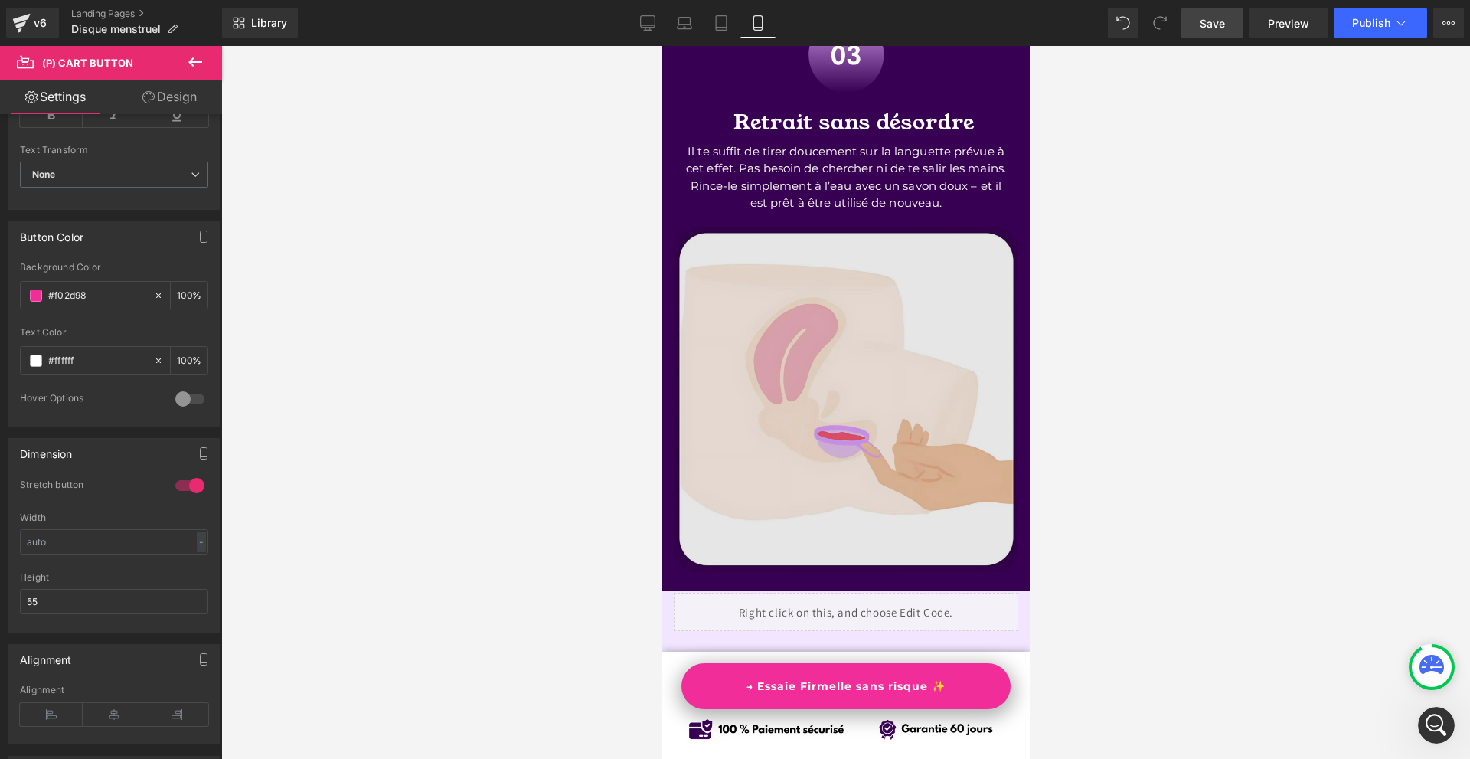
scroll to position [4539, 0]
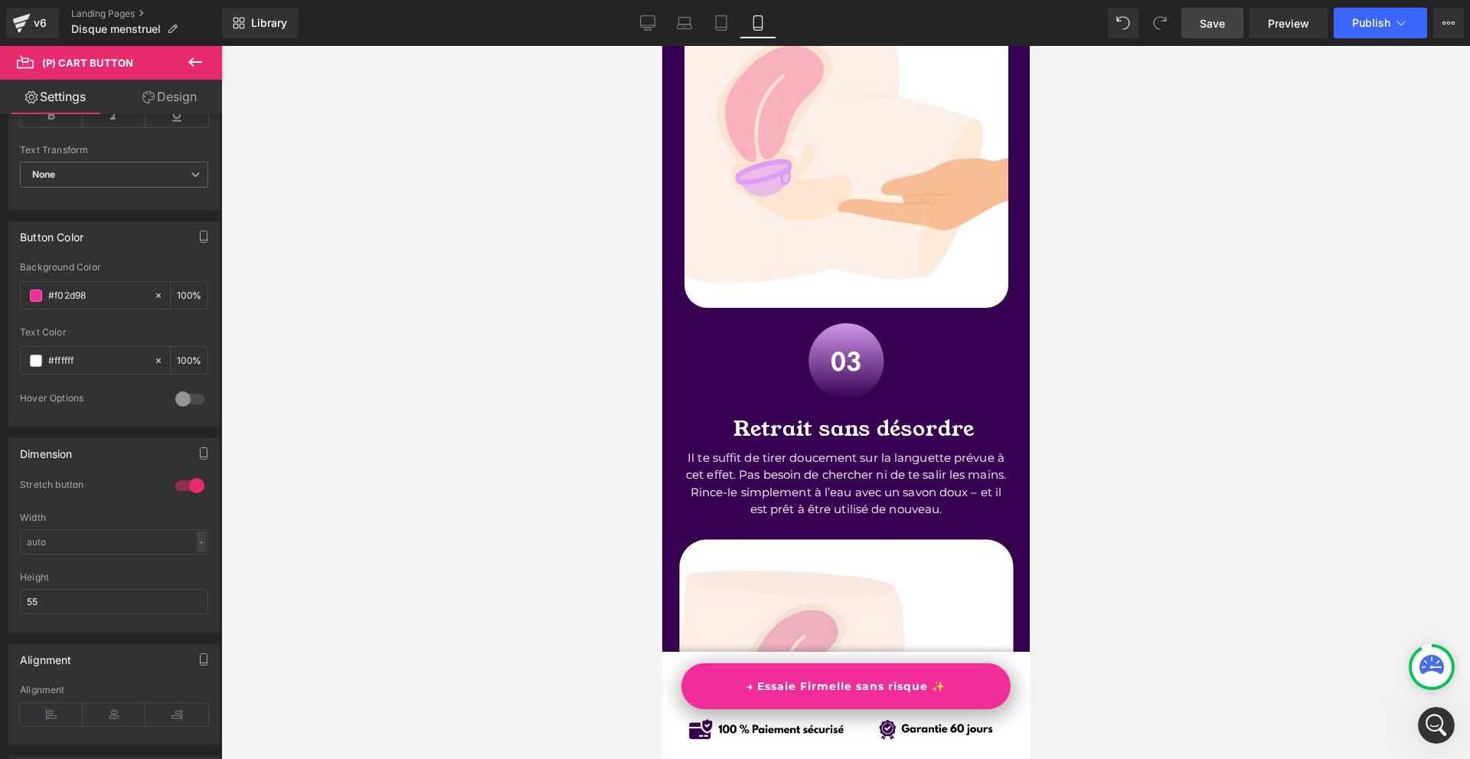
click at [740, 380] on div at bounding box center [845, 360] width 344 height 75
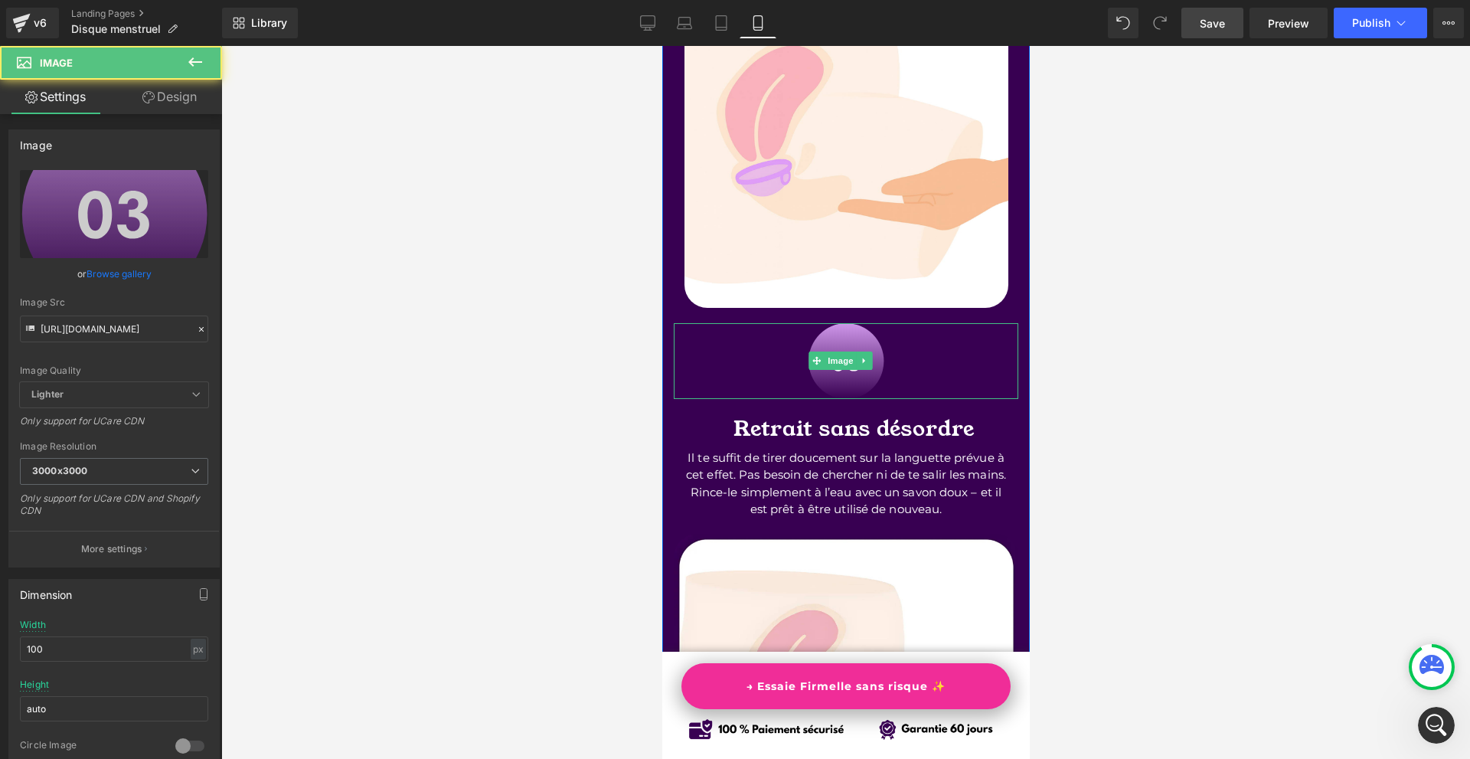
click at [693, 408] on div "Retrait sans désordre" at bounding box center [845, 423] width 344 height 35
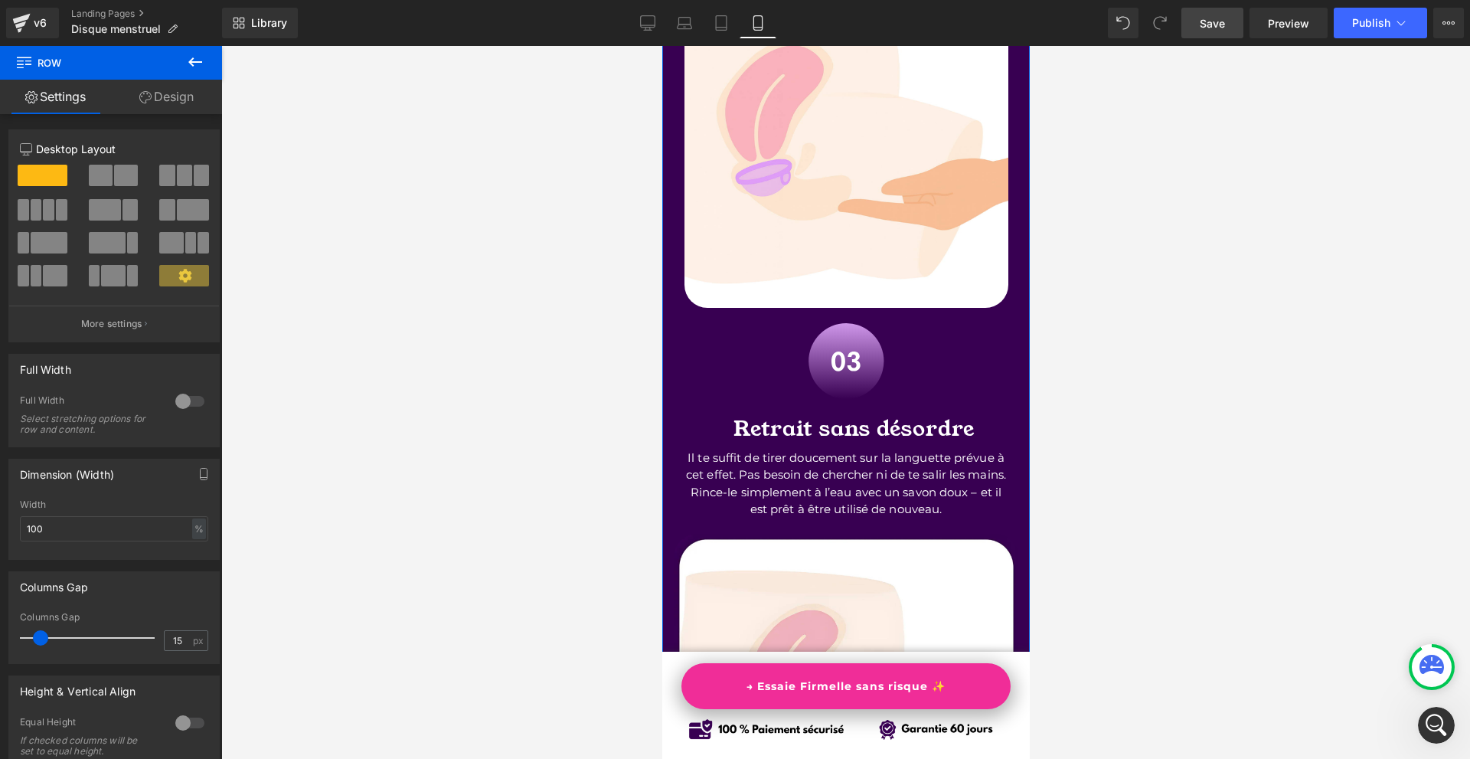
click at [158, 104] on link "Design" at bounding box center [166, 97] width 111 height 34
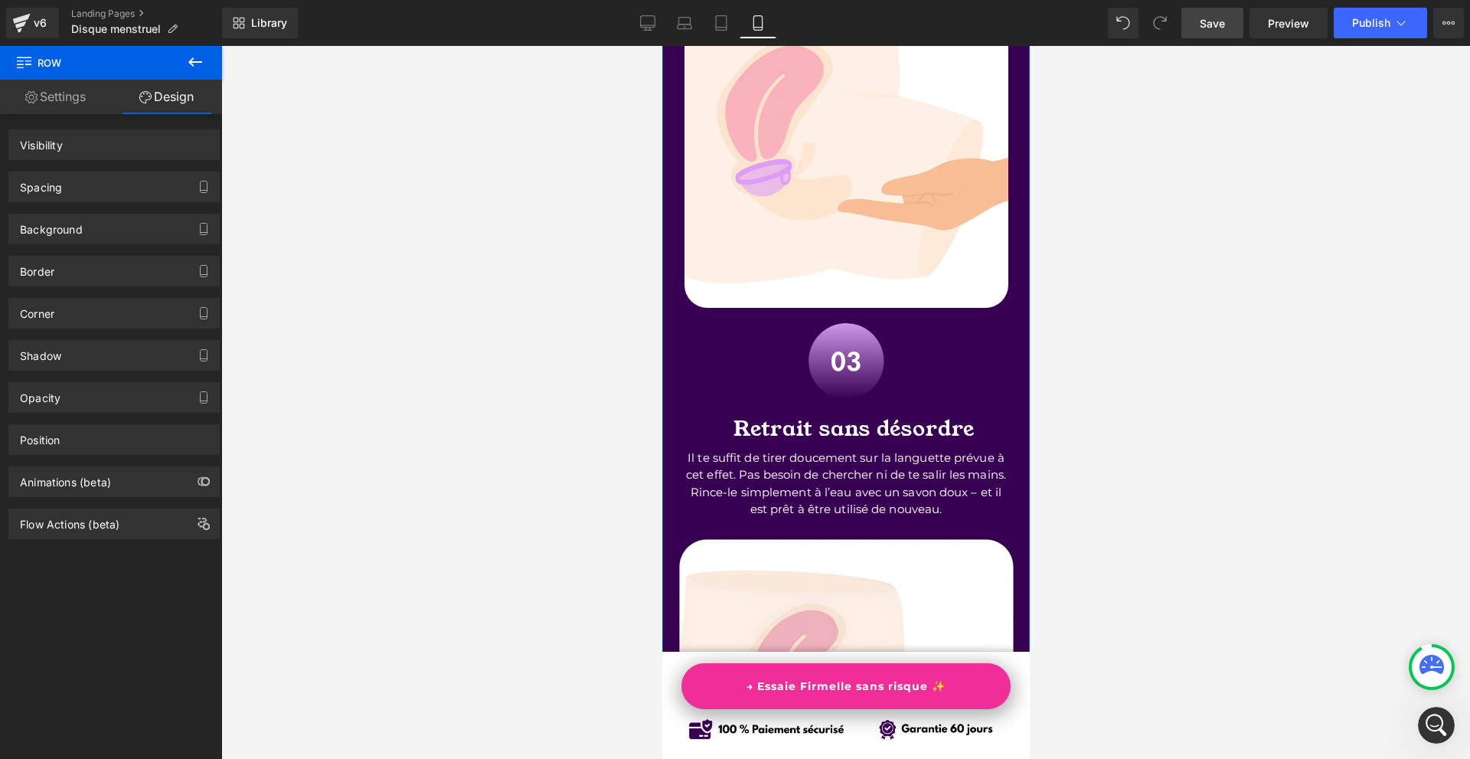
click at [93, 229] on div "Background" at bounding box center [114, 228] width 210 height 29
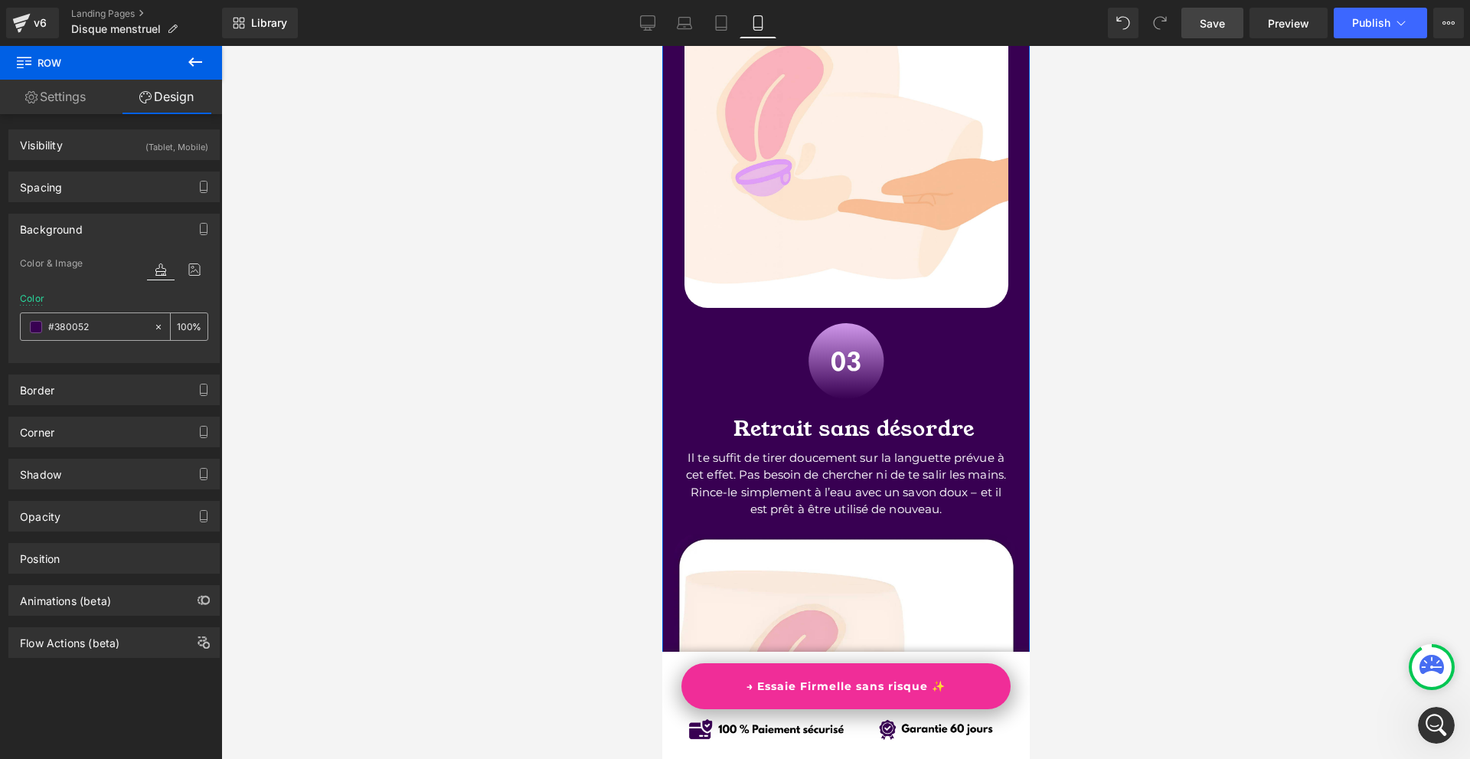
click at [95, 320] on input "#380052" at bounding box center [97, 326] width 98 height 17
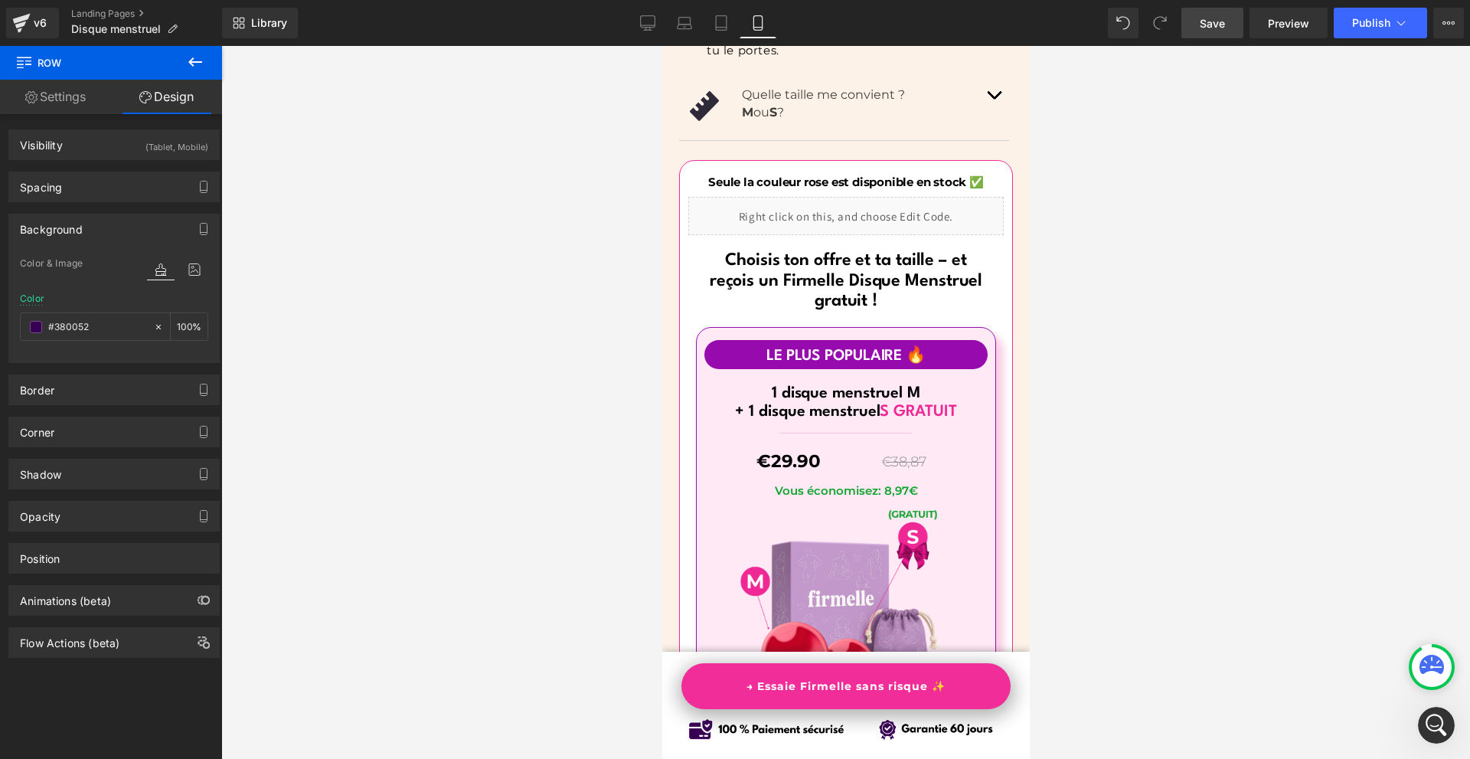
scroll to position [9515, 0]
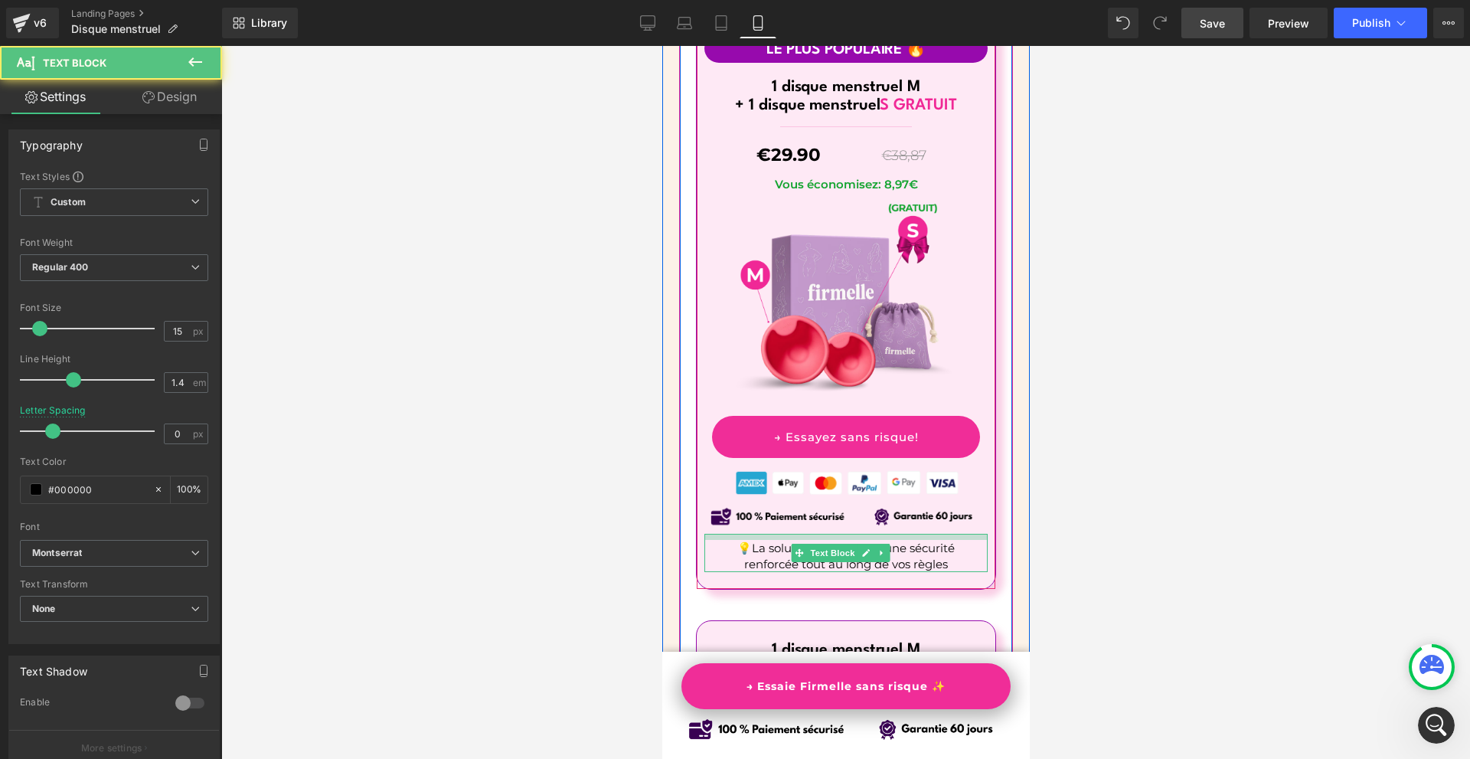
click at [870, 534] on div at bounding box center [845, 537] width 283 height 6
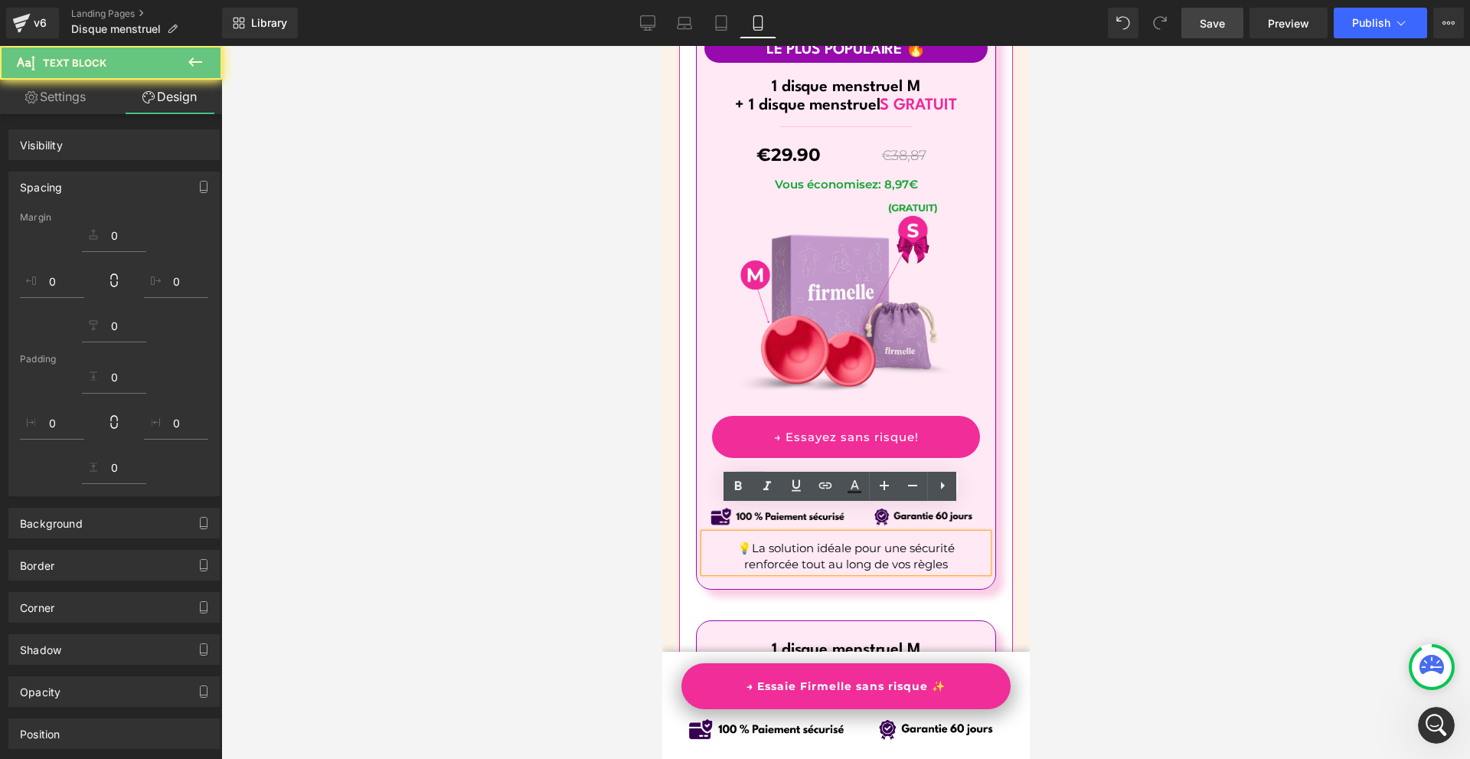
click at [1086, 517] on div at bounding box center [845, 402] width 1249 height 713
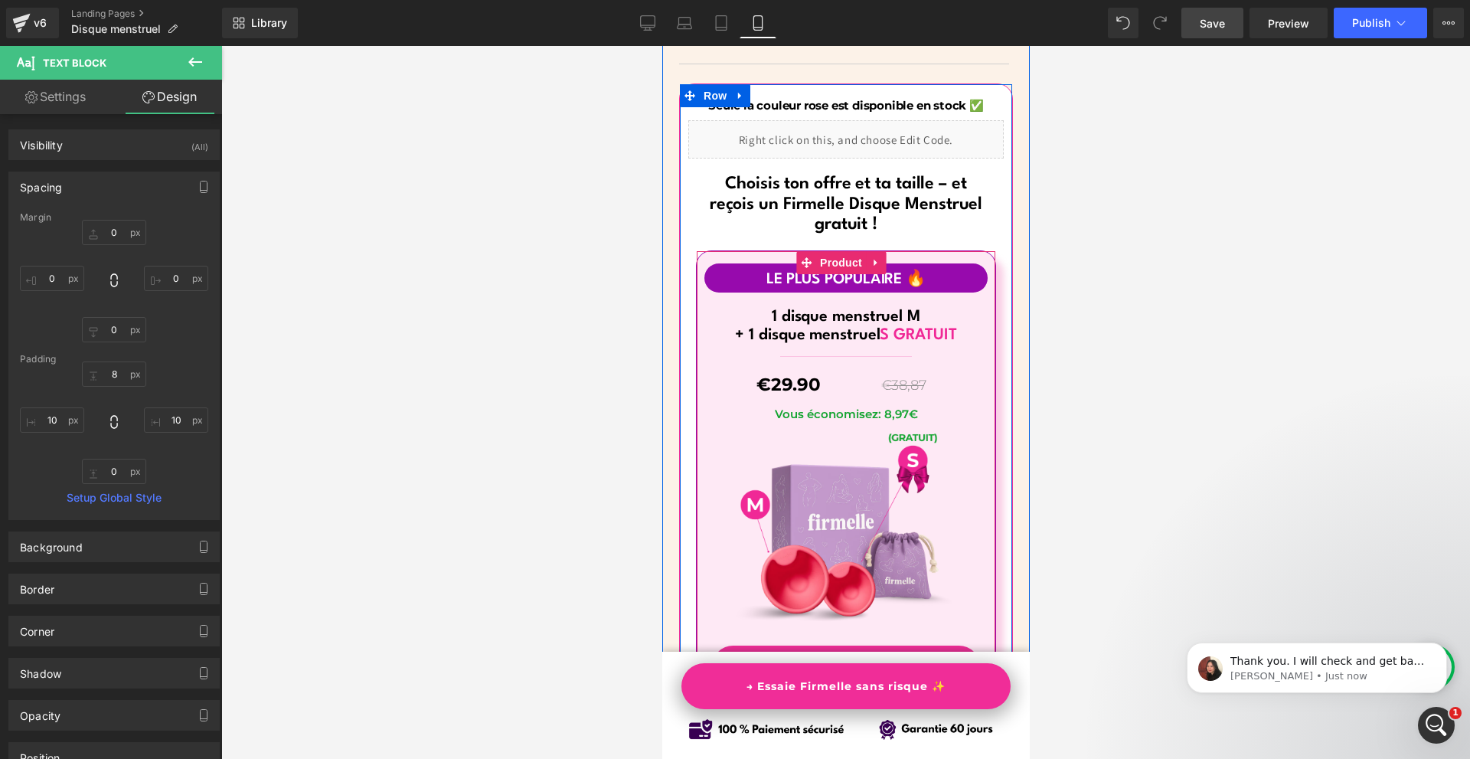
scroll to position [1273, 0]
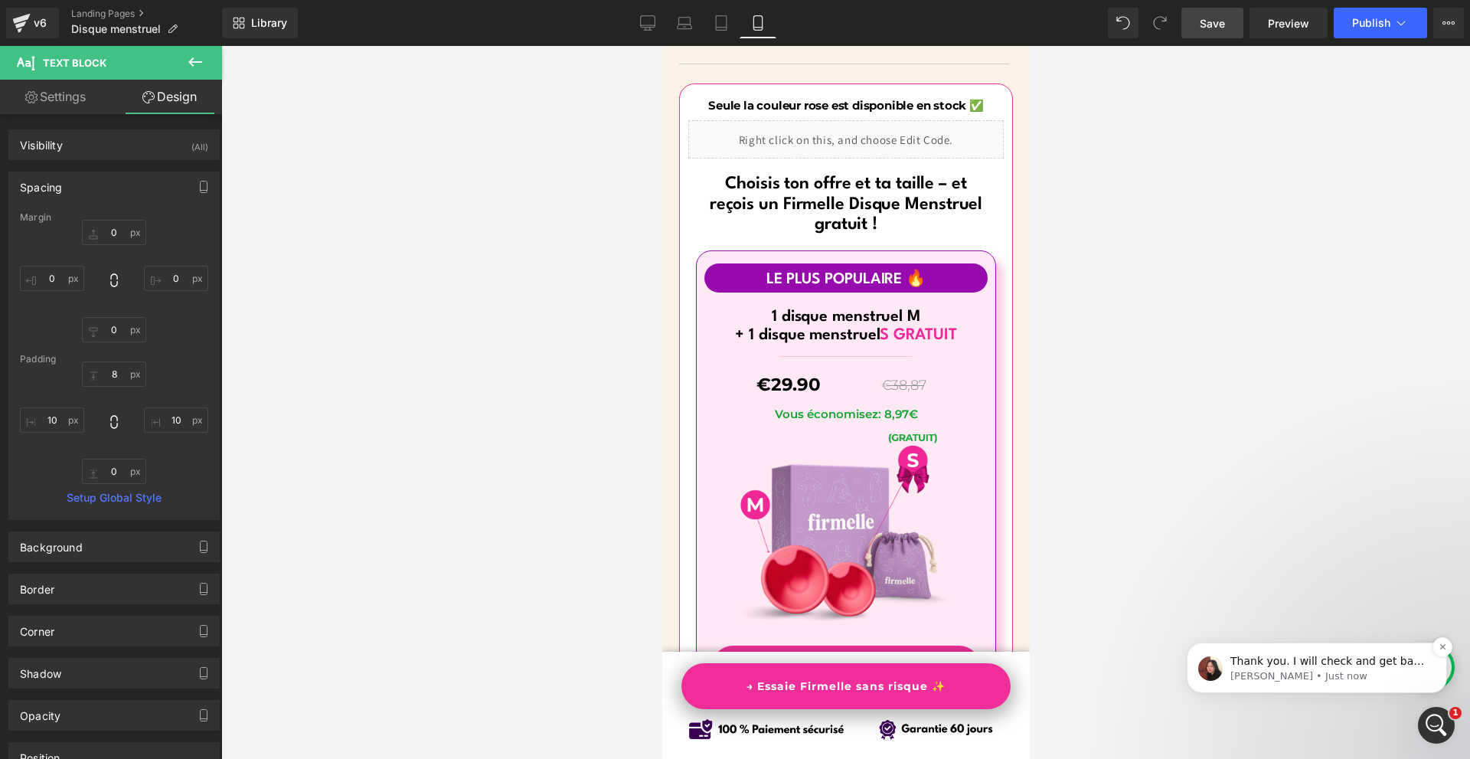
click at [1305, 654] on p "Thank you. I will check and get back to you soon" at bounding box center [1329, 661] width 198 height 15
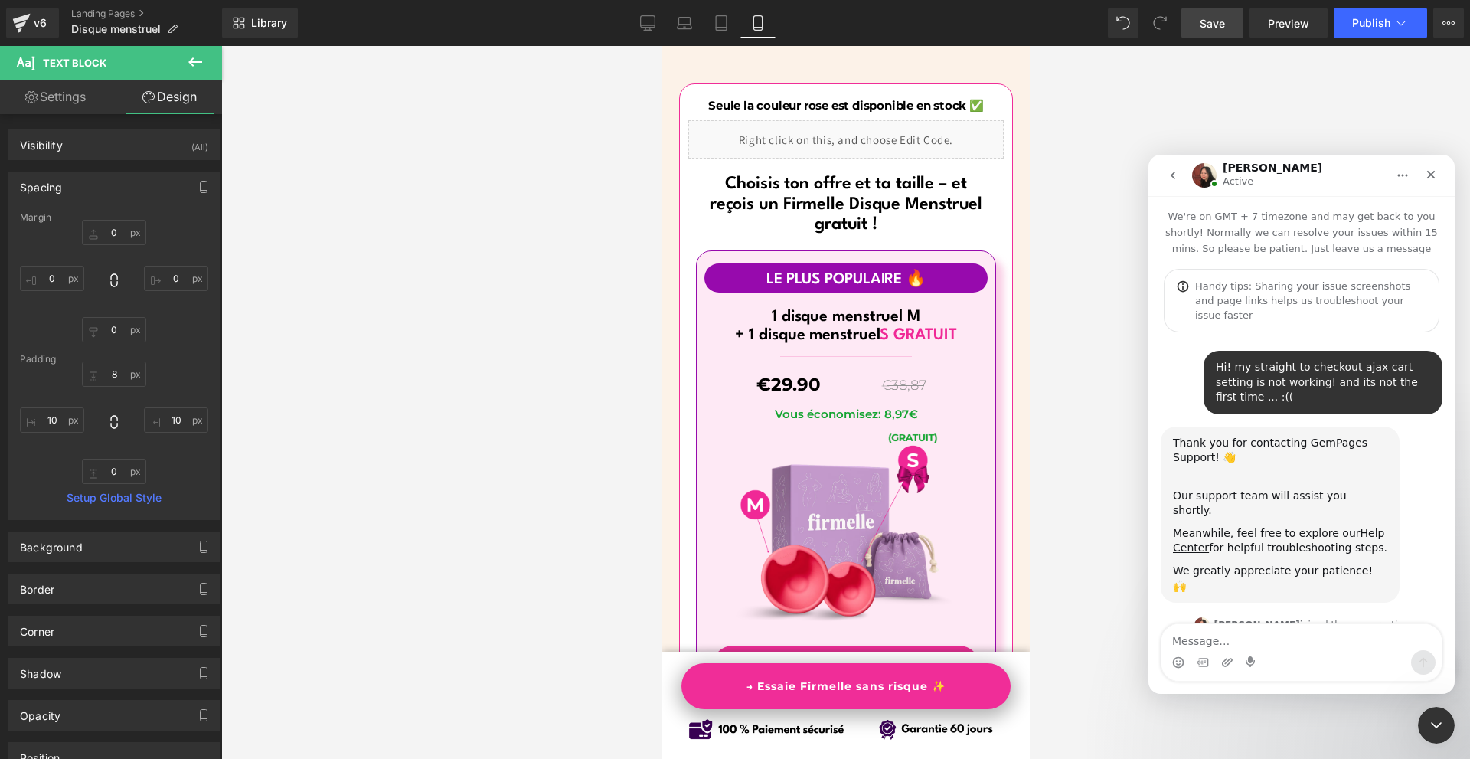
scroll to position [2, 0]
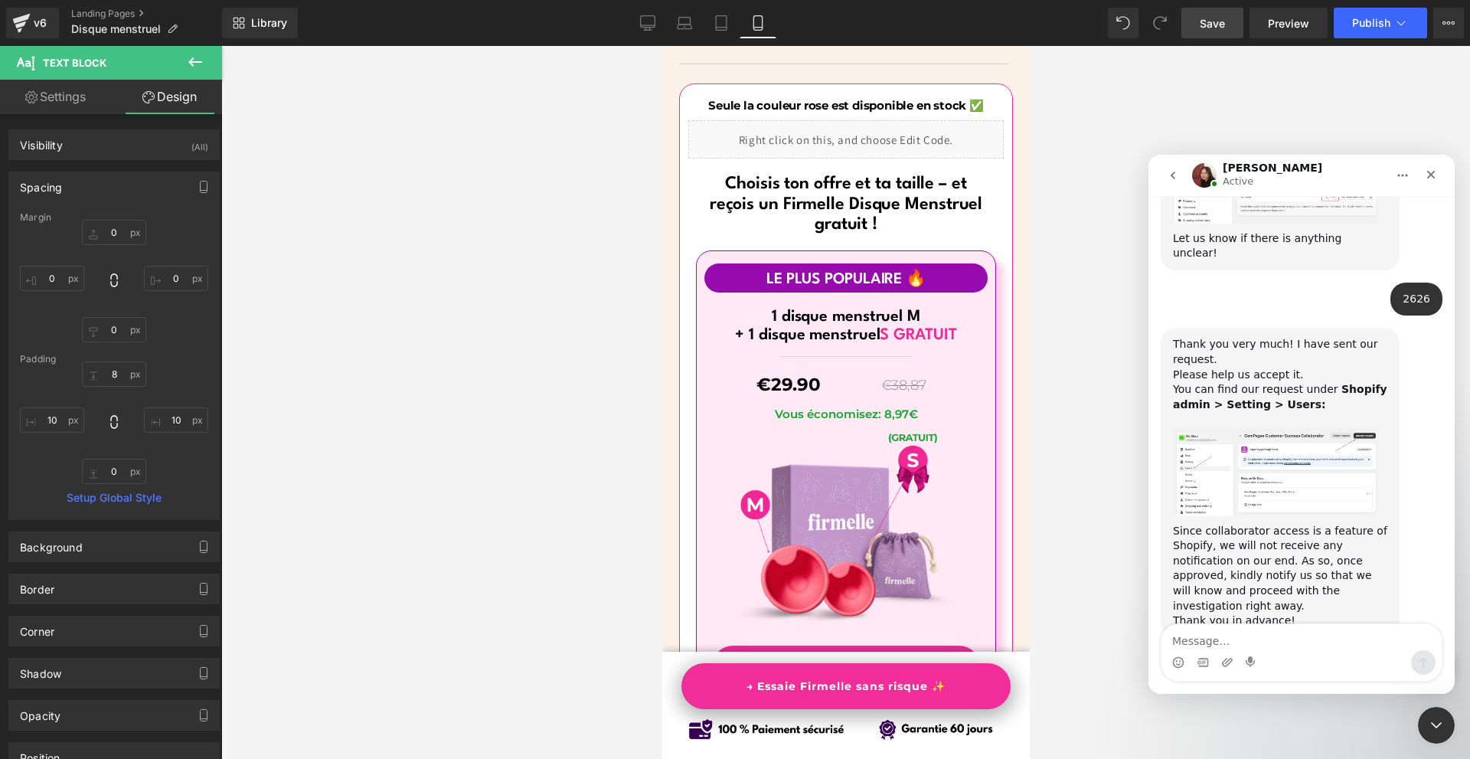
click at [1072, 580] on div at bounding box center [735, 356] width 1470 height 713
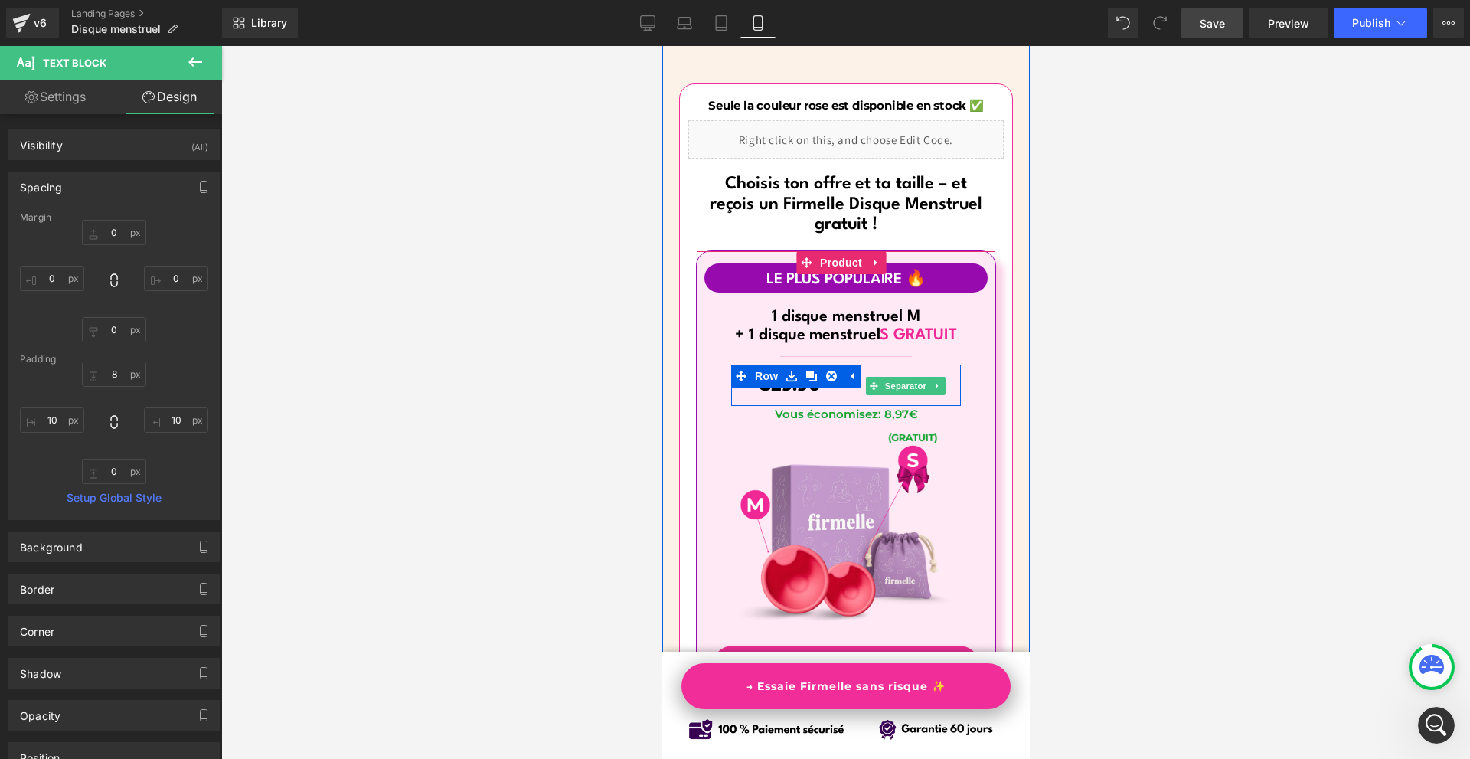
scroll to position [9132, 0]
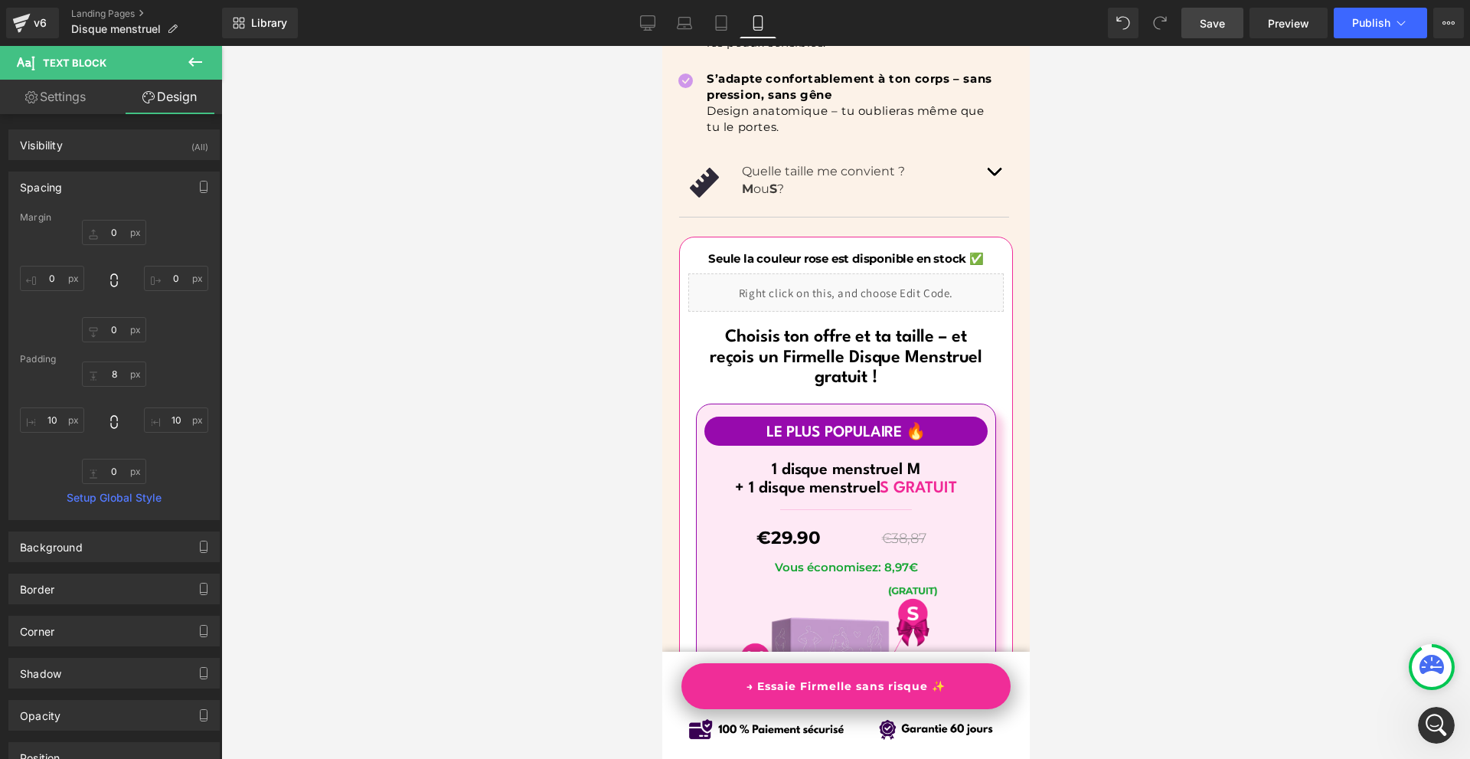
click at [202, 66] on icon at bounding box center [195, 62] width 18 height 18
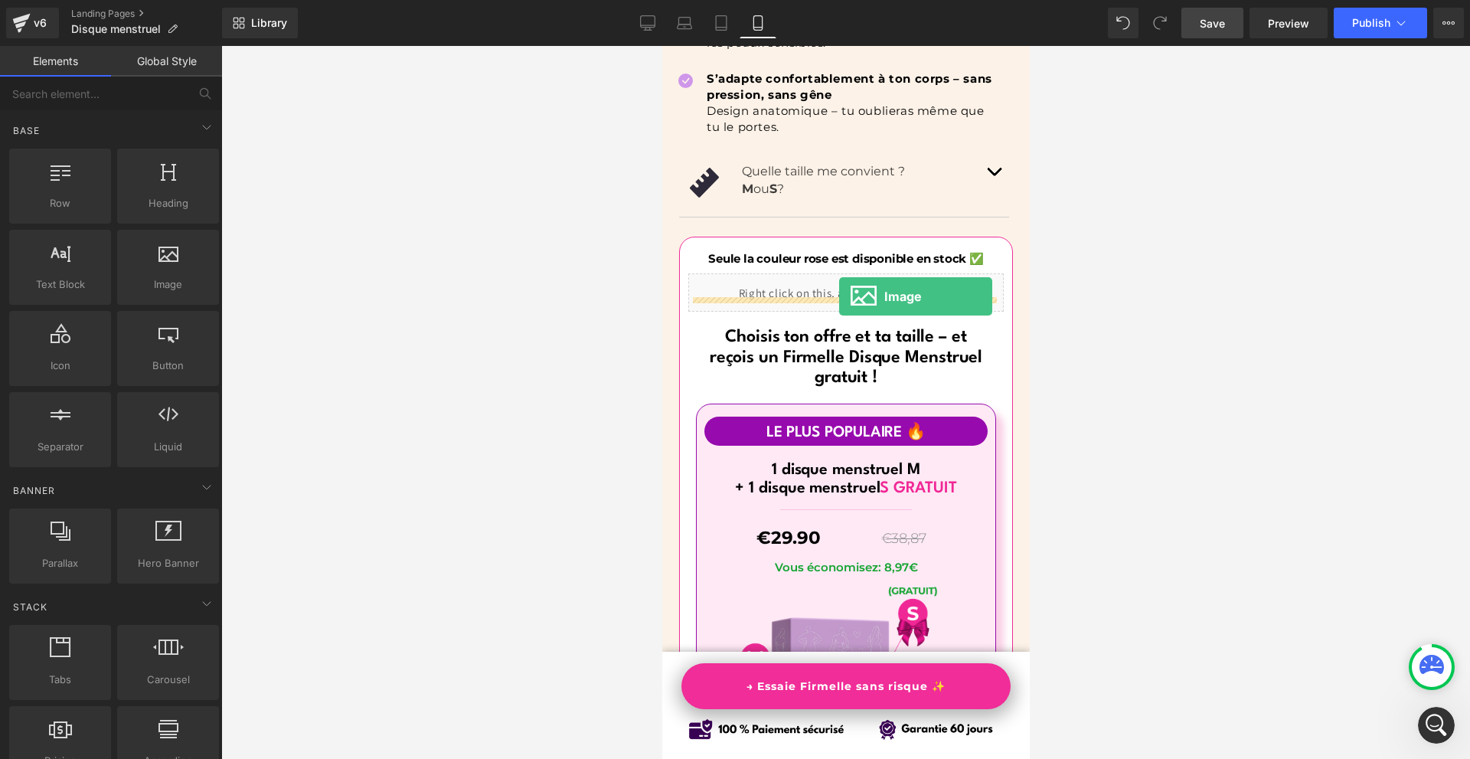
drag, startPoint x: 855, startPoint y: 325, endPoint x: 838, endPoint y: 296, distance: 33.0
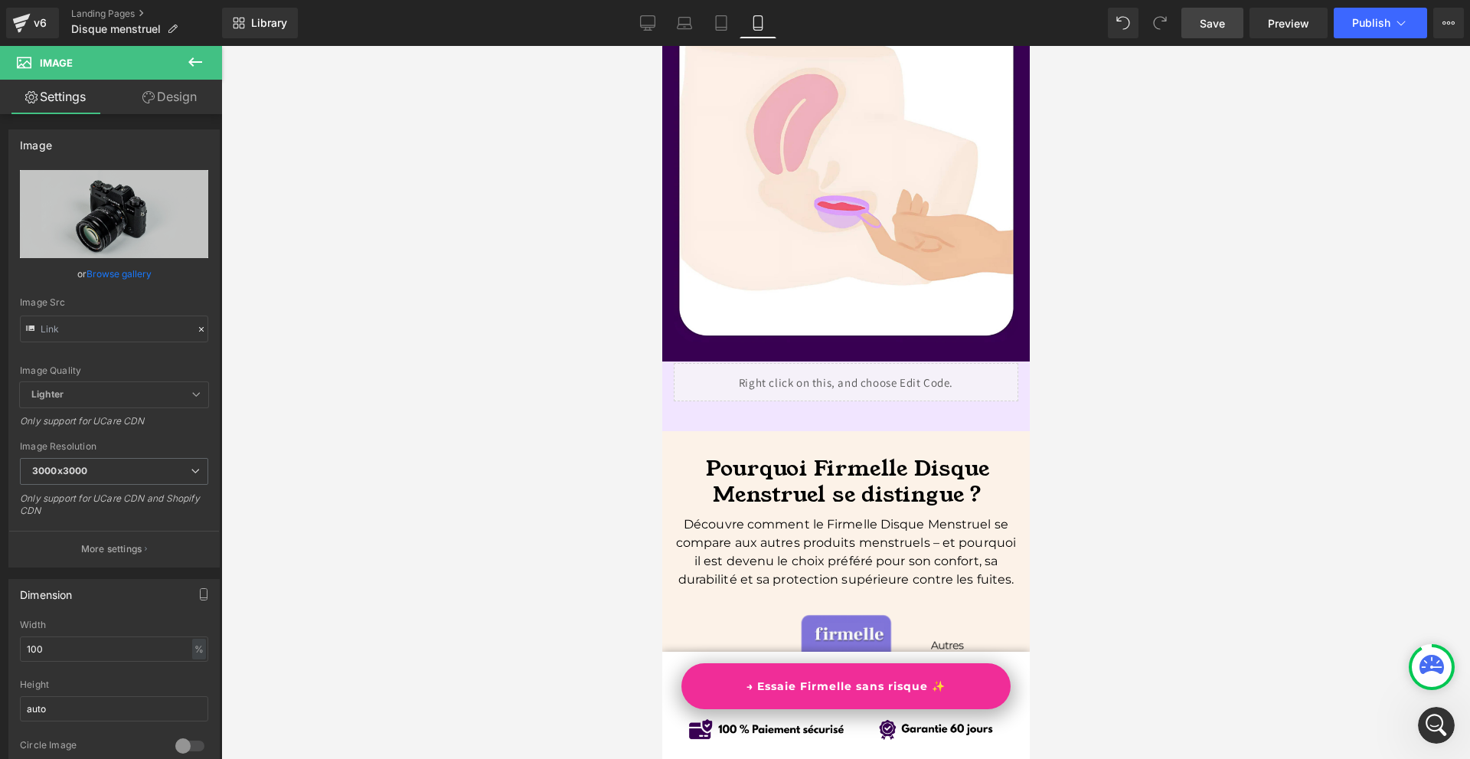
scroll to position [4692, 0]
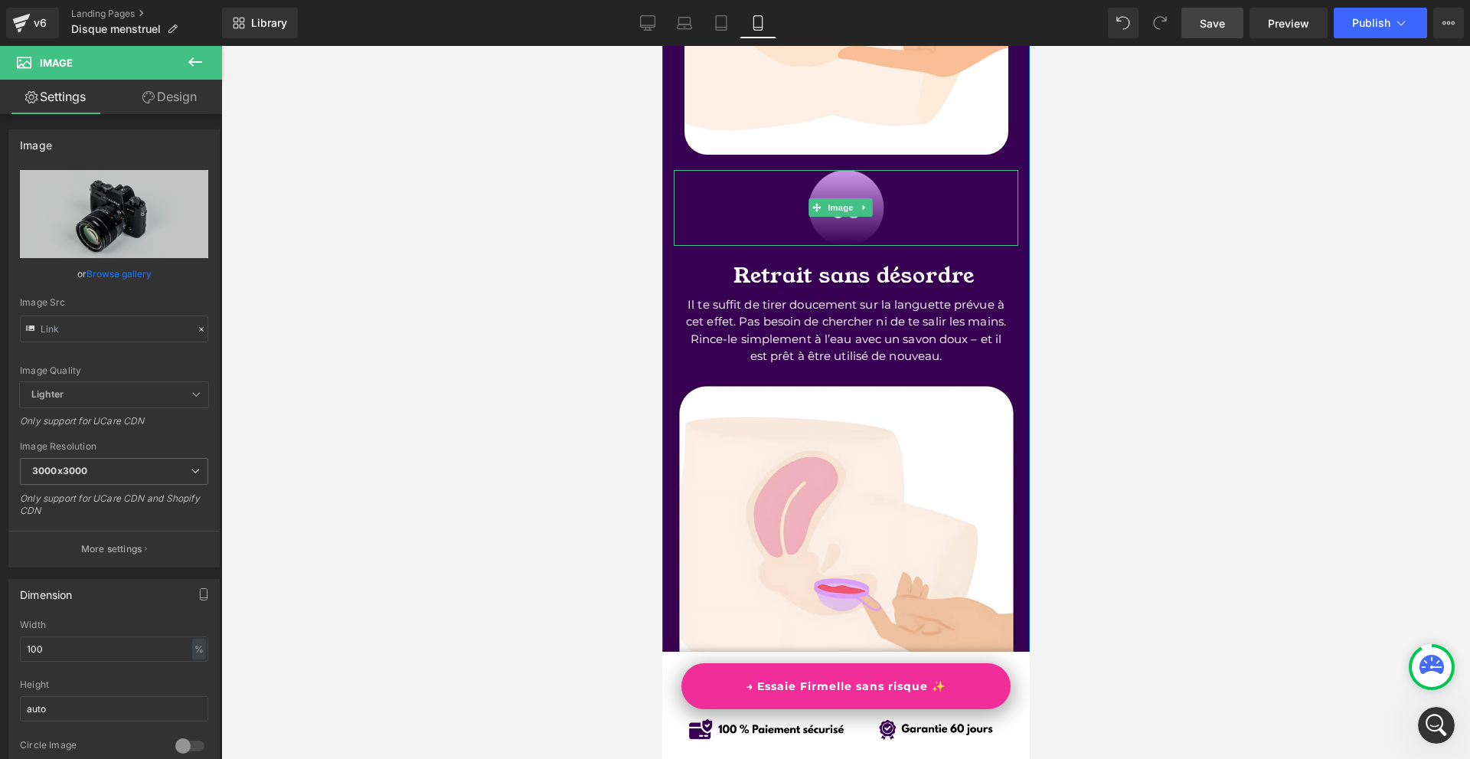
click at [685, 198] on div at bounding box center [845, 207] width 344 height 75
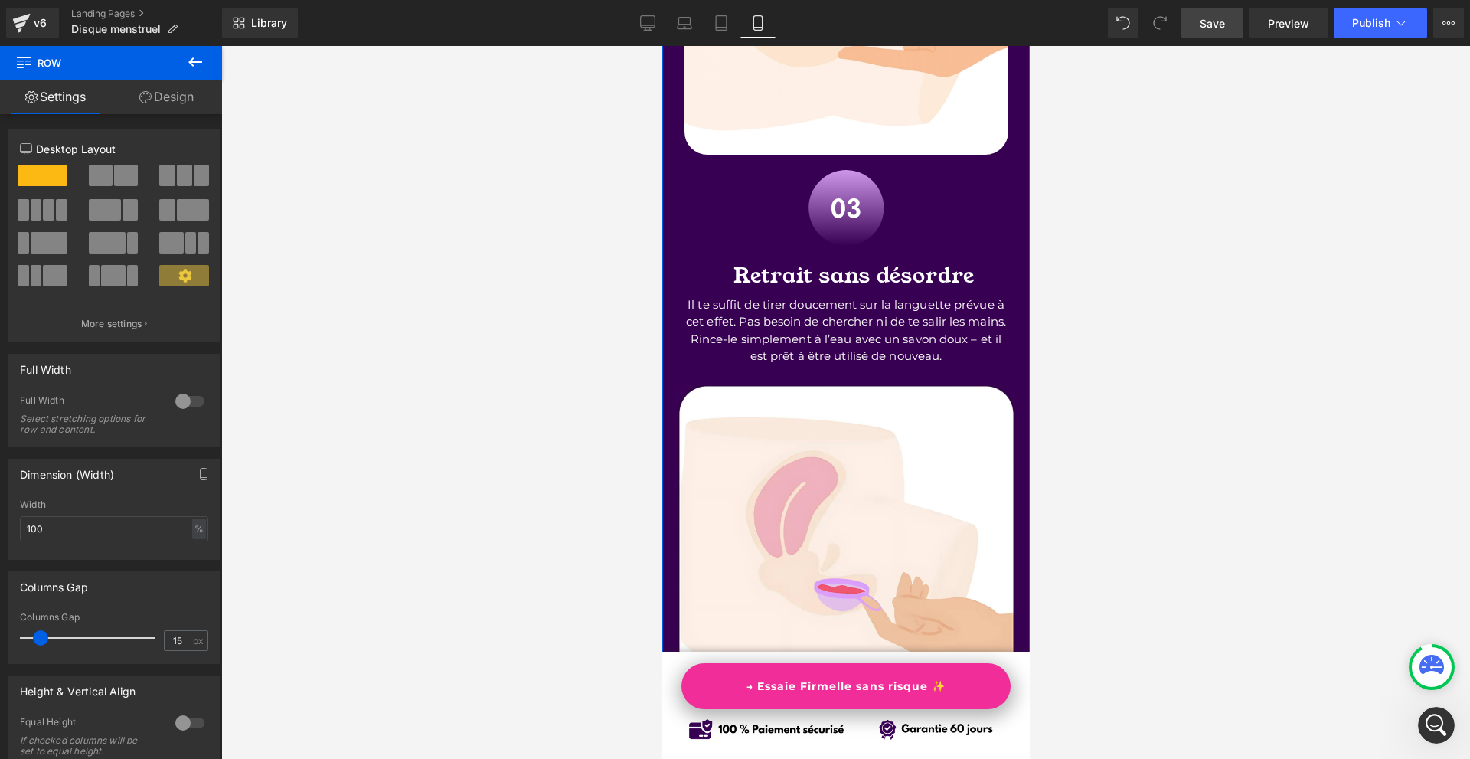
click at [194, 106] on link "Design" at bounding box center [166, 97] width 111 height 34
click at [0, 0] on div "Background" at bounding box center [0, 0] width 0 height 0
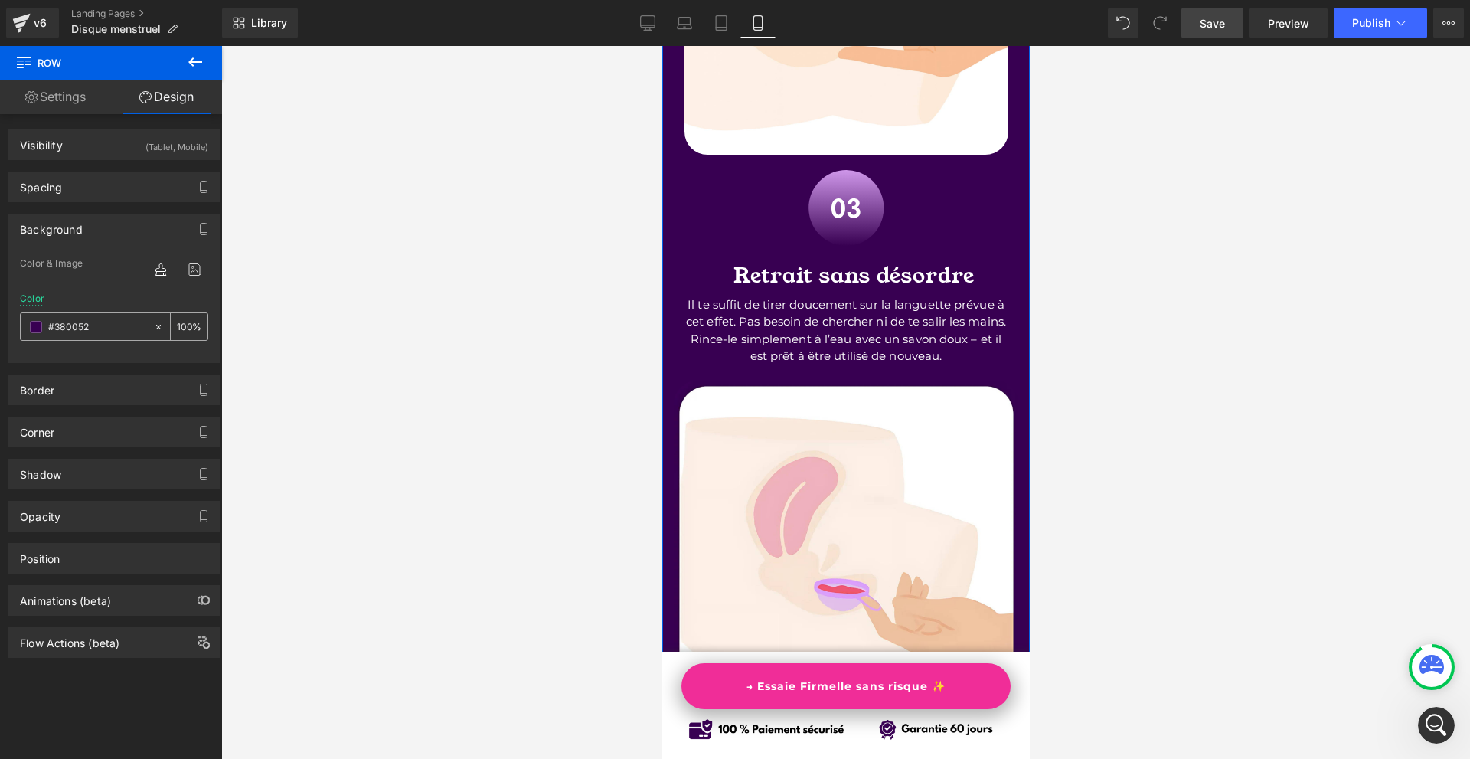
click at [97, 329] on input "text" at bounding box center [97, 326] width 98 height 17
type input "#380052"
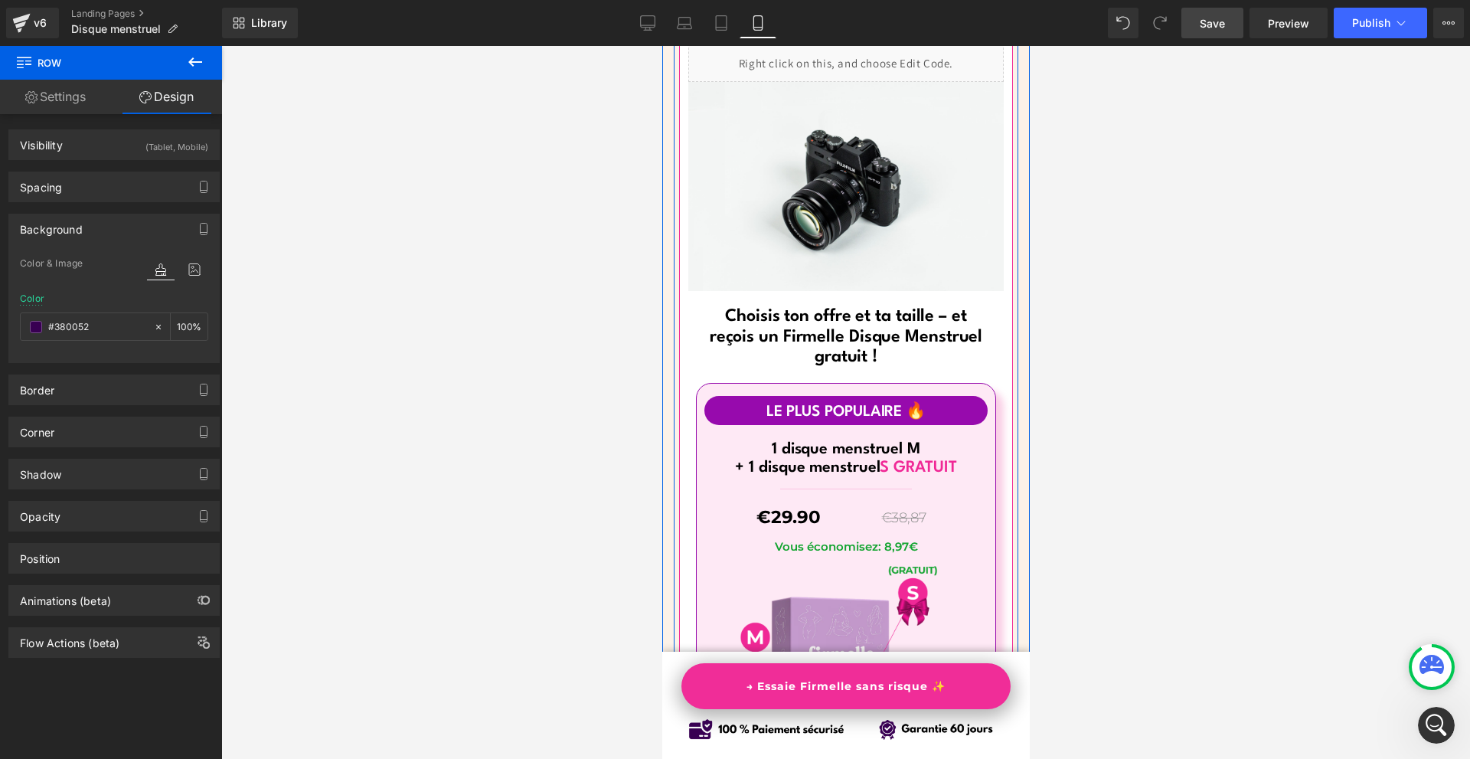
scroll to position [9438, 0]
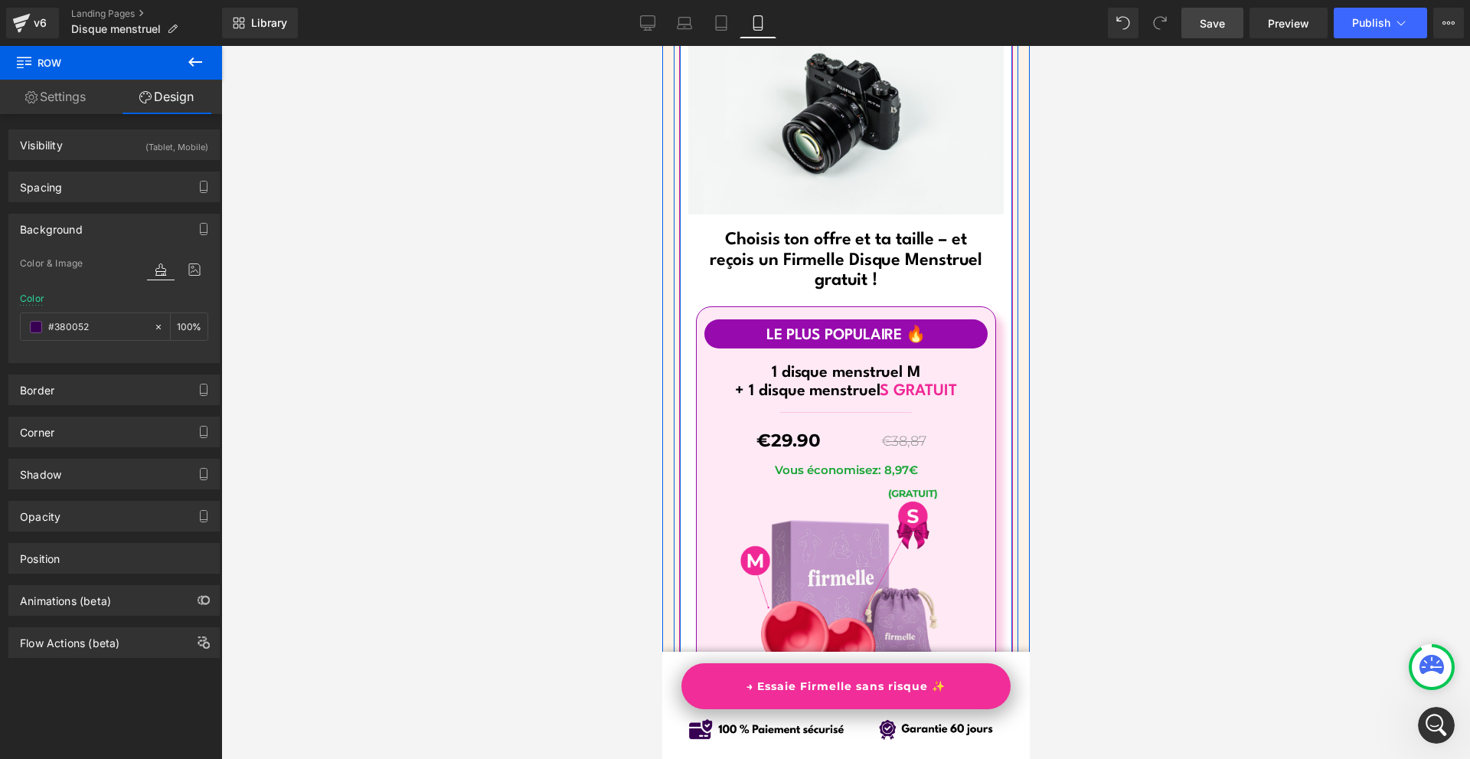
drag, startPoint x: 880, startPoint y: 180, endPoint x: 720, endPoint y: 197, distance: 160.9
click at [880, 180] on img at bounding box center [844, 109] width 315 height 209
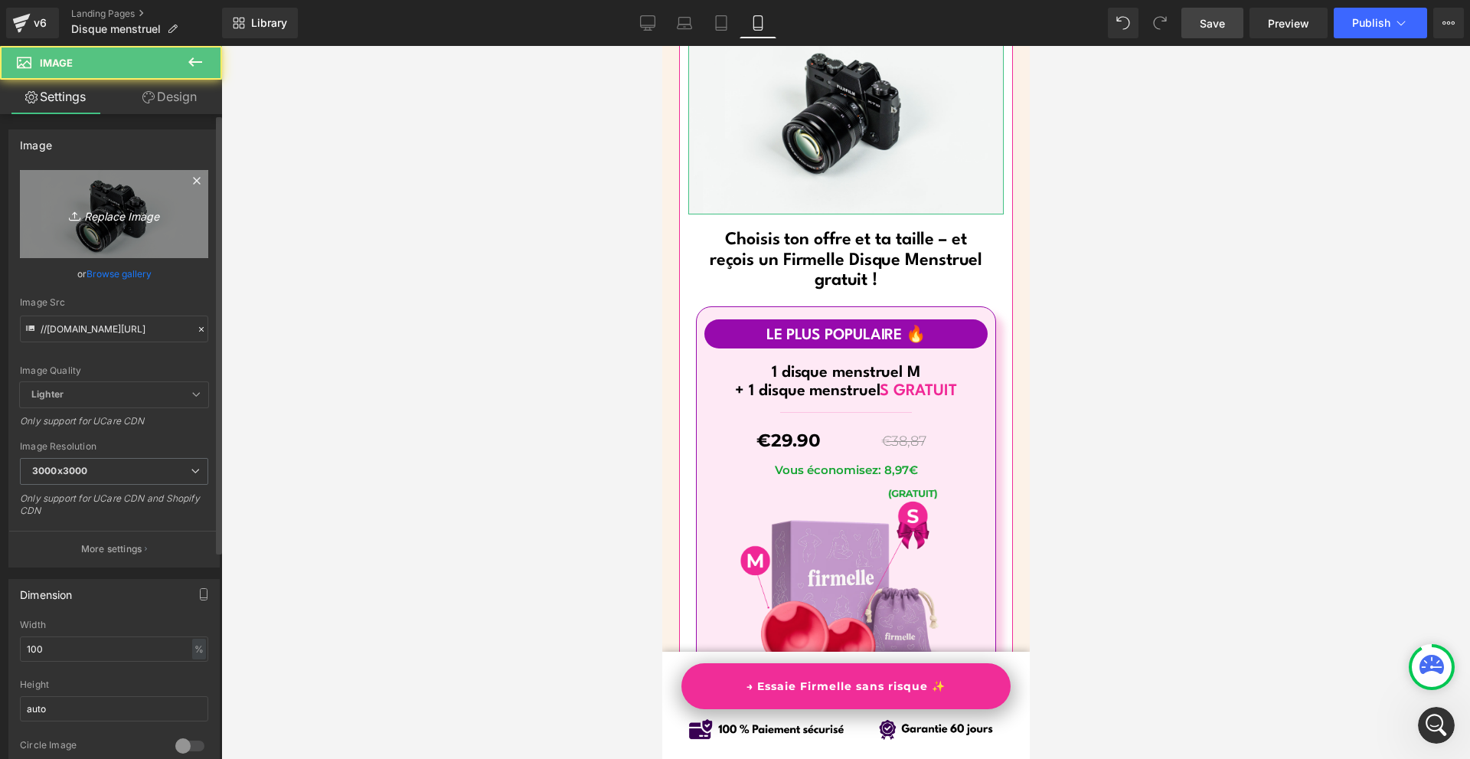
click at [100, 220] on icon "Replace Image" at bounding box center [114, 213] width 122 height 19
type input "C:\fakepath\hr trust badges below (1800 x 400 képpont) (17).png"
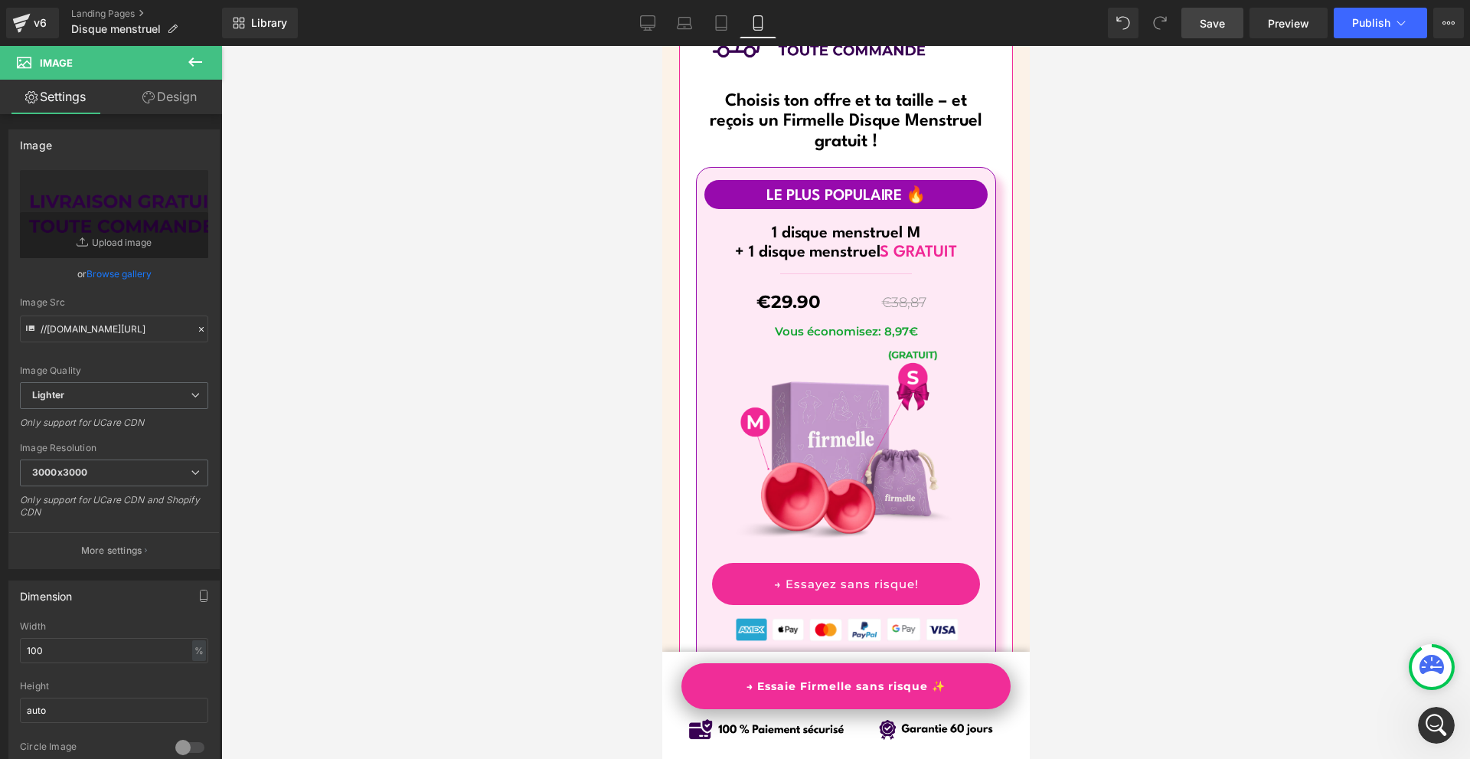
scroll to position [9208, 0]
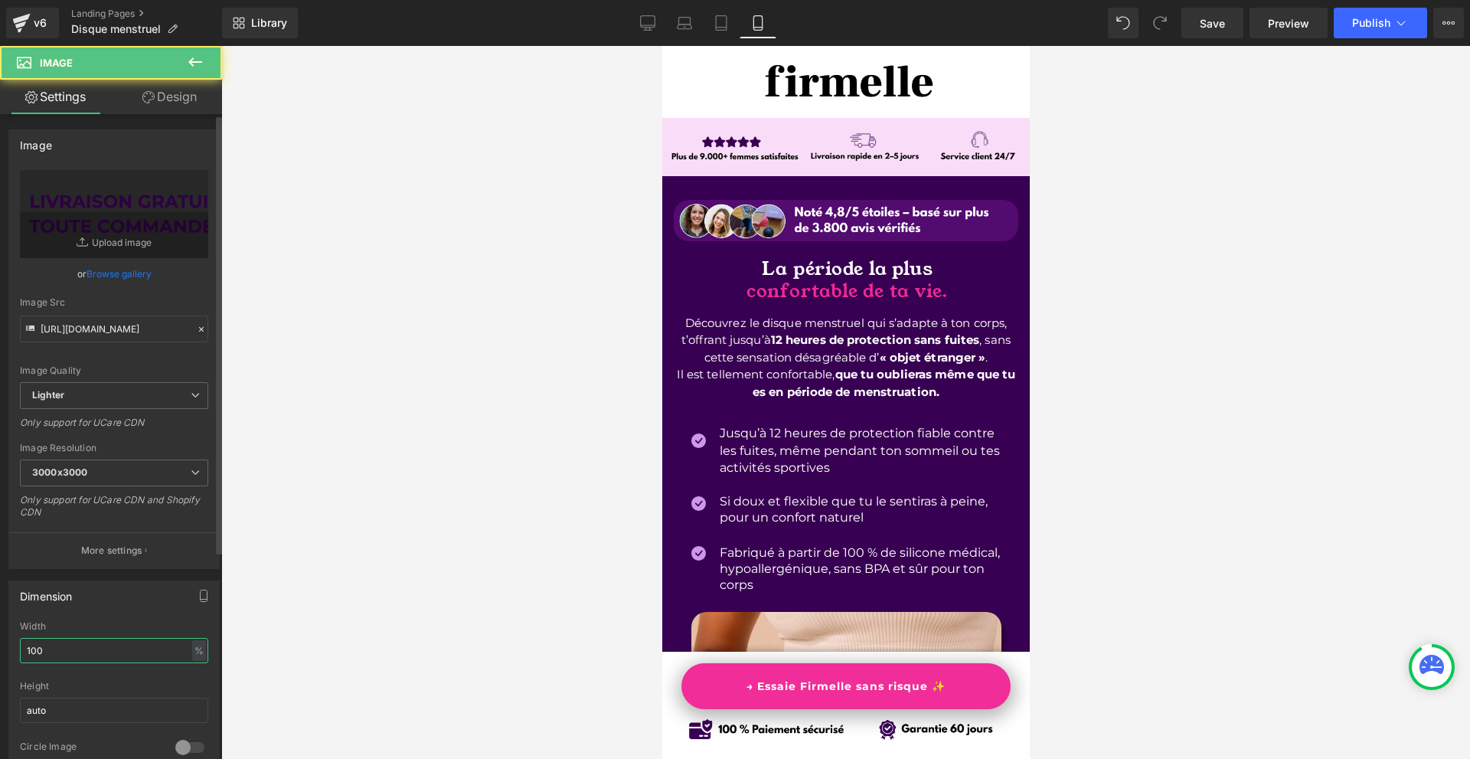
click at [109, 656] on input "100" at bounding box center [114, 650] width 188 height 25
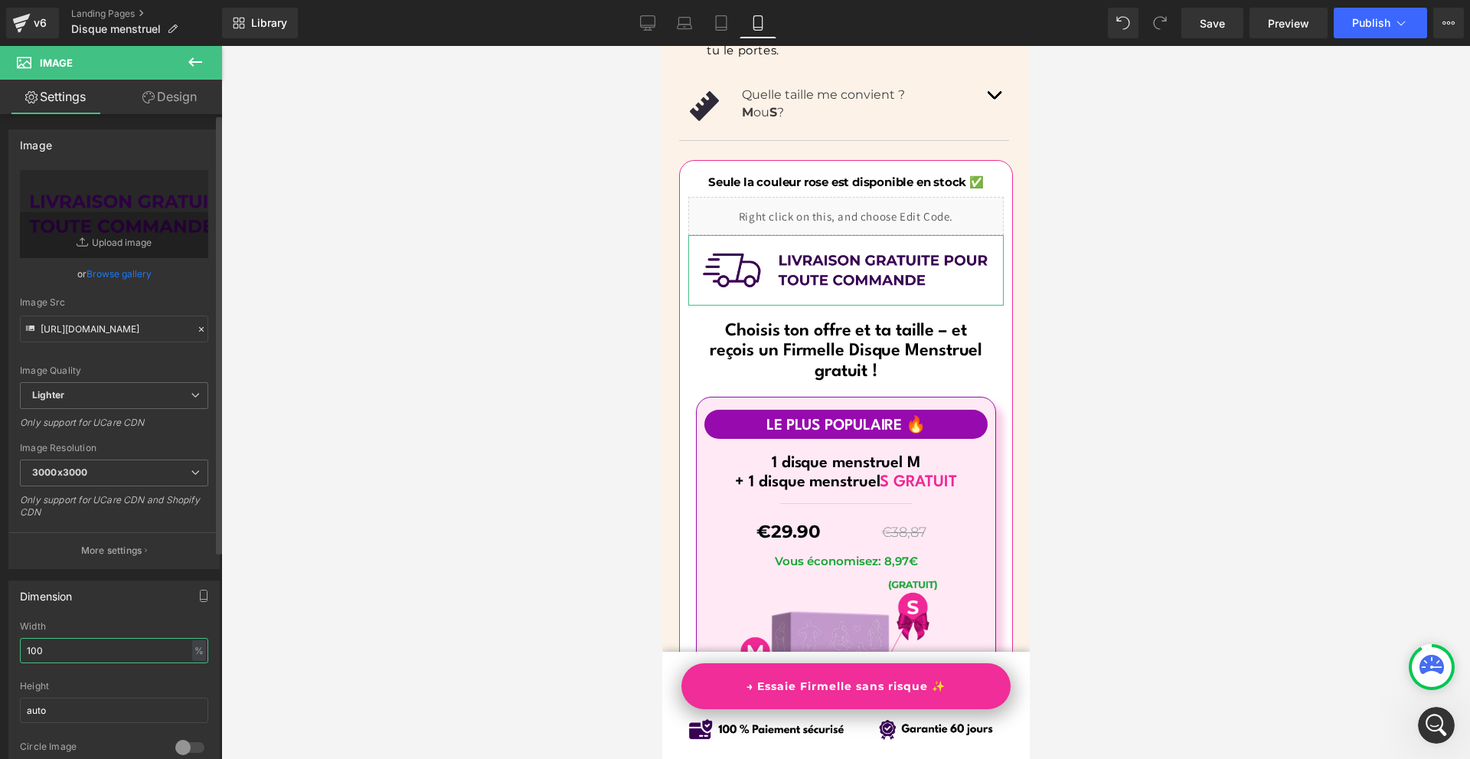
scroll to position [9208, 0]
type input "70"
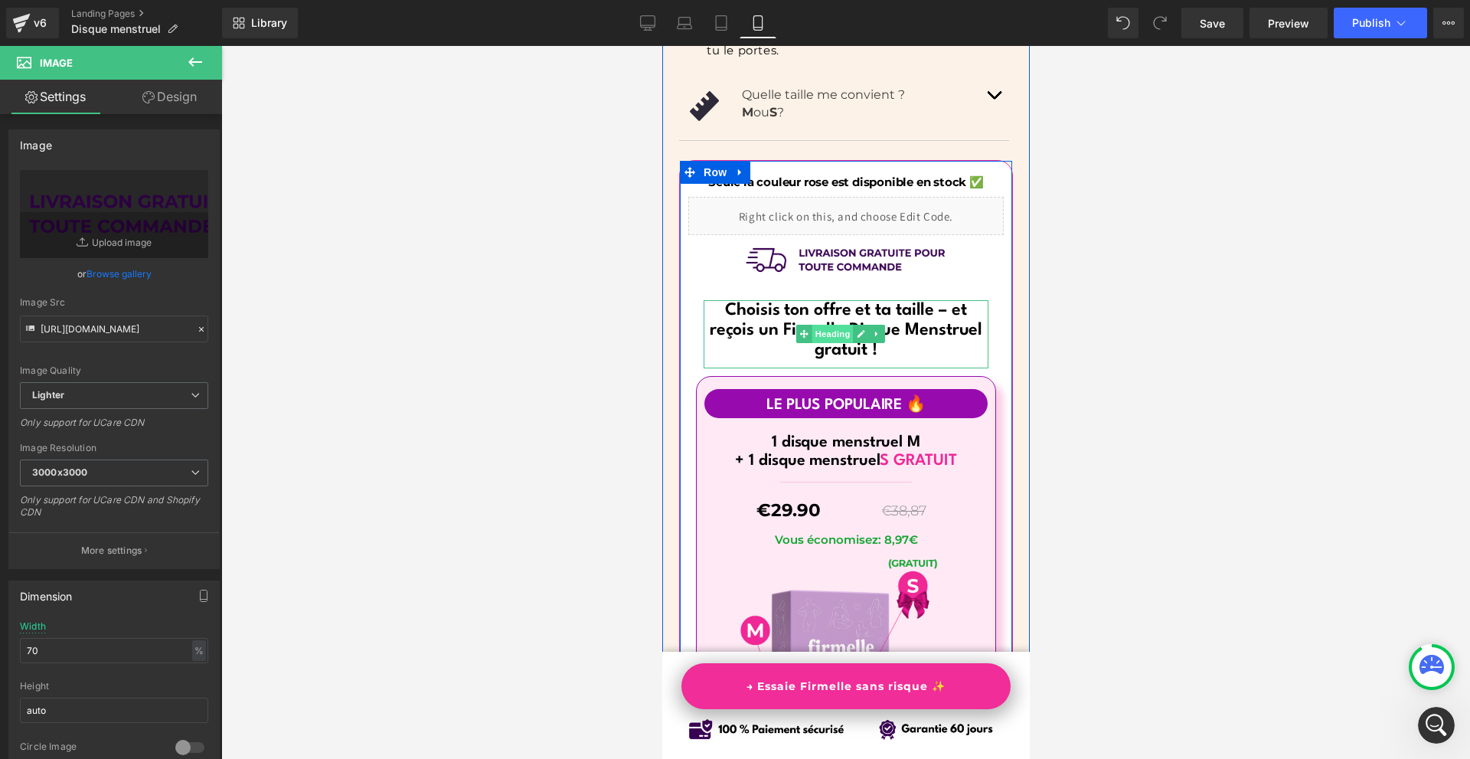
click at [816, 325] on span "Heading" at bounding box center [831, 334] width 41 height 18
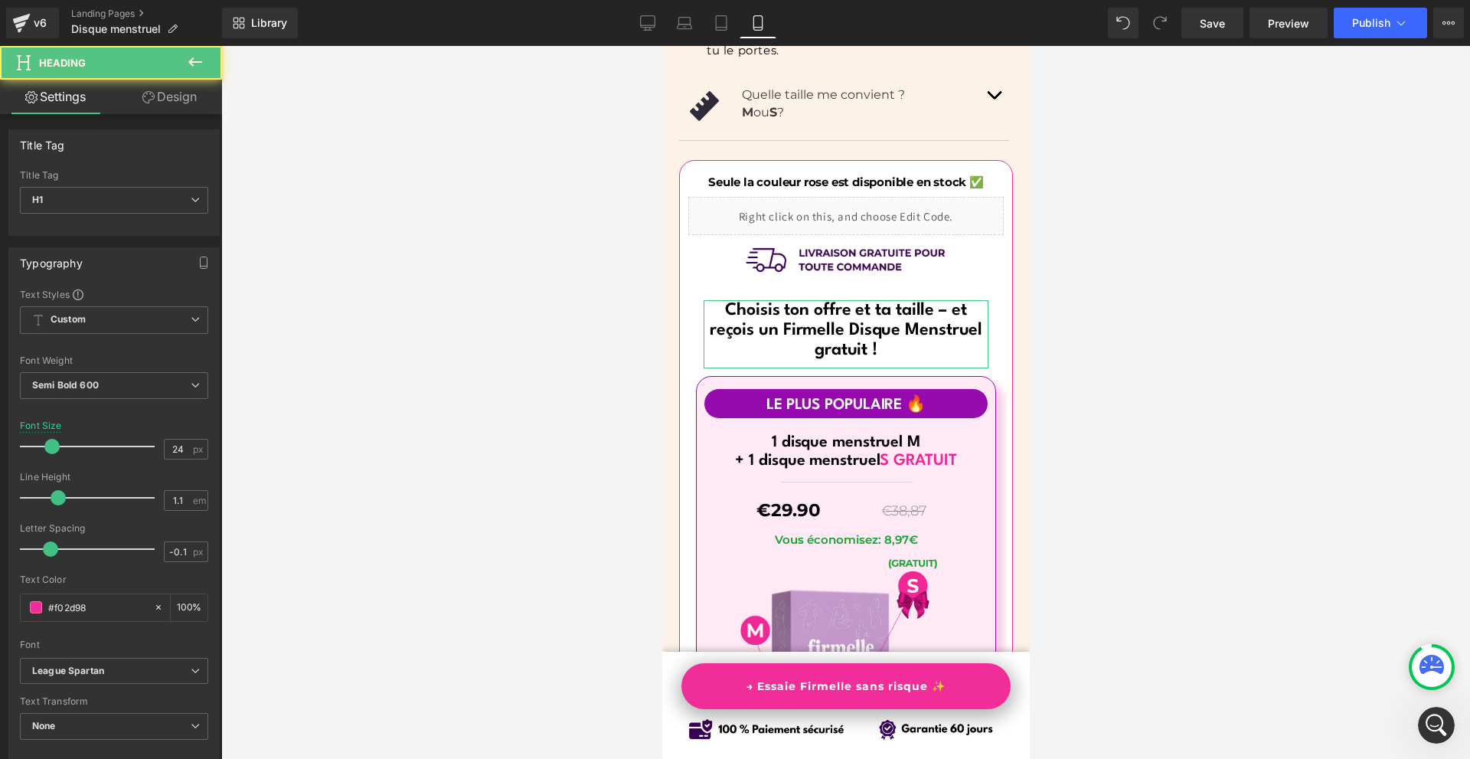
click at [165, 97] on link "Design" at bounding box center [169, 97] width 111 height 34
click at [0, 0] on div "Spacing" at bounding box center [0, 0] width 0 height 0
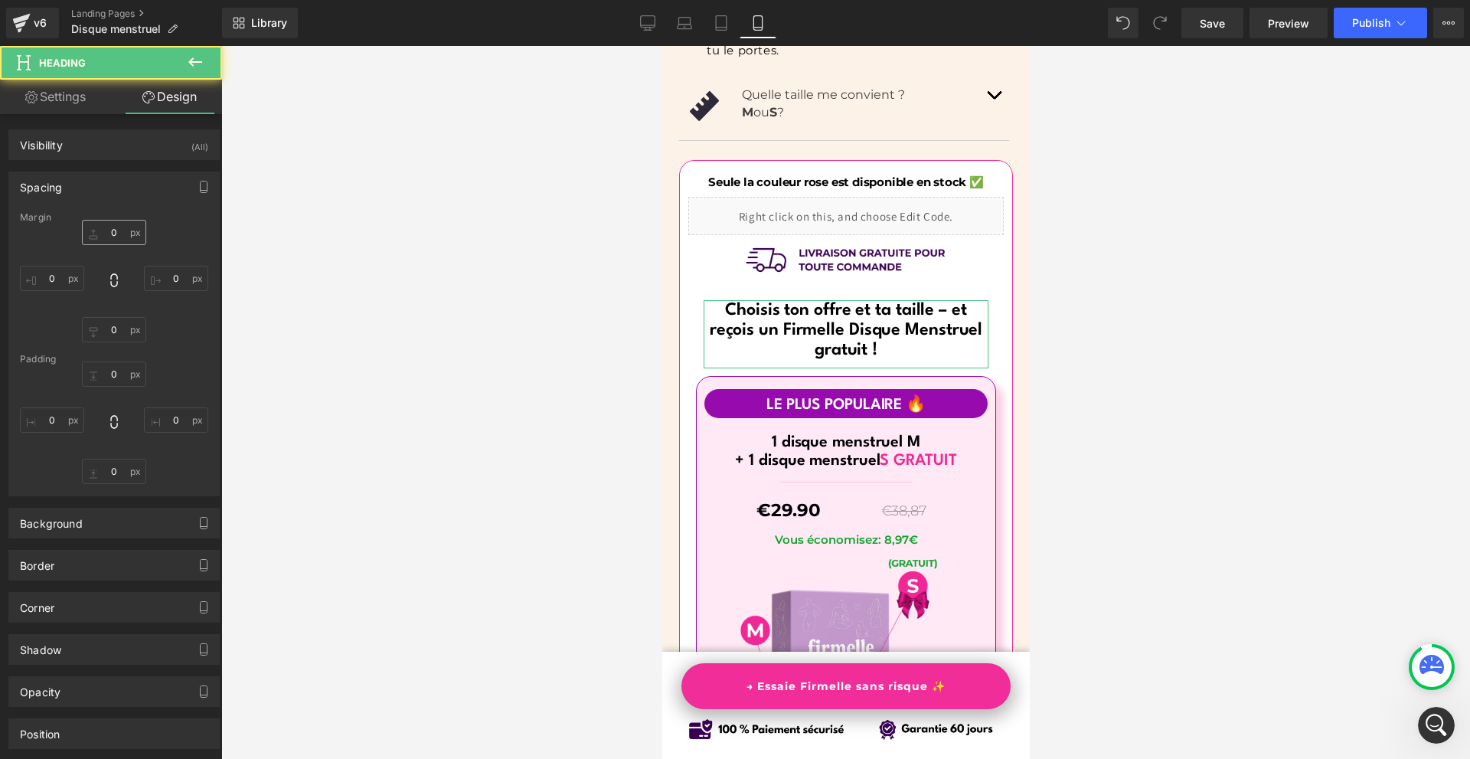
type input "20"
type input "0"
type input "20"
type input "0"
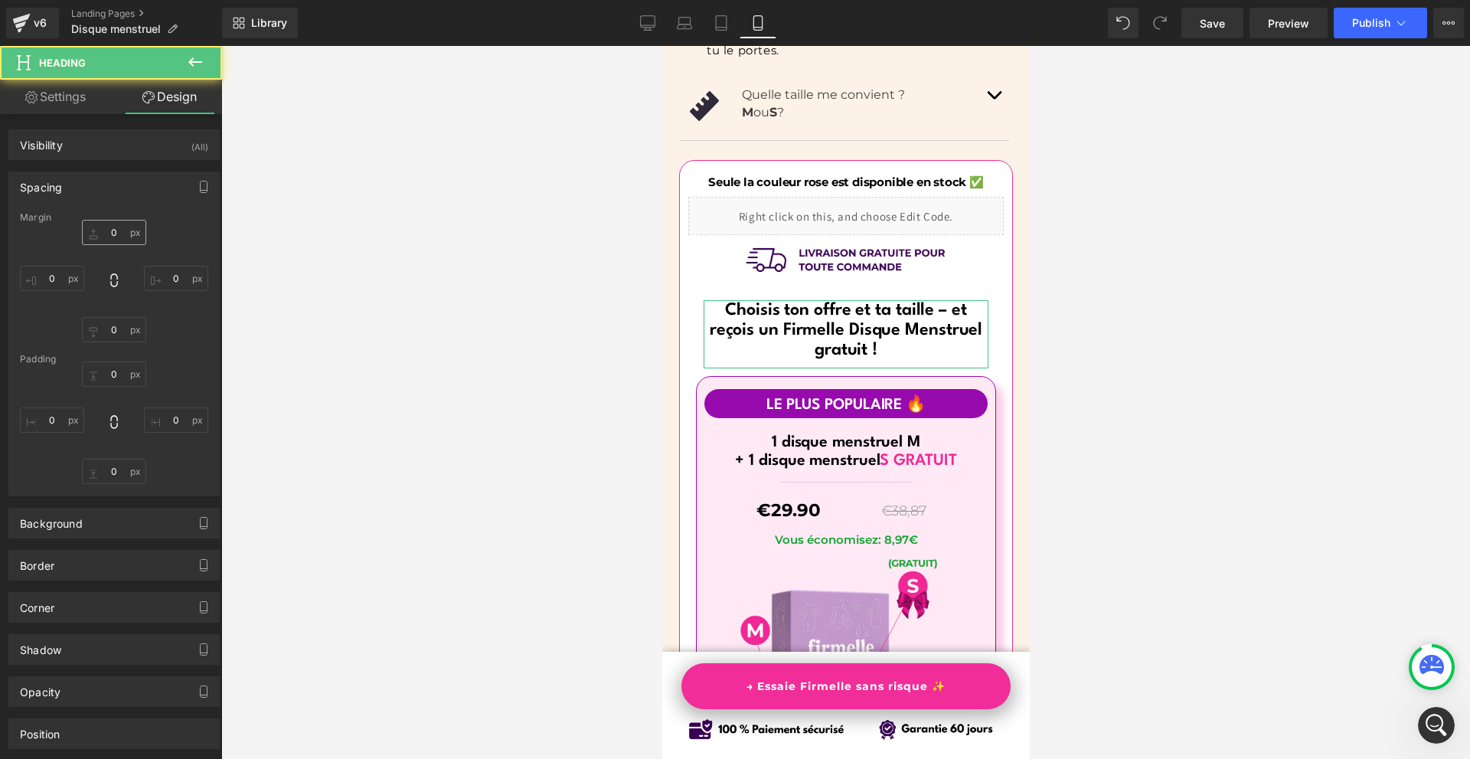
type input "0"
type input "10"
type input "0"
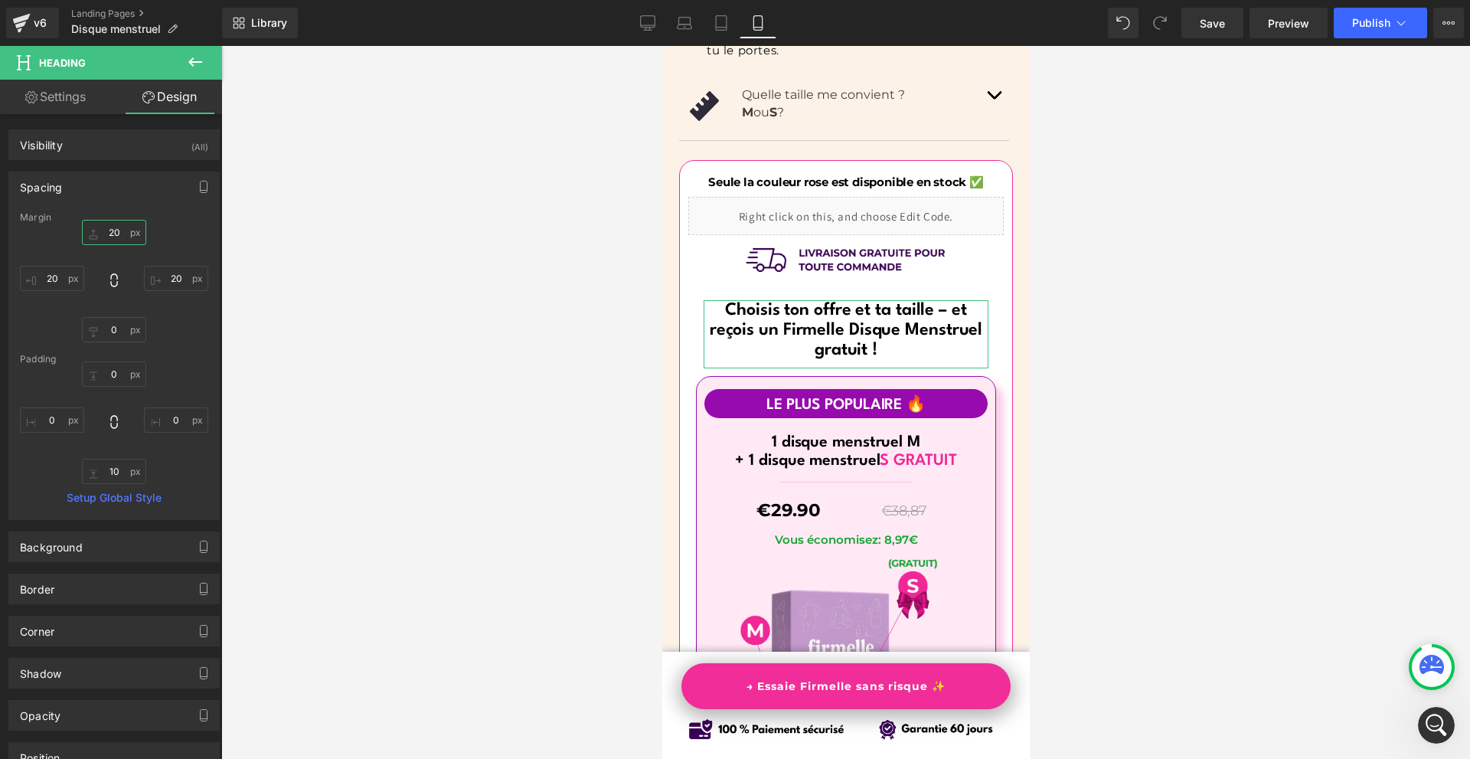
click at [114, 230] on input "20" at bounding box center [114, 232] width 64 height 25
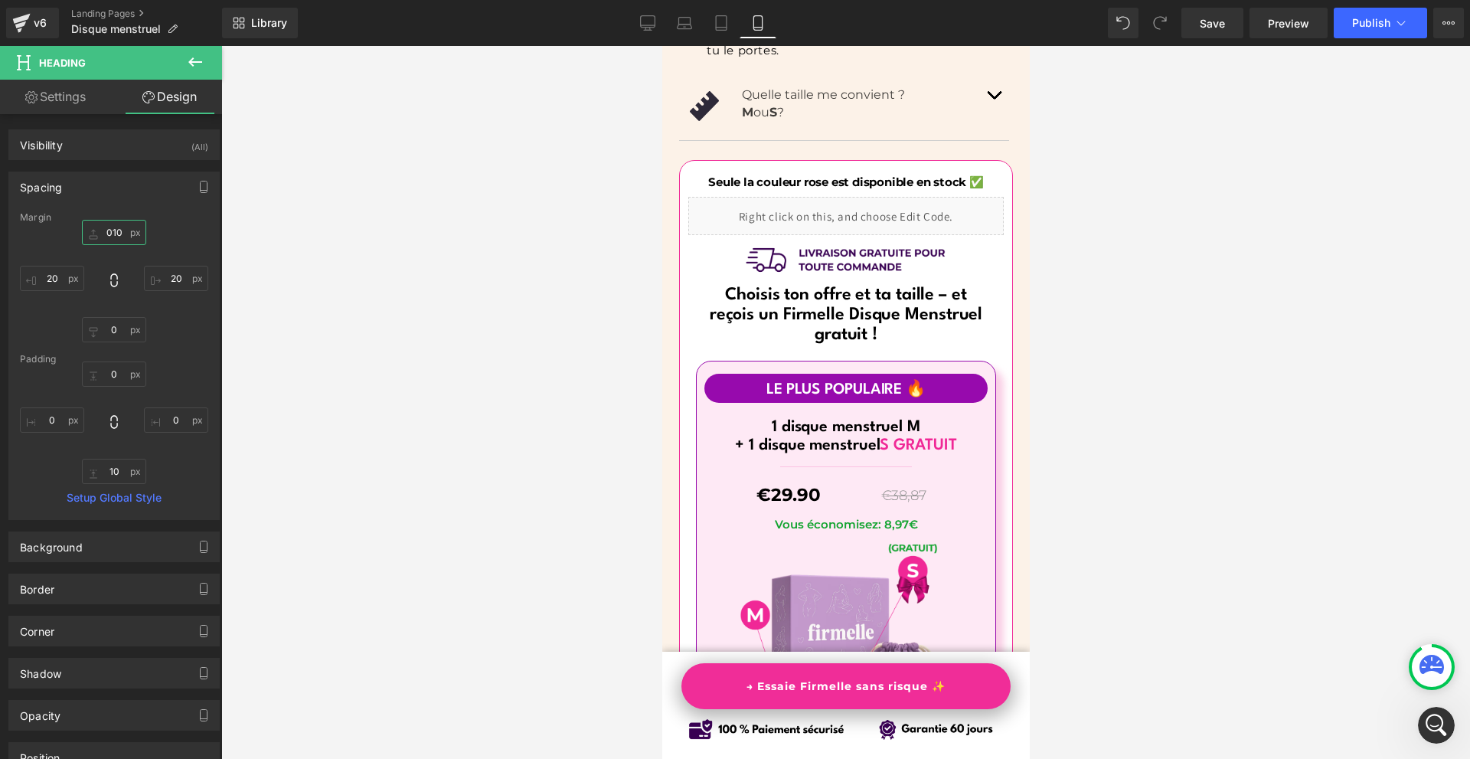
type input "10"
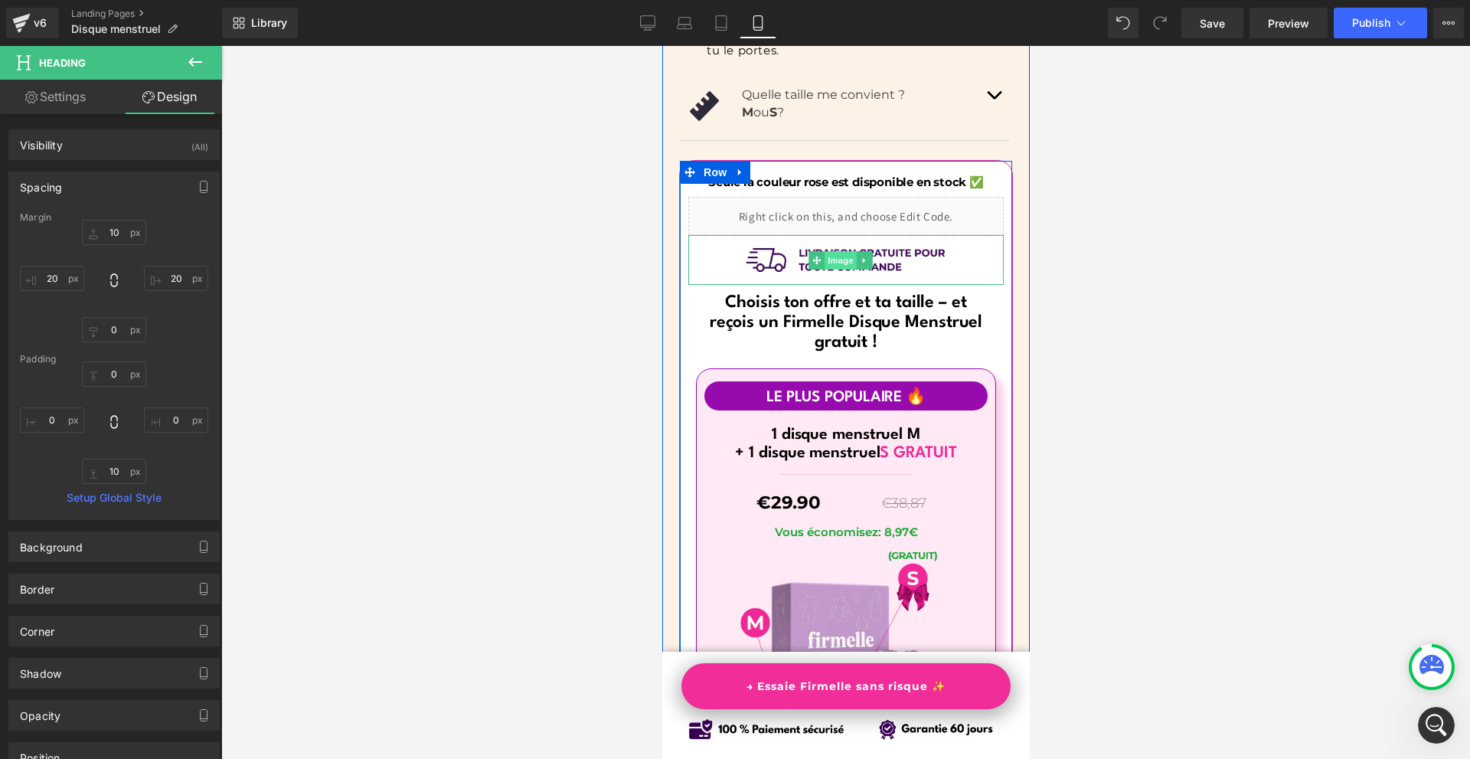
click at [837, 251] on span "Image" at bounding box center [840, 260] width 32 height 18
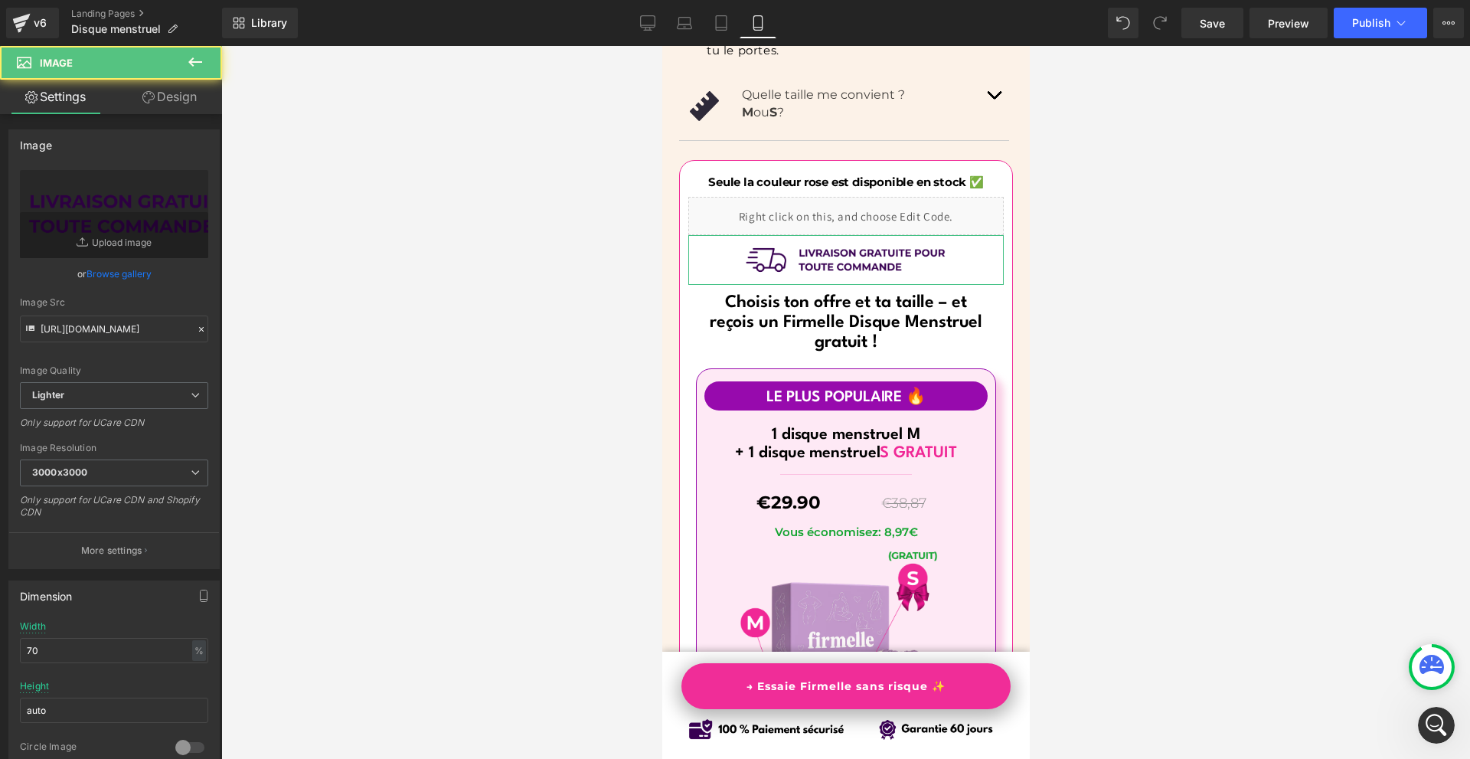
click at [171, 97] on link "Design" at bounding box center [169, 97] width 111 height 34
click at [0, 0] on div "Spacing" at bounding box center [0, 0] width 0 height 0
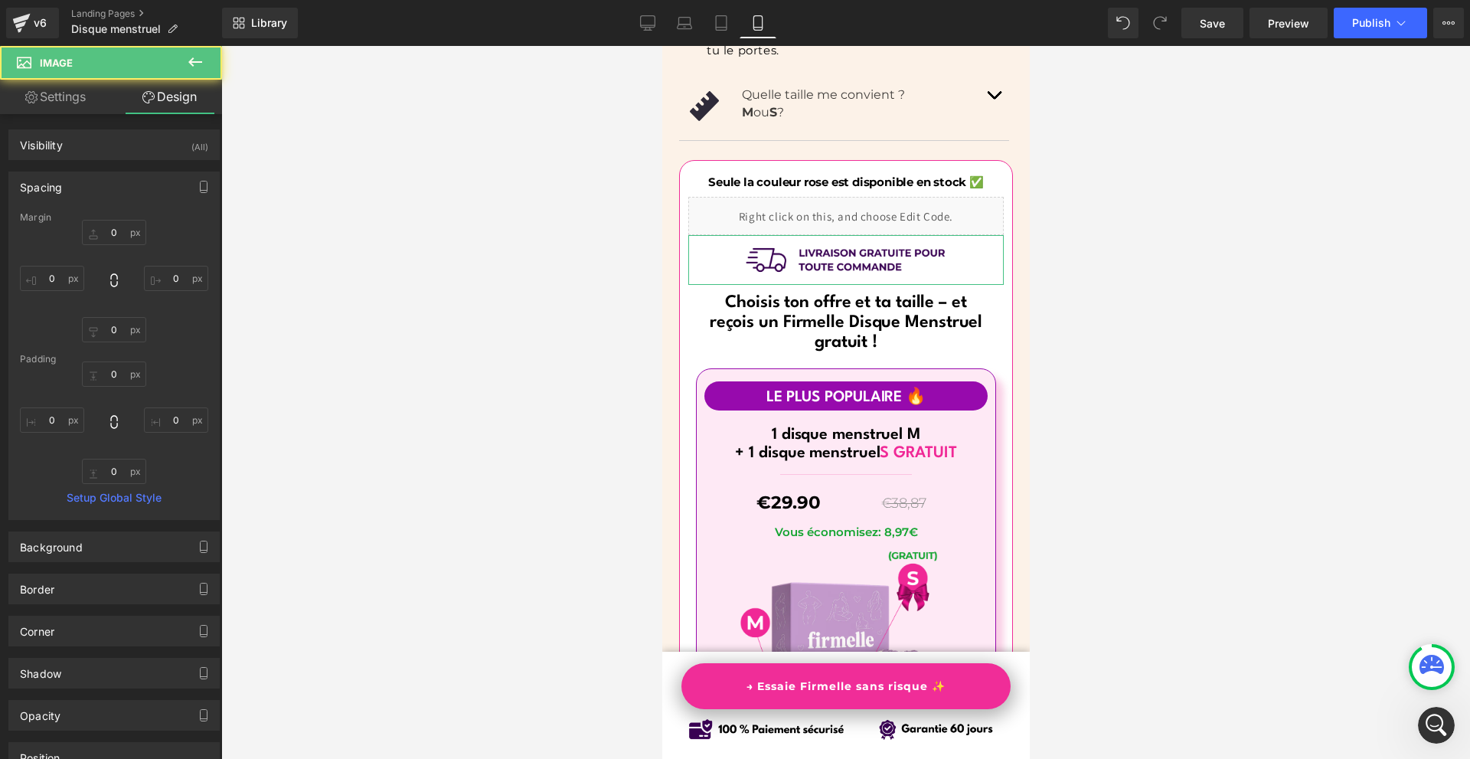
type input "0"
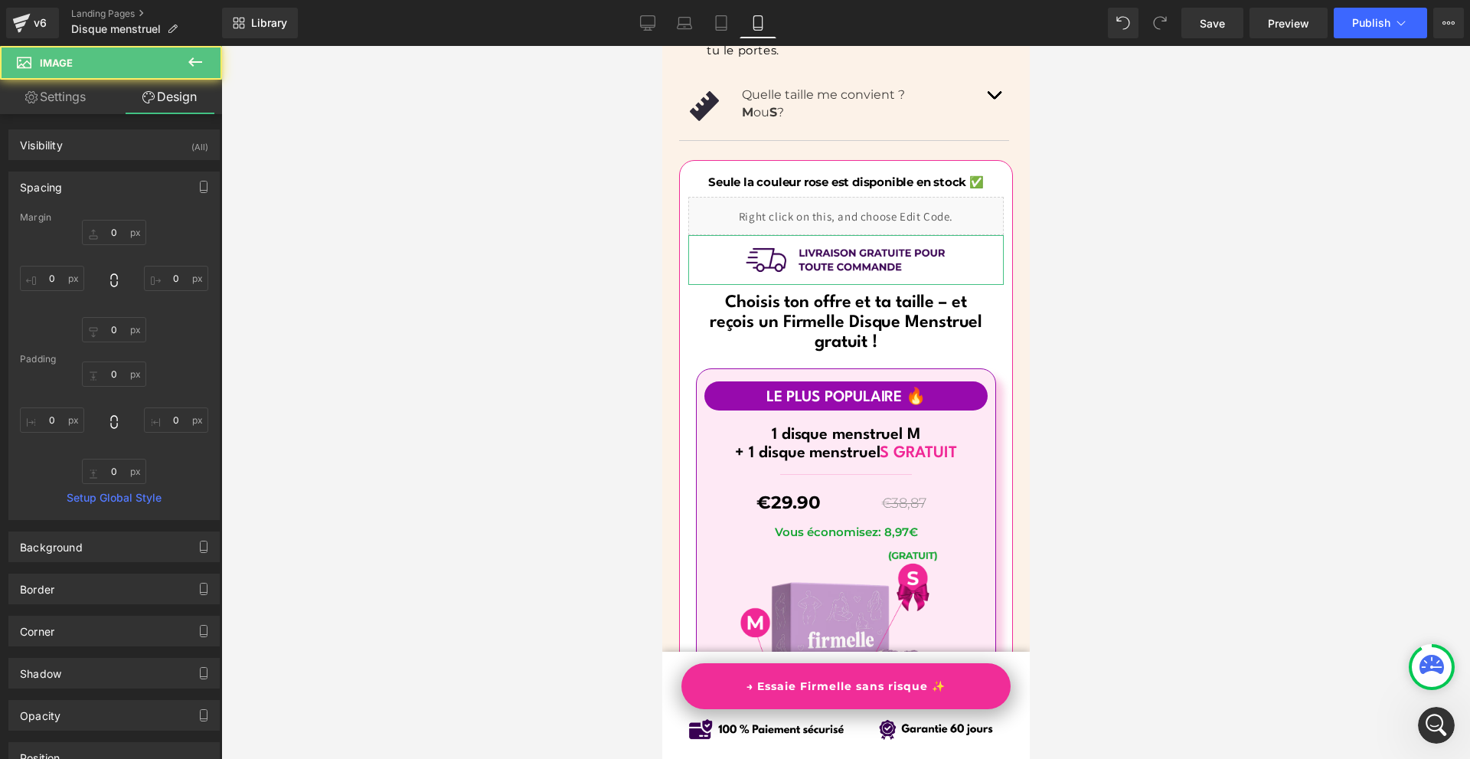
type input "0"
click at [116, 230] on input "0" at bounding box center [114, 232] width 64 height 25
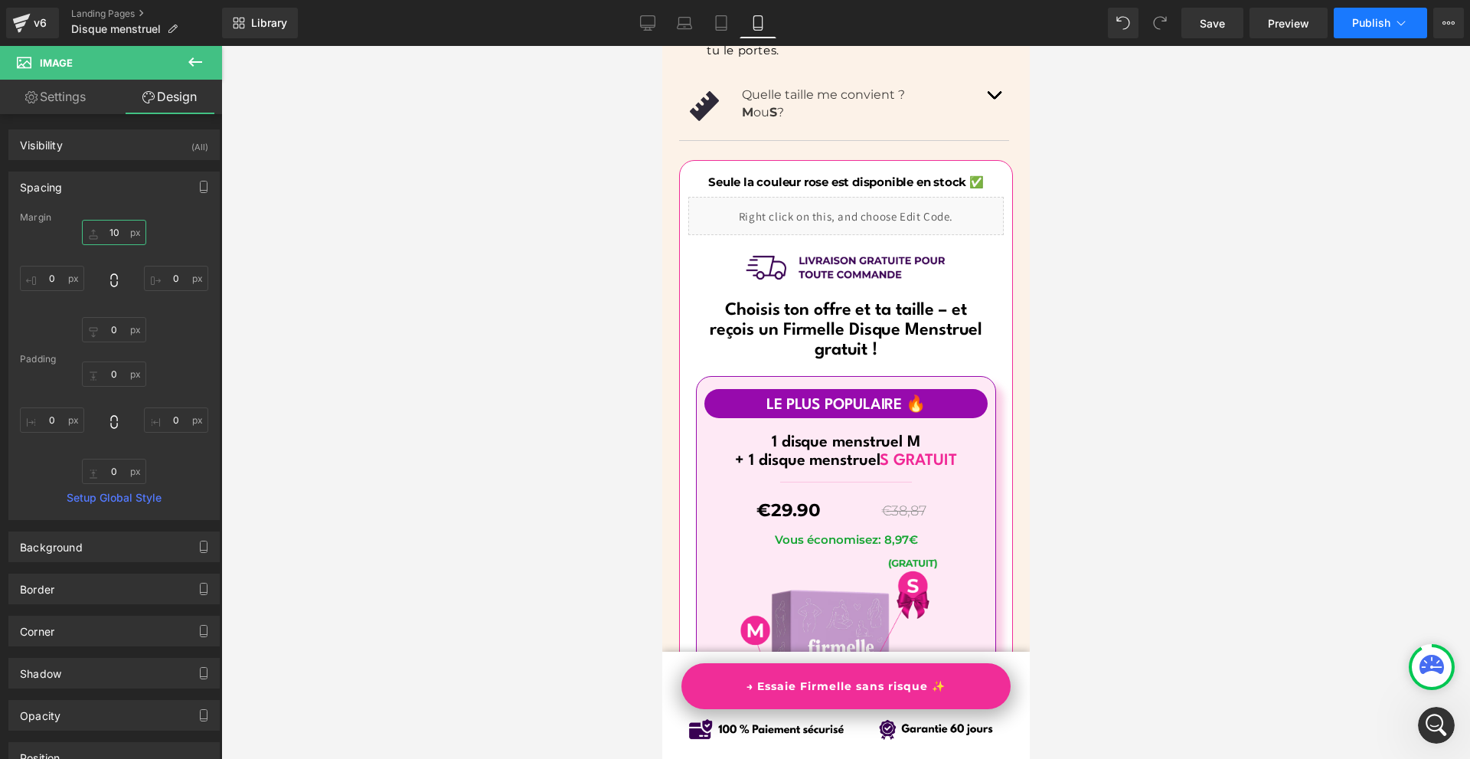
type input "10"
click at [1380, 29] on button "Publish" at bounding box center [1380, 23] width 93 height 31
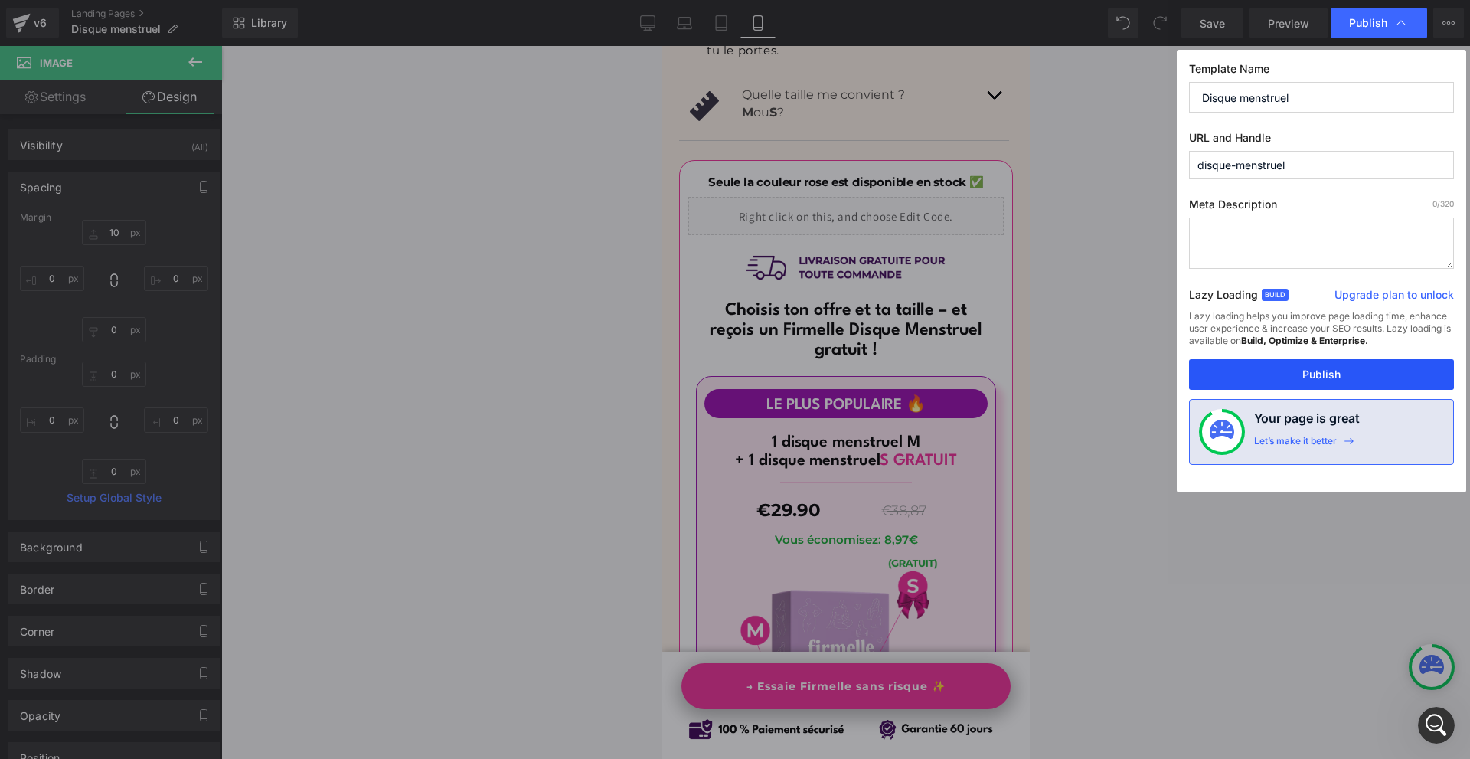
click at [0, 0] on button "Publish" at bounding box center [0, 0] width 0 height 0
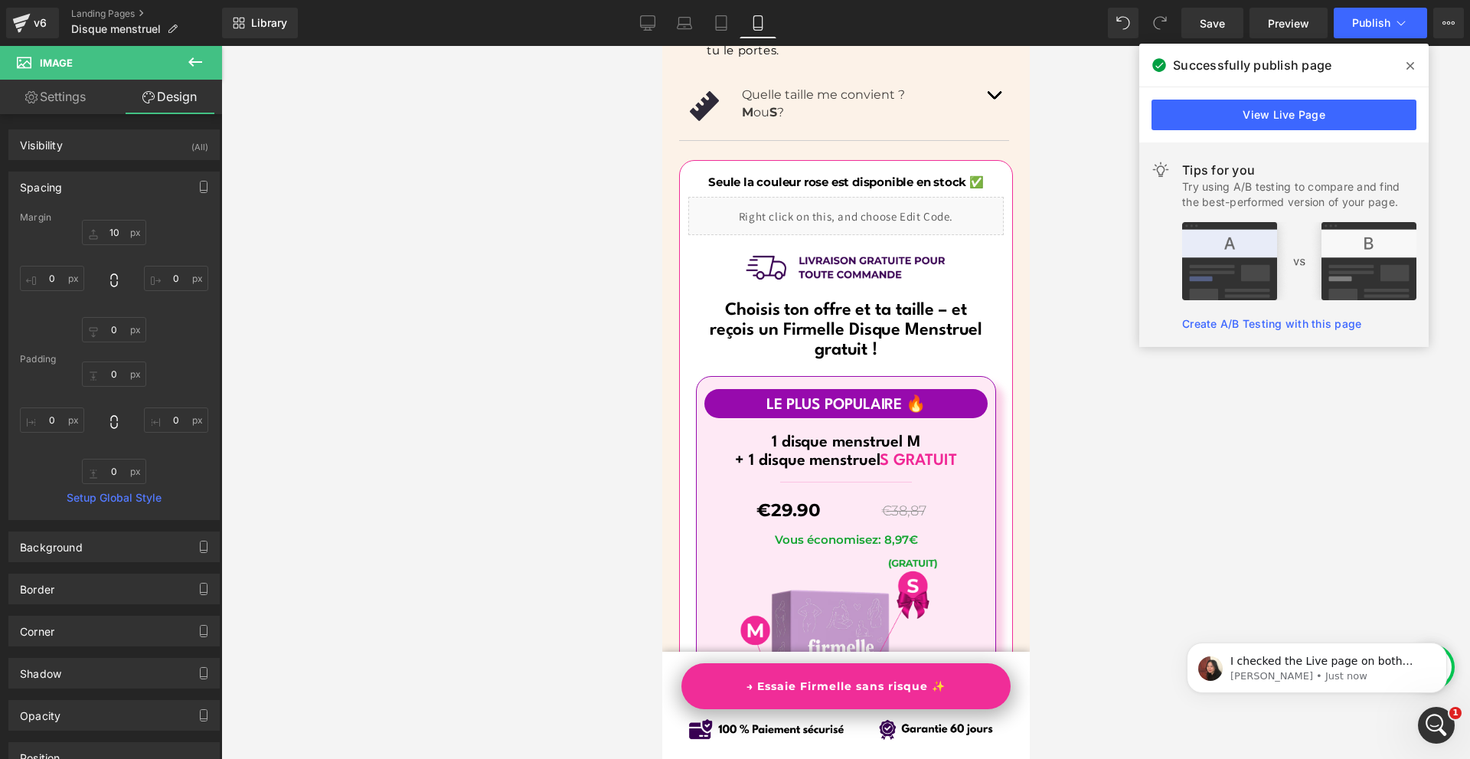
scroll to position [0, 0]
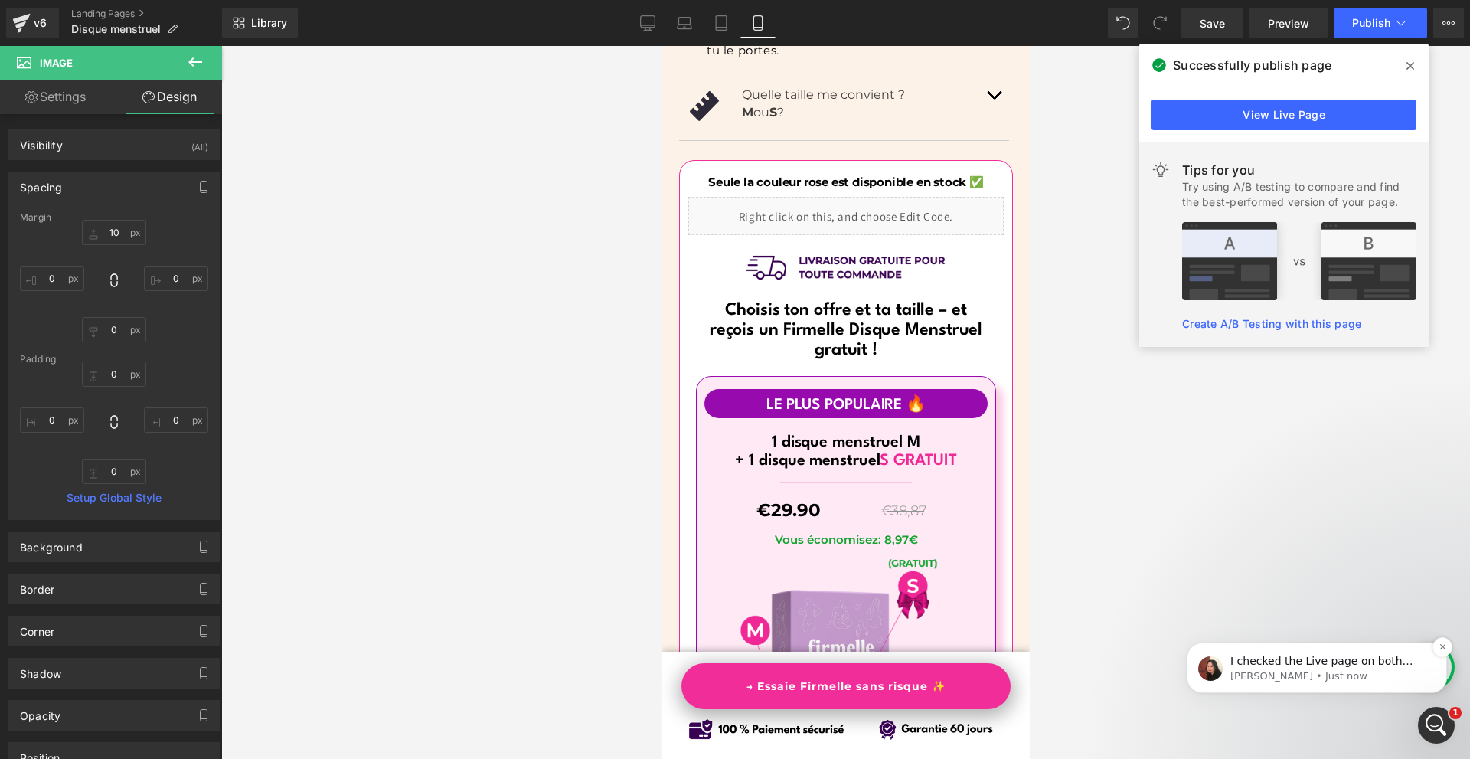
click at [1322, 677] on p "[PERSON_NAME] • Just now" at bounding box center [1329, 676] width 198 height 14
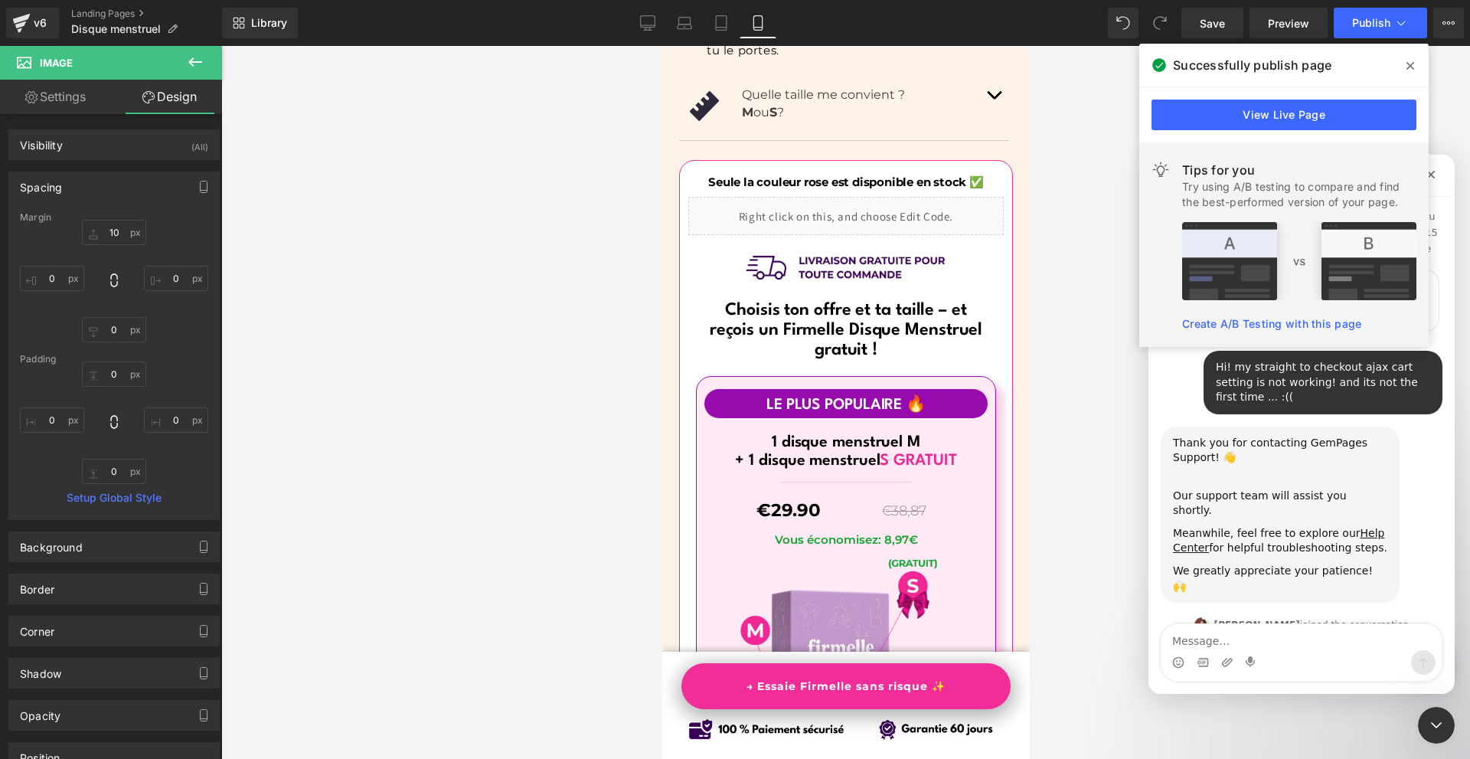
scroll to position [2, 0]
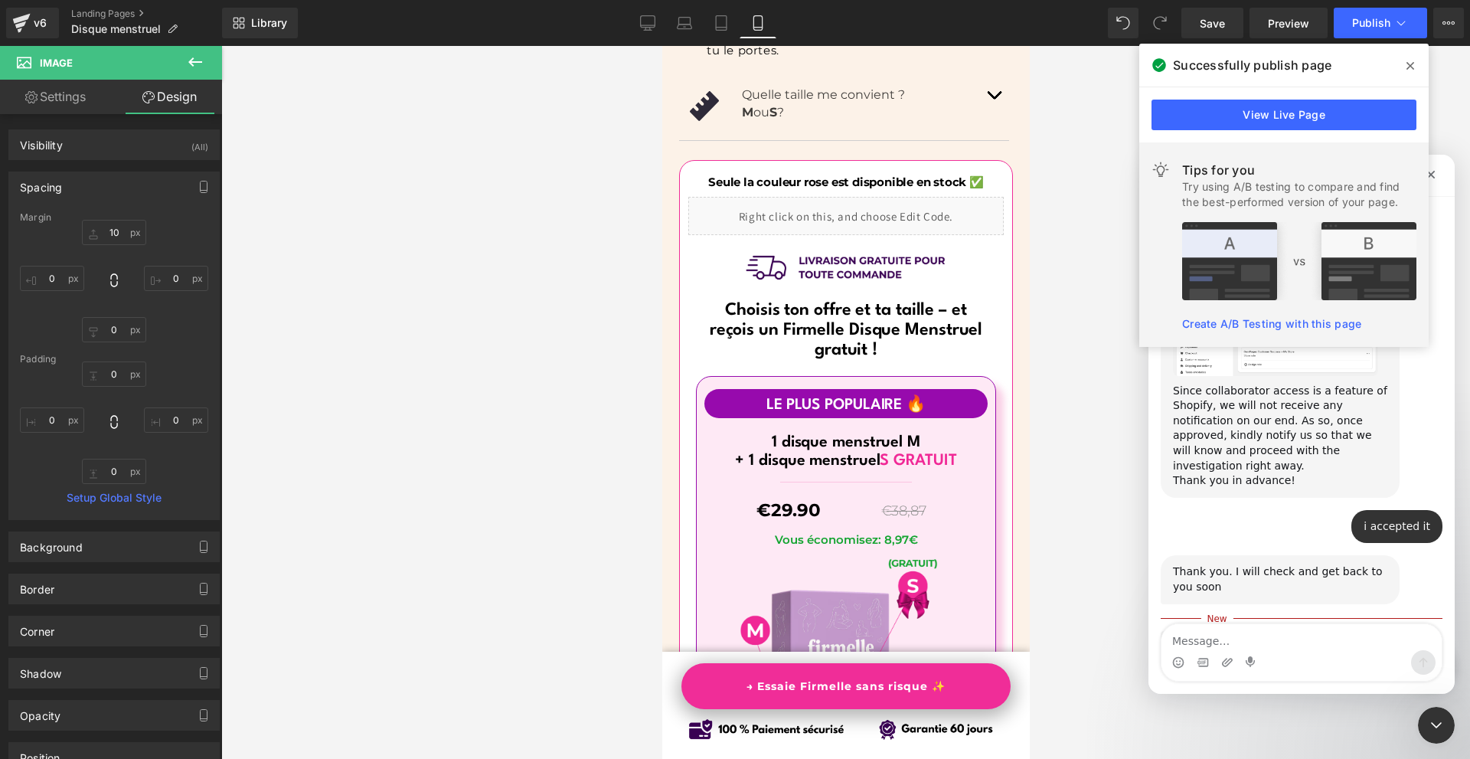
click at [0, 0] on span at bounding box center [0, 0] width 0 height 0
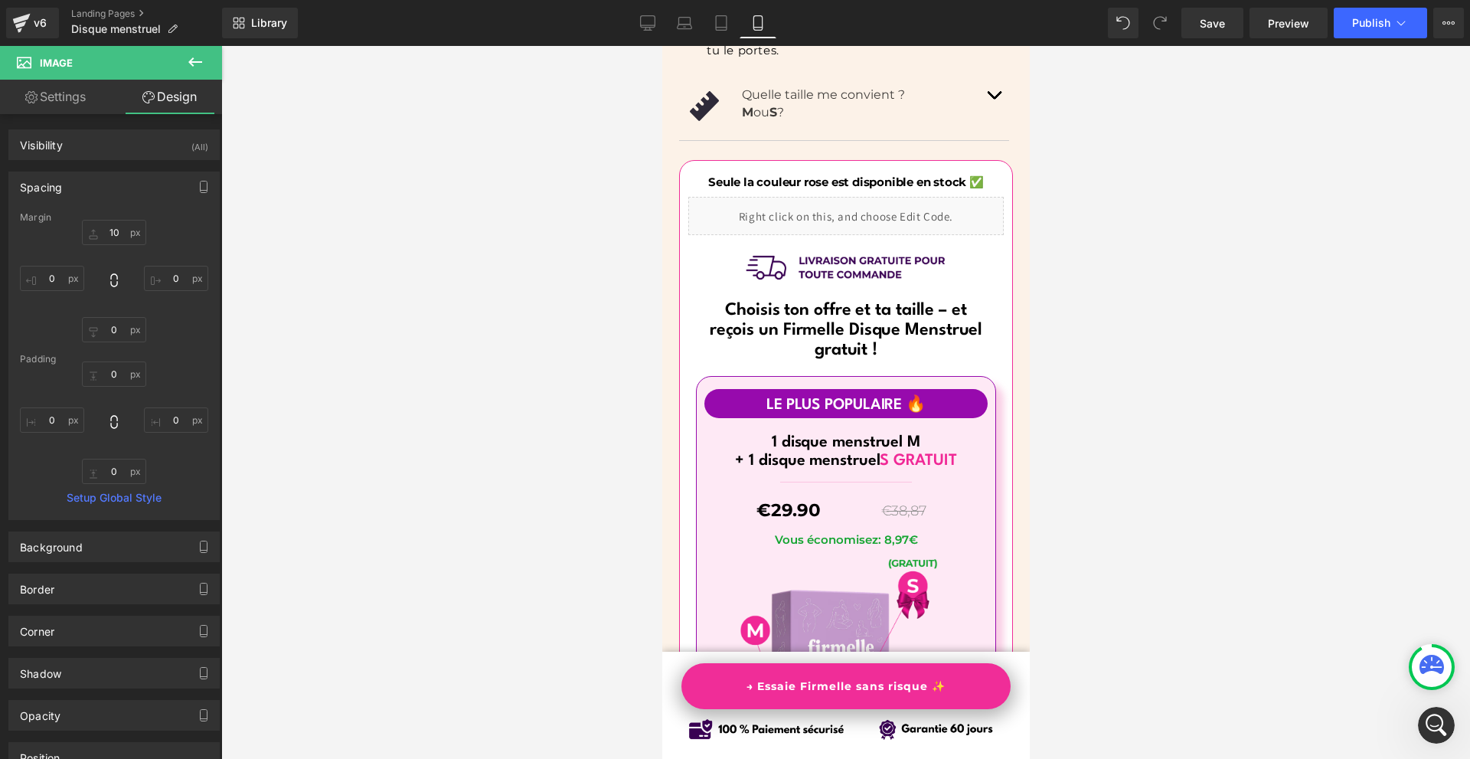
click at [0, 0] on icon at bounding box center [0, 0] width 0 height 0
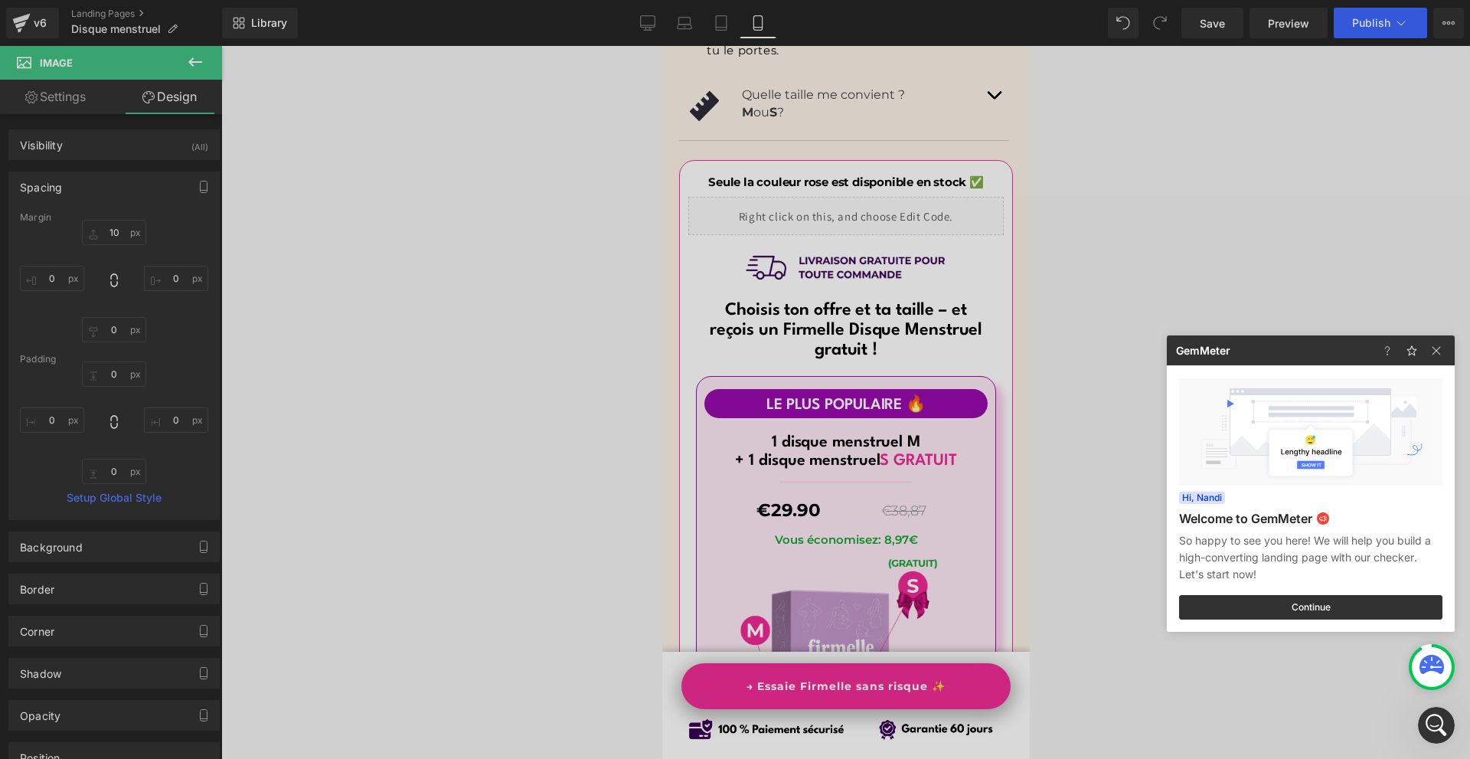
click at [0, 0] on img at bounding box center [0, 0] width 0 height 0
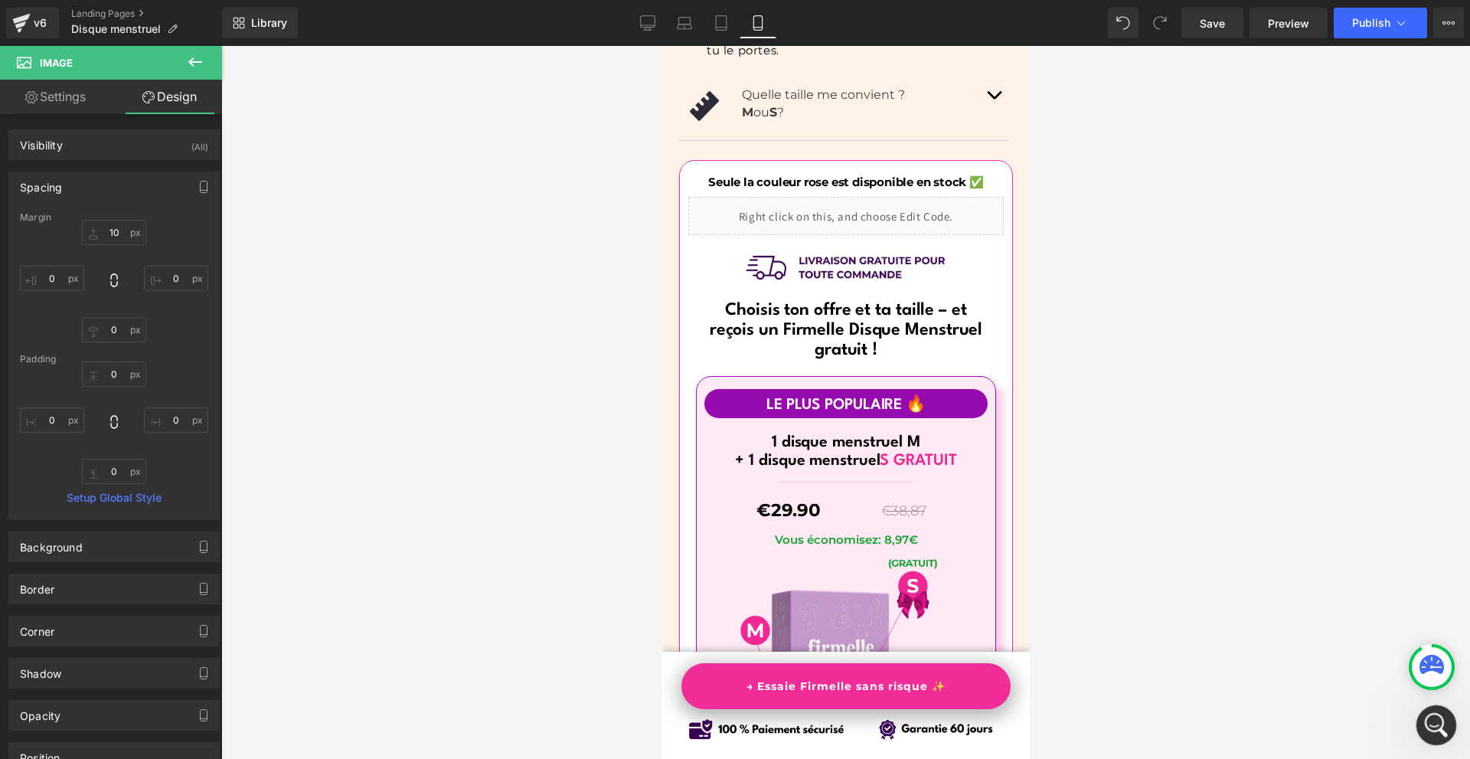
click at [1433, 716] on icon "Open Intercom Messenger" at bounding box center [1434, 722] width 25 height 25
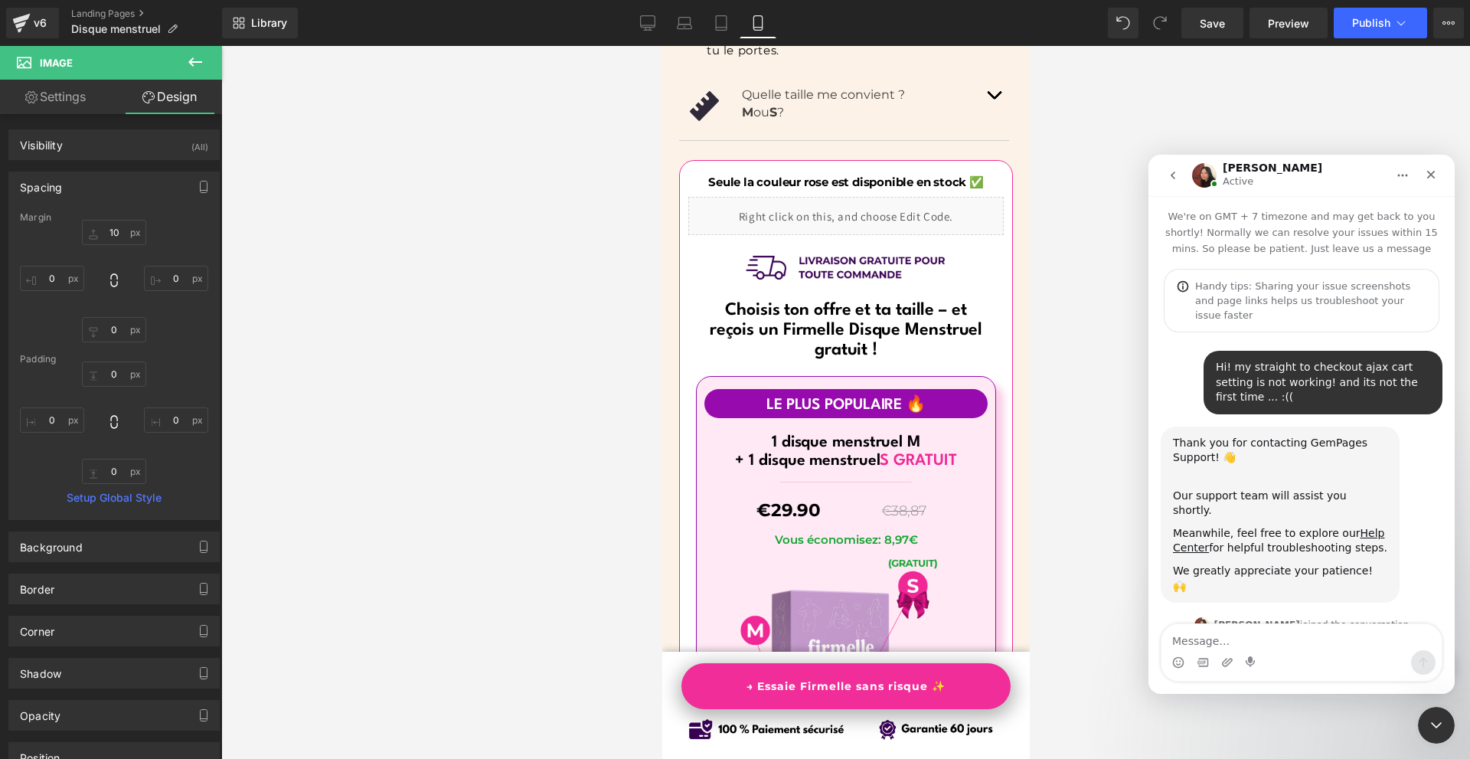
scroll to position [1413, 0]
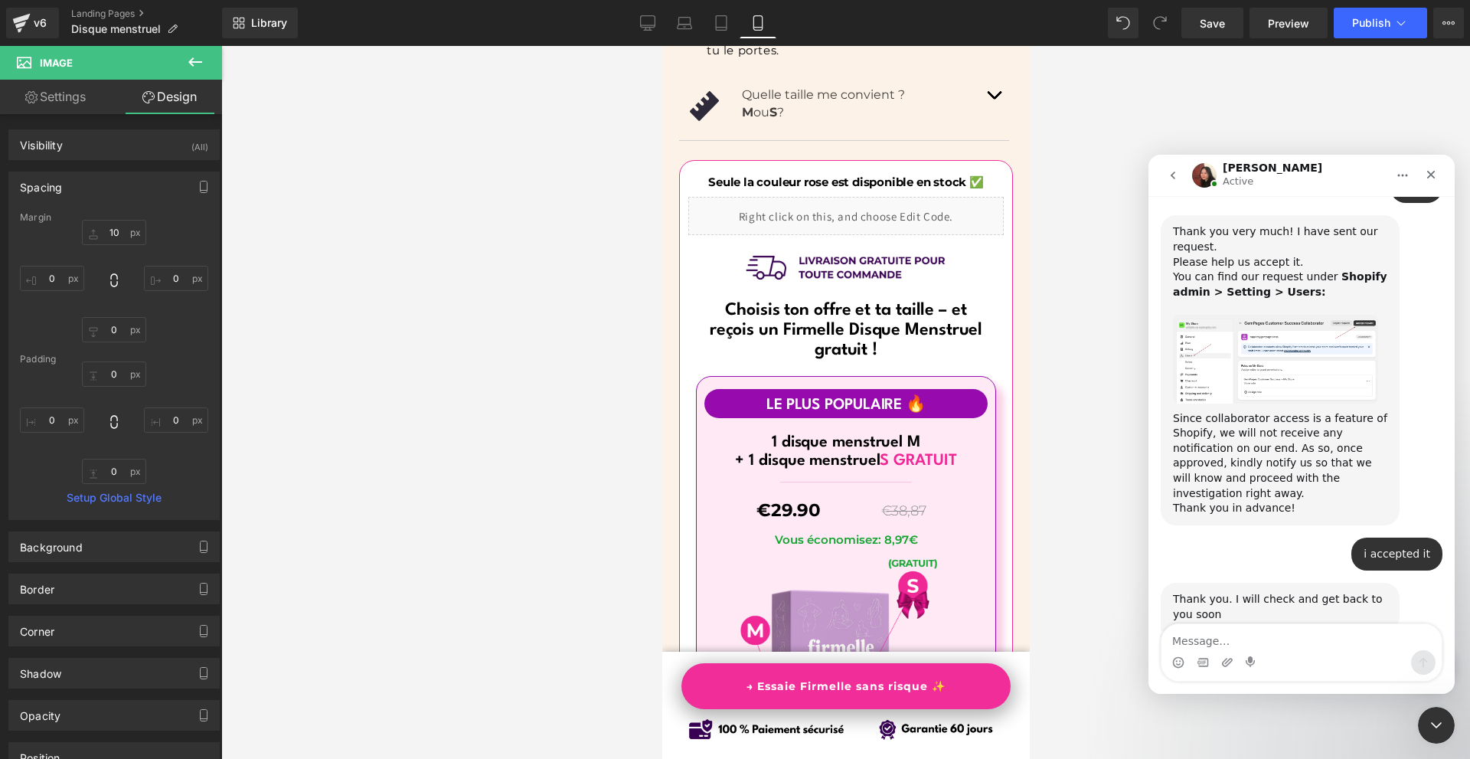
drag, startPoint x: 1314, startPoint y: 640, endPoint x: 1294, endPoint y: 597, distance: 46.9
click at [1313, 640] on textarea "Message…" at bounding box center [1301, 637] width 280 height 26
click at [1270, 673] on link "[URL][DOMAIN_NAME]" at bounding box center [1317, 679] width 119 height 12
click at [1316, 687] on link "[URL][DOMAIN_NAME]" at bounding box center [1250, 701] width 154 height 28
click at [1266, 644] on textarea "Message…" at bounding box center [1301, 637] width 280 height 26
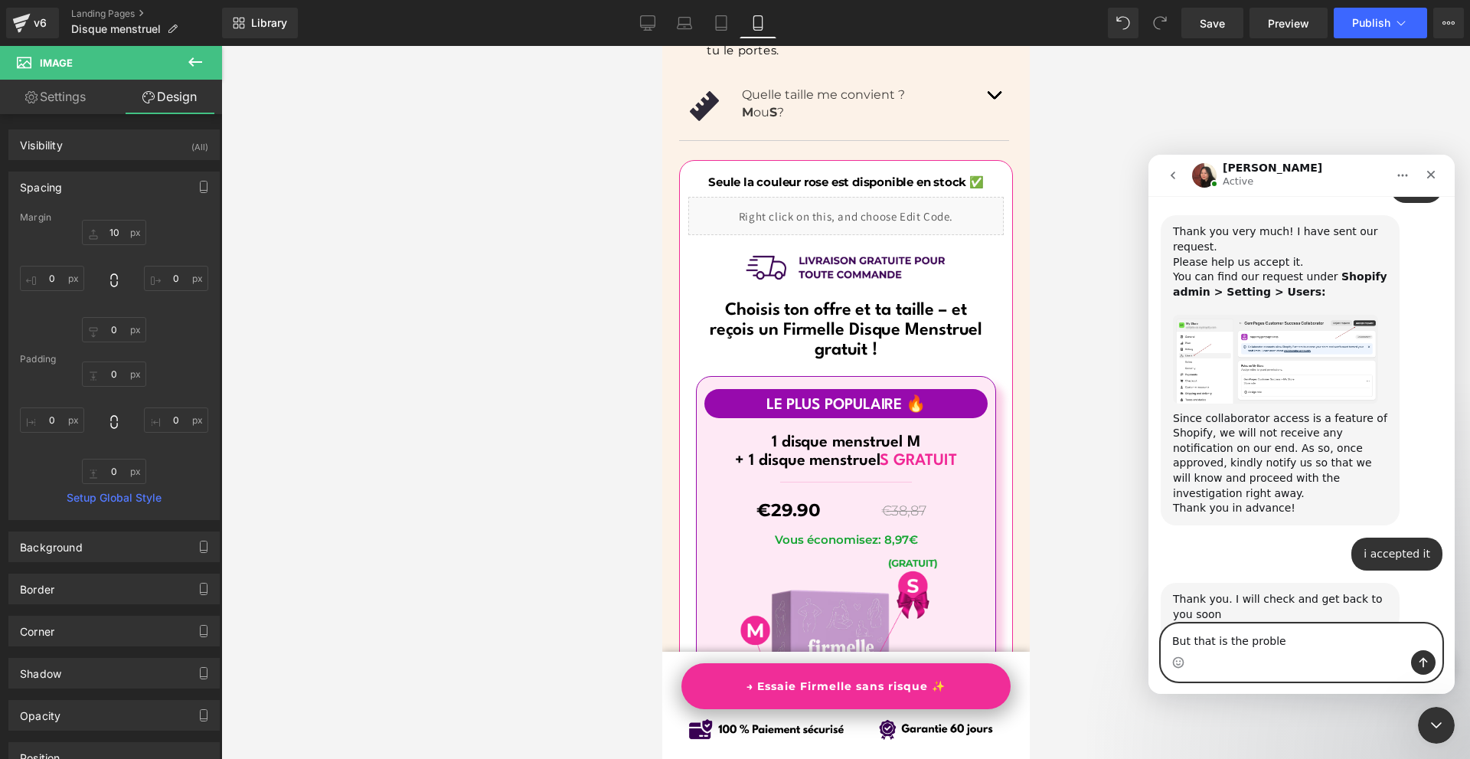
type textarea "But that is the problem"
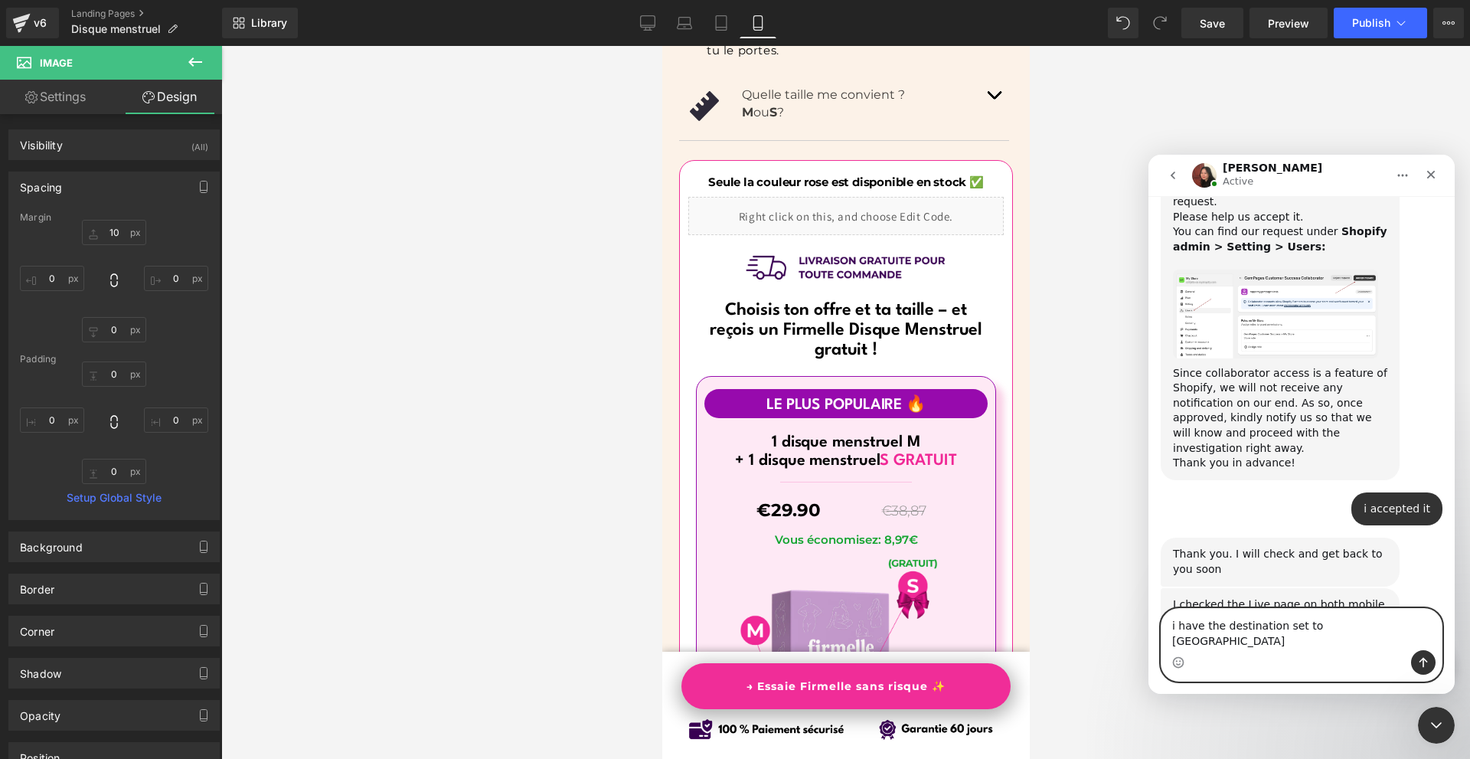
type textarea "i have the destination set to Checkout"
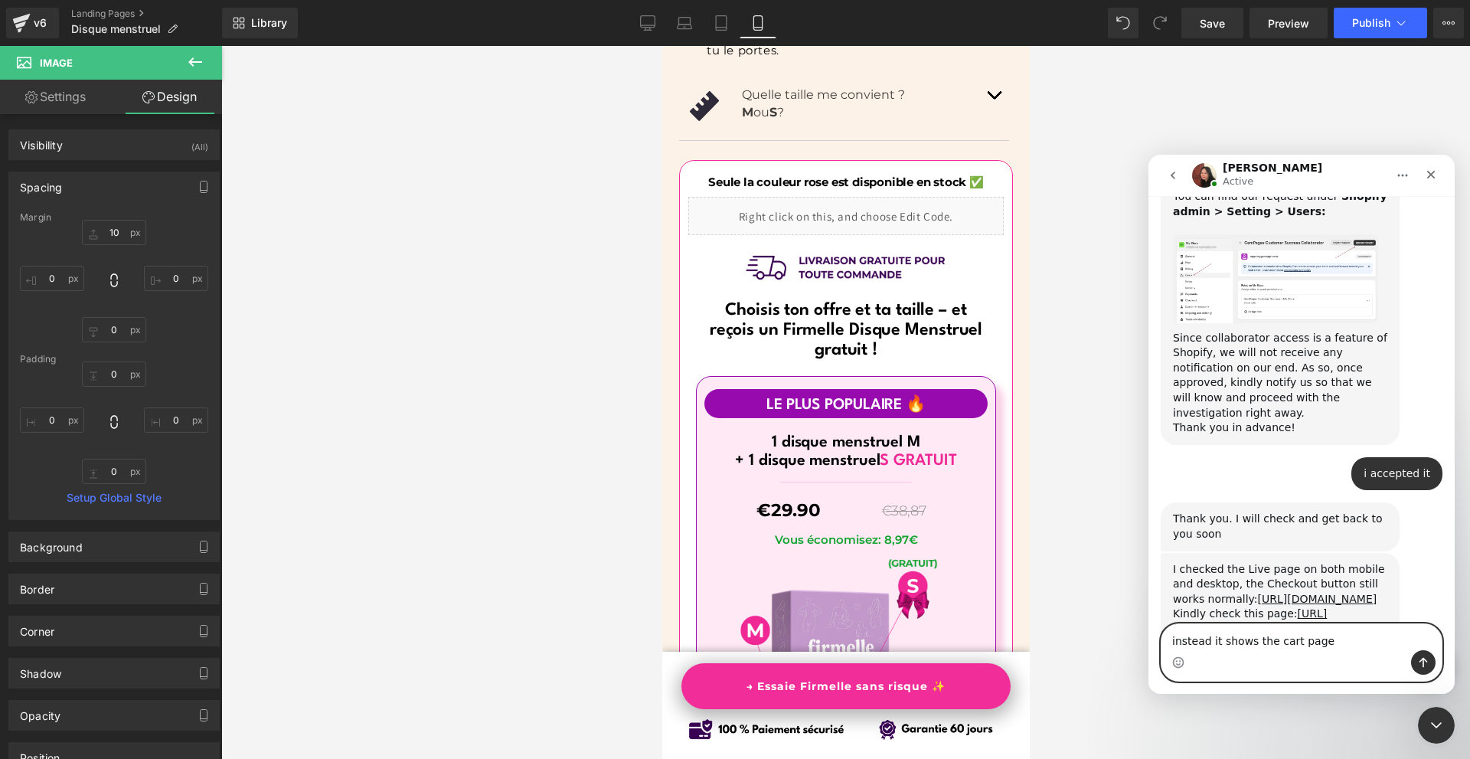
type textarea "instead it shows the cart page."
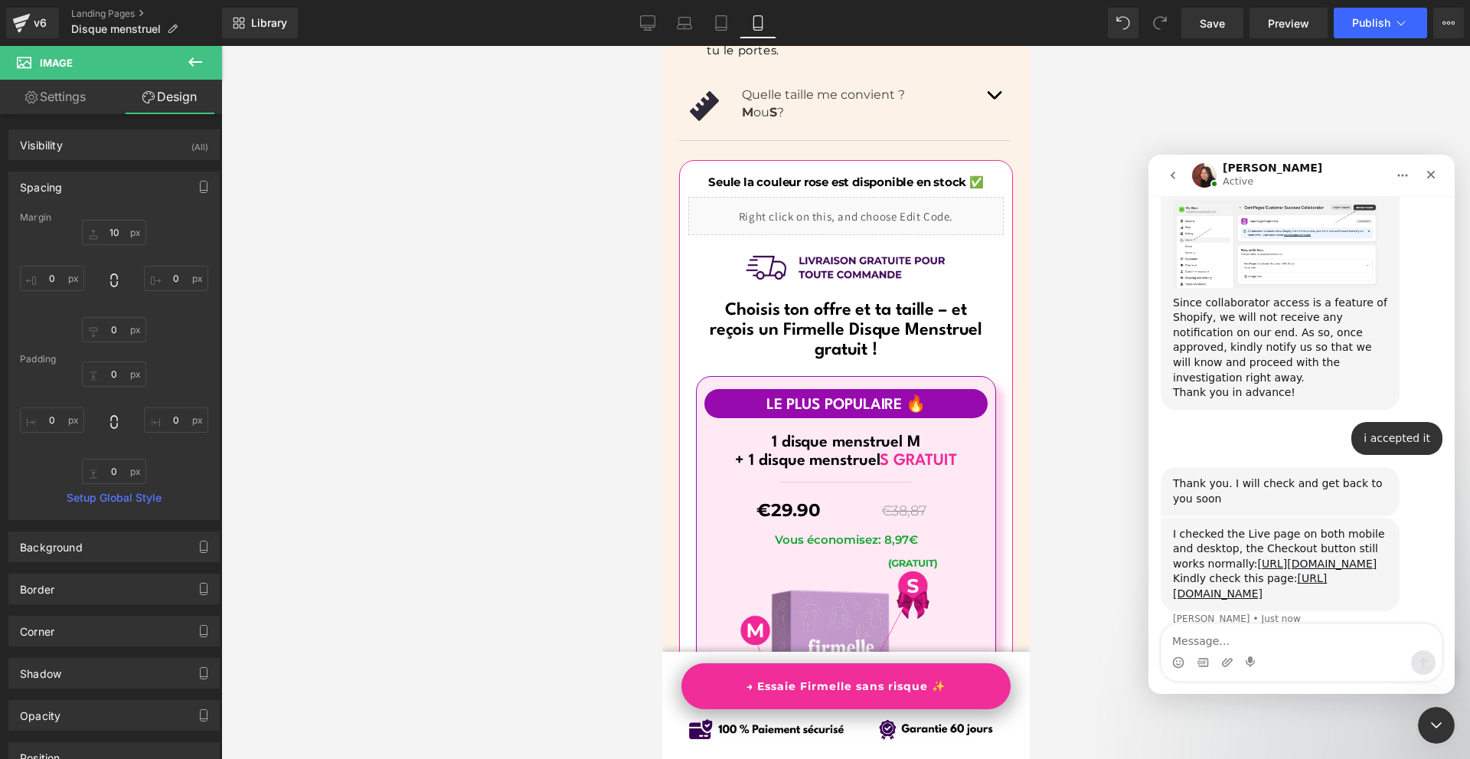
drag, startPoint x: 1029, startPoint y: 495, endPoint x: 1030, endPoint y: 456, distance: 38.3
click at [0, 0] on div at bounding box center [0, 0] width 0 height 0
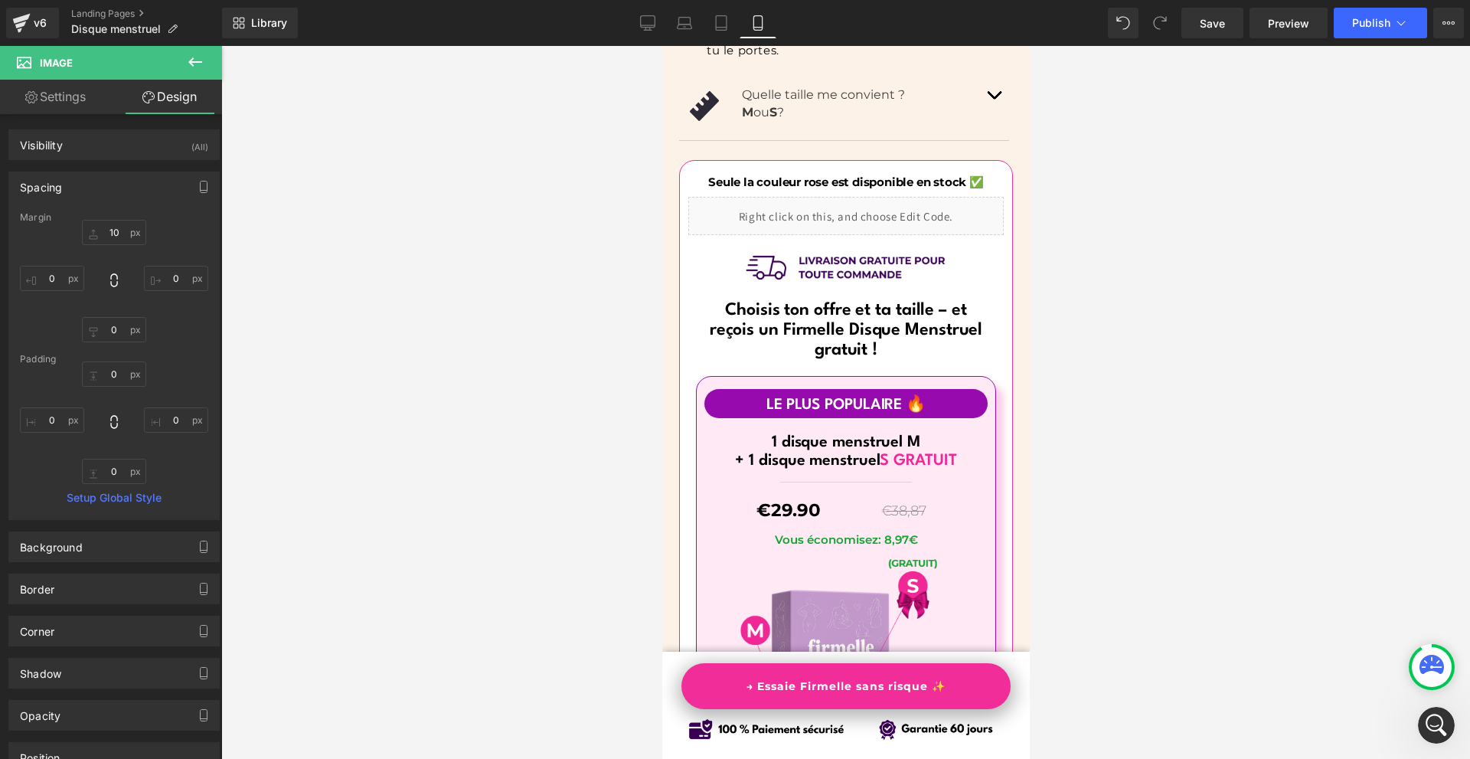
scroll to position [9055, 0]
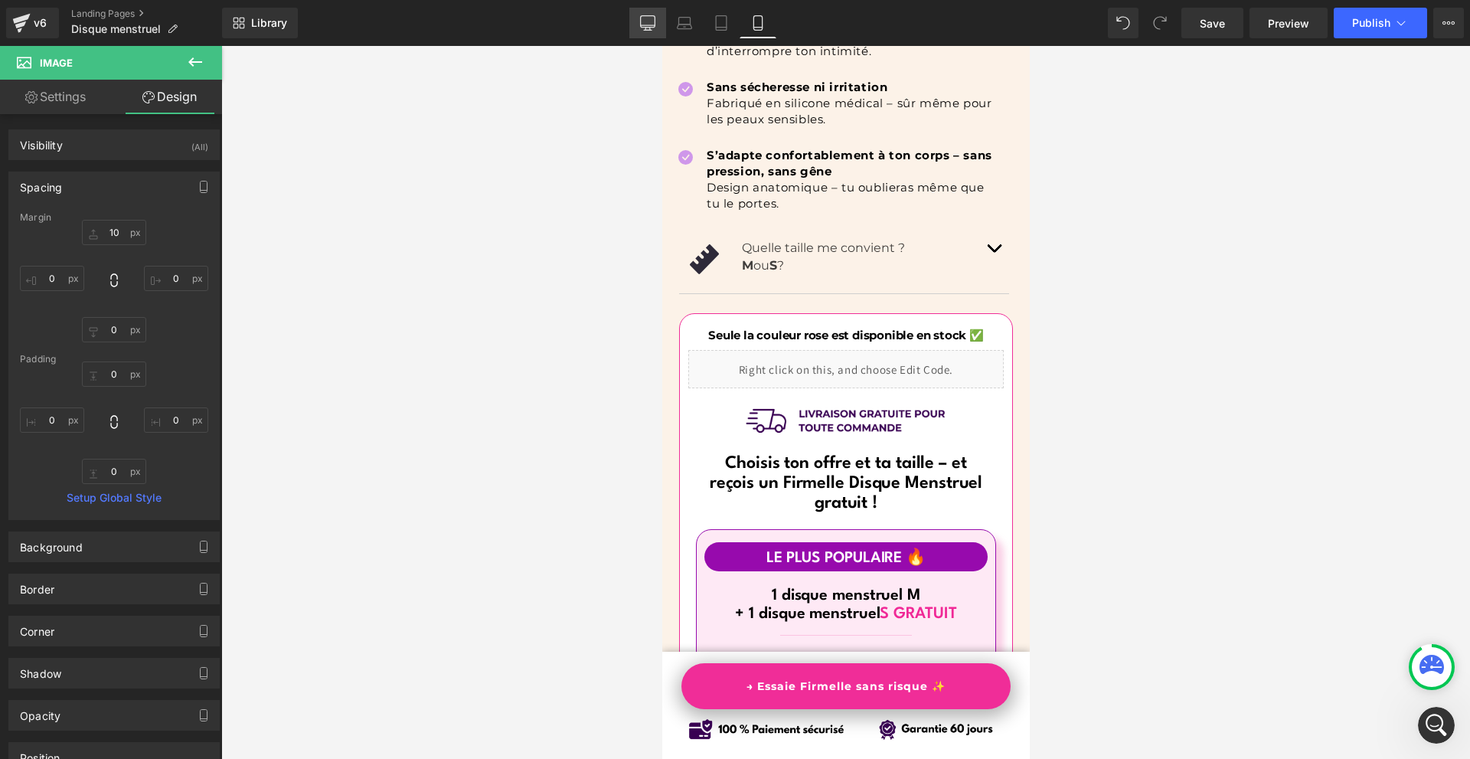
click at [638, 18] on link "Desktop" at bounding box center [647, 23] width 37 height 31
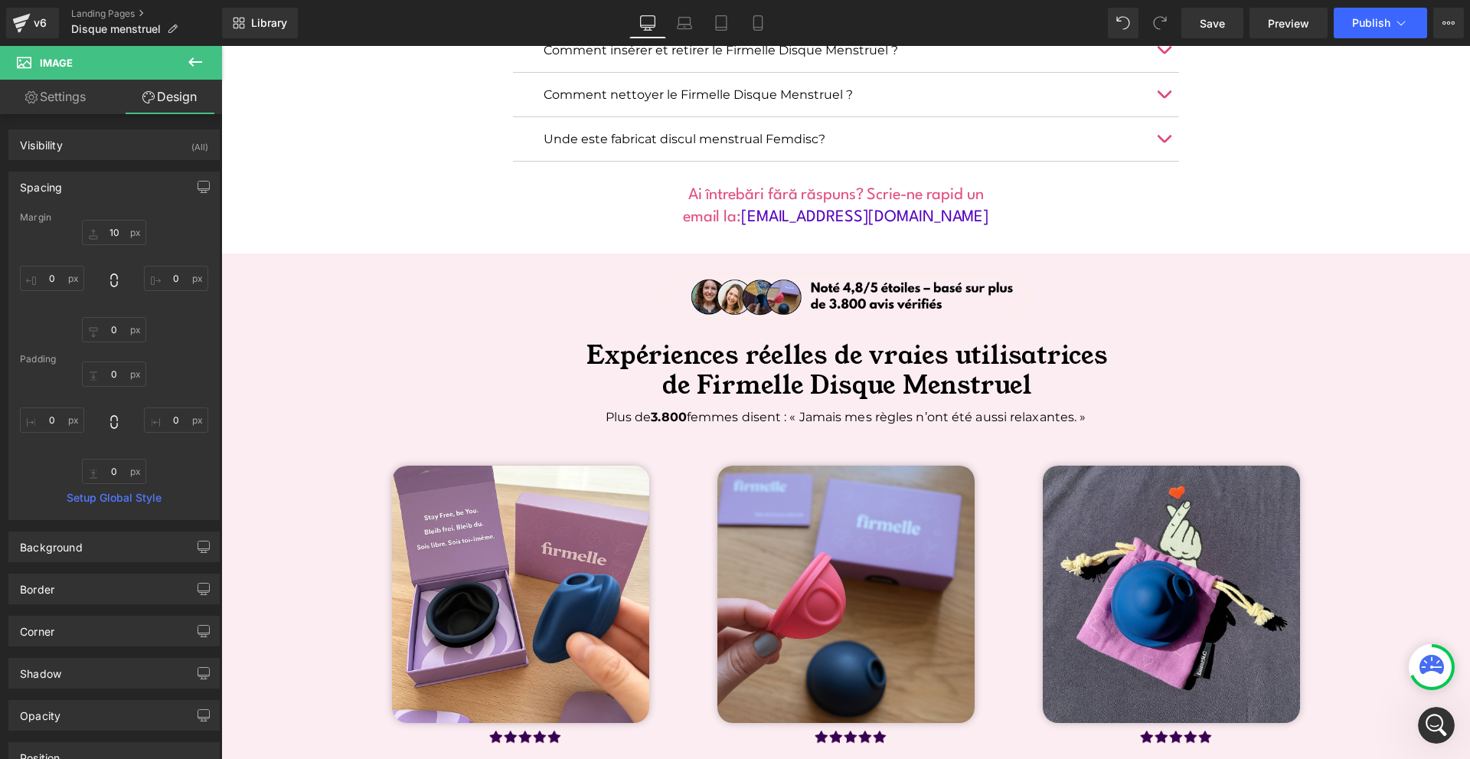
type input "0"
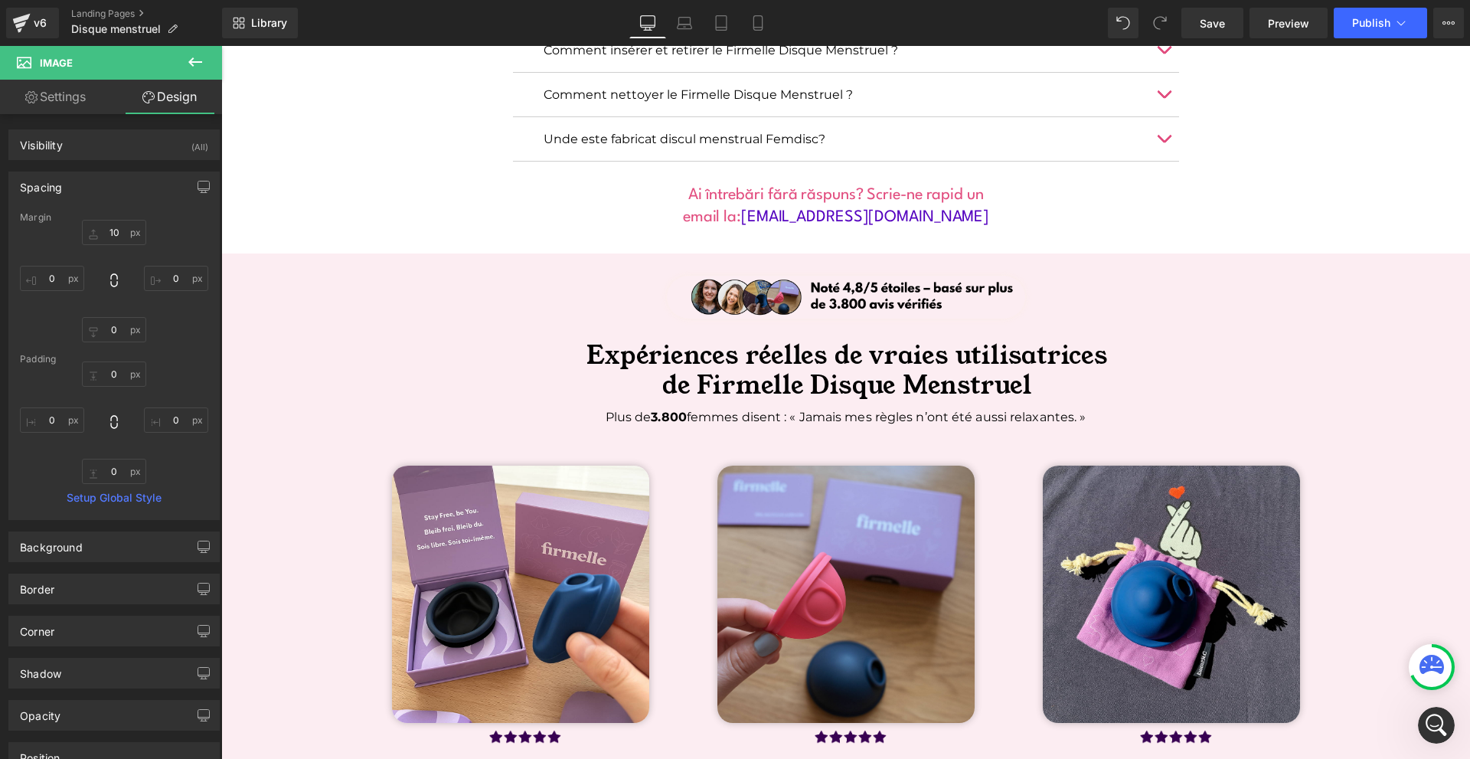
type input "0"
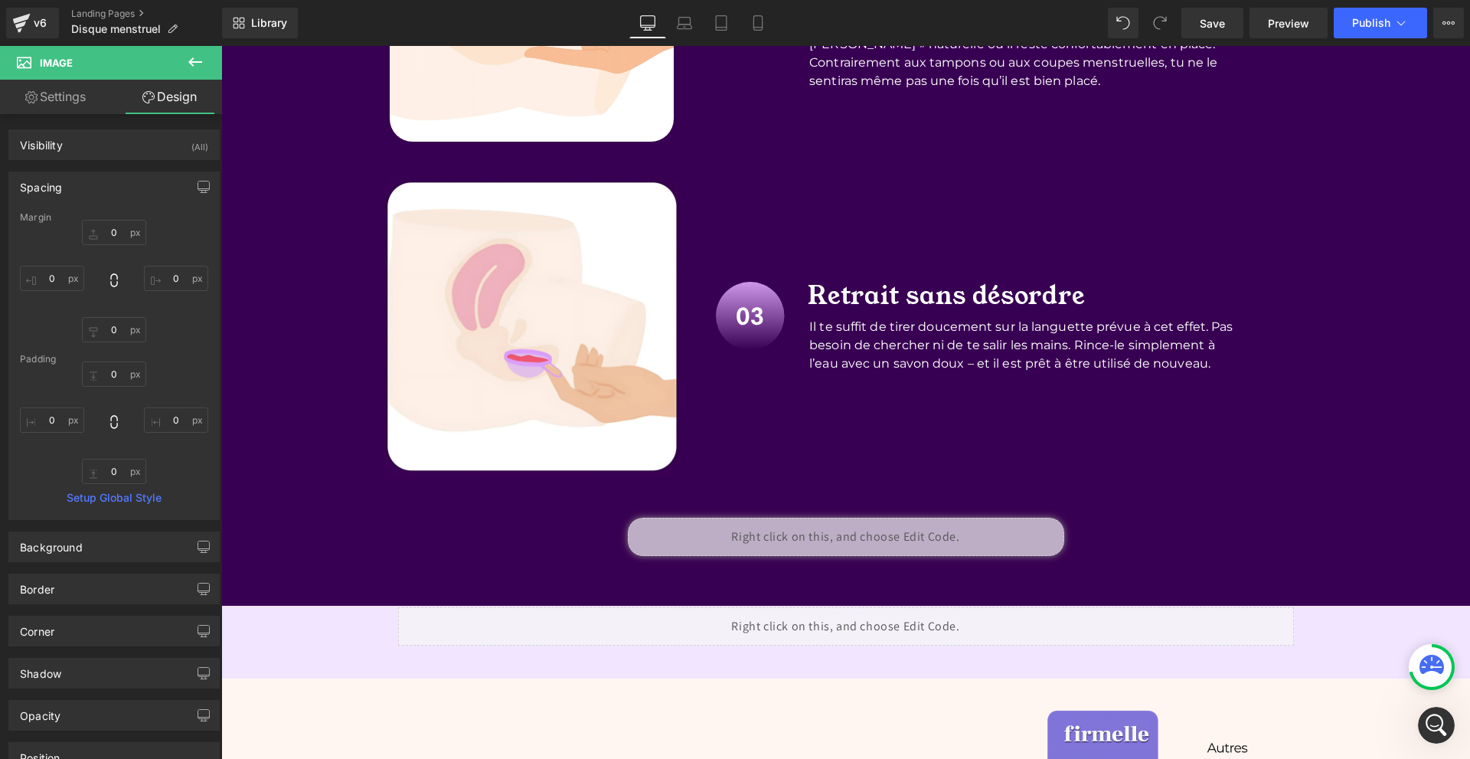
scroll to position [3292, 0]
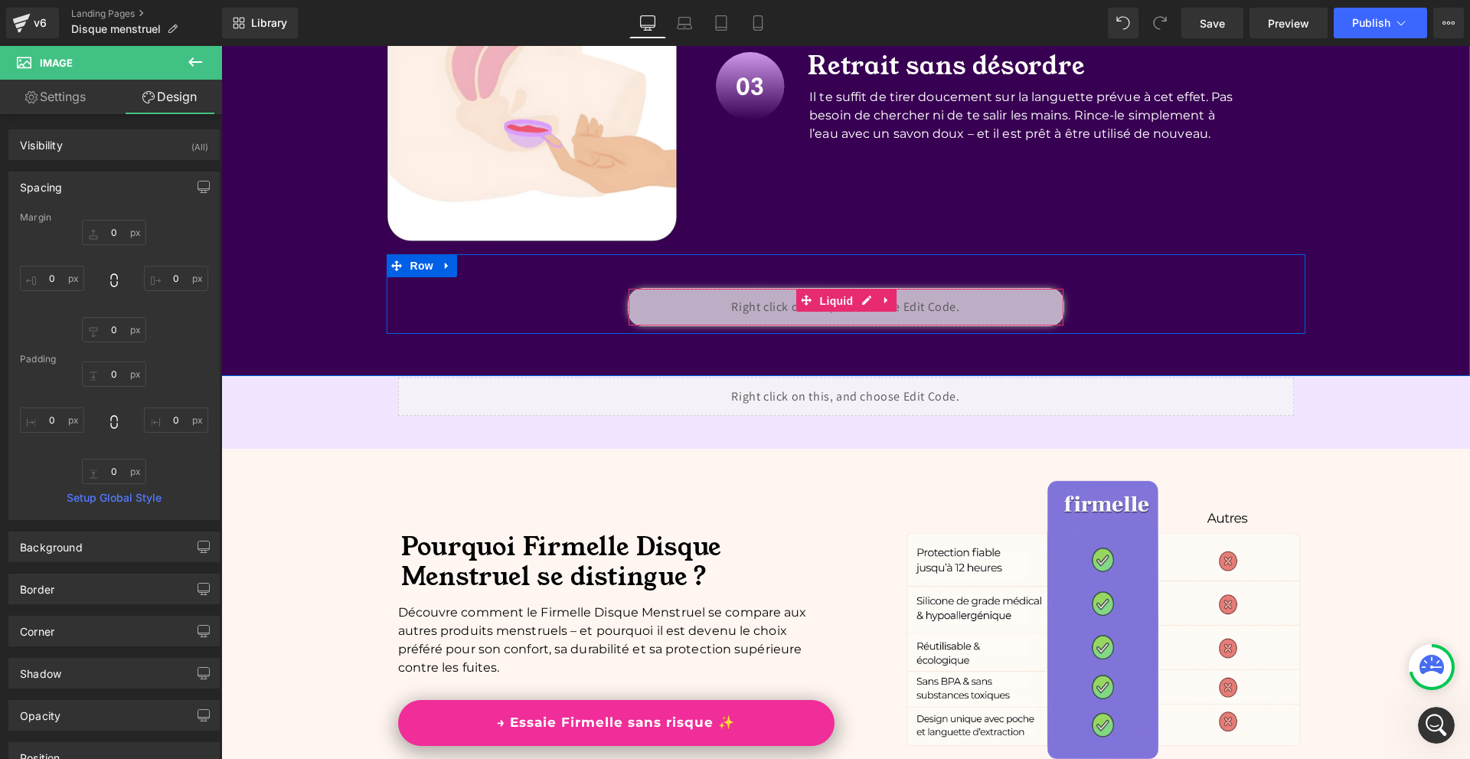
click at [846, 310] on span "Liquid" at bounding box center [836, 300] width 41 height 23
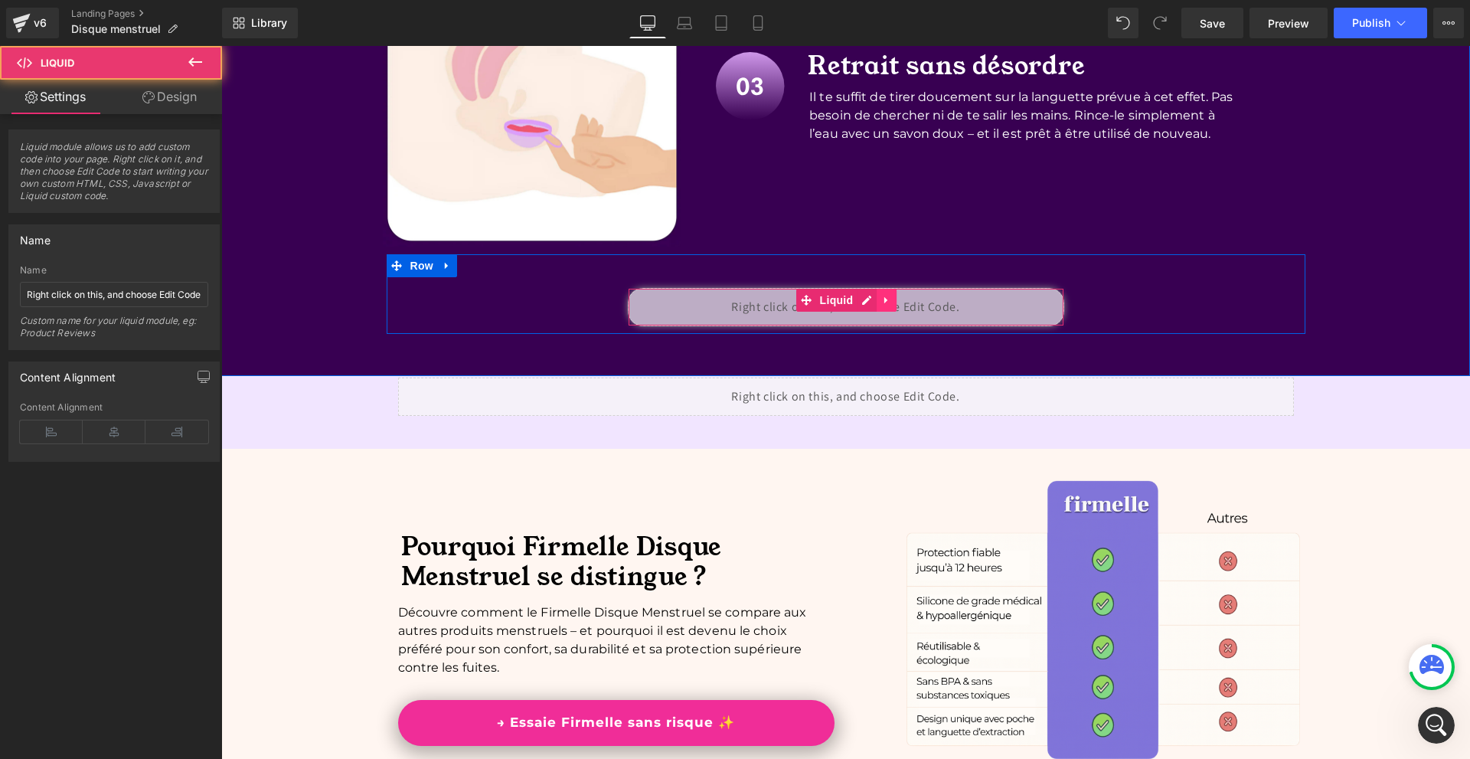
click at [884, 301] on icon at bounding box center [886, 299] width 11 height 11
click at [851, 300] on icon at bounding box center [856, 299] width 11 height 11
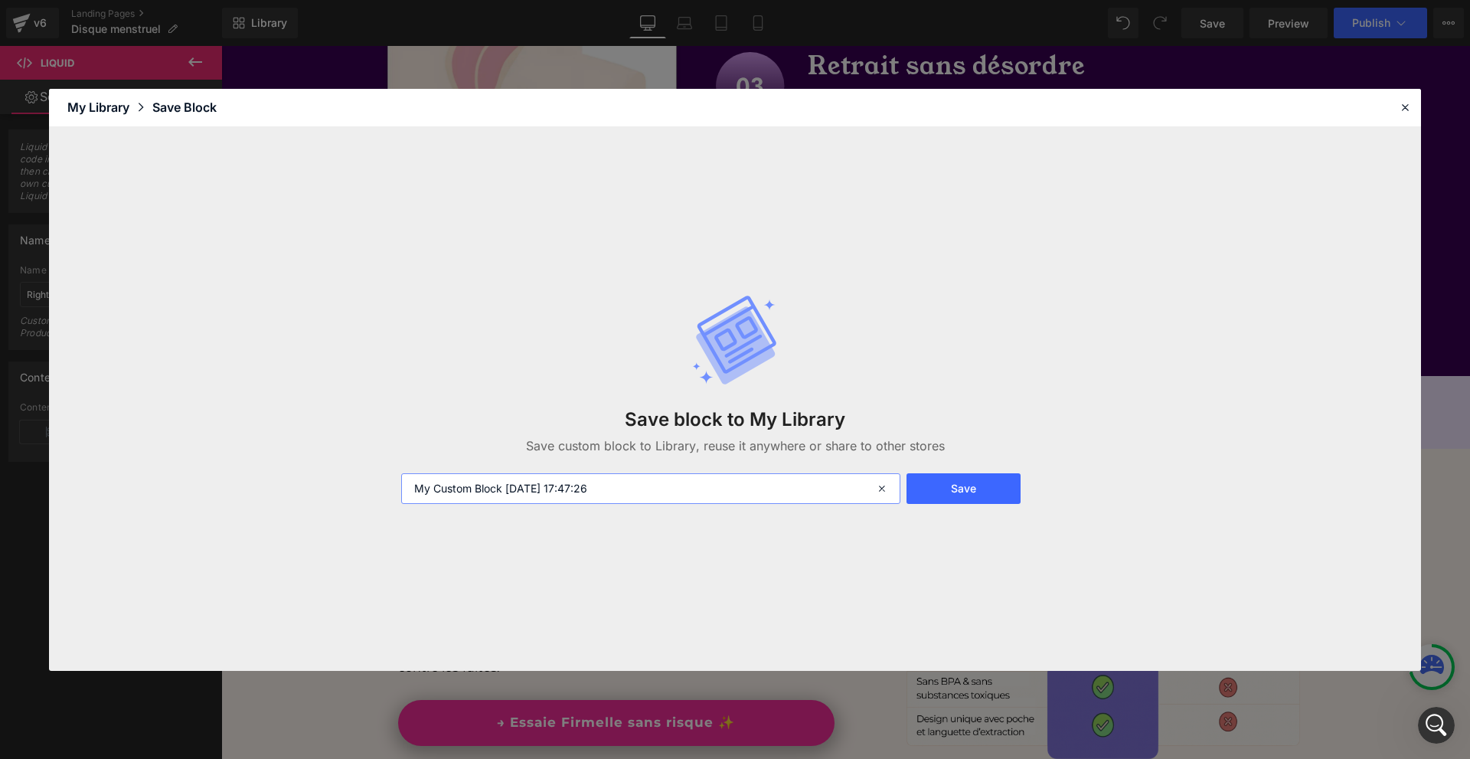
click at [761, 490] on input "My Custom Block [DATE] 17:47:26" at bounding box center [650, 488] width 499 height 31
type input "dekstop video liquid"
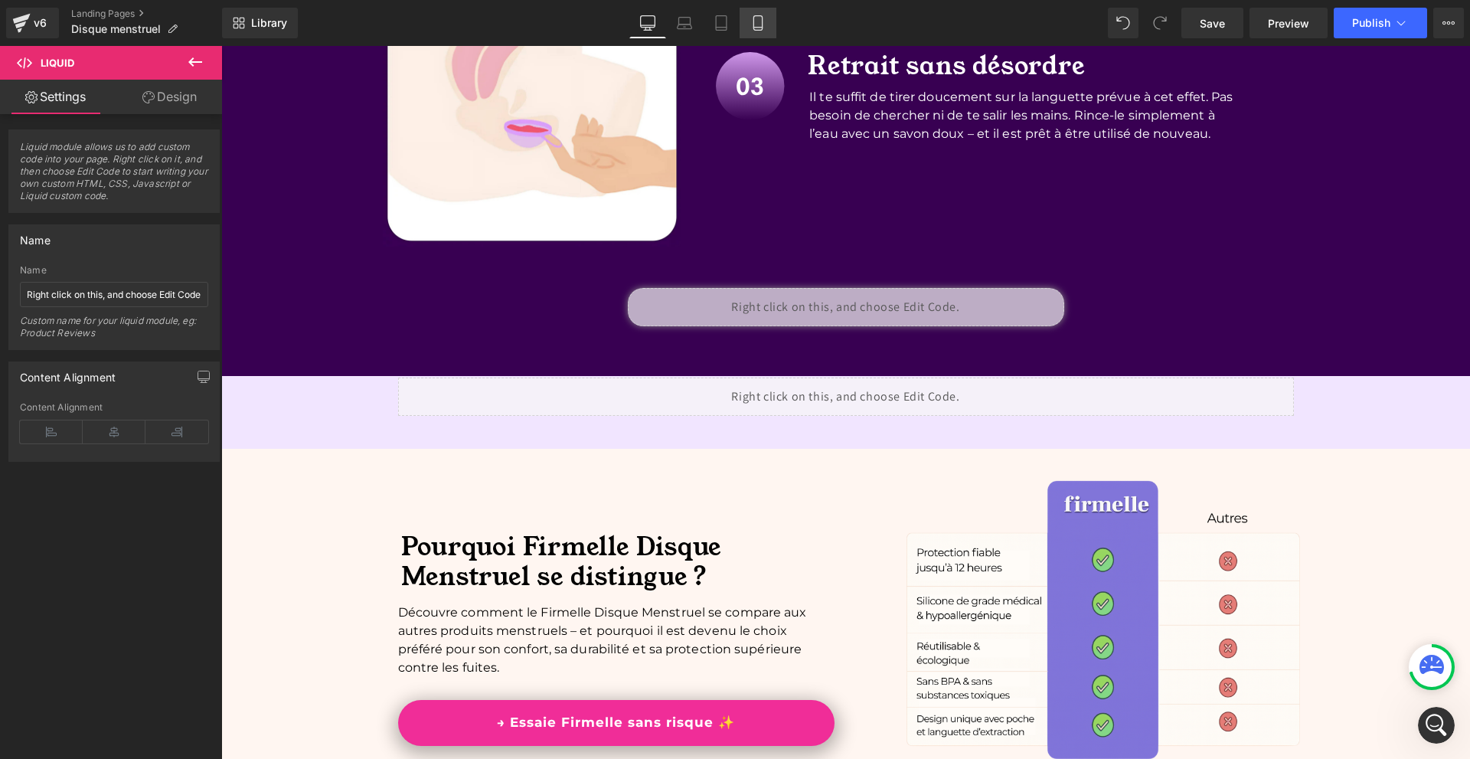
click at [756, 21] on icon at bounding box center [757, 22] width 15 height 15
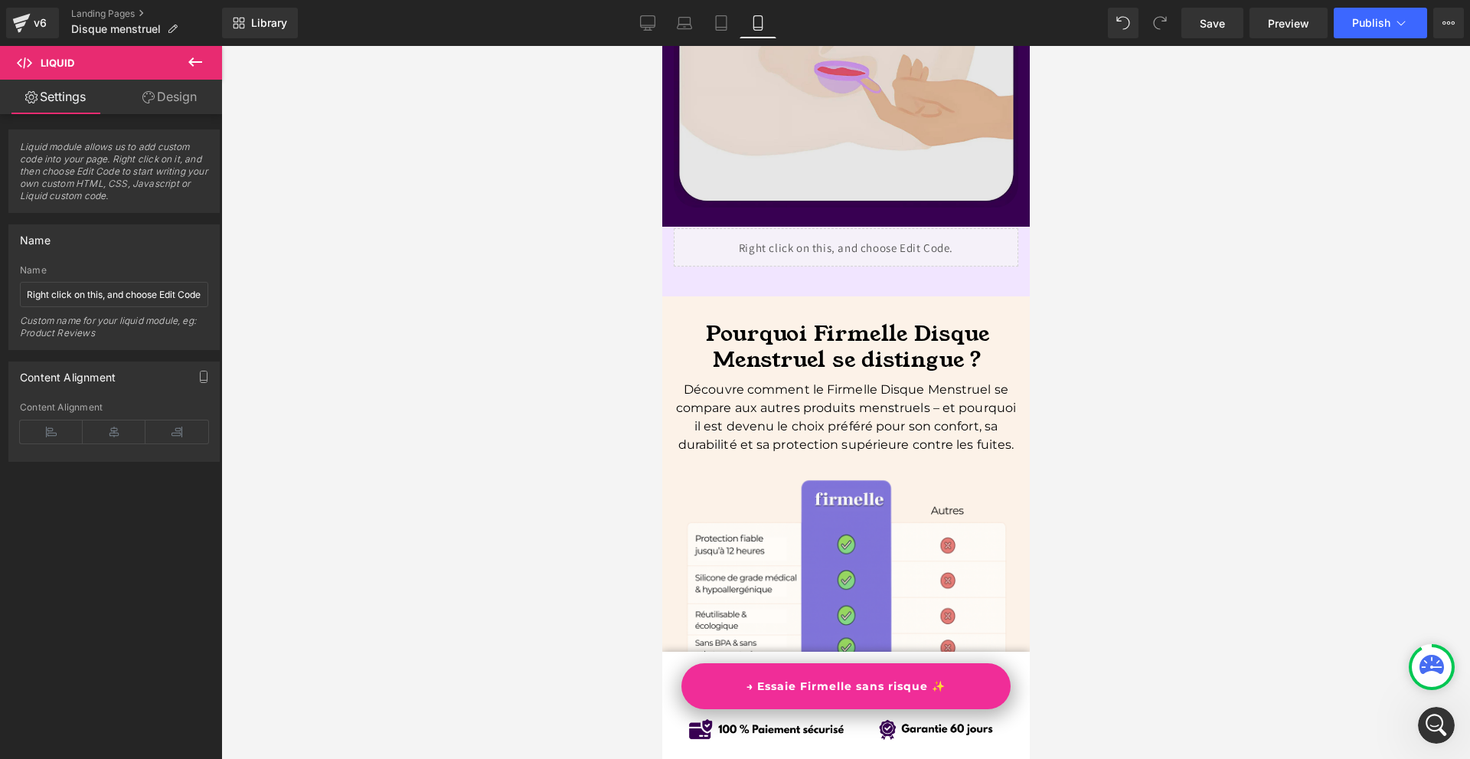
scroll to position [5056, 0]
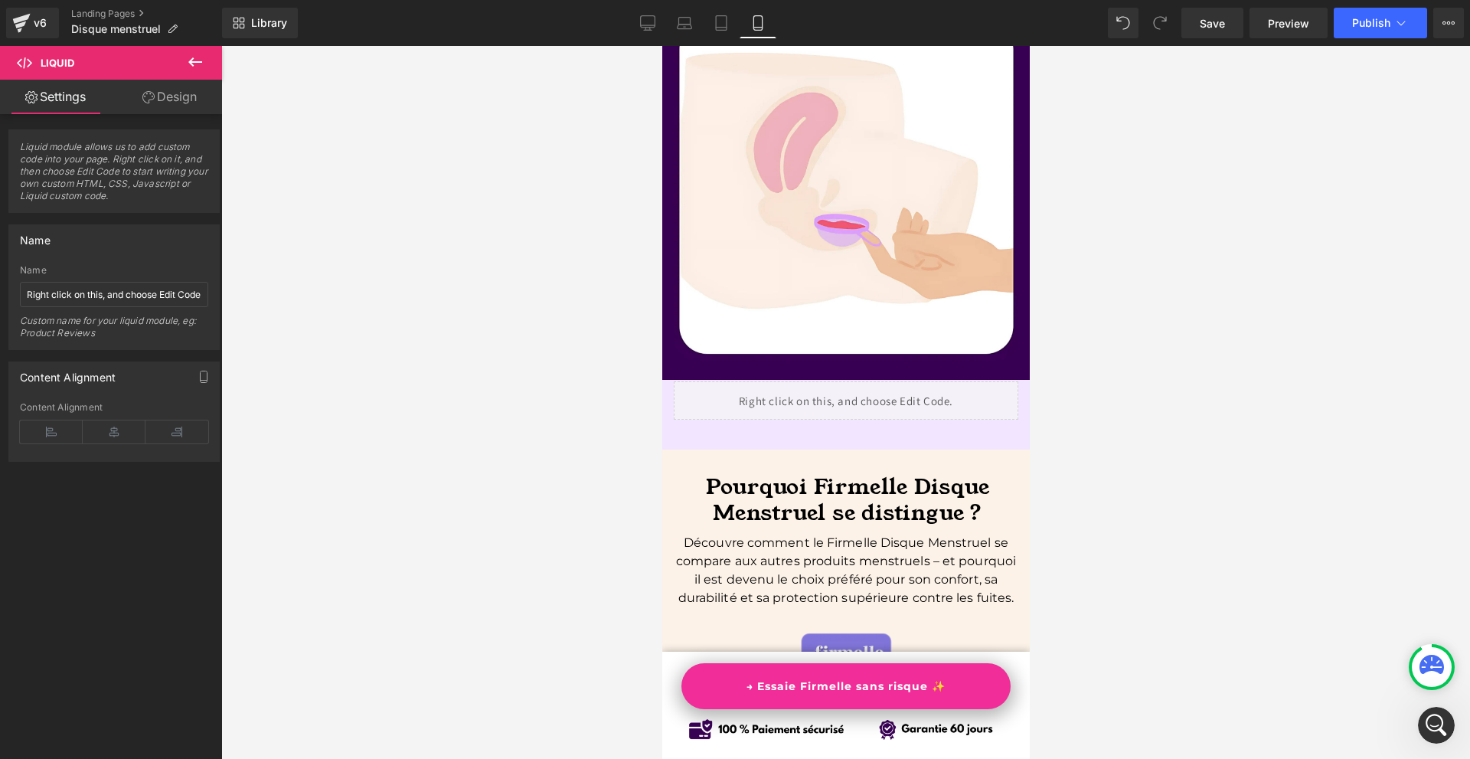
click at [213, 72] on button at bounding box center [195, 63] width 54 height 34
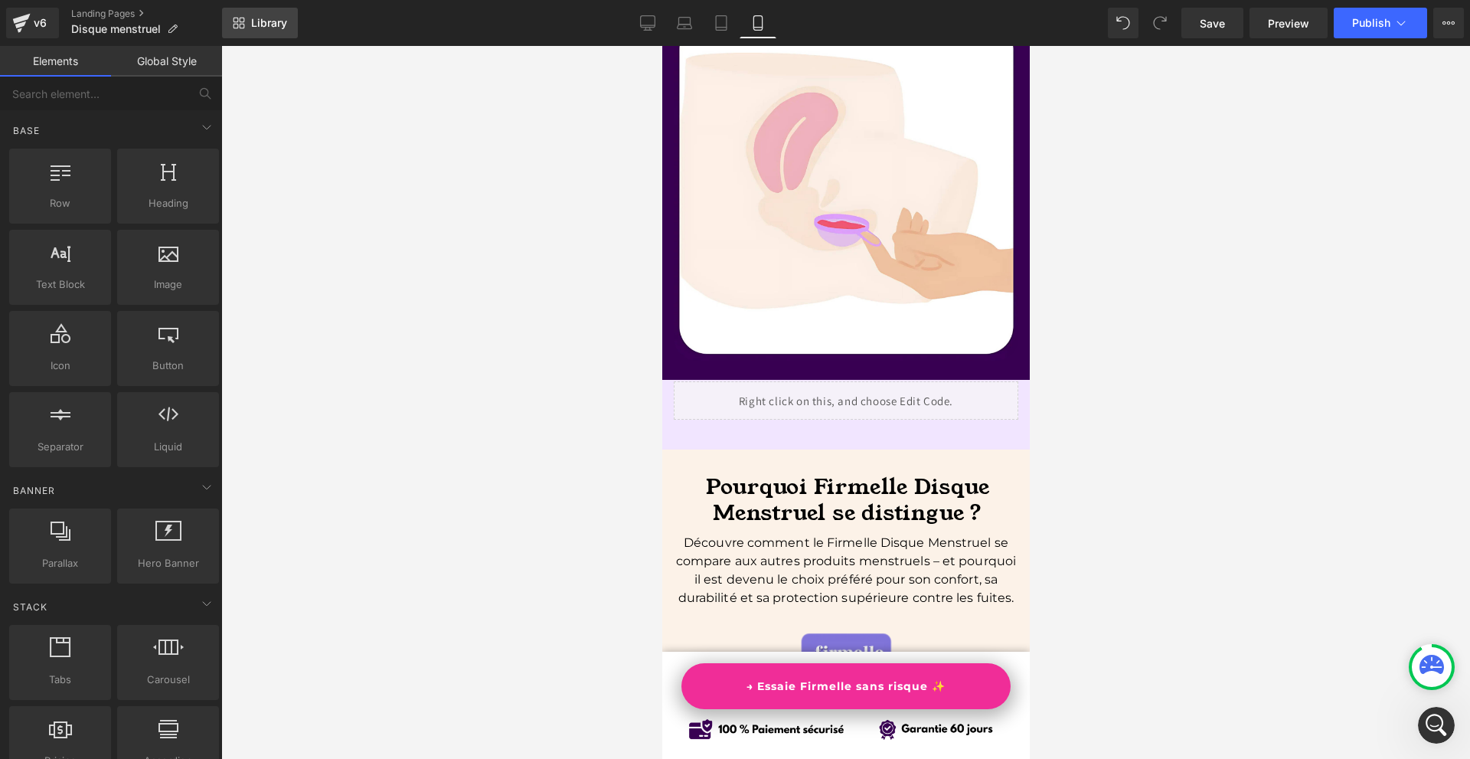
click at [267, 27] on span "Library" at bounding box center [269, 23] width 36 height 14
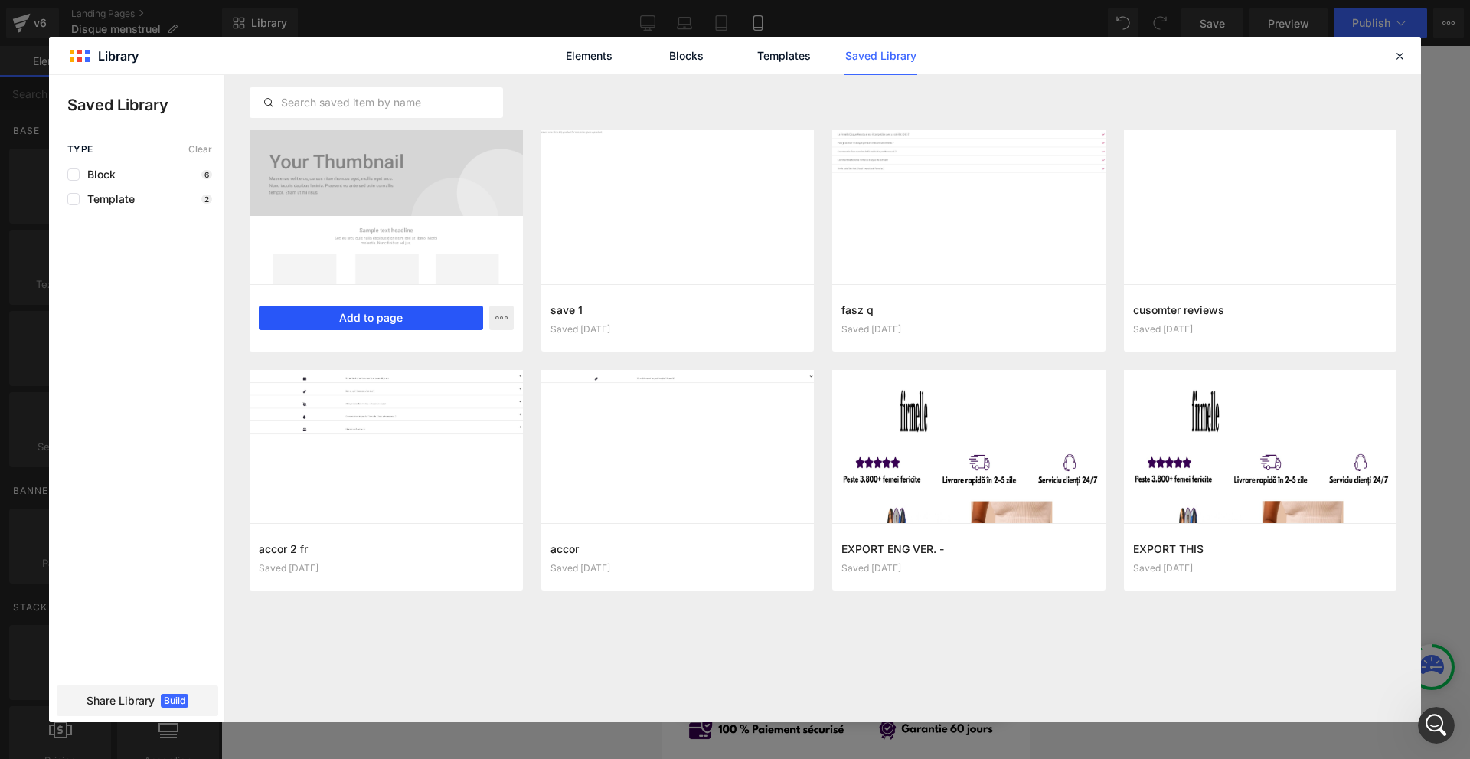
click at [0, 0] on button "Add to page" at bounding box center [0, 0] width 0 height 0
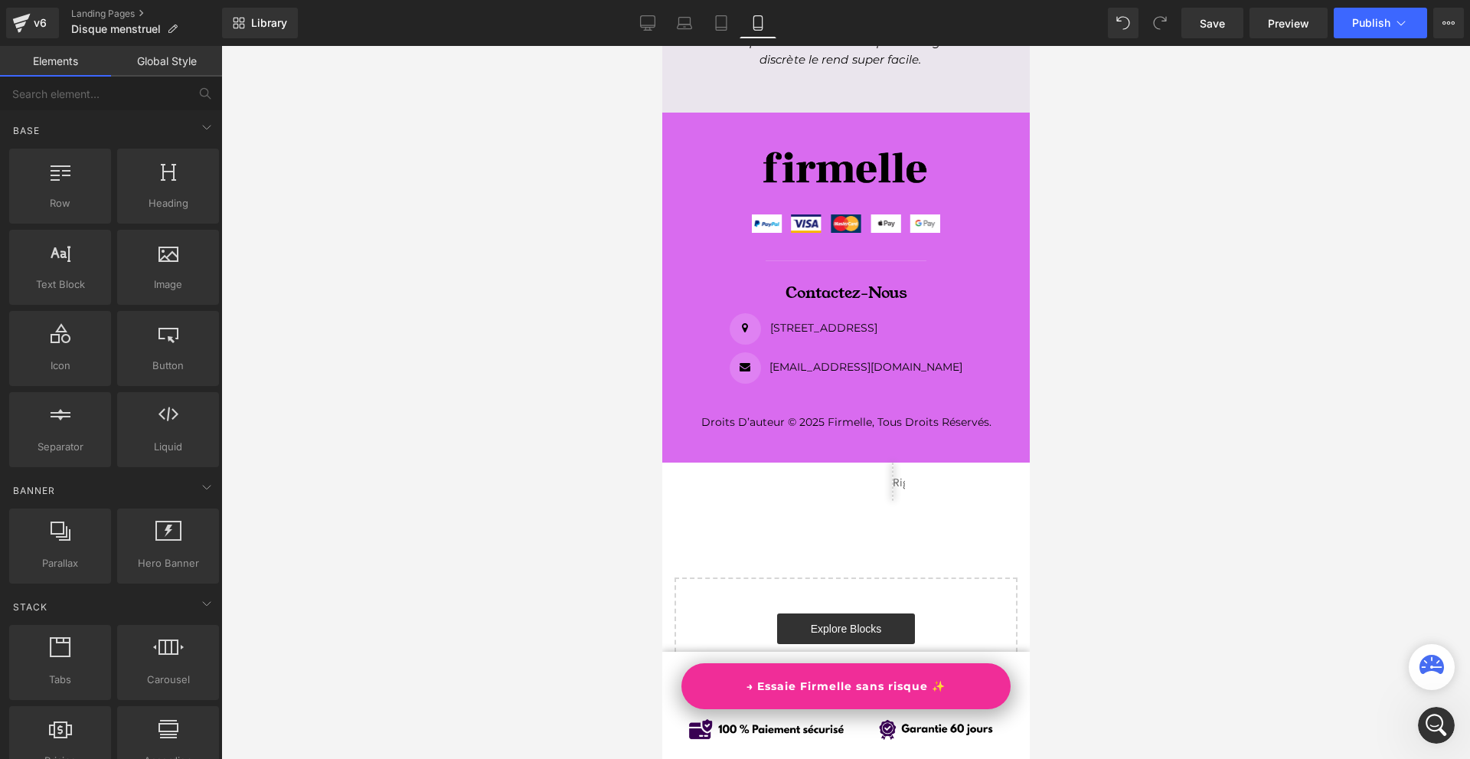
scroll to position [14443, 0]
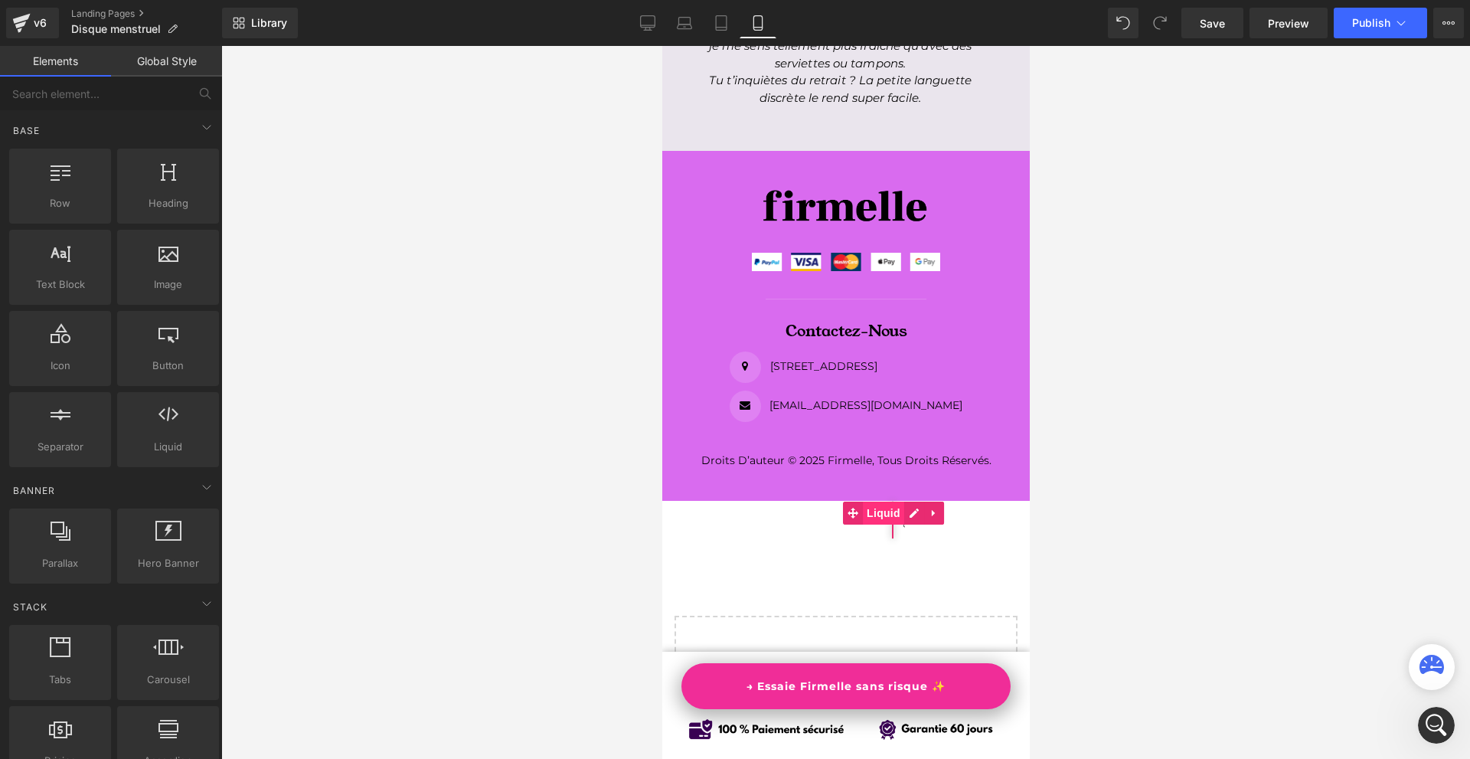
click at [886, 501] on span "Liquid" at bounding box center [882, 512] width 41 height 23
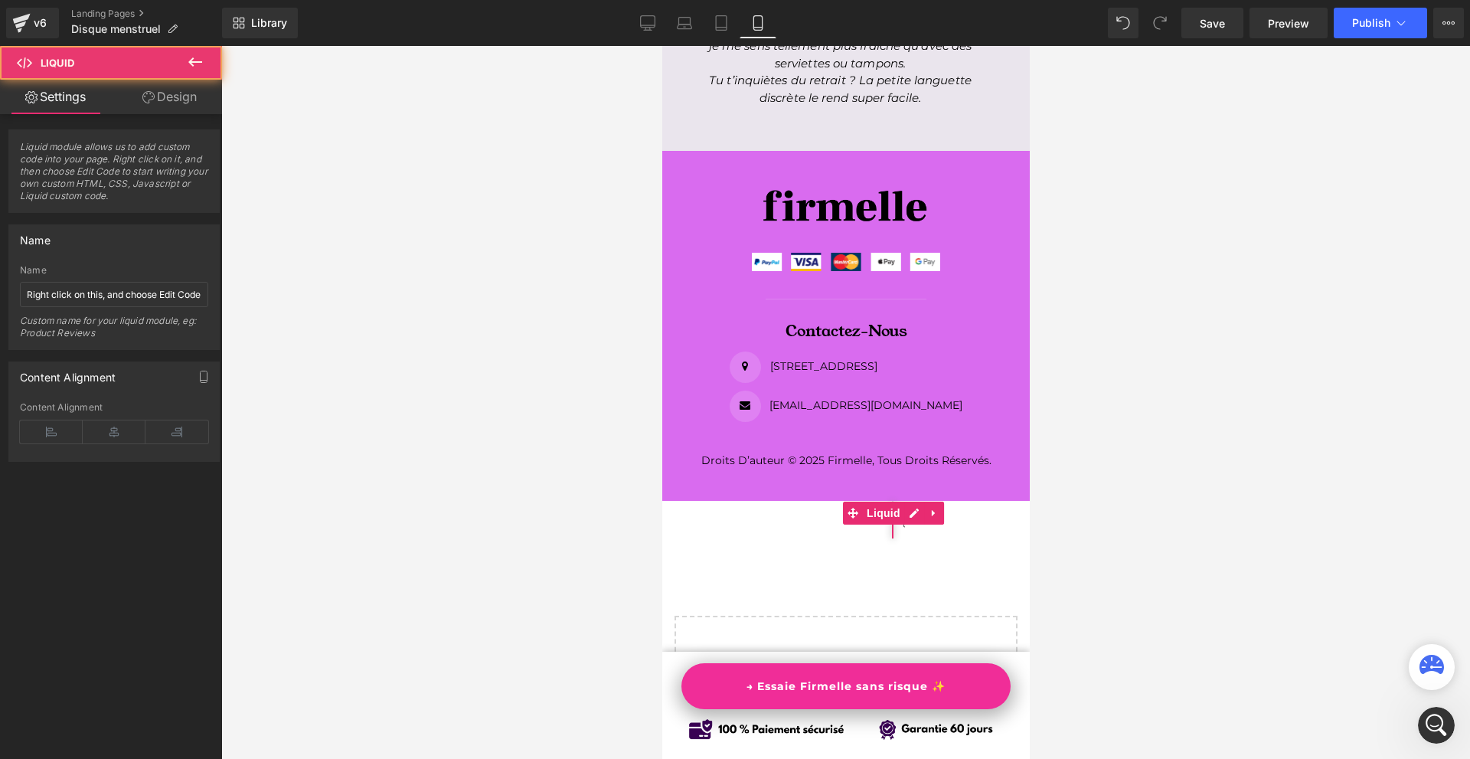
click at [184, 92] on link "Design" at bounding box center [169, 97] width 111 height 34
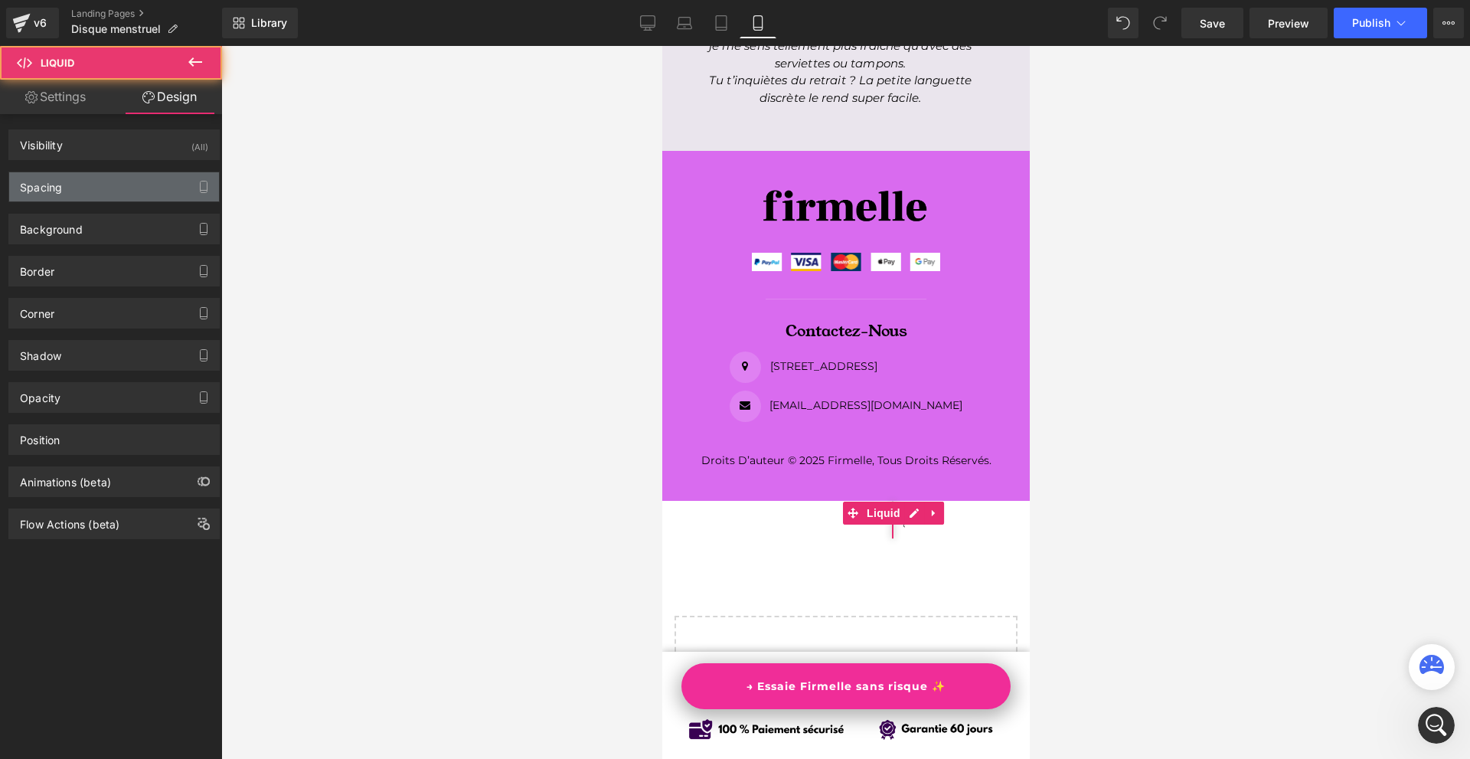
click at [90, 188] on div "Spacing" at bounding box center [114, 186] width 210 height 29
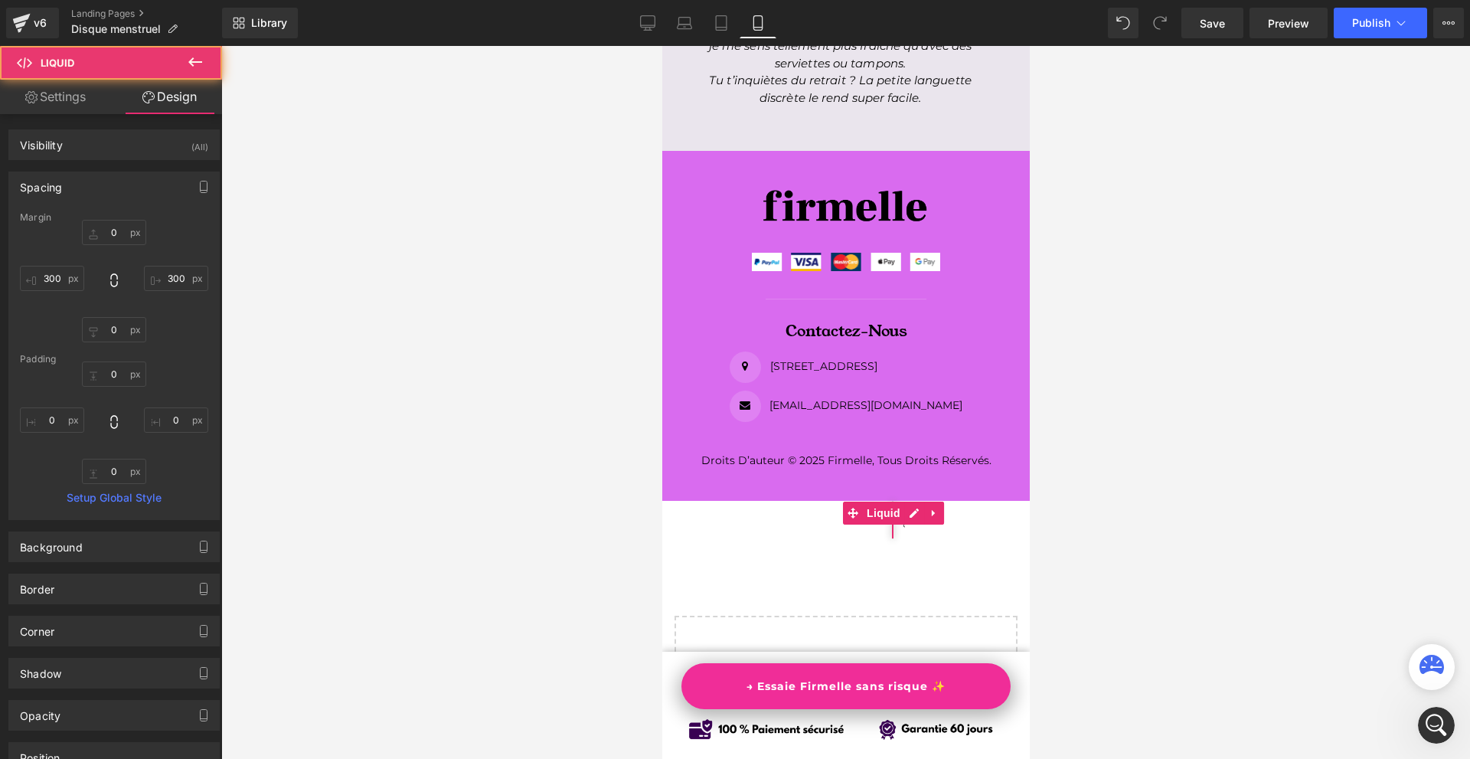
type input "0"
type input "300"
type input "0"
type input "300"
type input "0"
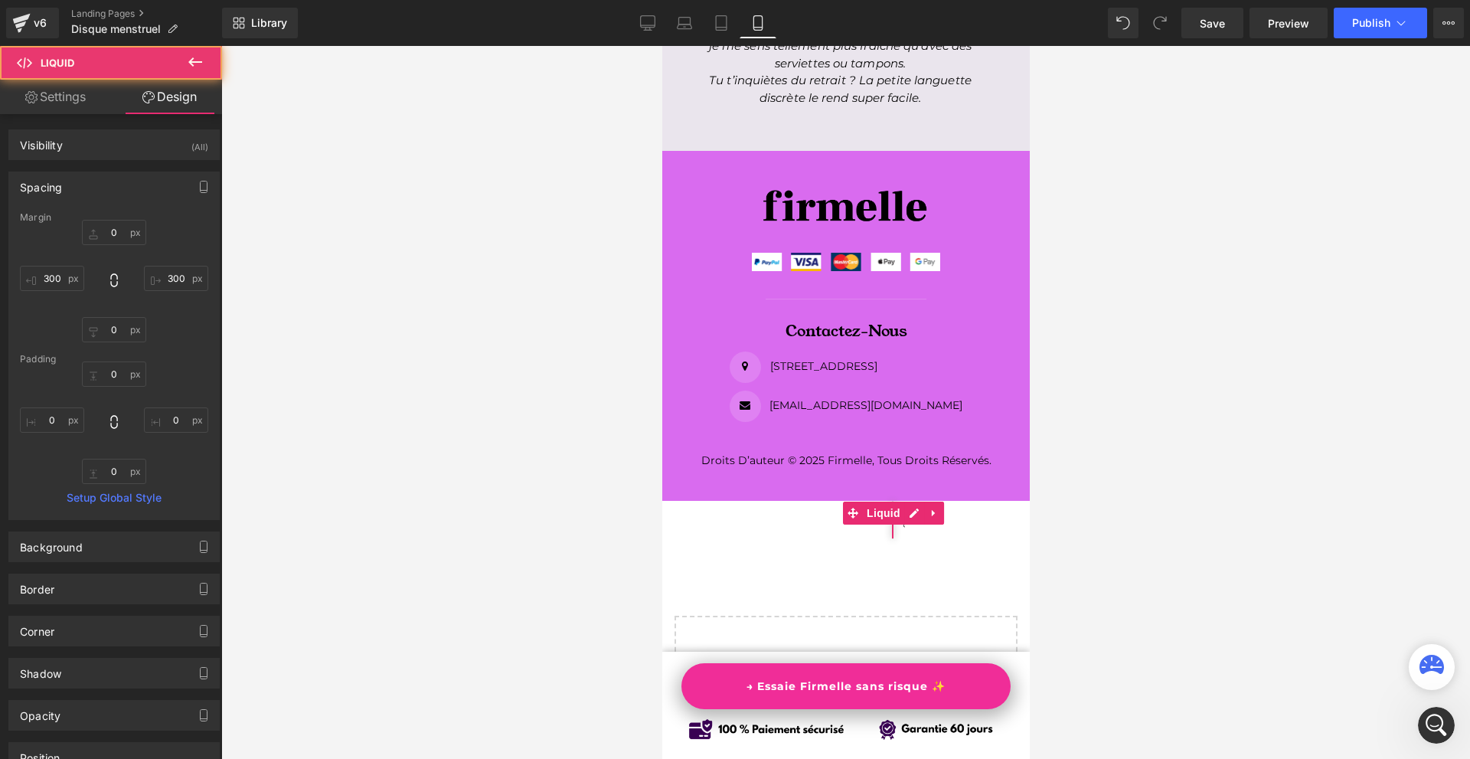
type input "0"
click at [47, 275] on input "300" at bounding box center [52, 278] width 64 height 25
type input "0"
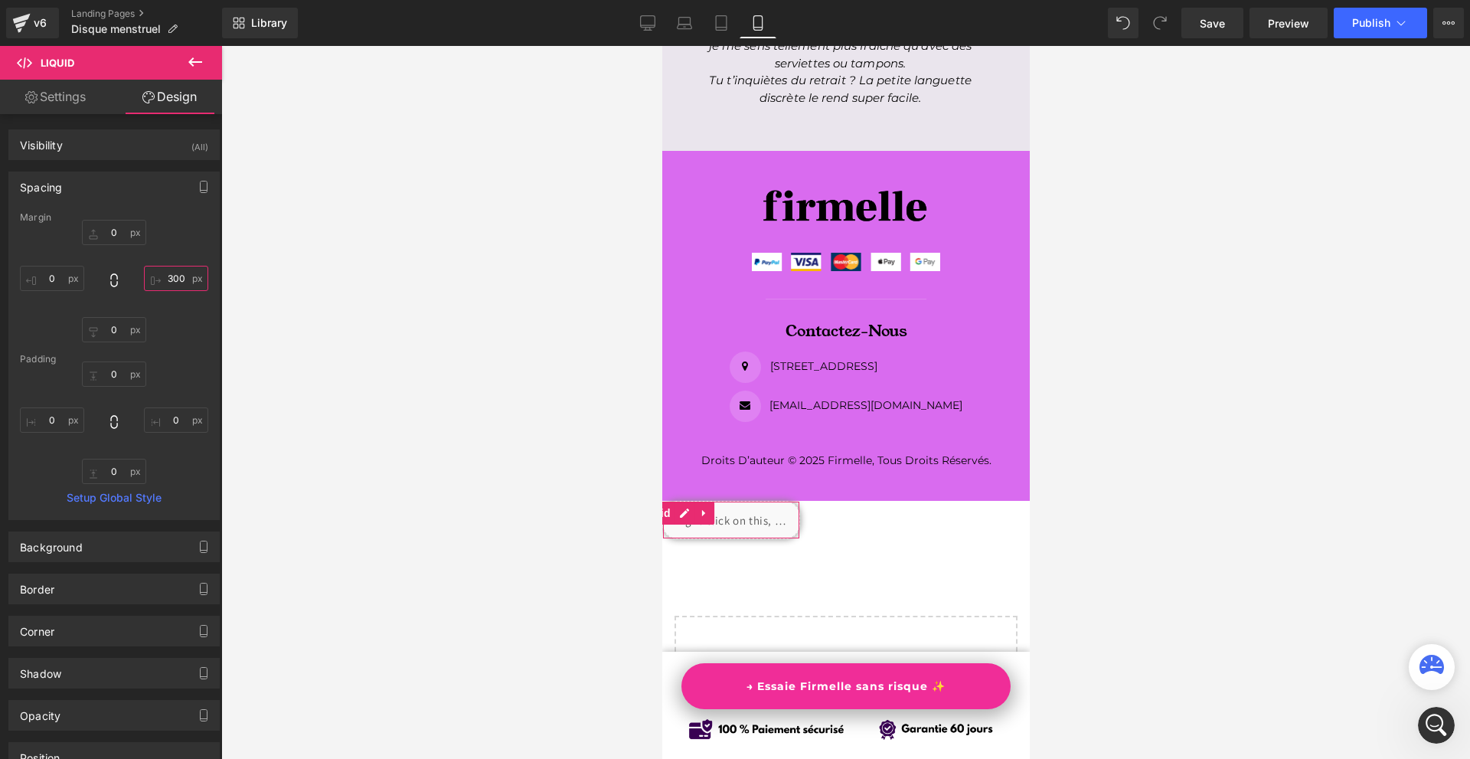
click at [148, 276] on input "300" at bounding box center [176, 278] width 64 height 25
type input "0"
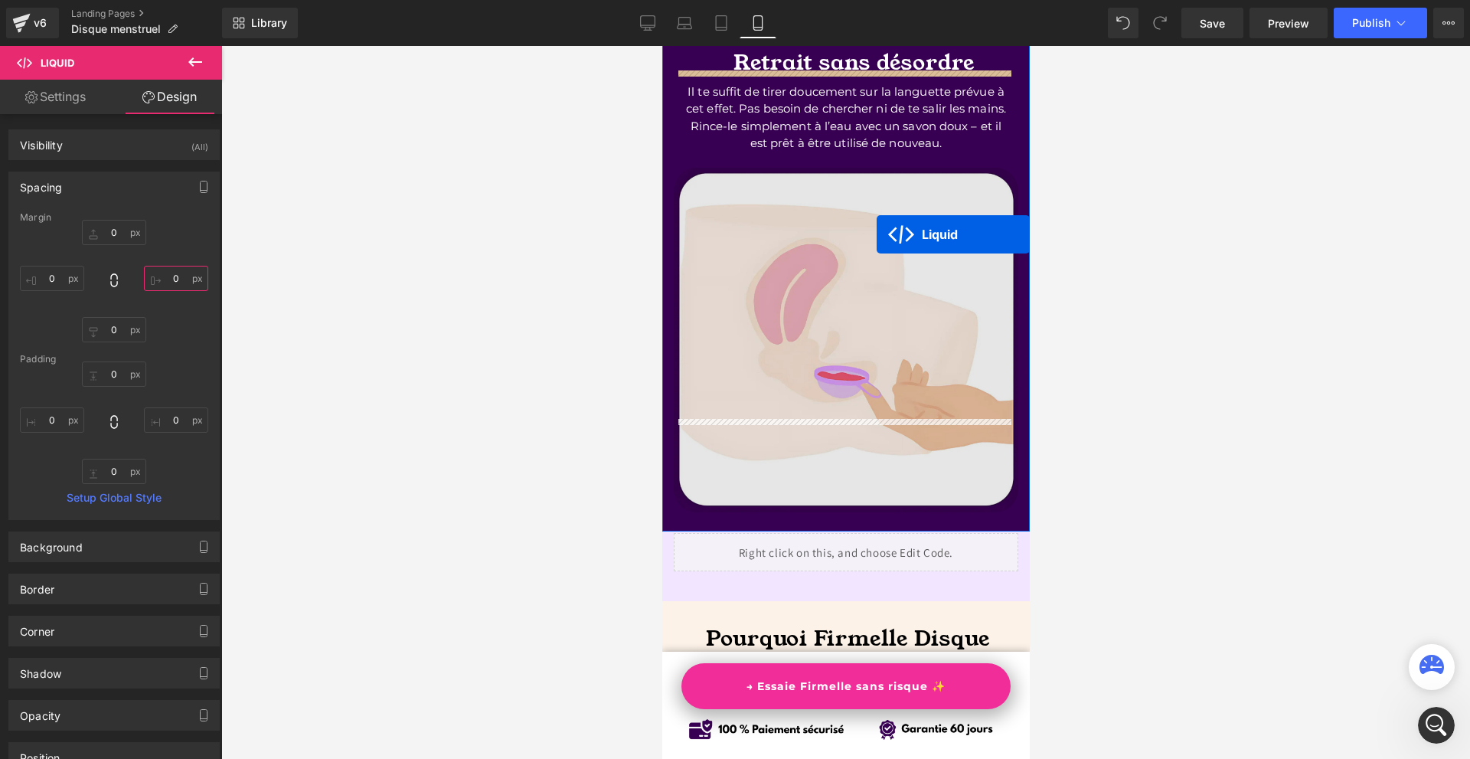
scroll to position [5058, 0]
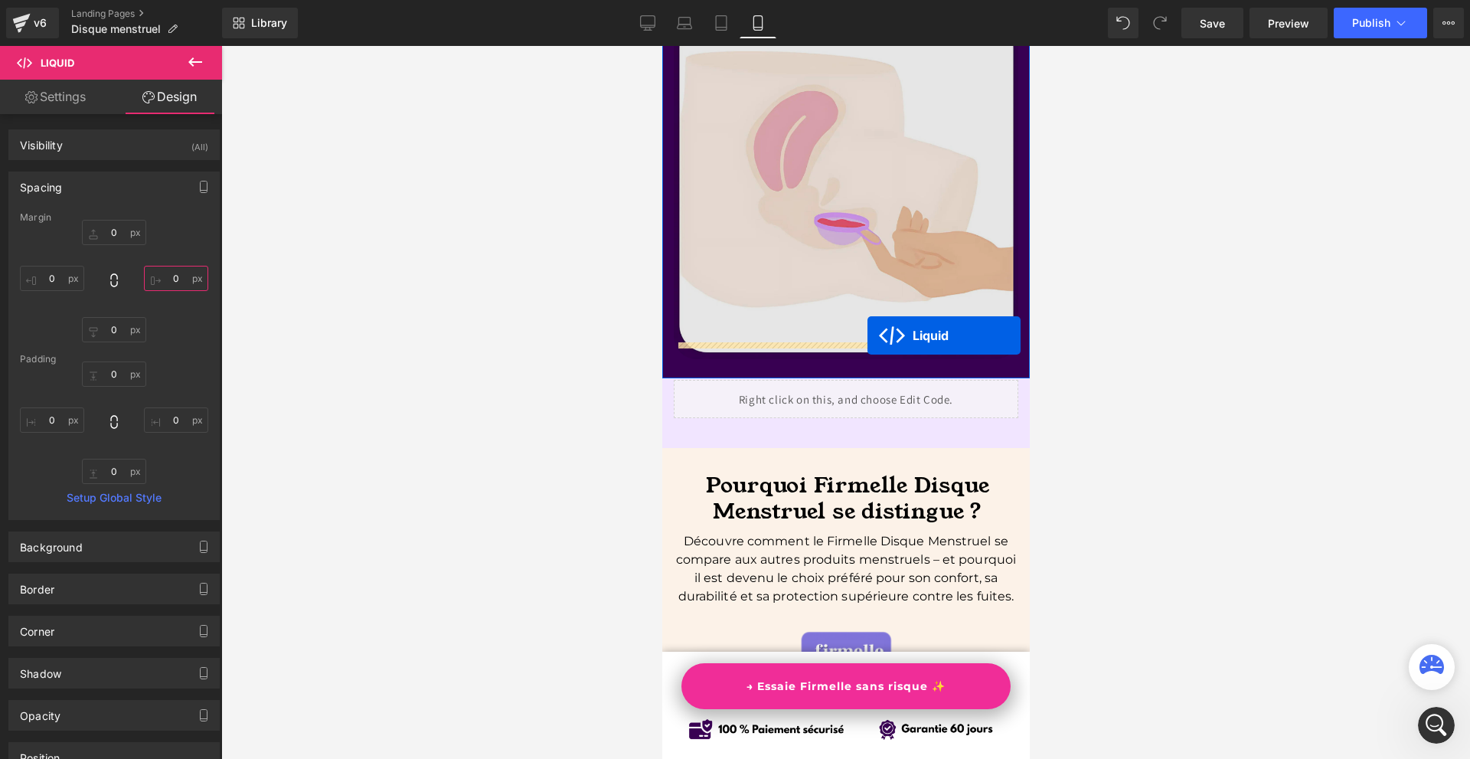
drag, startPoint x: 820, startPoint y: 463, endPoint x: 867, endPoint y: 335, distance: 136.1
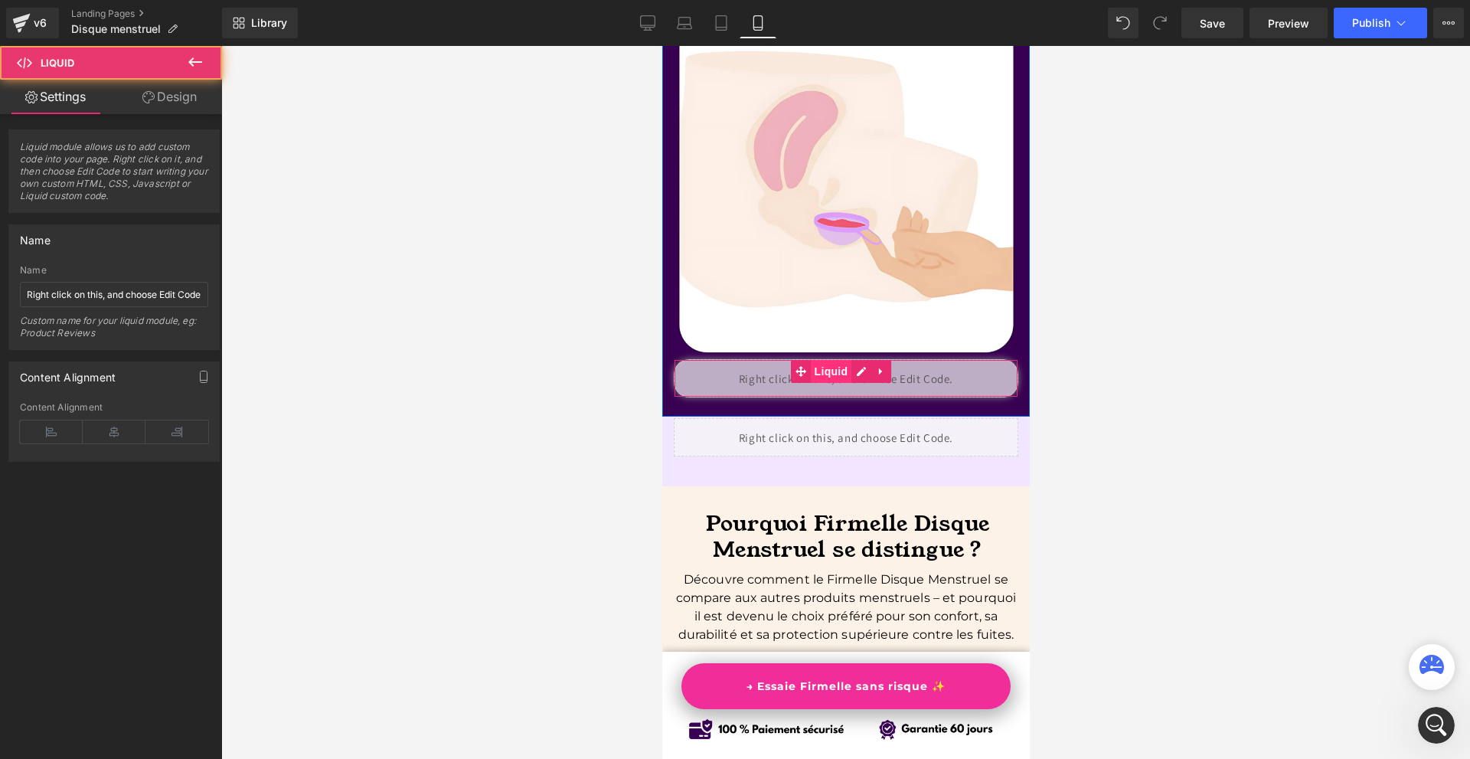
click at [812, 360] on span "Liquid" at bounding box center [830, 371] width 41 height 23
click at [167, 102] on link "Design" at bounding box center [169, 97] width 111 height 34
click at [0, 0] on div "Spacing" at bounding box center [0, 0] width 0 height 0
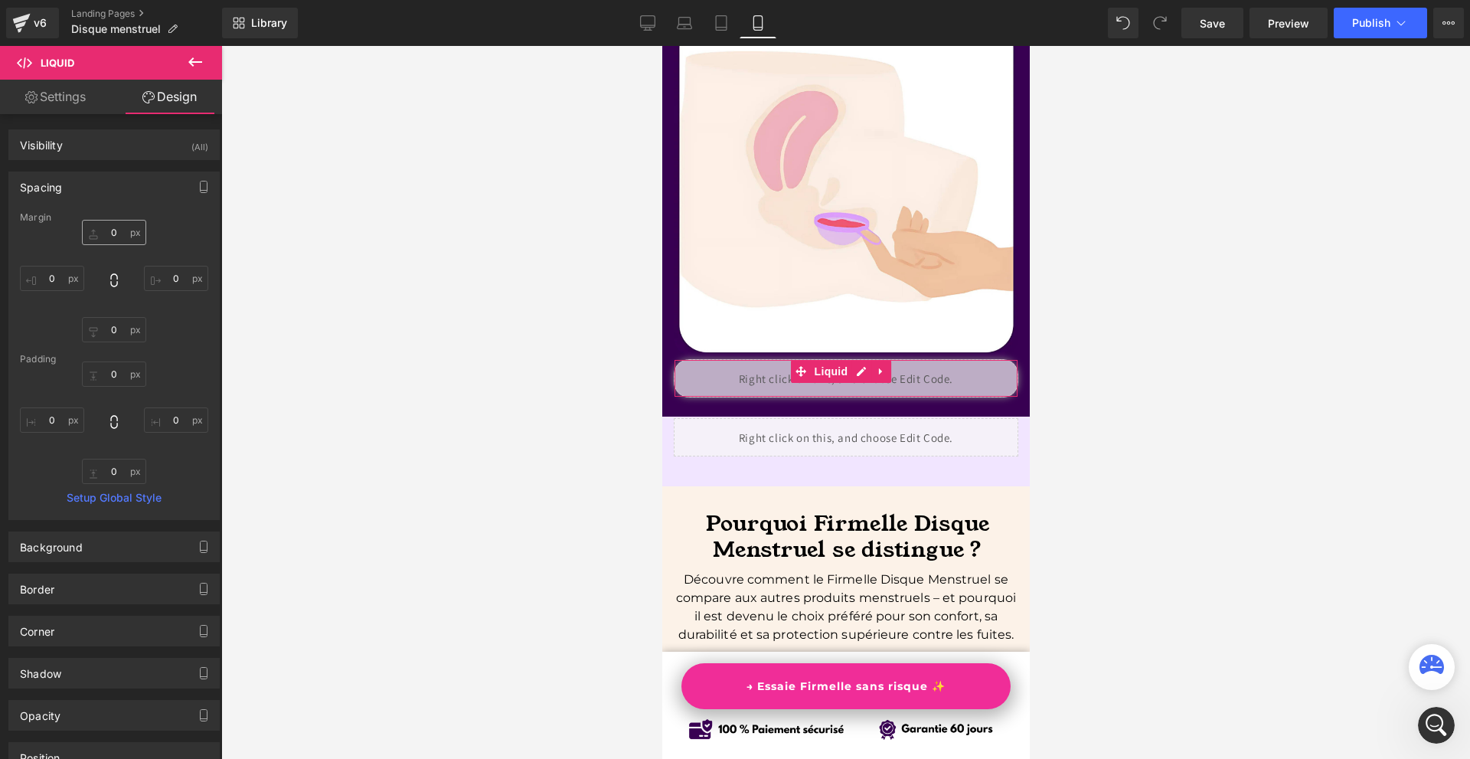
type input "0"
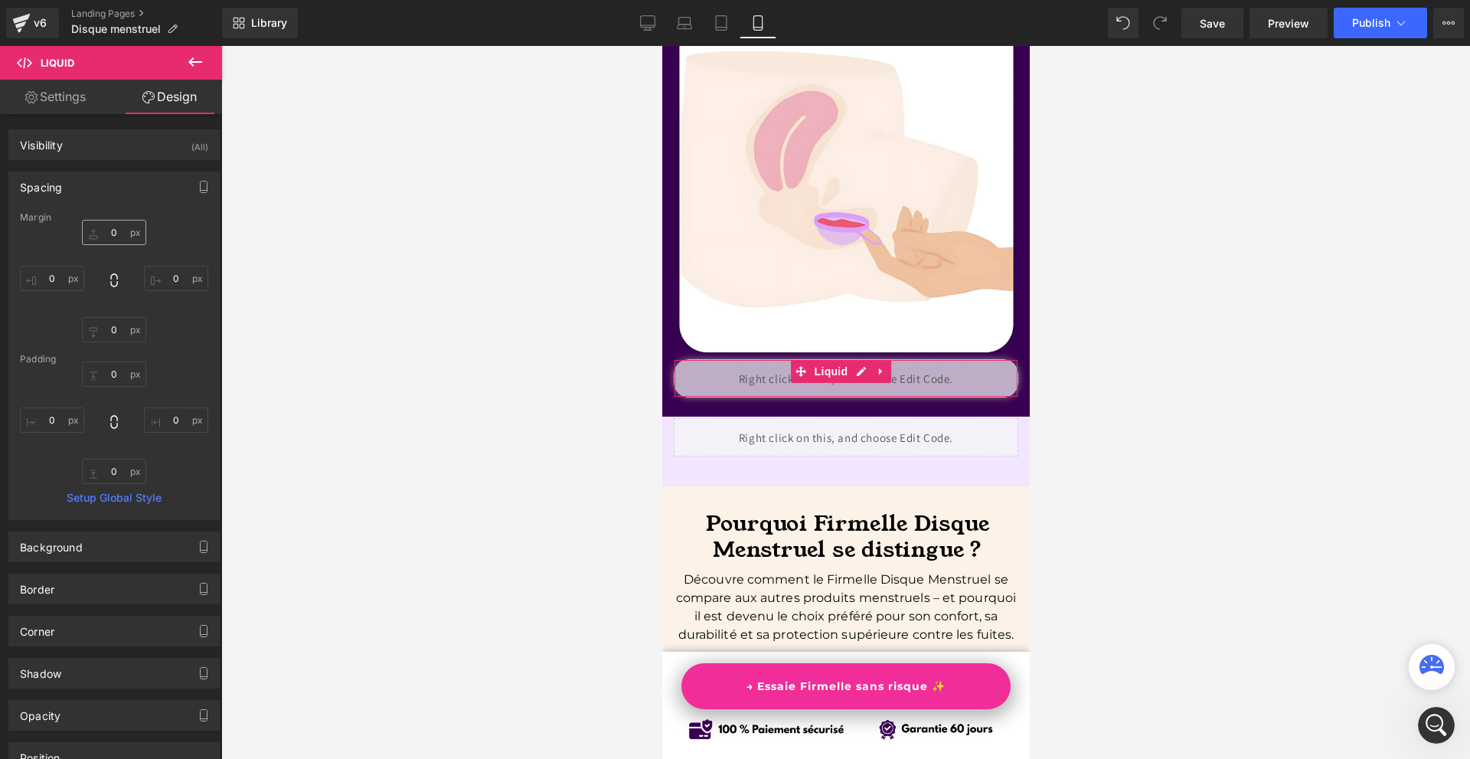
type input "0"
click at [121, 227] on input "0" at bounding box center [114, 232] width 64 height 25
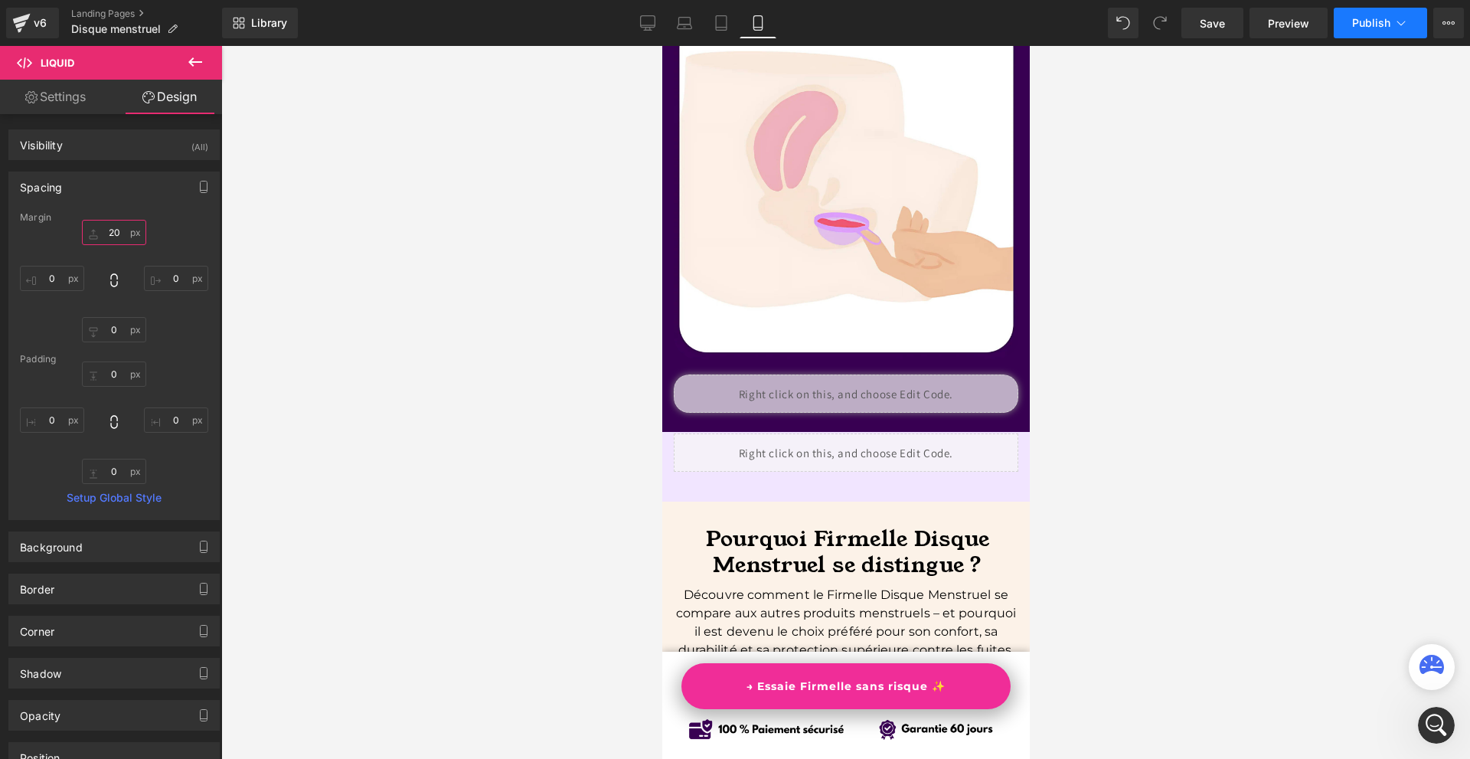
type input "20"
click at [1389, 17] on span "Publish" at bounding box center [1371, 23] width 38 height 12
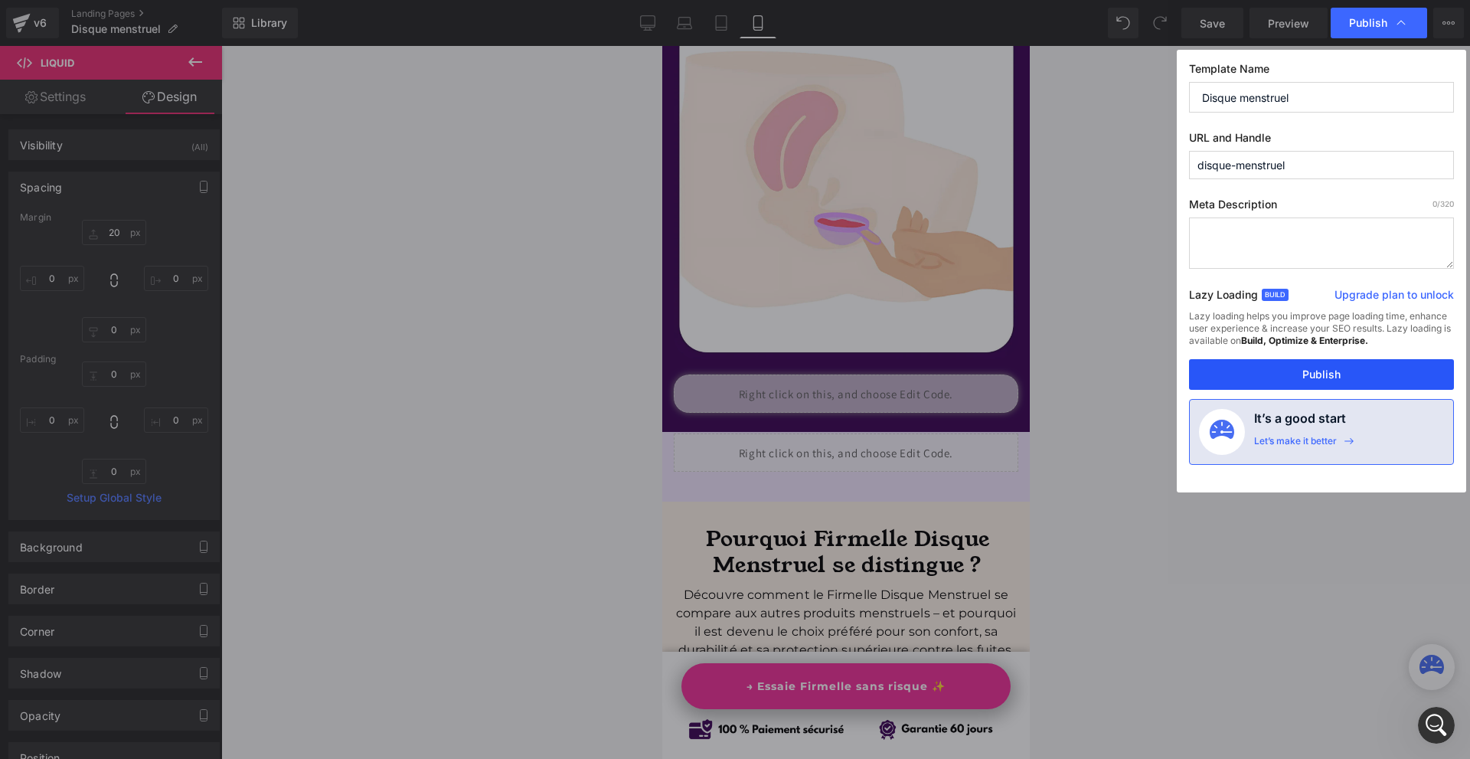
click at [0, 0] on button "Publish" at bounding box center [0, 0] width 0 height 0
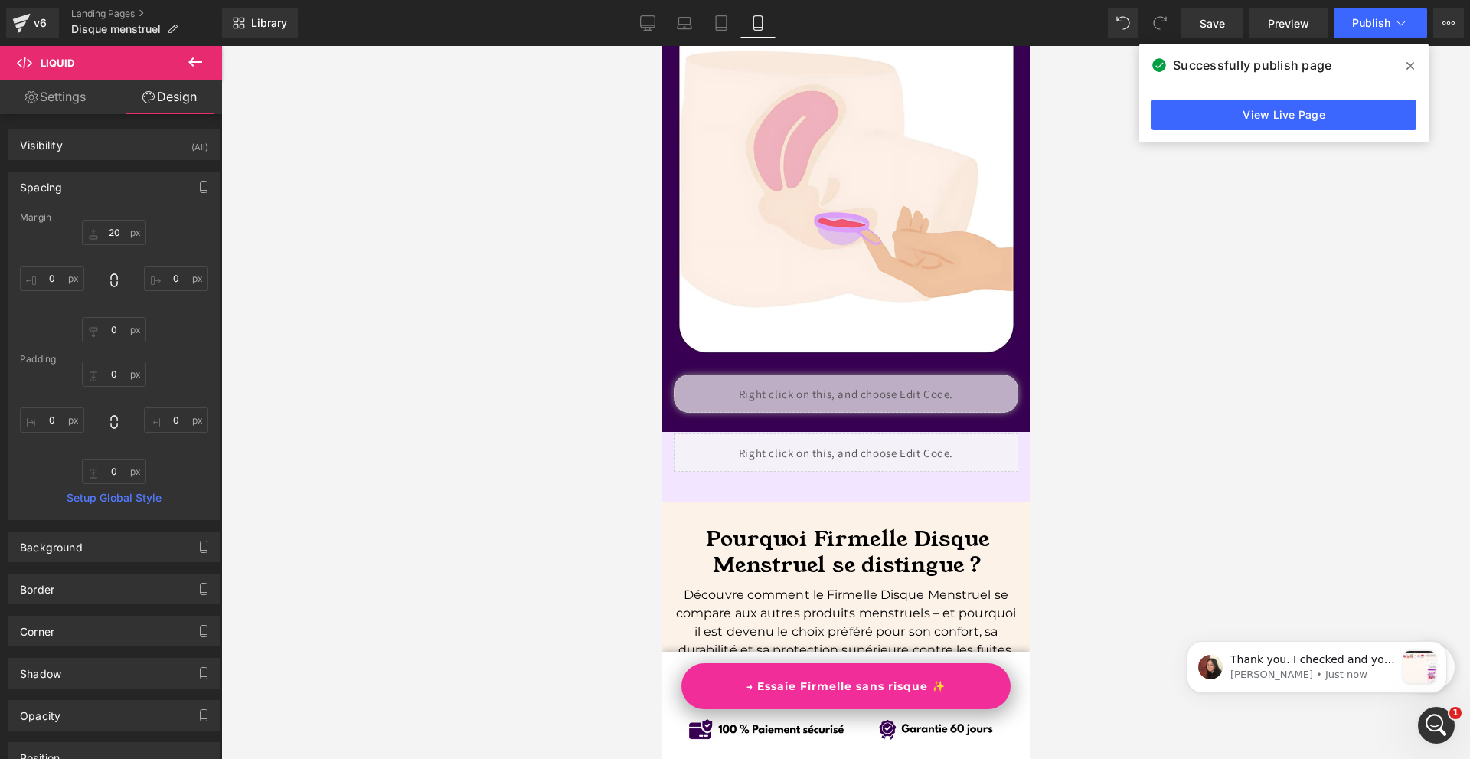
scroll to position [0, 0]
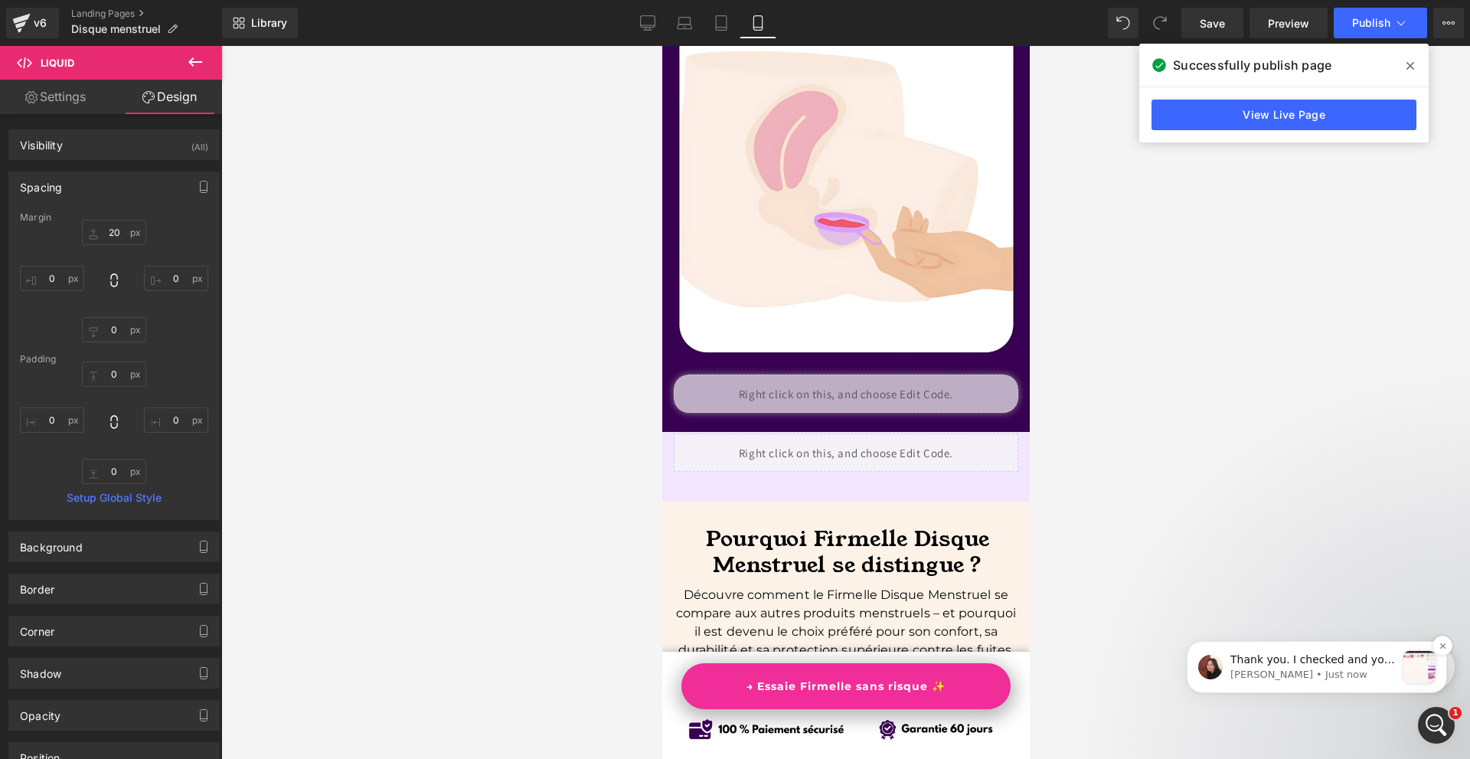
click at [1308, 668] on p "Thank you. I checked and you set the button to Checkout page here: To check fur…" at bounding box center [1312, 659] width 165 height 15
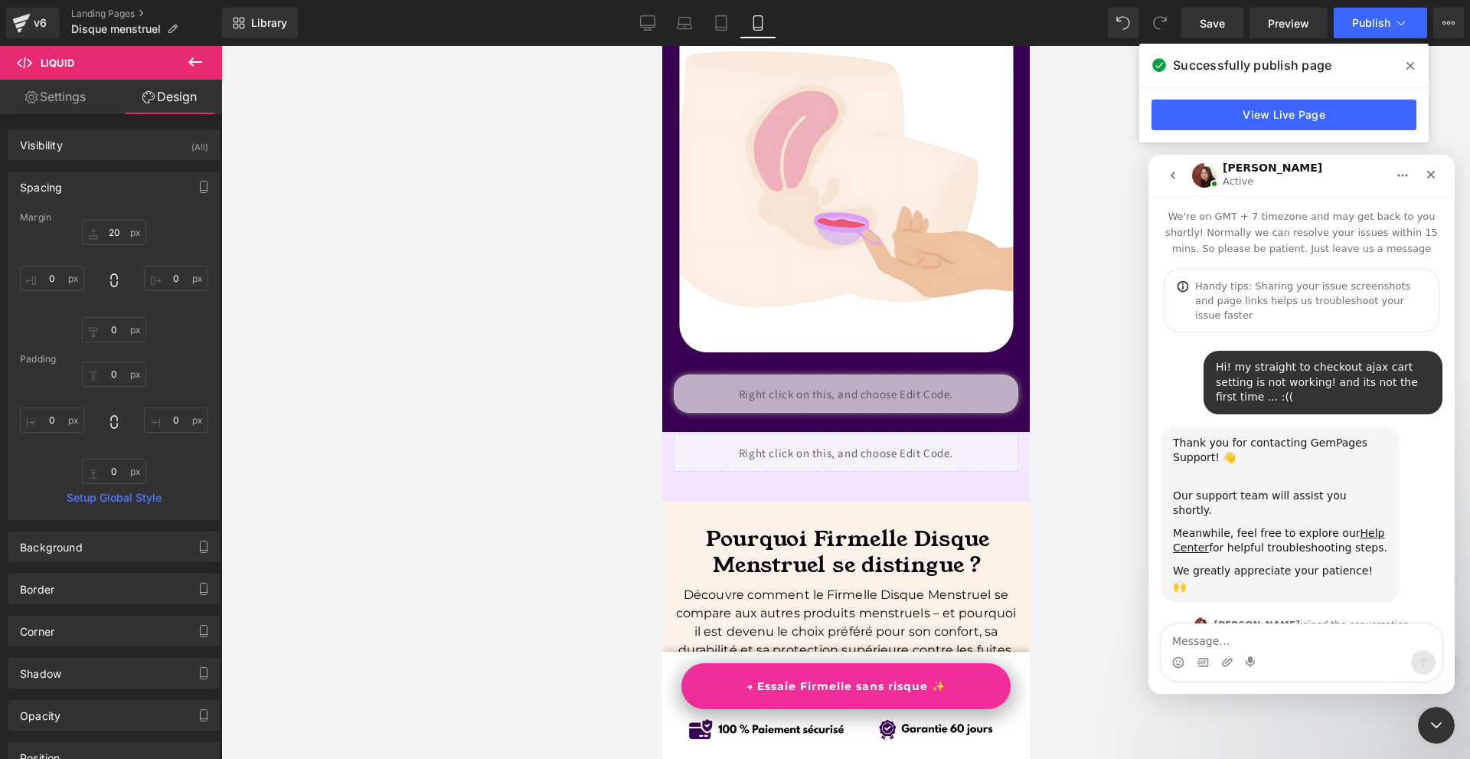
scroll to position [2, 0]
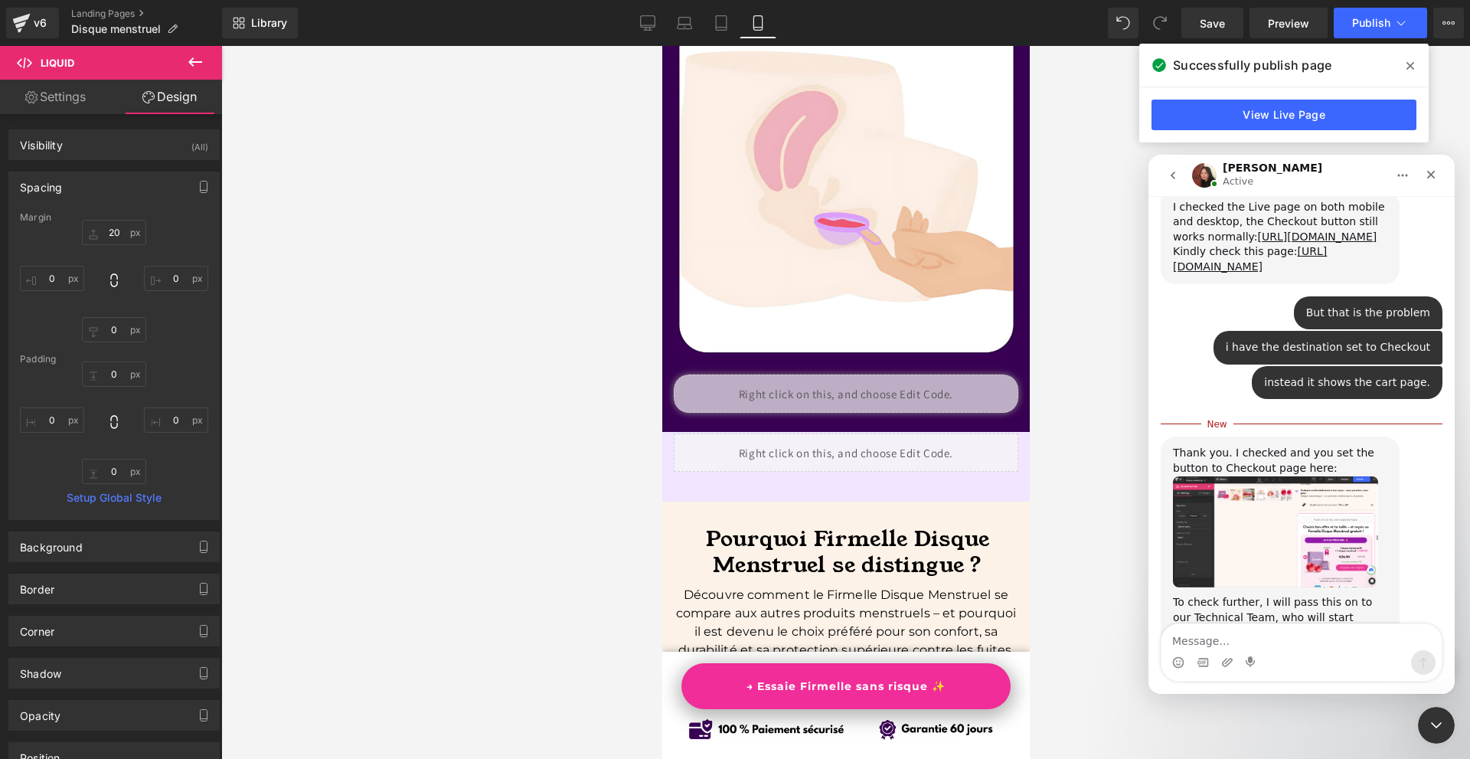
click at [1265, 641] on textarea "Message…" at bounding box center [1301, 637] width 280 height 26
type textarea "thank you please!!!"
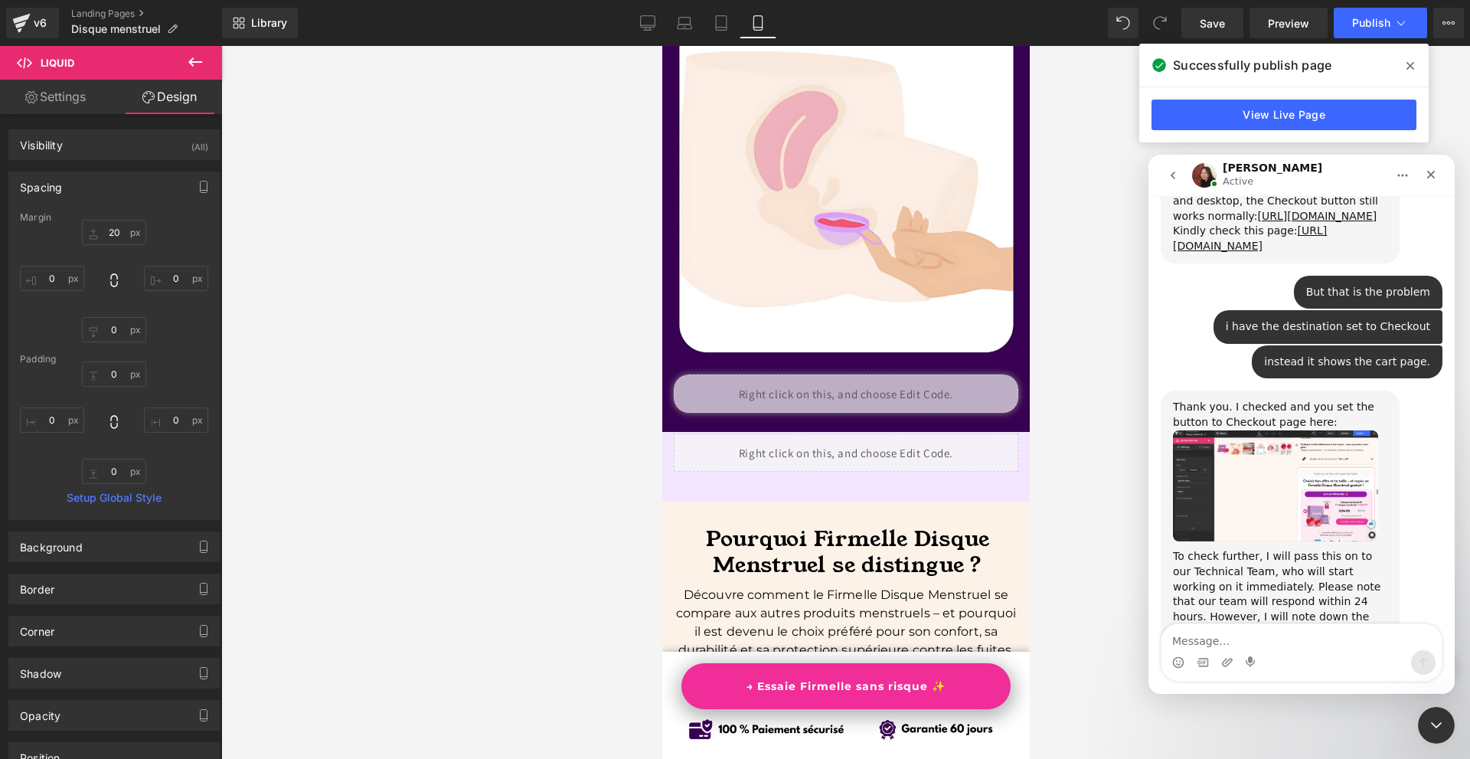
click at [1278, 430] on img "Anita says…" at bounding box center [1275, 486] width 205 height 112
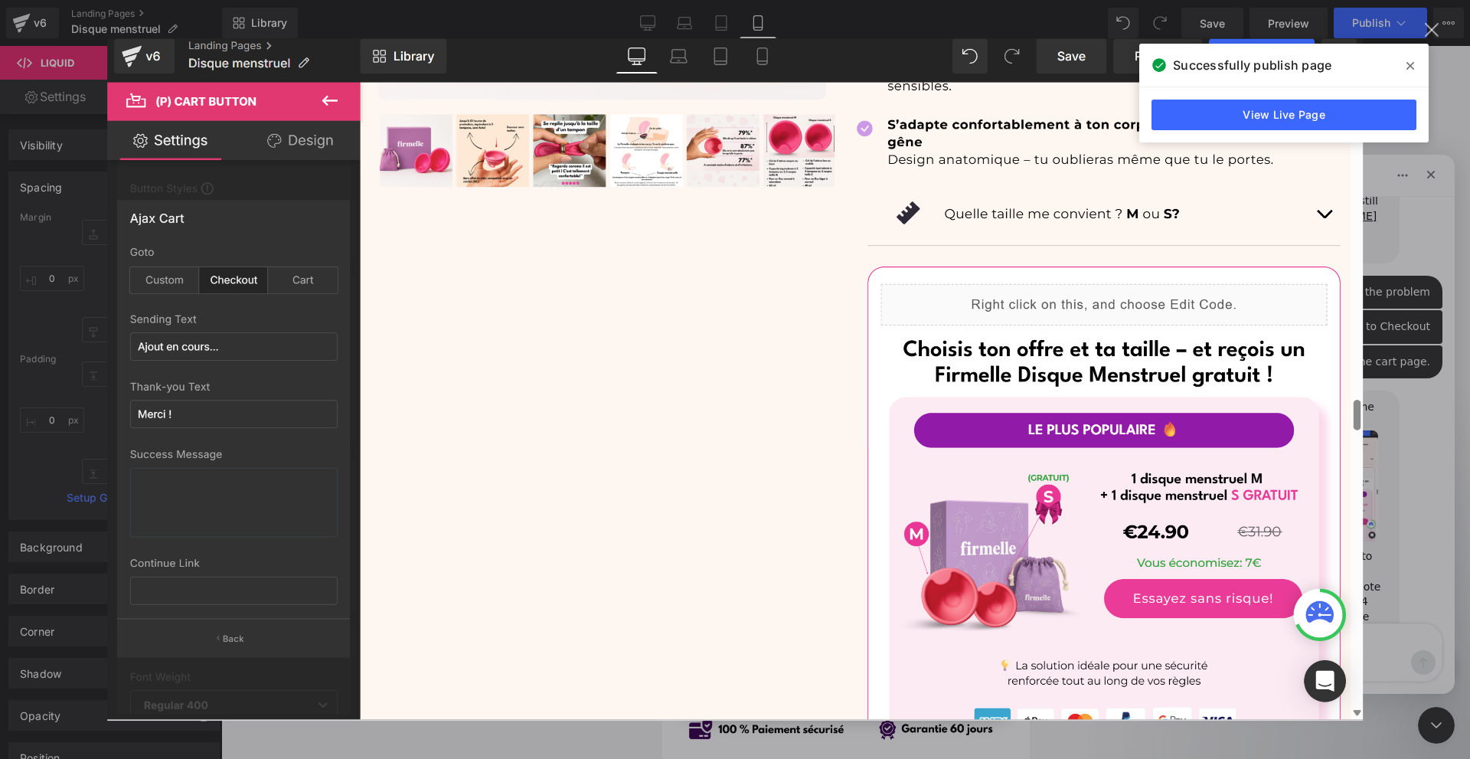
click at [1438, 400] on div "Intercom messenger" at bounding box center [735, 379] width 1470 height 759
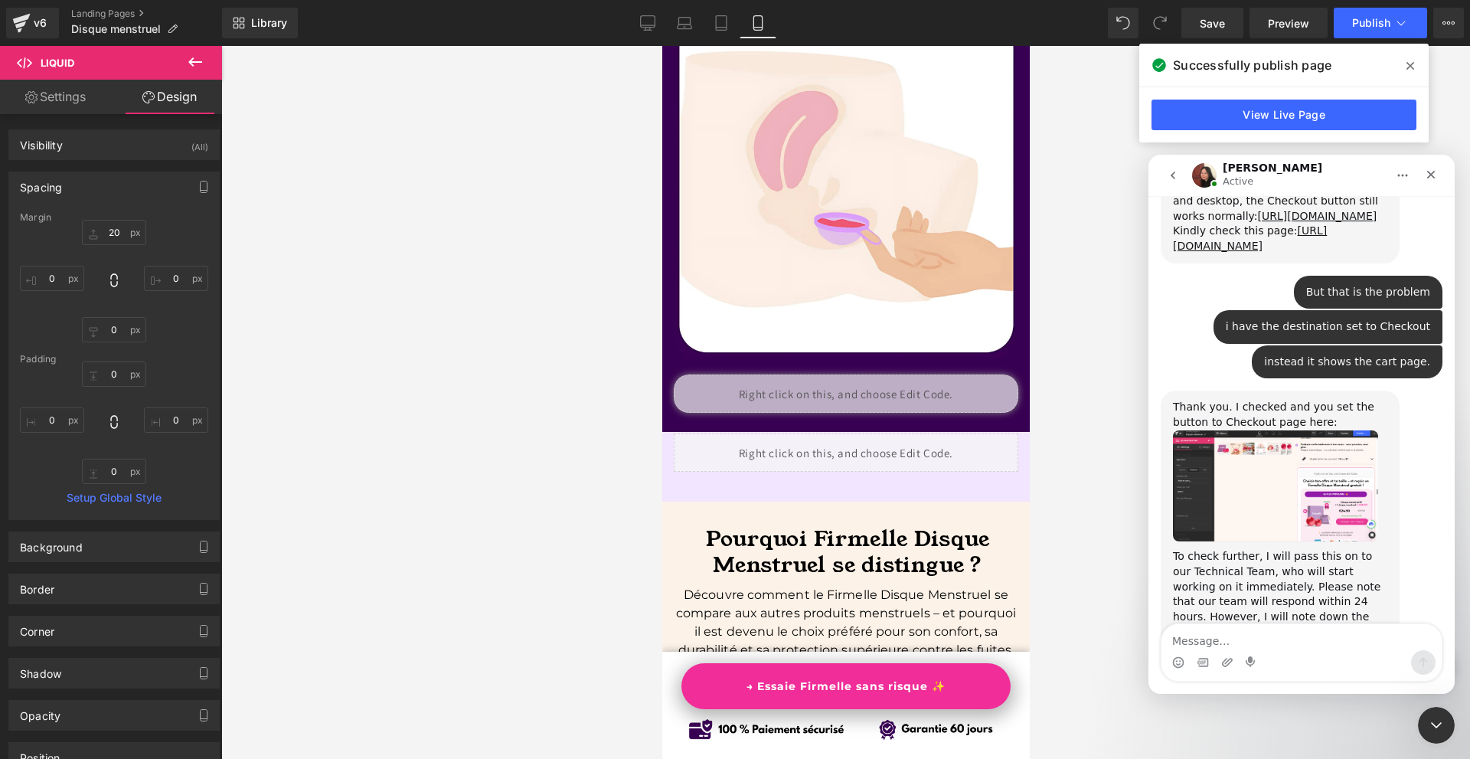
click at [0, 0] on div at bounding box center [0, 0] width 0 height 0
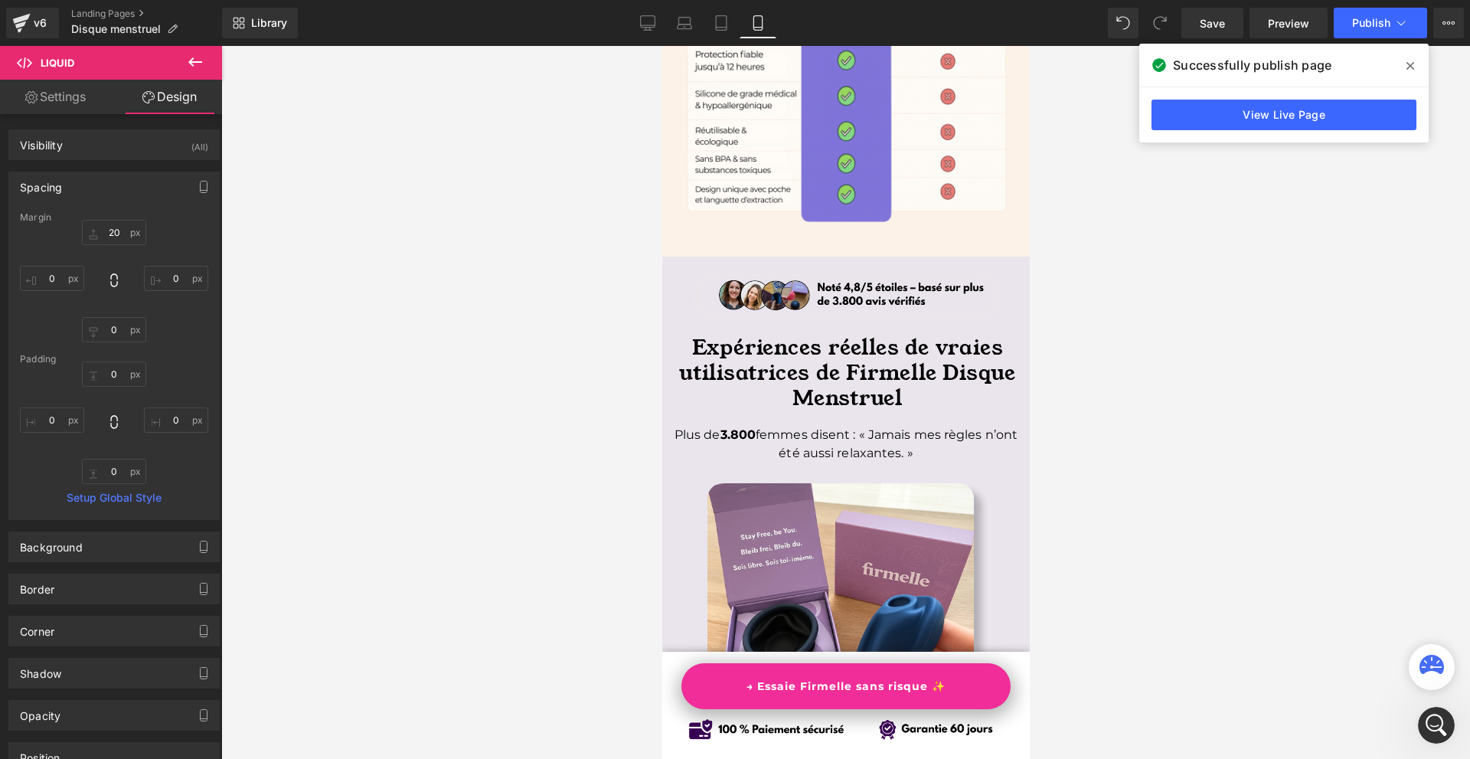
scroll to position [5823, 0]
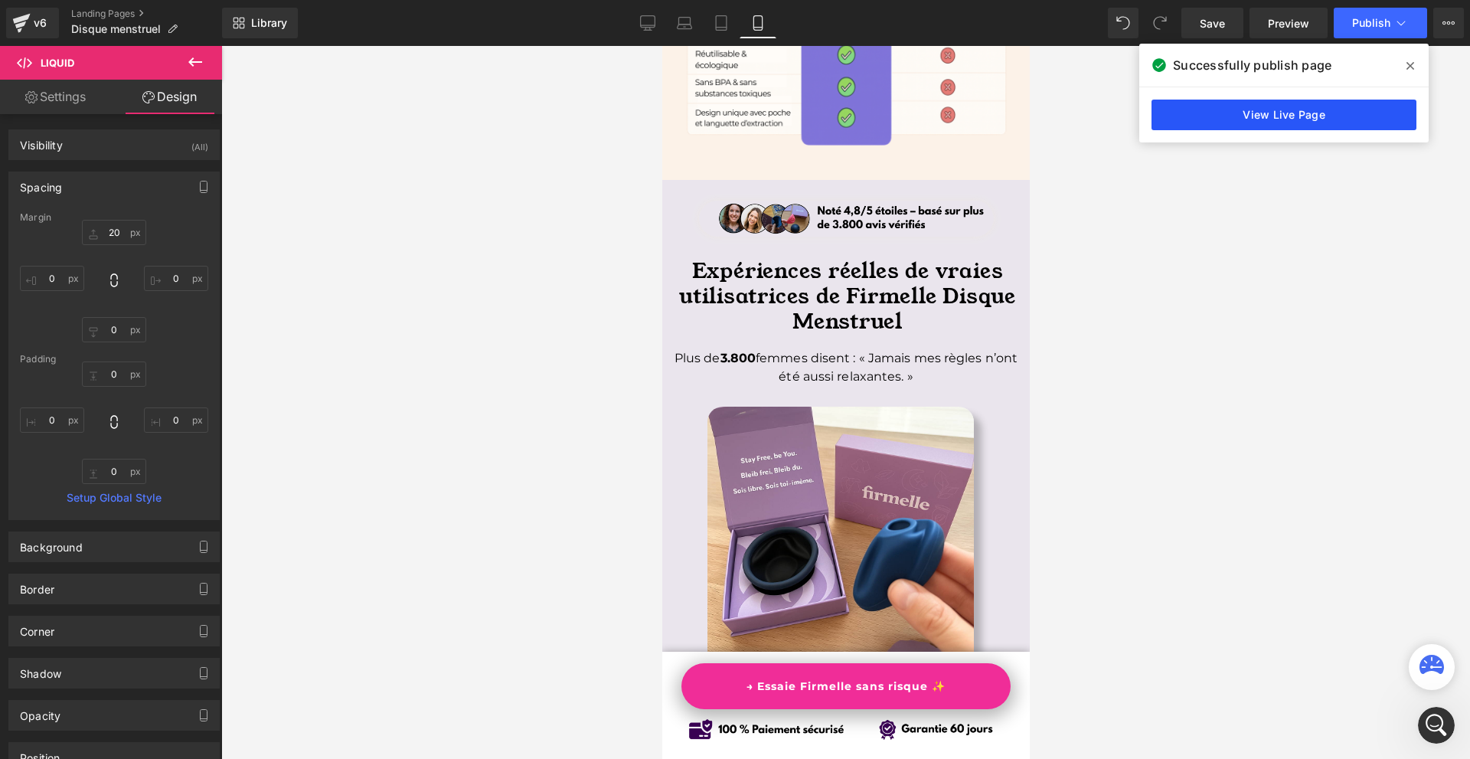
click at [0, 0] on link "View Live Page" at bounding box center [0, 0] width 0 height 0
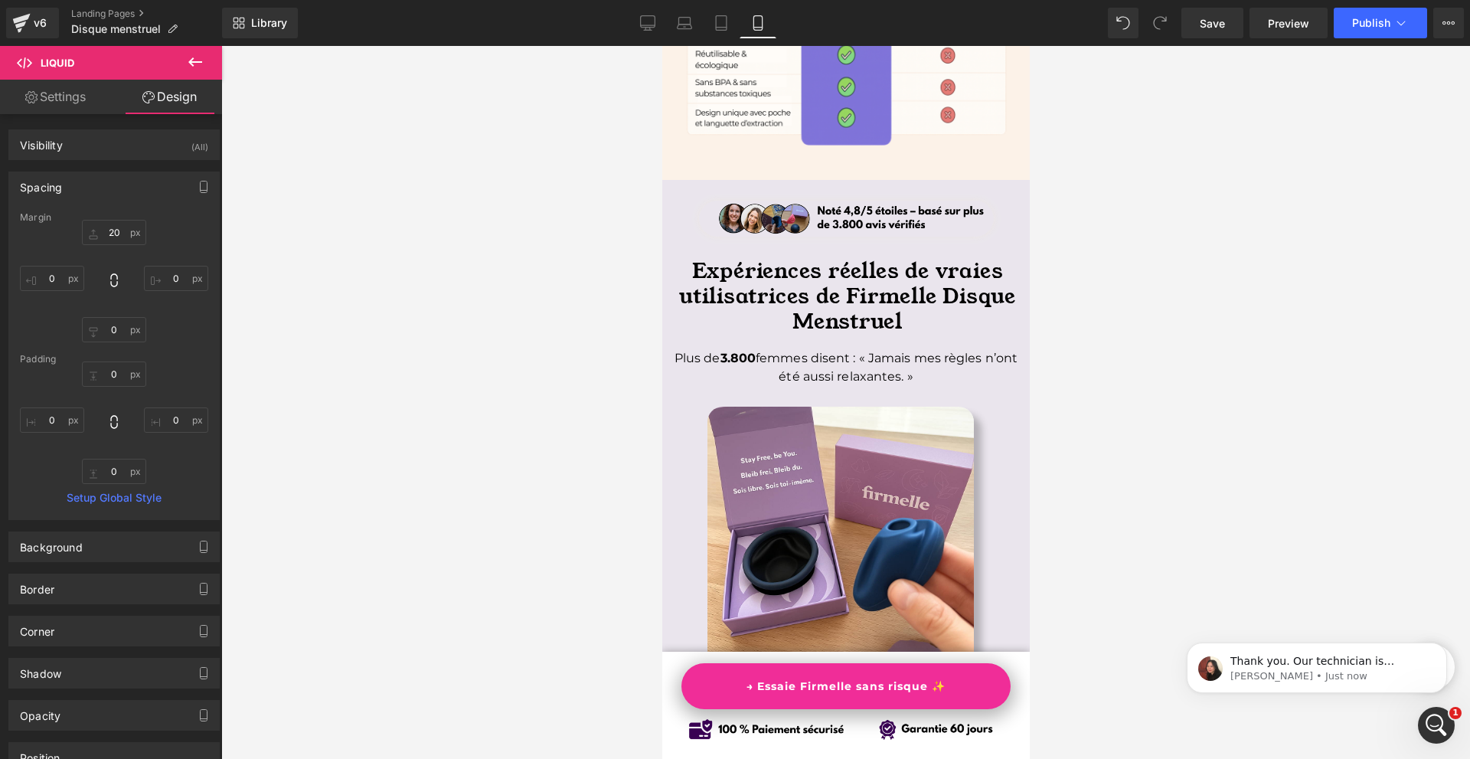
scroll to position [0, 0]
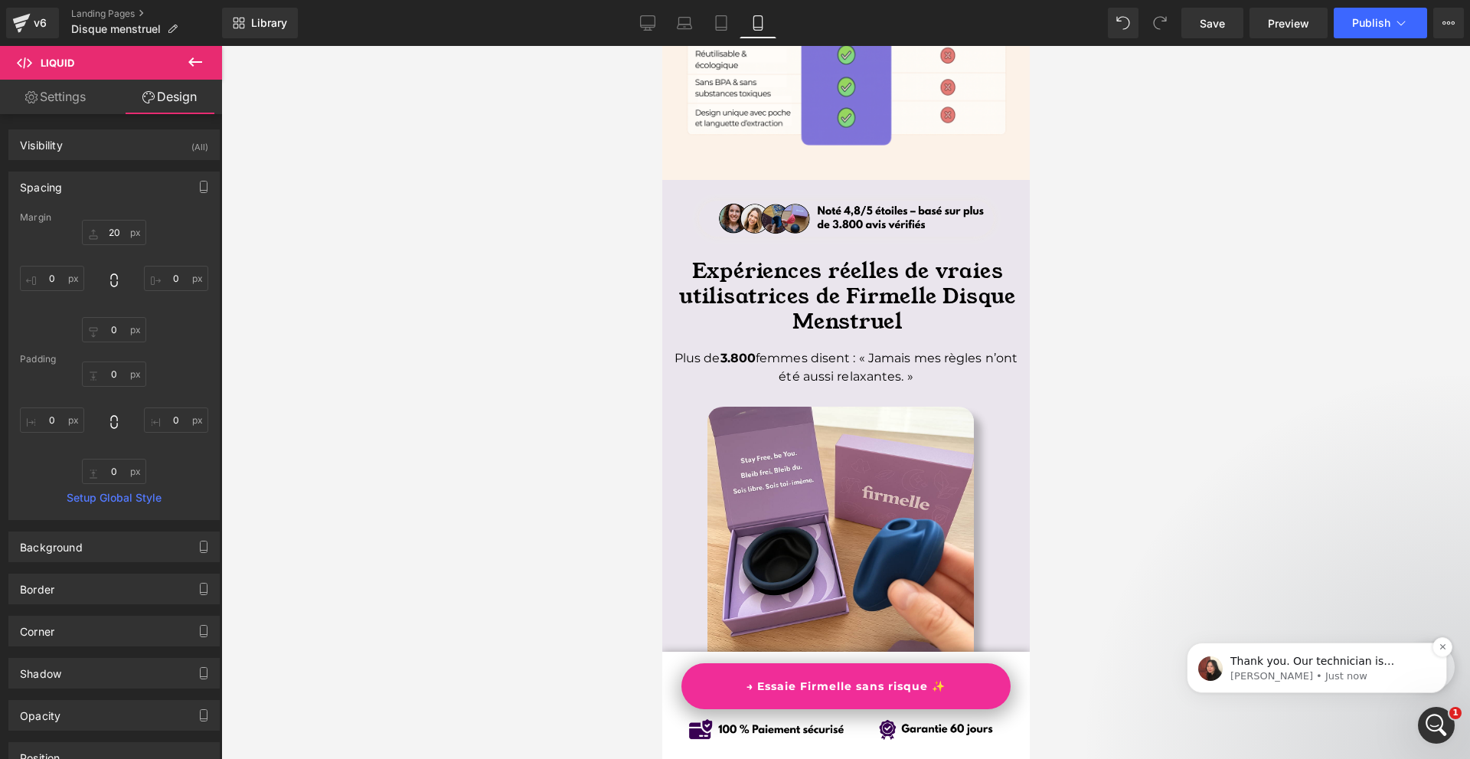
click at [1303, 665] on p "Thank you. Our technician is checking the case, we will get back to you soon" at bounding box center [1329, 661] width 198 height 15
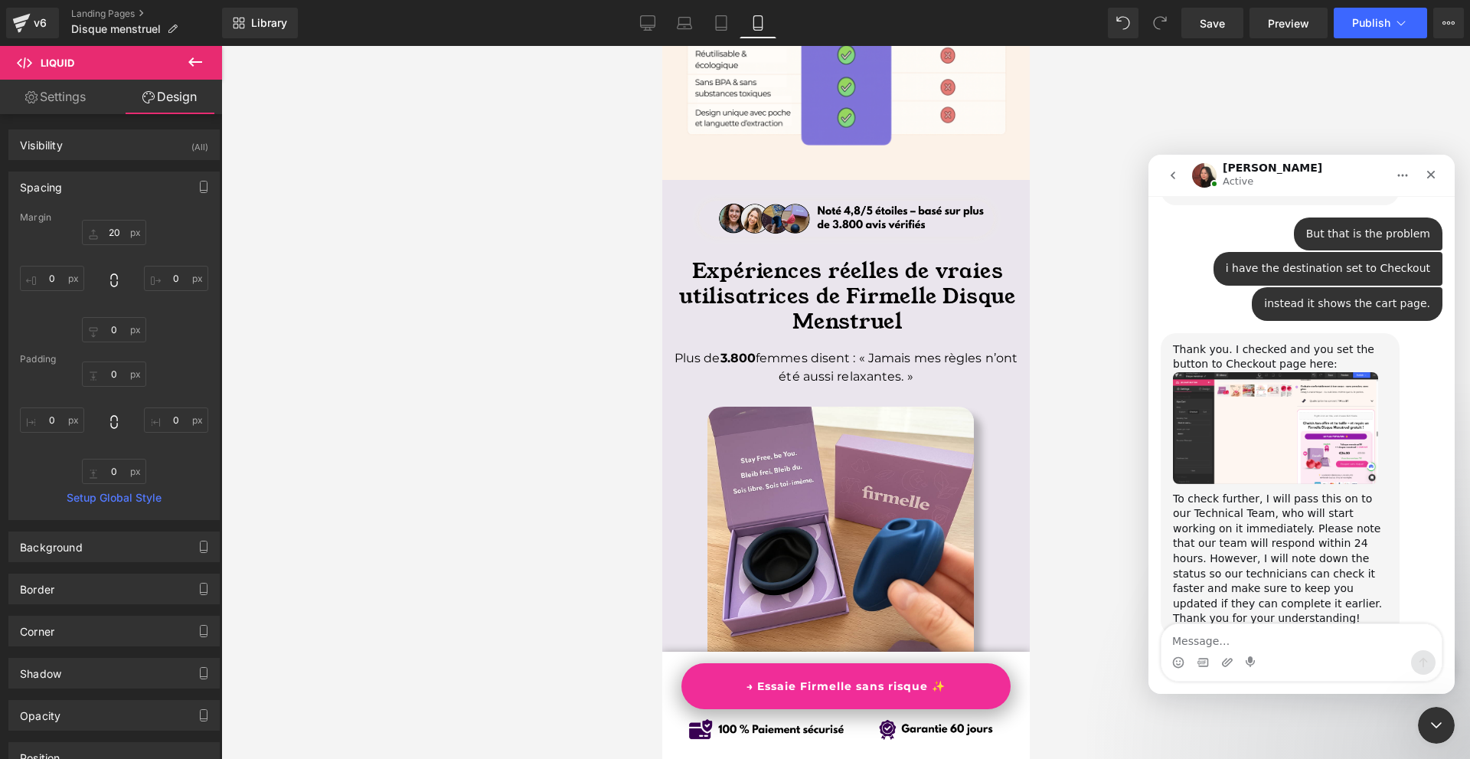
scroll to position [1934, 0]
click at [1200, 641] on textarea "Message…" at bounding box center [1301, 637] width 280 height 26
type textarea ":)))))))))))"
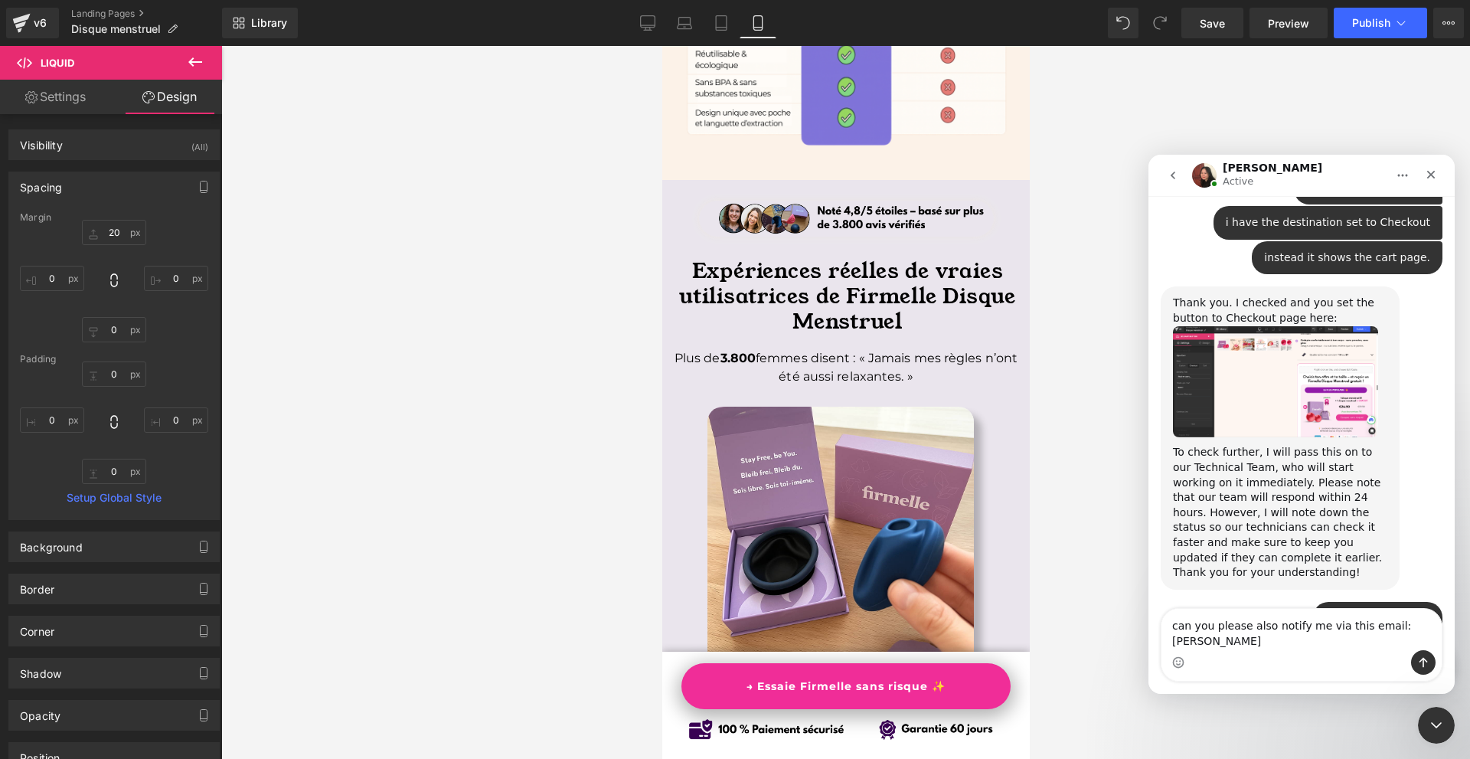
scroll to position [1996, 0]
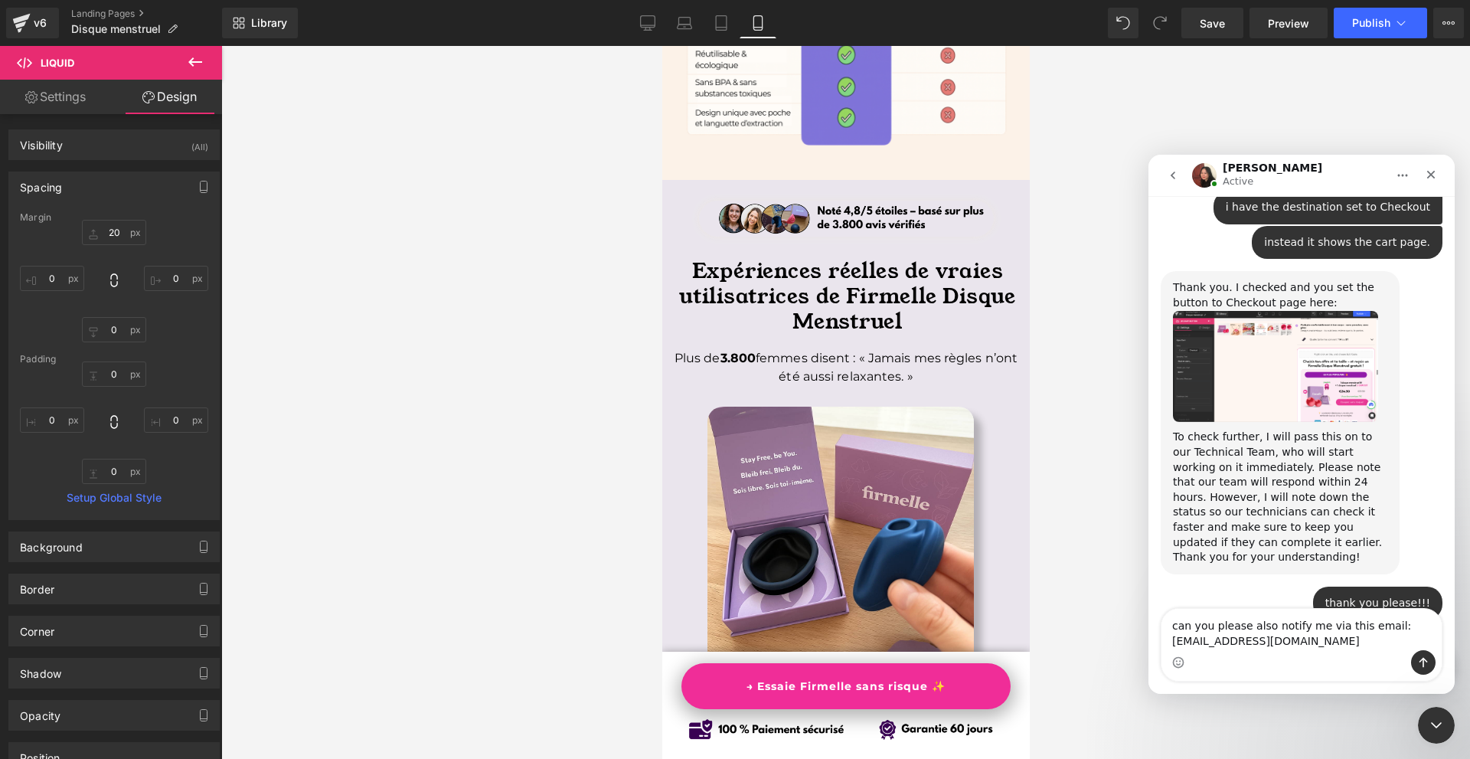
type textarea "can you please also notify me via this email: [EMAIL_ADDRESS][DOMAIN_NAME]"
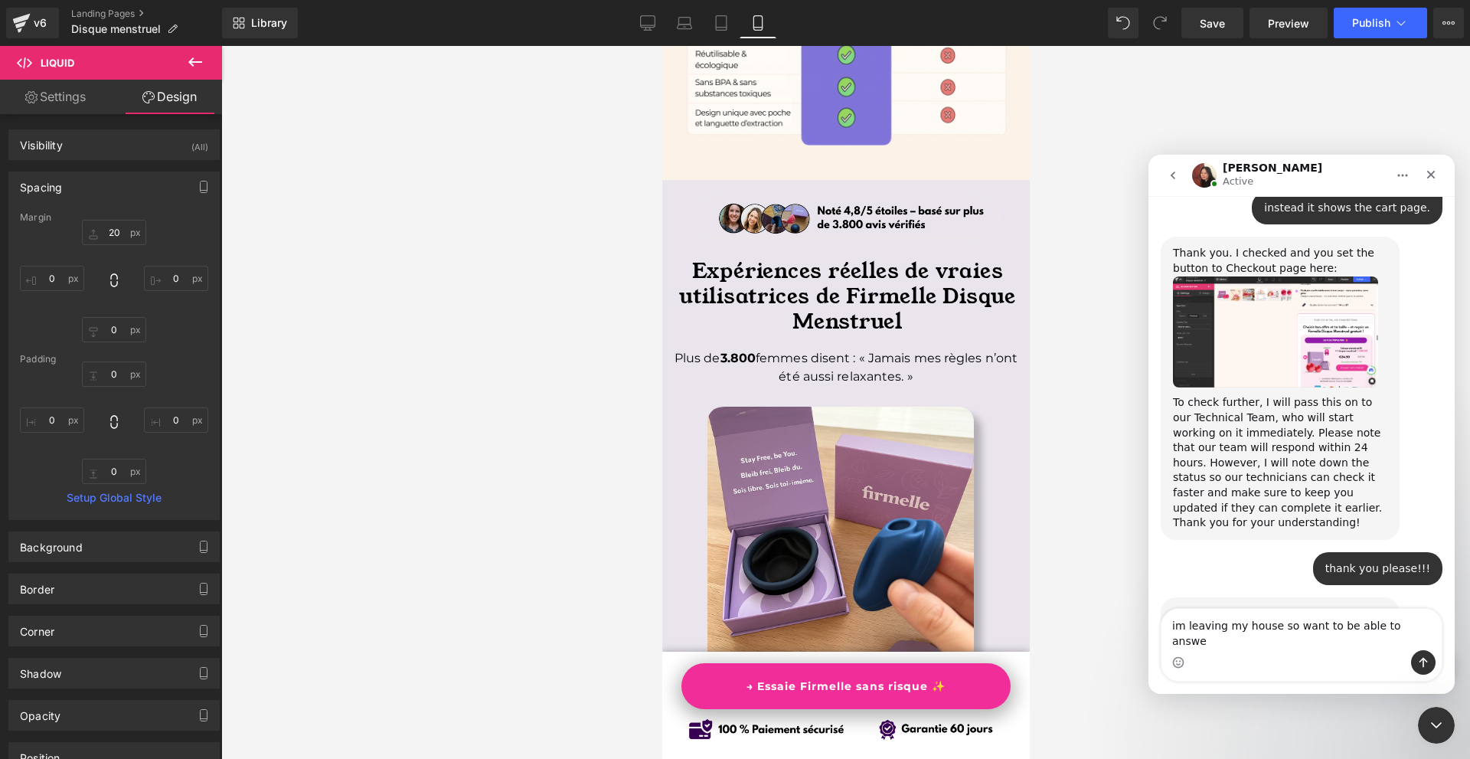
type textarea "im leaving my house so want to be able to answer"
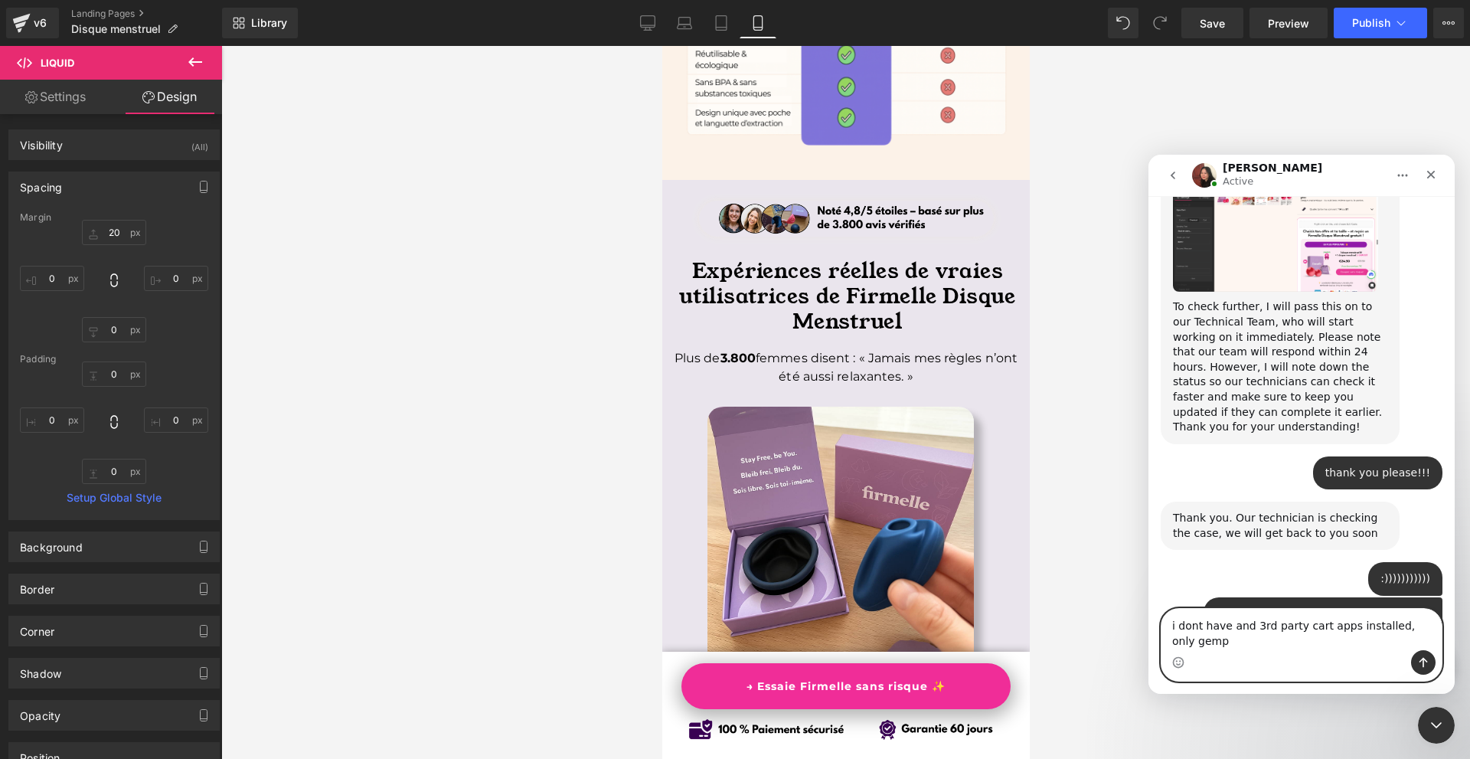
scroll to position [2141, 0]
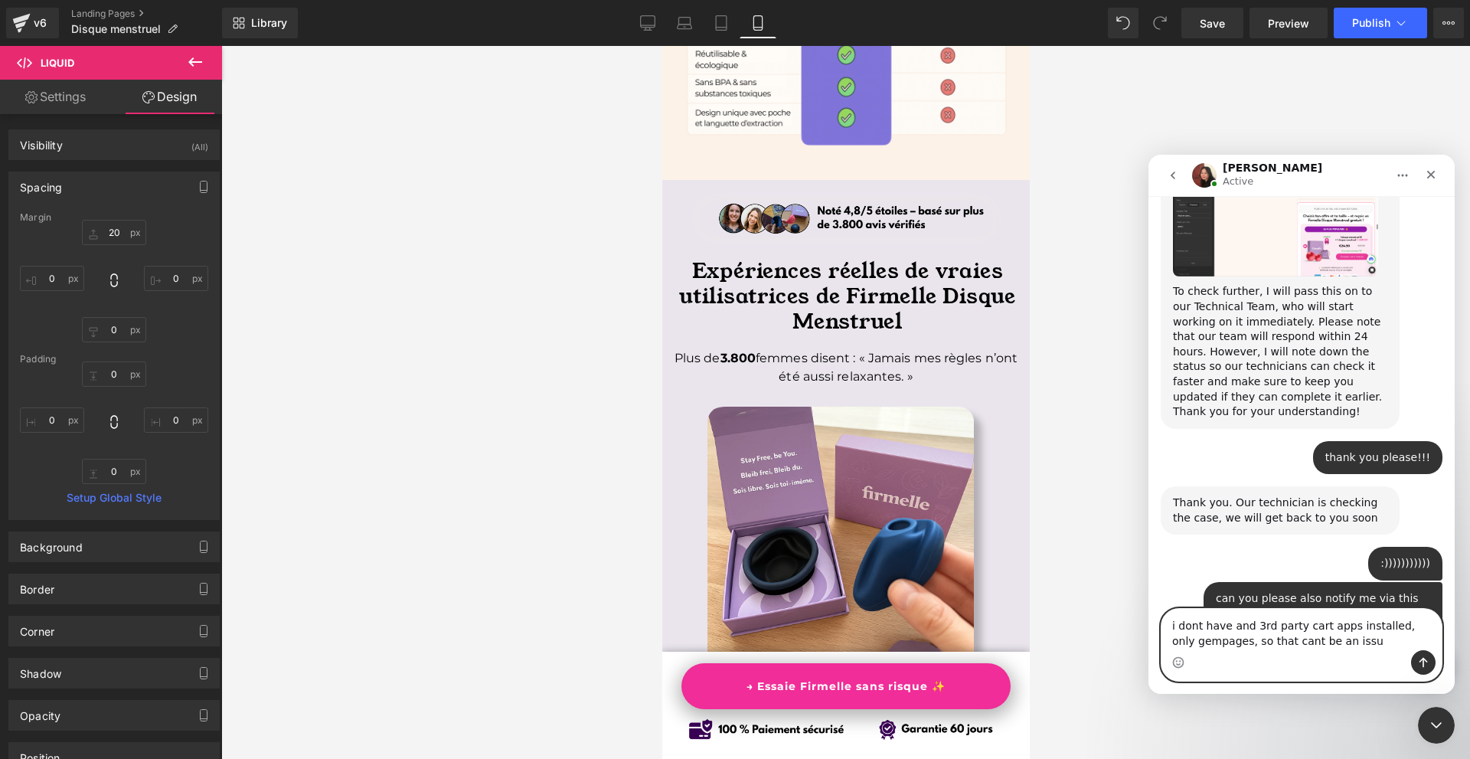
type textarea "i dont have and 3rd party cart apps installed, only gempages, so that cant be a…"
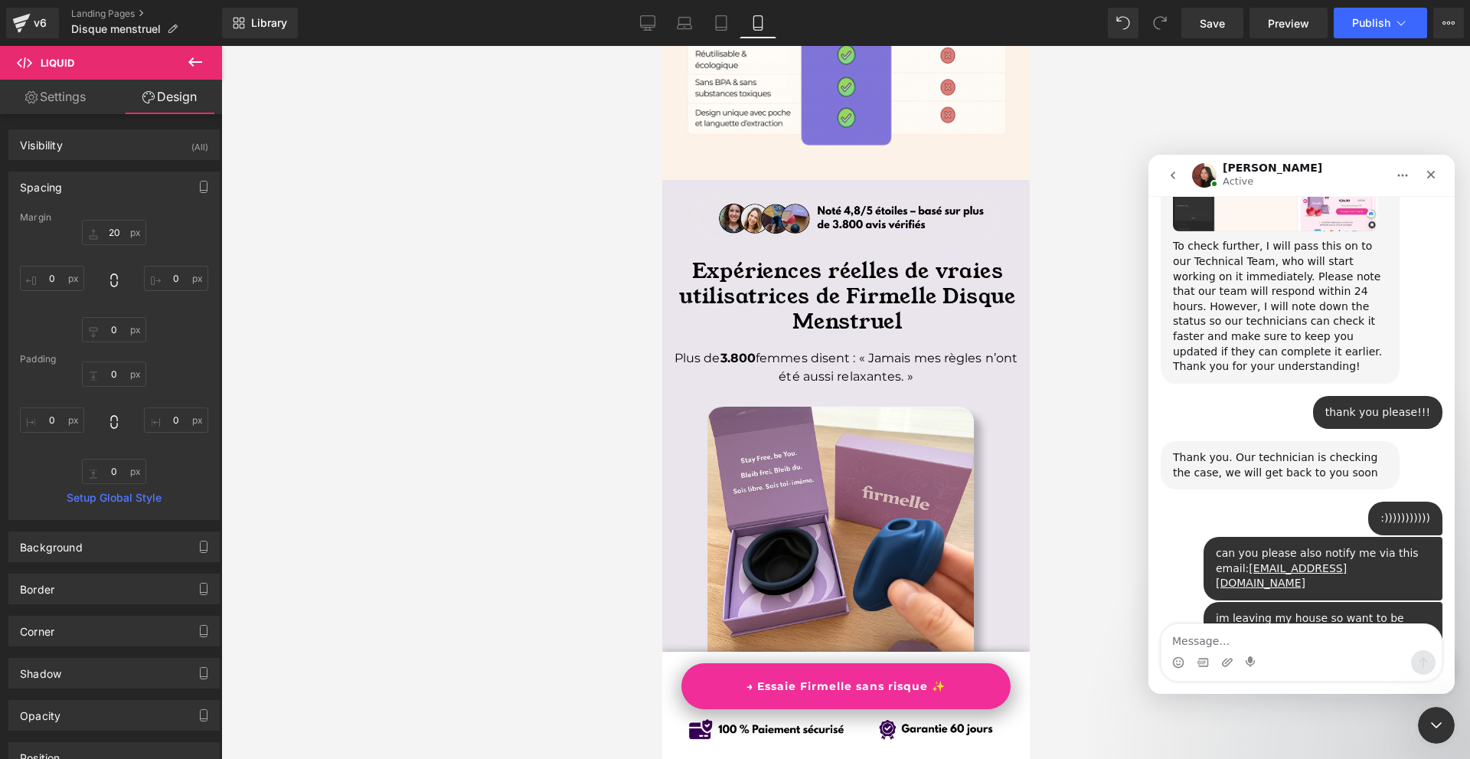
click at [0, 0] on div at bounding box center [0, 0] width 0 height 0
